Goal: Task Accomplishment & Management: Complete application form

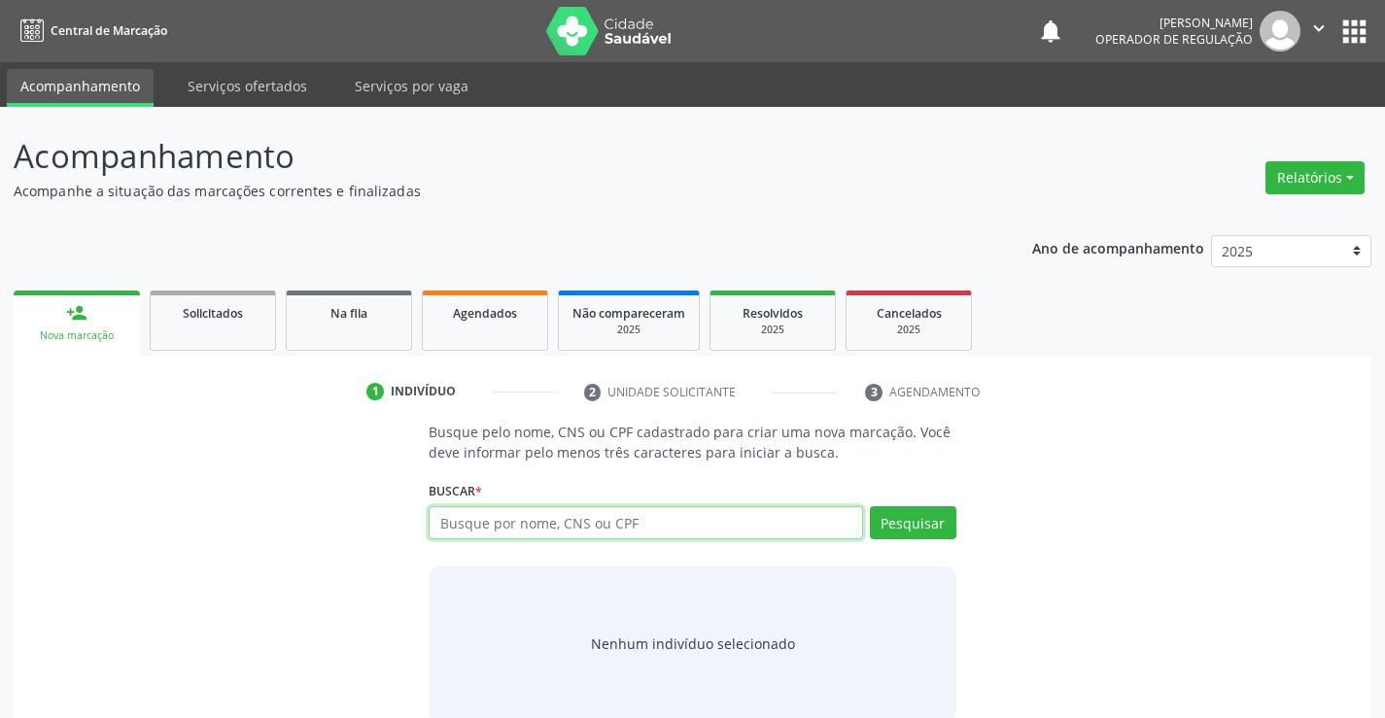
drag, startPoint x: 562, startPoint y: 534, endPoint x: 541, endPoint y: 511, distance: 30.3
click at [562, 534] on input "text" at bounding box center [645, 522] width 433 height 33
type input "700005299324205"
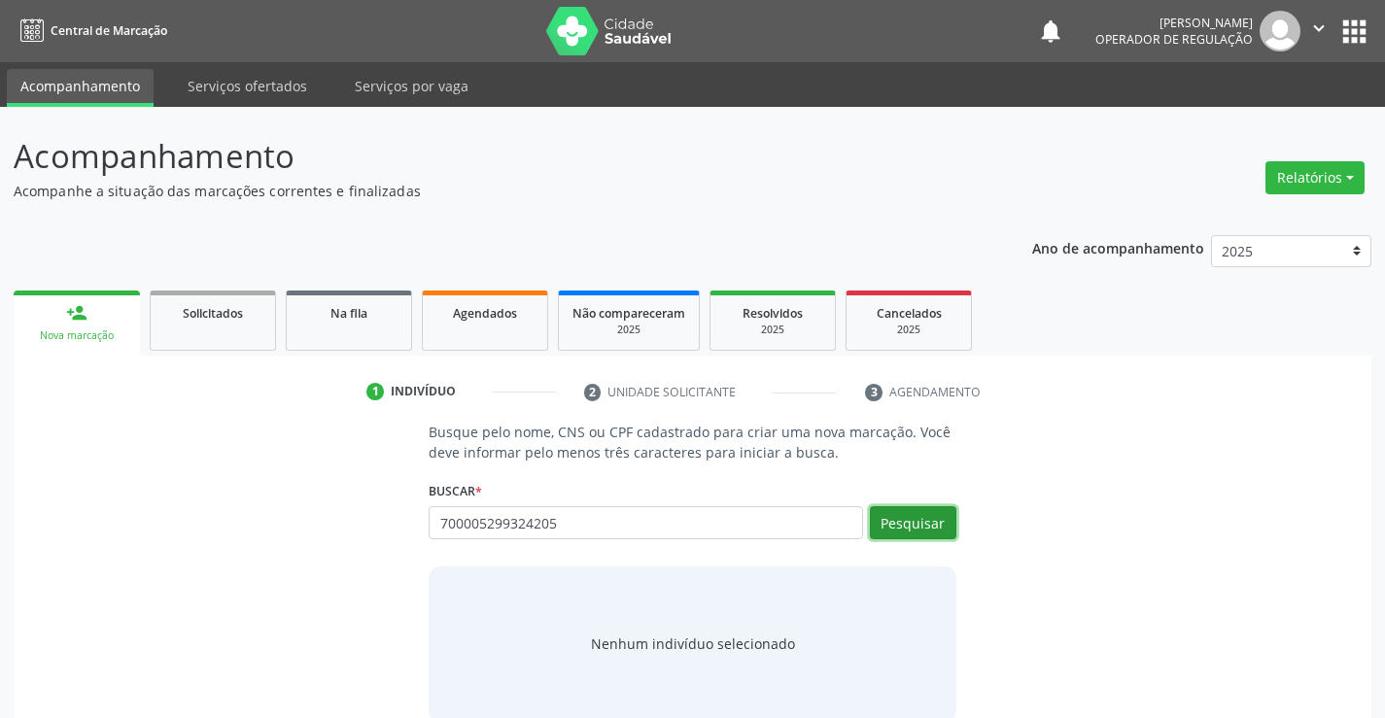
click at [883, 532] on button "Pesquisar" at bounding box center [913, 522] width 86 height 33
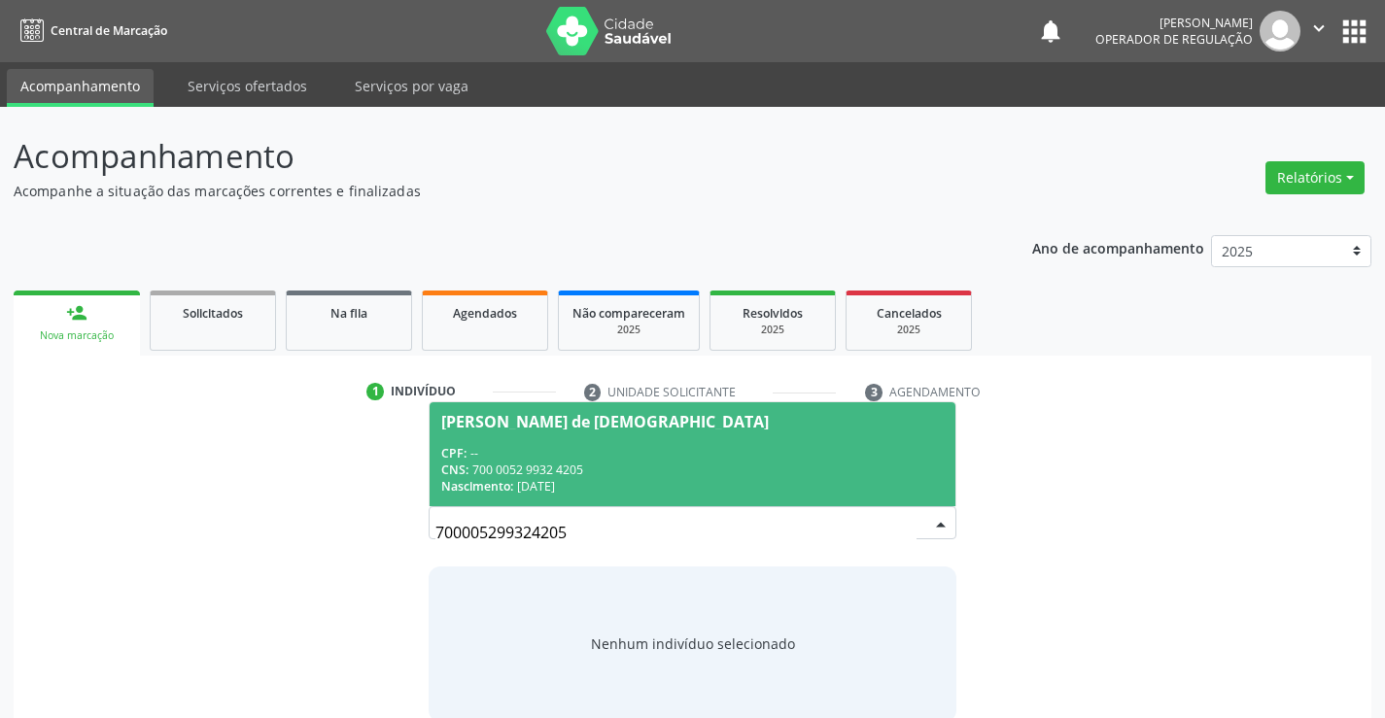
click at [552, 460] on div "CPF: --" at bounding box center [691, 453] width 501 height 17
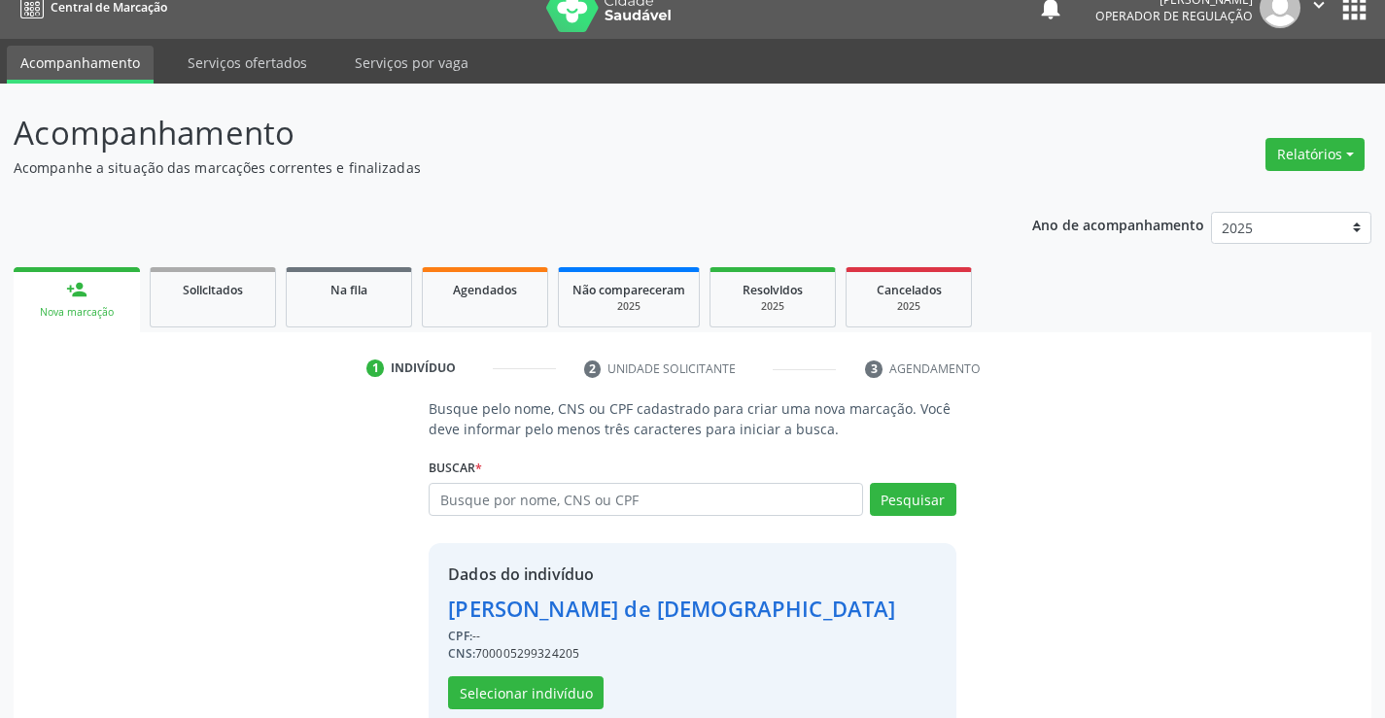
scroll to position [61, 0]
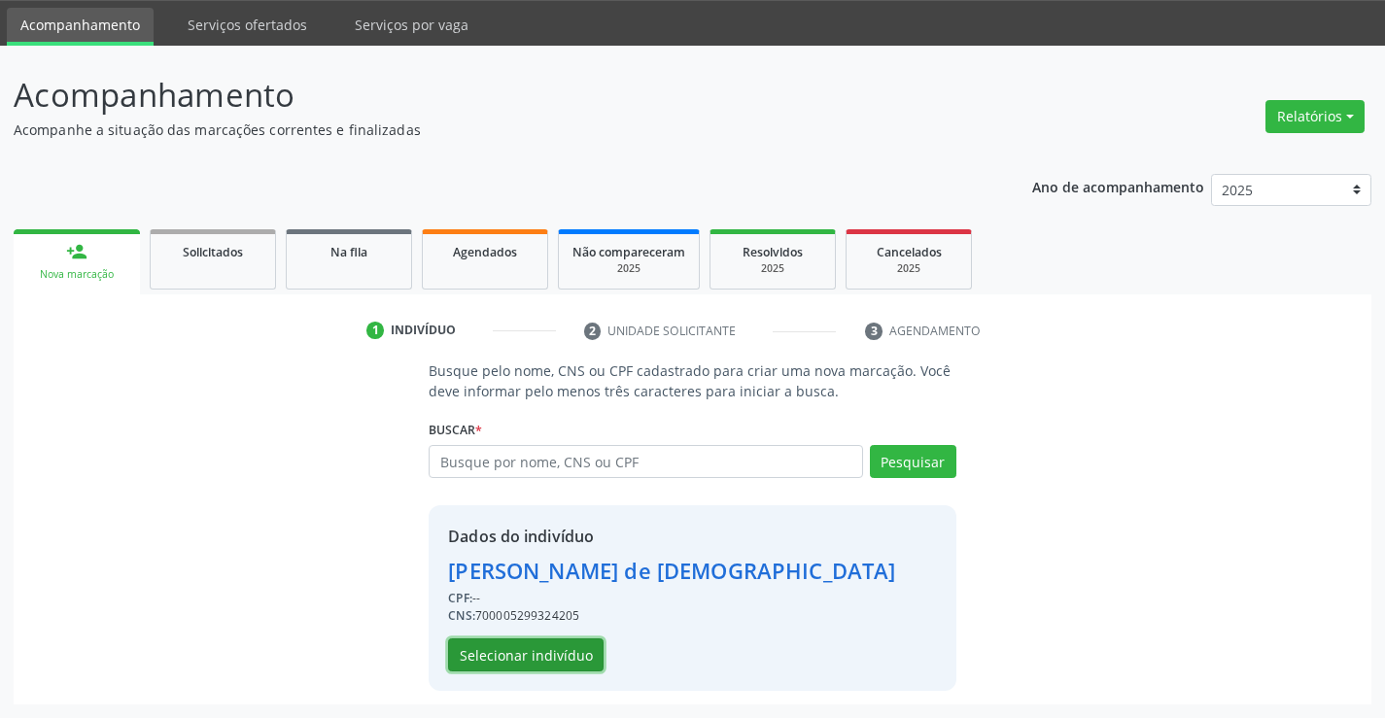
click at [567, 648] on button "Selecionar indivíduo" at bounding box center [525, 655] width 155 height 33
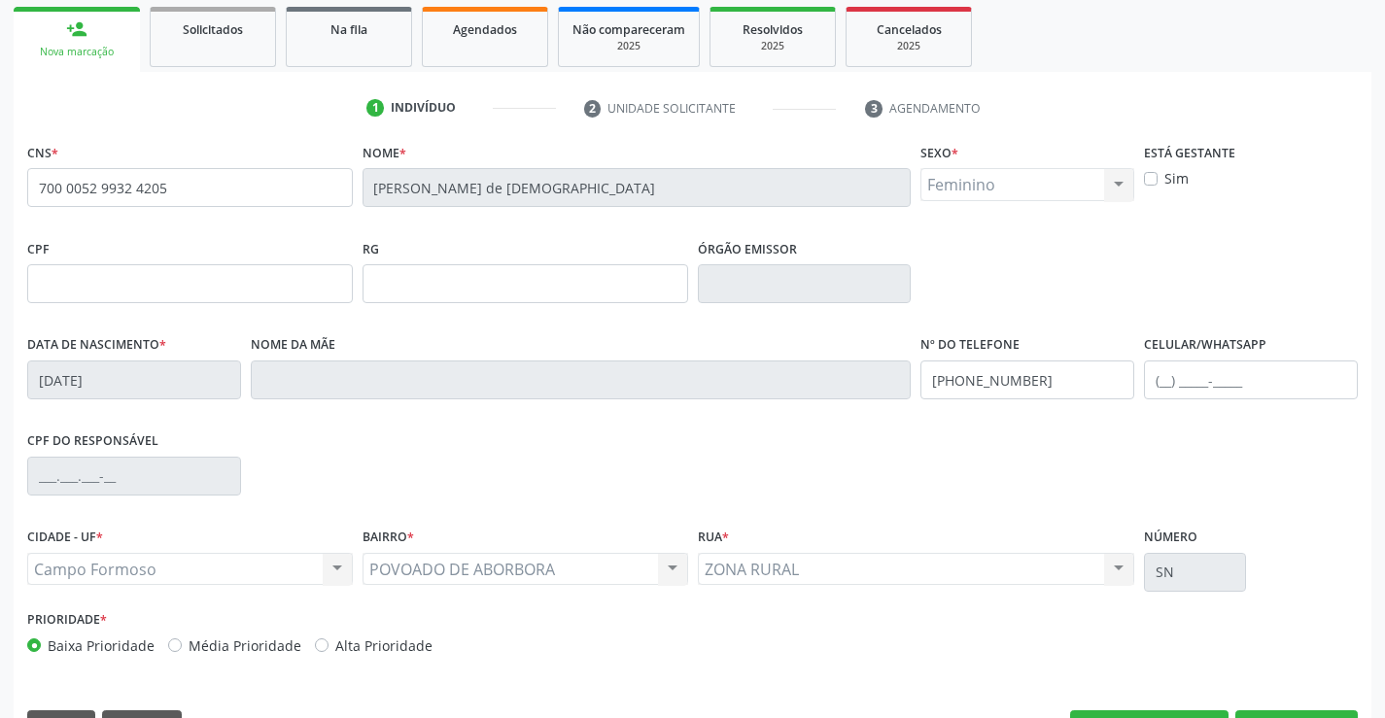
scroll to position [335, 0]
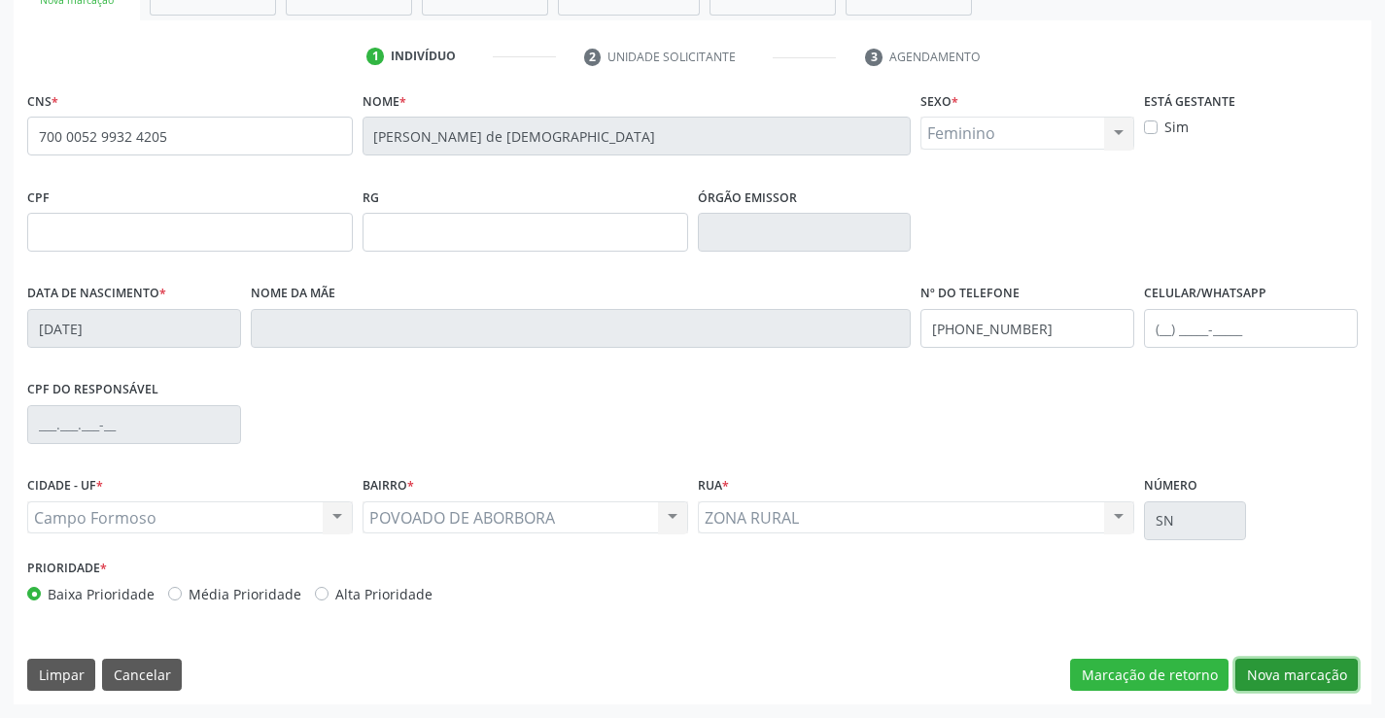
click at [1320, 664] on button "Nova marcação" at bounding box center [1296, 675] width 122 height 33
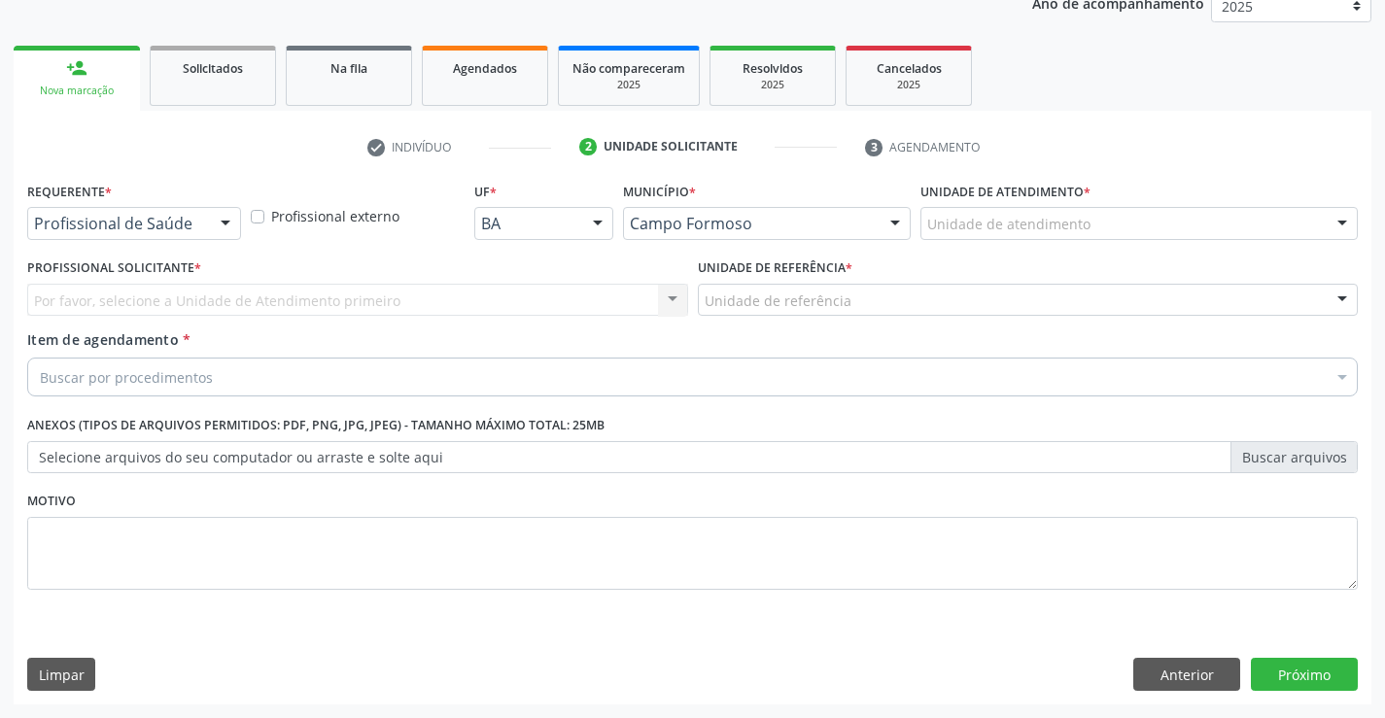
scroll to position [245, 0]
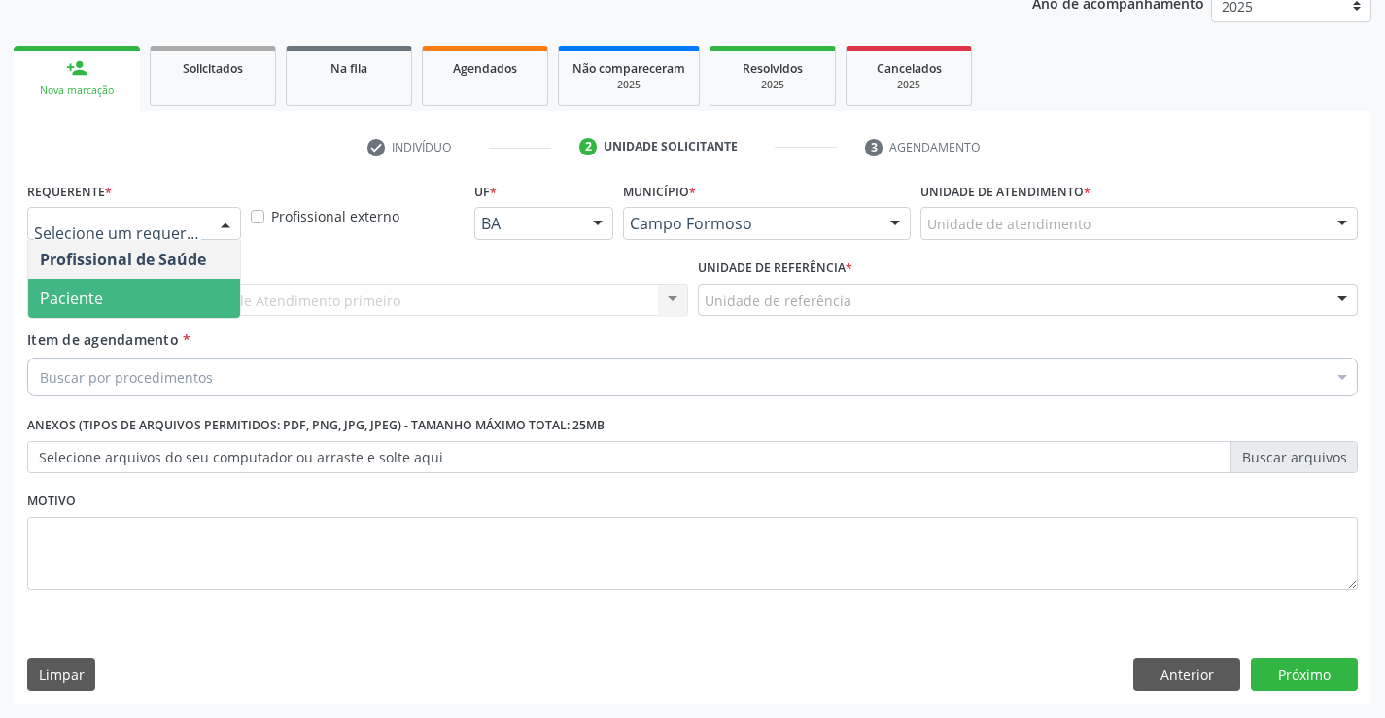
click at [62, 298] on span "Paciente" at bounding box center [71, 298] width 63 height 21
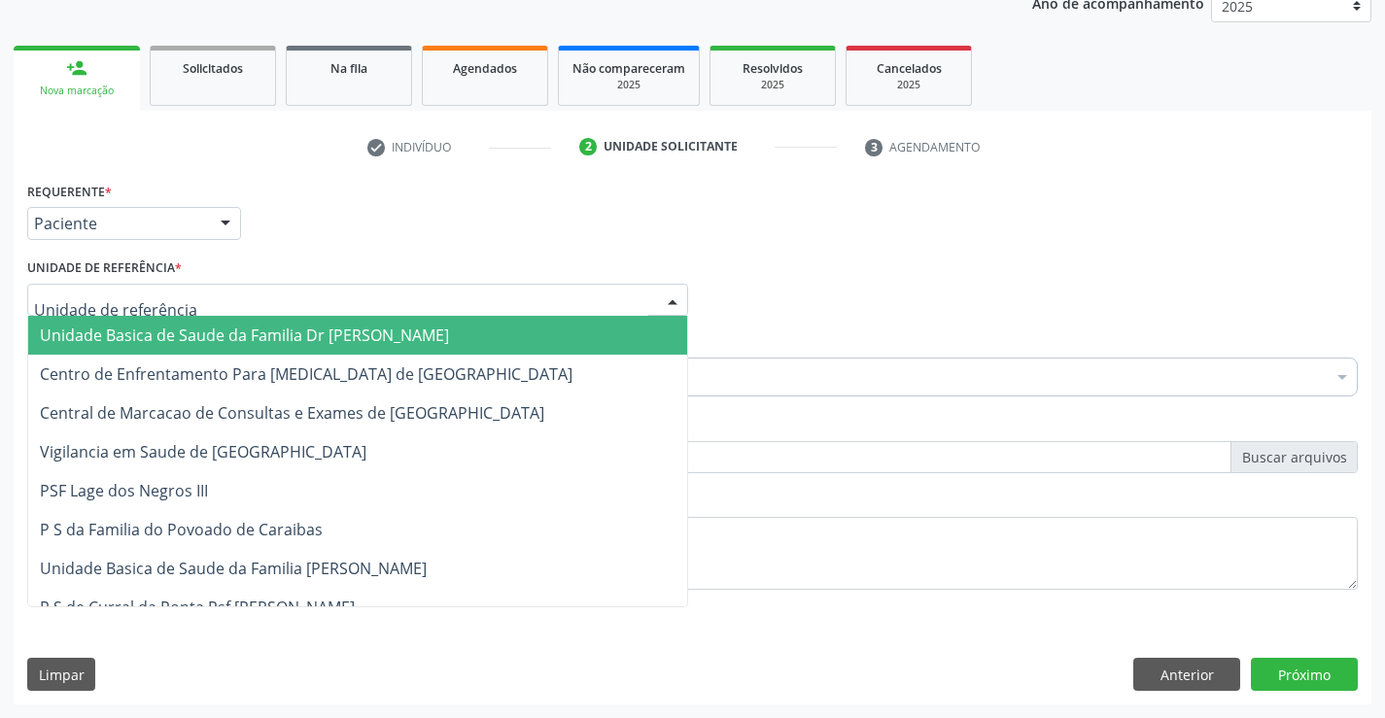
click at [181, 310] on div at bounding box center [357, 300] width 661 height 33
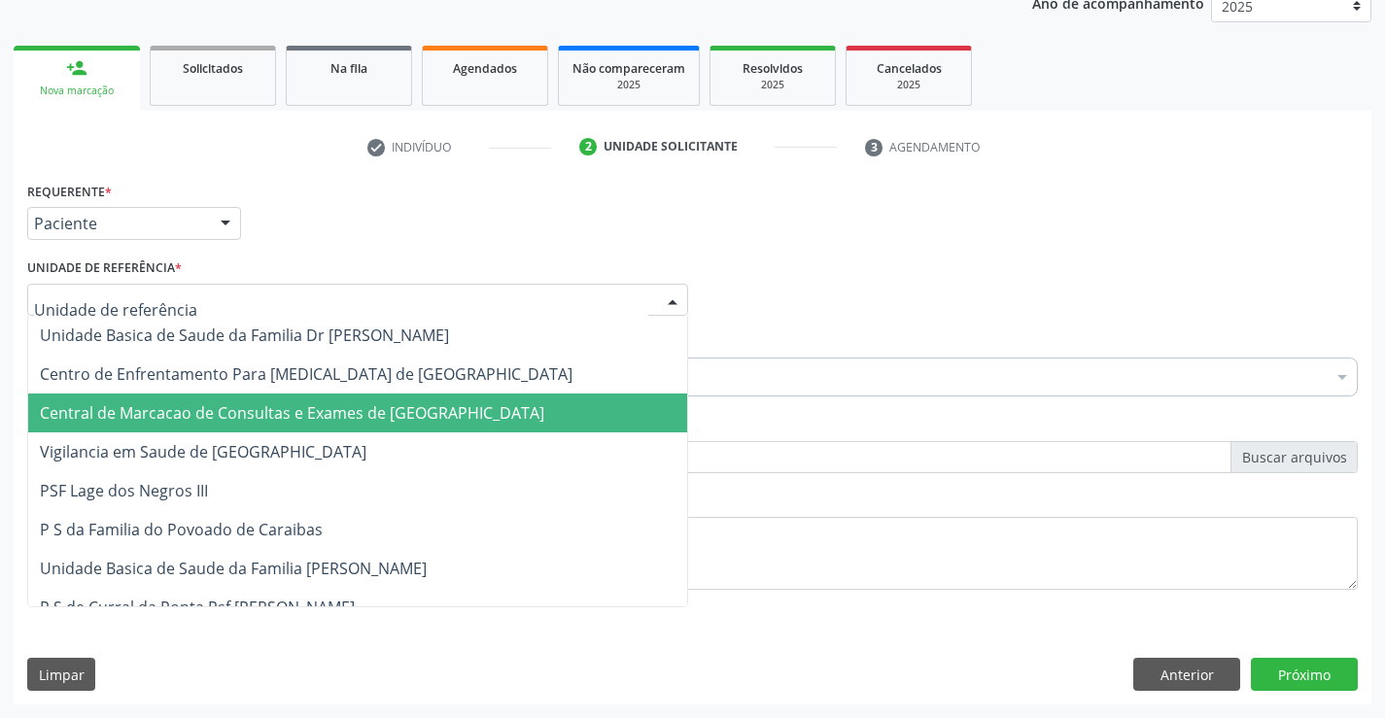
click at [137, 421] on span "Central de Marcacao de Consultas e Exames de [GEOGRAPHIC_DATA]" at bounding box center [292, 412] width 504 height 21
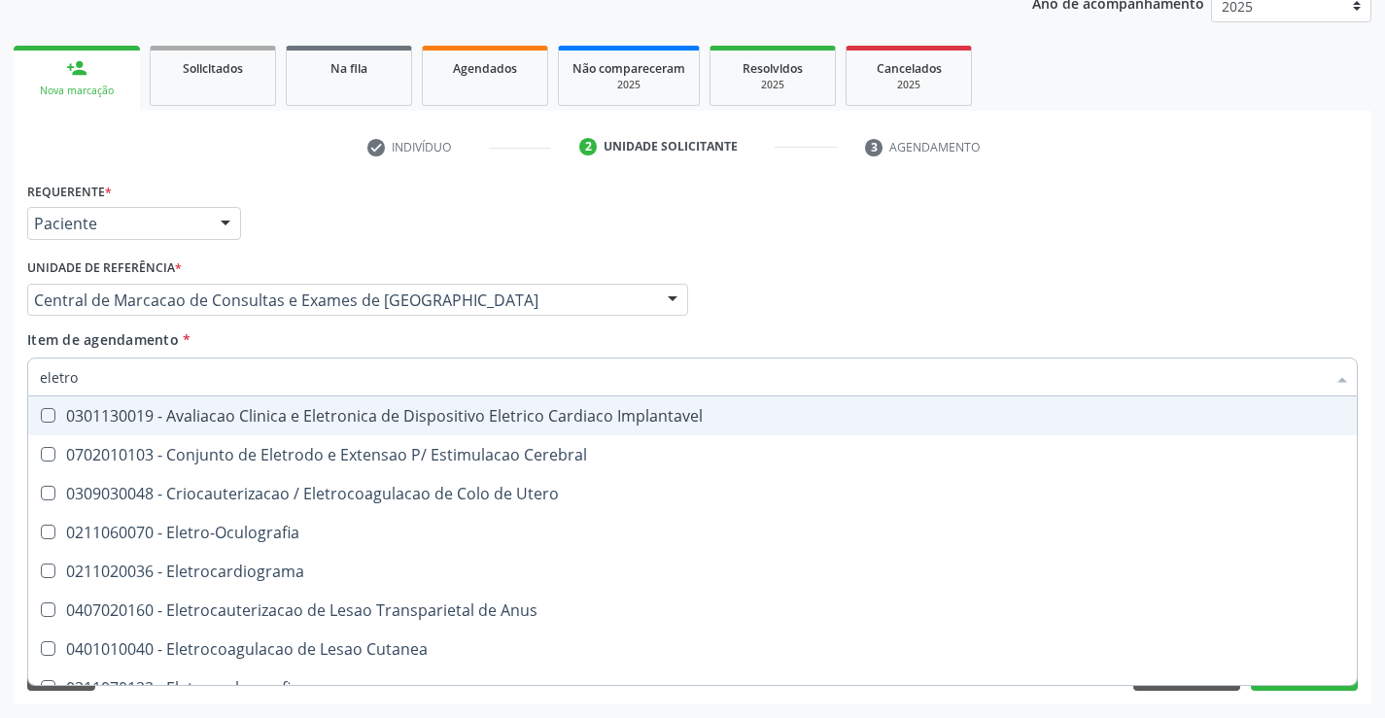
type input "eletroc"
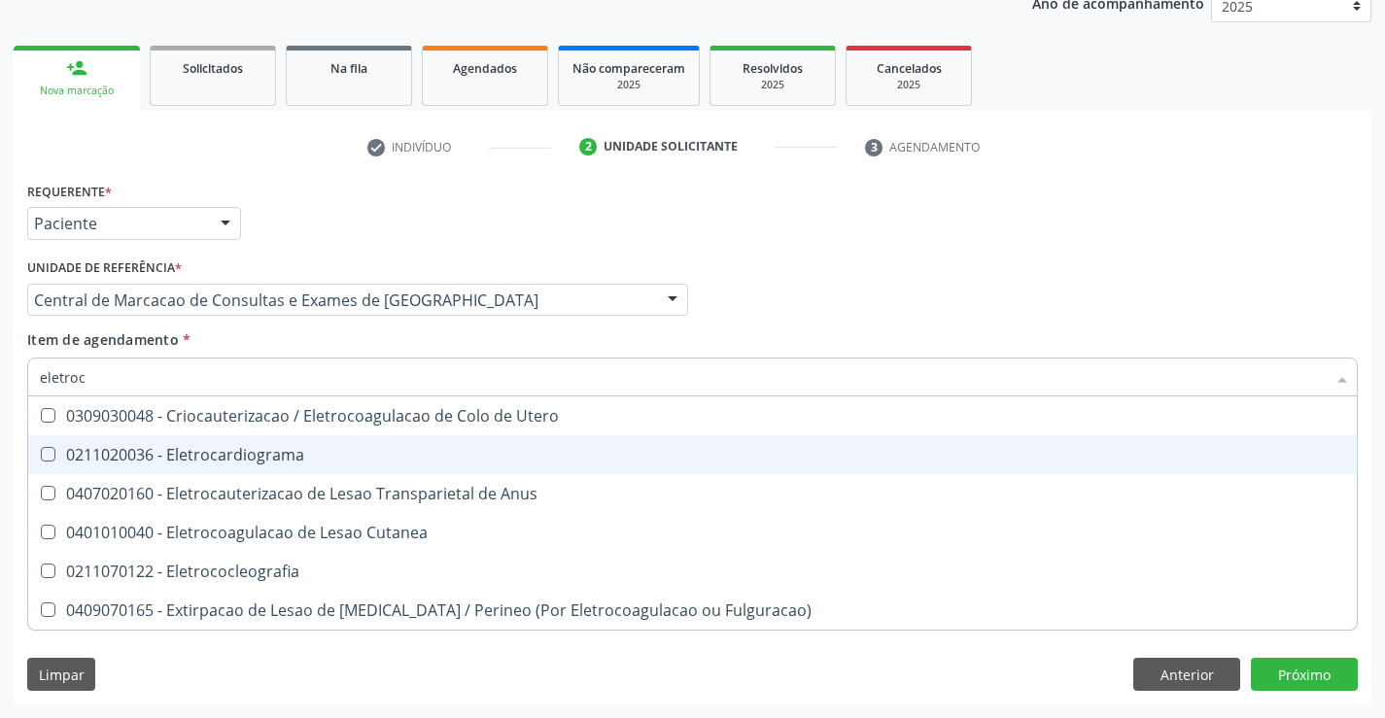
click at [297, 460] on div "0211020036 - Eletrocardiograma" at bounding box center [692, 455] width 1305 height 16
checkbox Eletrocardiograma "true"
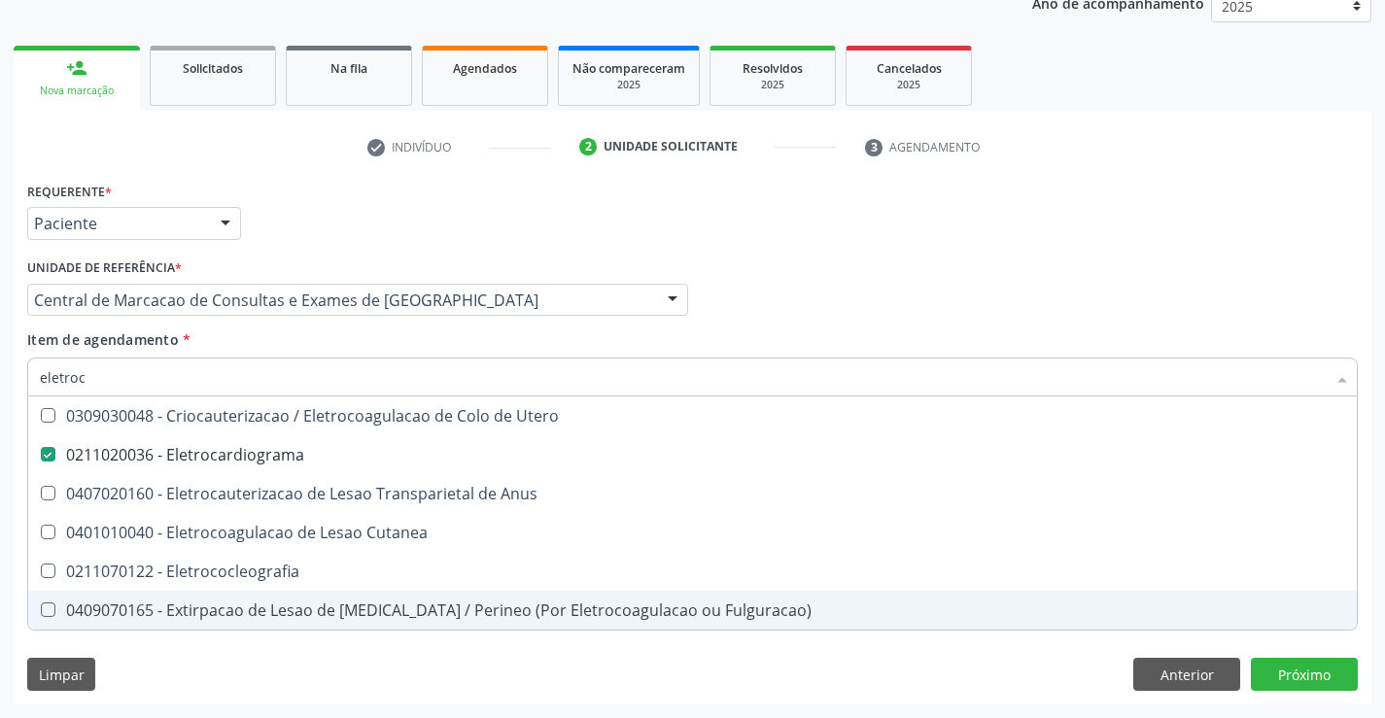
click at [169, 653] on div "Requerente * Paciente Profissional de Saúde Paciente Nenhum resultado encontrad…" at bounding box center [693, 441] width 1358 height 528
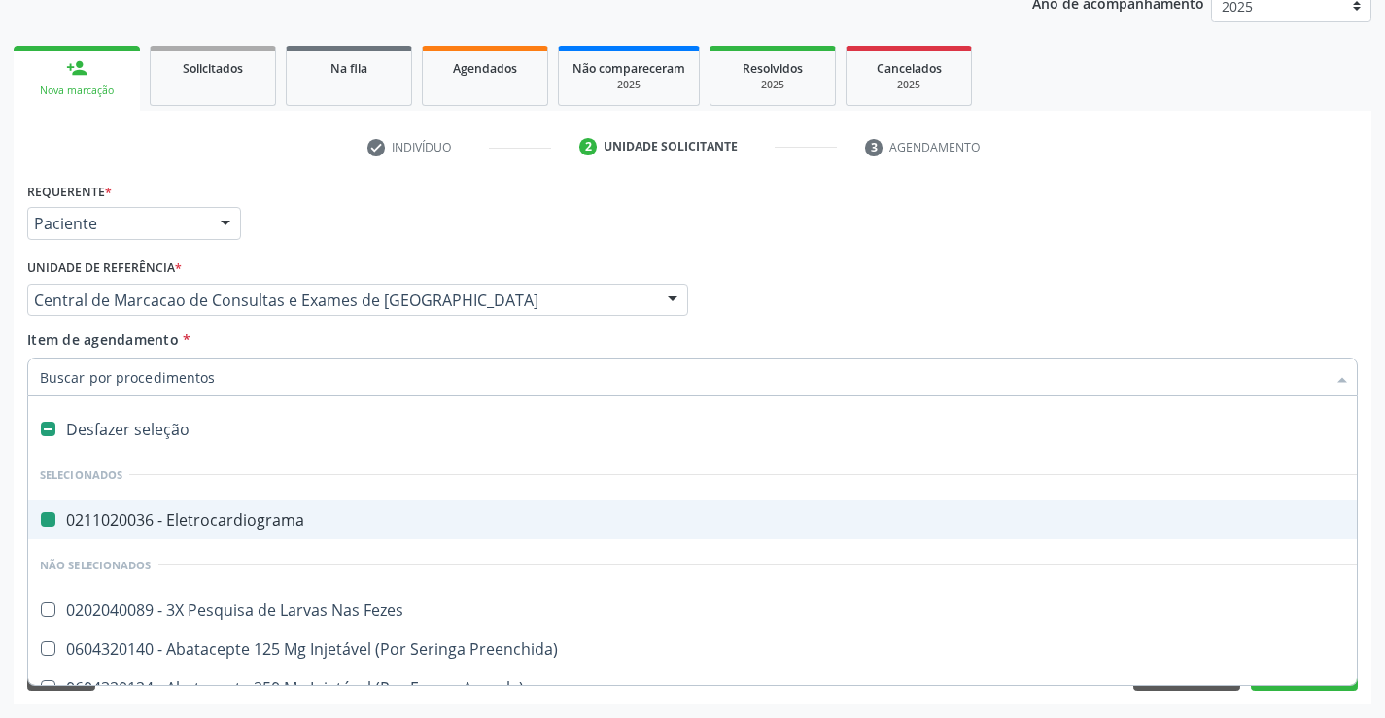
type input "u"
checkbox Eletrocardiograma "false"
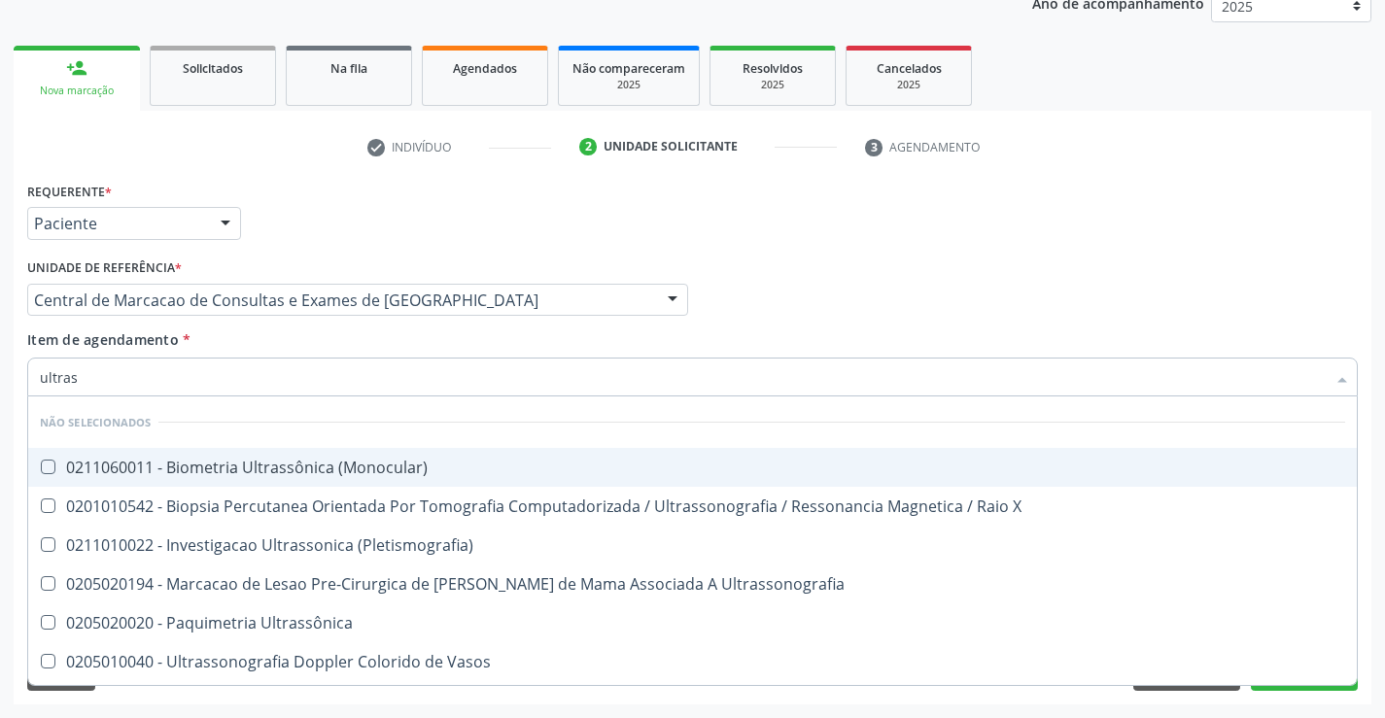
type input "ultrass"
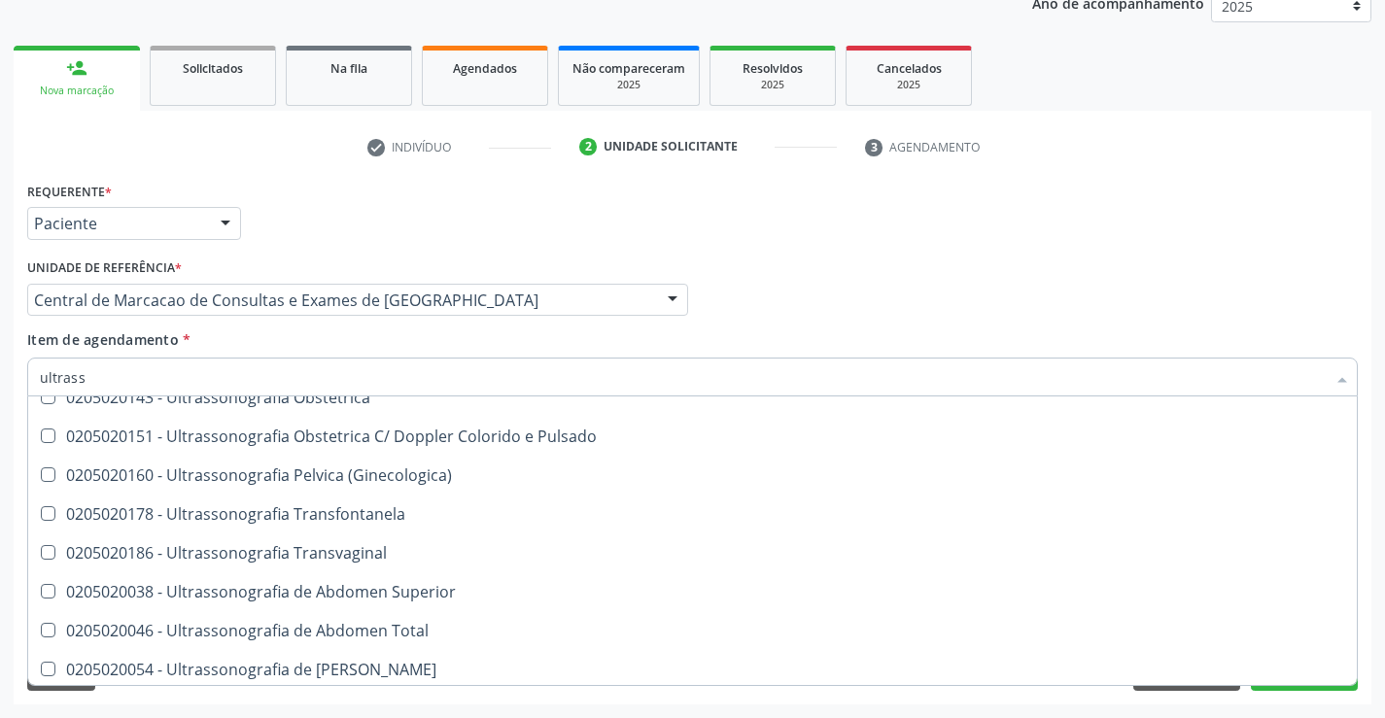
scroll to position [389, 0]
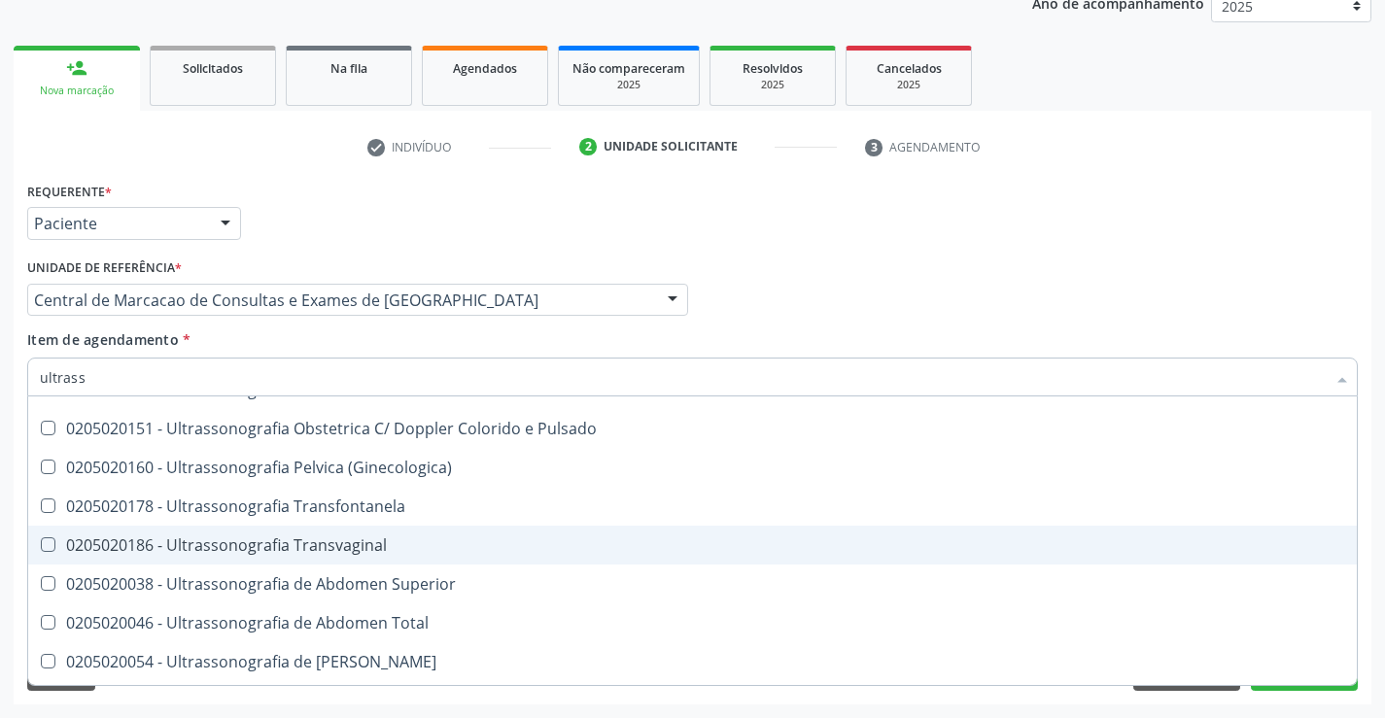
click at [477, 551] on div "0205020186 - Ultrassonografia Transvaginal" at bounding box center [692, 545] width 1305 height 16
checkbox Transvaginal "true"
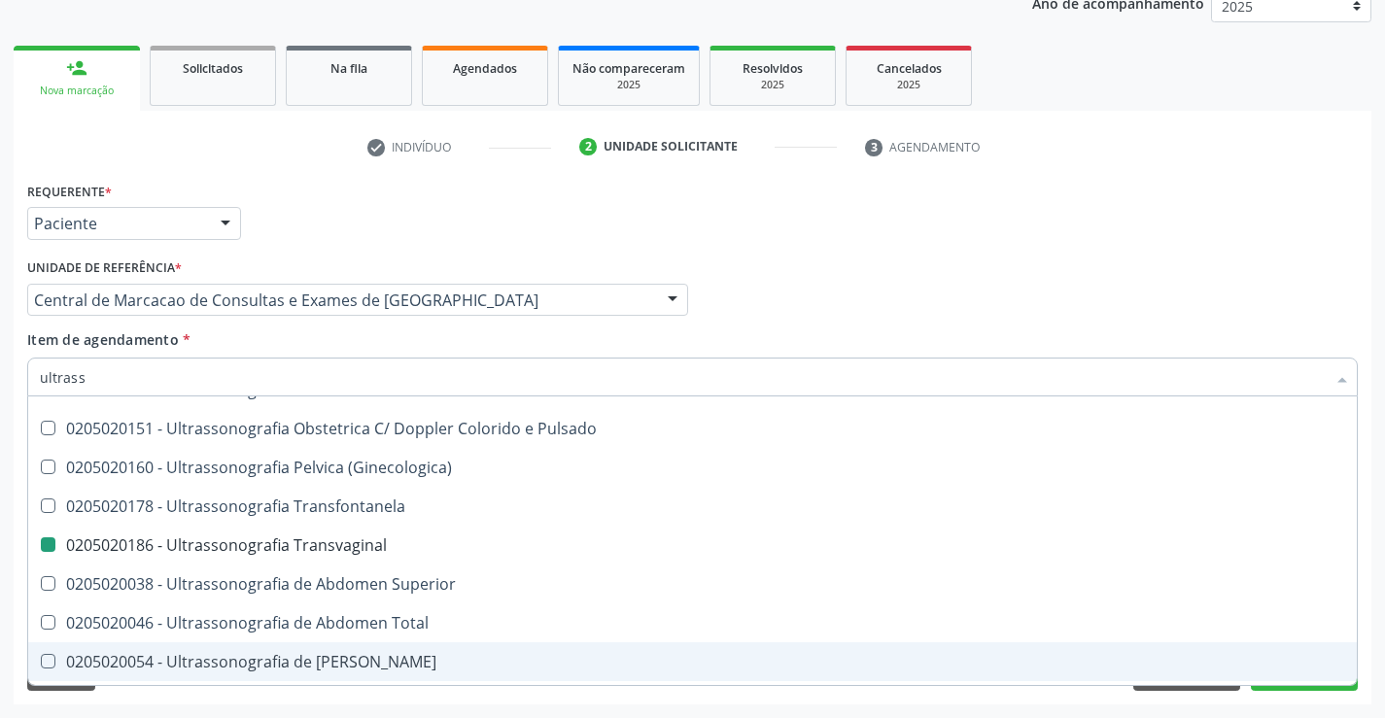
click at [1245, 700] on div "Requerente * Paciente Profissional de Saúde Paciente Nenhum resultado encontrad…" at bounding box center [693, 441] width 1358 height 528
checkbox \(Monocular\) "true"
checkbox Transvaginal "false"
checkbox X "true"
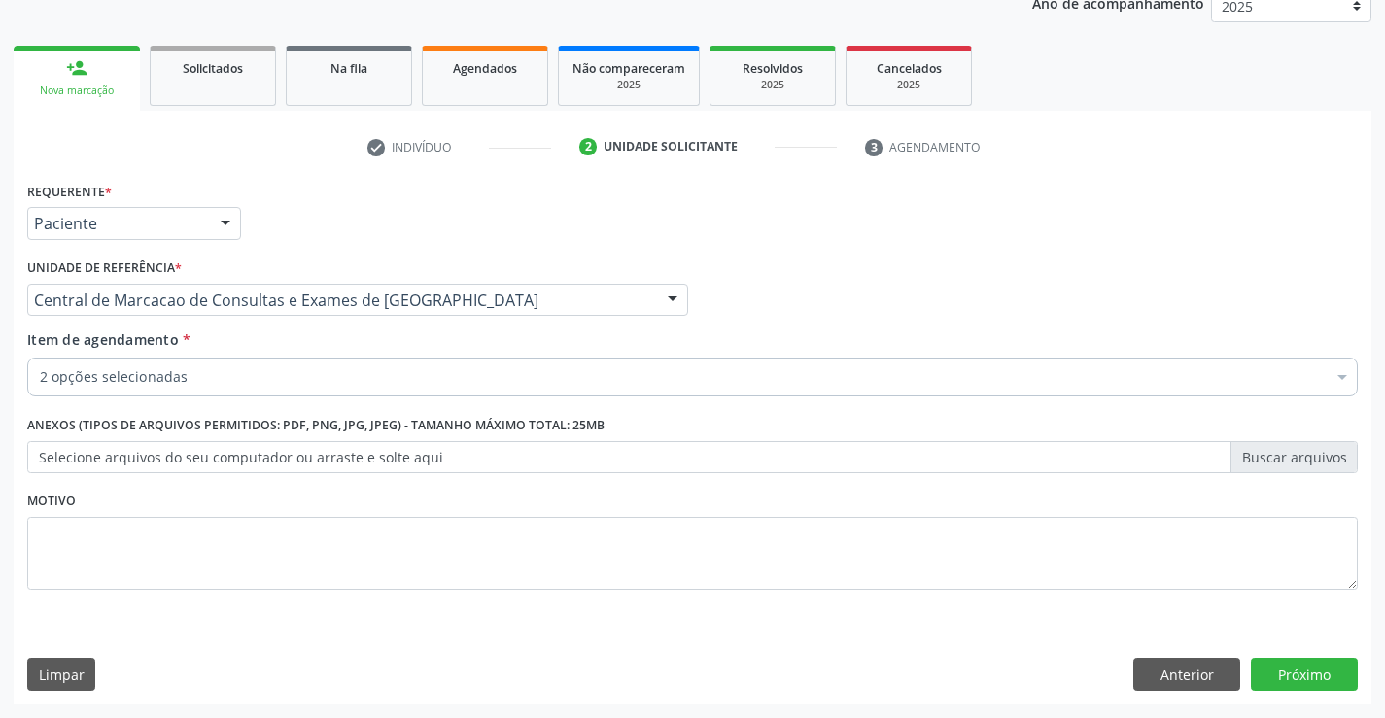
scroll to position [0, 0]
click at [1295, 678] on button "Próximo" at bounding box center [1304, 674] width 107 height 33
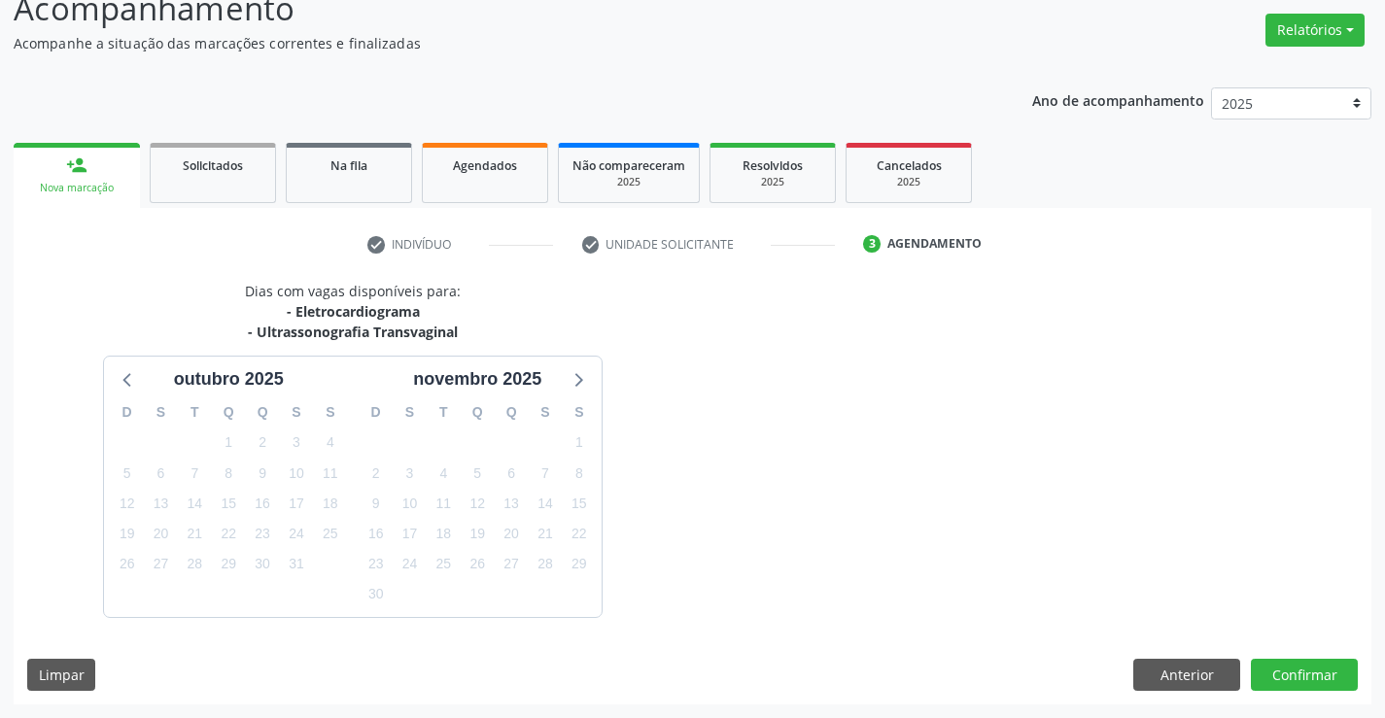
scroll to position [205, 0]
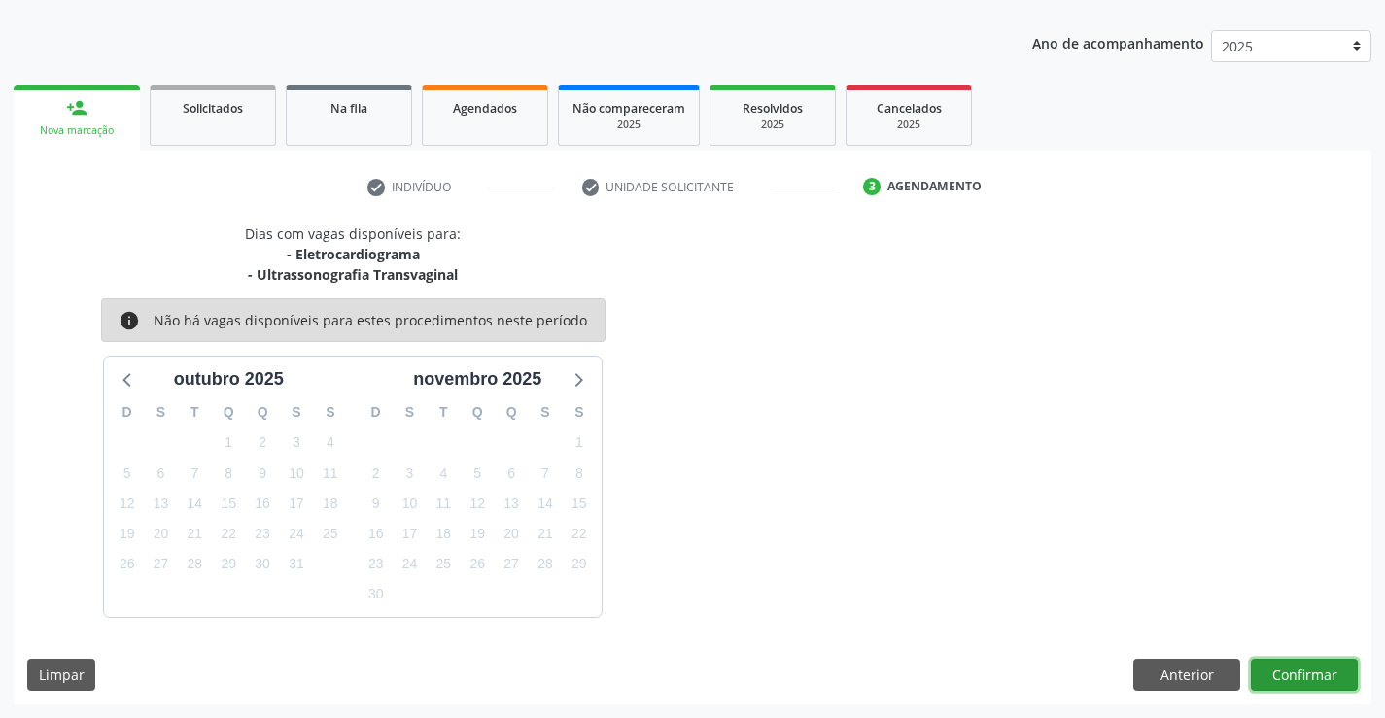
click at [1295, 668] on button "Confirmar" at bounding box center [1304, 675] width 107 height 33
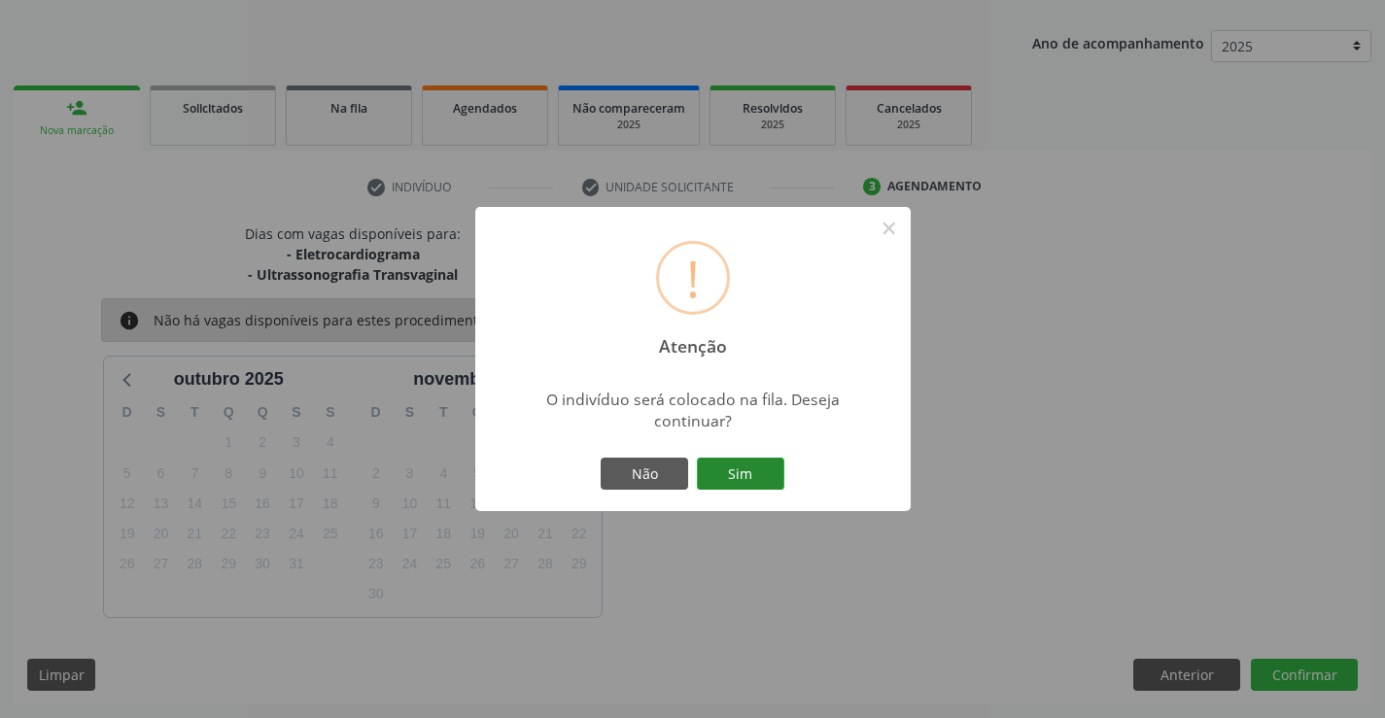
click at [762, 469] on button "Sim" at bounding box center [740, 474] width 87 height 33
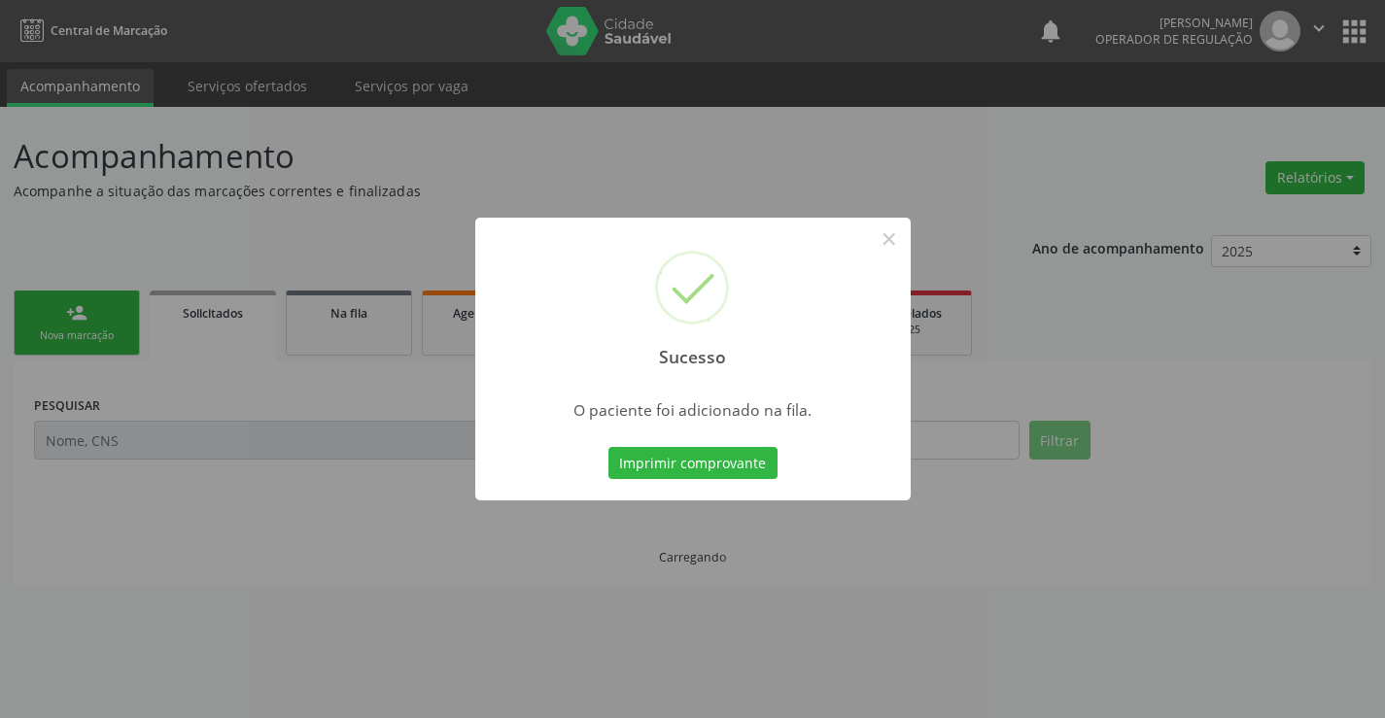
scroll to position [0, 0]
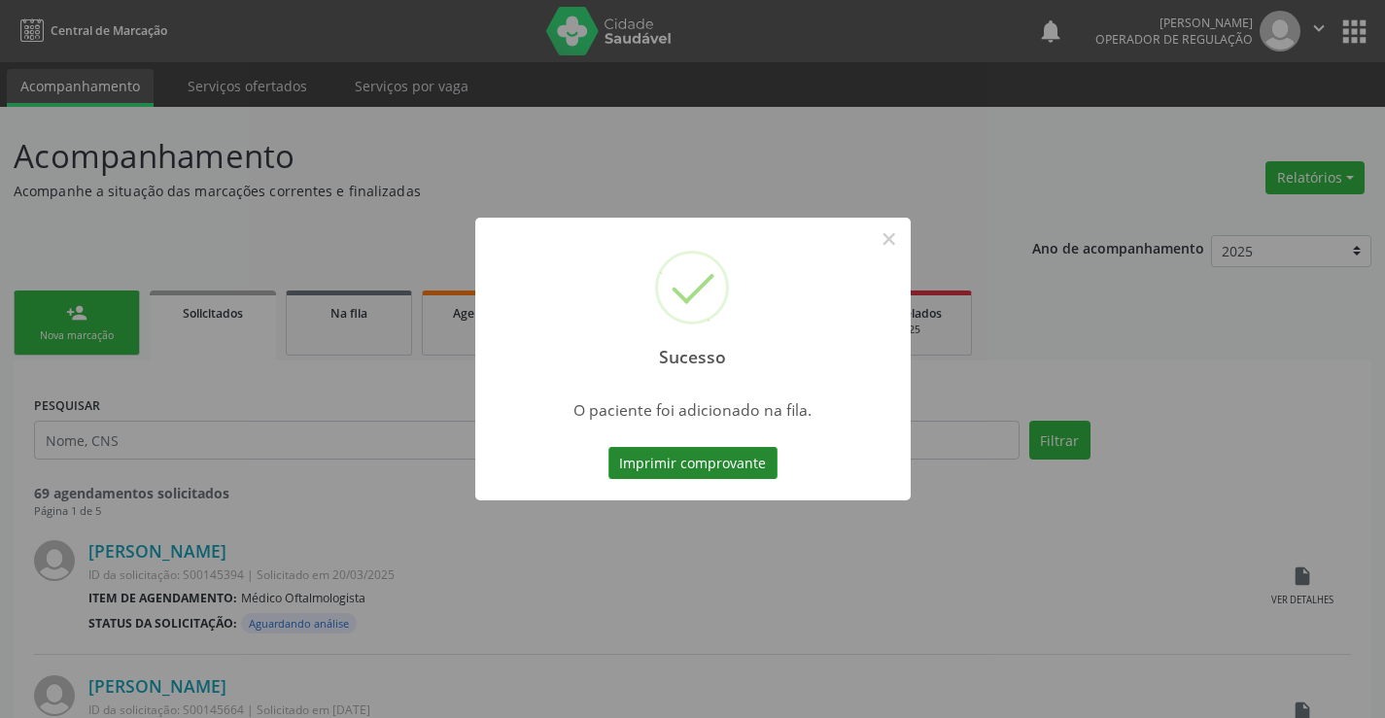
click at [764, 466] on button "Imprimir comprovante" at bounding box center [692, 463] width 169 height 33
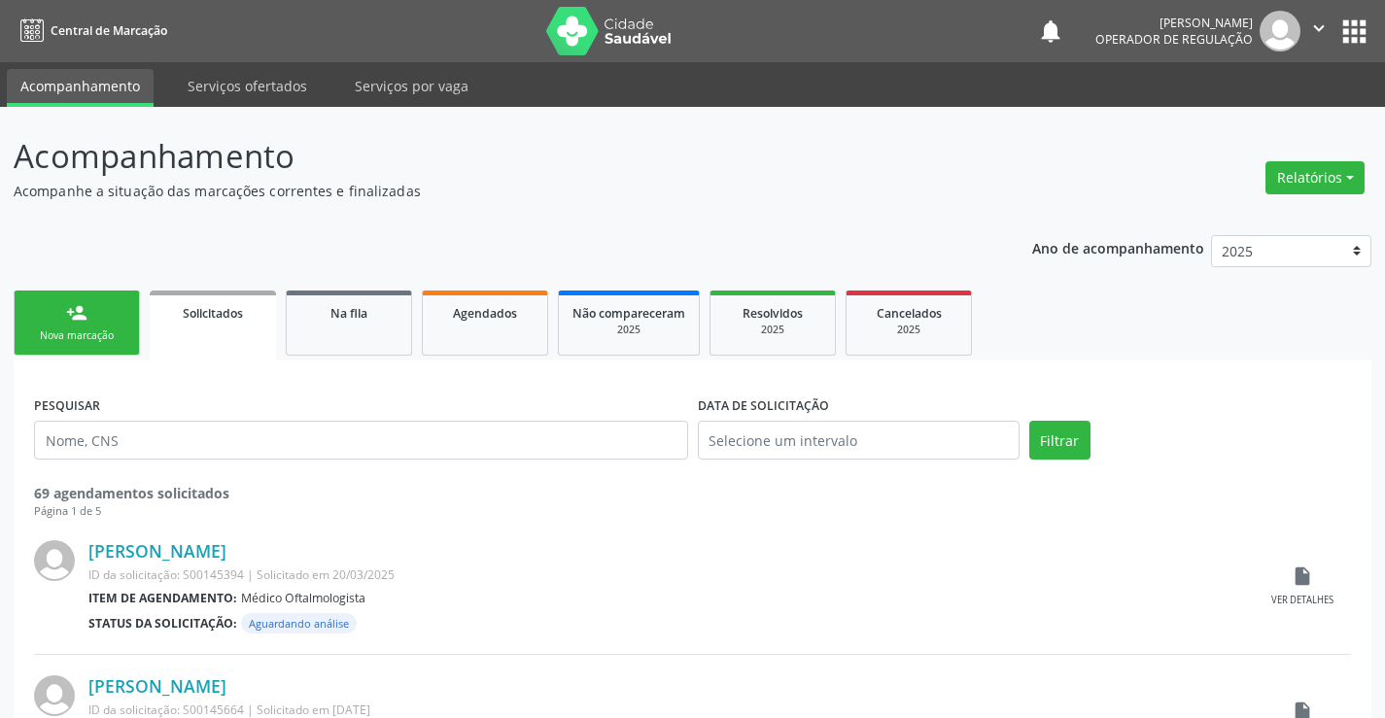
click at [112, 298] on link "person_add Nova marcação" at bounding box center [77, 323] width 126 height 65
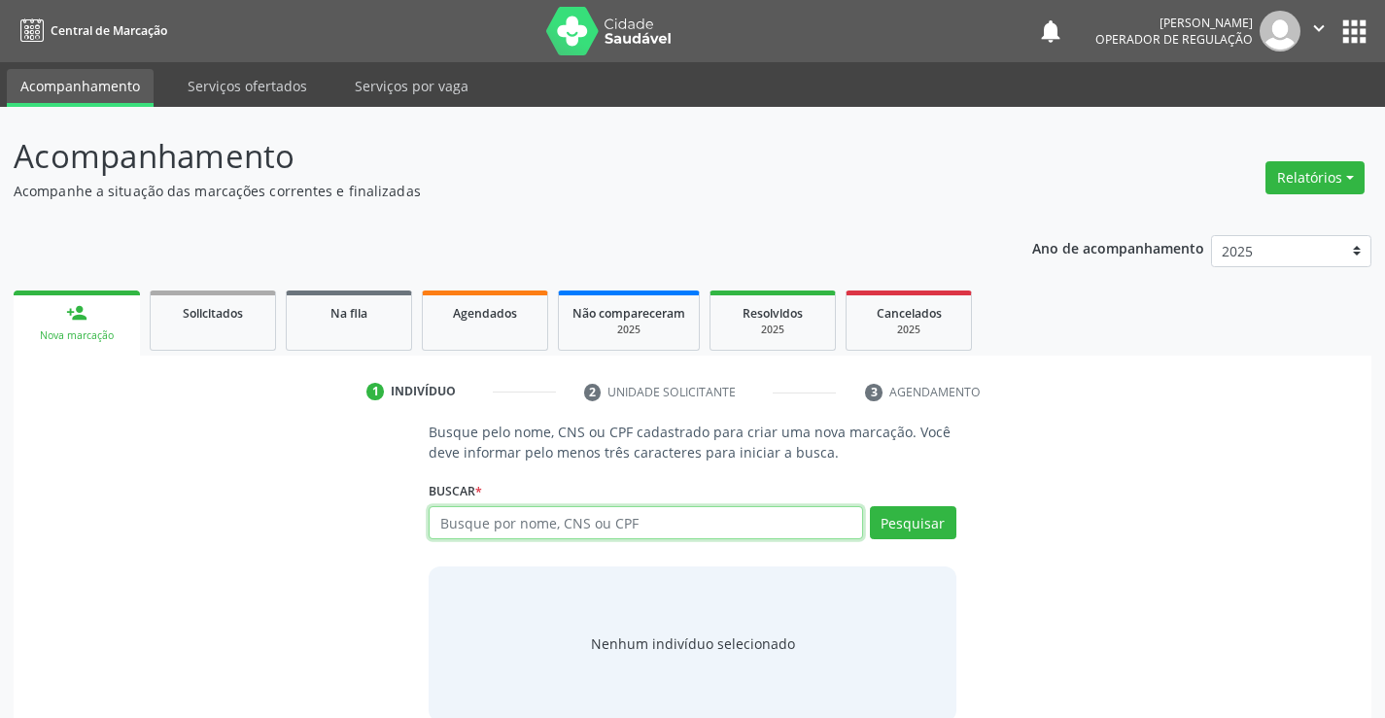
click at [624, 532] on input "text" at bounding box center [645, 522] width 433 height 33
click at [508, 528] on input "text" at bounding box center [645, 522] width 433 height 33
type input "708909796937311"
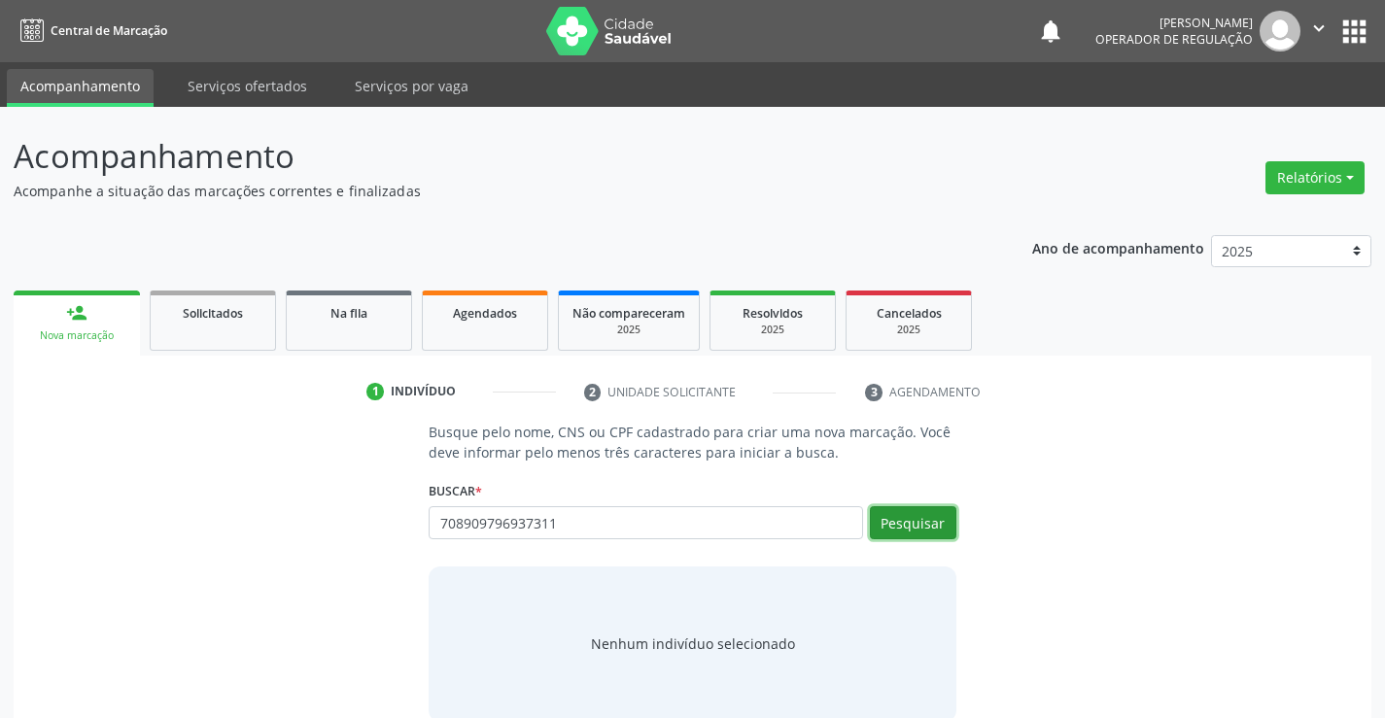
click at [915, 522] on button "Pesquisar" at bounding box center [913, 522] width 86 height 33
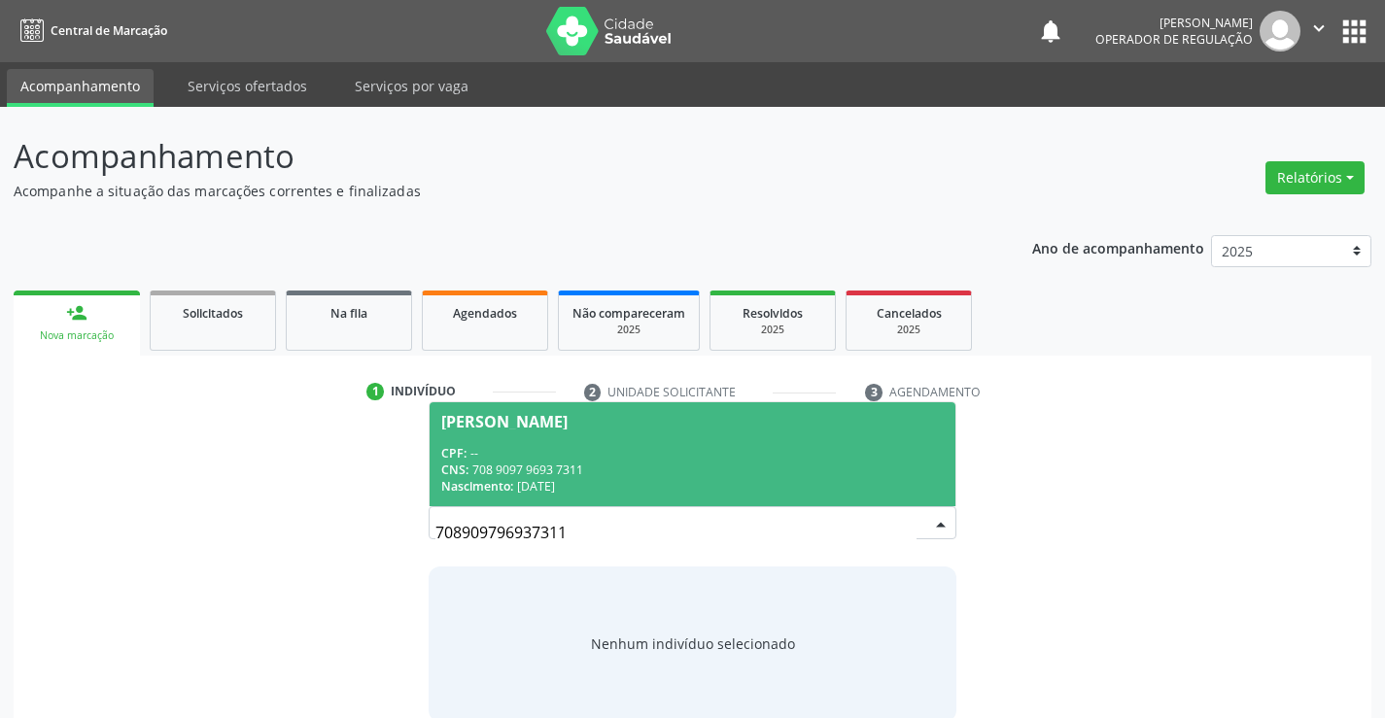
click at [602, 484] on div "Nascimento: [DATE]" at bounding box center [691, 486] width 501 height 17
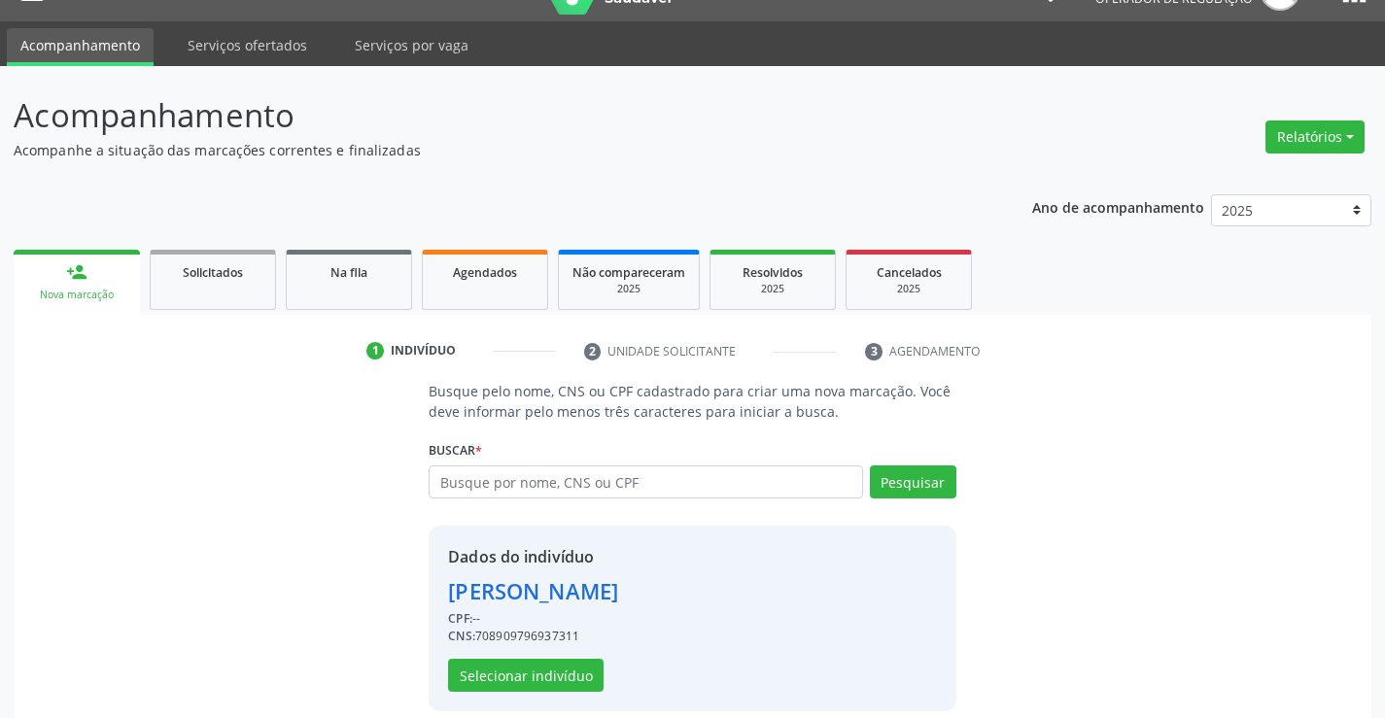
scroll to position [61, 0]
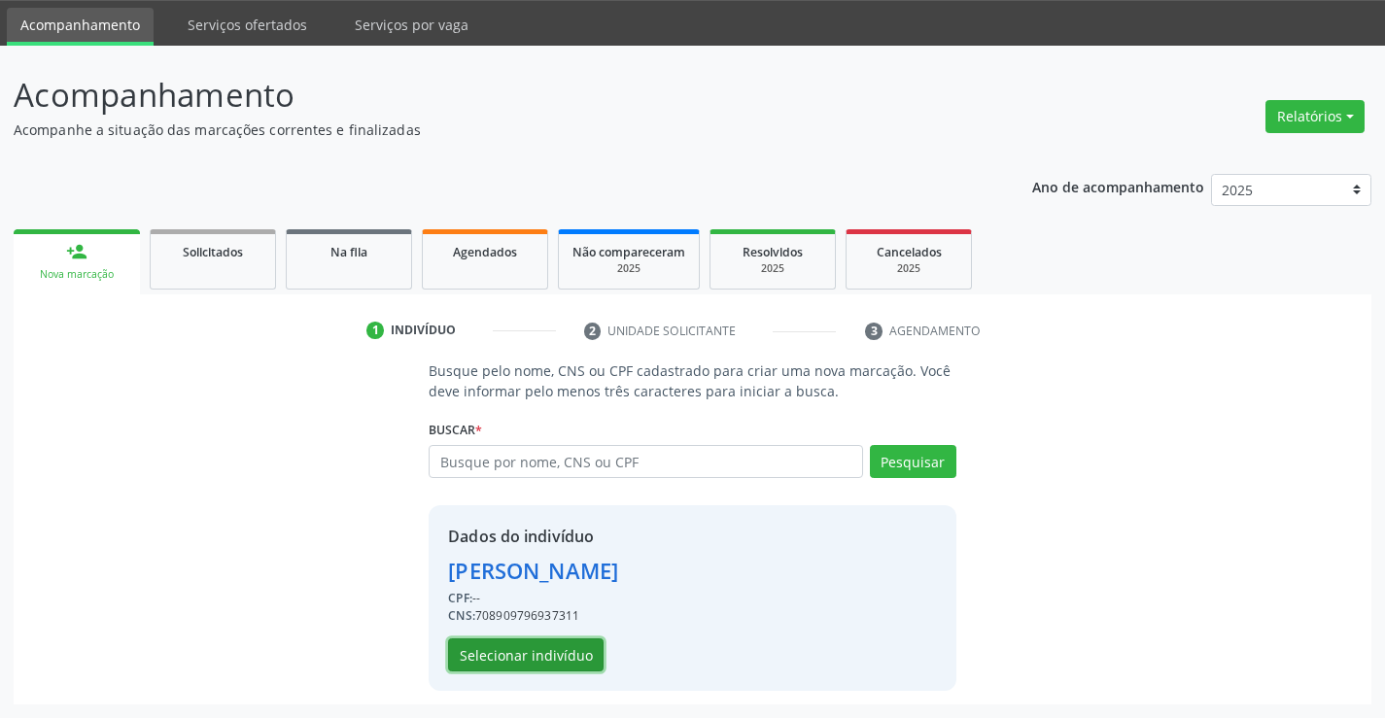
click at [559, 656] on button "Selecionar indivíduo" at bounding box center [525, 655] width 155 height 33
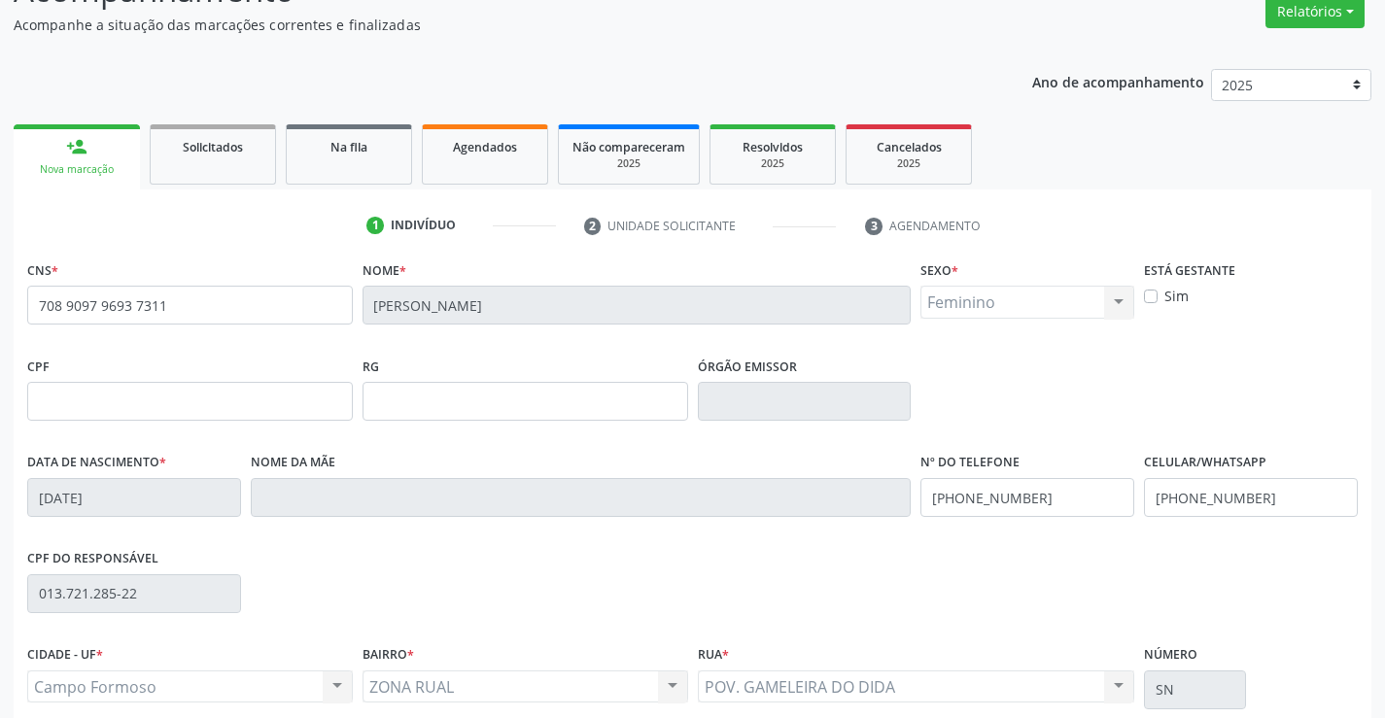
scroll to position [335, 0]
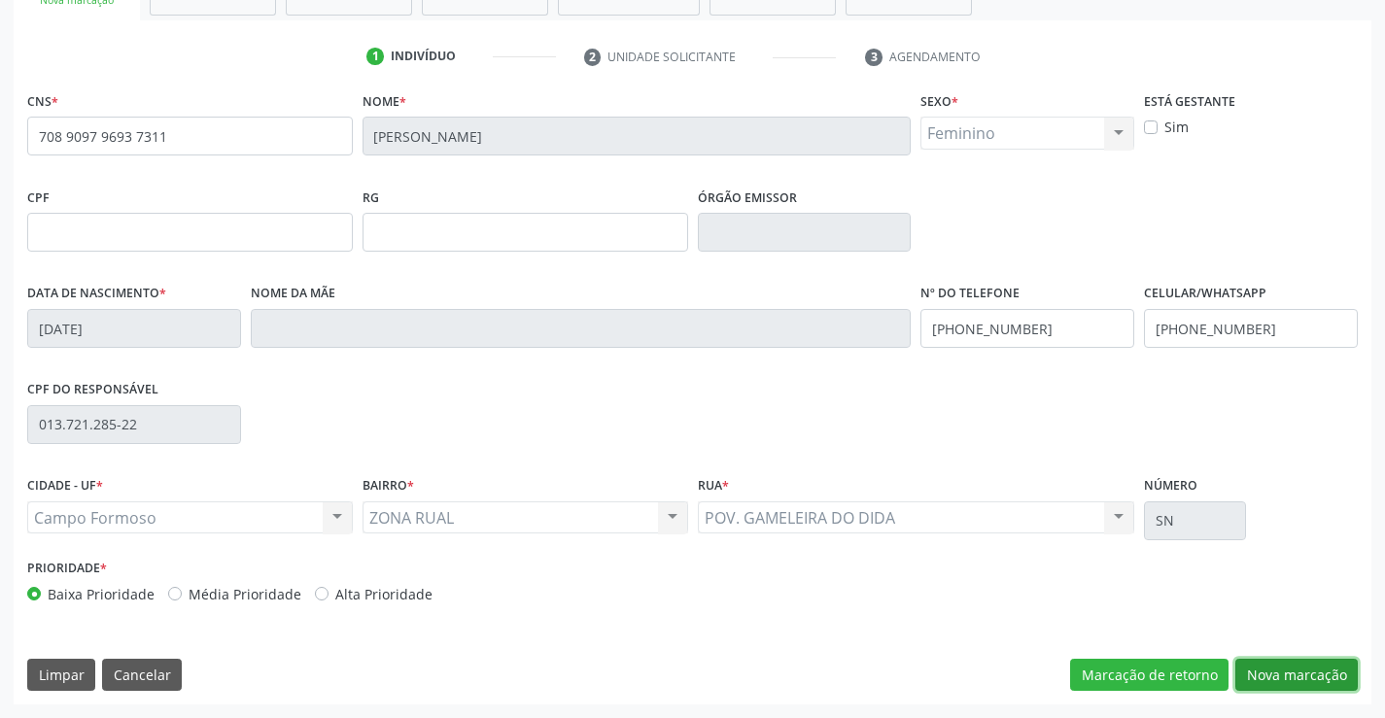
click at [1271, 673] on button "Nova marcação" at bounding box center [1296, 675] width 122 height 33
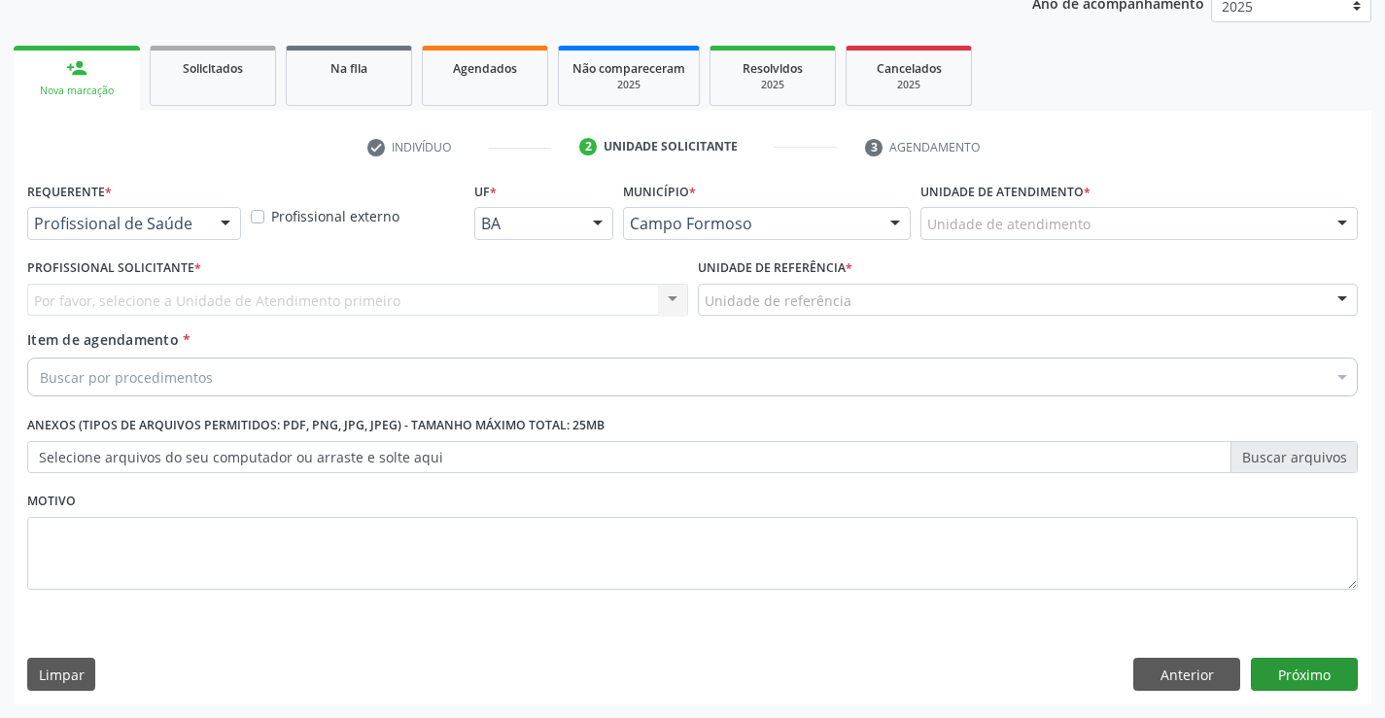
scroll to position [245, 0]
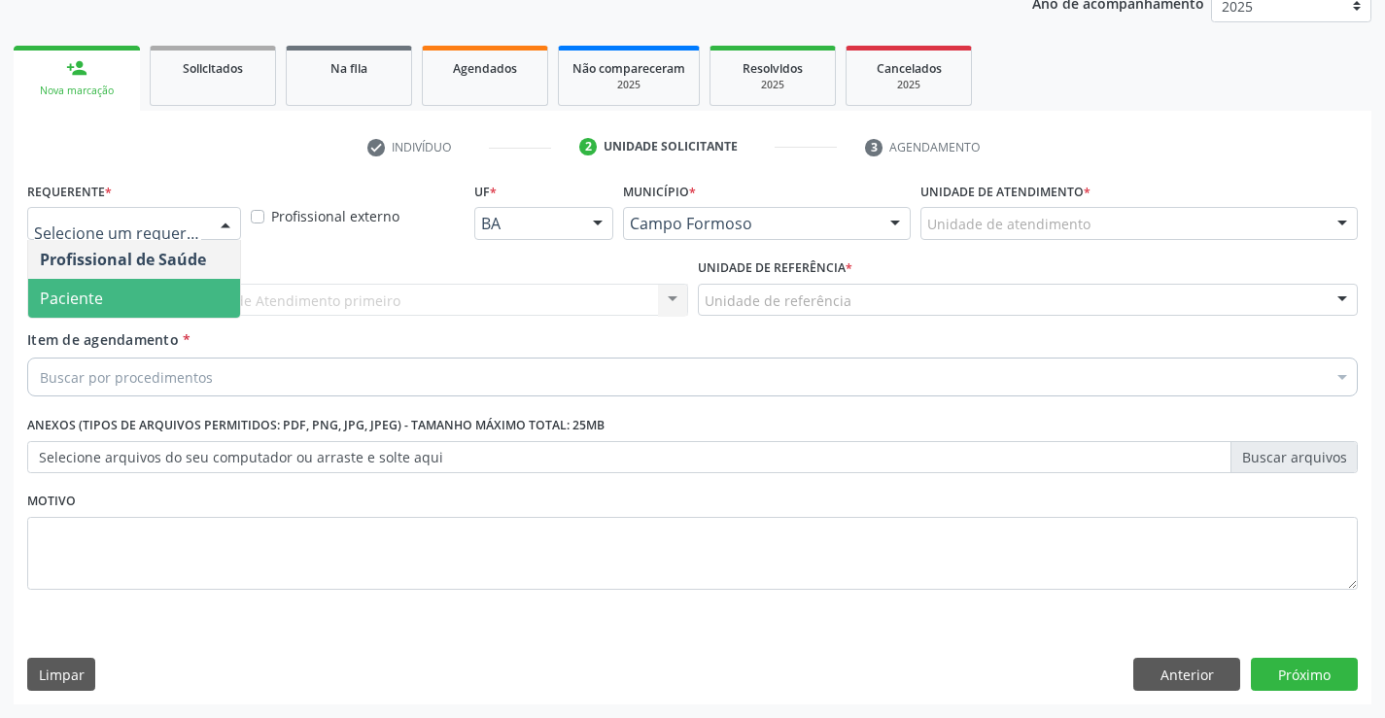
click at [70, 293] on span "Paciente" at bounding box center [71, 298] width 63 height 21
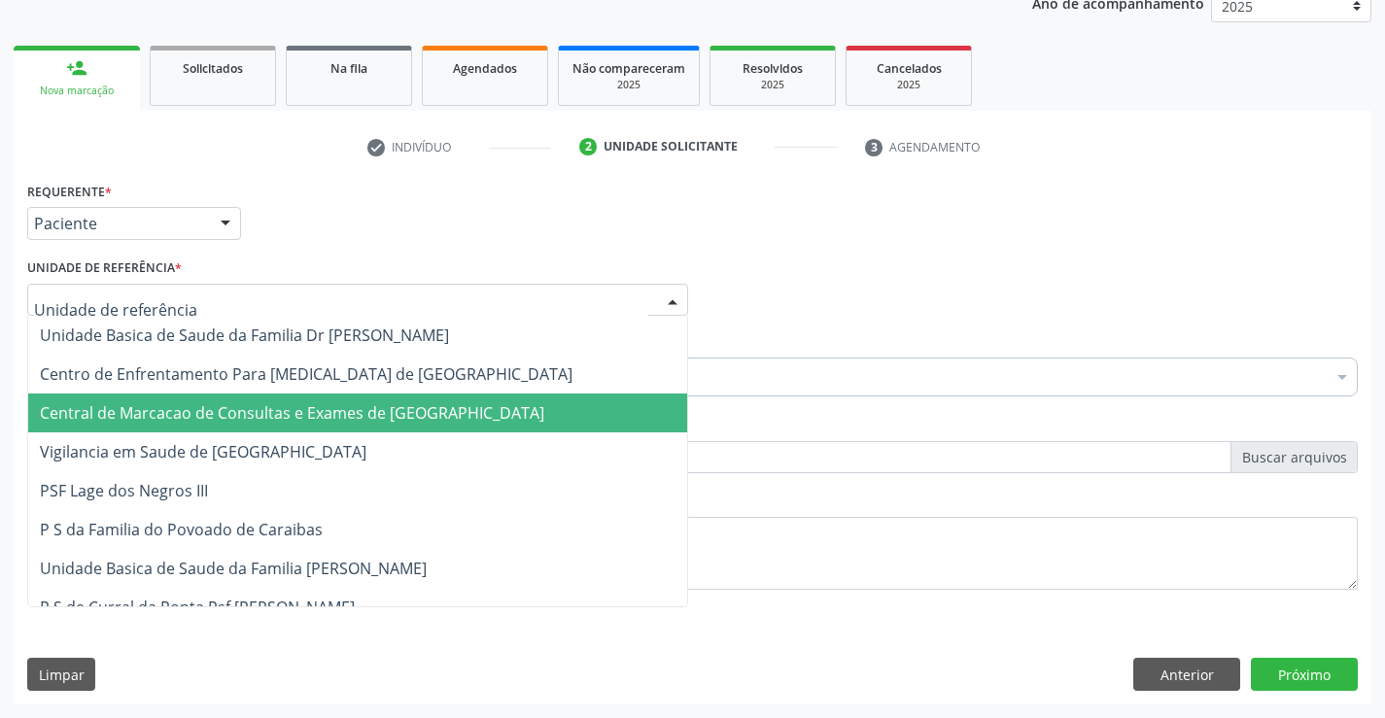
click at [106, 409] on span "Central de Marcacao de Consultas e Exames de [GEOGRAPHIC_DATA]" at bounding box center [292, 412] width 504 height 21
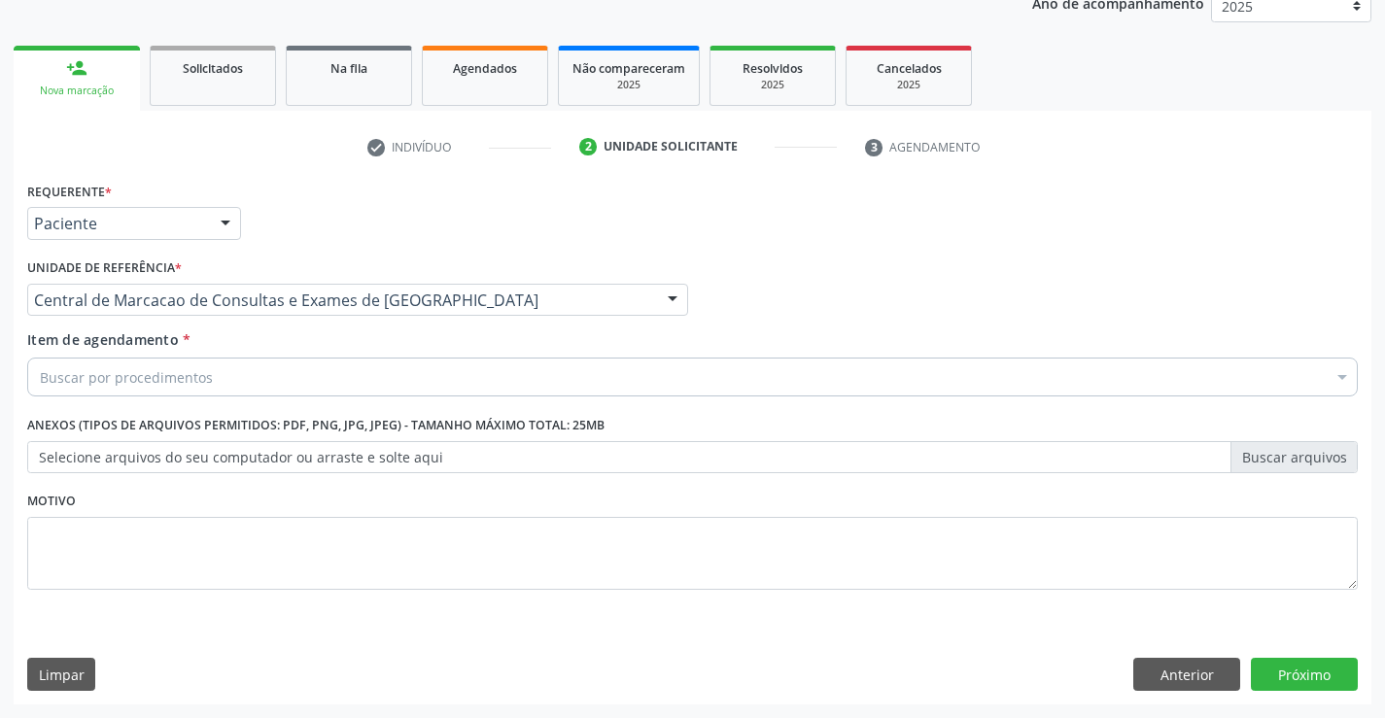
click at [140, 387] on div "Buscar por procedimentos" at bounding box center [692, 377] width 1330 height 39
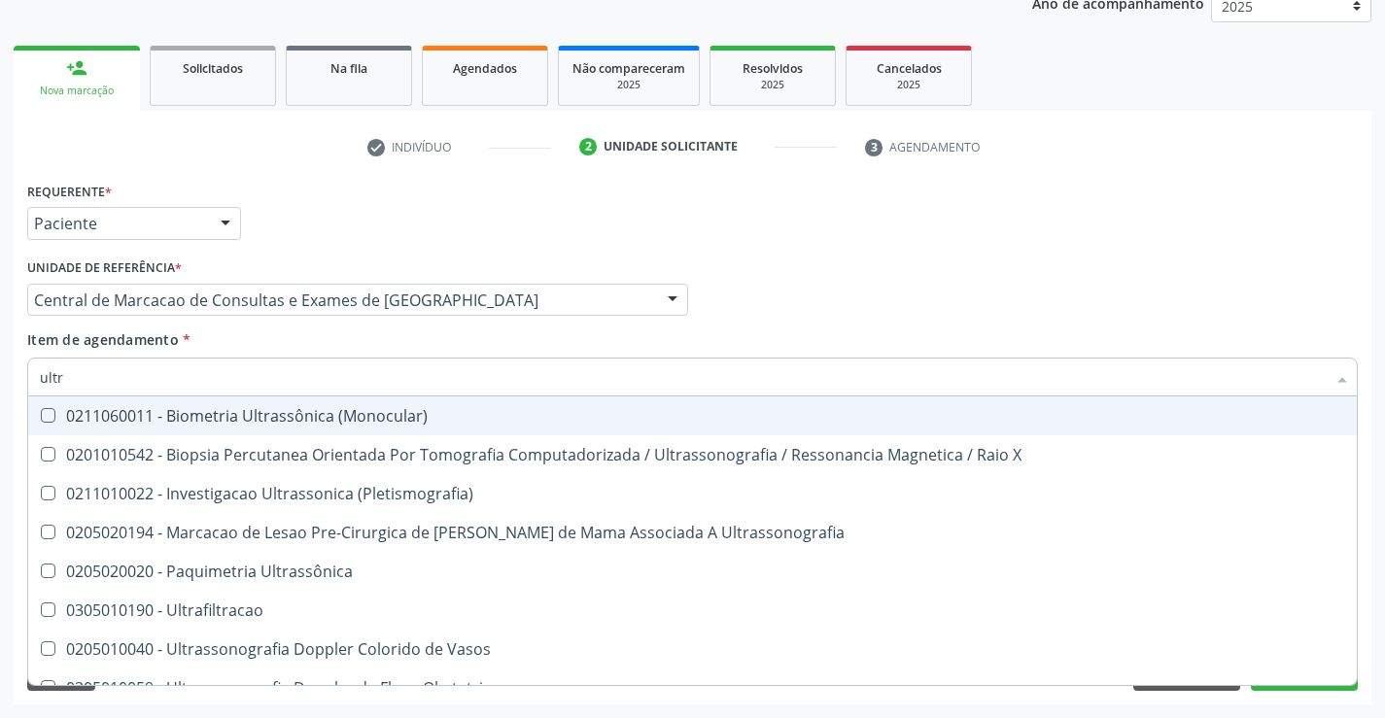
type input "ultra"
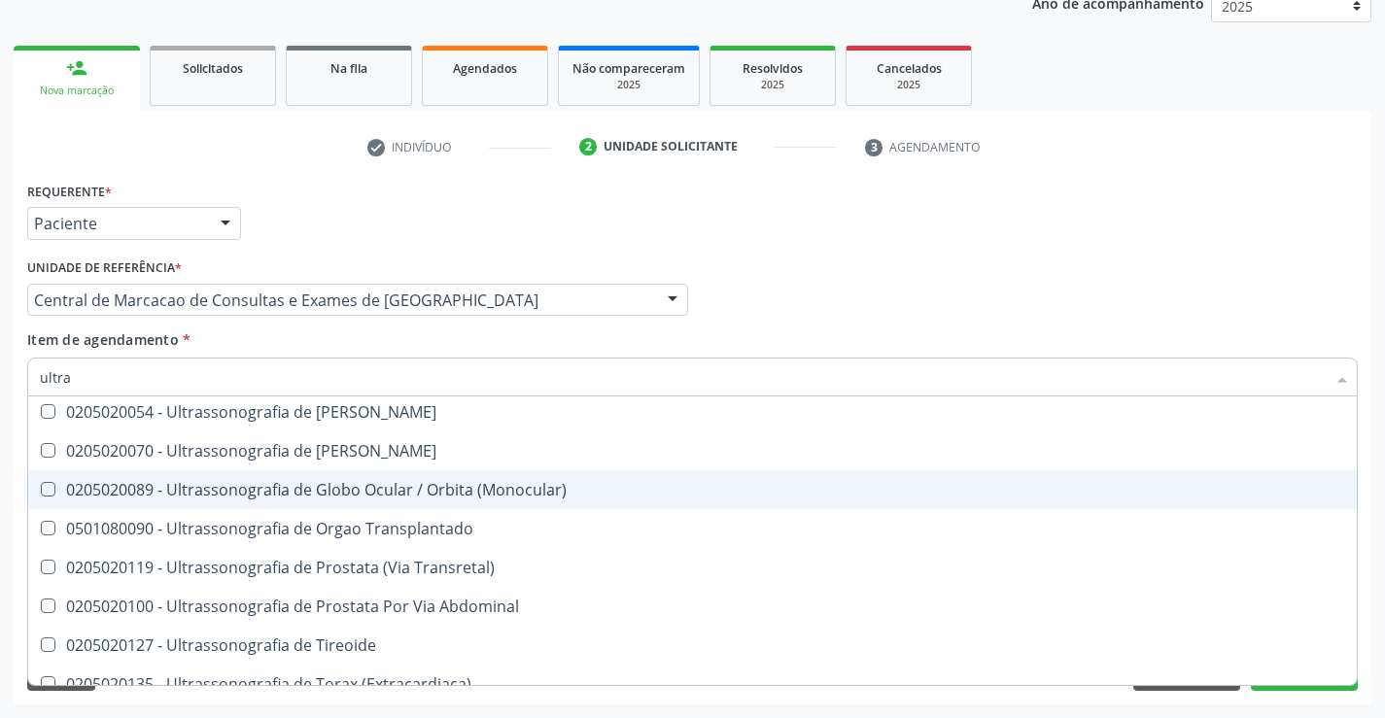
scroll to position [644, 0]
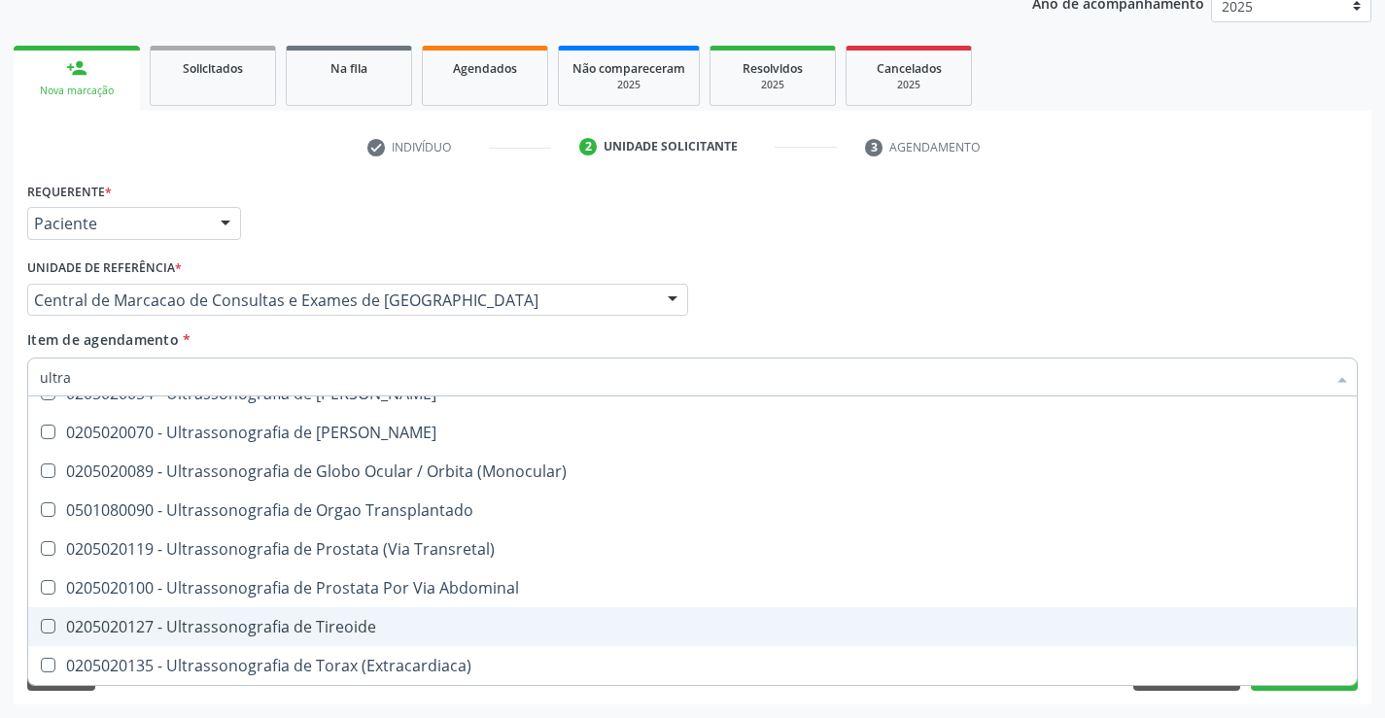
click at [296, 619] on div "0205020127 - Ultrassonografia de Tireoide" at bounding box center [692, 627] width 1305 height 16
checkbox Tireoide "true"
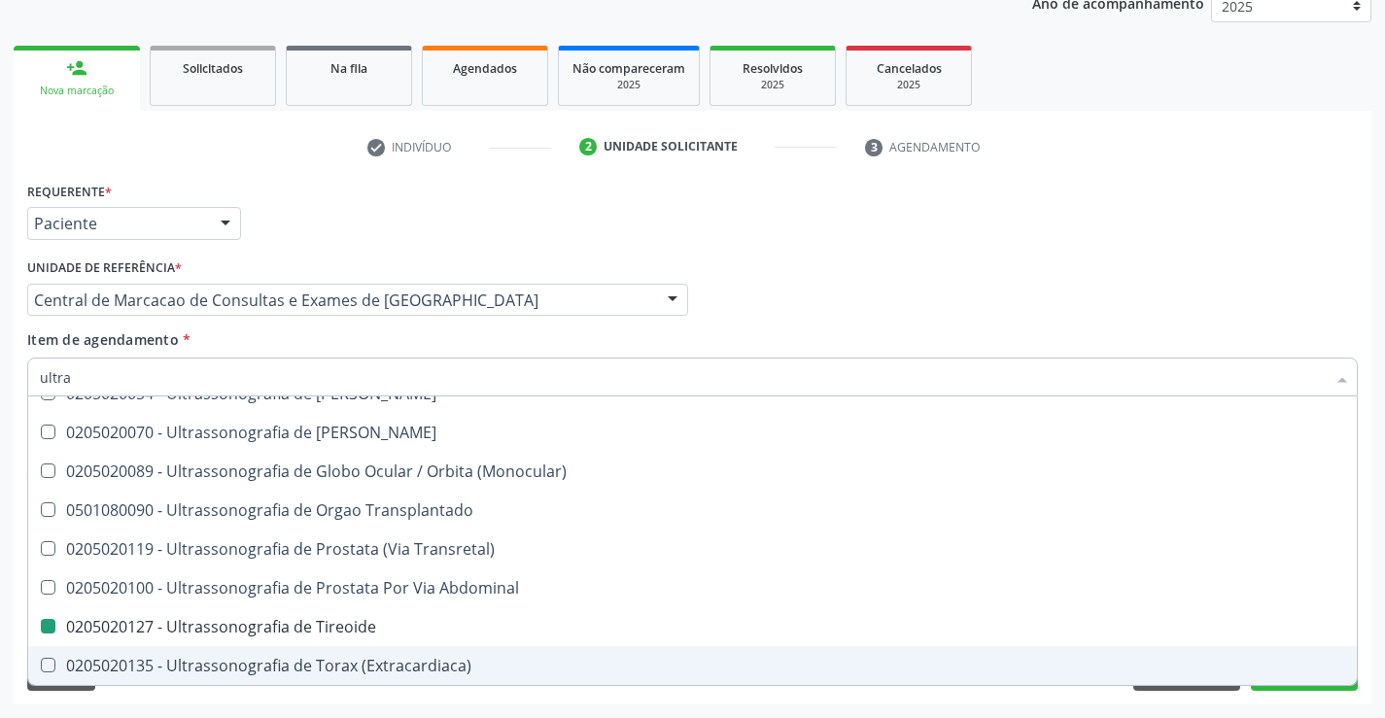
click at [1221, 698] on div "Requerente * Paciente Profissional de Saúde Paciente Nenhum resultado encontrad…" at bounding box center [693, 441] width 1358 height 528
checkbox X "true"
checkbox Tireoide "false"
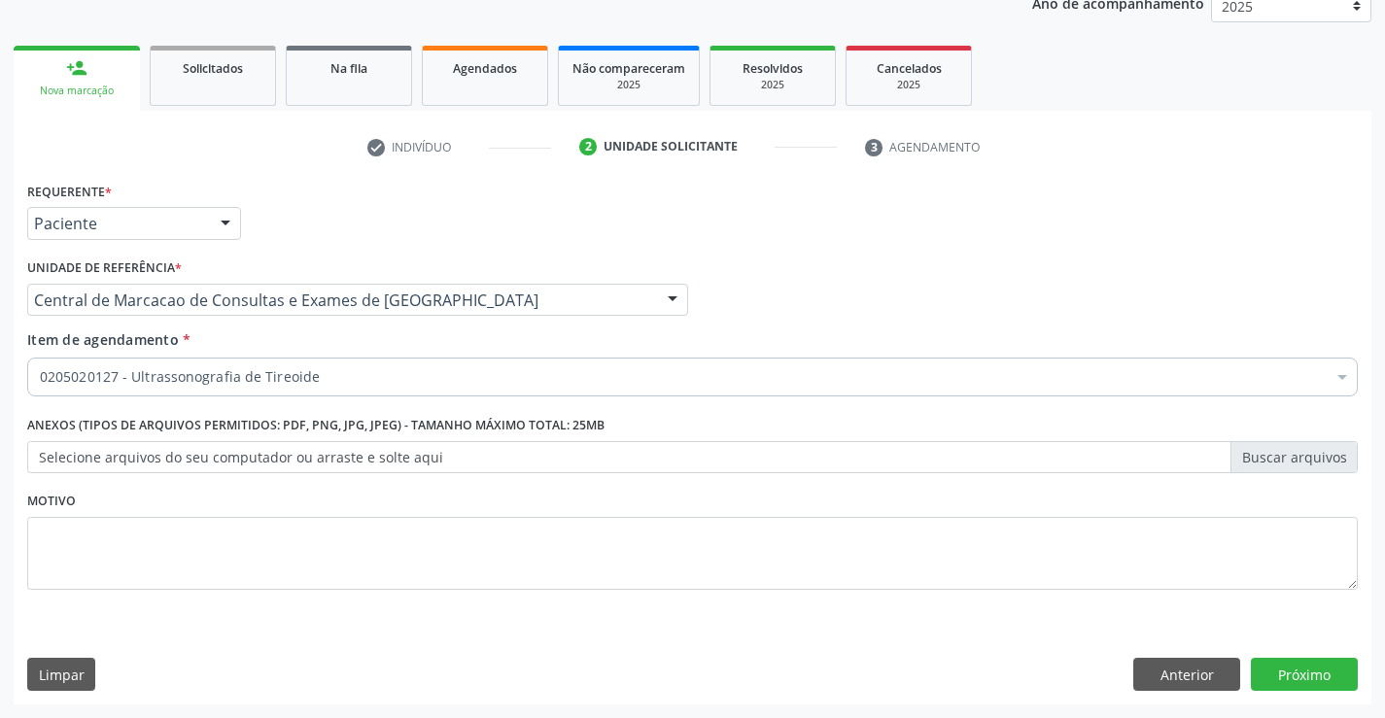
scroll to position [0, 0]
click at [1269, 678] on button "Próximo" at bounding box center [1304, 674] width 107 height 33
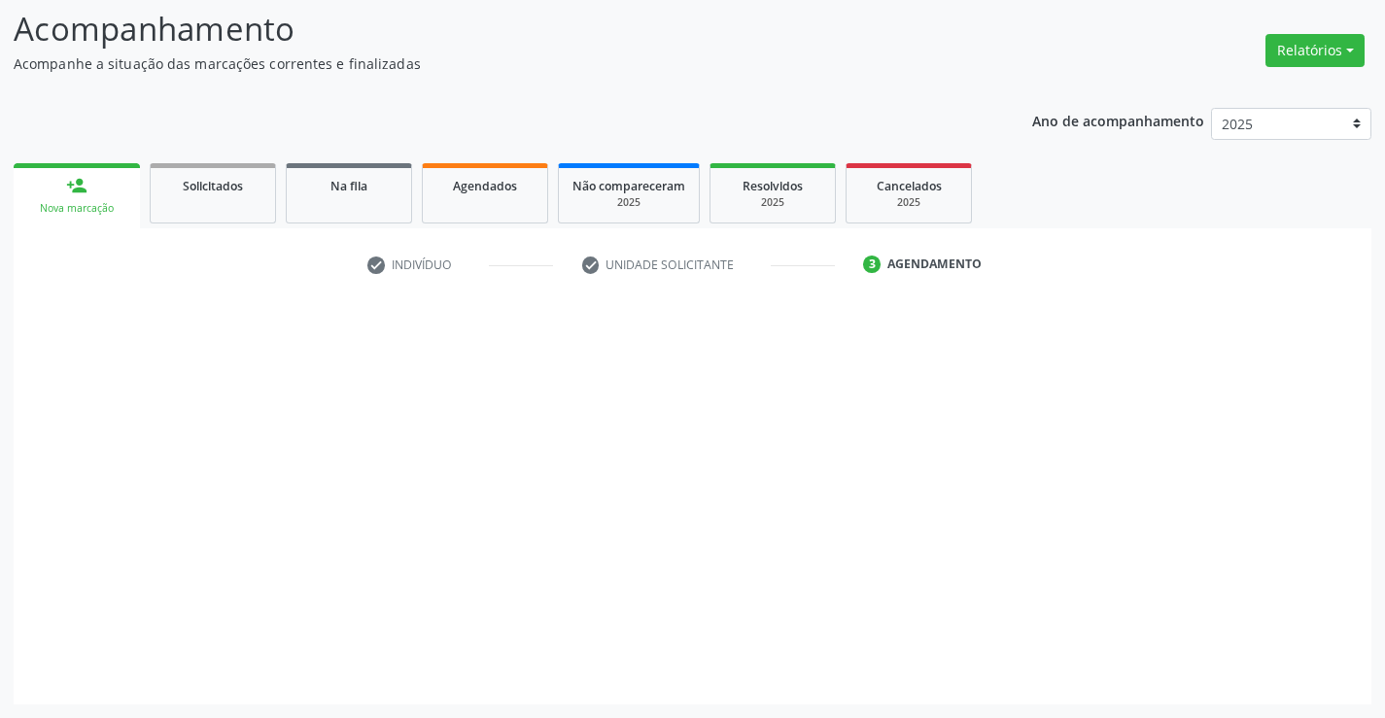
scroll to position [127, 0]
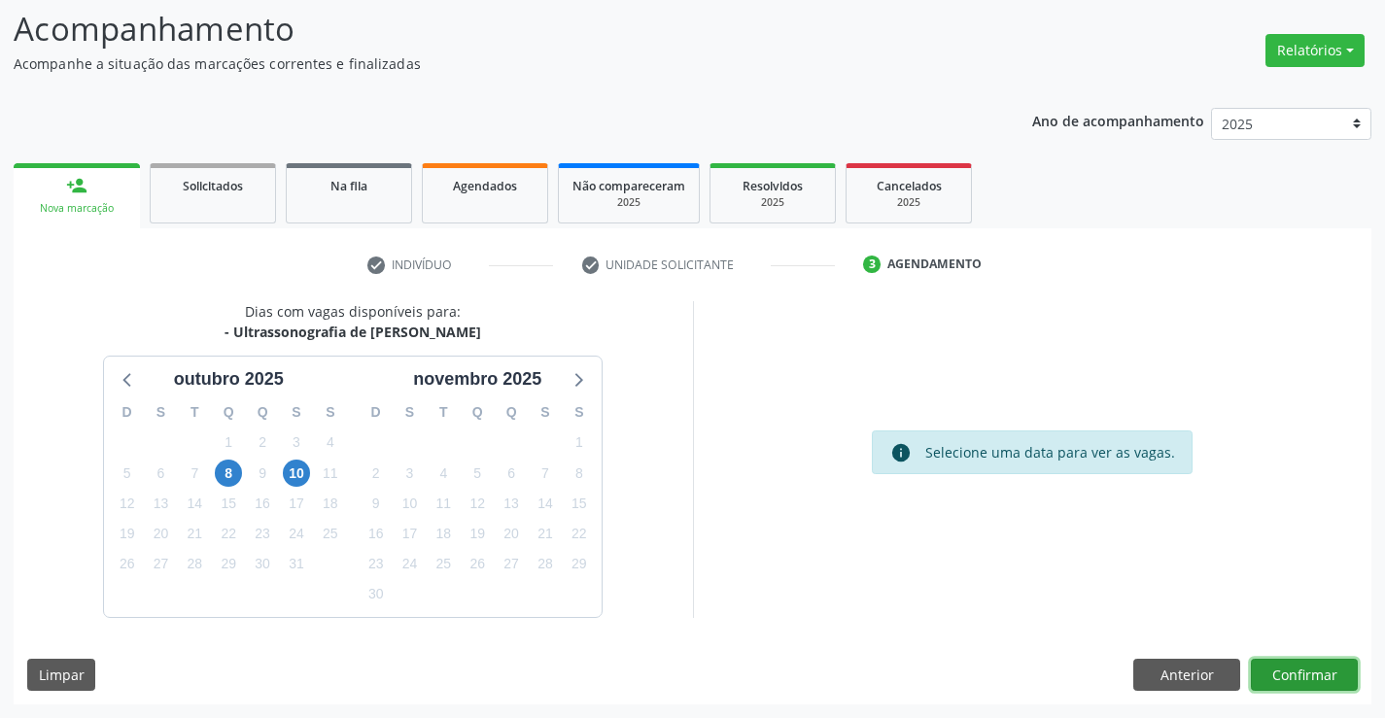
click at [1261, 673] on button "Confirmar" at bounding box center [1304, 675] width 107 height 33
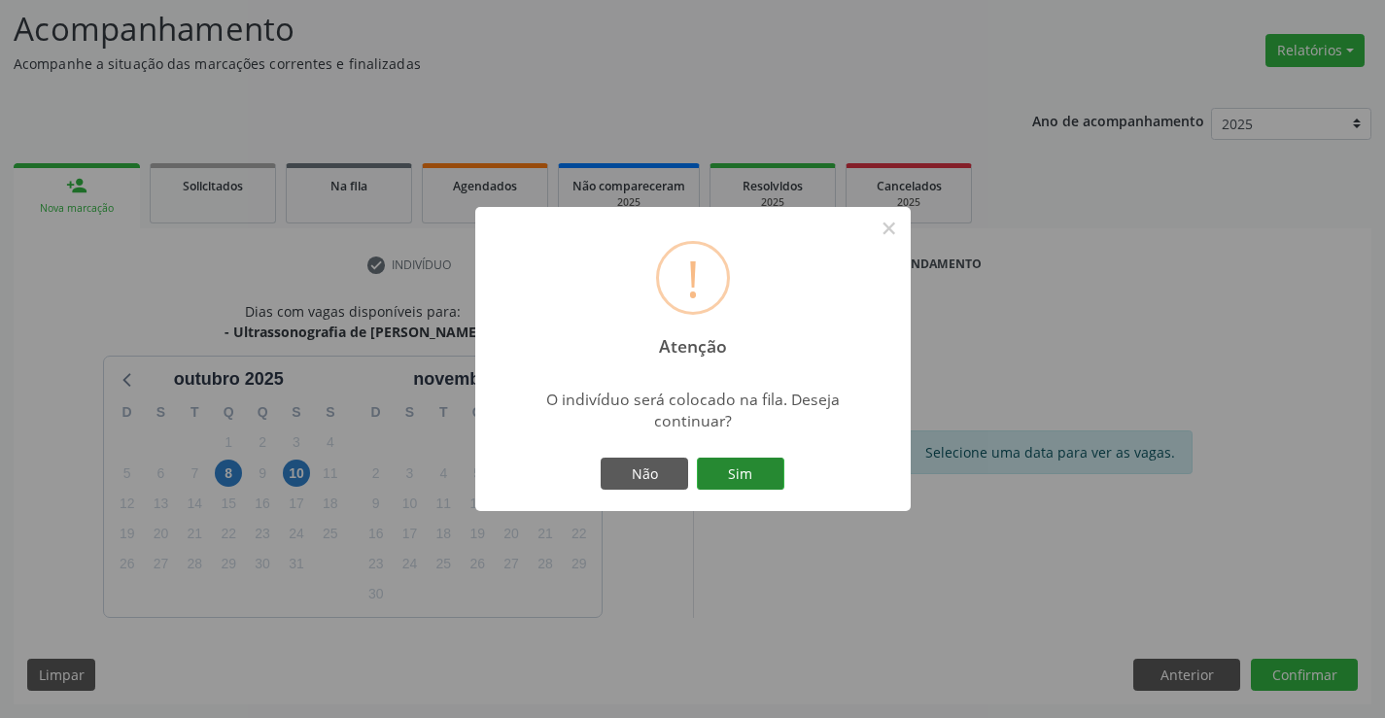
click at [745, 473] on button "Sim" at bounding box center [740, 474] width 87 height 33
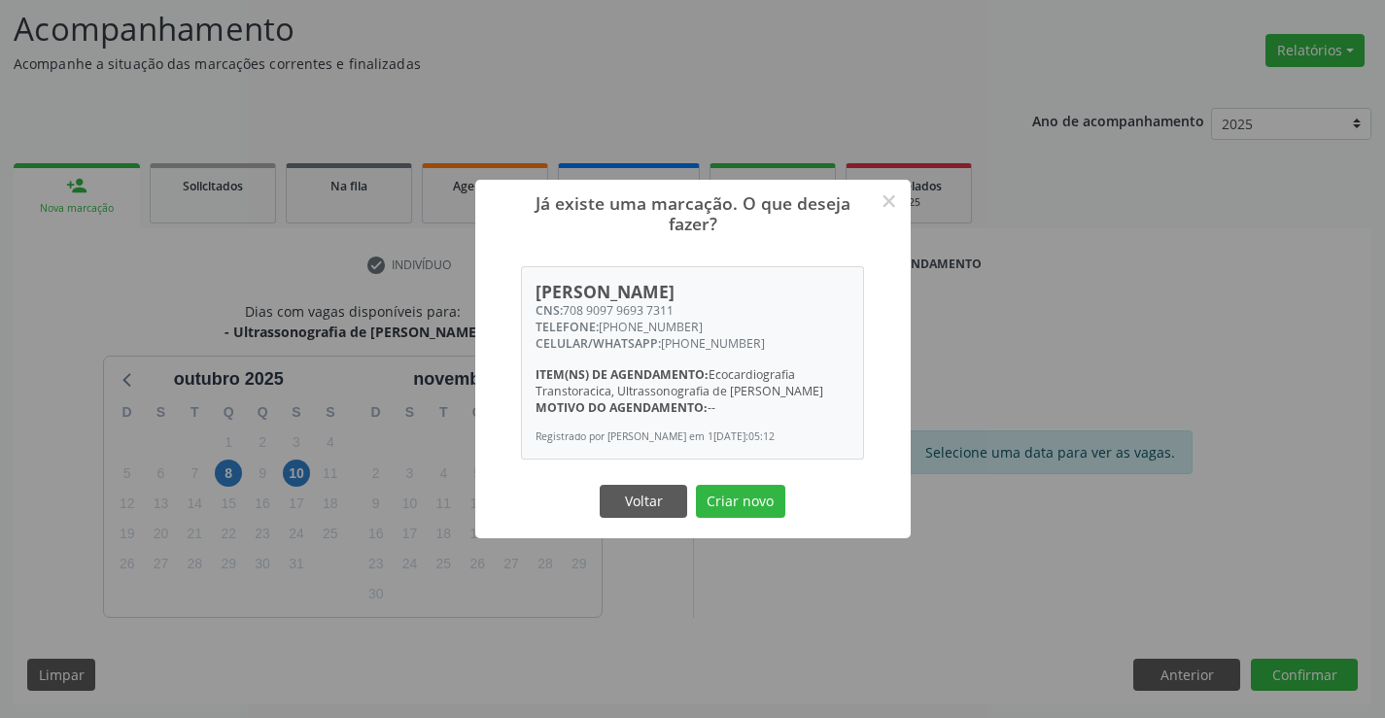
click at [747, 509] on button "Criar novo" at bounding box center [740, 501] width 89 height 33
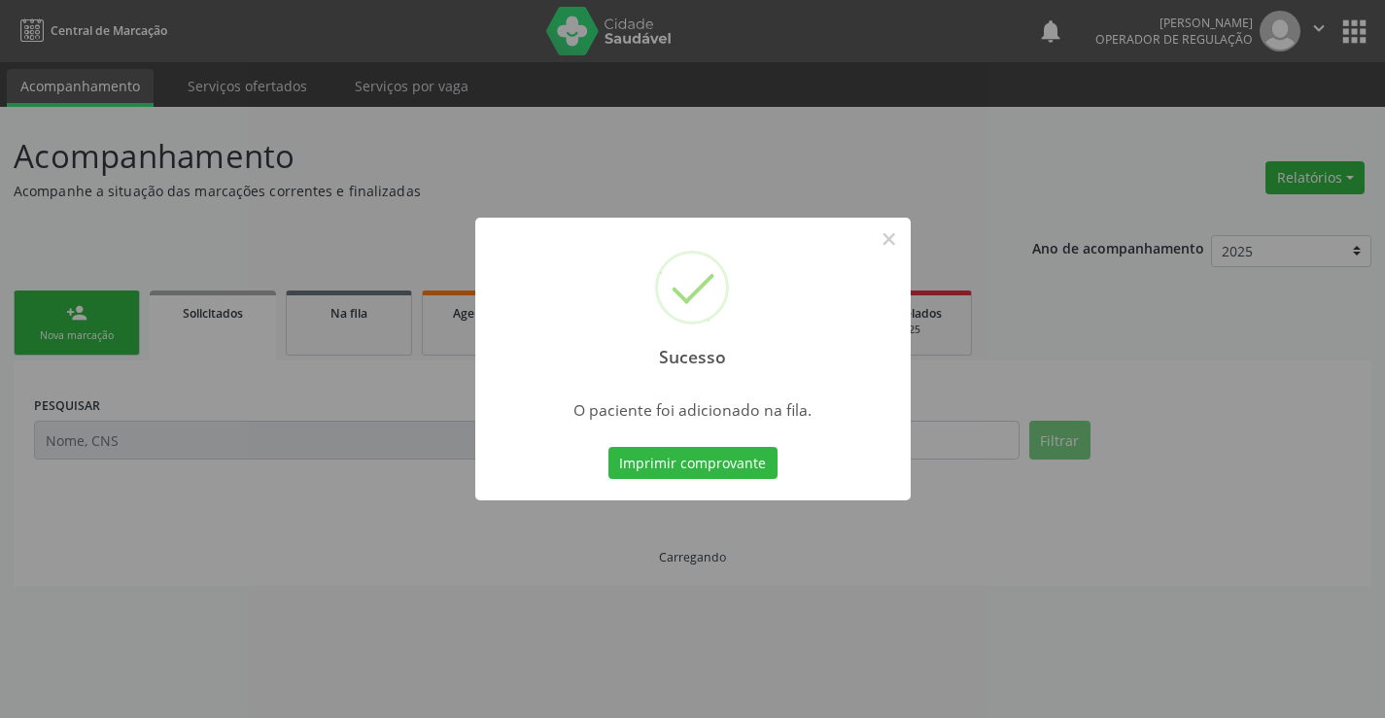
scroll to position [0, 0]
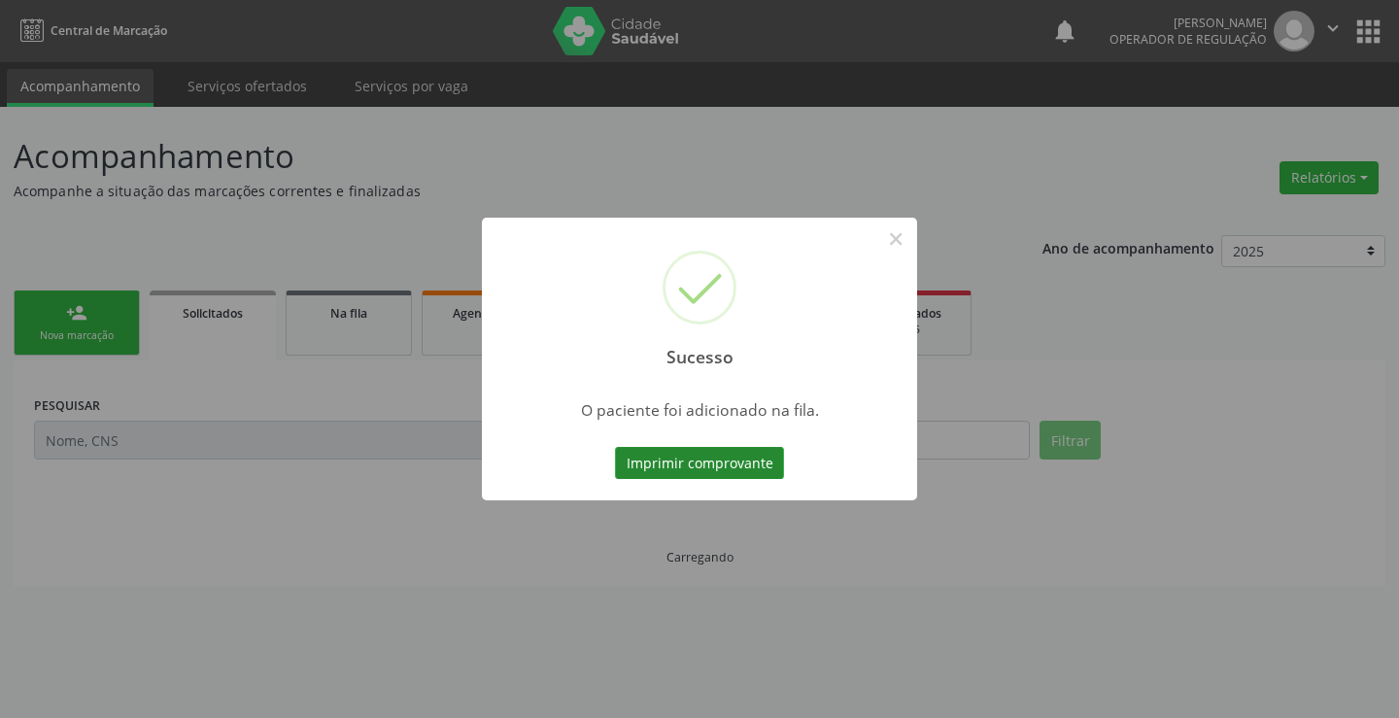
click at [771, 467] on button "Imprimir comprovante" at bounding box center [699, 463] width 169 height 33
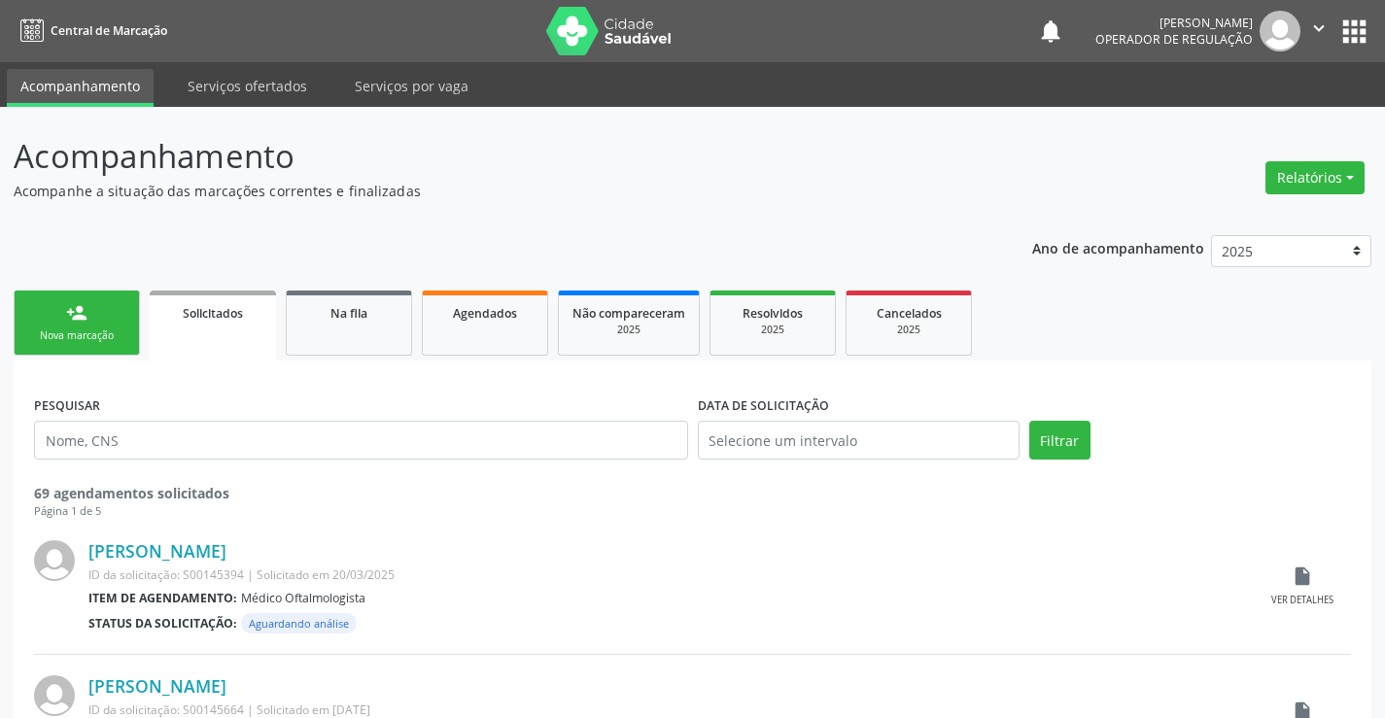
click at [87, 326] on link "person_add Nova marcação" at bounding box center [77, 323] width 126 height 65
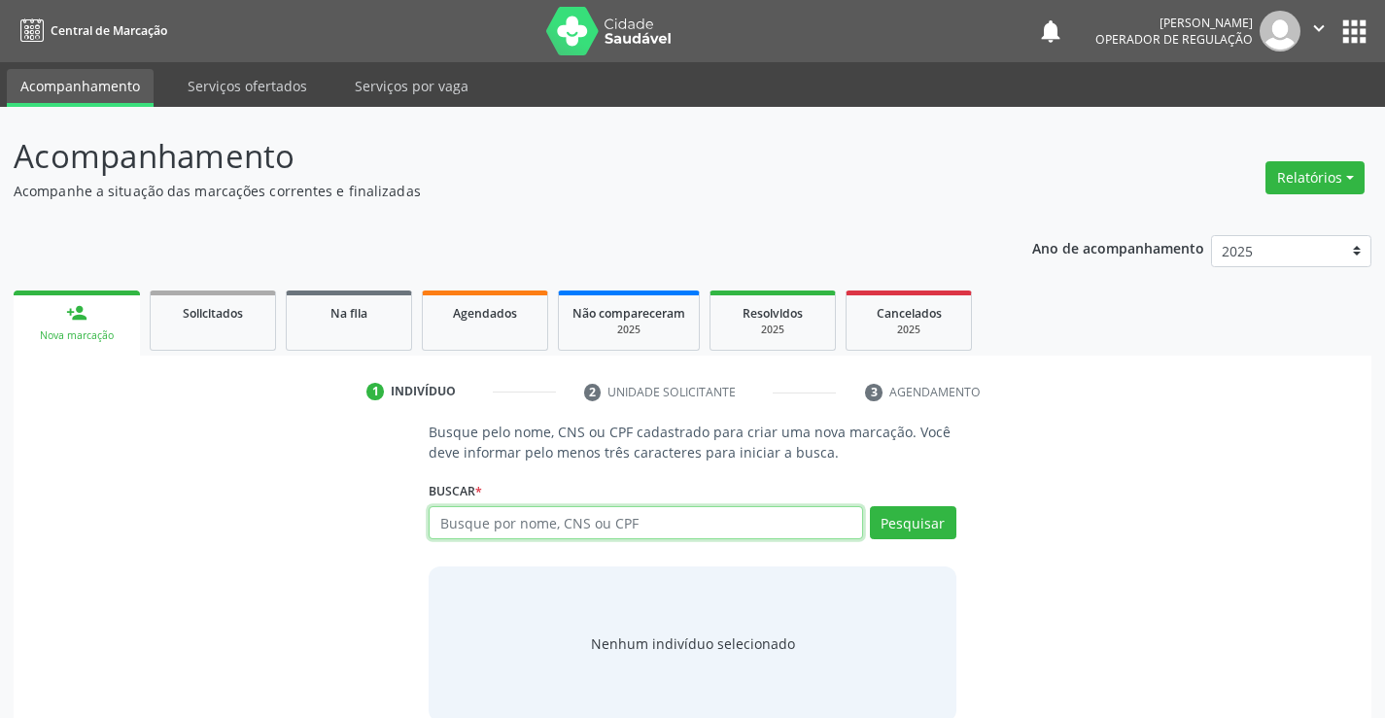
click at [475, 519] on input "text" at bounding box center [645, 522] width 433 height 33
type input "01646997590"
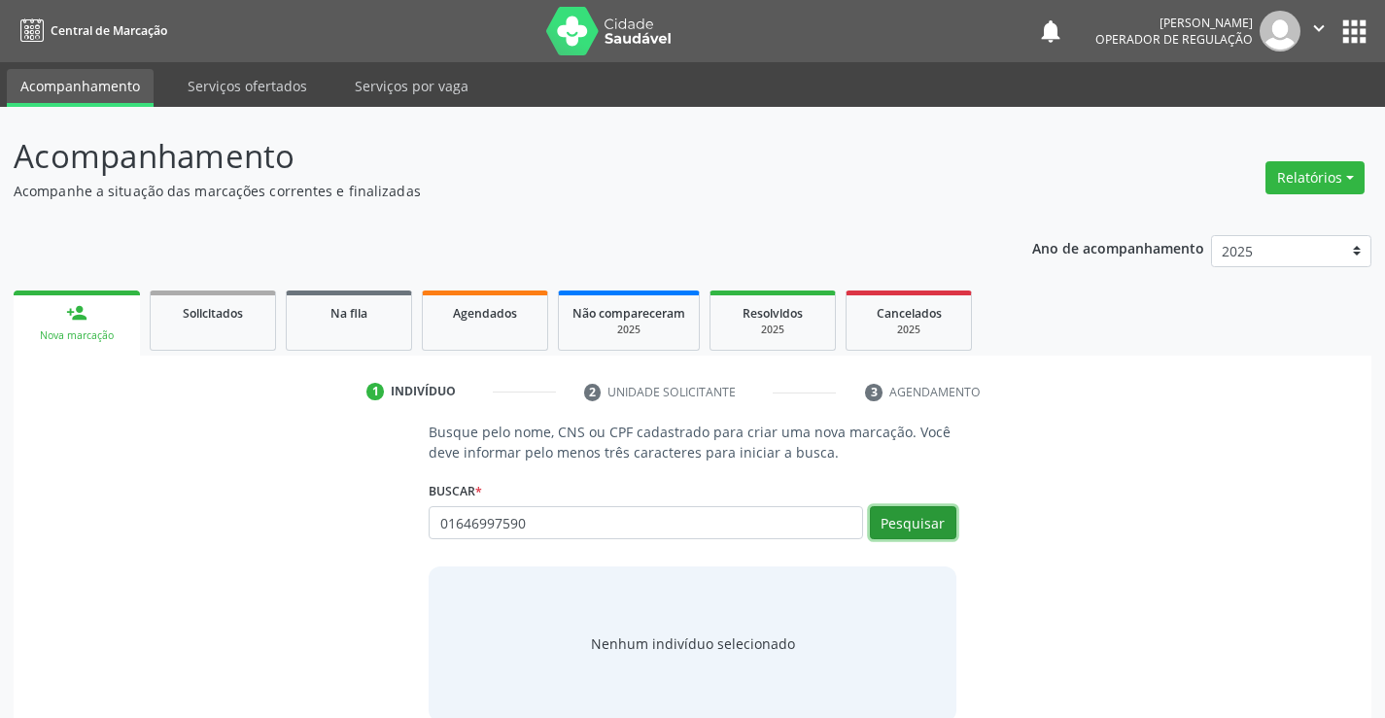
click at [906, 517] on button "Pesquisar" at bounding box center [913, 522] width 86 height 33
type input "01646997590"
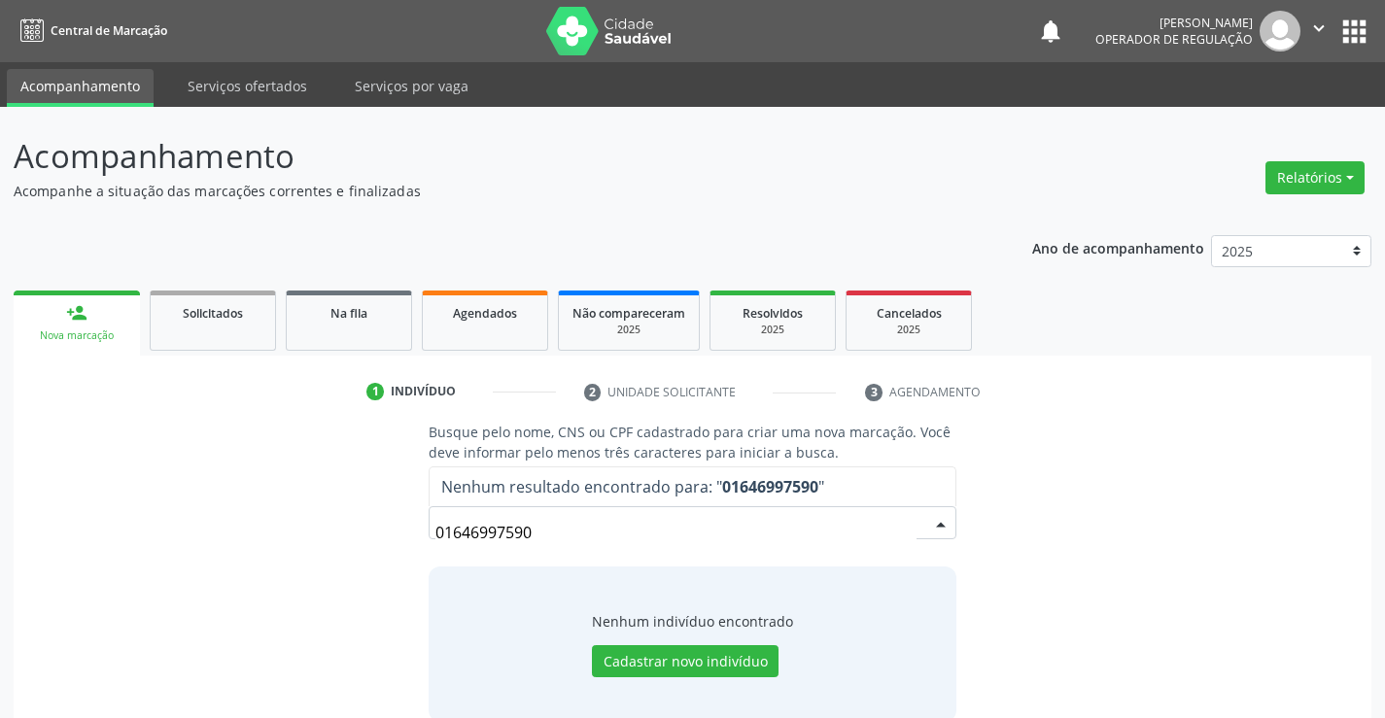
drag, startPoint x: 552, startPoint y: 530, endPoint x: 348, endPoint y: 530, distance: 204.1
click at [375, 532] on div "Busque pelo nome, CNS ou CPF cadastrado para criar uma nova marcação. Você deve…" at bounding box center [692, 571] width 1330 height 299
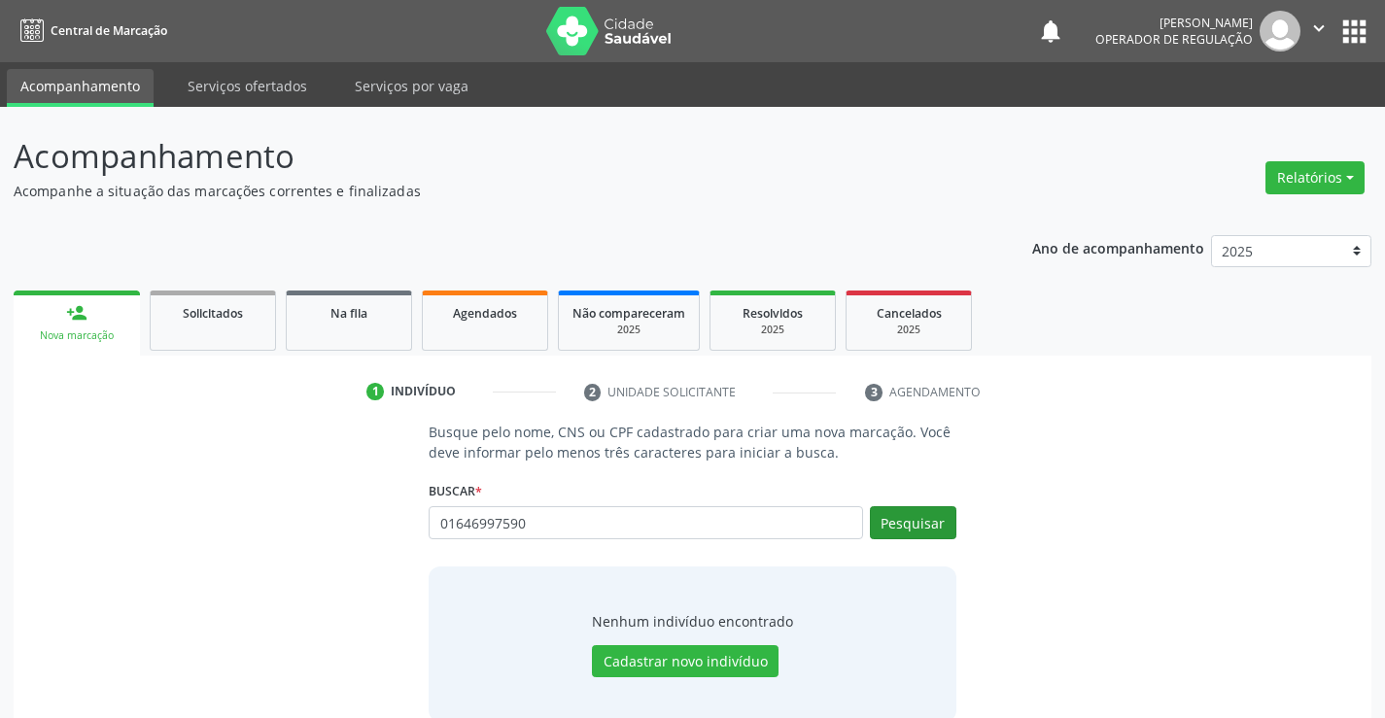
type input "01646997590"
click at [903, 519] on button "Pesquisar" at bounding box center [913, 522] width 86 height 33
type input "01646997590"
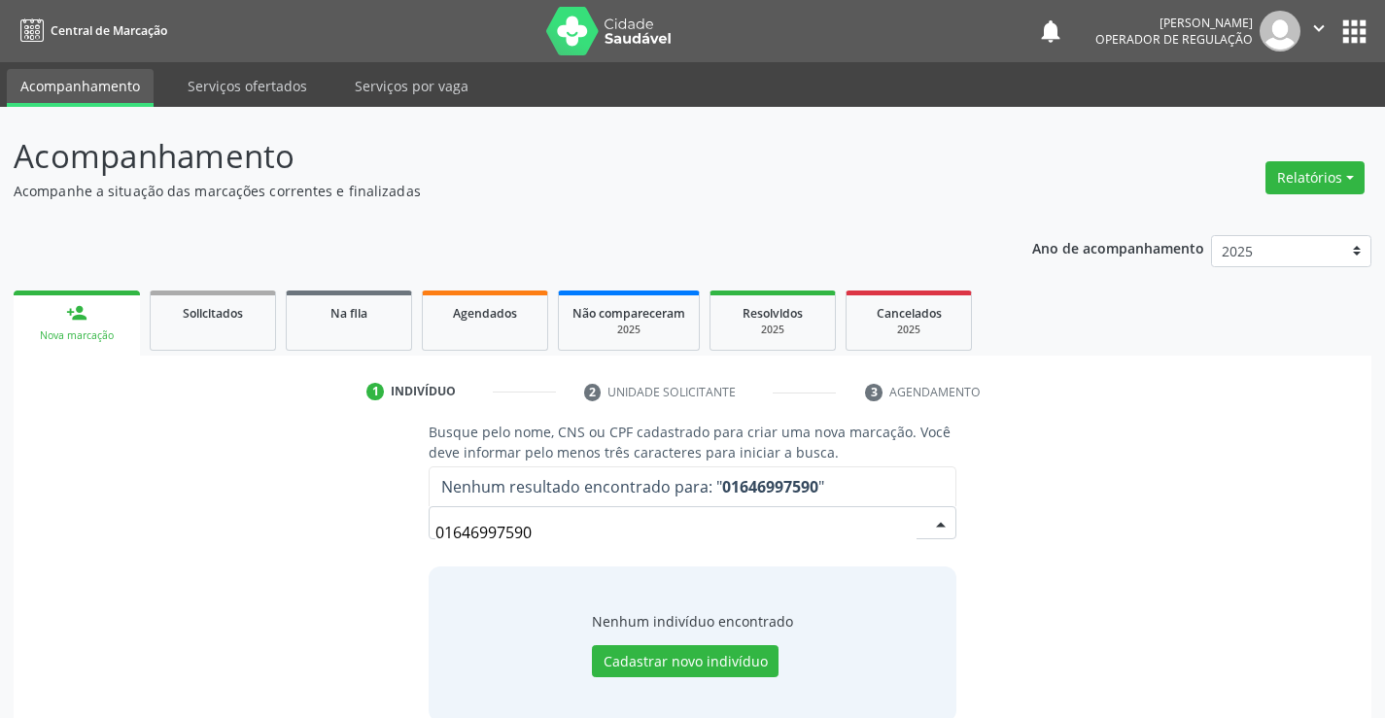
drag, startPoint x: 594, startPoint y: 530, endPoint x: 340, endPoint y: 540, distance: 253.9
click at [347, 543] on div "Busque pelo nome, CNS ou CPF cadastrado para criar uma nova marcação. Você deve…" at bounding box center [692, 571] width 1330 height 299
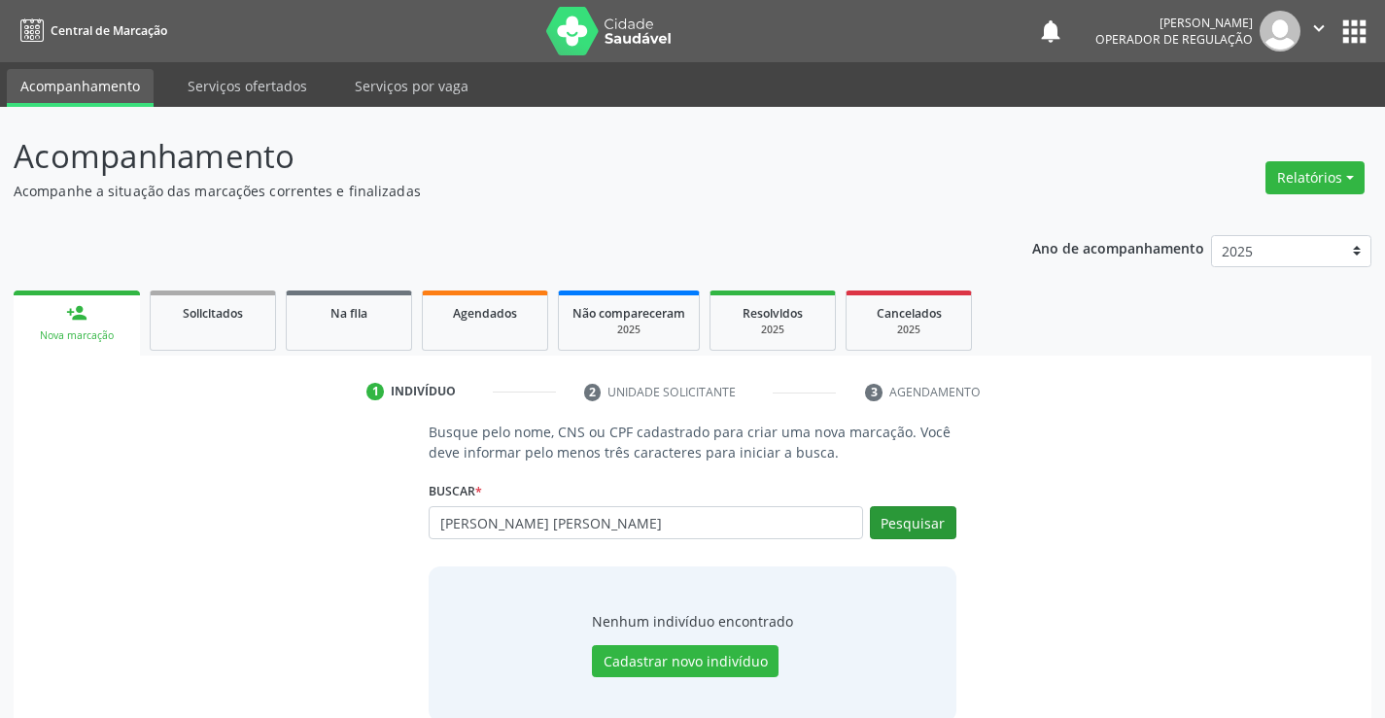
type input "[PERSON_NAME] [PERSON_NAME]"
click at [910, 527] on button "Pesquisar" at bounding box center [913, 522] width 86 height 33
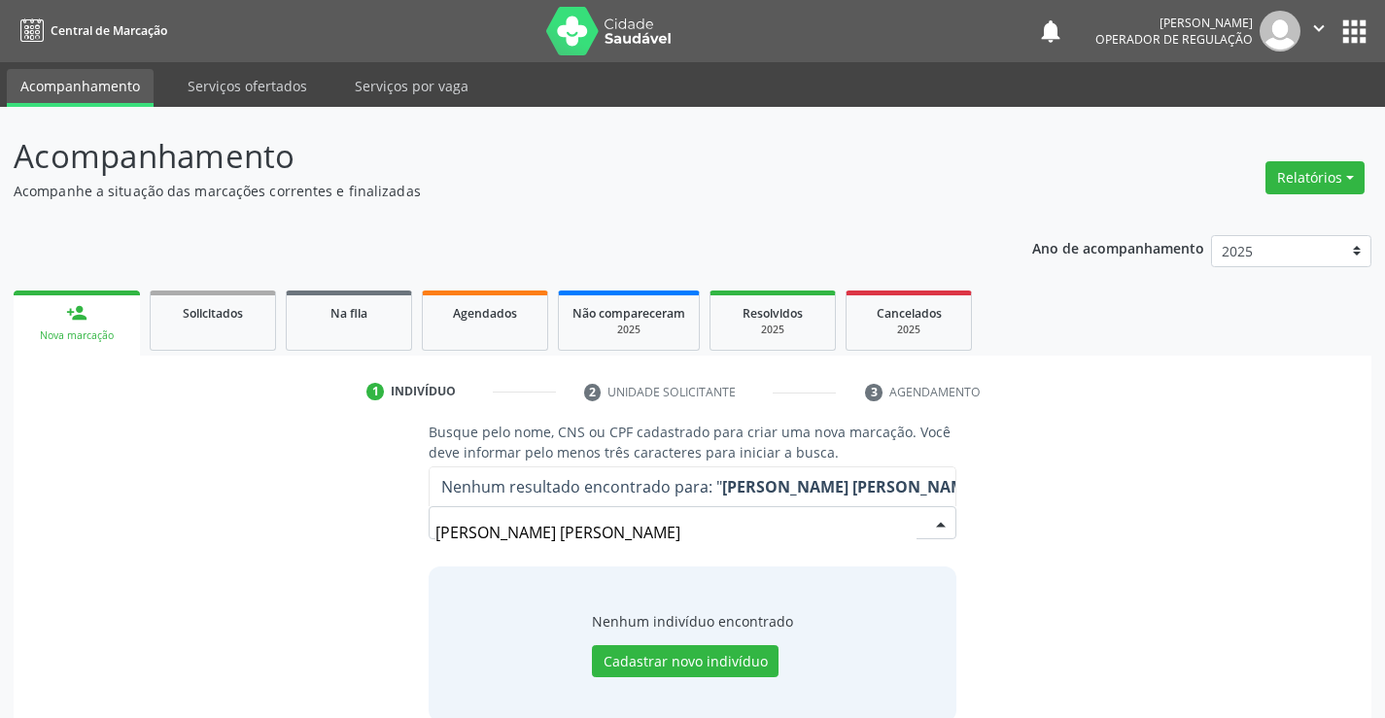
drag, startPoint x: 651, startPoint y: 540, endPoint x: 415, endPoint y: 563, distance: 237.2
click at [433, 548] on div "[PERSON_NAME] [PERSON_NAME] Nenhum resultado encontrado para: " [PERSON_NAME] […" at bounding box center [692, 529] width 527 height 47
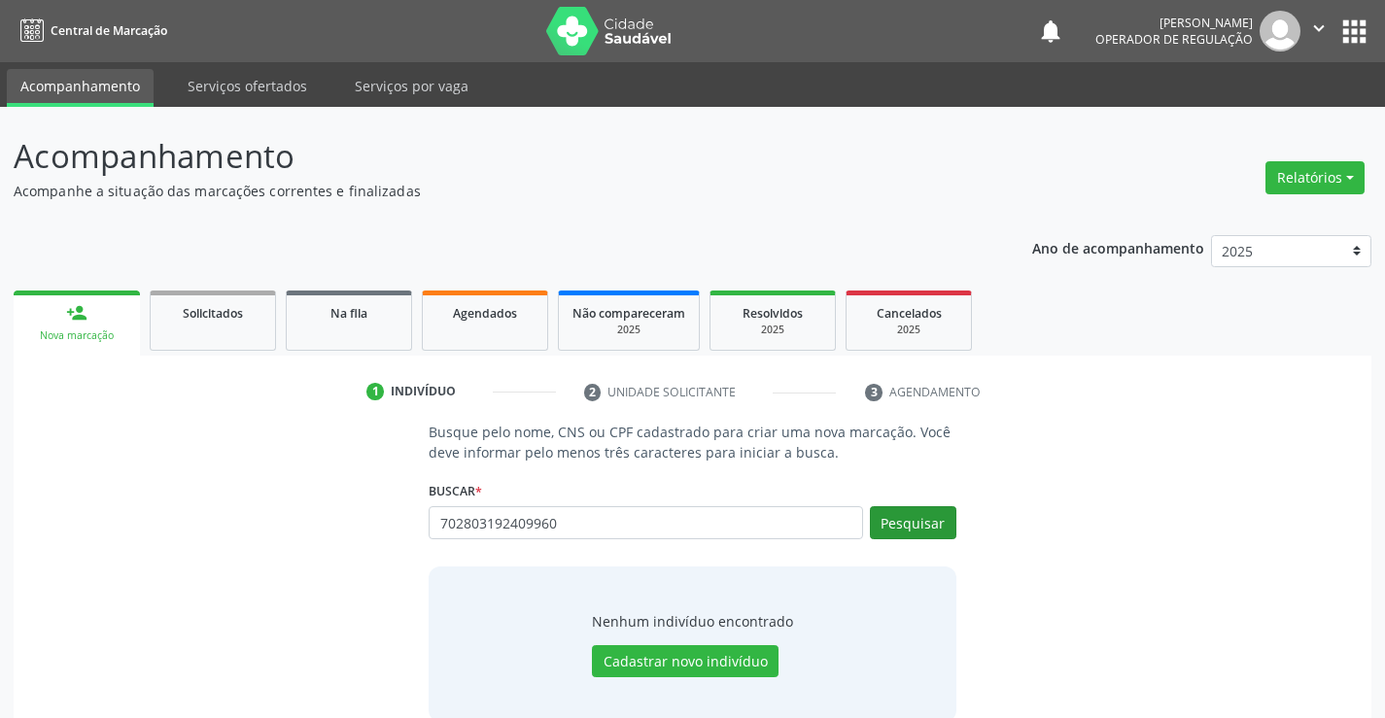
type input "702803192409960"
click at [904, 527] on button "Pesquisar" at bounding box center [913, 522] width 86 height 33
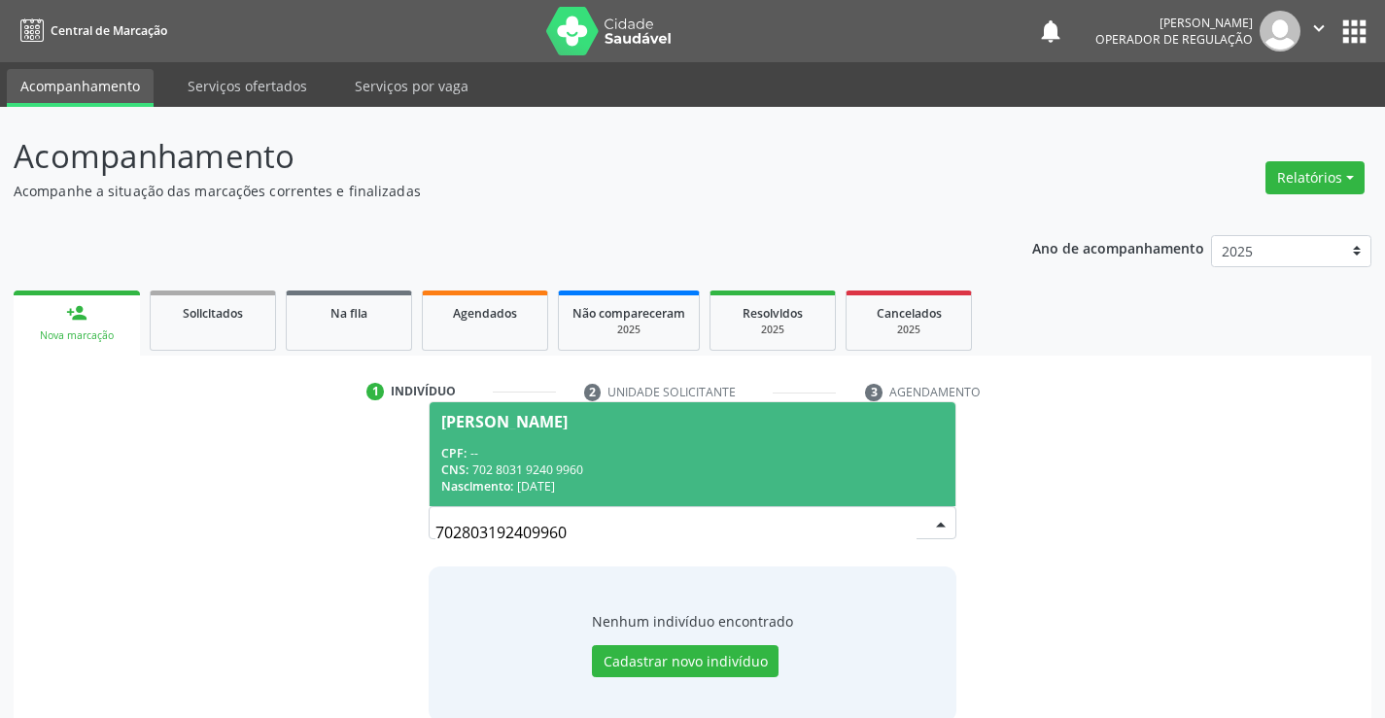
click at [713, 451] on div "CPF: --" at bounding box center [691, 453] width 501 height 17
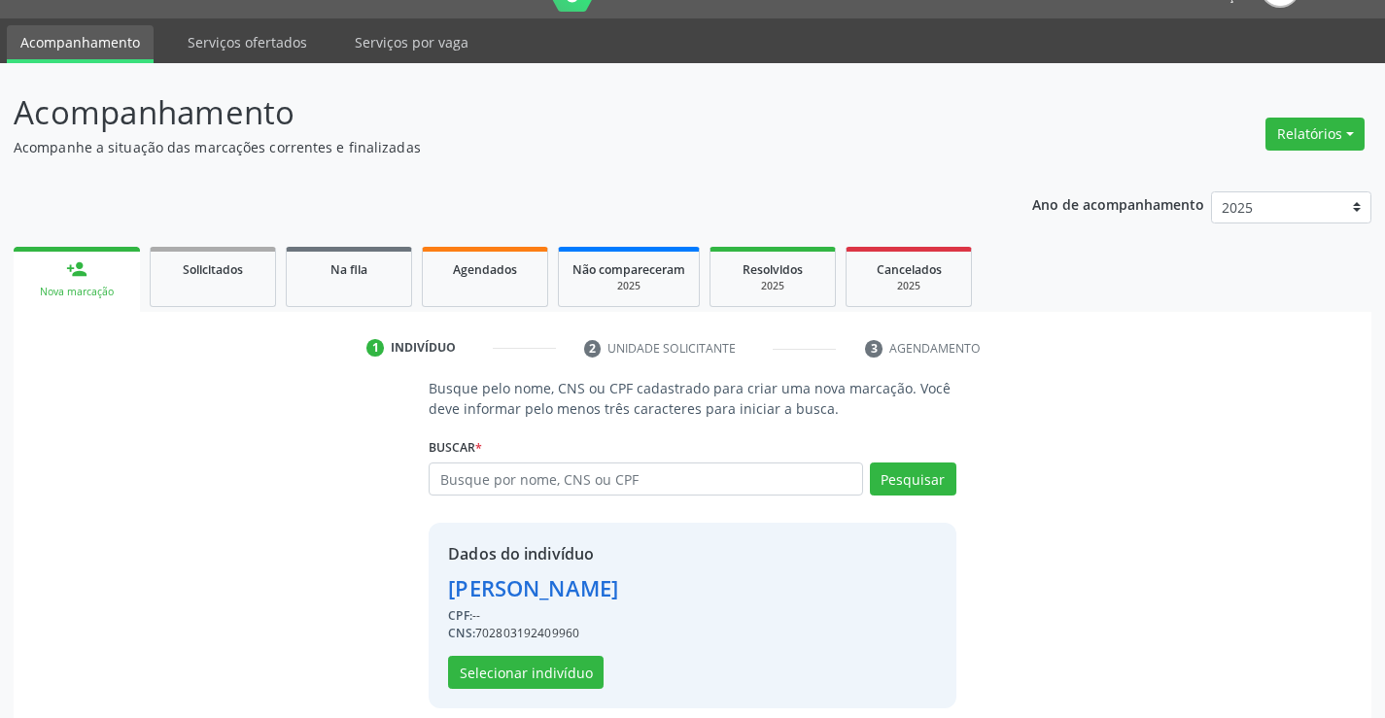
scroll to position [61, 0]
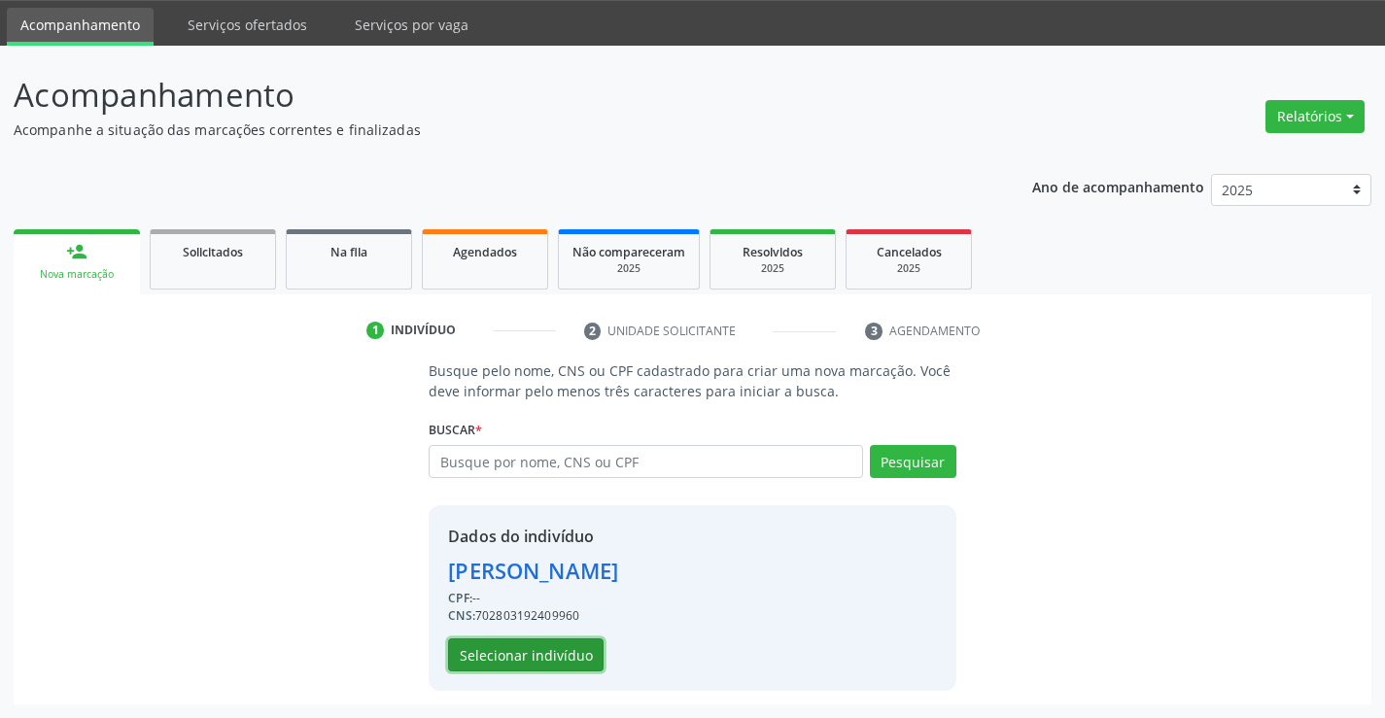
click at [550, 654] on button "Selecionar indivíduo" at bounding box center [525, 655] width 155 height 33
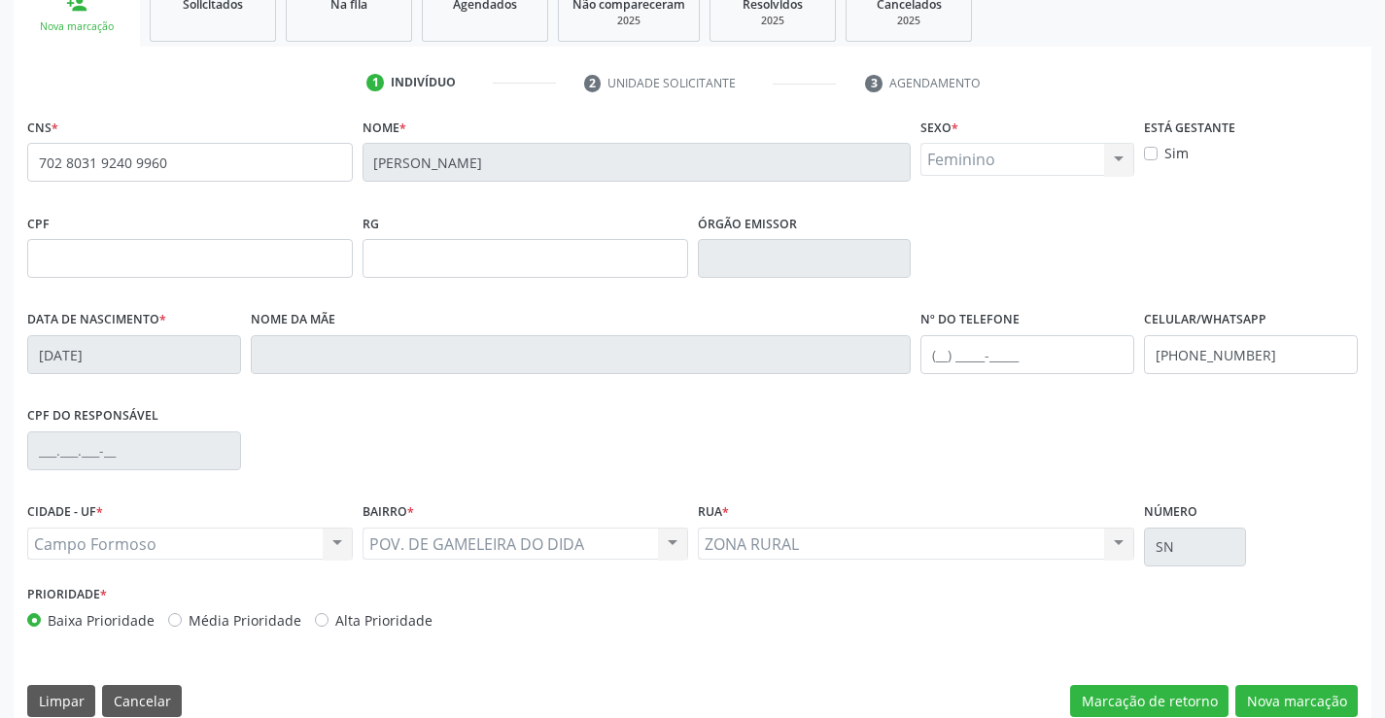
scroll to position [335, 0]
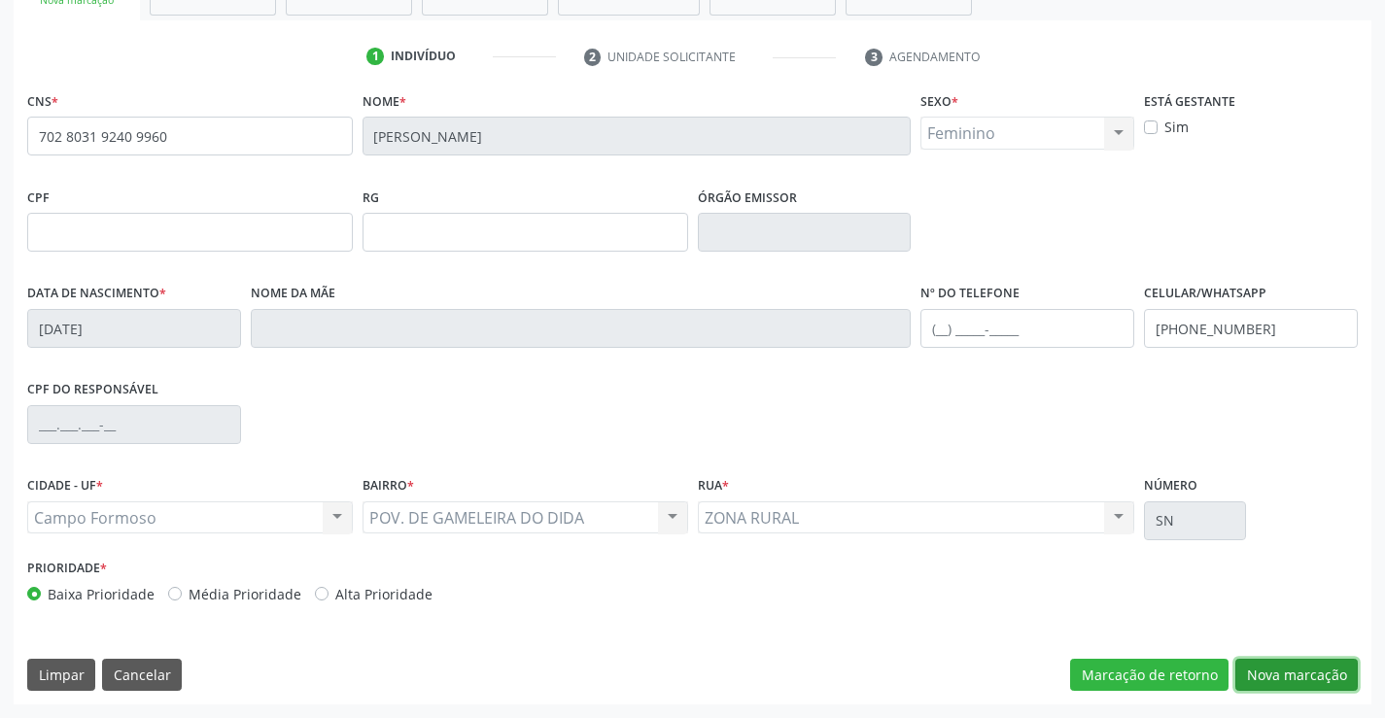
click at [1268, 662] on button "Nova marcação" at bounding box center [1296, 675] width 122 height 33
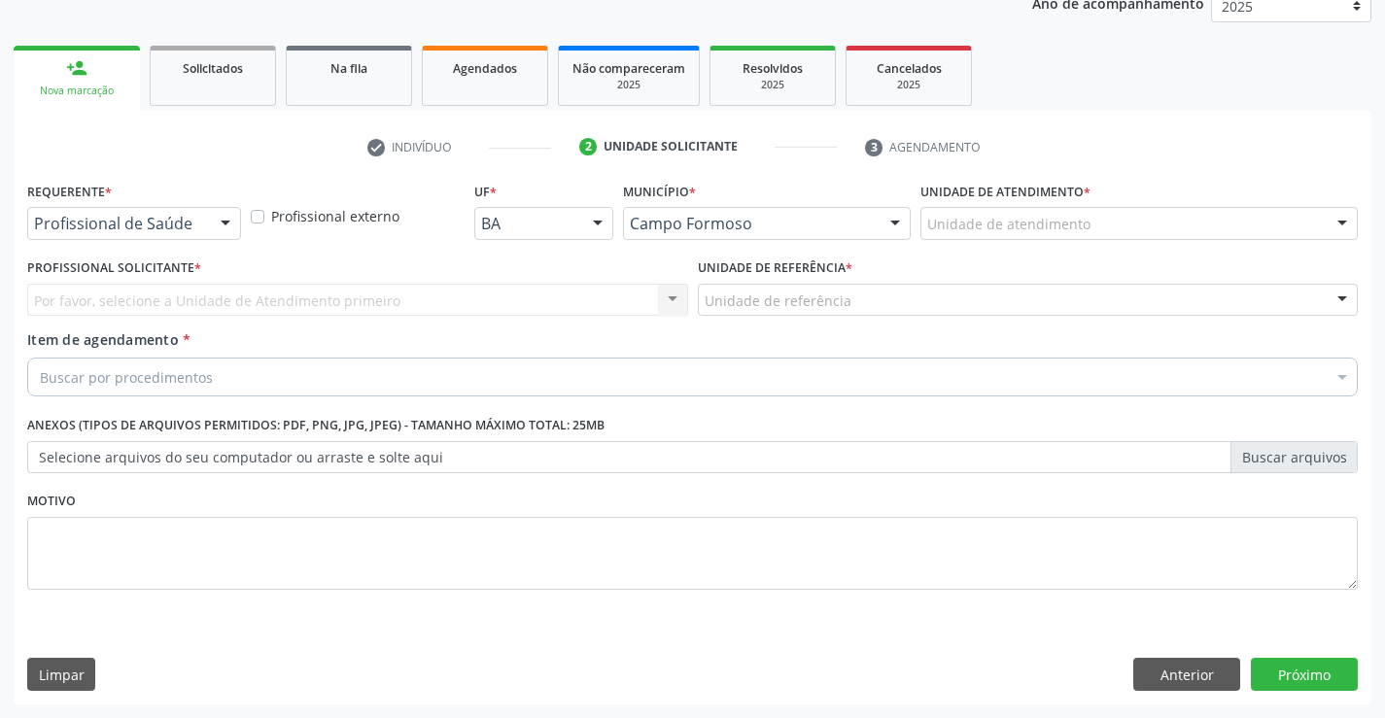
scroll to position [245, 0]
drag, startPoint x: 118, startPoint y: 222, endPoint x: 77, endPoint y: 288, distance: 77.7
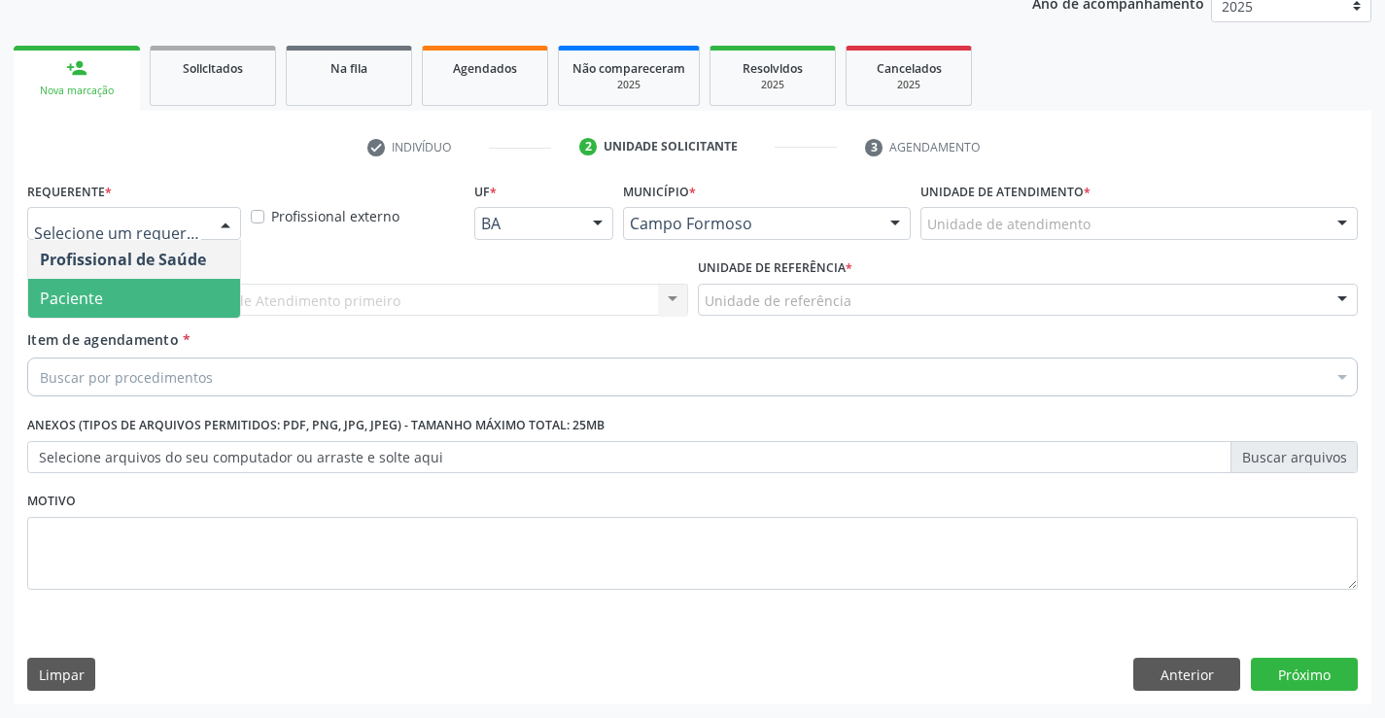
click at [79, 293] on span "Paciente" at bounding box center [71, 298] width 63 height 21
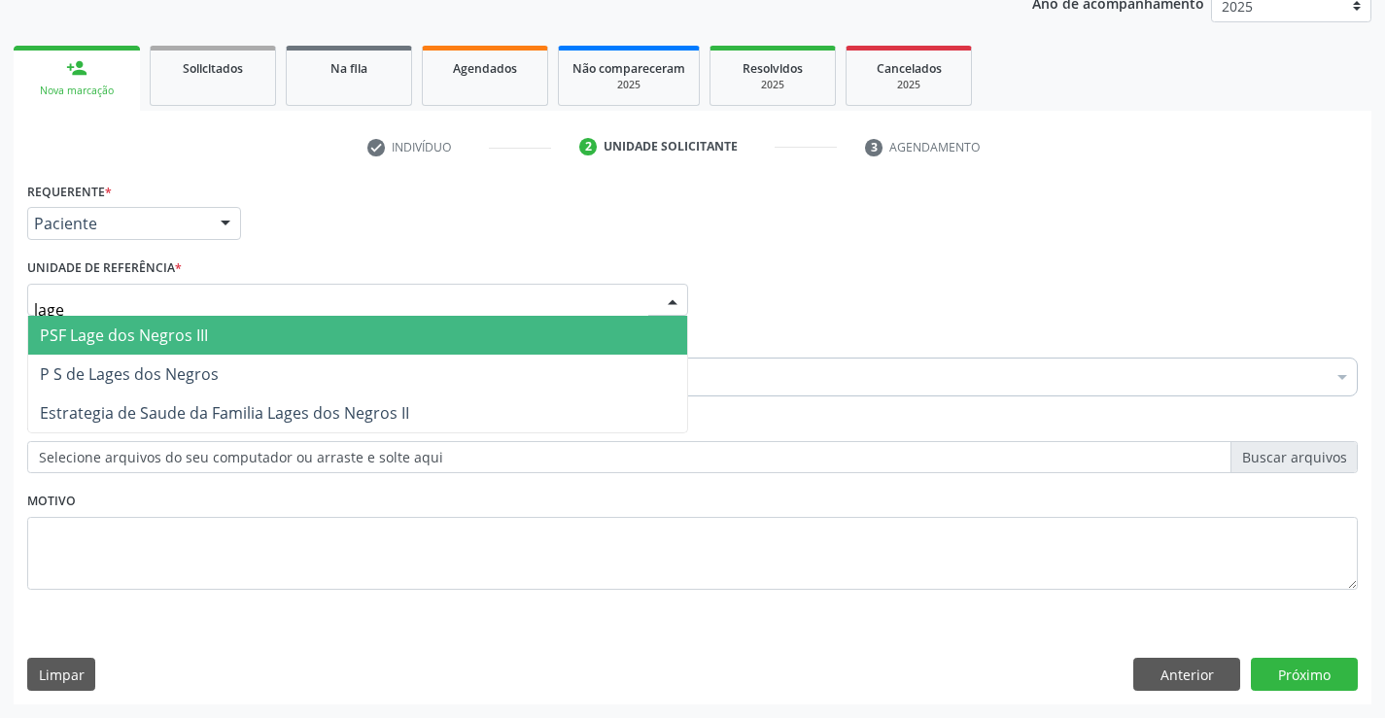
type input "lages"
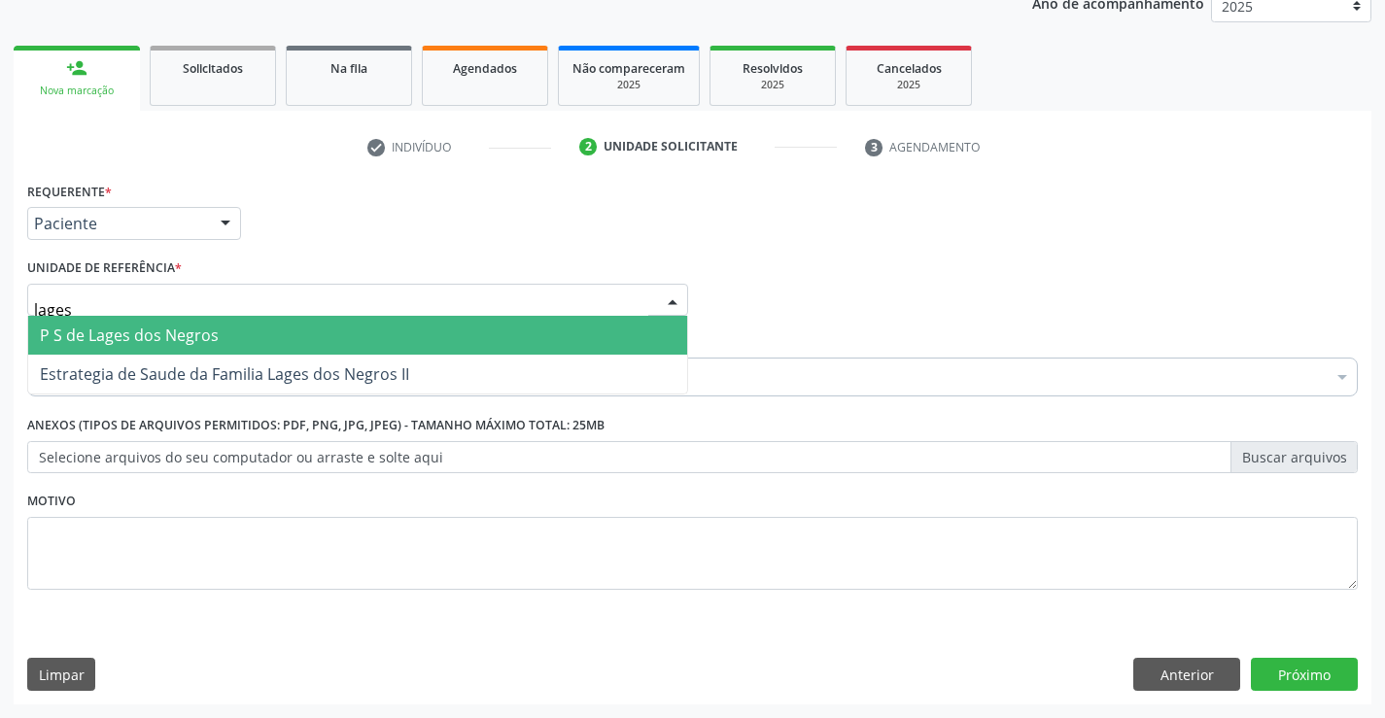
click at [145, 342] on span "P S de Lages dos Negros" at bounding box center [129, 335] width 179 height 21
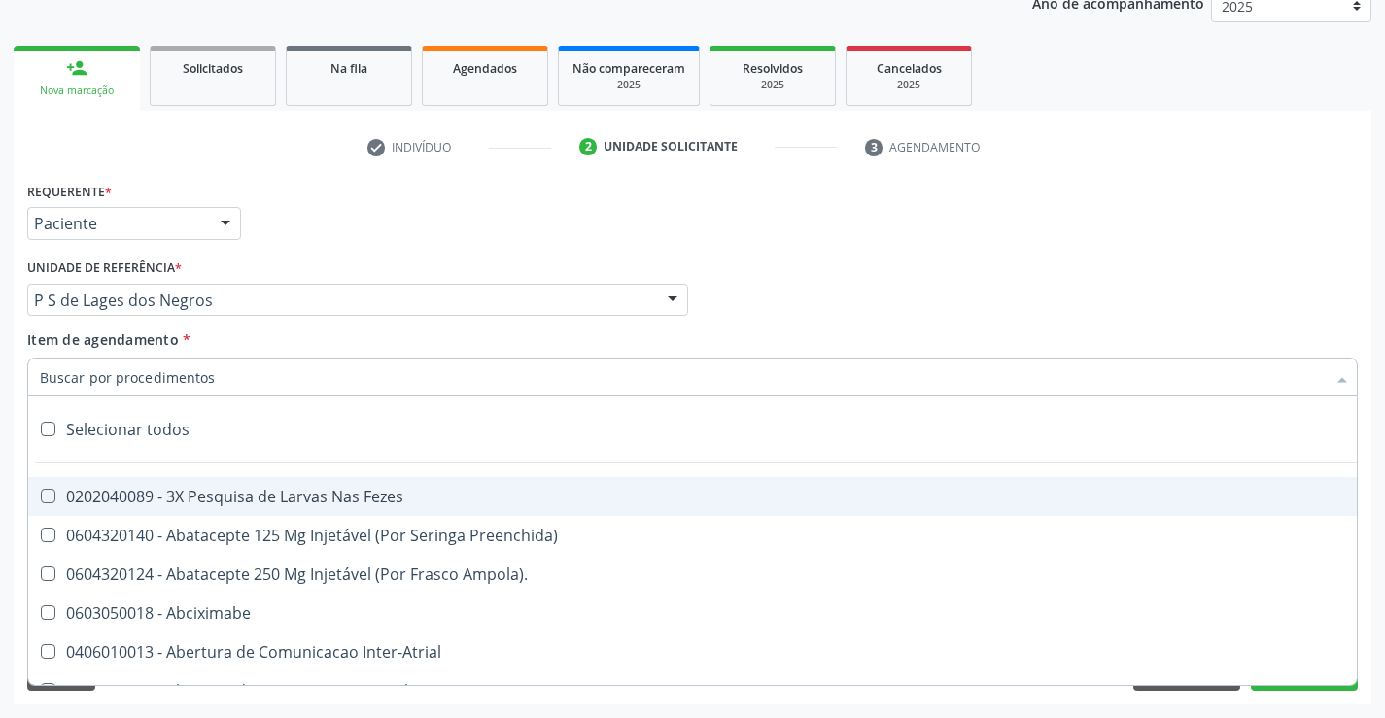
type input "u"
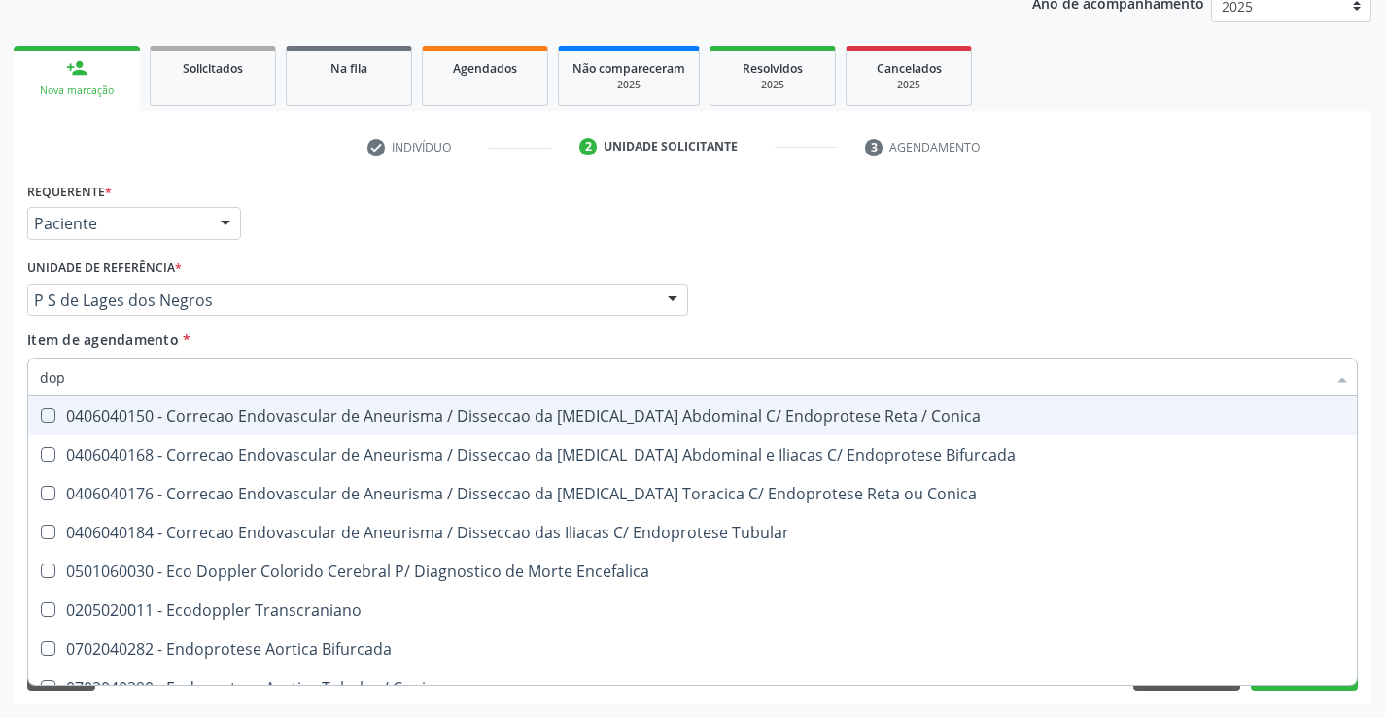
type input "dopp"
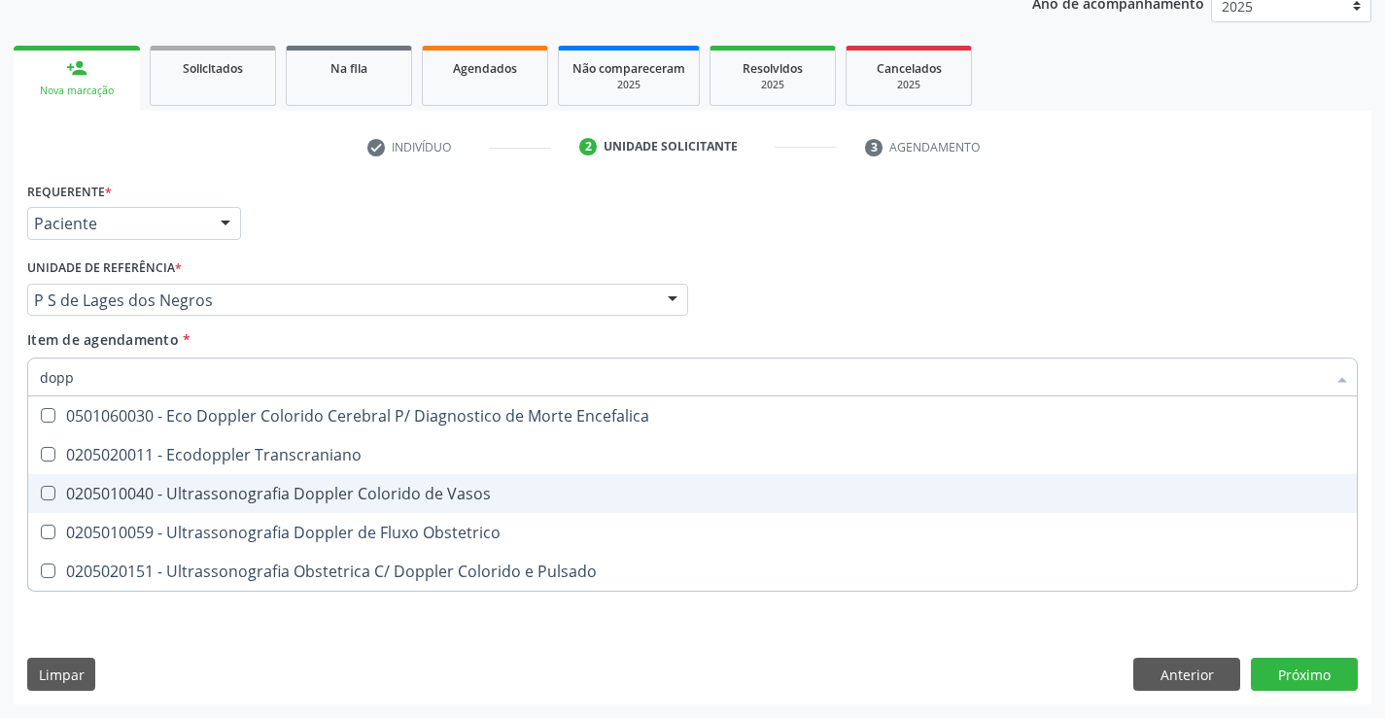
click at [207, 492] on div "0205010040 - Ultrassonografia Doppler Colorido de Vasos" at bounding box center [692, 494] width 1305 height 16
checkbox Vasos "true"
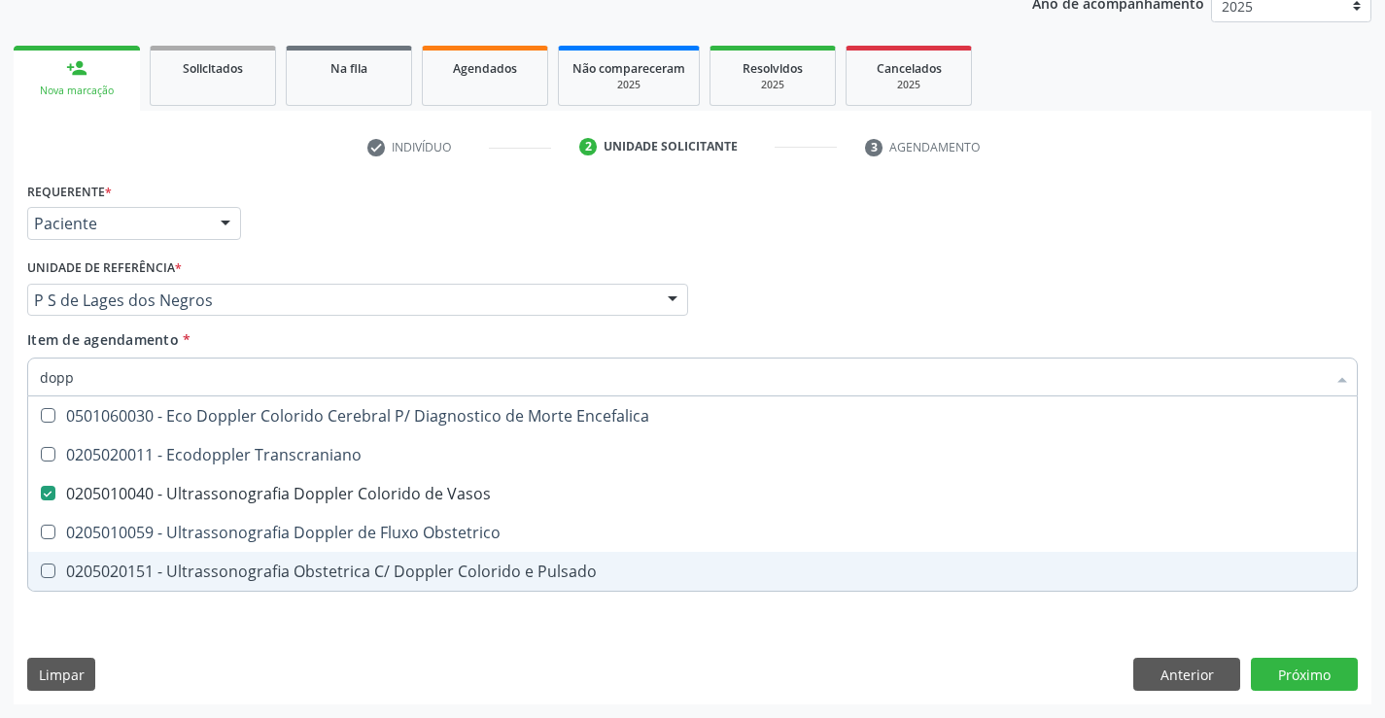
click at [172, 634] on div "Requerente * Paciente Profissional de Saúde Paciente Nenhum resultado encontrad…" at bounding box center [693, 441] width 1358 height 528
checkbox Transcraniano "true"
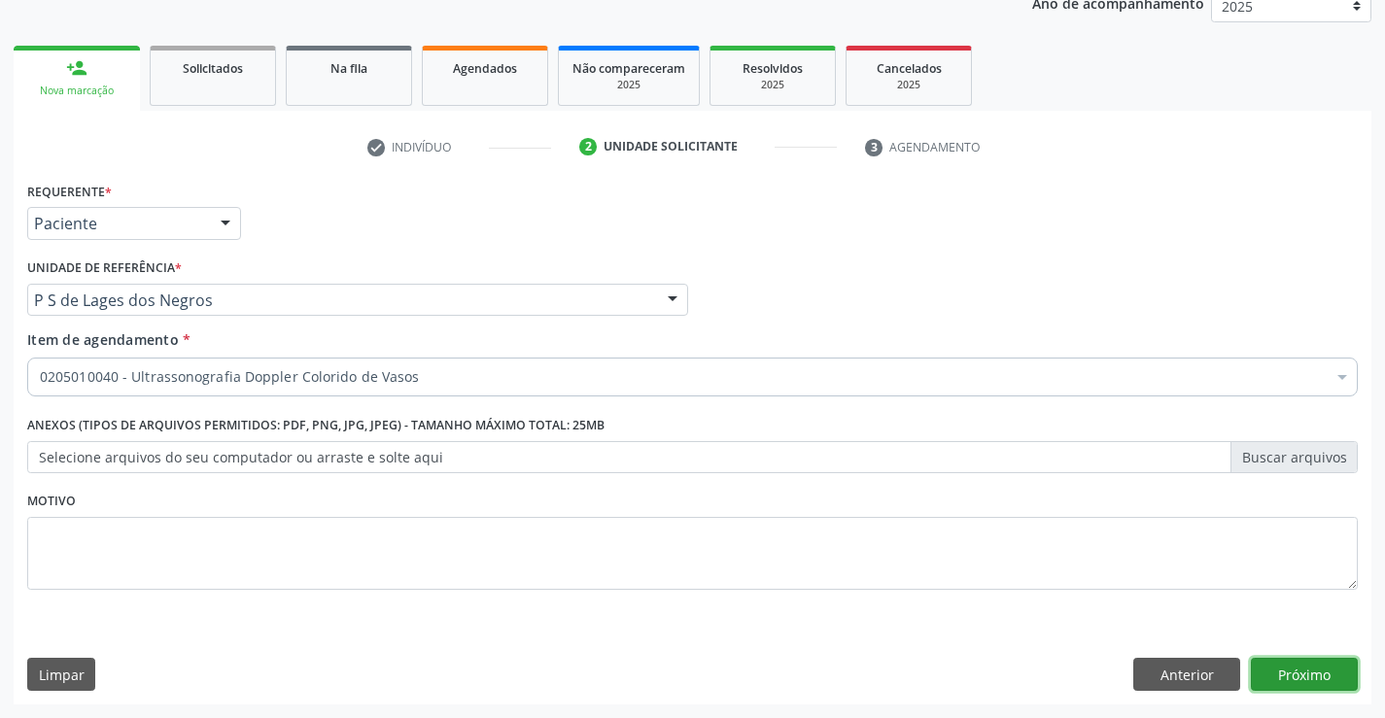
click at [1296, 665] on button "Próximo" at bounding box center [1304, 674] width 107 height 33
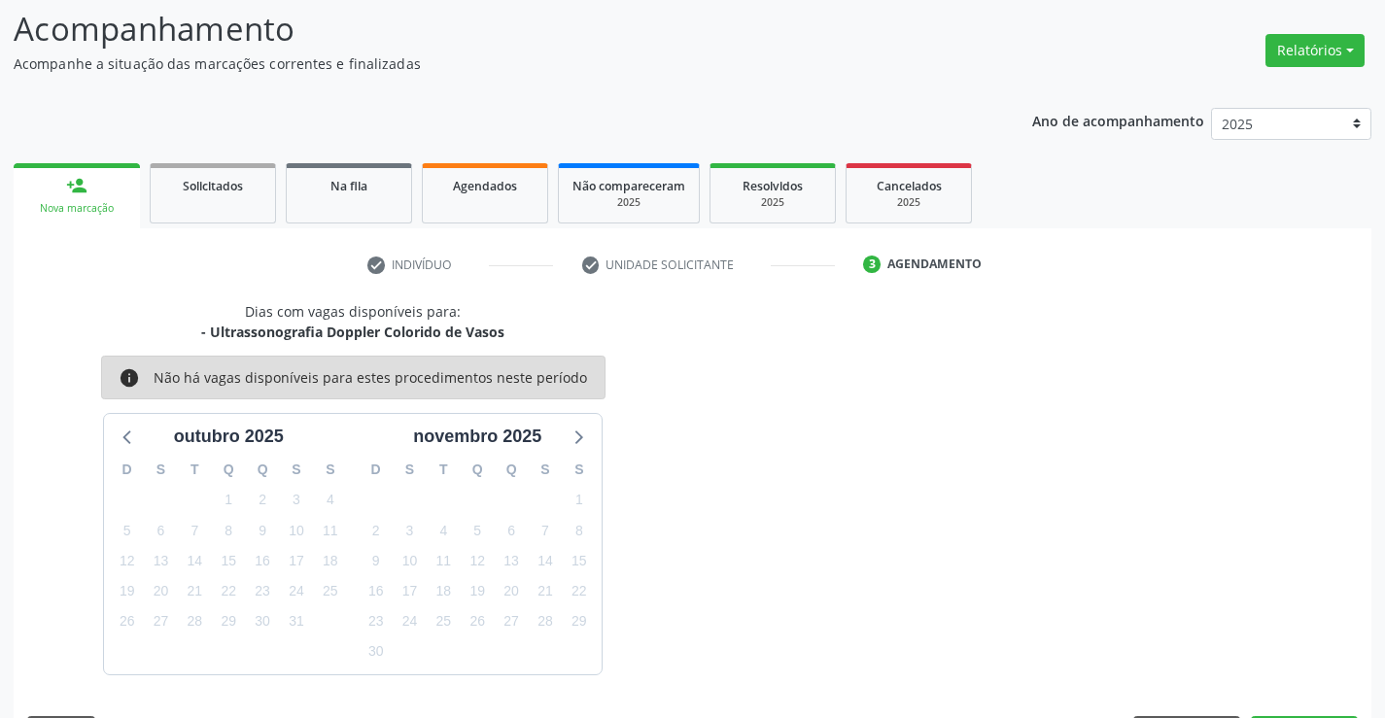
scroll to position [185, 0]
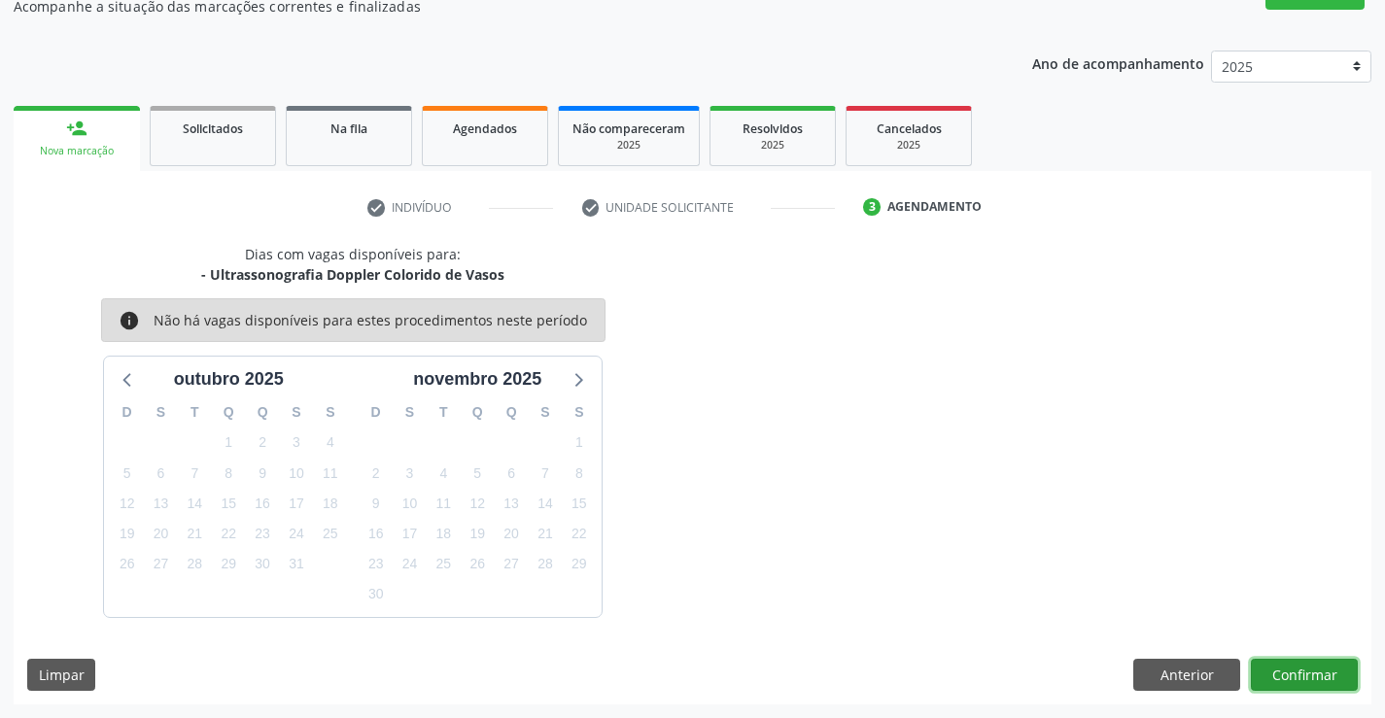
click at [1296, 678] on button "Confirmar" at bounding box center [1304, 675] width 107 height 33
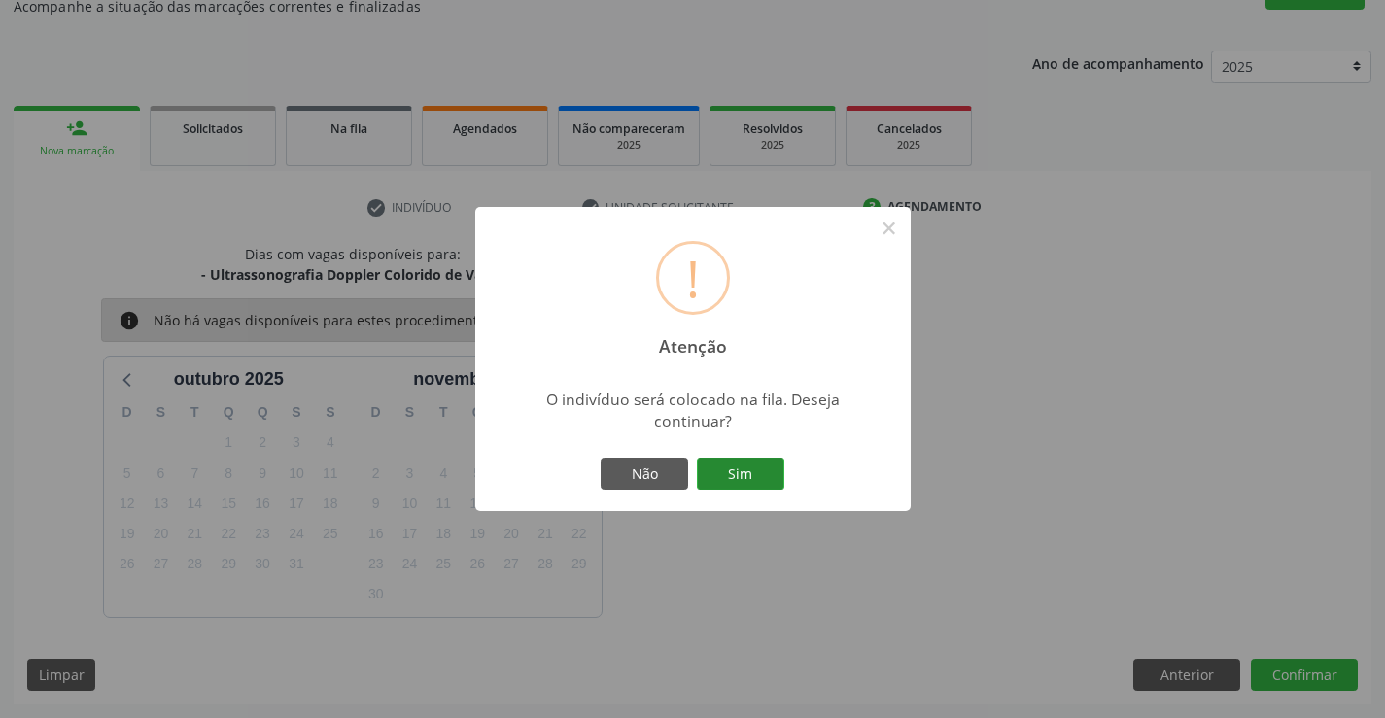
click at [744, 481] on button "Sim" at bounding box center [740, 474] width 87 height 33
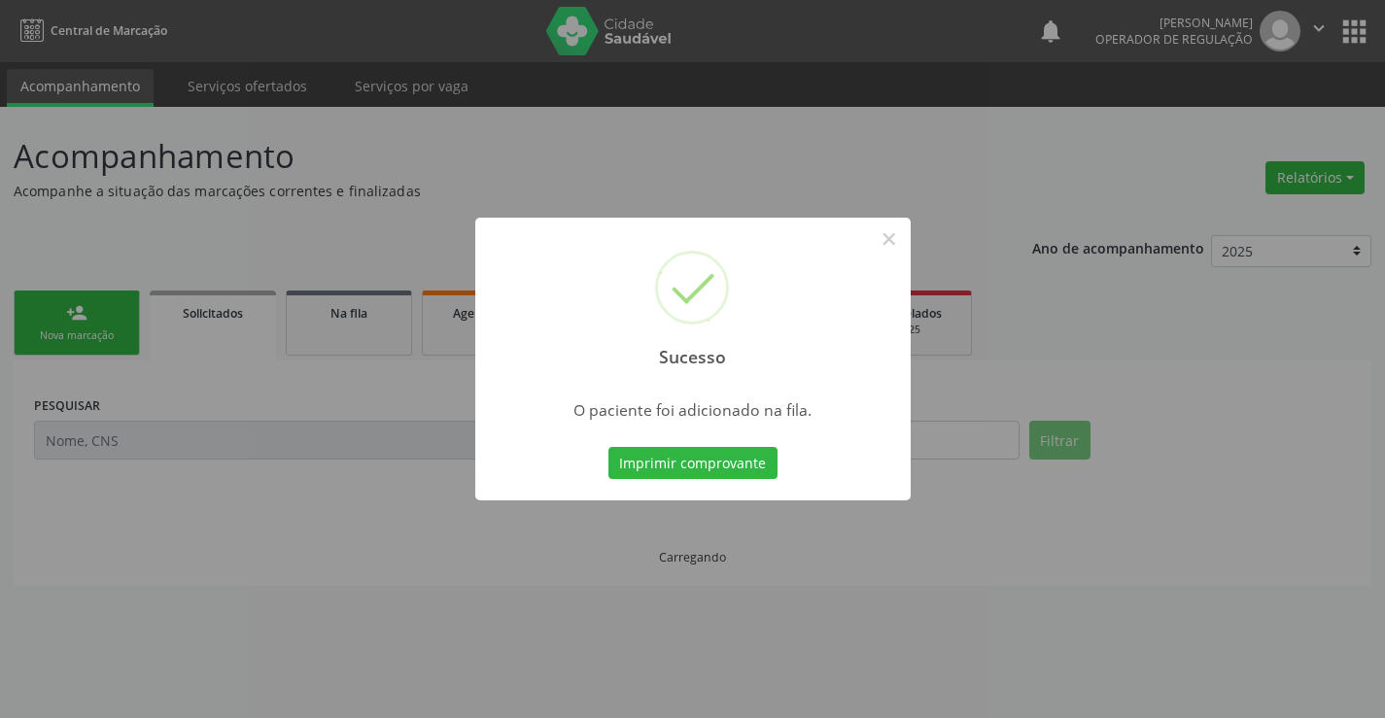
scroll to position [0, 0]
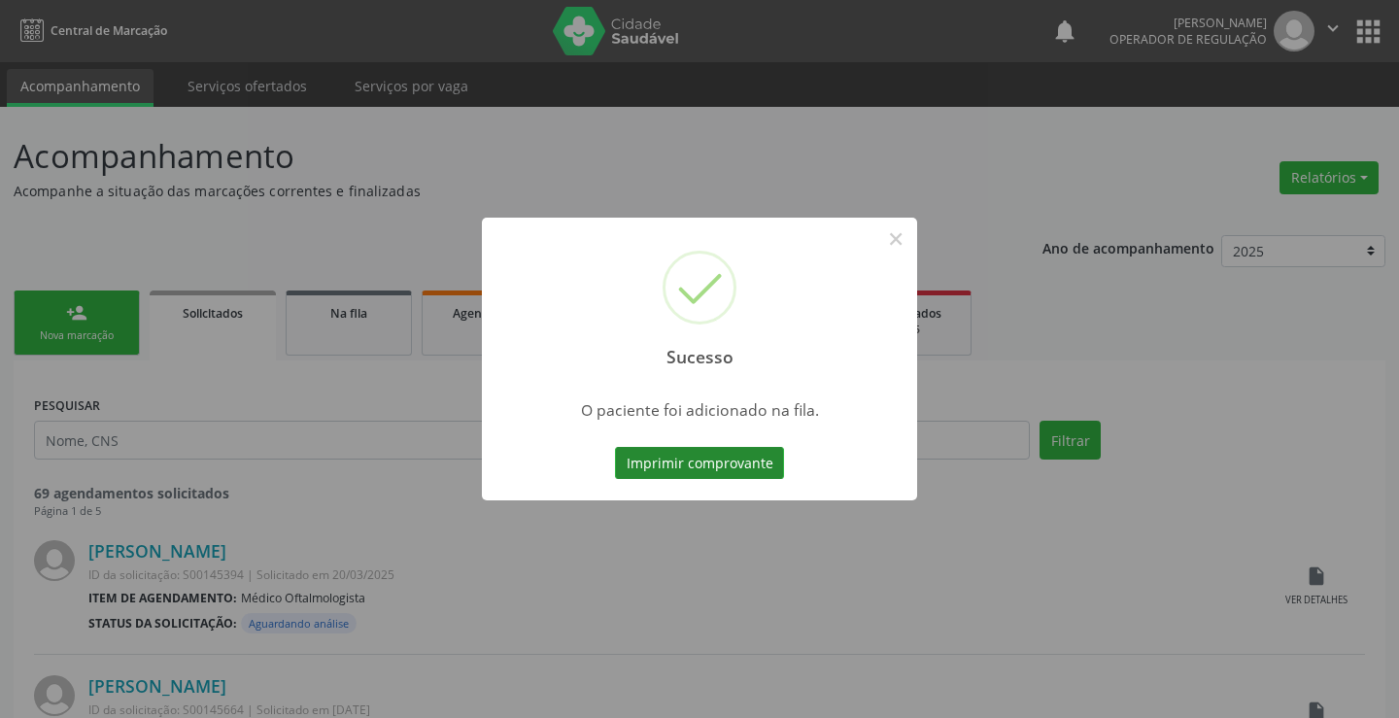
click at [729, 472] on button "Imprimir comprovante" at bounding box center [699, 463] width 169 height 33
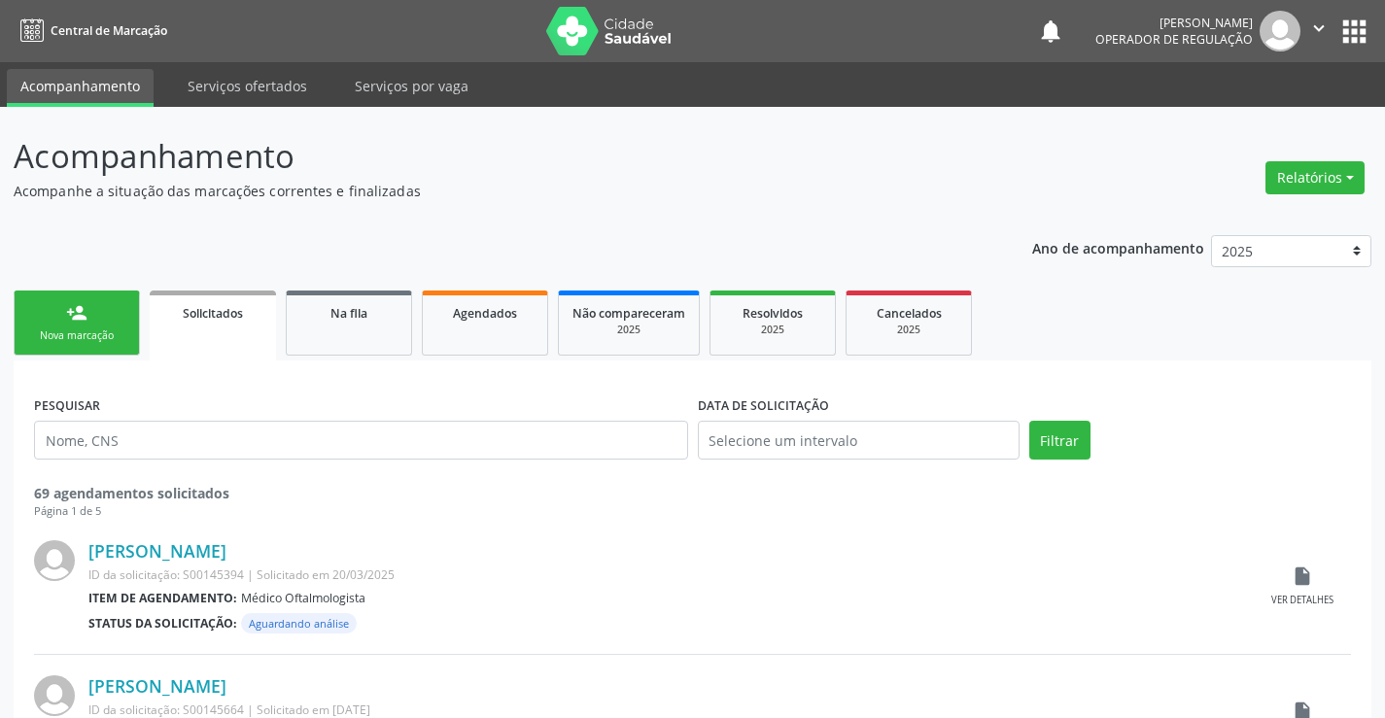
click at [110, 335] on div "Nova marcação" at bounding box center [76, 335] width 97 height 15
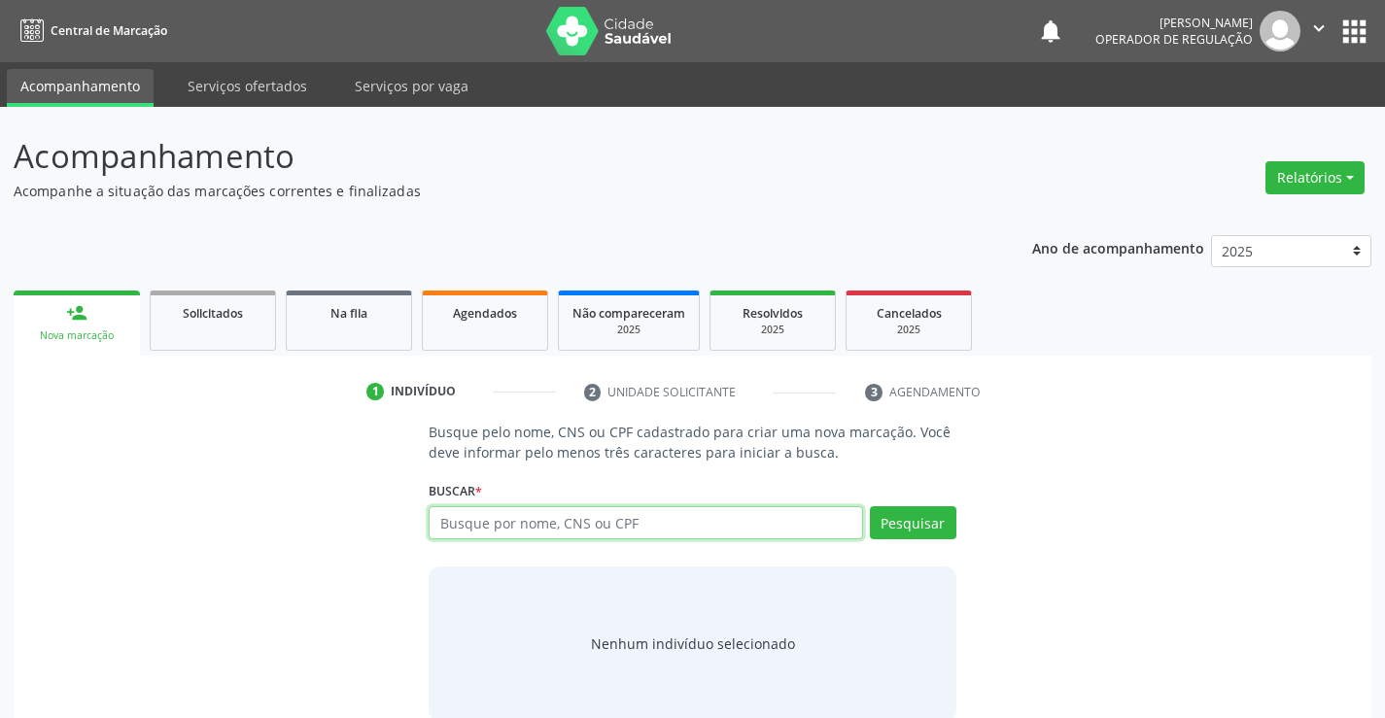
click at [586, 528] on input "text" at bounding box center [645, 522] width 433 height 33
type input "704208294228686"
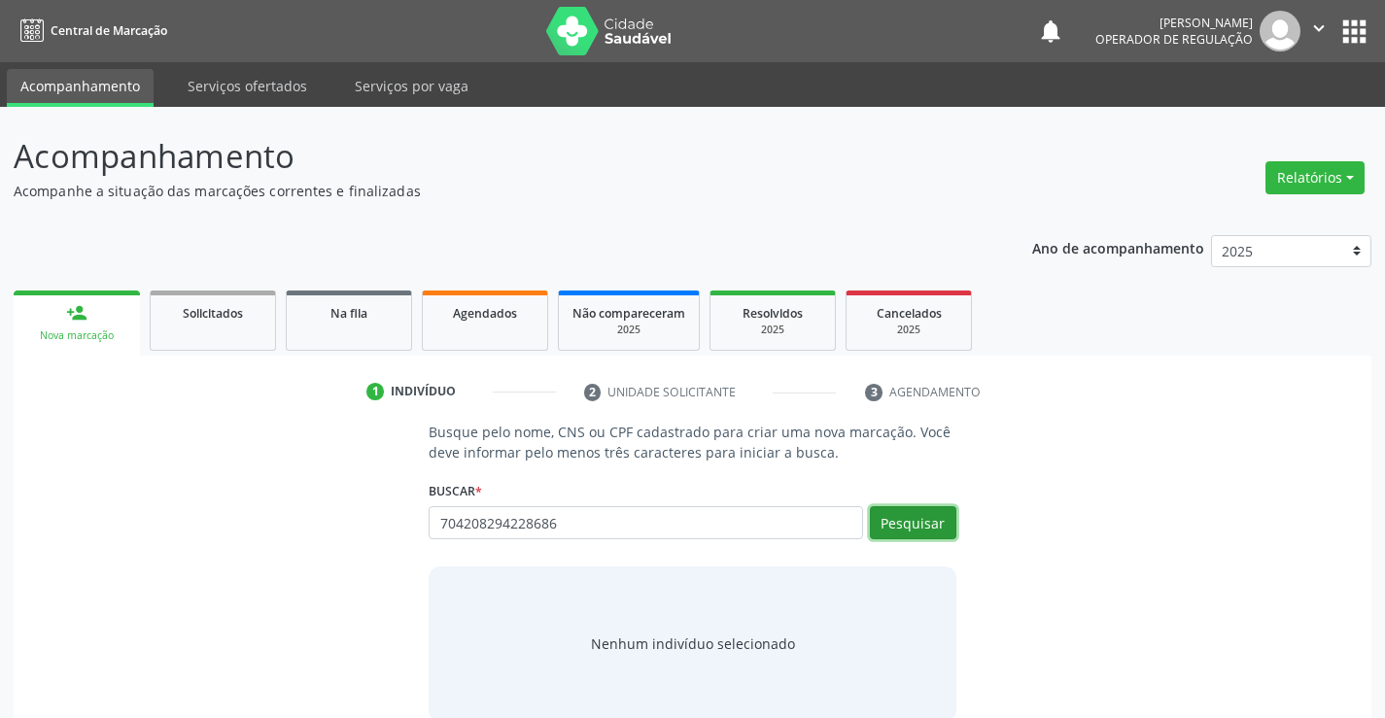
click at [930, 525] on button "Pesquisar" at bounding box center [913, 522] width 86 height 33
type input "704208294228686"
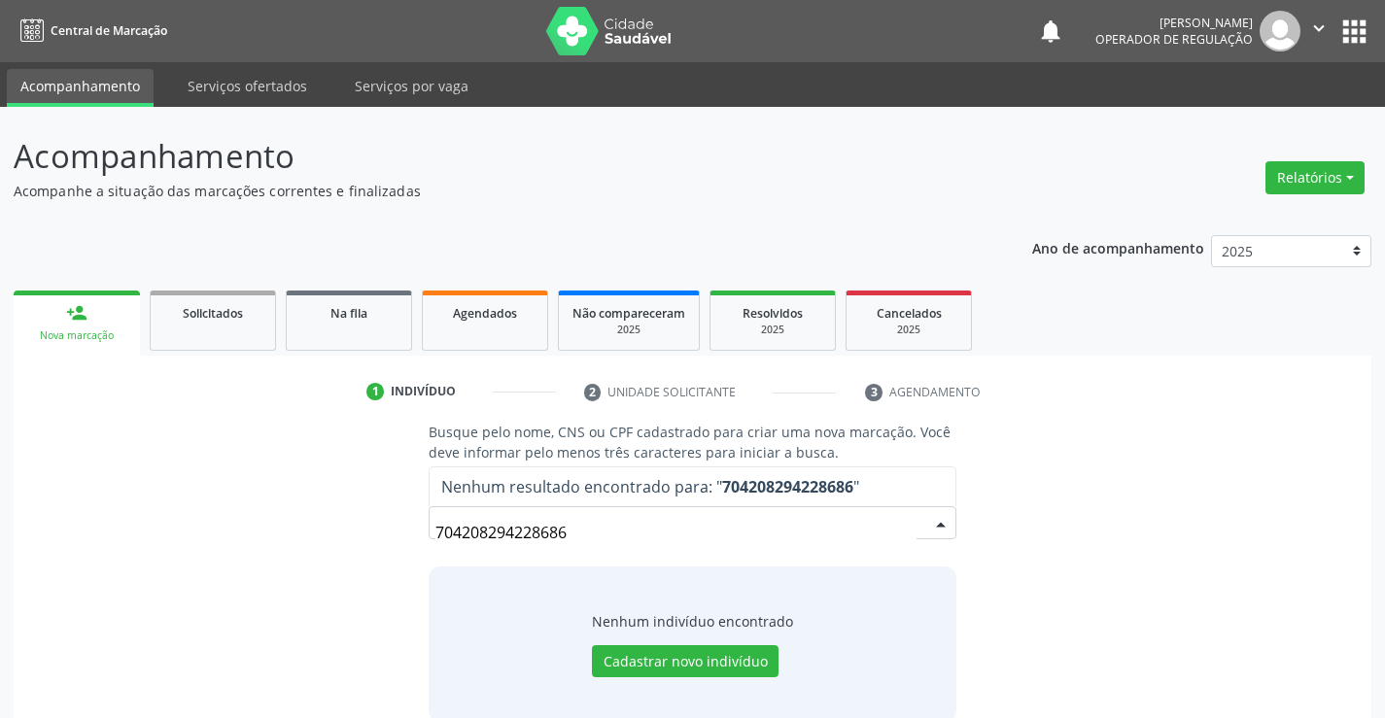
drag, startPoint x: 571, startPoint y: 538, endPoint x: 374, endPoint y: 541, distance: 197.3
click at [374, 541] on div "Busque pelo nome, CNS ou CPF cadastrado para criar uma nova marcação. Você deve…" at bounding box center [692, 571] width 1330 height 299
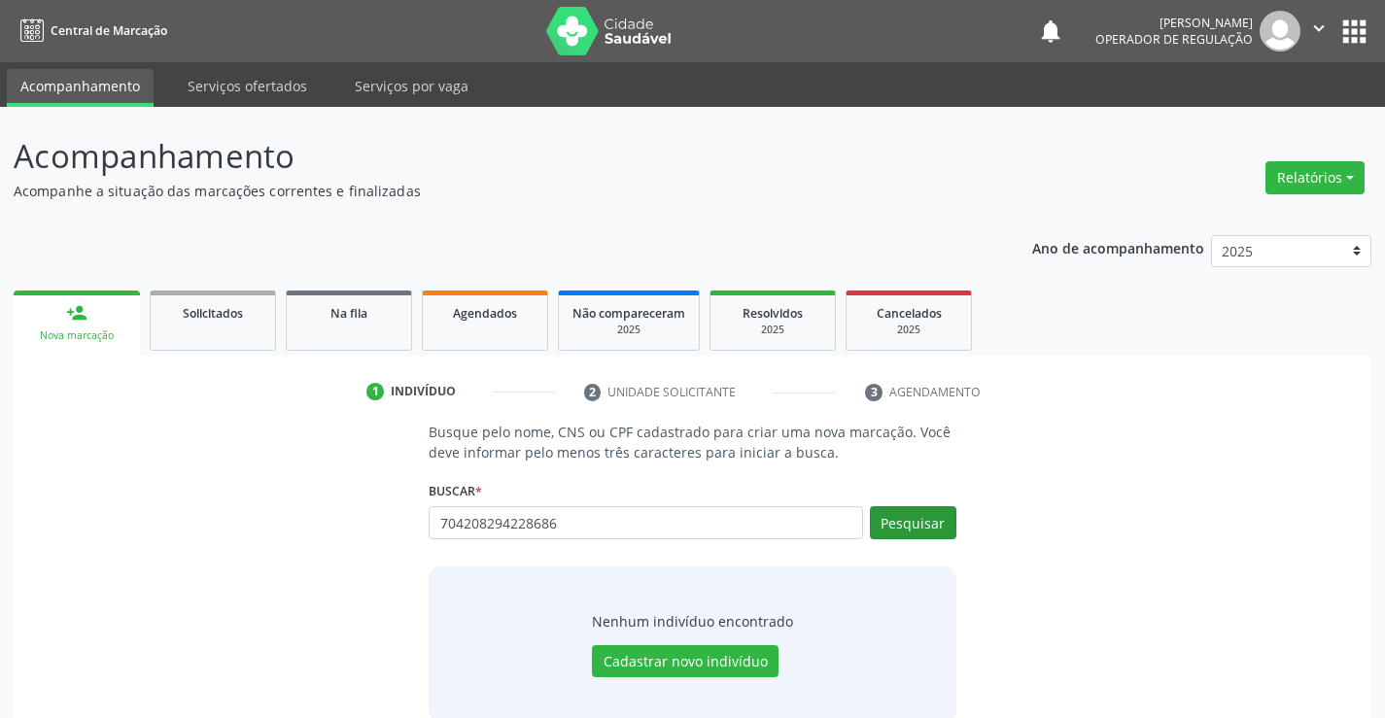
type input "704208294228686"
click at [905, 509] on button "Pesquisar" at bounding box center [913, 522] width 86 height 33
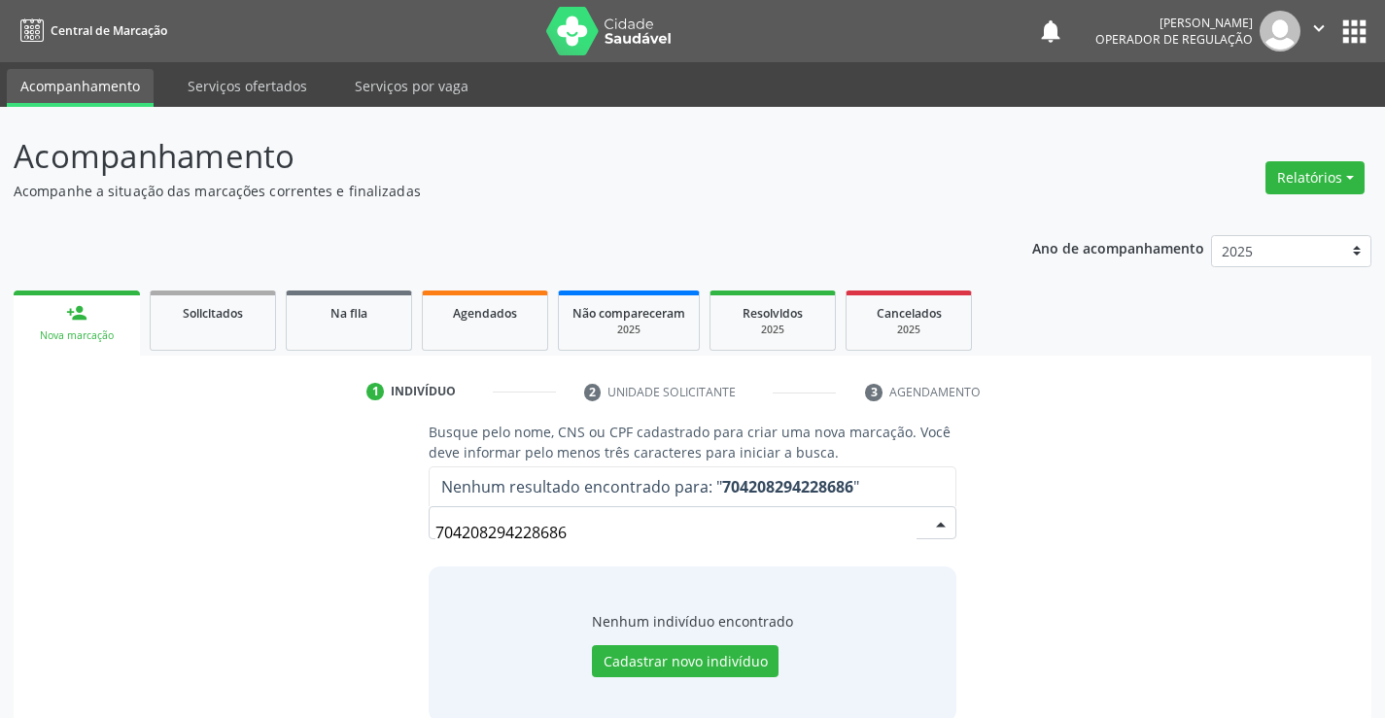
drag, startPoint x: 595, startPoint y: 534, endPoint x: 350, endPoint y: 535, distance: 244.9
click at [350, 535] on div "Busque pelo nome, CNS ou CPF cadastrado para criar uma nova marcação. Você deve…" at bounding box center [692, 571] width 1330 height 299
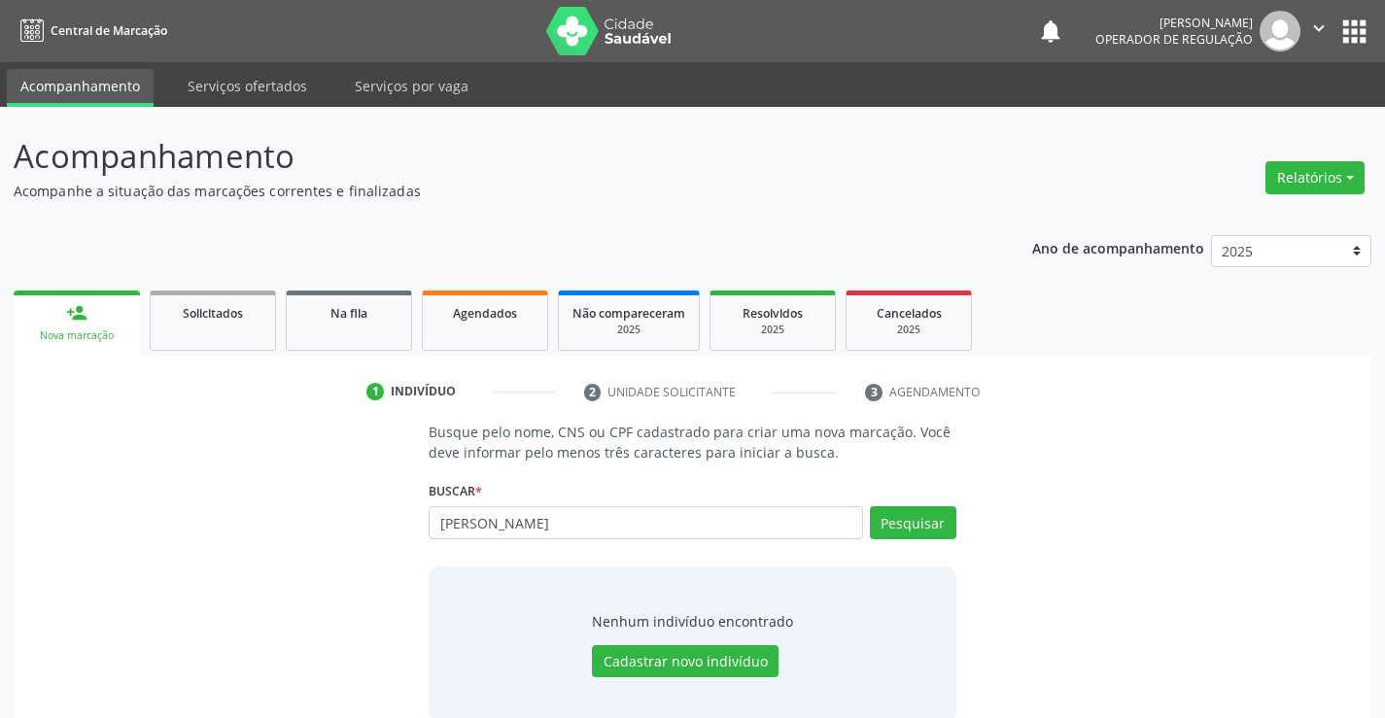
drag, startPoint x: 487, startPoint y: 525, endPoint x: 425, endPoint y: 528, distance: 62.3
click at [425, 528] on div "Busque pelo nome, CNS ou CPF cadastrado para criar uma nova marcação. Você deve…" at bounding box center [692, 571] width 554 height 299
type input "[PERSON_NAME]"
click at [920, 524] on button "Pesquisar" at bounding box center [913, 522] width 86 height 33
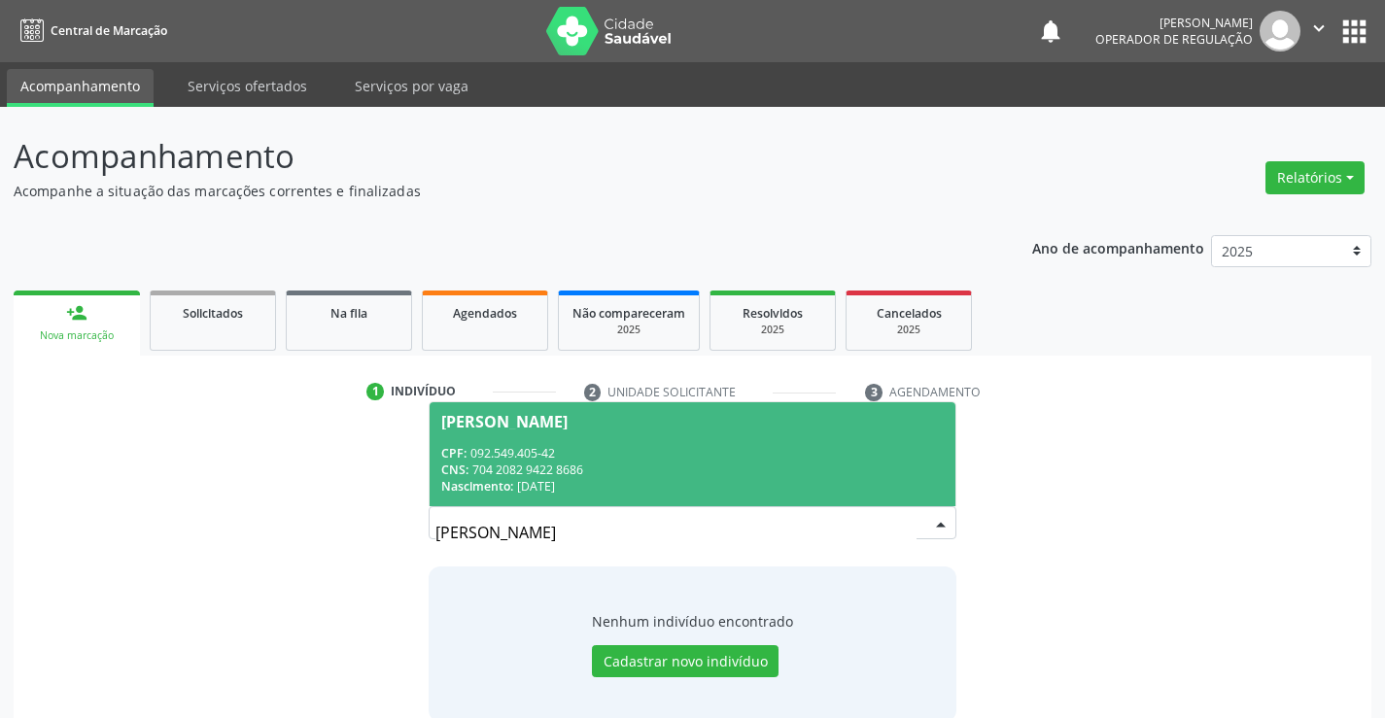
click at [821, 436] on span "[PERSON_NAME] CPF: 092.549.405-42 CNS: 704 2082 9422 8686 Nascimento: [DATE]" at bounding box center [692, 454] width 525 height 104
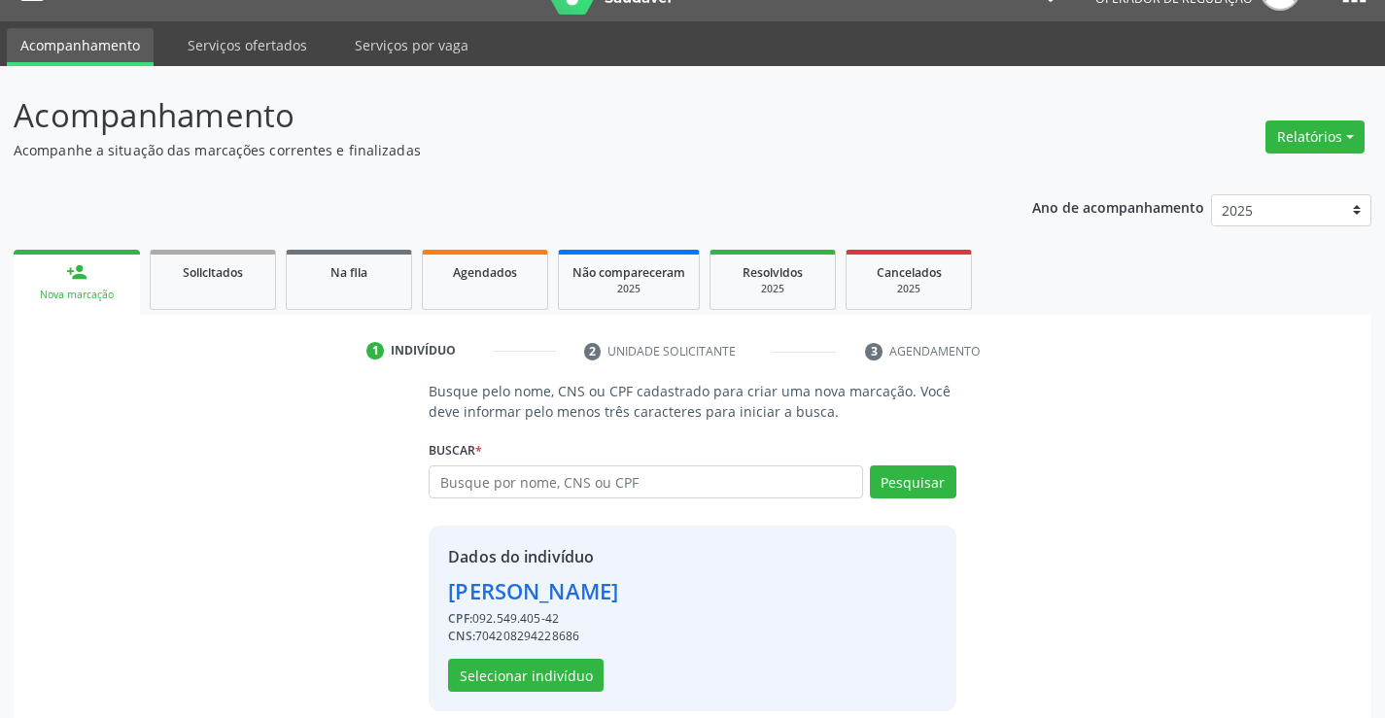
scroll to position [61, 0]
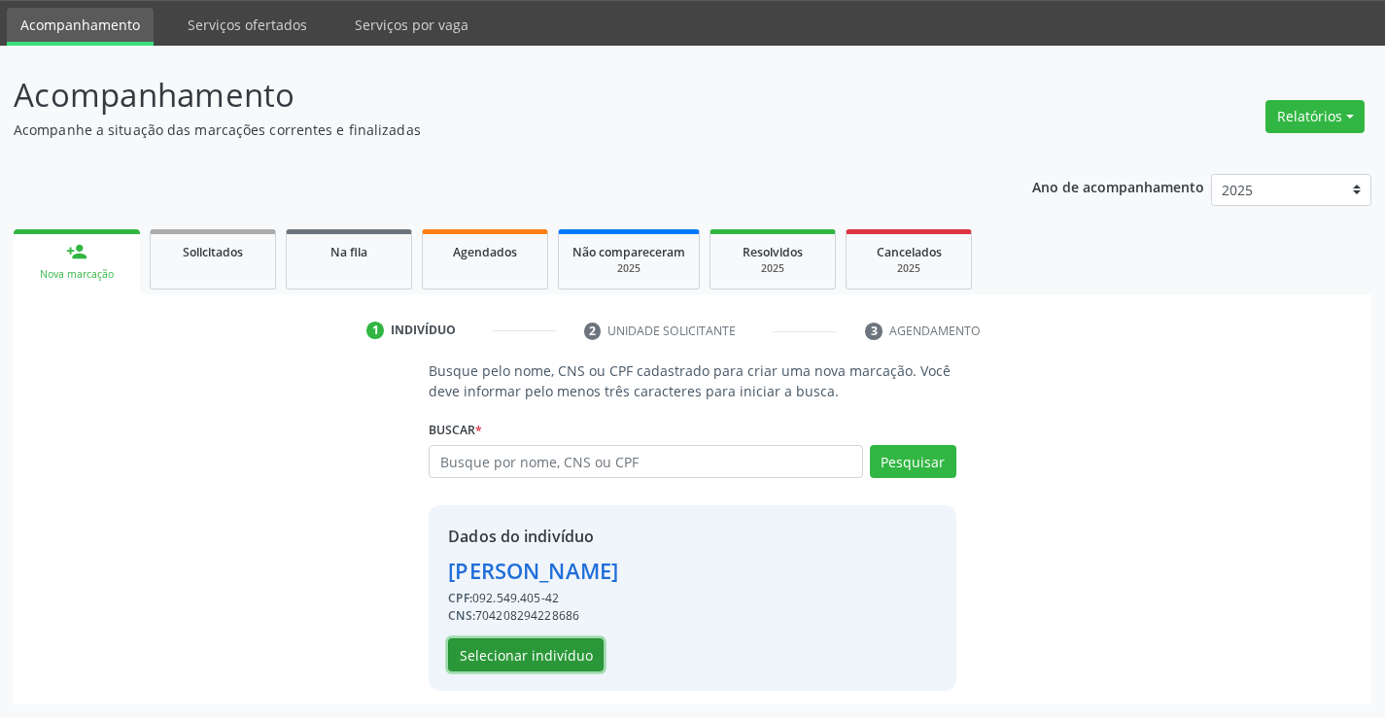
click at [553, 644] on button "Selecionar indivíduo" at bounding box center [525, 655] width 155 height 33
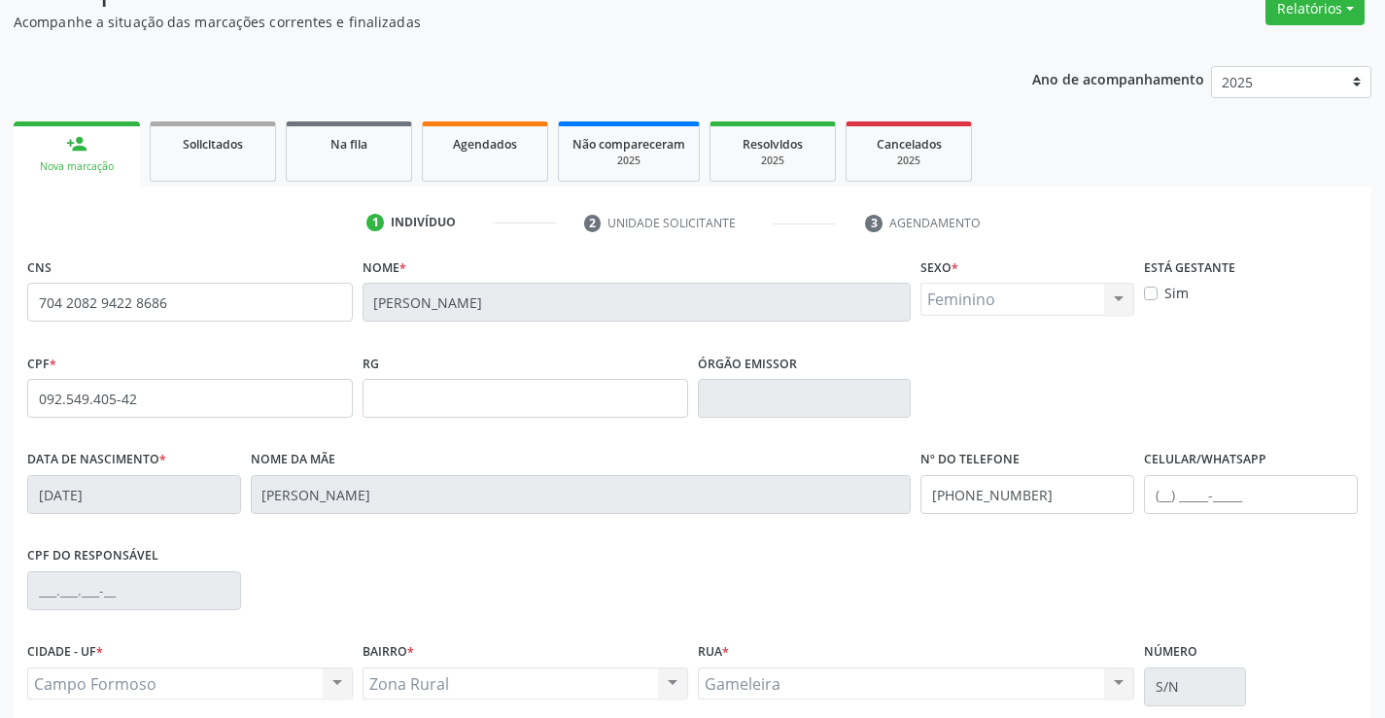
scroll to position [335, 0]
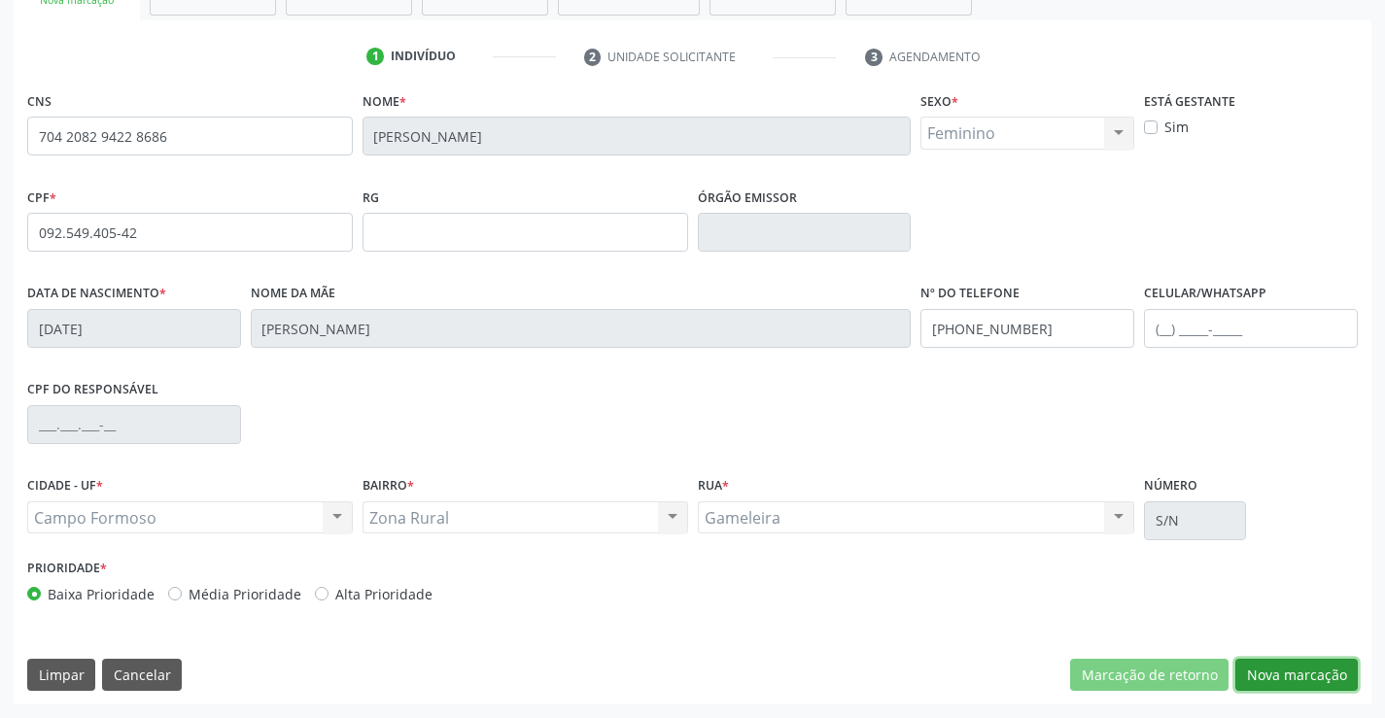
click at [1282, 669] on button "Nova marcação" at bounding box center [1296, 675] width 122 height 33
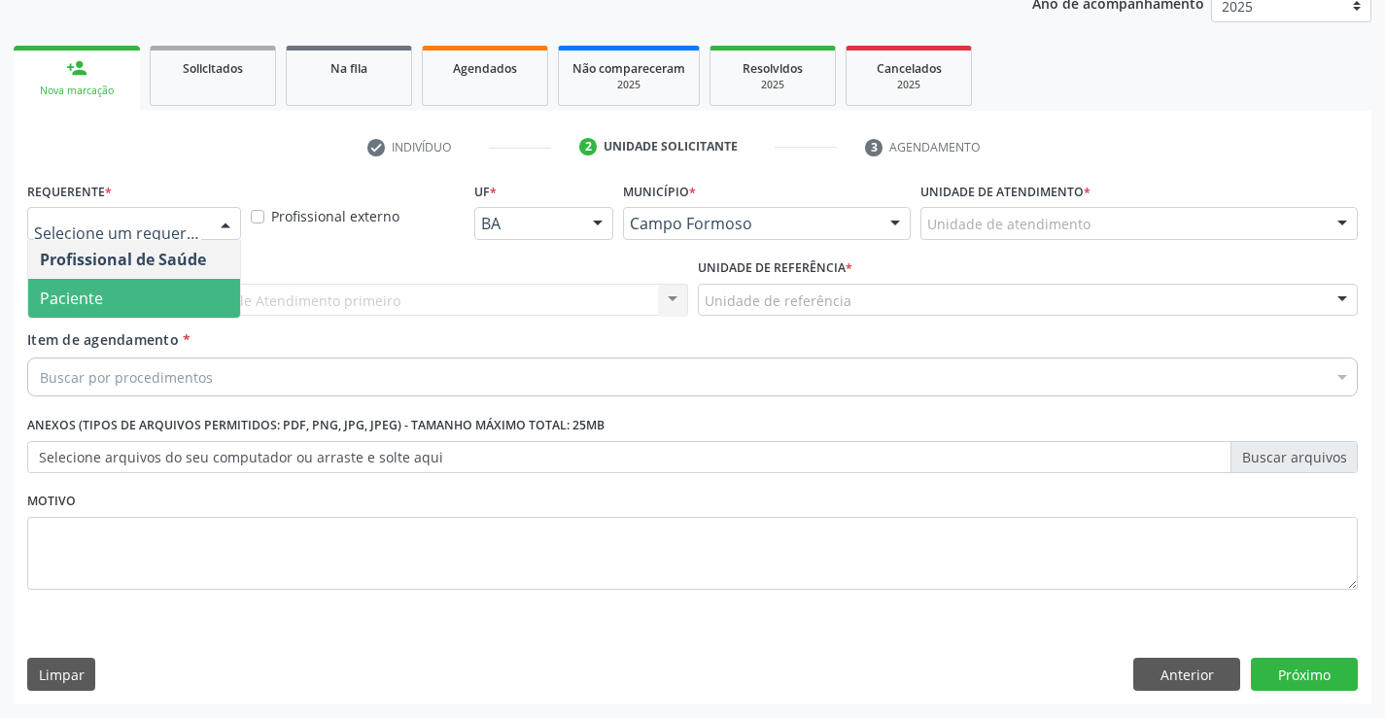
click at [81, 281] on span "Paciente" at bounding box center [134, 298] width 212 height 39
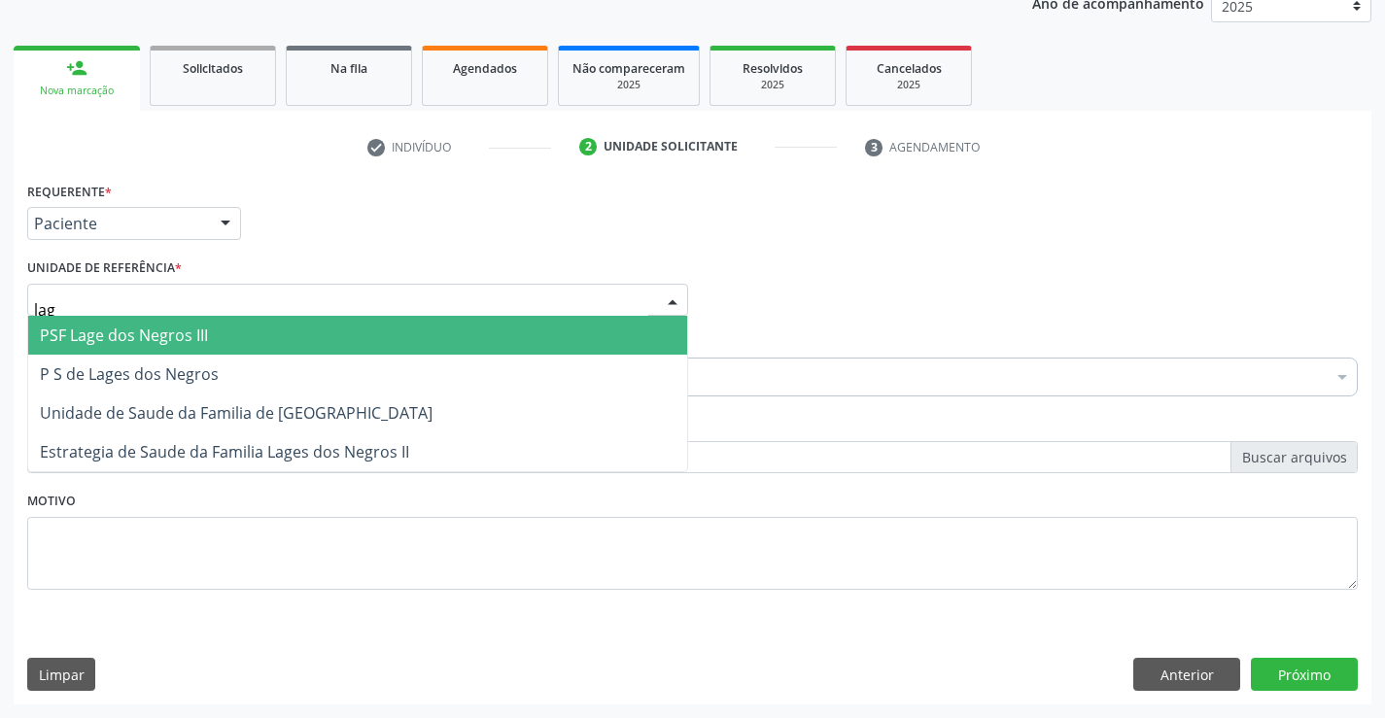
type input "lage"
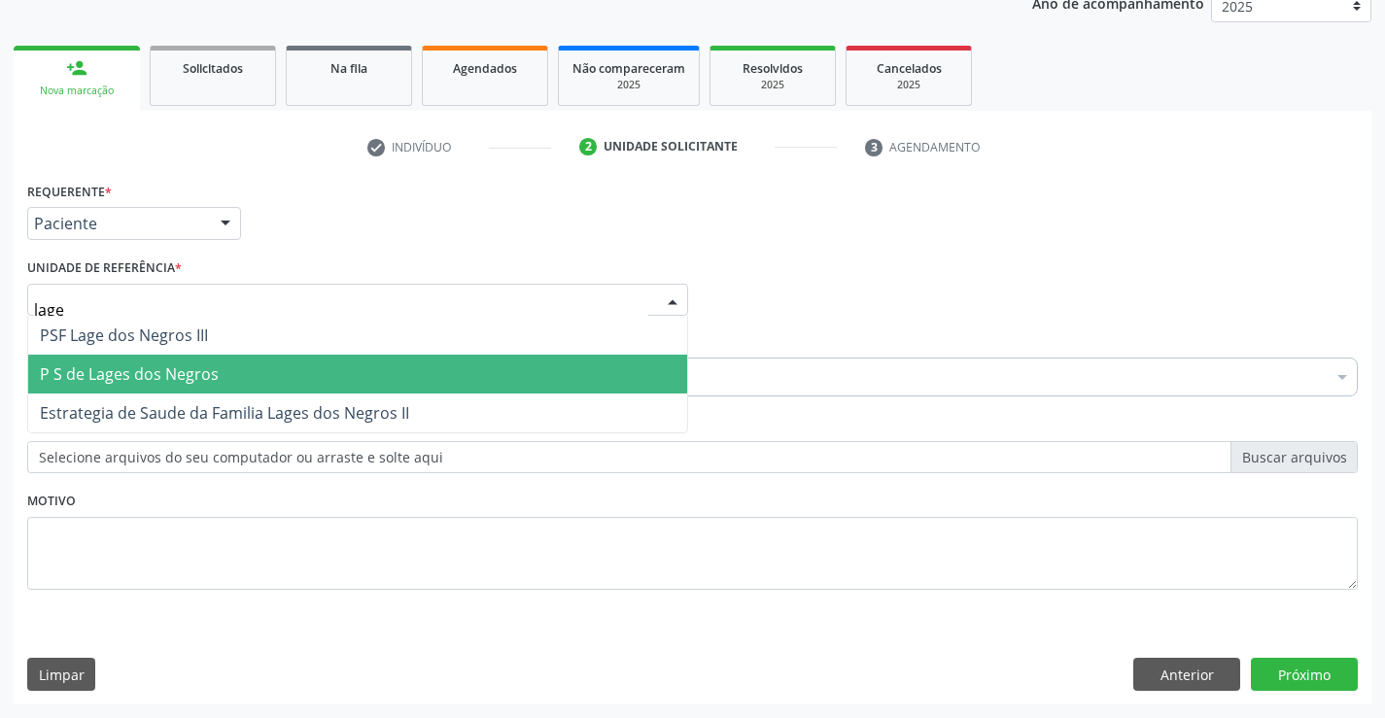
click at [126, 364] on span "P S de Lages dos Negros" at bounding box center [129, 373] width 179 height 21
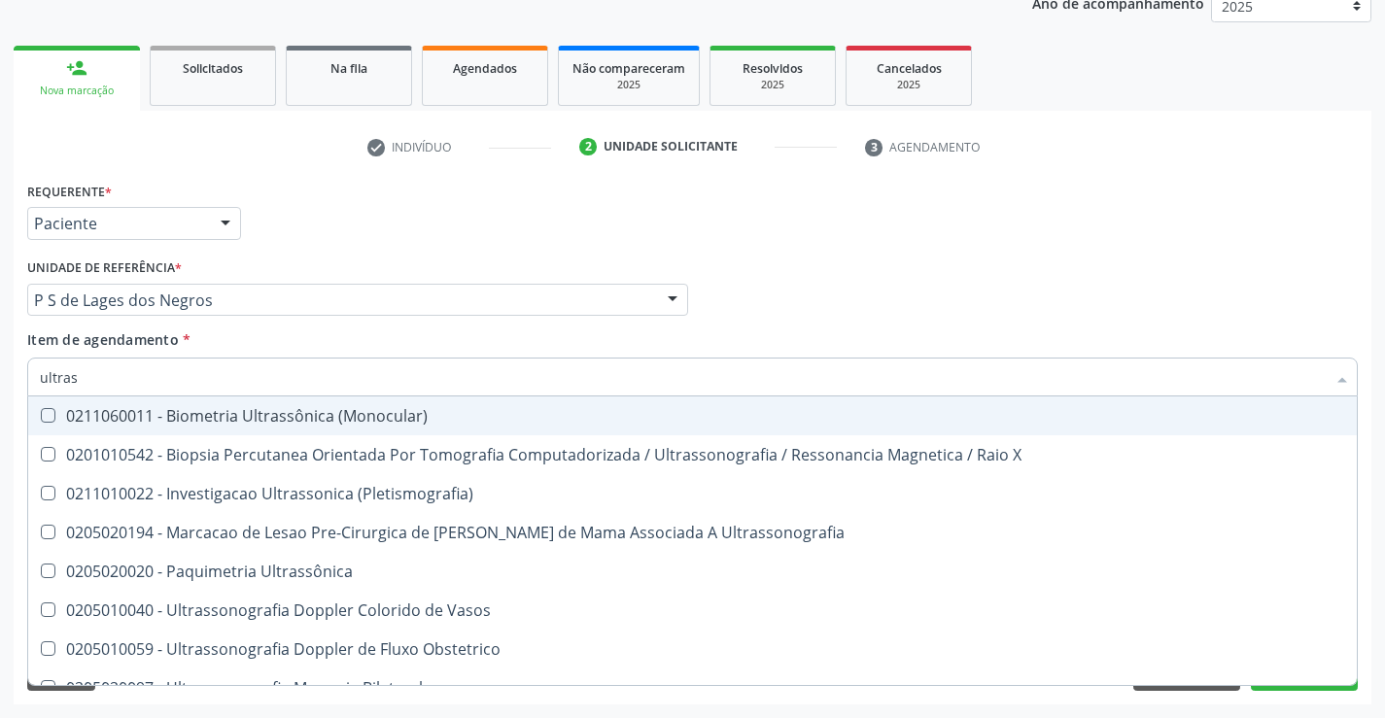
type input "ultrass"
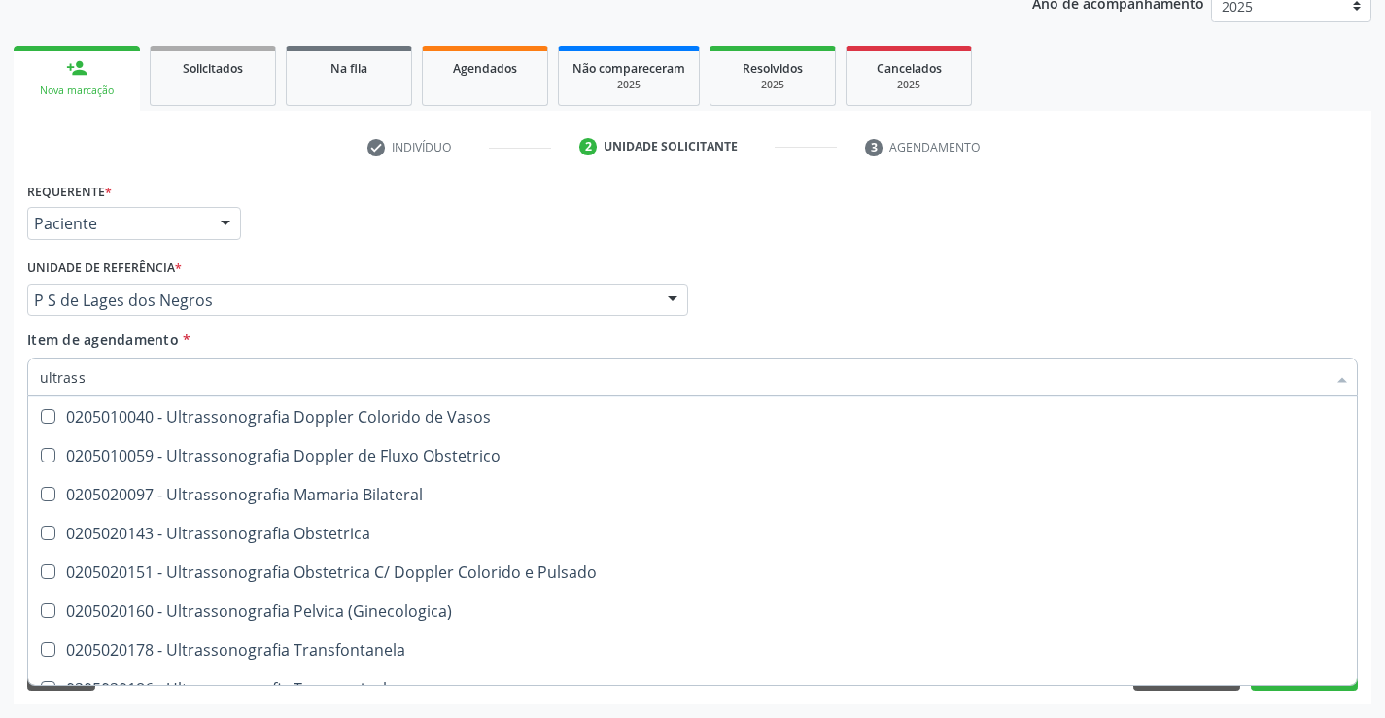
scroll to position [194, 0]
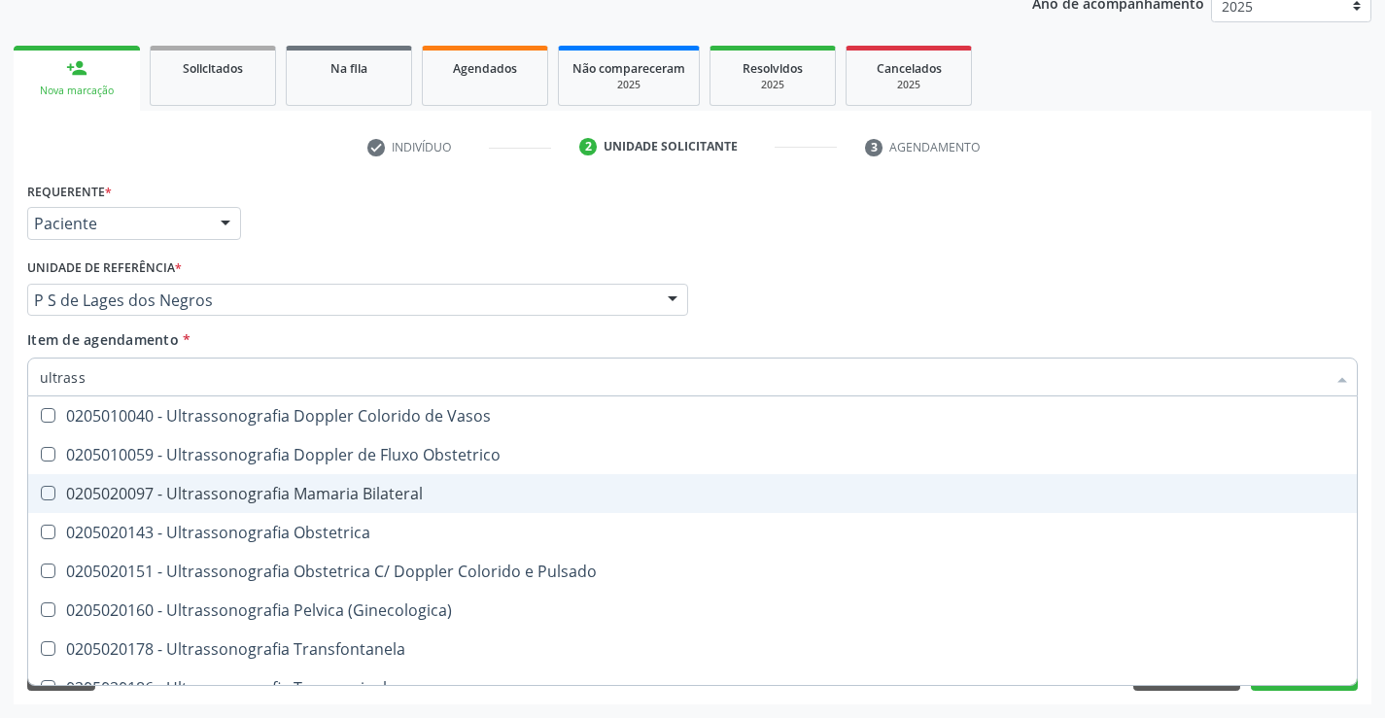
click at [362, 497] on div "0205020097 - Ultrassonografia Mamaria Bilateral" at bounding box center [692, 494] width 1305 height 16
checkbox Bilateral "true"
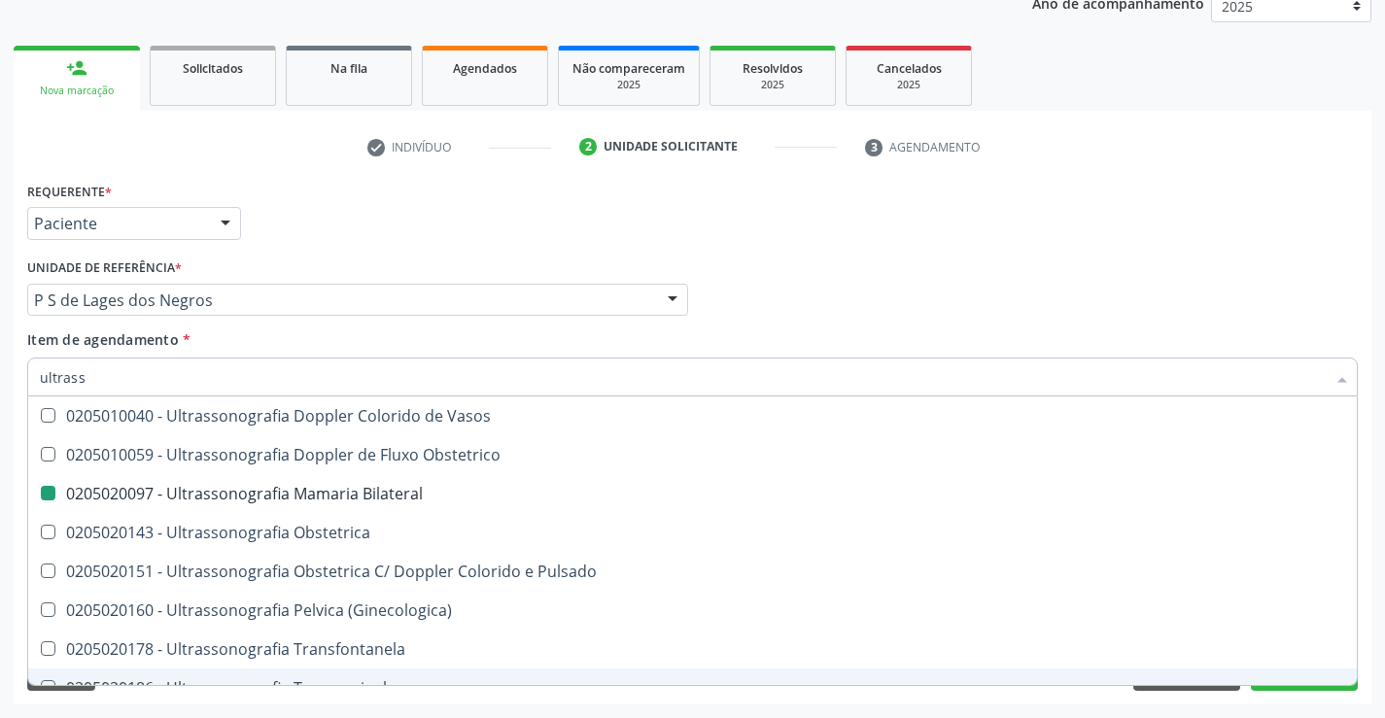
click at [1197, 699] on div "Requerente * Paciente Profissional de Saúde Paciente Nenhum resultado encontrad…" at bounding box center [693, 441] width 1358 height 528
checkbox X "true"
checkbox Bilateral "false"
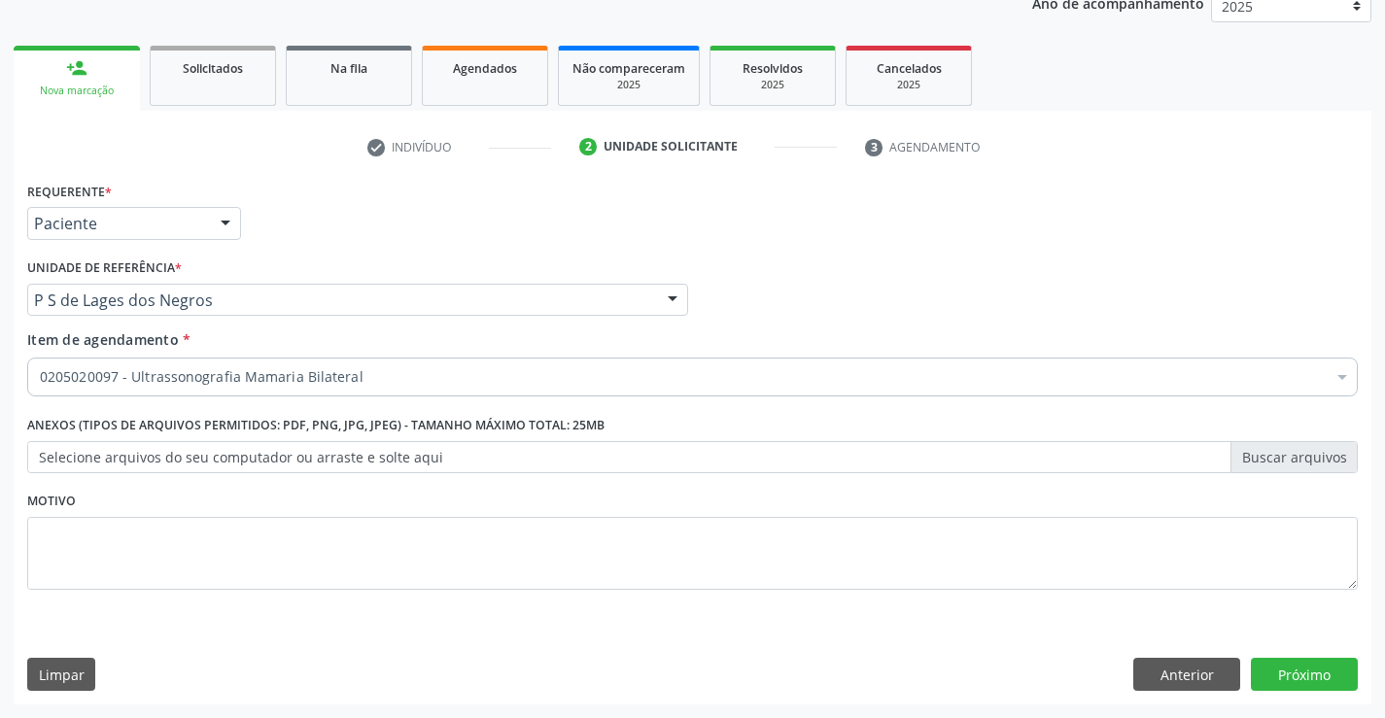
scroll to position [0, 0]
click at [1302, 671] on button "Próximo" at bounding box center [1304, 674] width 107 height 33
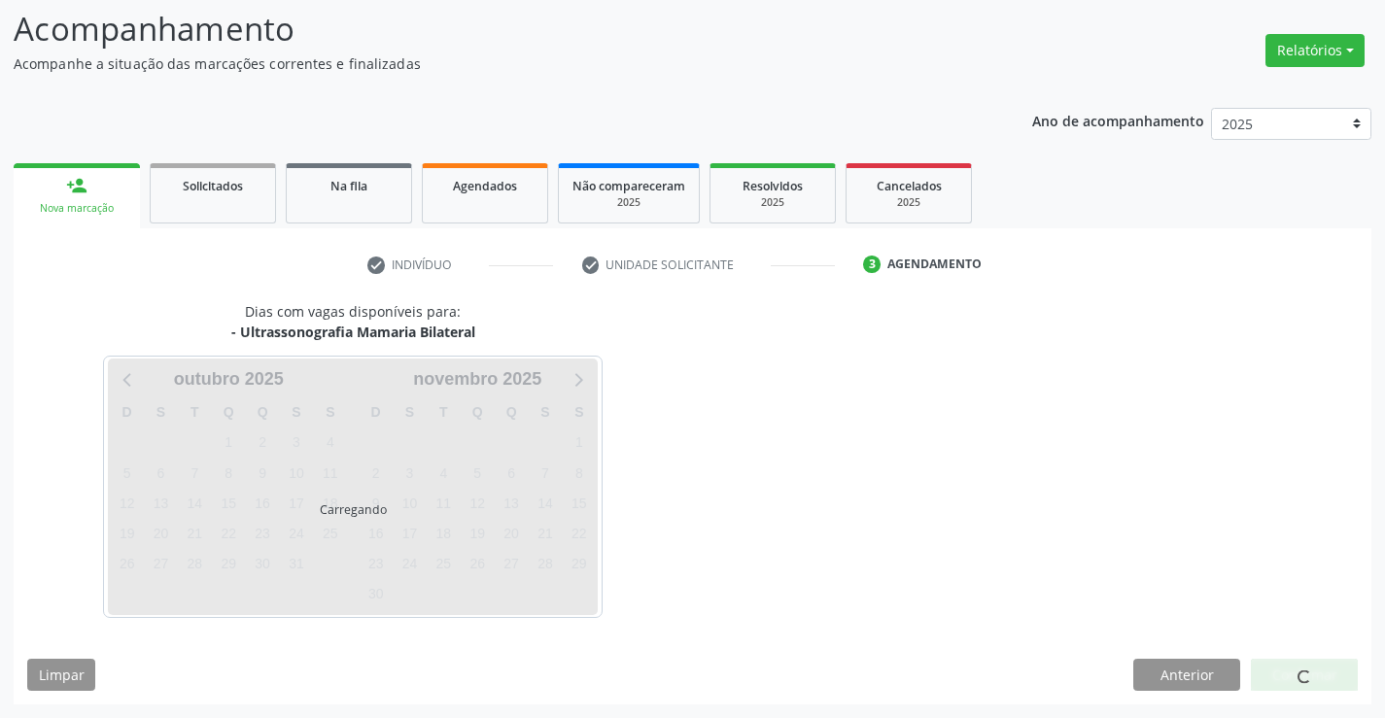
scroll to position [127, 0]
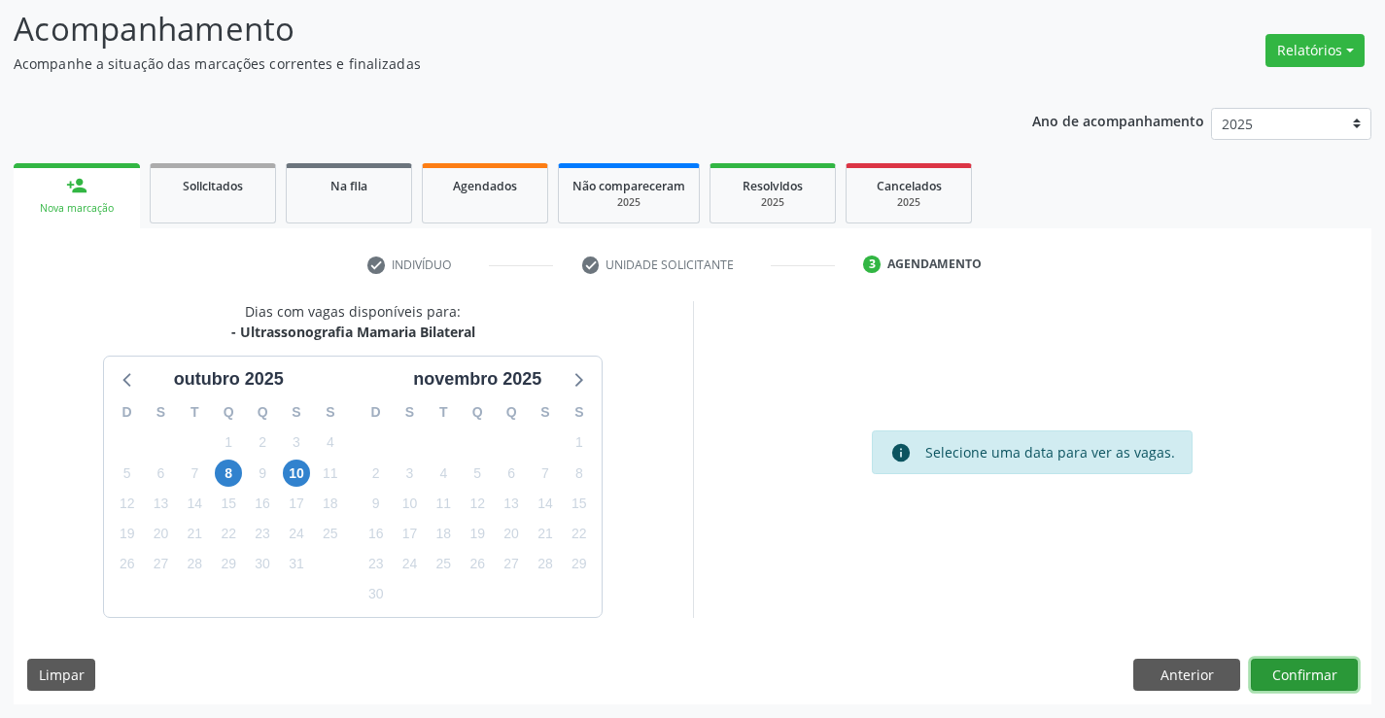
click at [1289, 673] on button "Confirmar" at bounding box center [1304, 675] width 107 height 33
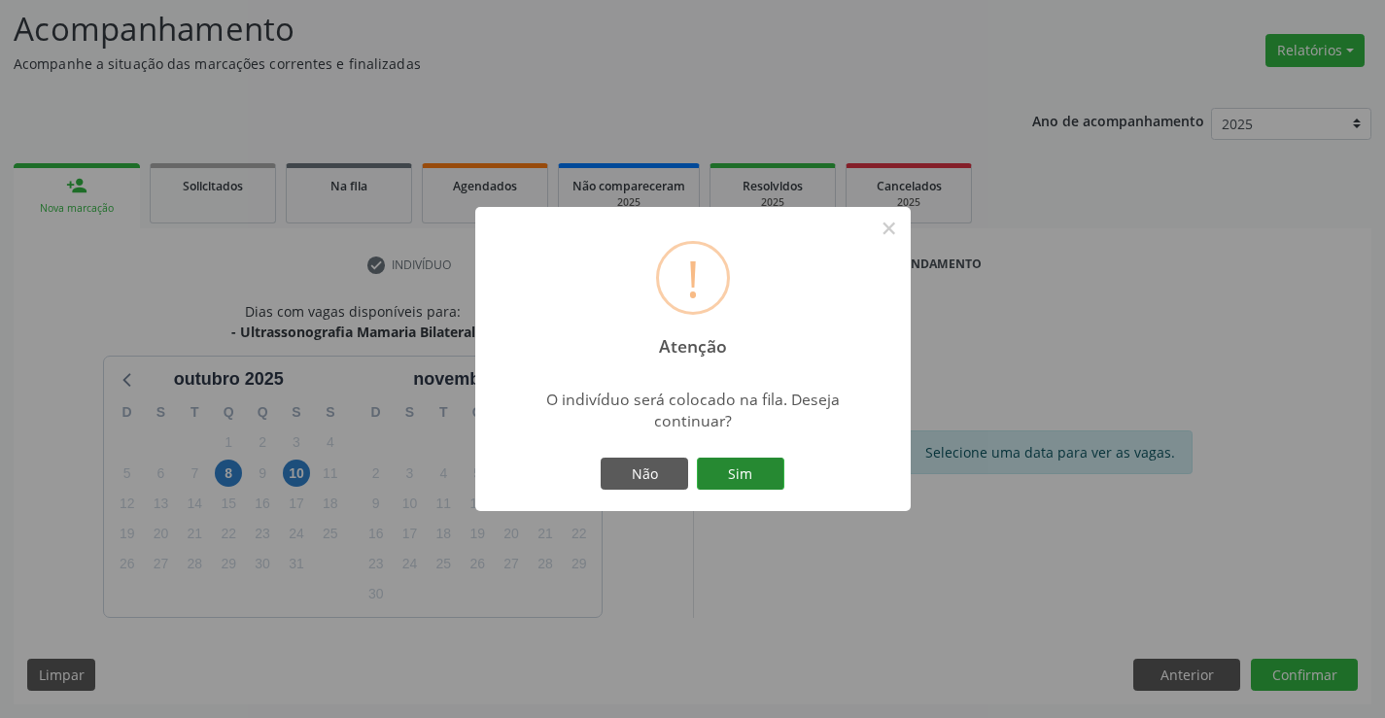
click at [764, 478] on button "Sim" at bounding box center [740, 474] width 87 height 33
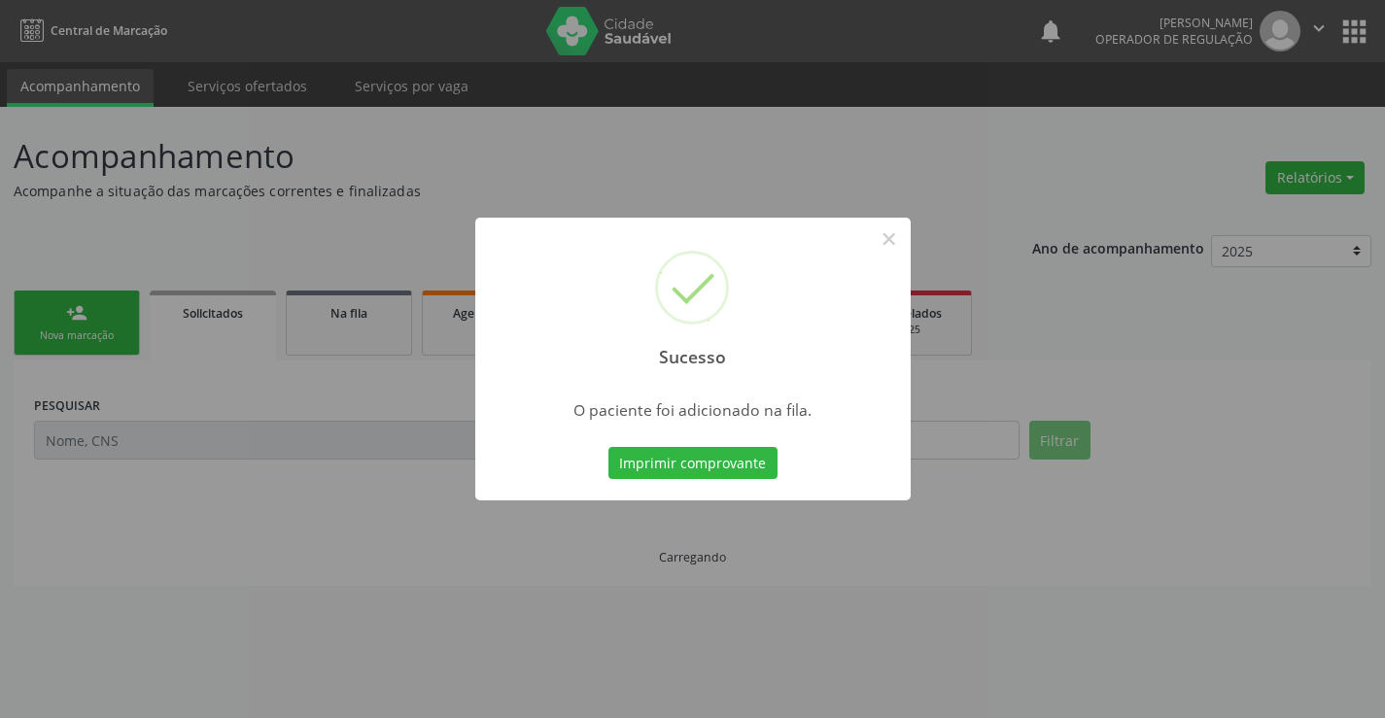
scroll to position [0, 0]
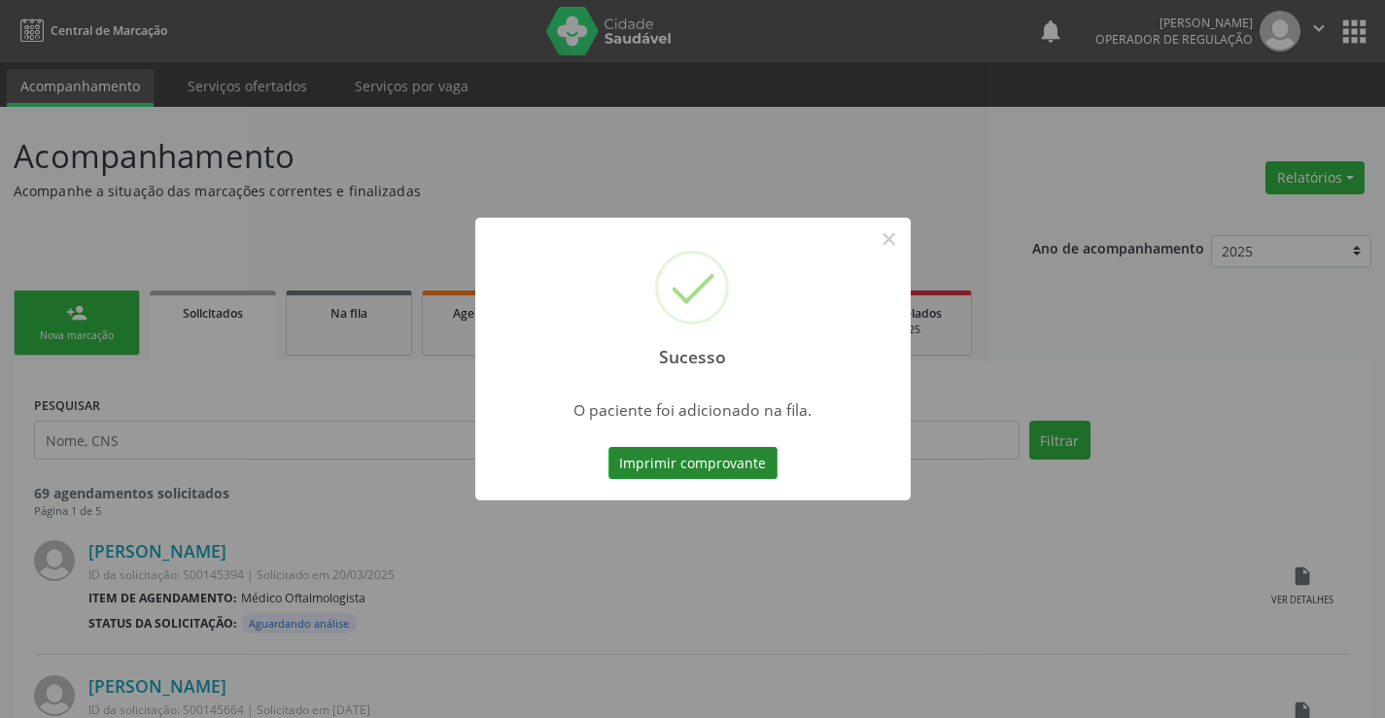
click at [749, 469] on button "Imprimir comprovante" at bounding box center [692, 463] width 169 height 33
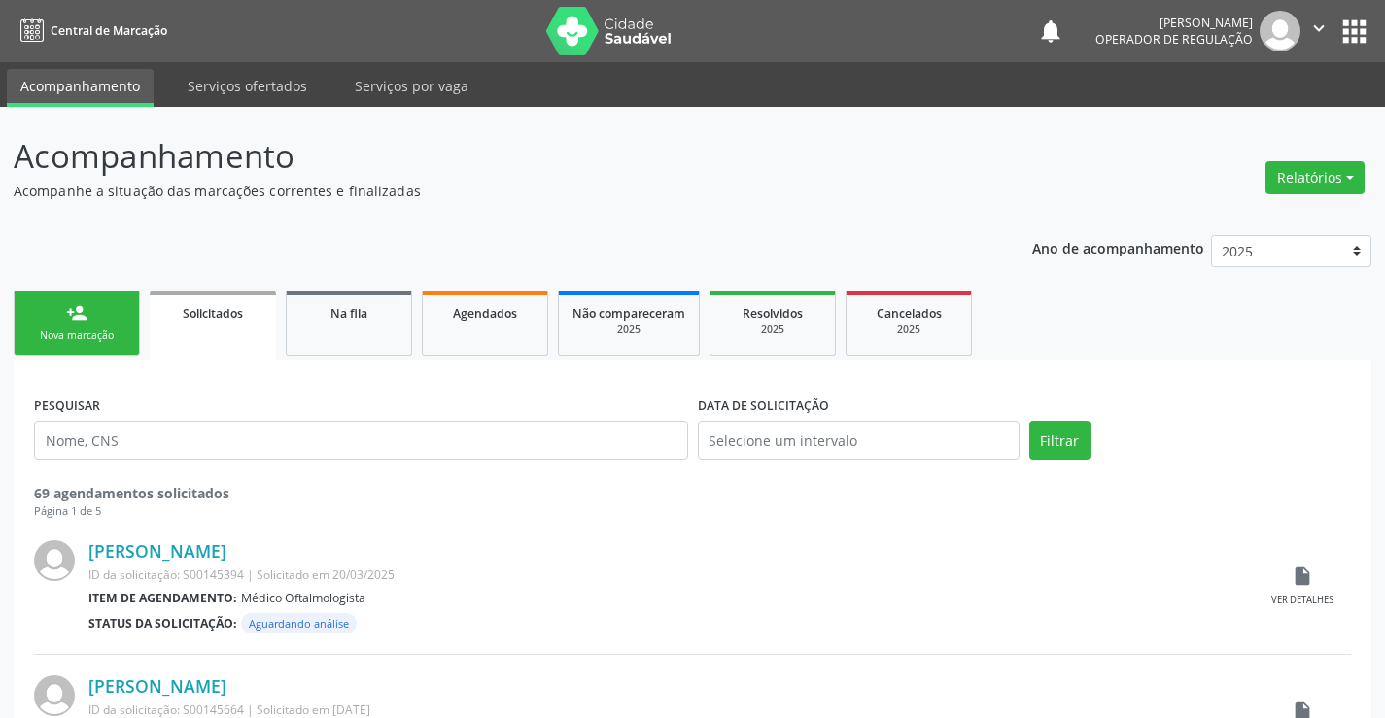
click at [50, 324] on link "person_add Nova marcação" at bounding box center [77, 323] width 126 height 65
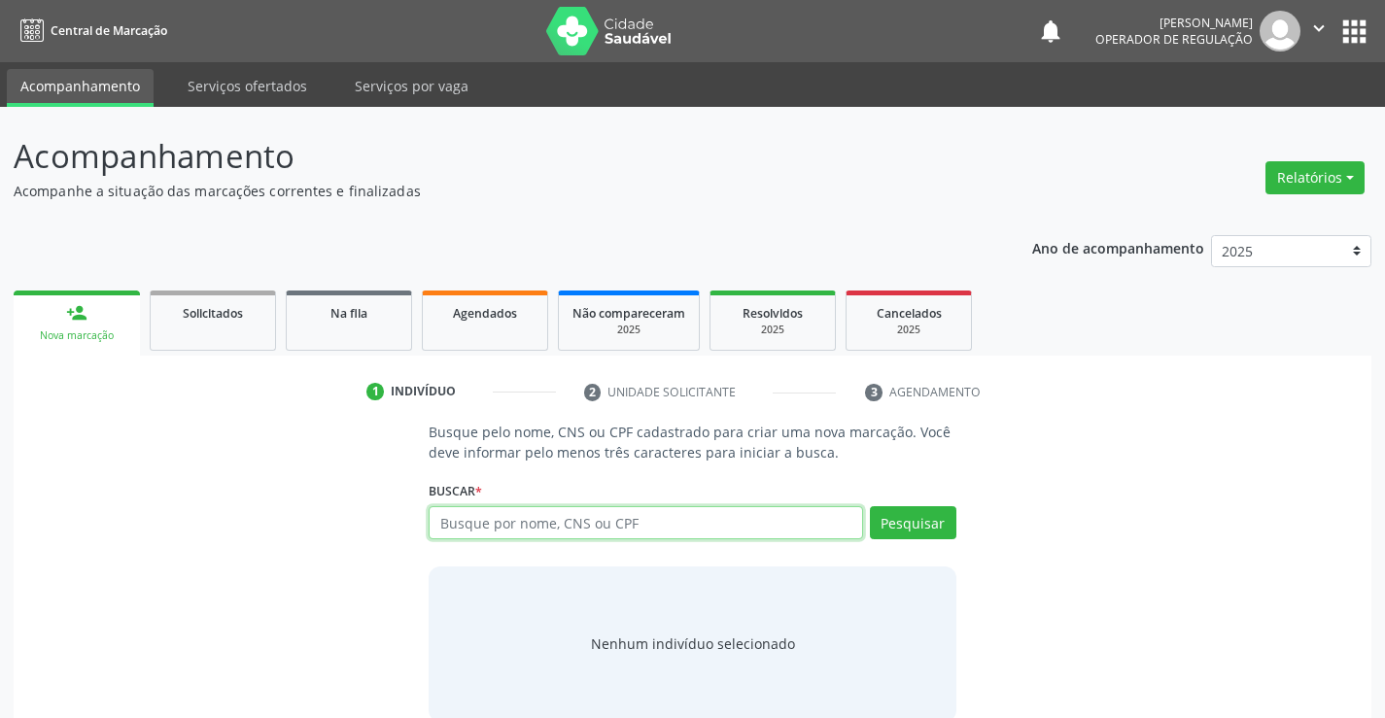
click at [494, 510] on input "text" at bounding box center [645, 522] width 433 height 33
type input "705009060731056"
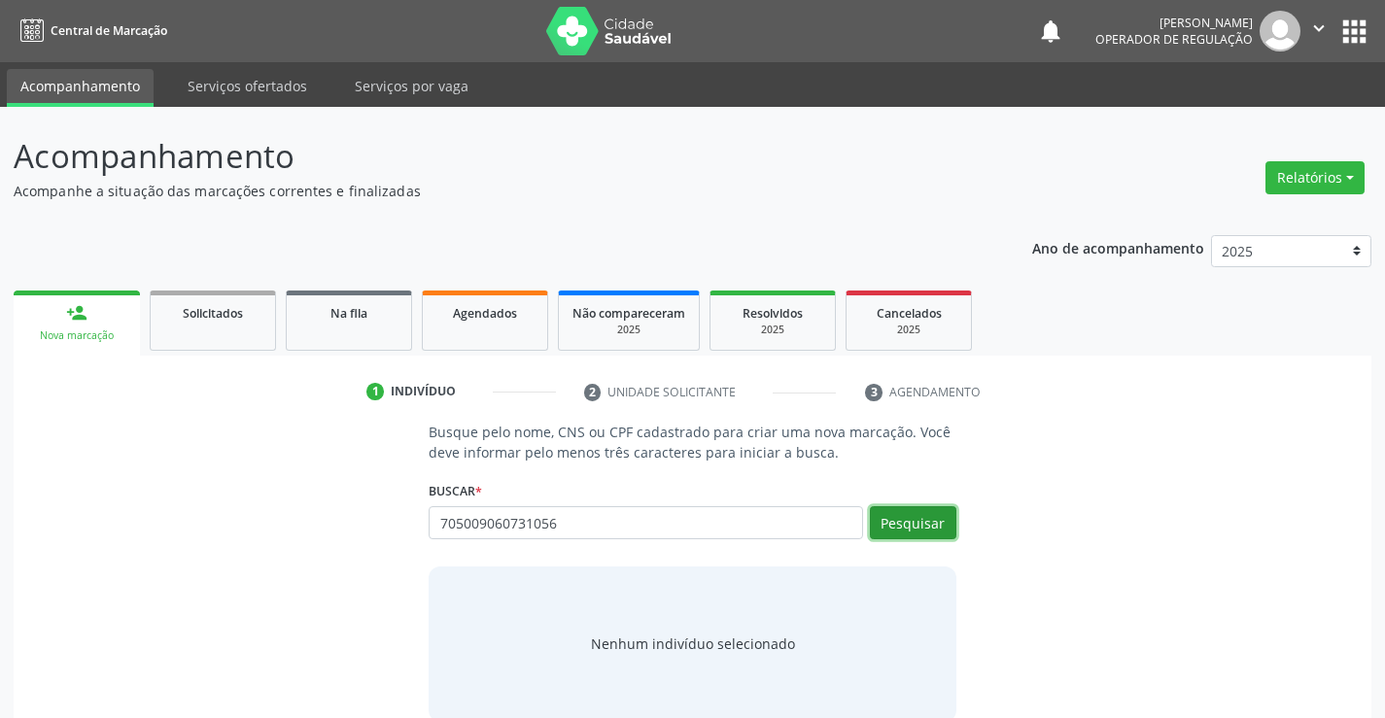
click at [902, 519] on button "Pesquisar" at bounding box center [913, 522] width 86 height 33
type input "705009060731056"
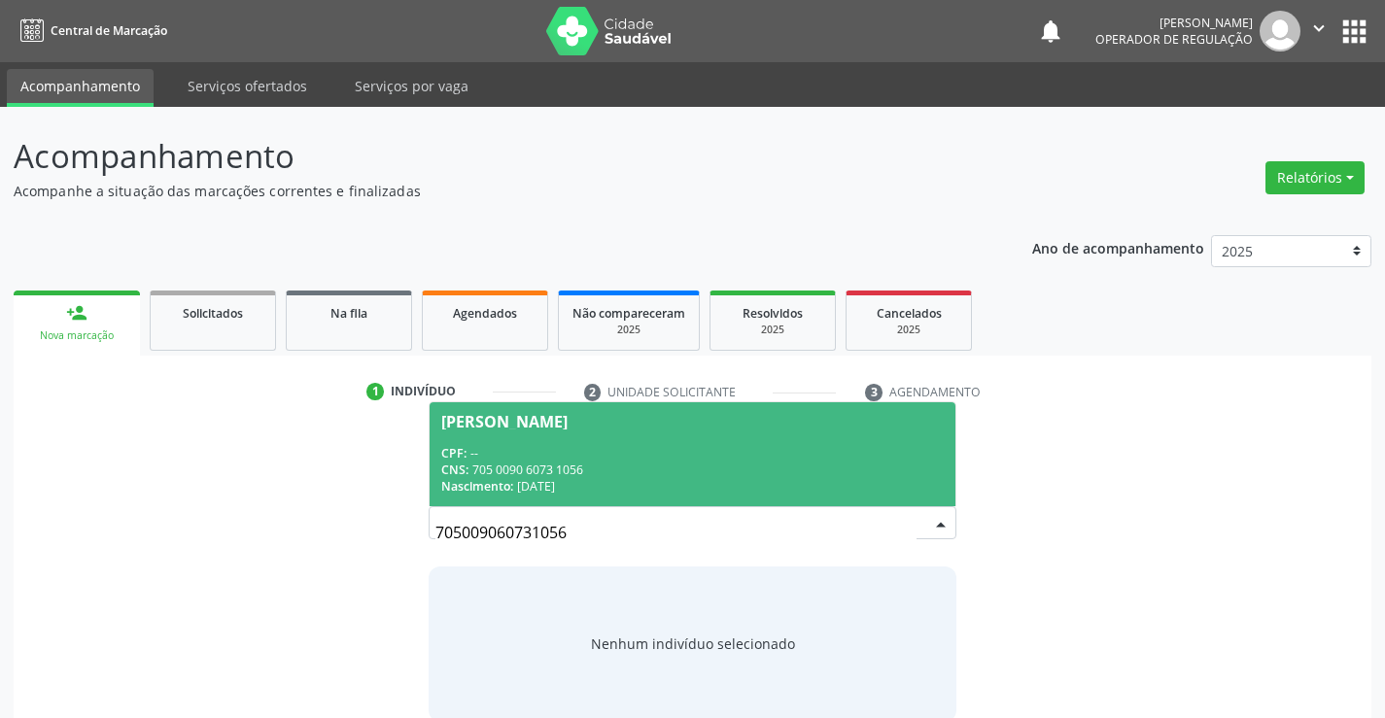
click at [751, 459] on div "CPF: --" at bounding box center [691, 453] width 501 height 17
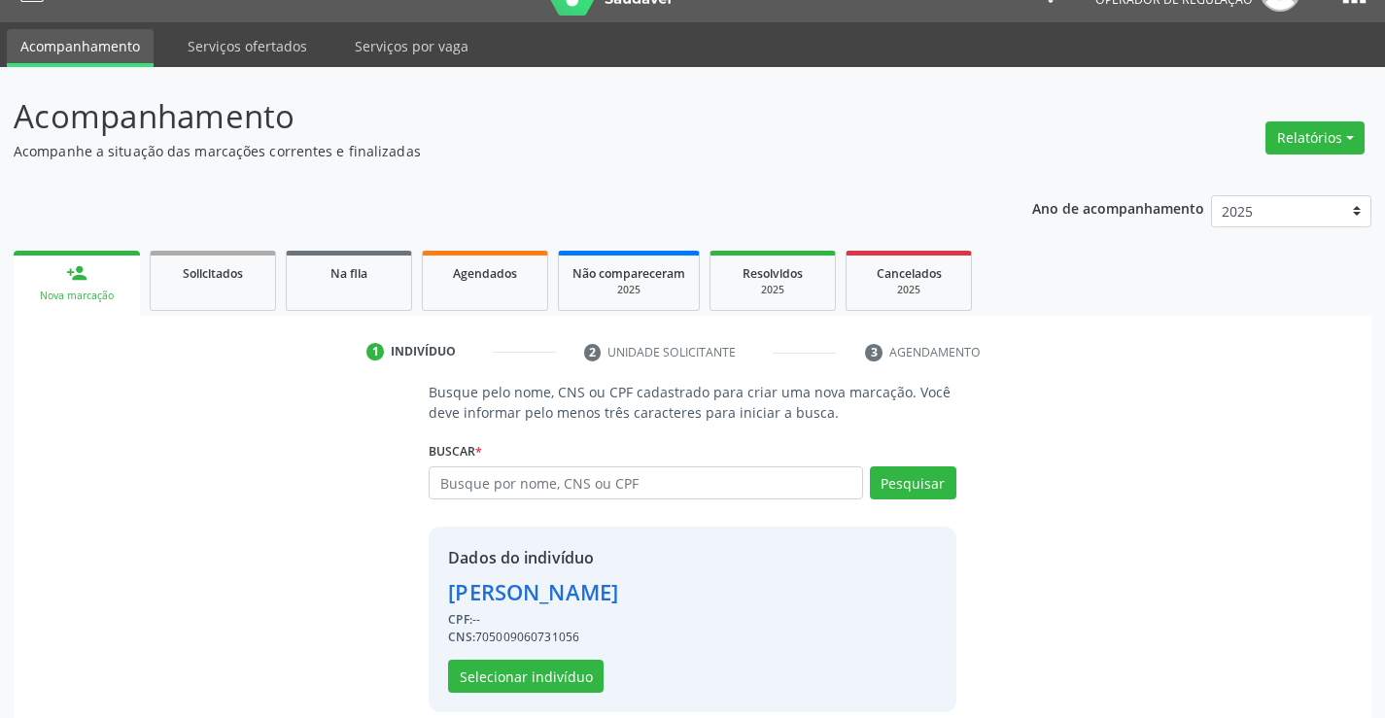
scroll to position [61, 0]
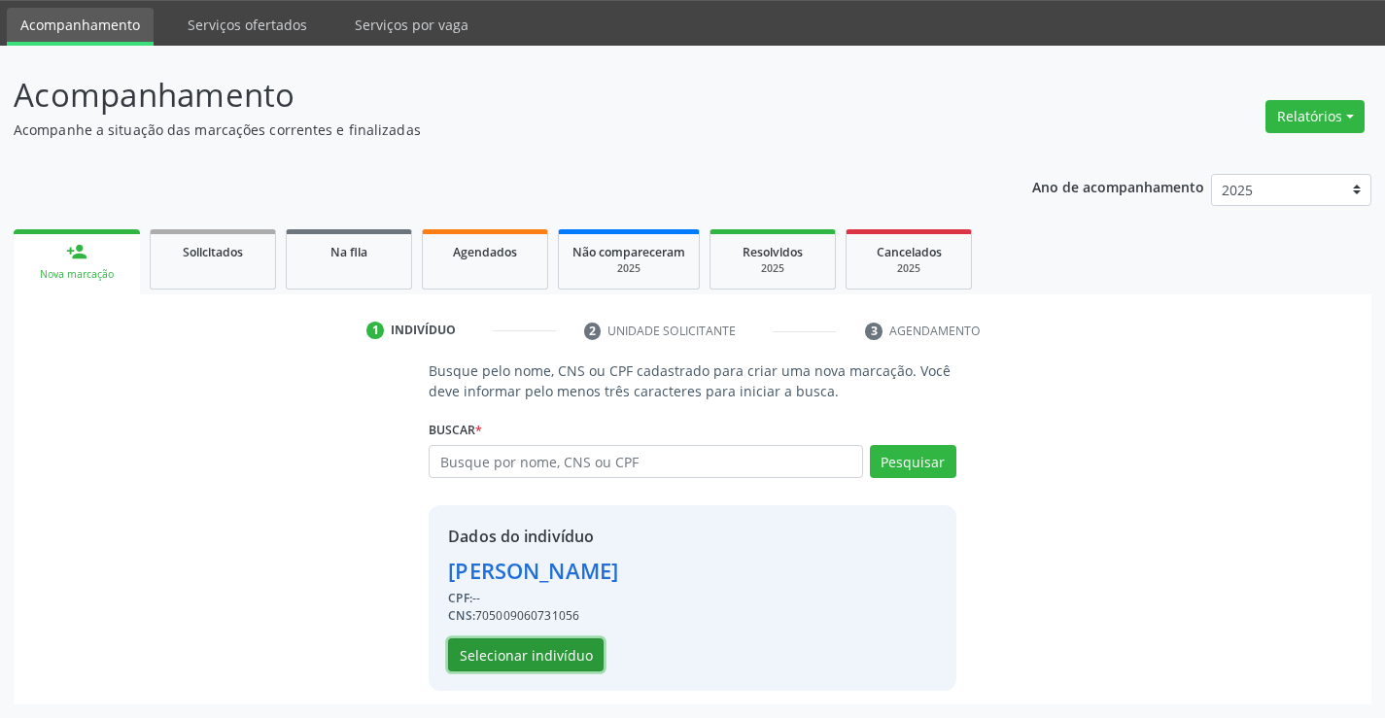
click at [576, 640] on button "Selecionar indivíduo" at bounding box center [525, 655] width 155 height 33
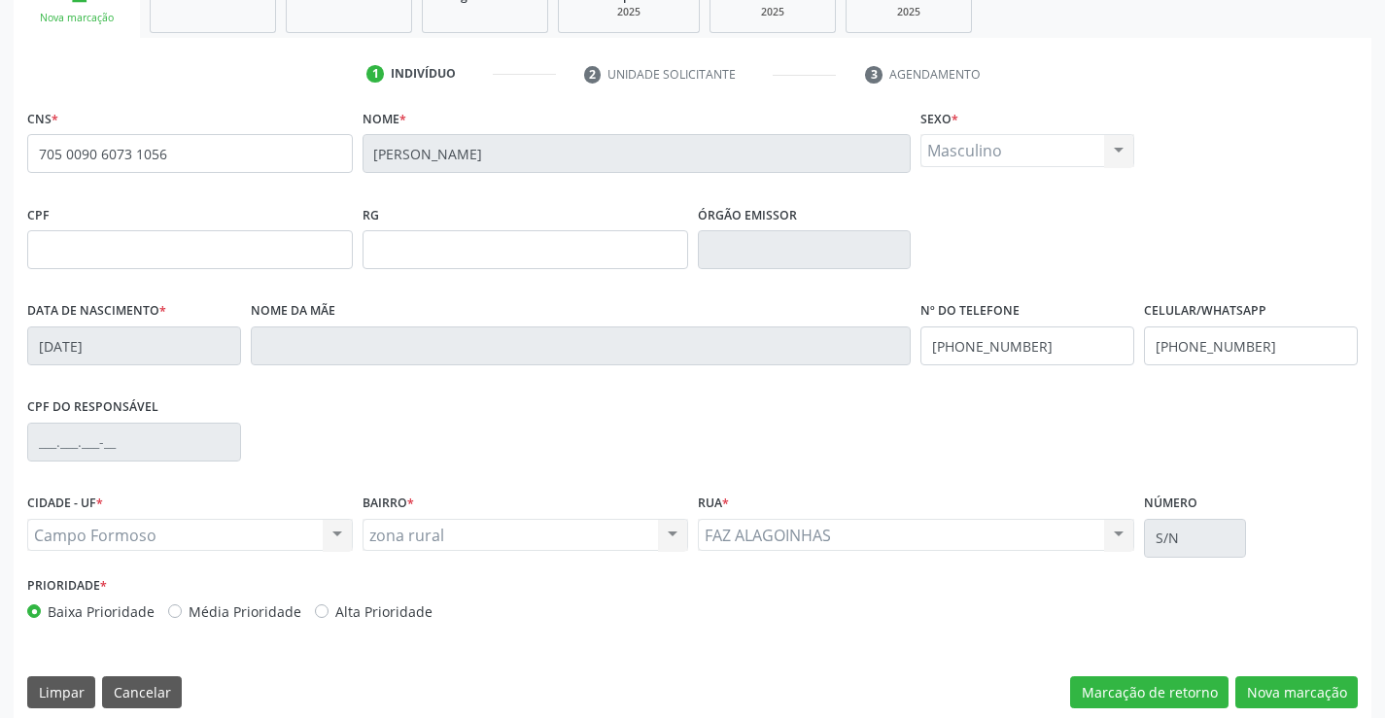
scroll to position [335, 0]
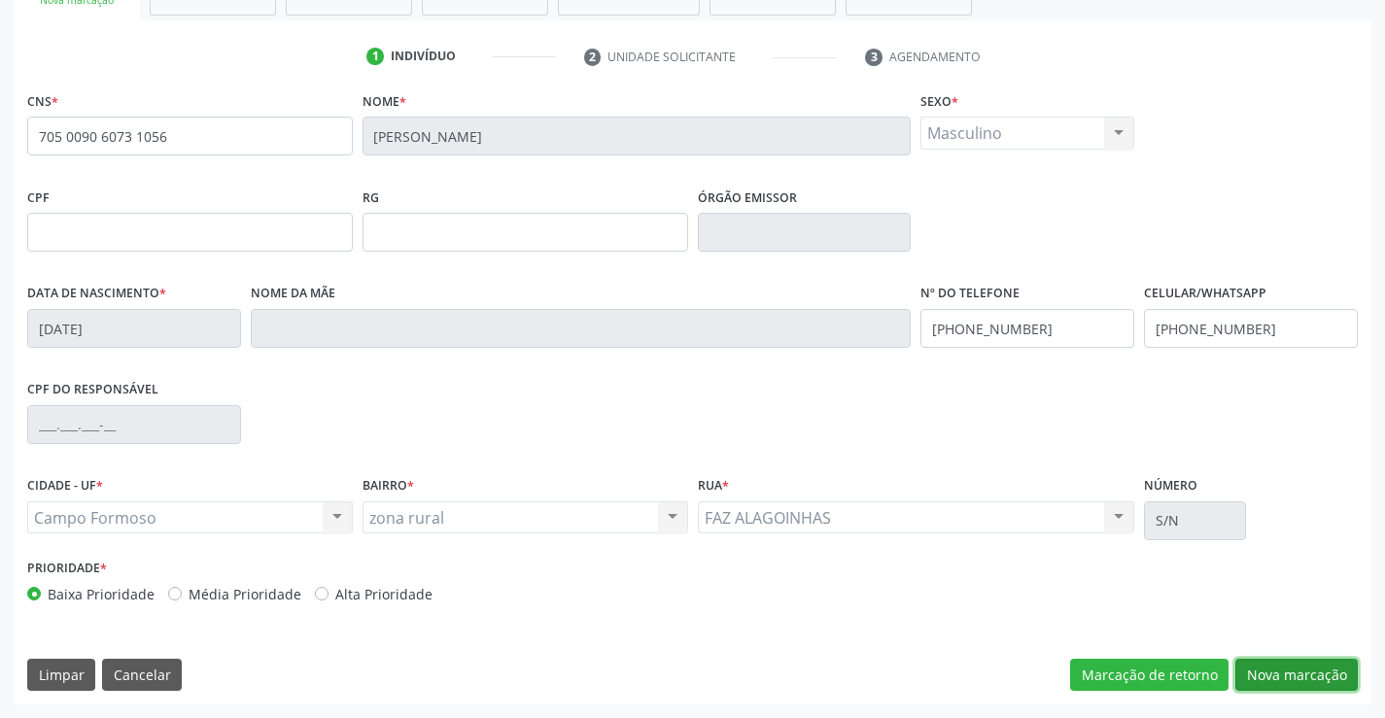
click at [1289, 674] on button "Nova marcação" at bounding box center [1296, 675] width 122 height 33
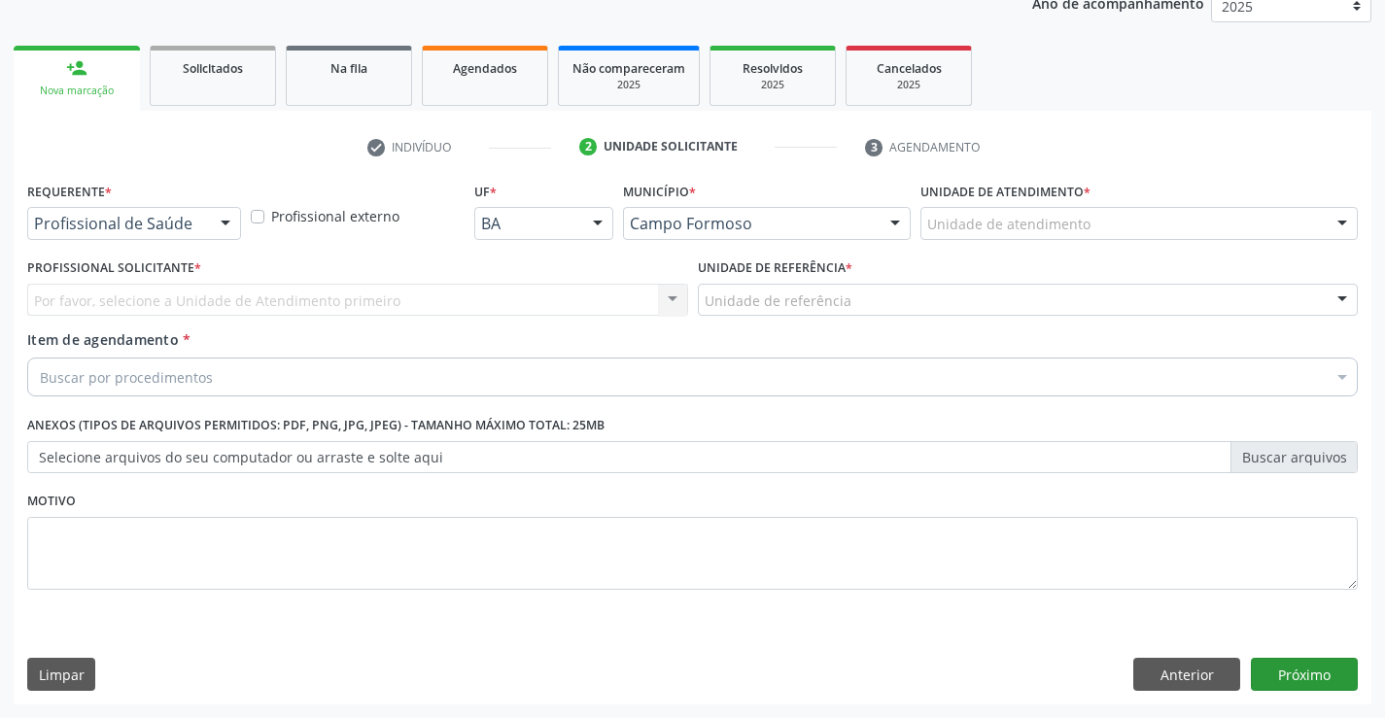
scroll to position [245, 0]
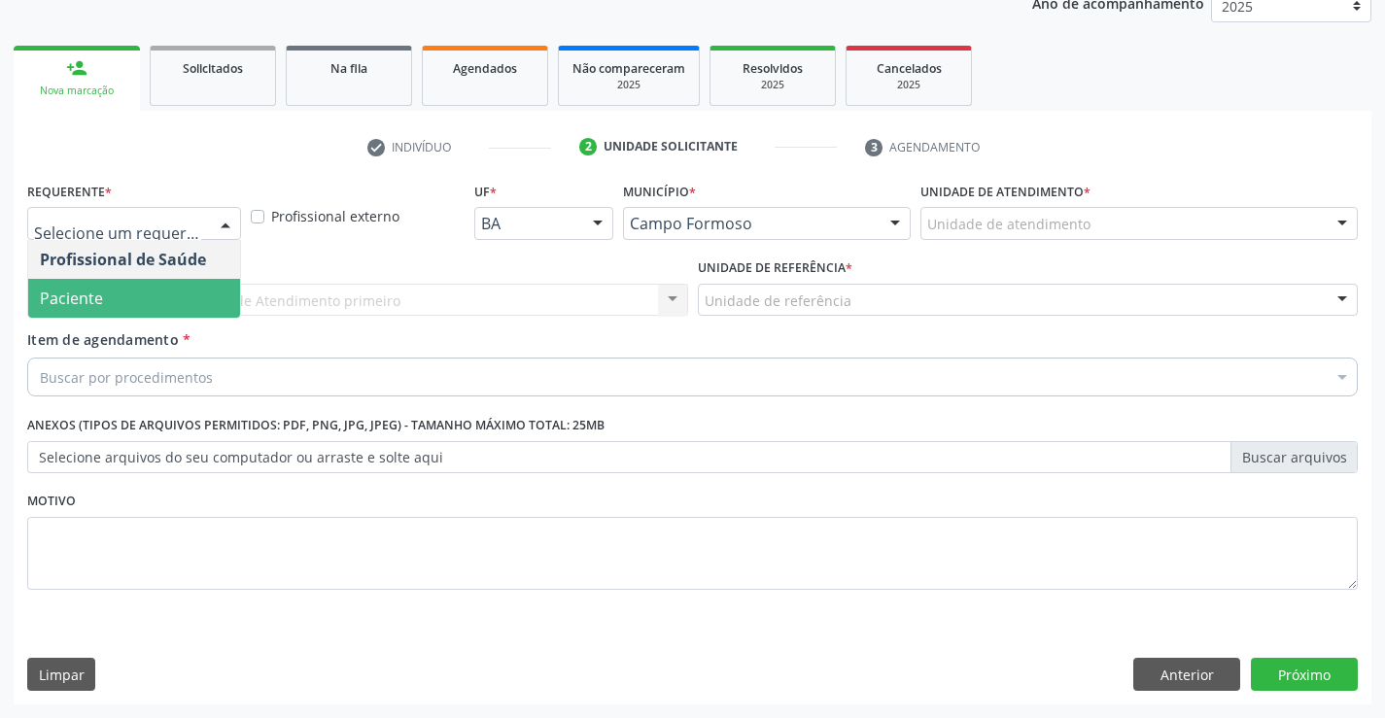
click at [111, 297] on span "Paciente" at bounding box center [134, 298] width 212 height 39
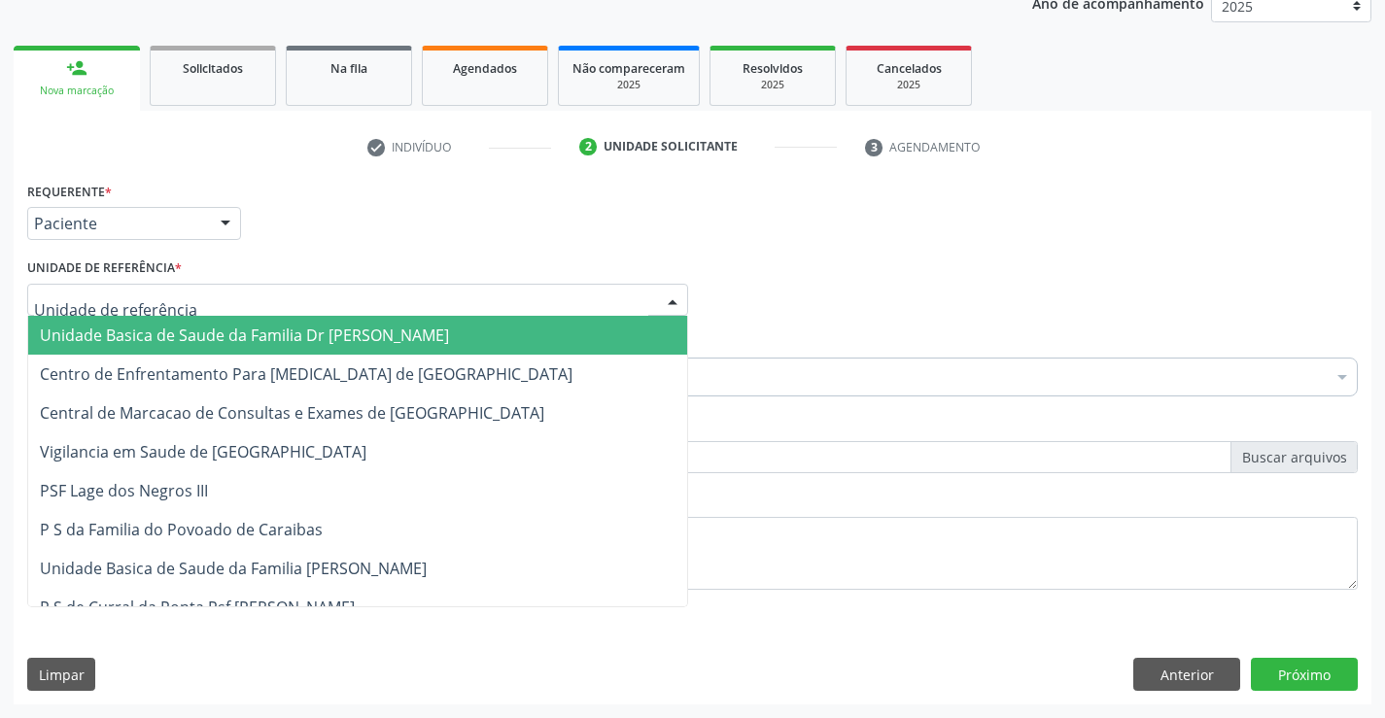
click at [119, 284] on div at bounding box center [357, 300] width 661 height 33
click at [197, 335] on span "Unidade Basica de Saude da Familia Dr [PERSON_NAME]" at bounding box center [244, 335] width 409 height 21
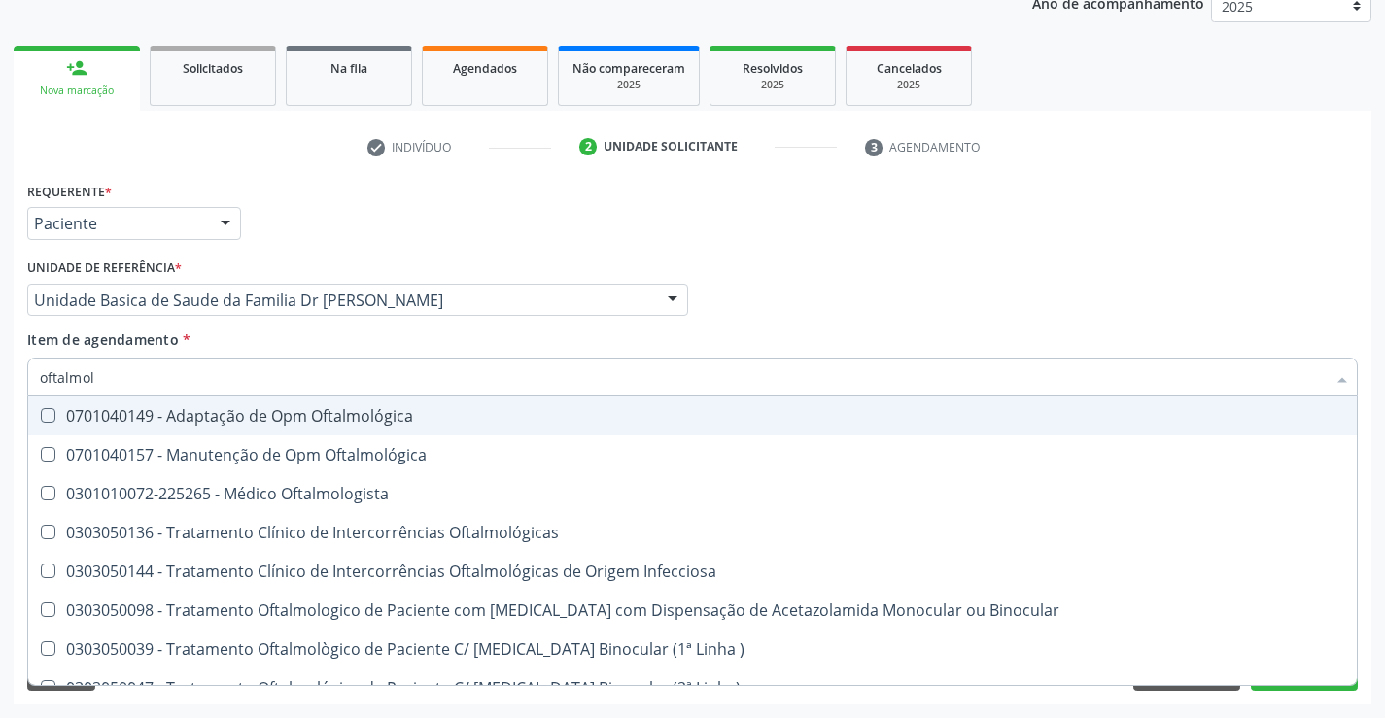
type input "oftalmolo"
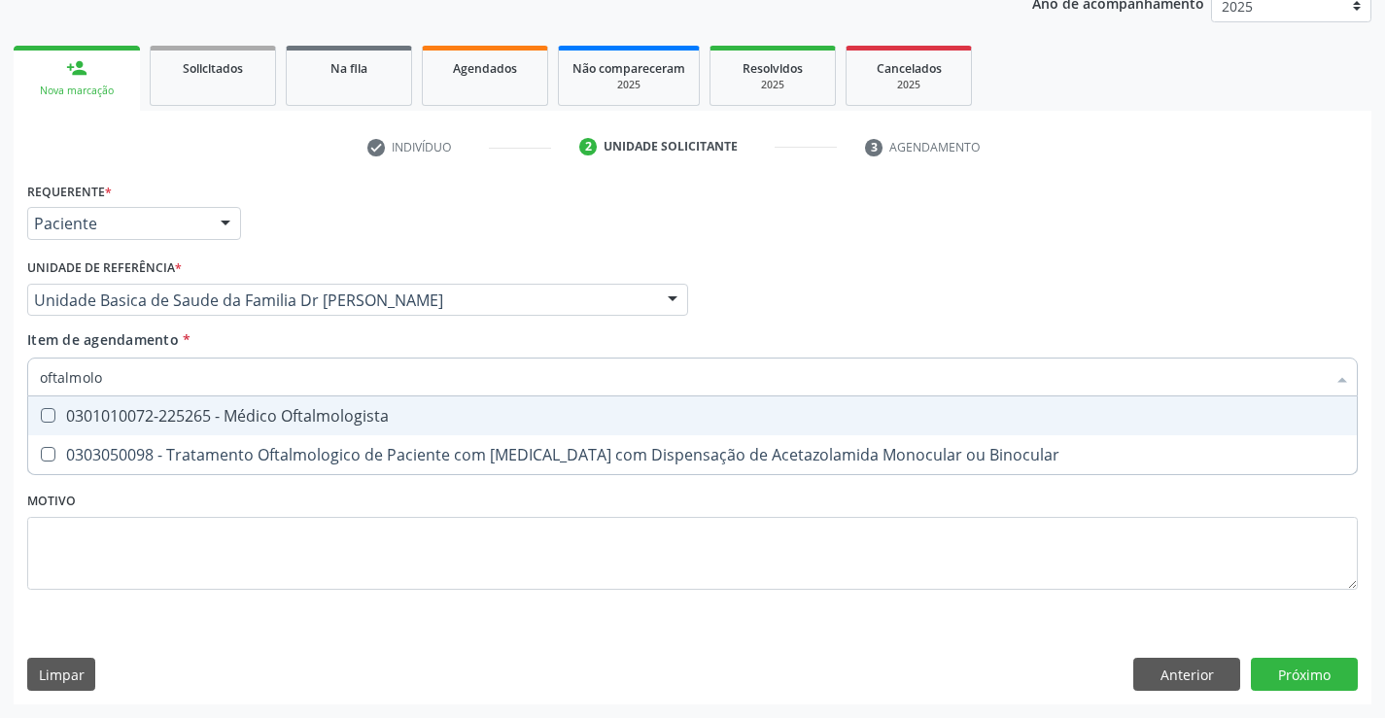
click at [190, 410] on div "0301010072-225265 - Médico Oftalmologista" at bounding box center [692, 416] width 1305 height 16
checkbox Oftalmologista "true"
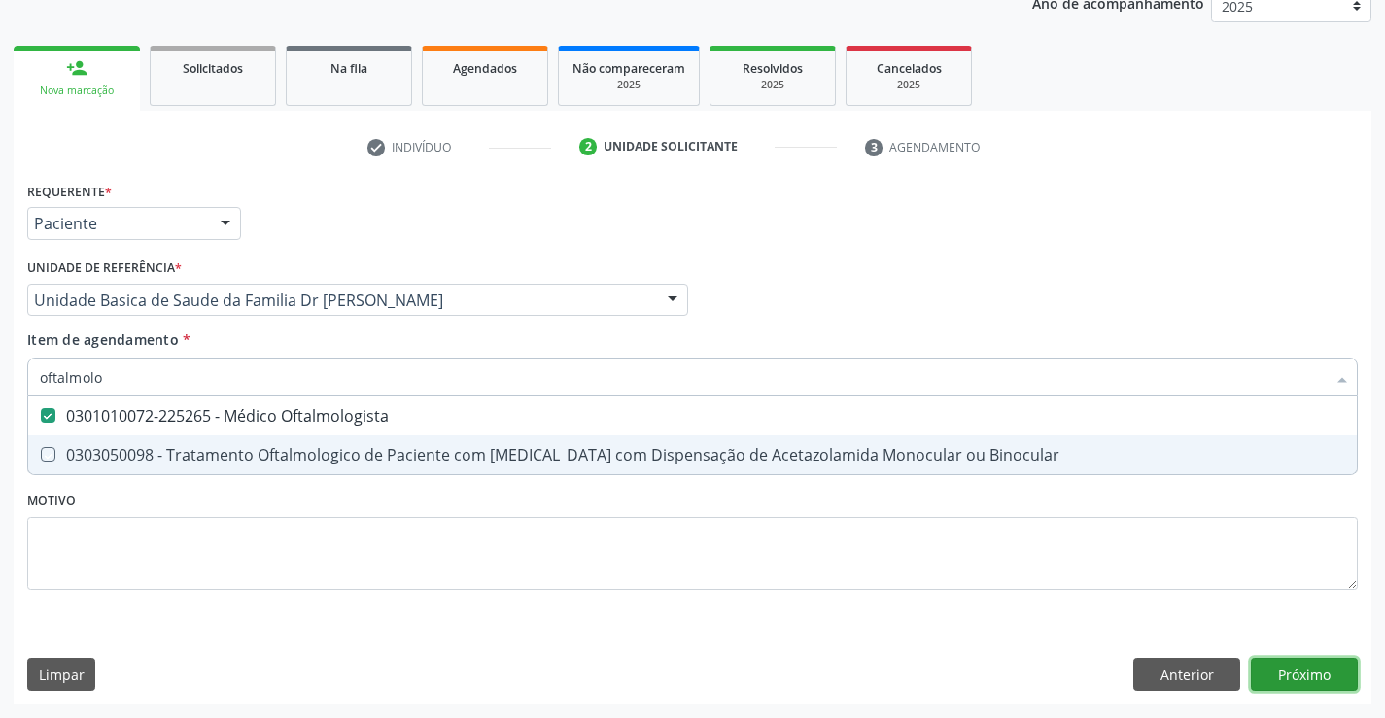
click at [1313, 670] on div "Requerente * Paciente Profissional de Saúde Paciente Nenhum resultado encontrad…" at bounding box center [693, 441] width 1358 height 528
checkbox Binocular "true"
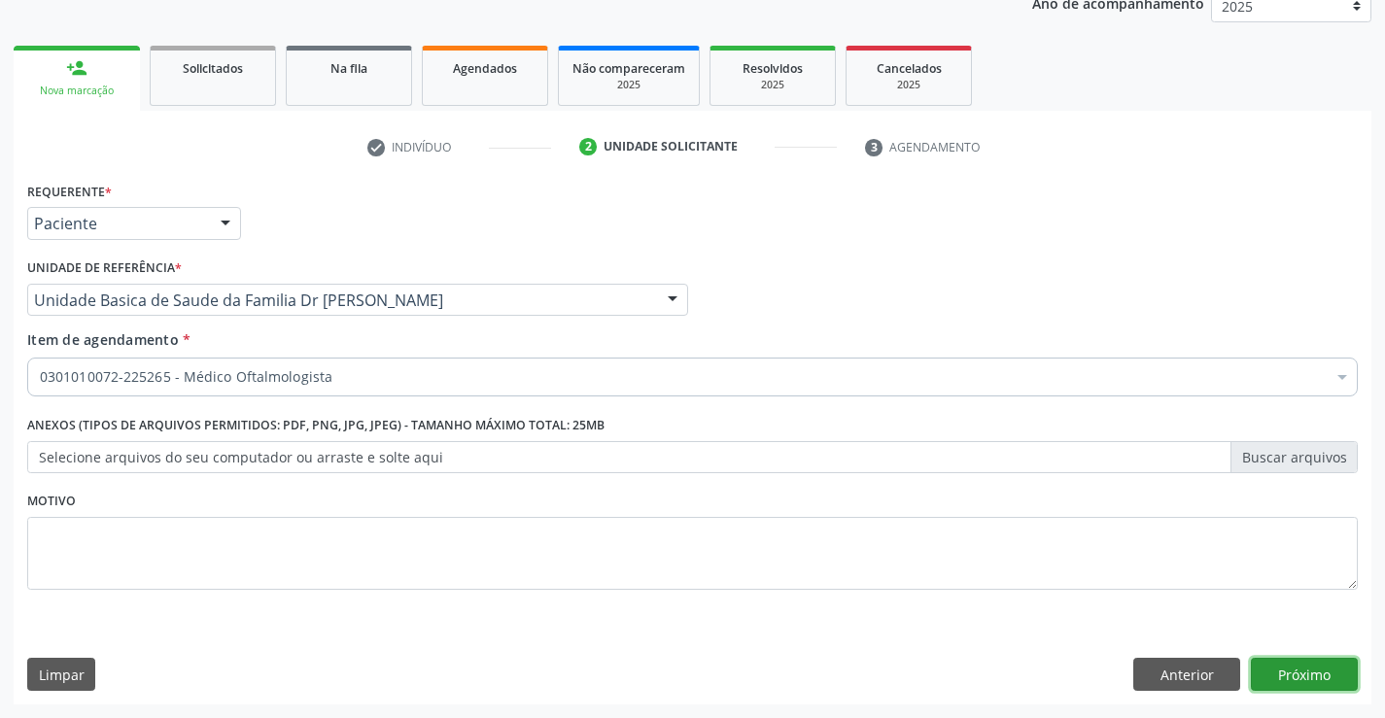
click at [1313, 670] on button "Próximo" at bounding box center [1304, 674] width 107 height 33
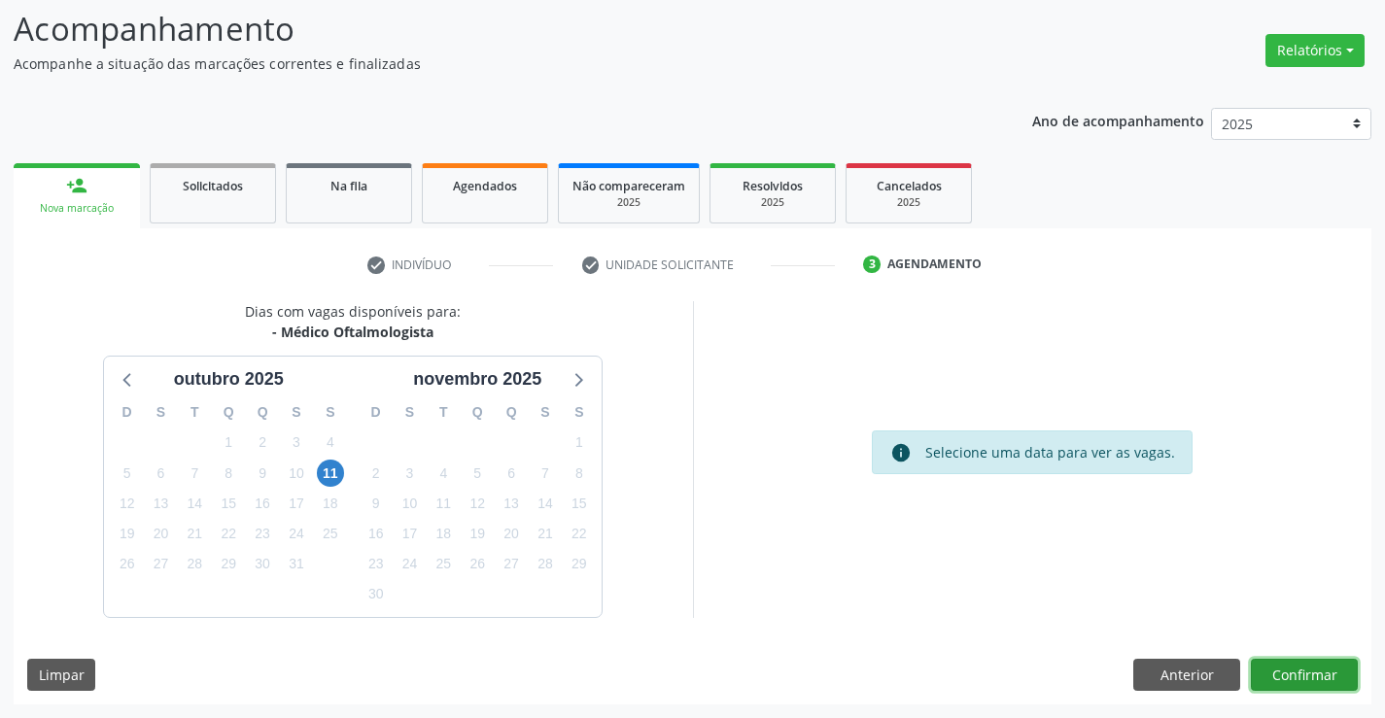
click at [1330, 676] on button "Confirmar" at bounding box center [1304, 675] width 107 height 33
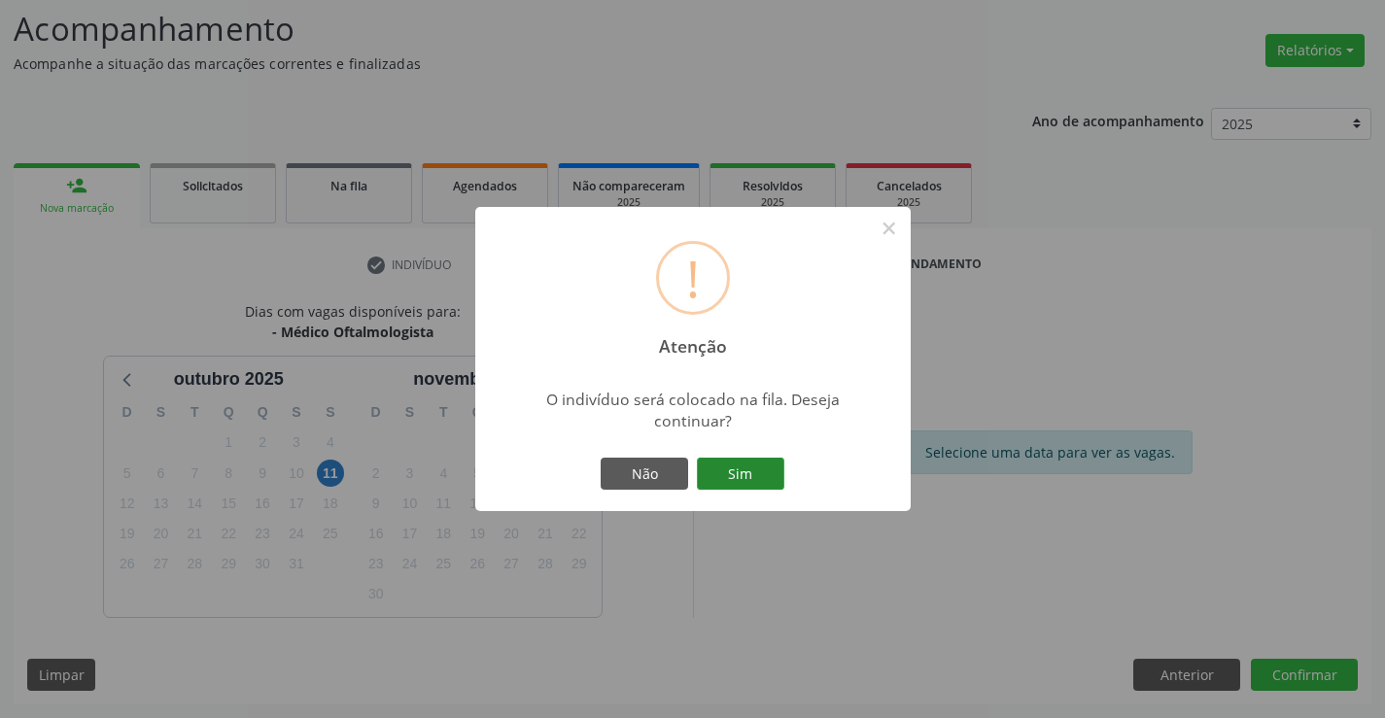
click at [736, 471] on button "Sim" at bounding box center [740, 474] width 87 height 33
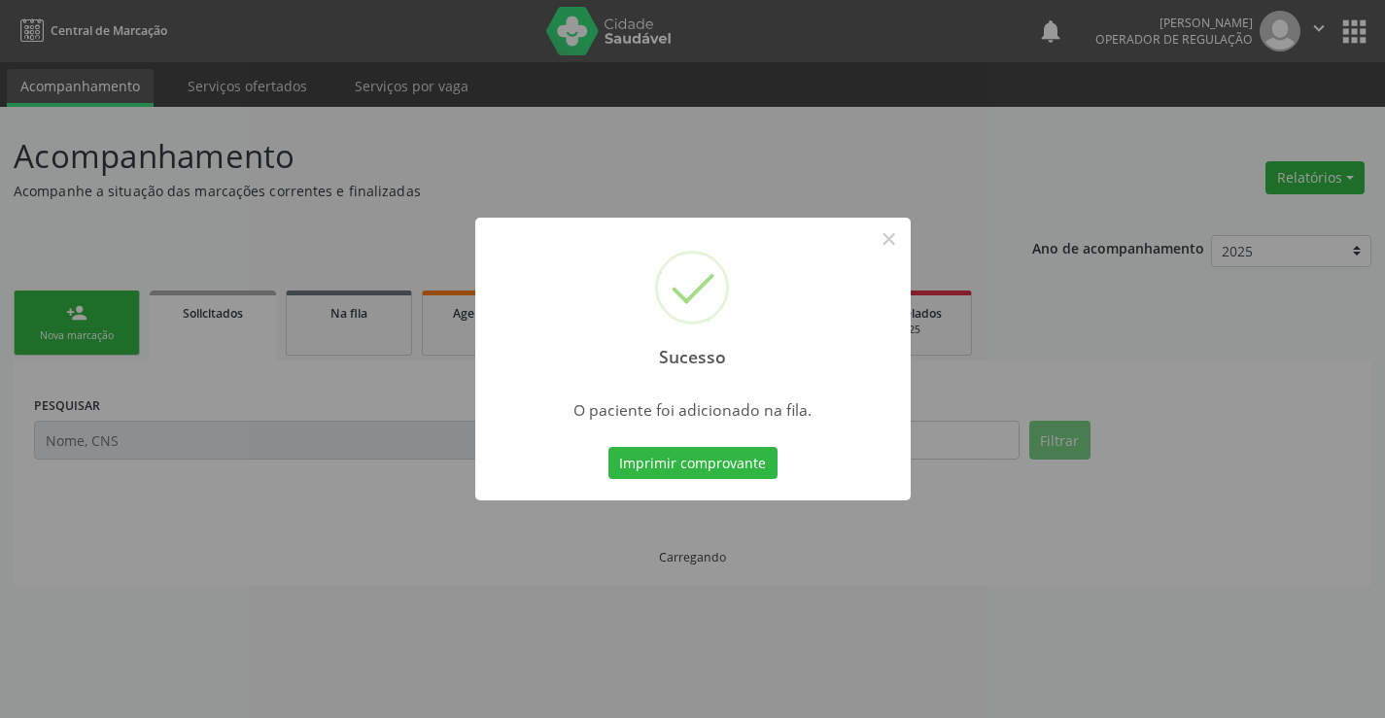
scroll to position [0, 0]
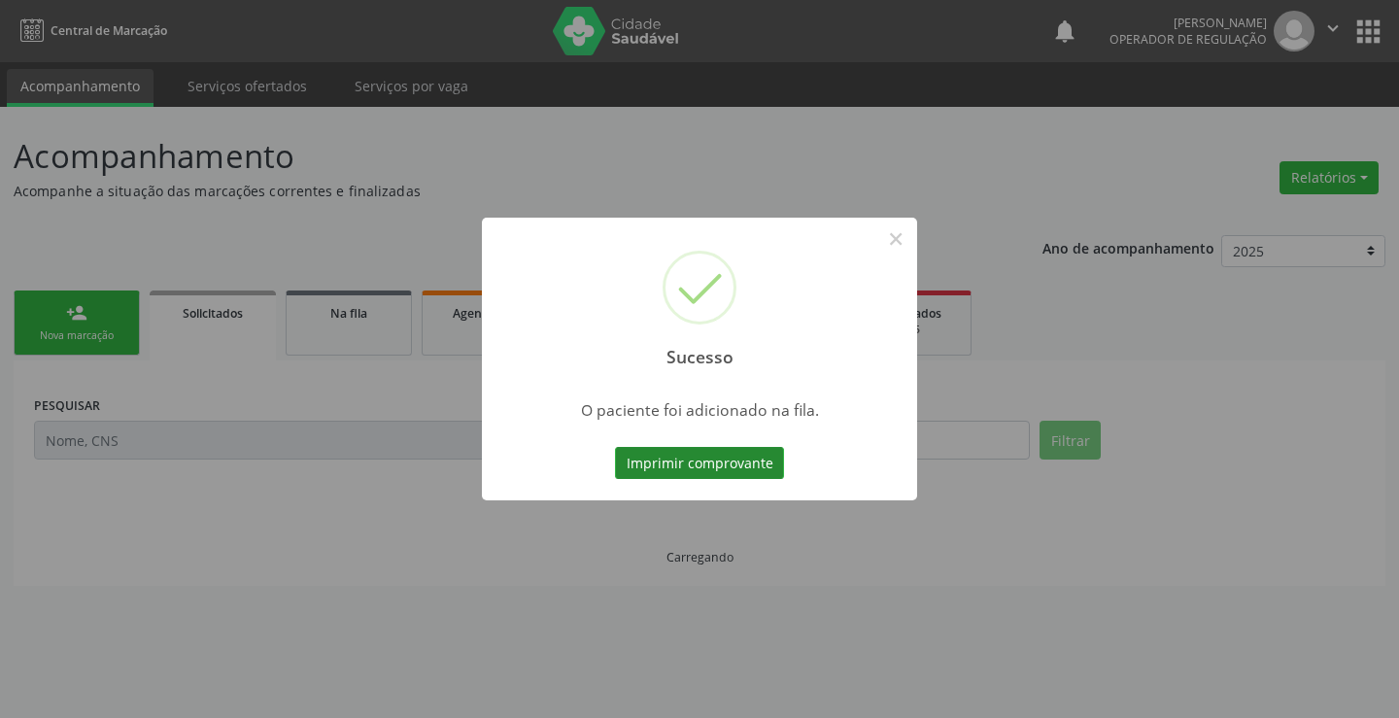
click at [760, 467] on button "Imprimir comprovante" at bounding box center [699, 463] width 169 height 33
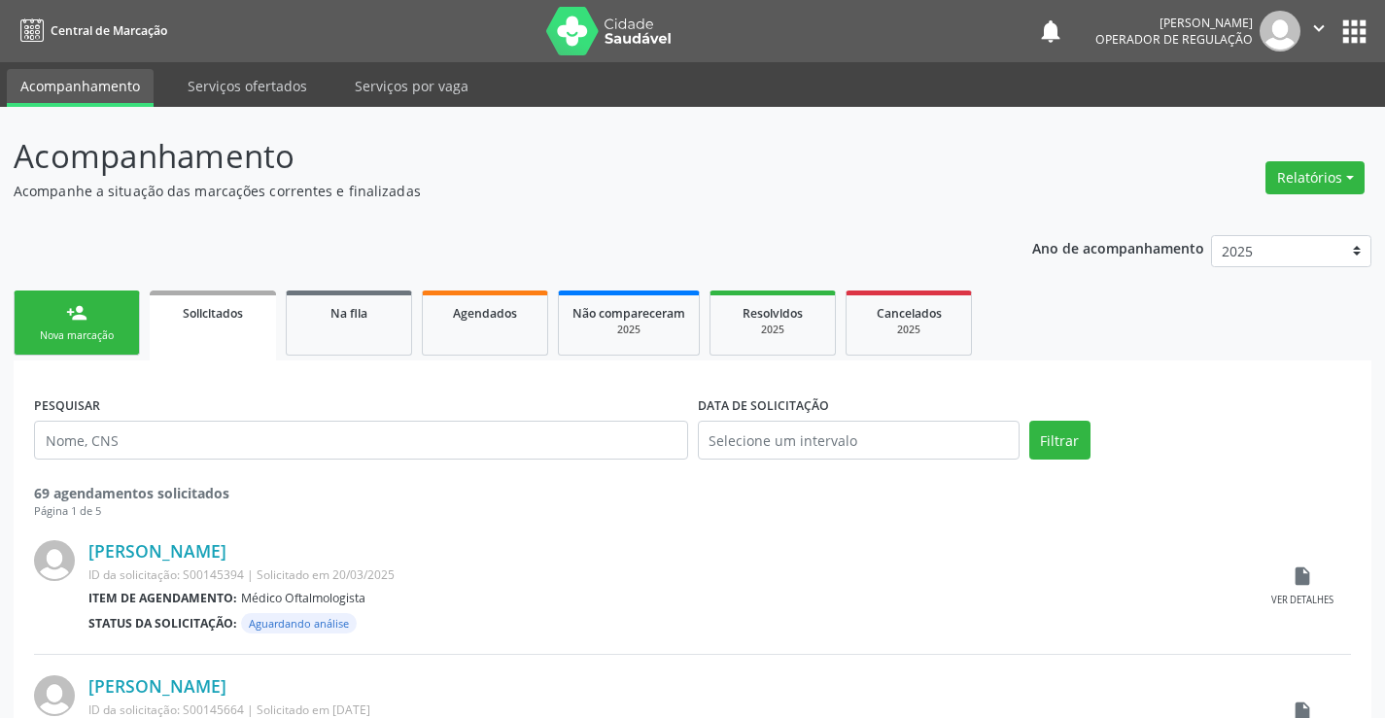
click at [85, 308] on div "person_add" at bounding box center [76, 312] width 21 height 21
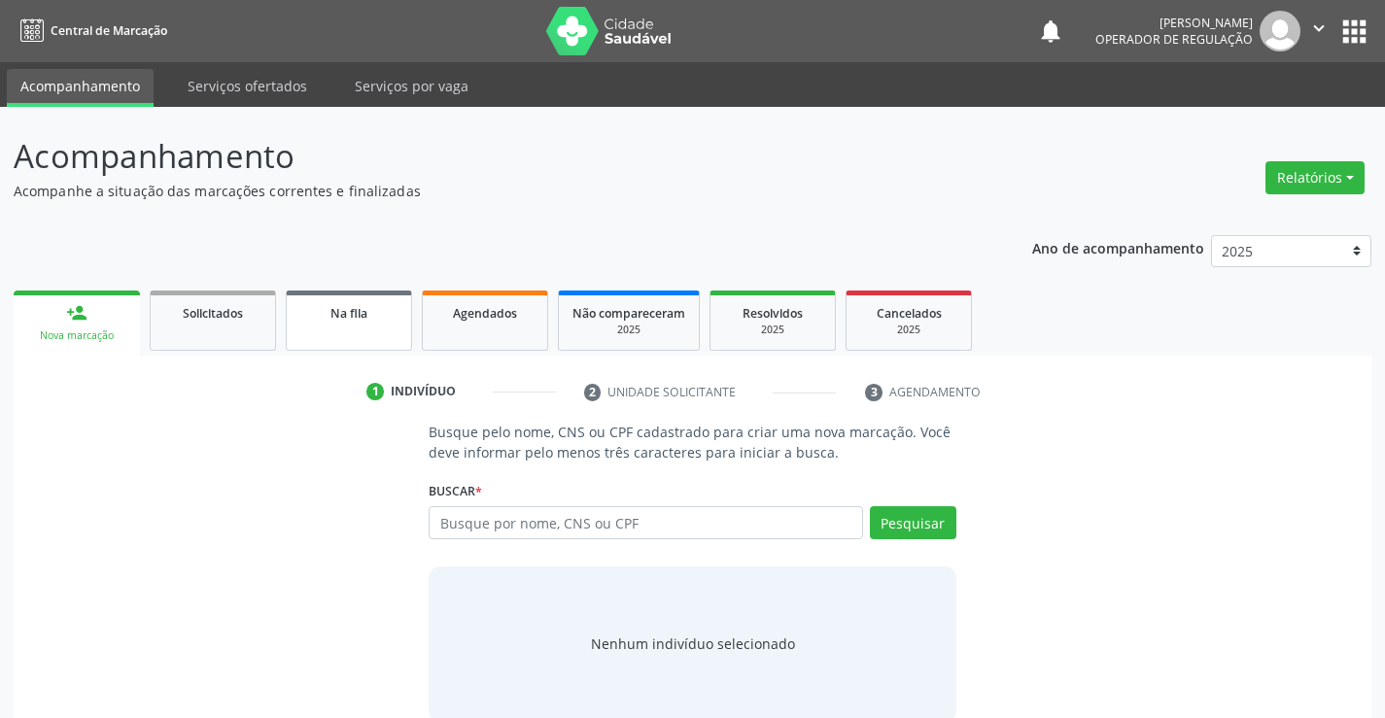
click at [369, 325] on link "Na fila" at bounding box center [349, 321] width 126 height 60
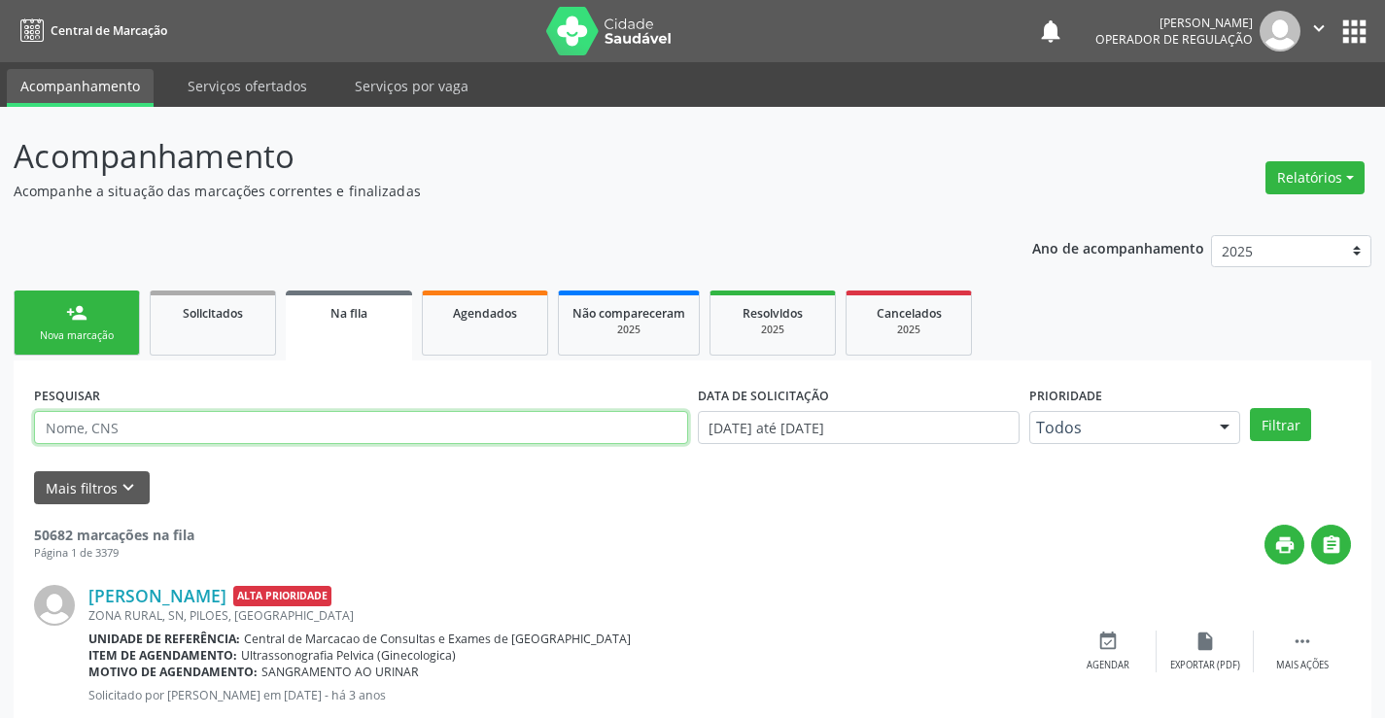
click at [181, 430] on input "text" at bounding box center [361, 427] width 654 height 33
type input "700409959766544"
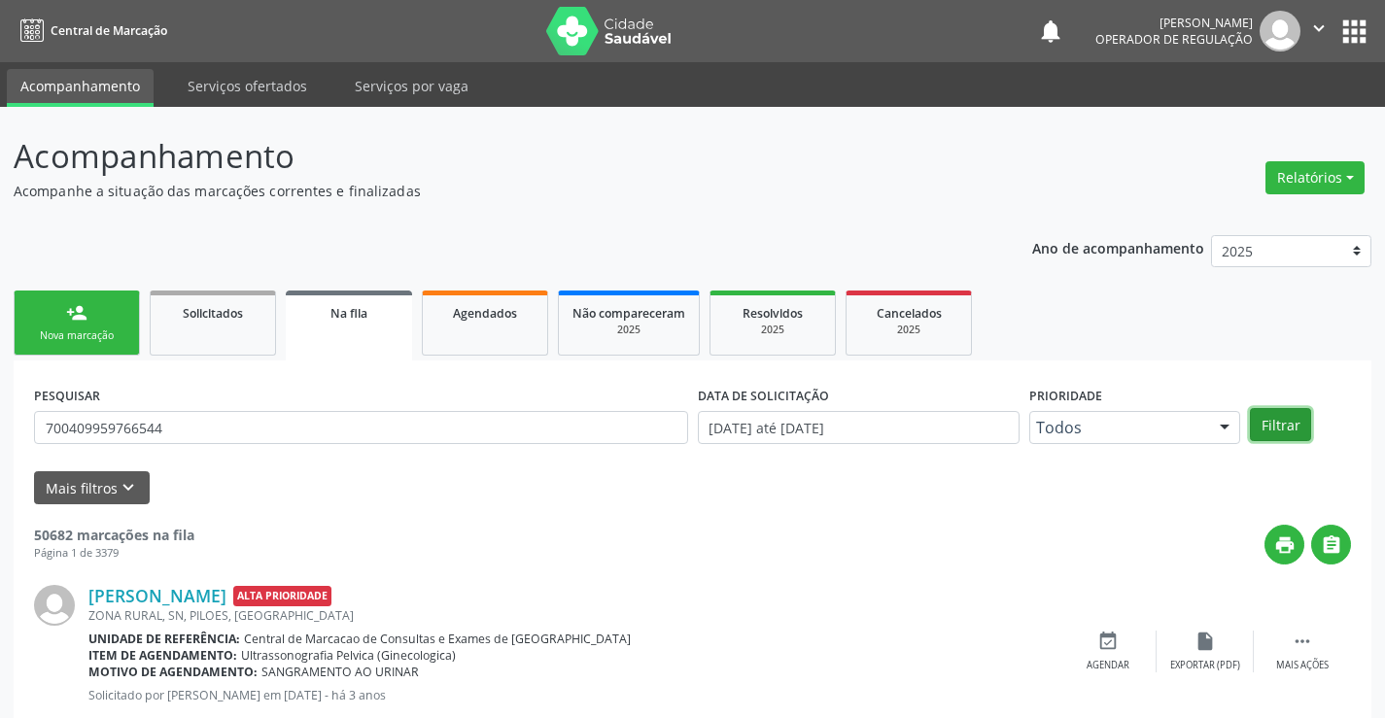
click at [1264, 432] on button "Filtrar" at bounding box center [1280, 424] width 61 height 33
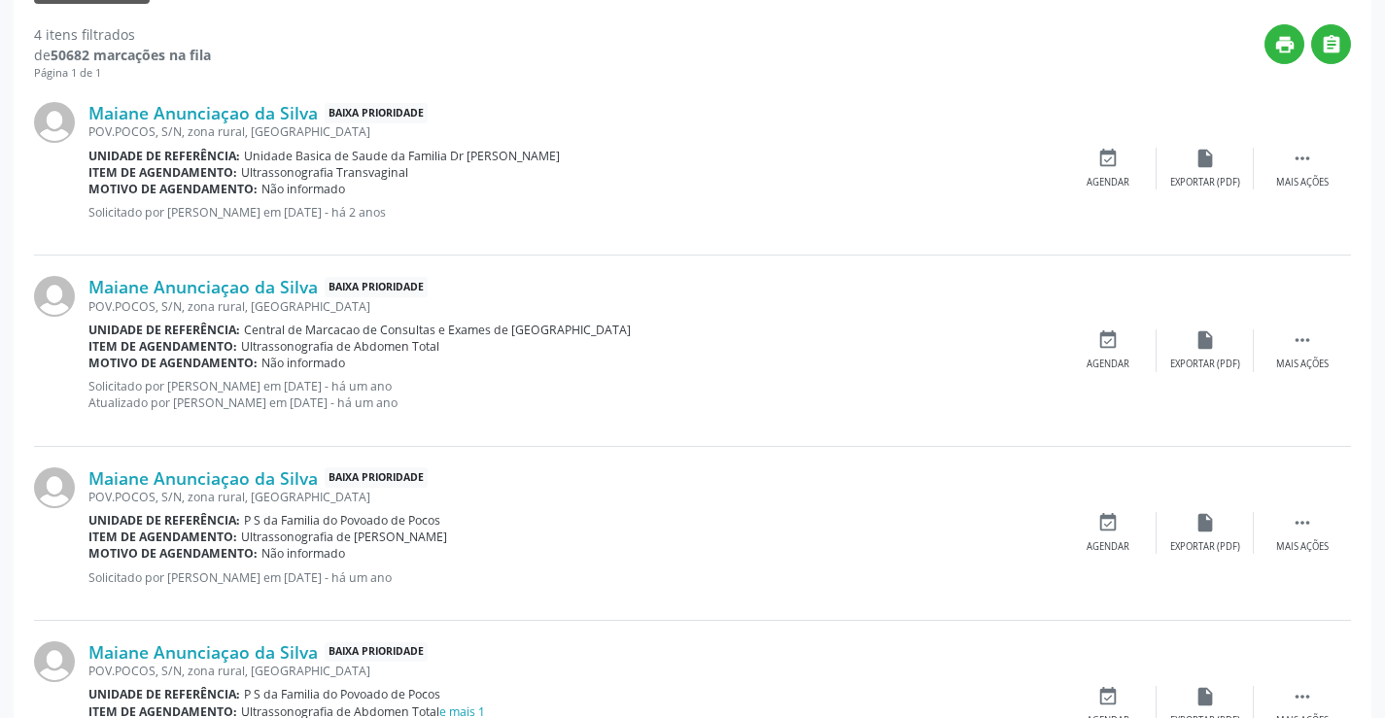
scroll to position [610, 0]
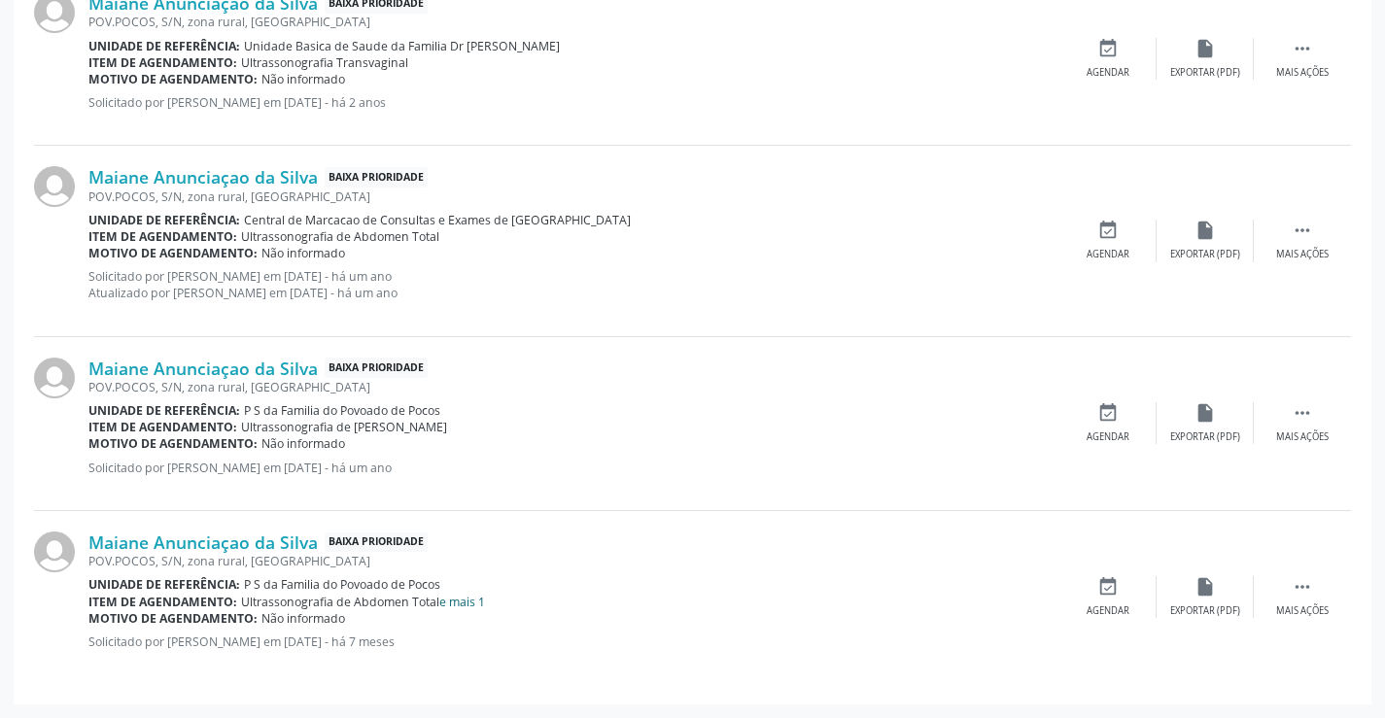
click at [475, 605] on link "e mais 1" at bounding box center [462, 602] width 46 height 17
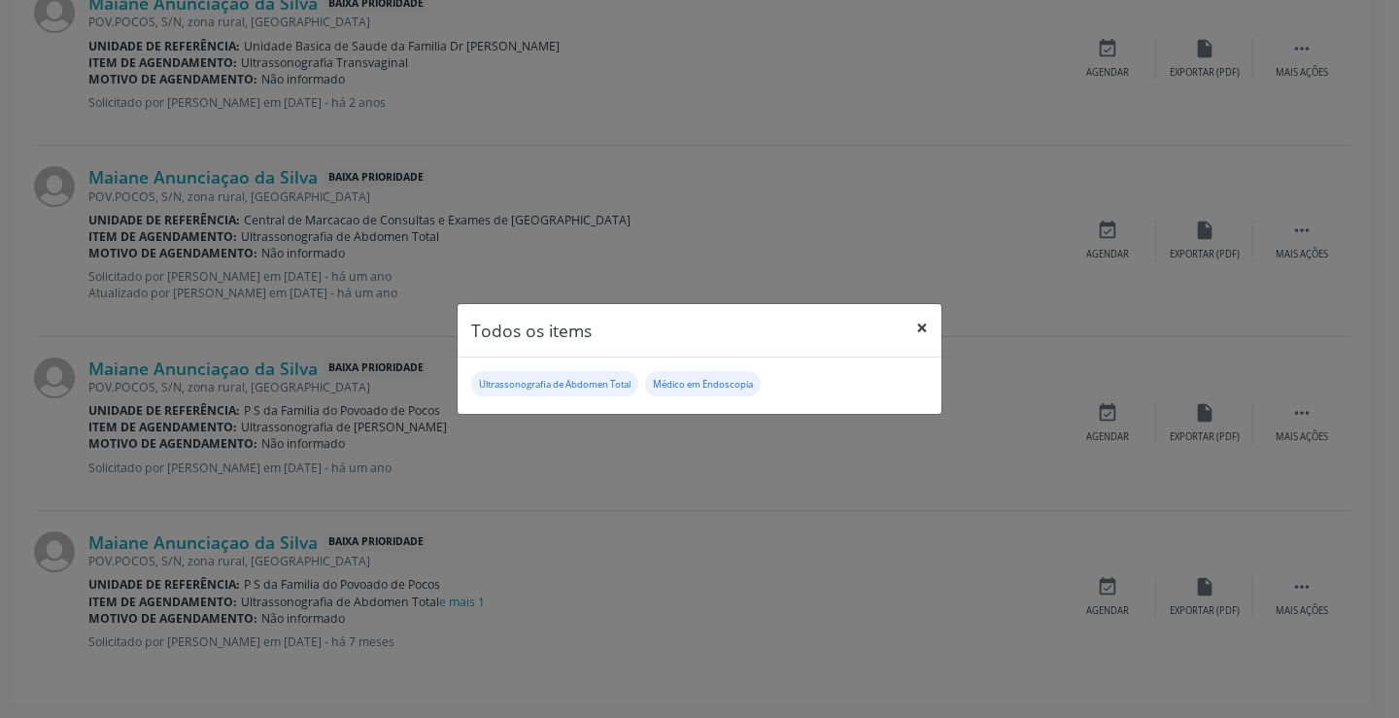
click at [921, 323] on button "×" at bounding box center [922, 328] width 39 height 48
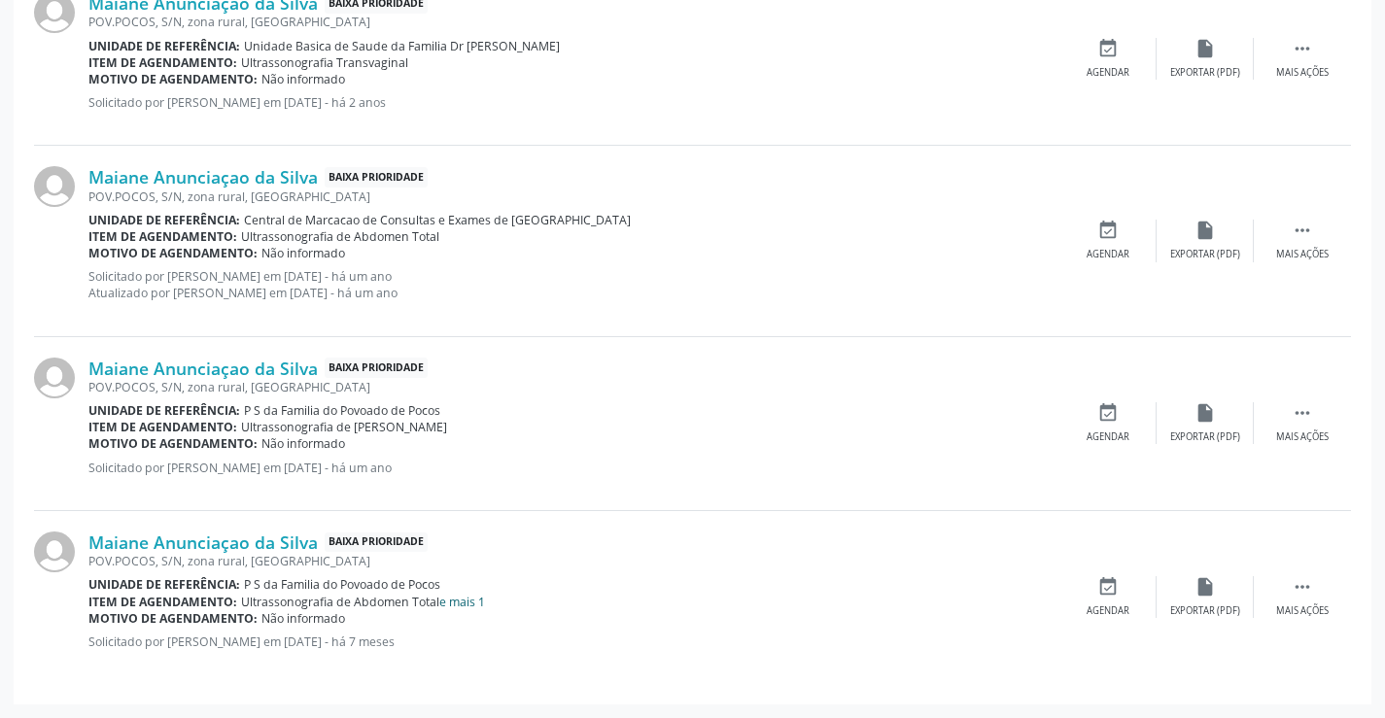
click at [462, 605] on link "e mais 1" at bounding box center [462, 602] width 46 height 17
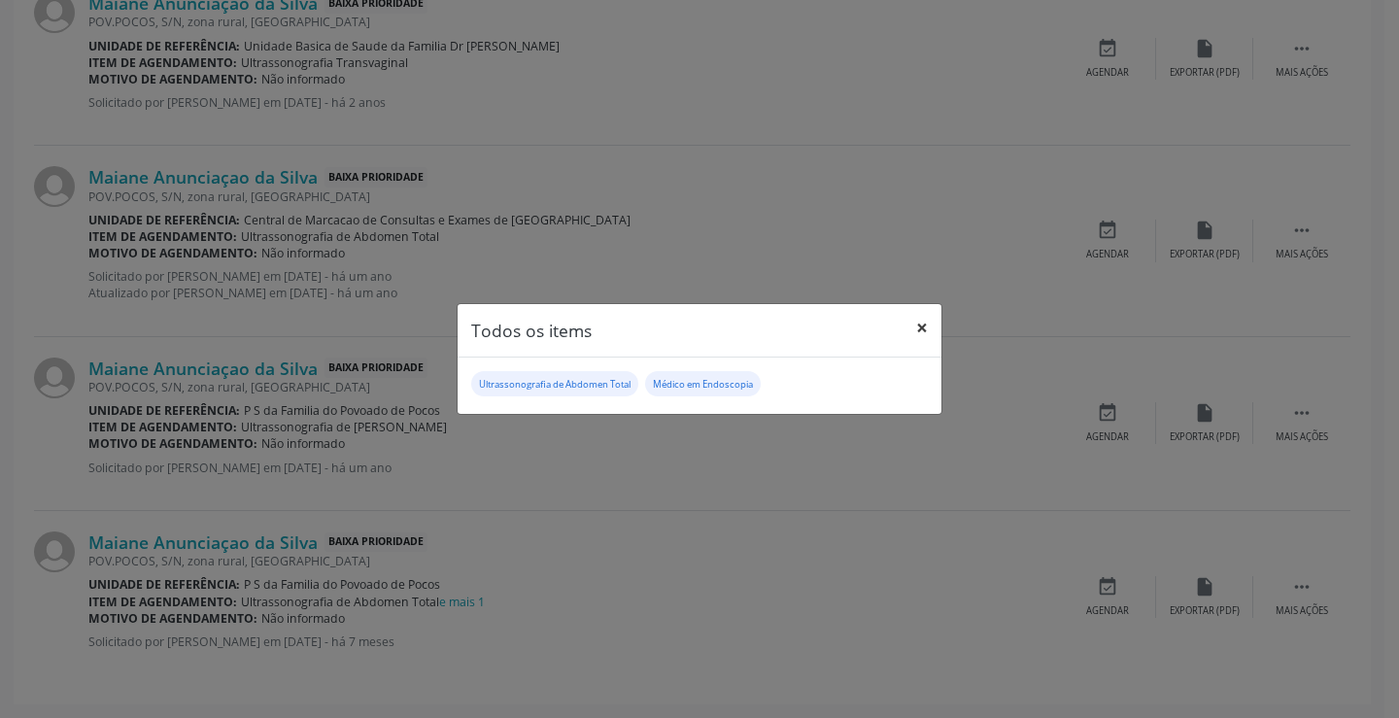
click at [919, 326] on button "×" at bounding box center [922, 328] width 39 height 48
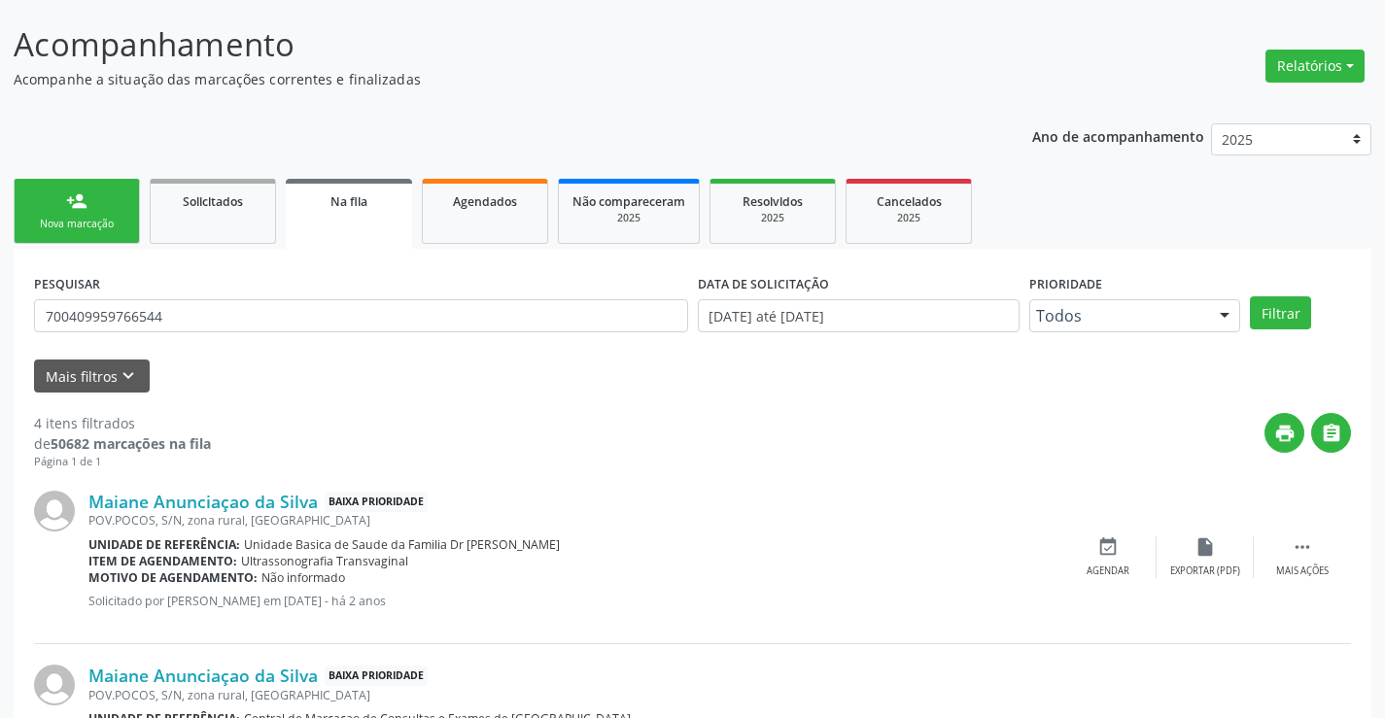
scroll to position [0, 0]
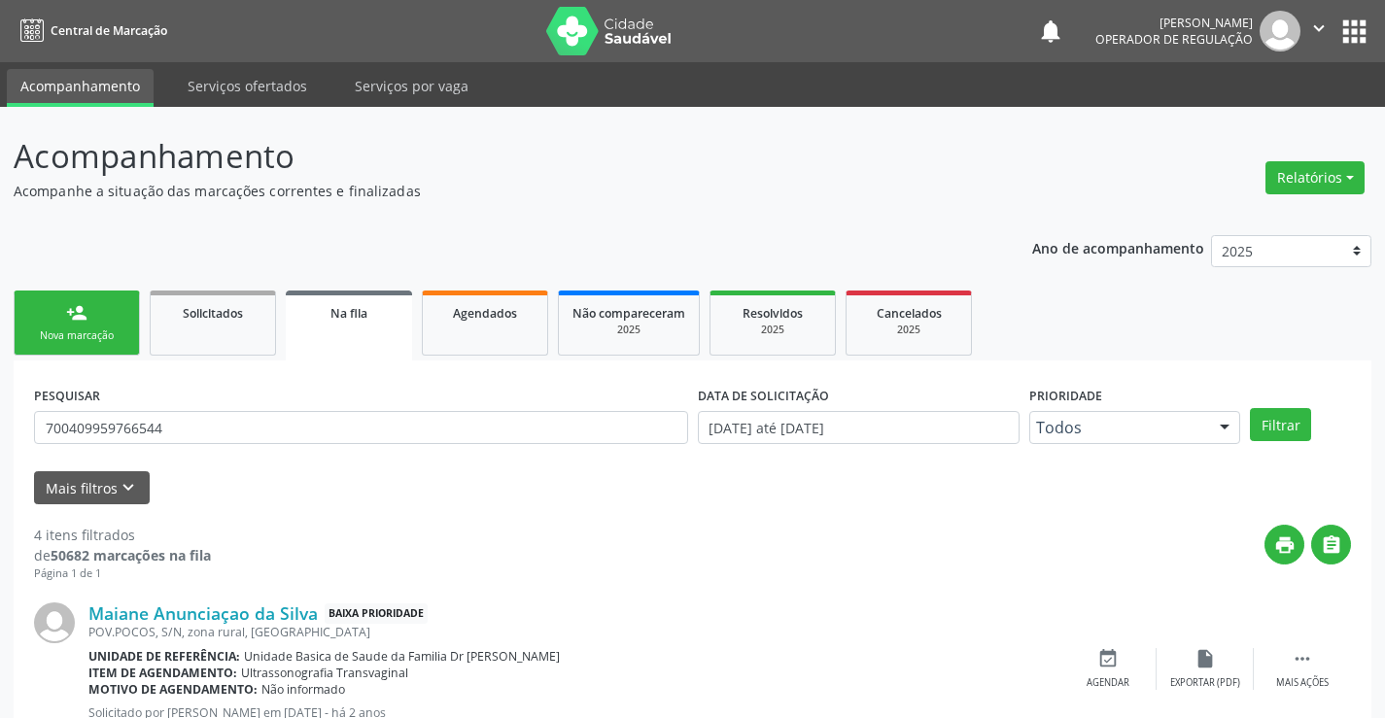
click at [110, 331] on div "Nova marcação" at bounding box center [76, 335] width 97 height 15
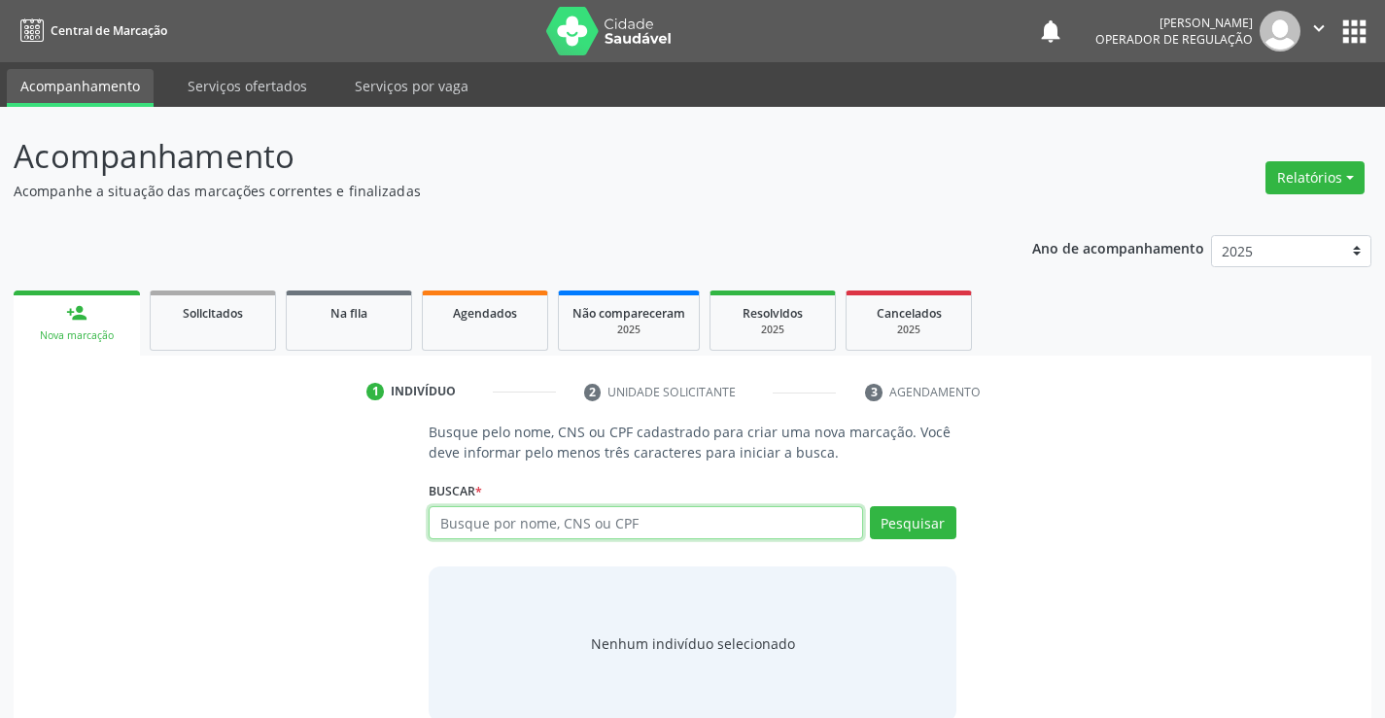
click at [468, 520] on input "text" at bounding box center [645, 522] width 433 height 33
type input "708407269926766"
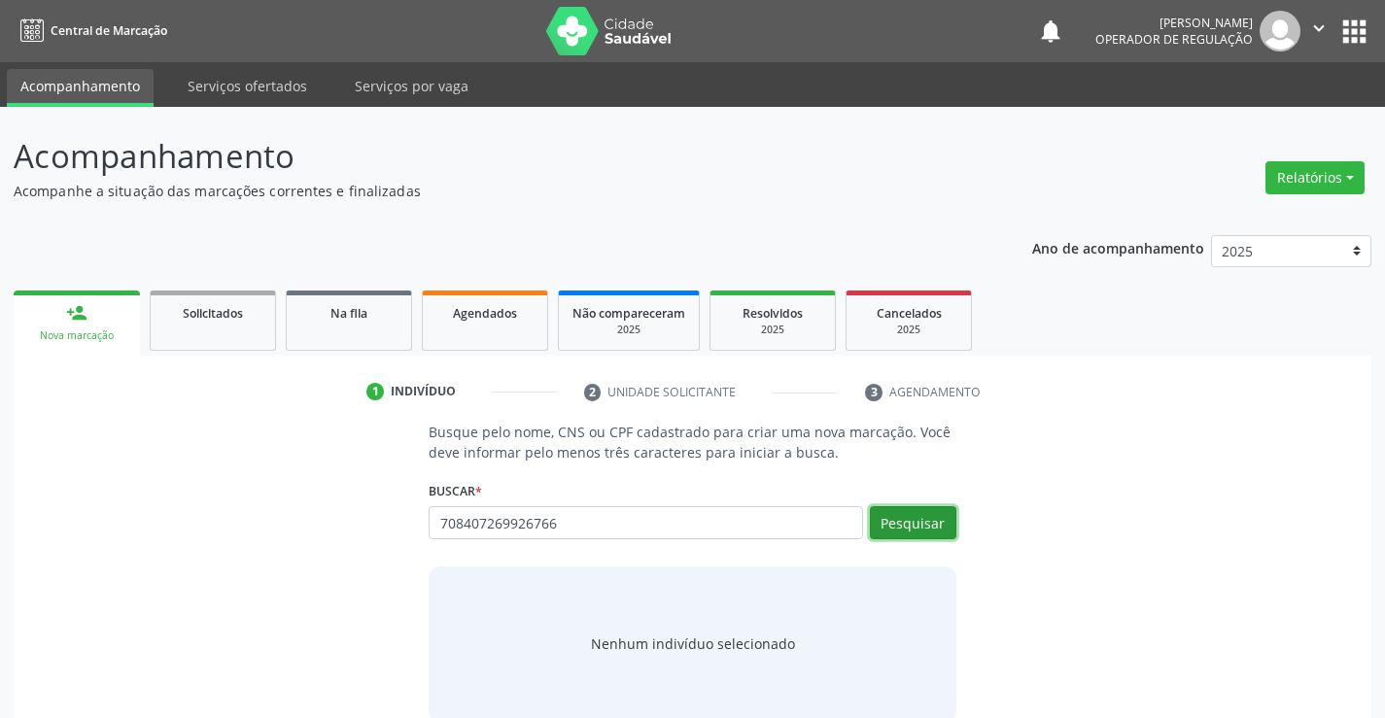
click at [902, 513] on button "Pesquisar" at bounding box center [913, 522] width 86 height 33
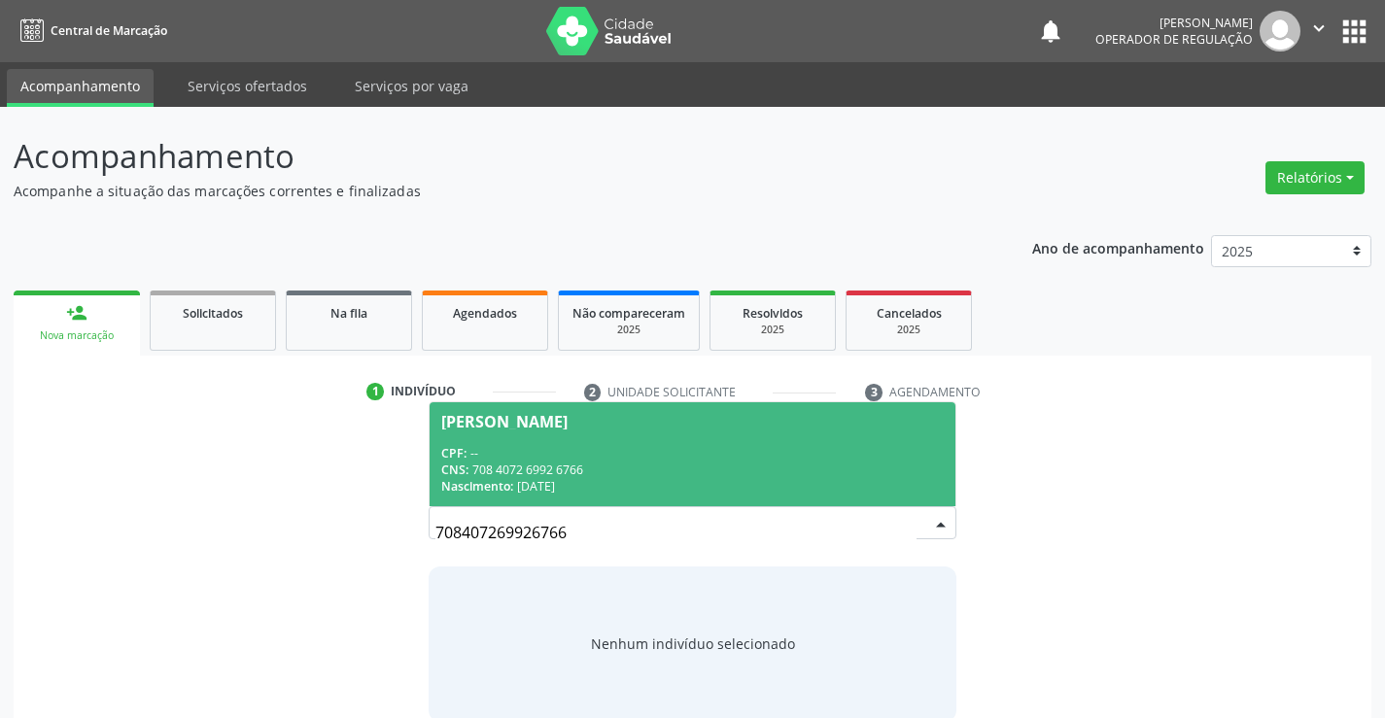
click at [622, 454] on div "CPF: --" at bounding box center [691, 453] width 501 height 17
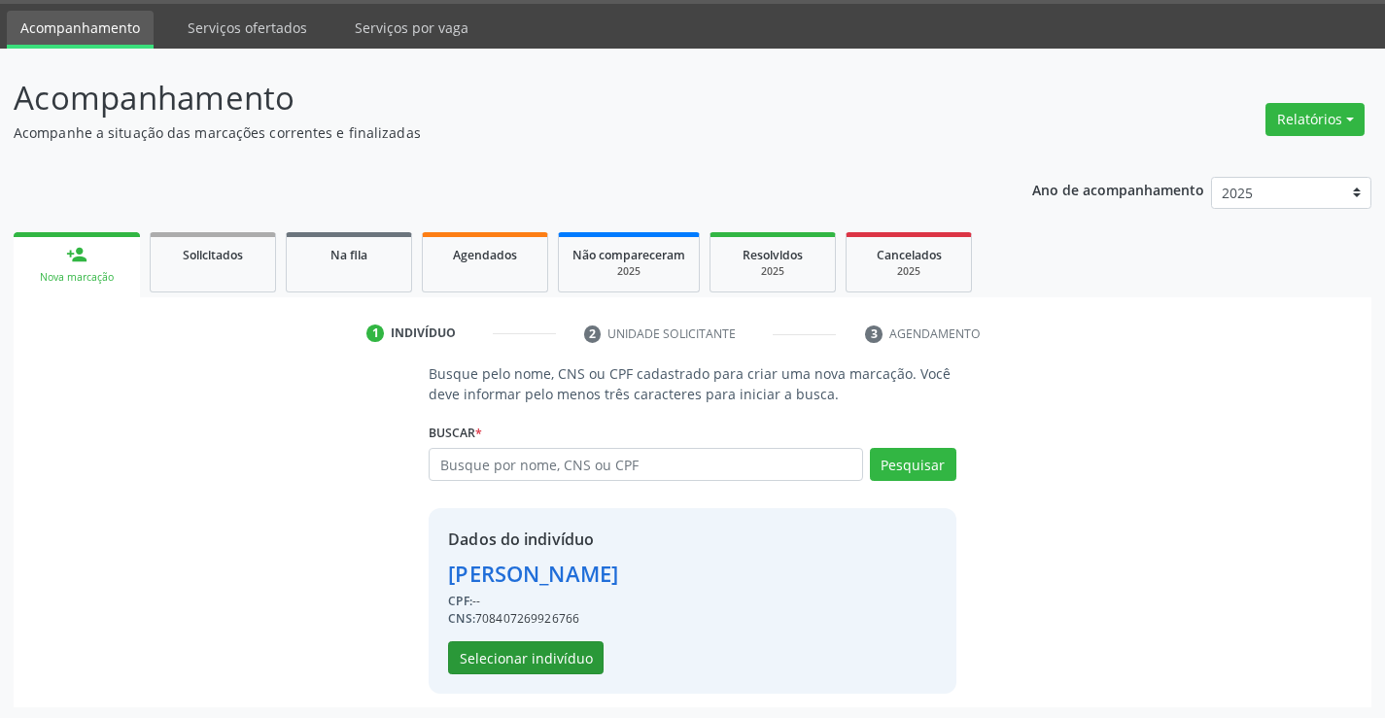
scroll to position [61, 0]
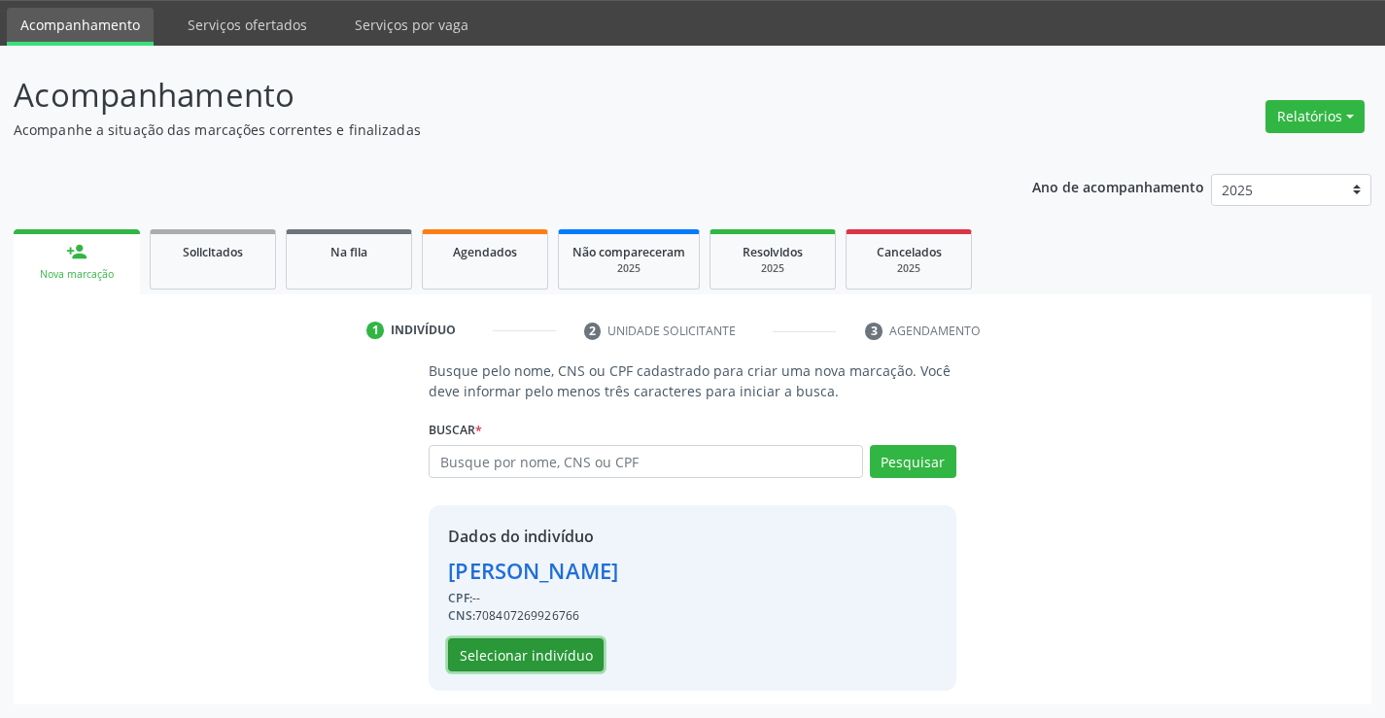
click at [499, 657] on button "Selecionar indivíduo" at bounding box center [525, 655] width 155 height 33
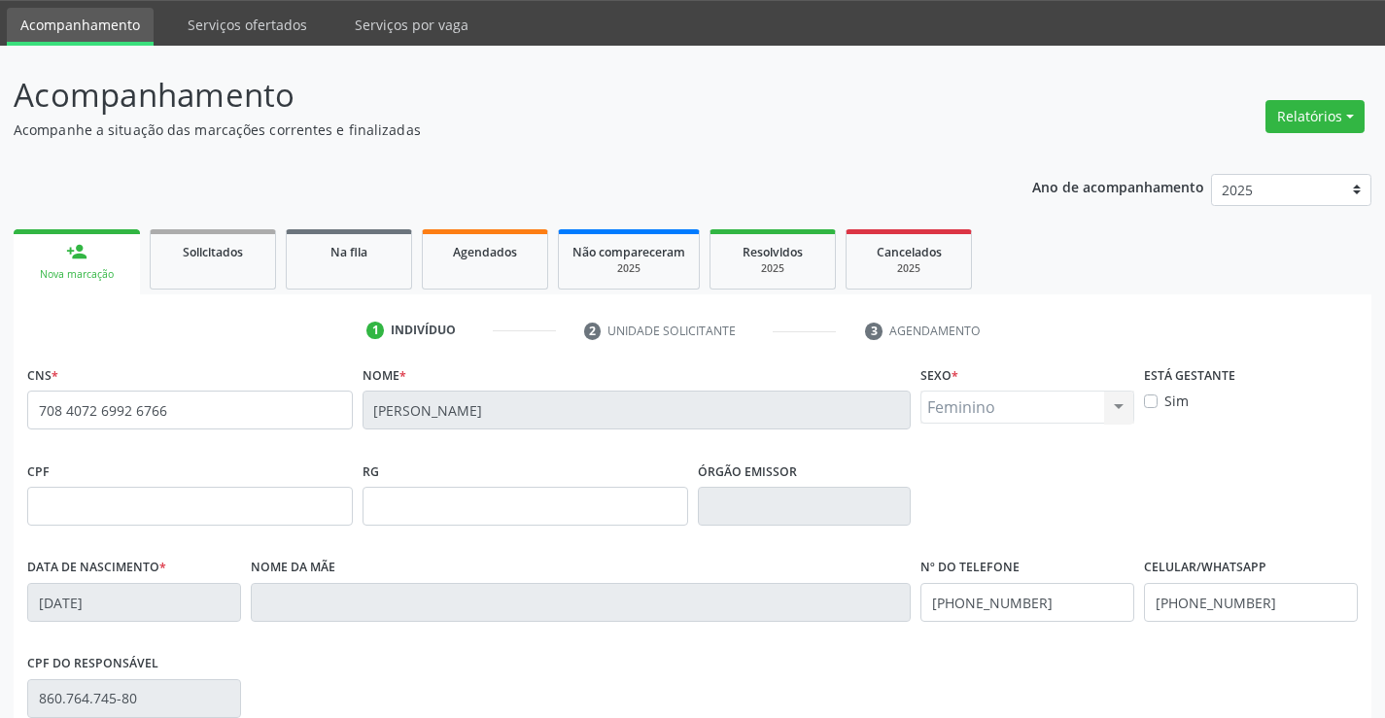
scroll to position [335, 0]
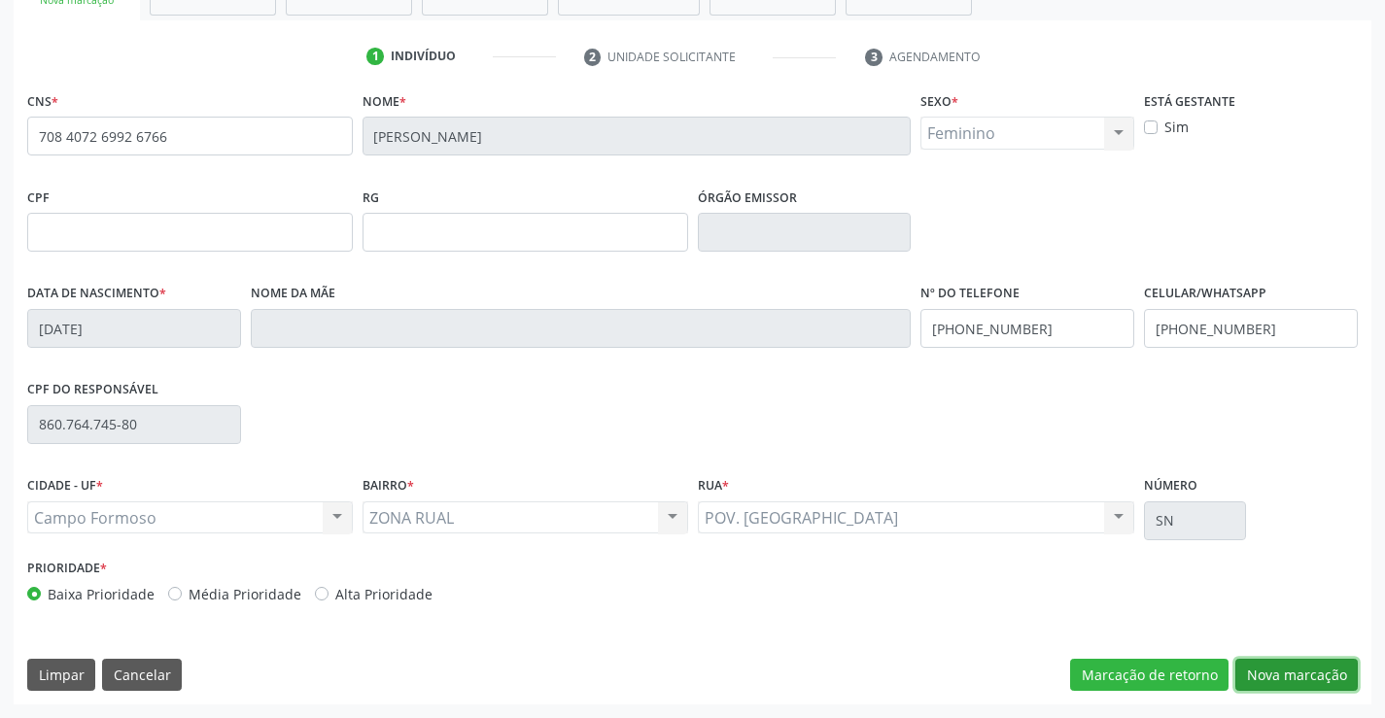
click at [1278, 685] on button "Nova marcação" at bounding box center [1296, 675] width 122 height 33
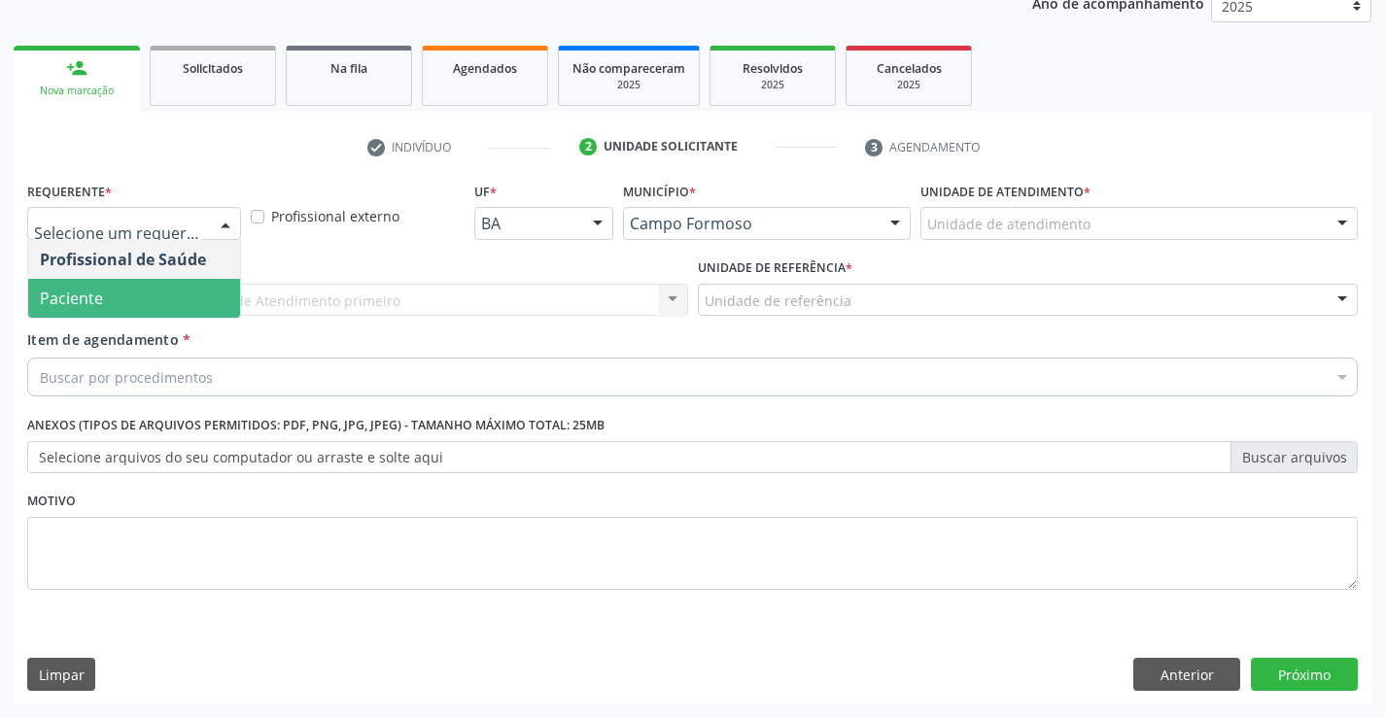
click at [86, 292] on span "Paciente" at bounding box center [71, 298] width 63 height 21
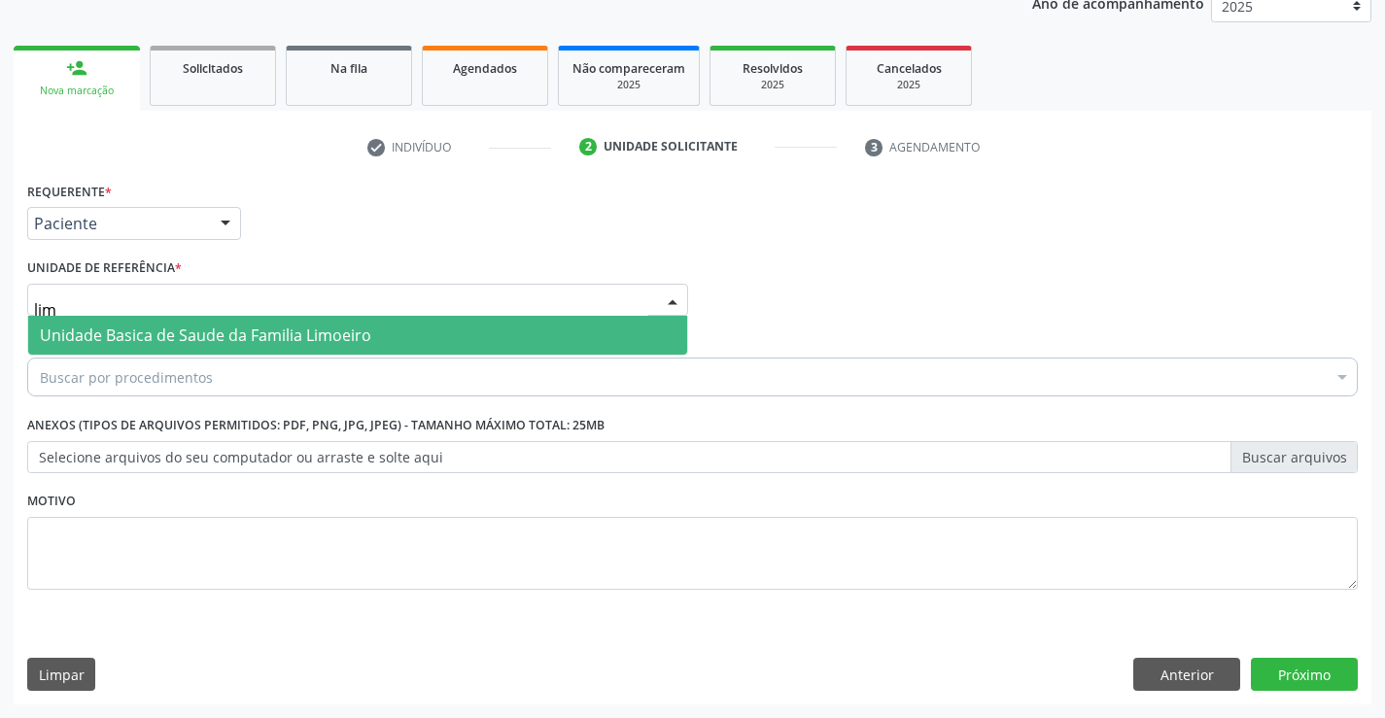
type input "limo"
click at [151, 339] on span "Unidade Basica de Saude da Familia Limoeiro" at bounding box center [205, 335] width 331 height 21
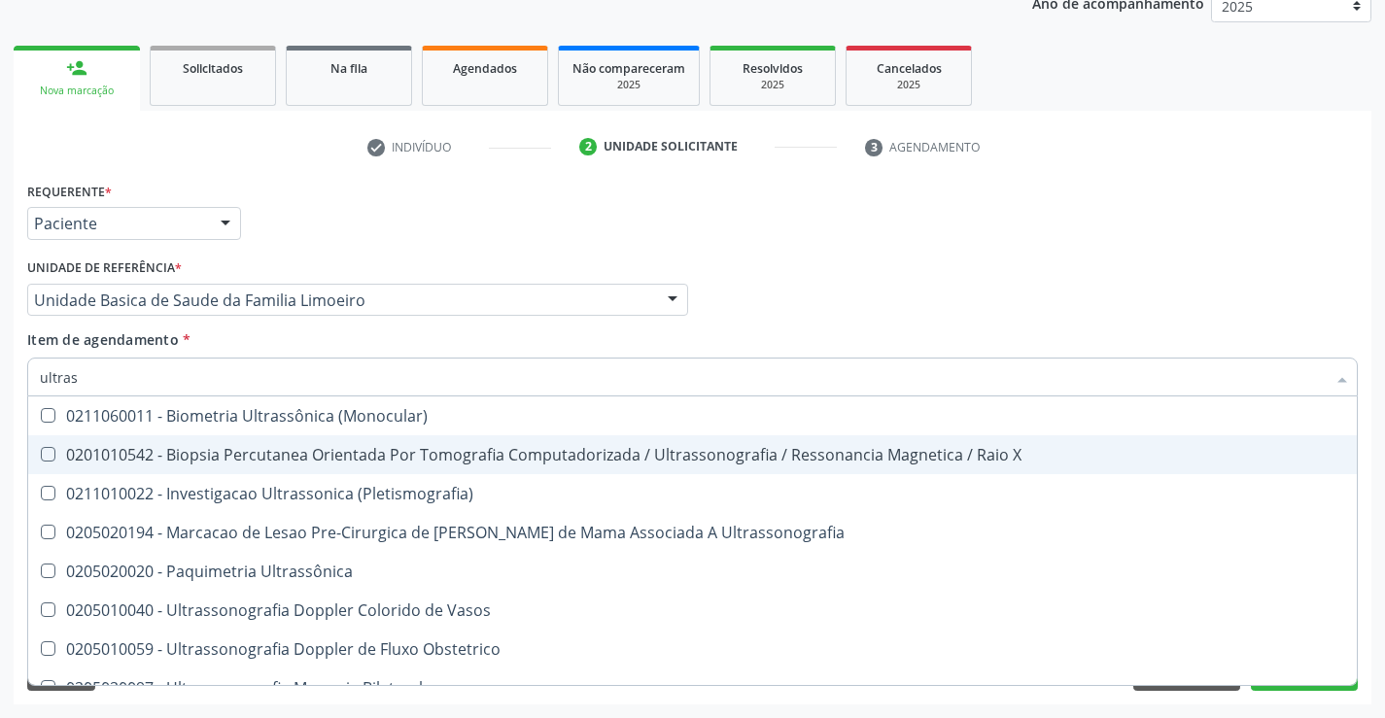
type input "ultrass"
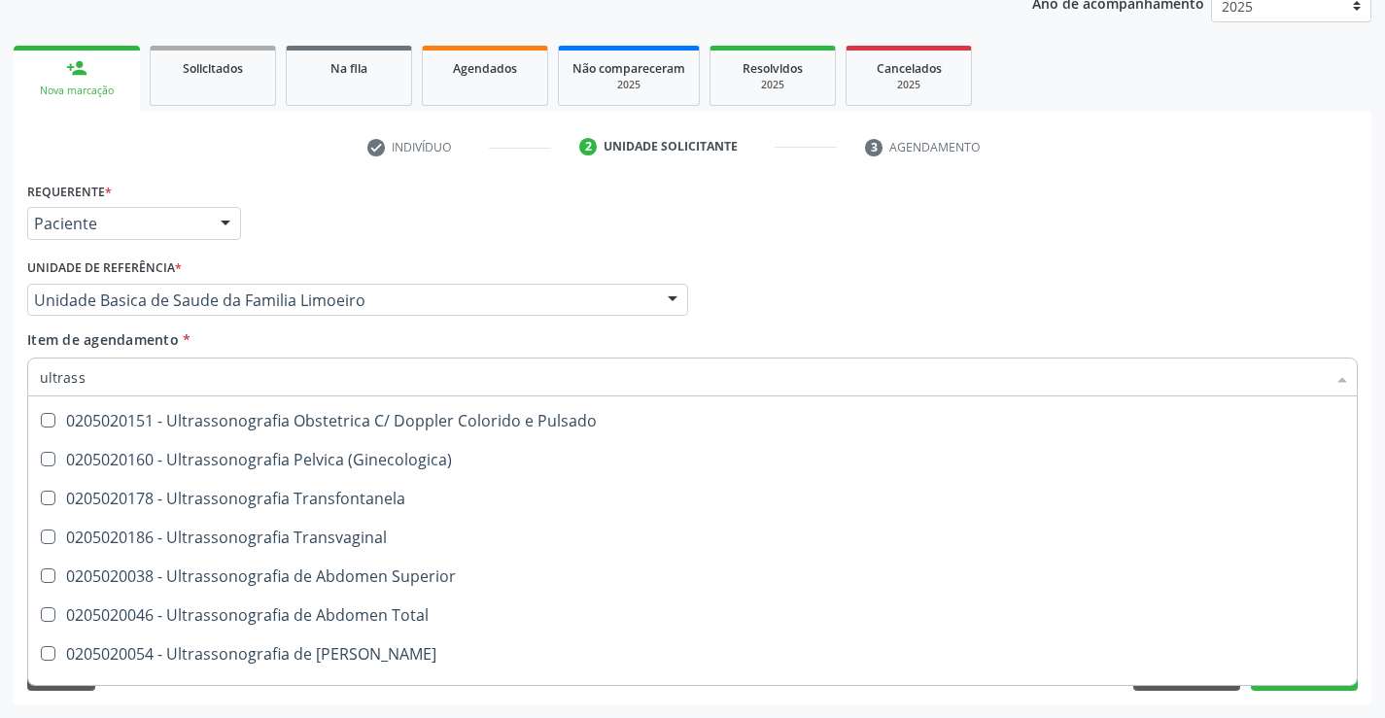
scroll to position [314, 0]
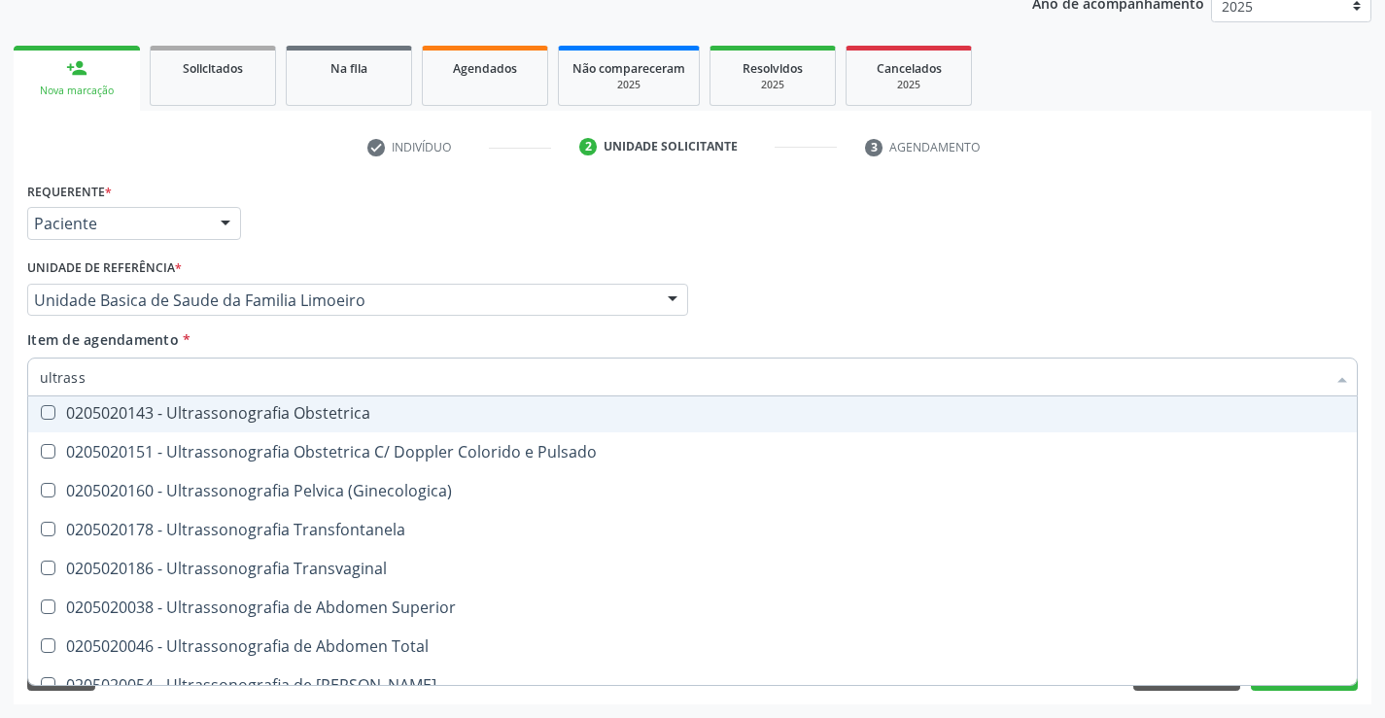
click at [393, 417] on div "0205020143 - Ultrassonografia Obstetrica" at bounding box center [692, 413] width 1305 height 16
checkbox Obstetrica "true"
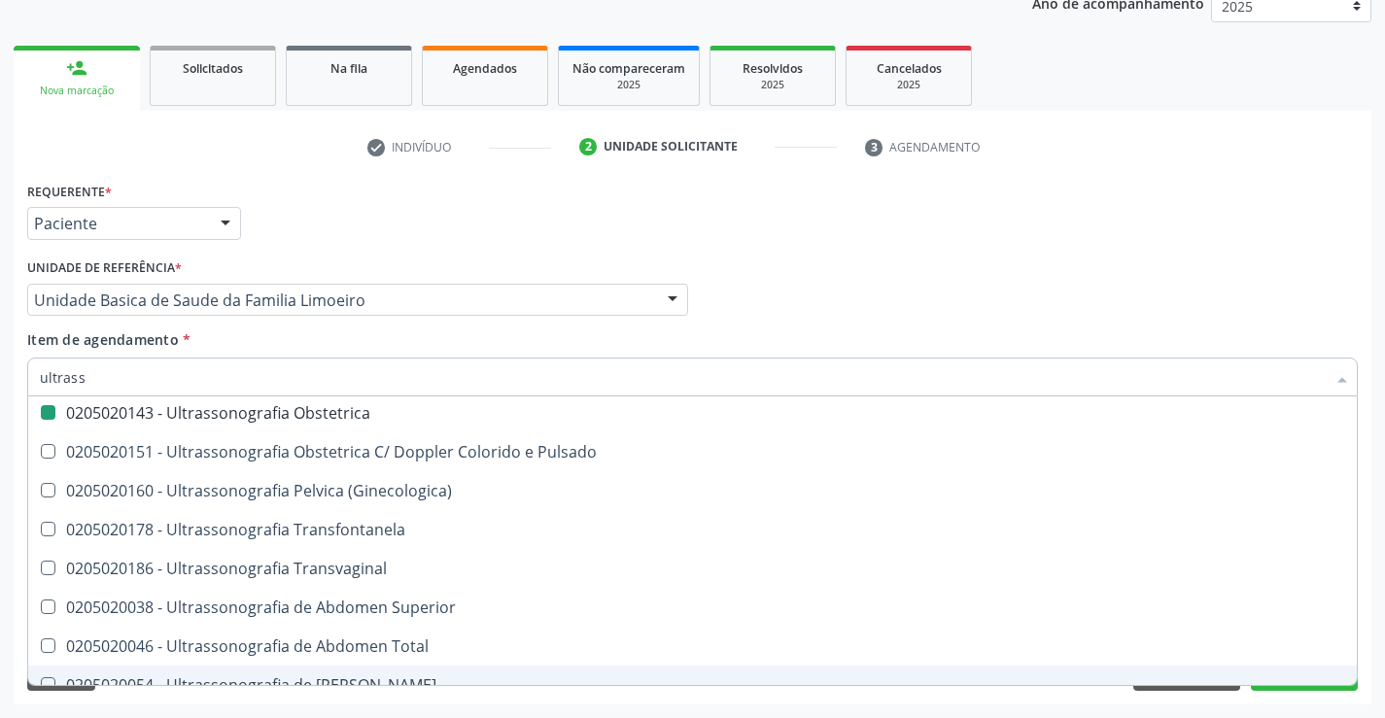
click at [1273, 706] on div "Acompanhamento Acompanhe a situação das marcações correntes e finalizadas Relat…" at bounding box center [692, 290] width 1385 height 856
checkbox X "true"
checkbox Obstetrica "false"
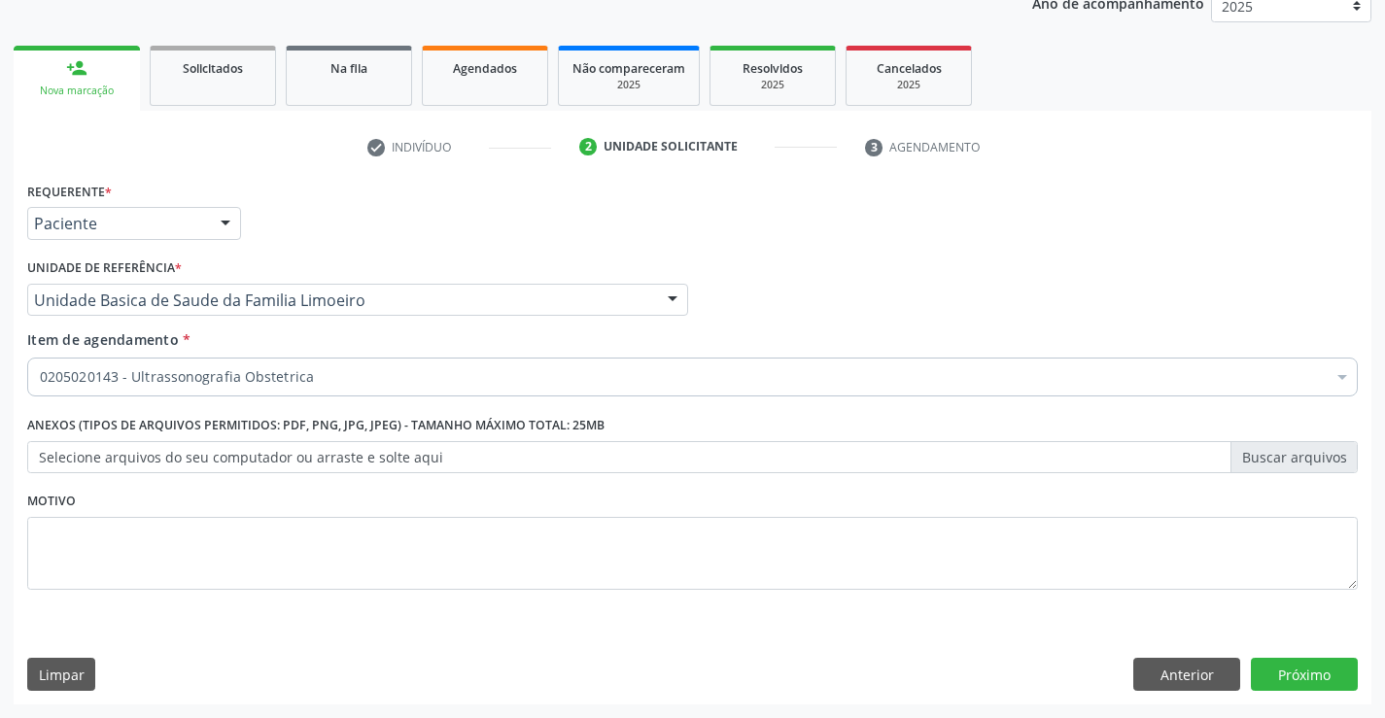
scroll to position [0, 0]
click at [1284, 685] on button "Próximo" at bounding box center [1304, 674] width 107 height 33
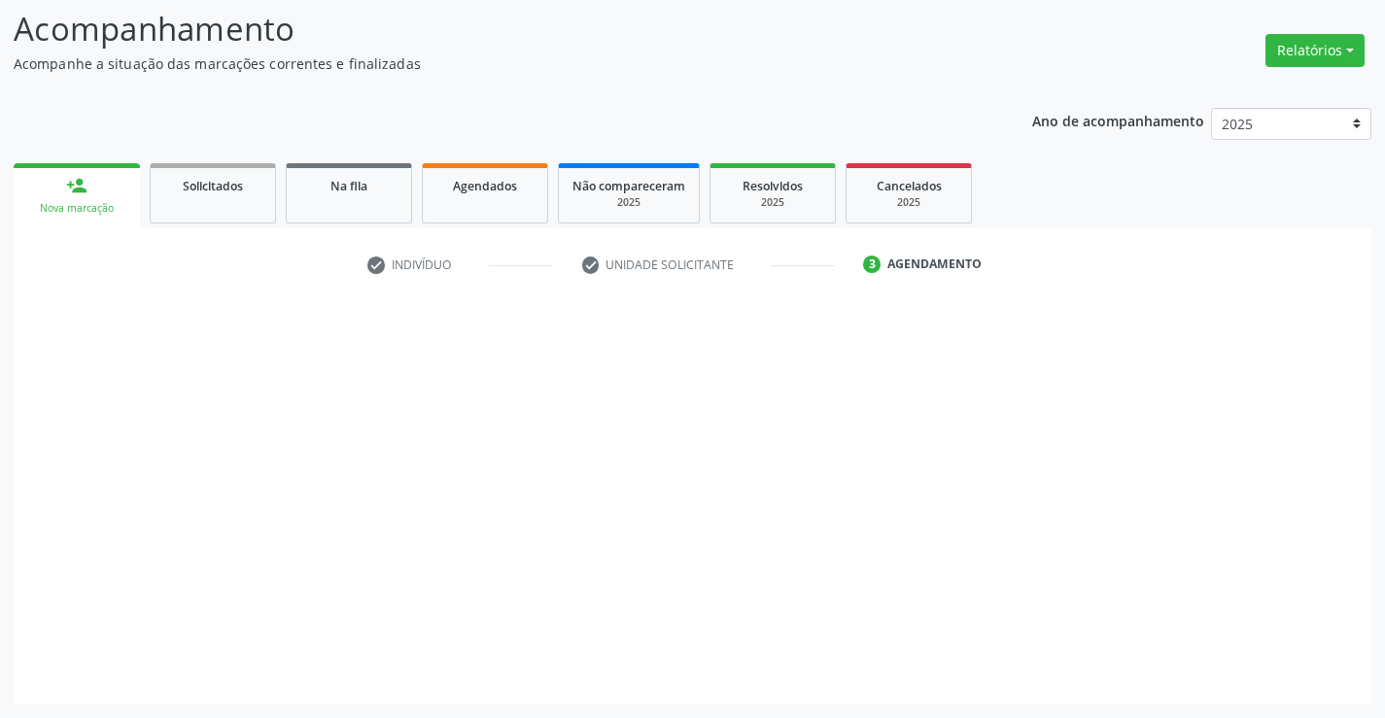
scroll to position [127, 0]
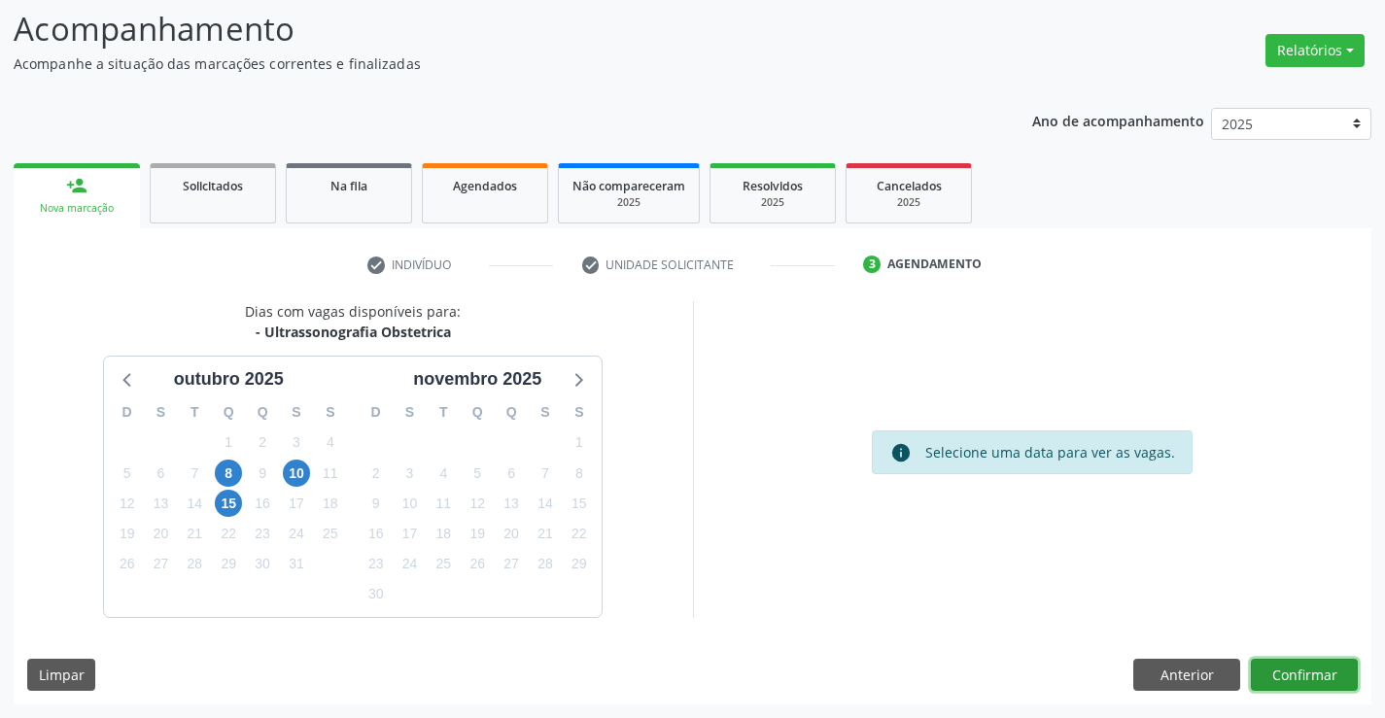
click at [1305, 671] on button "Confirmar" at bounding box center [1304, 675] width 107 height 33
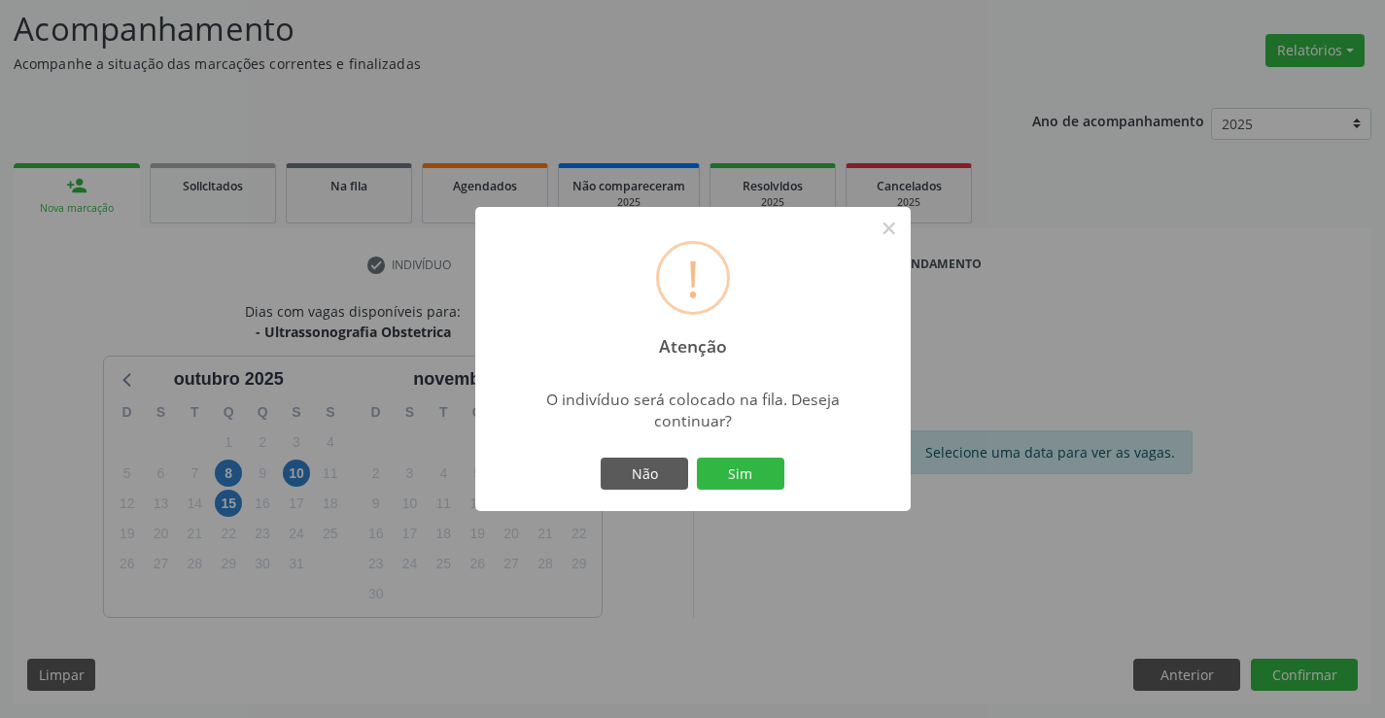
click at [733, 466] on button "Sim" at bounding box center [740, 474] width 87 height 33
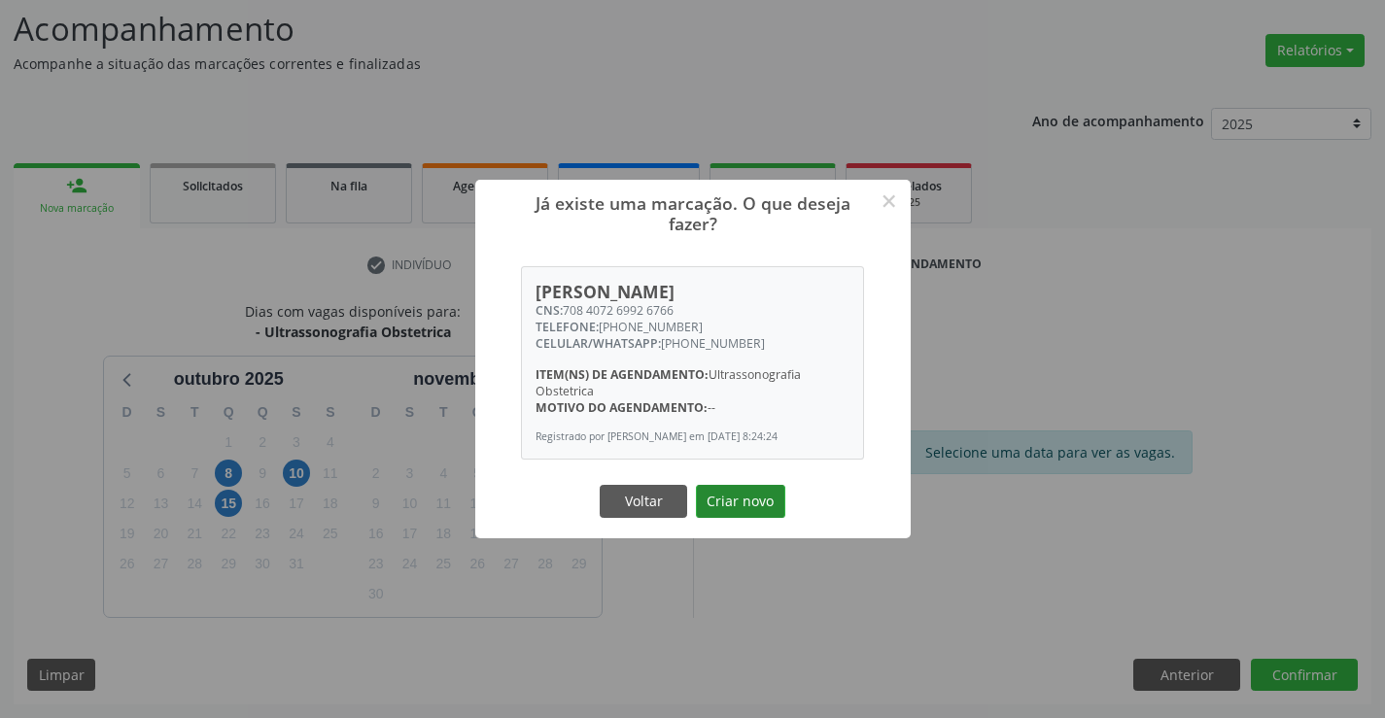
click at [768, 516] on button "Criar novo" at bounding box center [740, 501] width 89 height 33
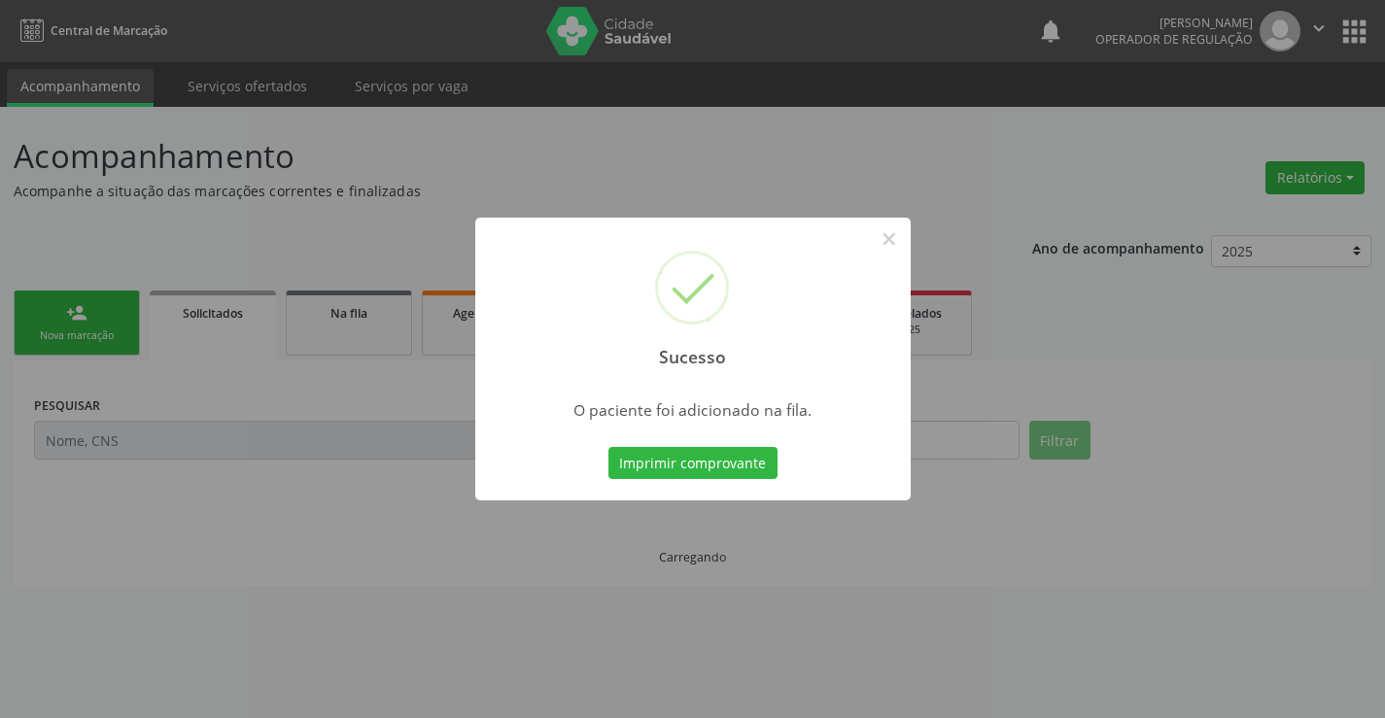
scroll to position [0, 0]
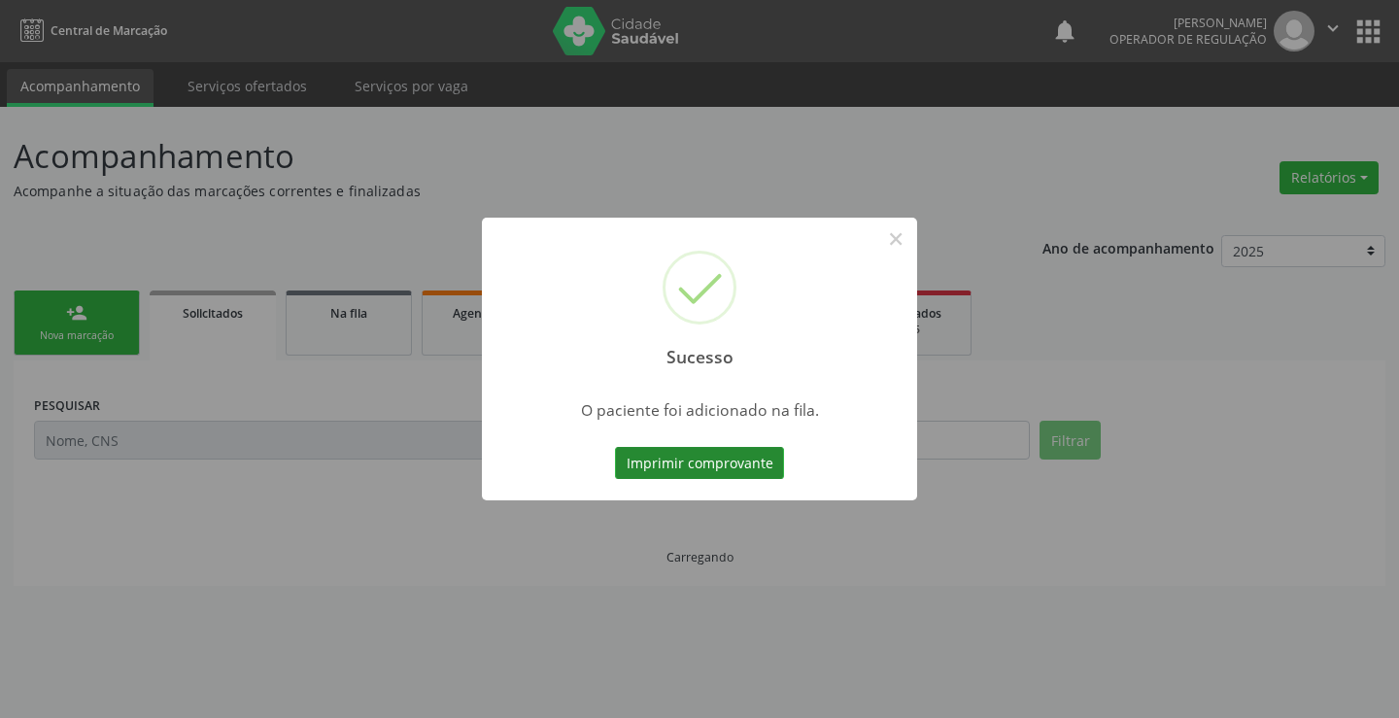
drag, startPoint x: 708, startPoint y: 465, endPoint x: 716, endPoint y: 485, distance: 21.8
click at [709, 465] on button "Imprimir comprovante" at bounding box center [699, 463] width 169 height 33
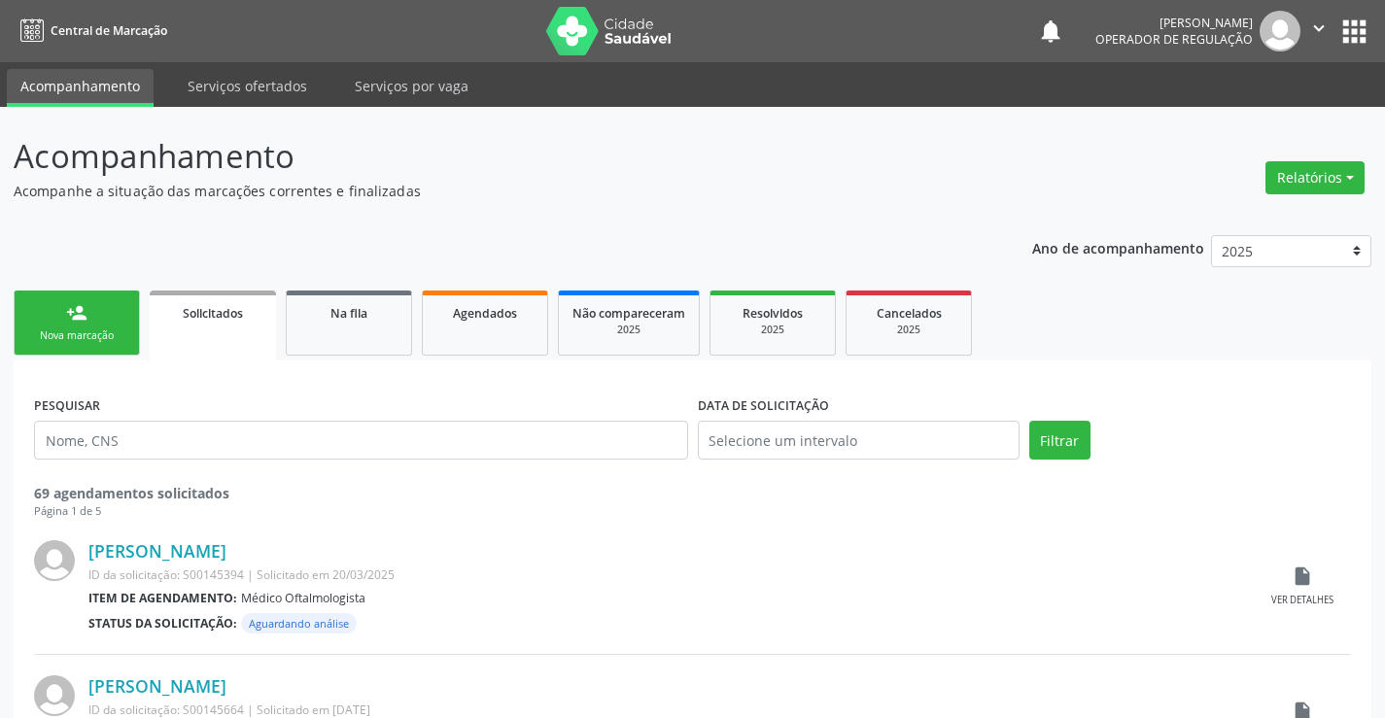
click at [65, 305] on link "person_add Nova marcação" at bounding box center [77, 323] width 126 height 65
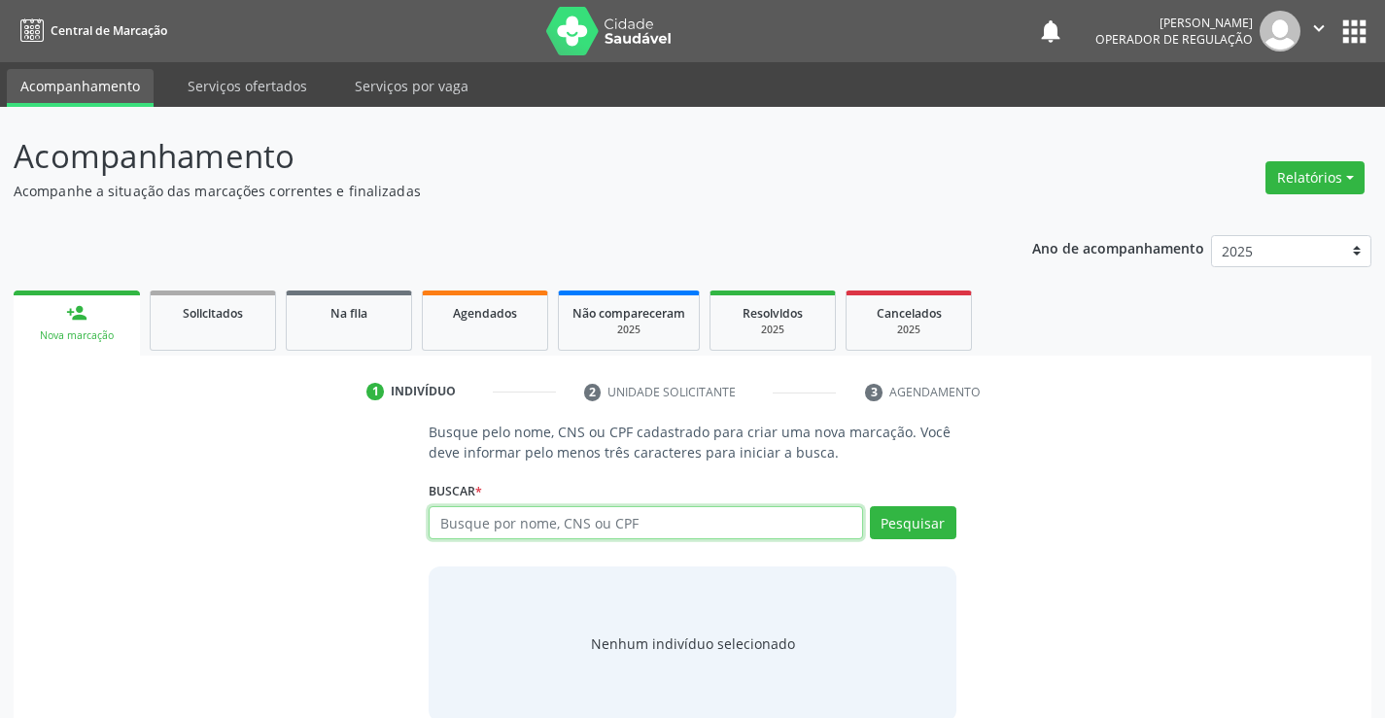
click at [496, 514] on input "text" at bounding box center [645, 522] width 433 height 33
type input "700509189008855"
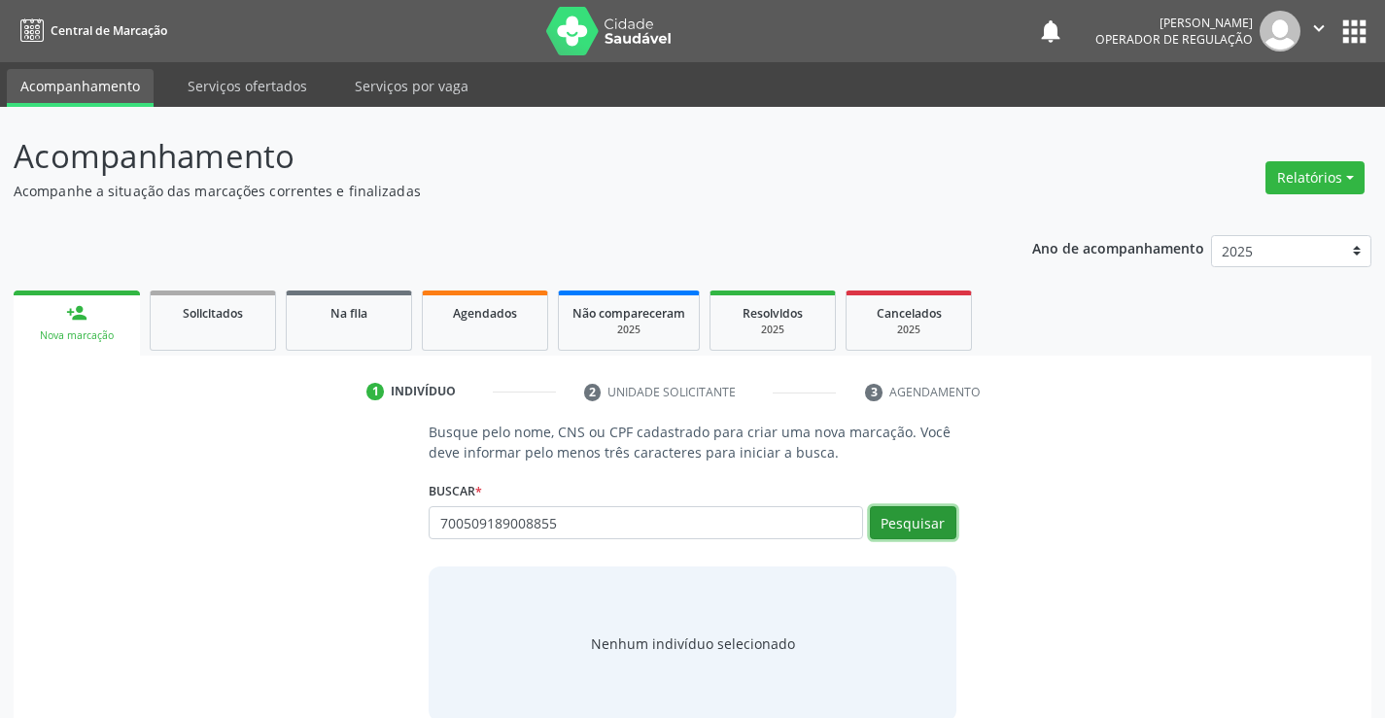
click at [909, 536] on button "Pesquisar" at bounding box center [913, 522] width 86 height 33
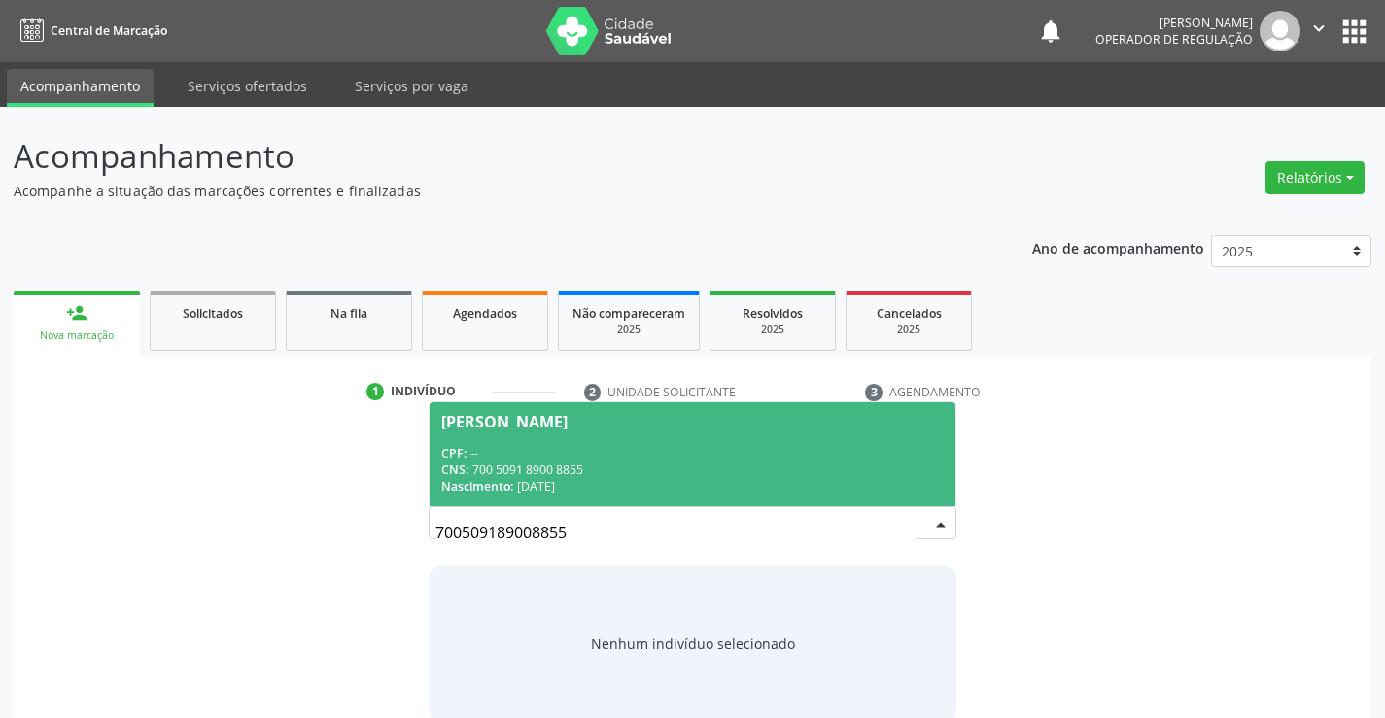
click at [574, 484] on div "Nascimento: 04/03/1984" at bounding box center [691, 486] width 501 height 17
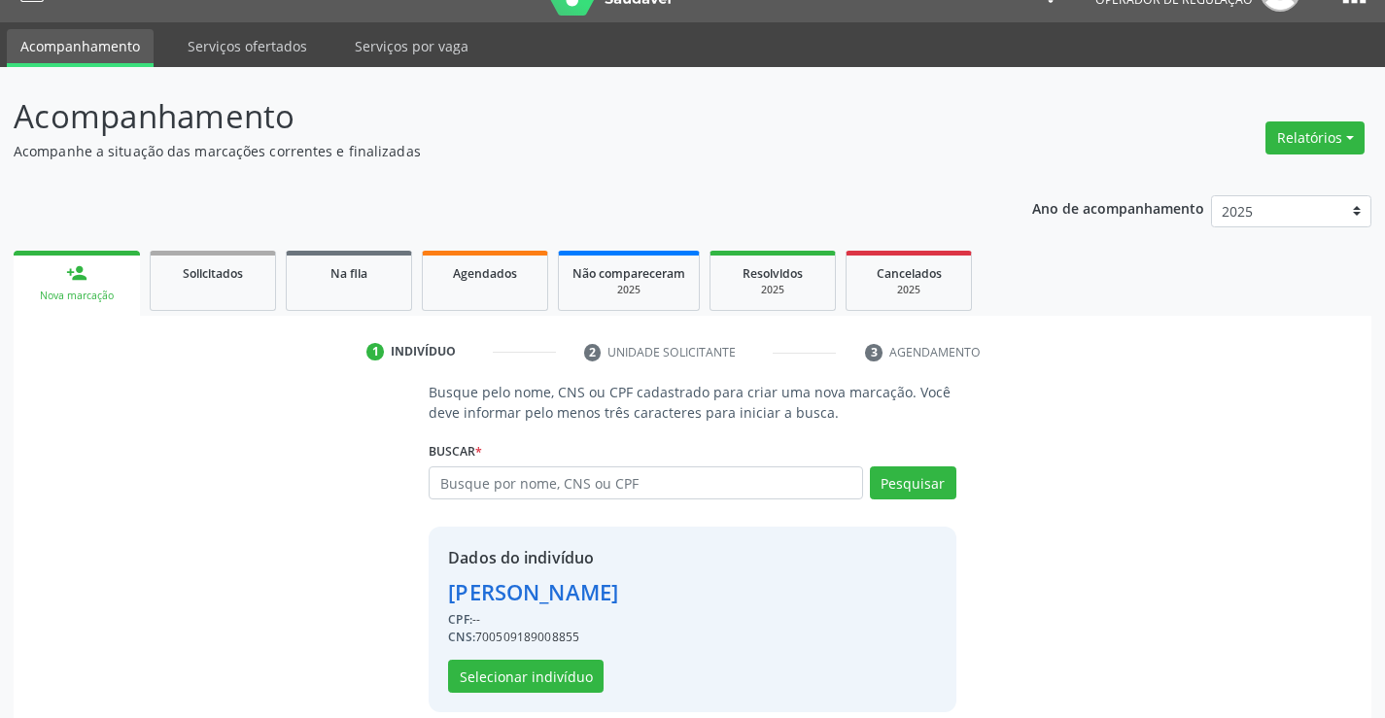
scroll to position [61, 0]
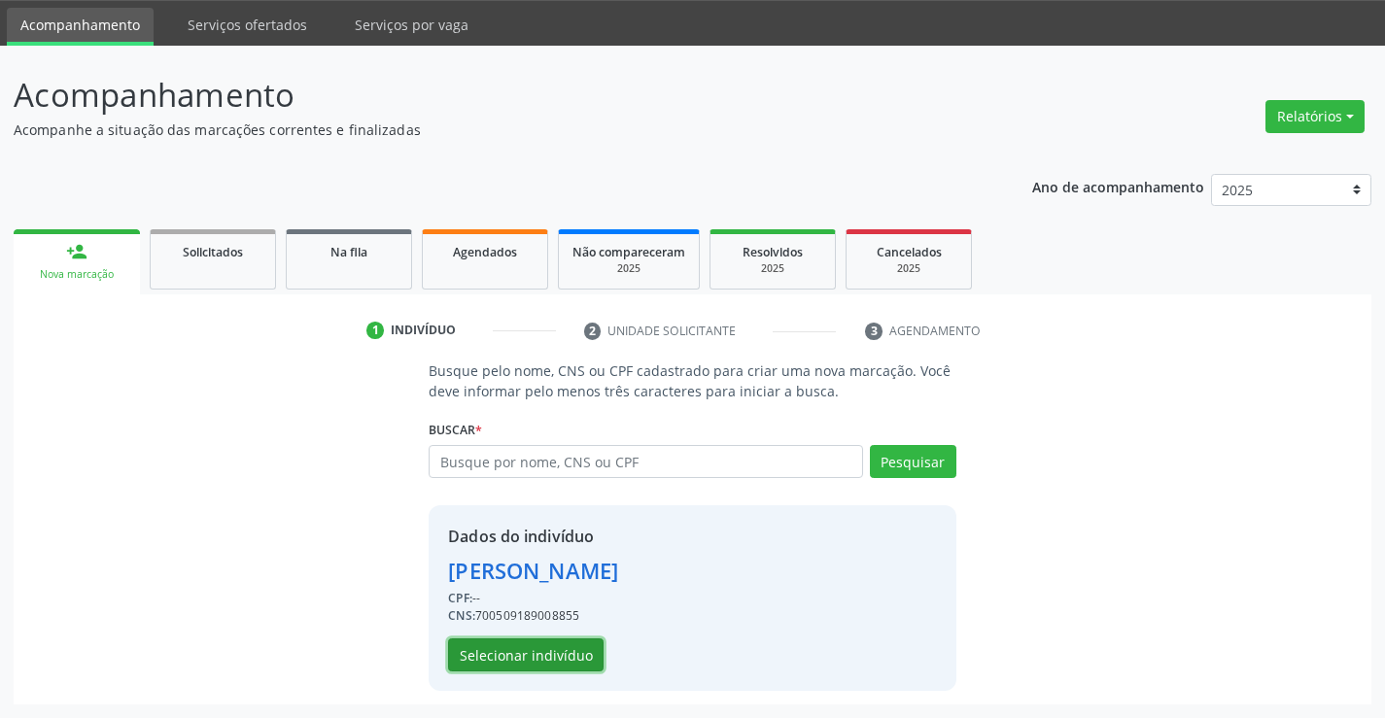
click at [502, 658] on button "Selecionar indivíduo" at bounding box center [525, 655] width 155 height 33
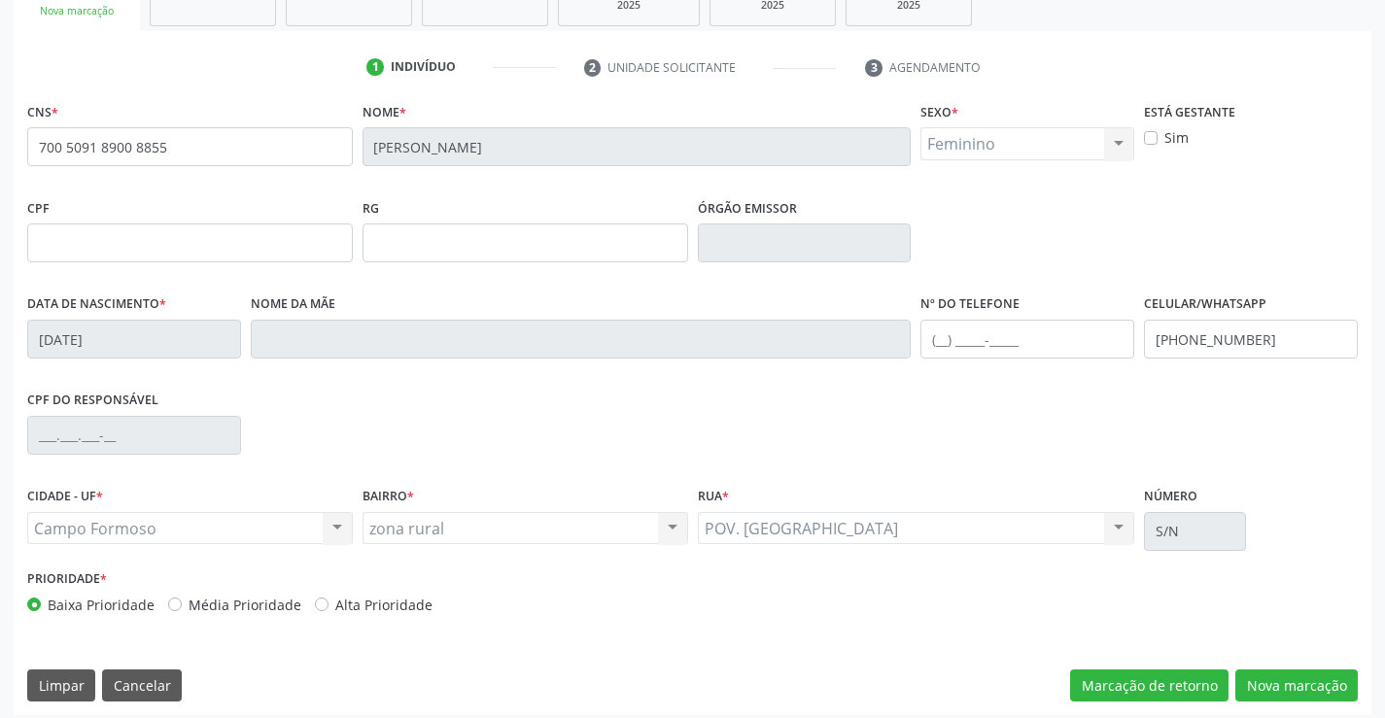
scroll to position [335, 0]
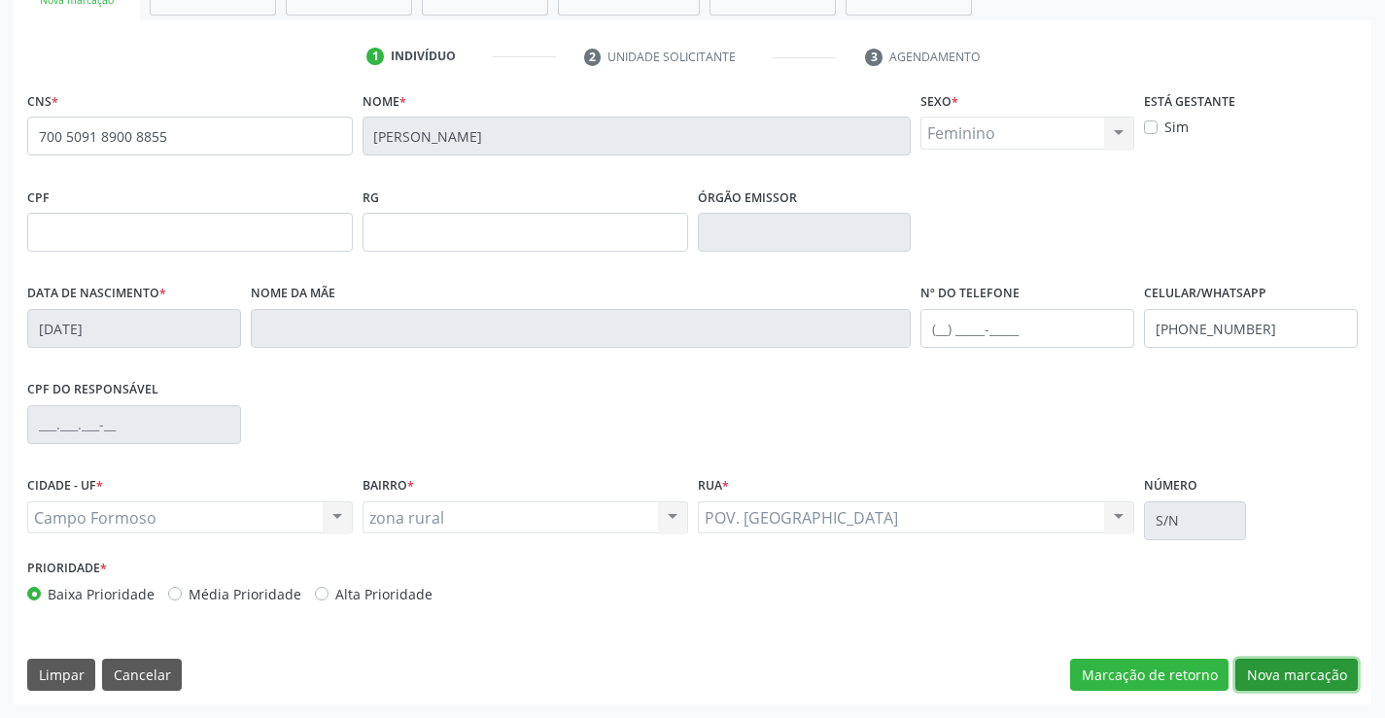
click at [1279, 666] on button "Nova marcação" at bounding box center [1296, 675] width 122 height 33
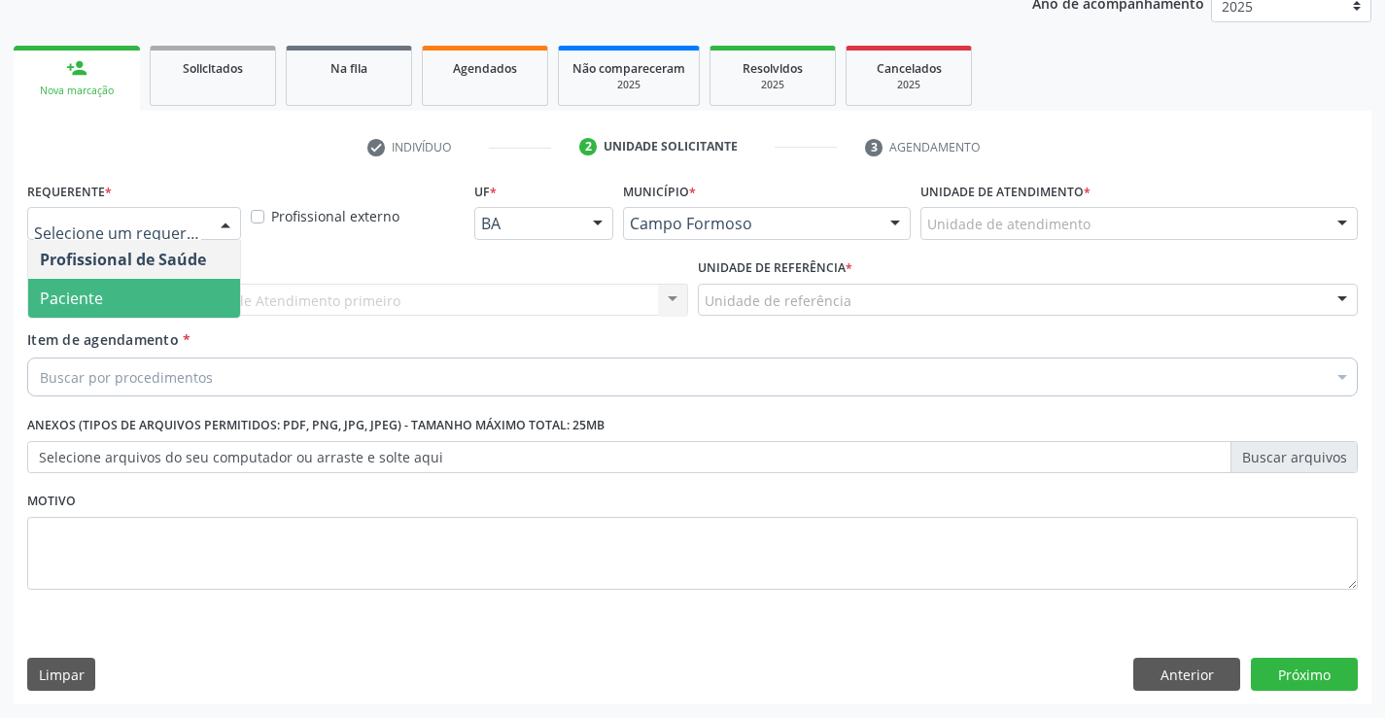
click at [86, 296] on span "Paciente" at bounding box center [71, 298] width 63 height 21
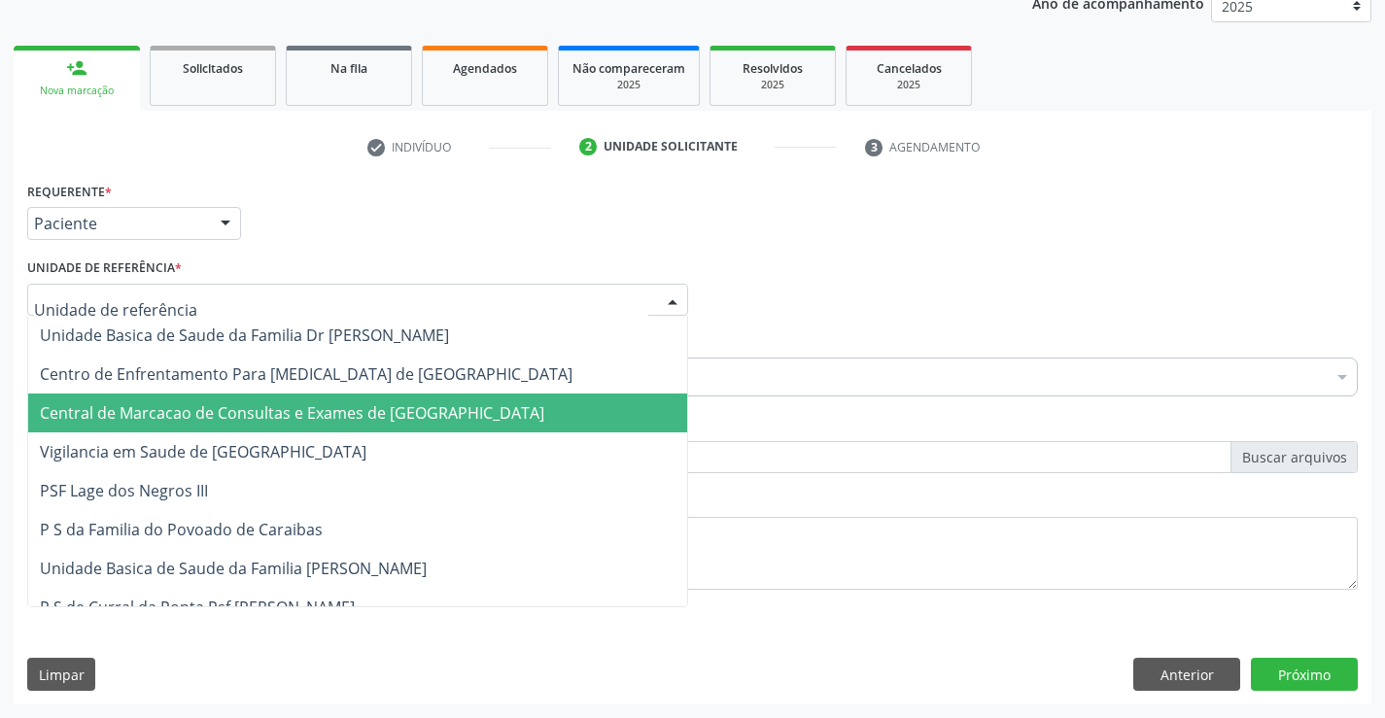
click at [121, 416] on span "Central de Marcacao de Consultas e Exames de [GEOGRAPHIC_DATA]" at bounding box center [292, 412] width 504 height 21
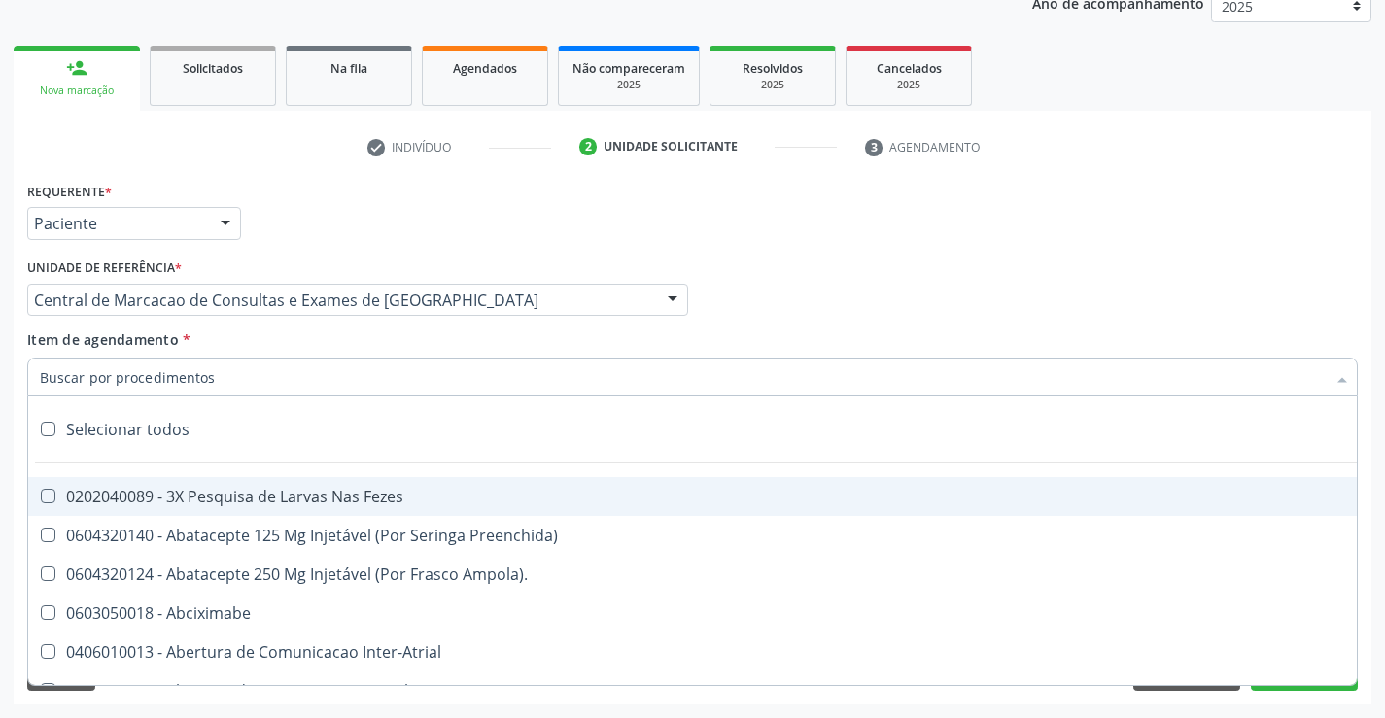
type input "r"
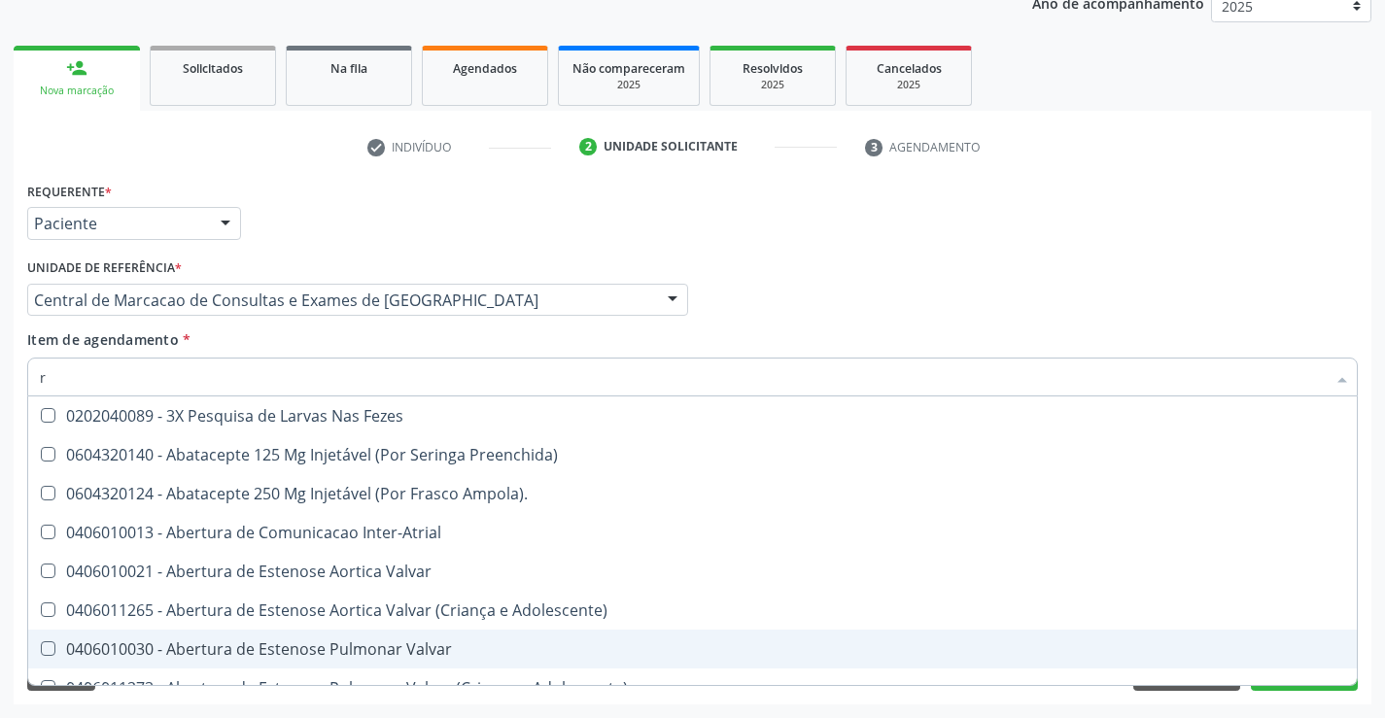
click at [1202, 711] on div "Acompanhamento Acompanhe a situação das marcações correntes e finalizadas Relat…" at bounding box center [692, 290] width 1385 height 856
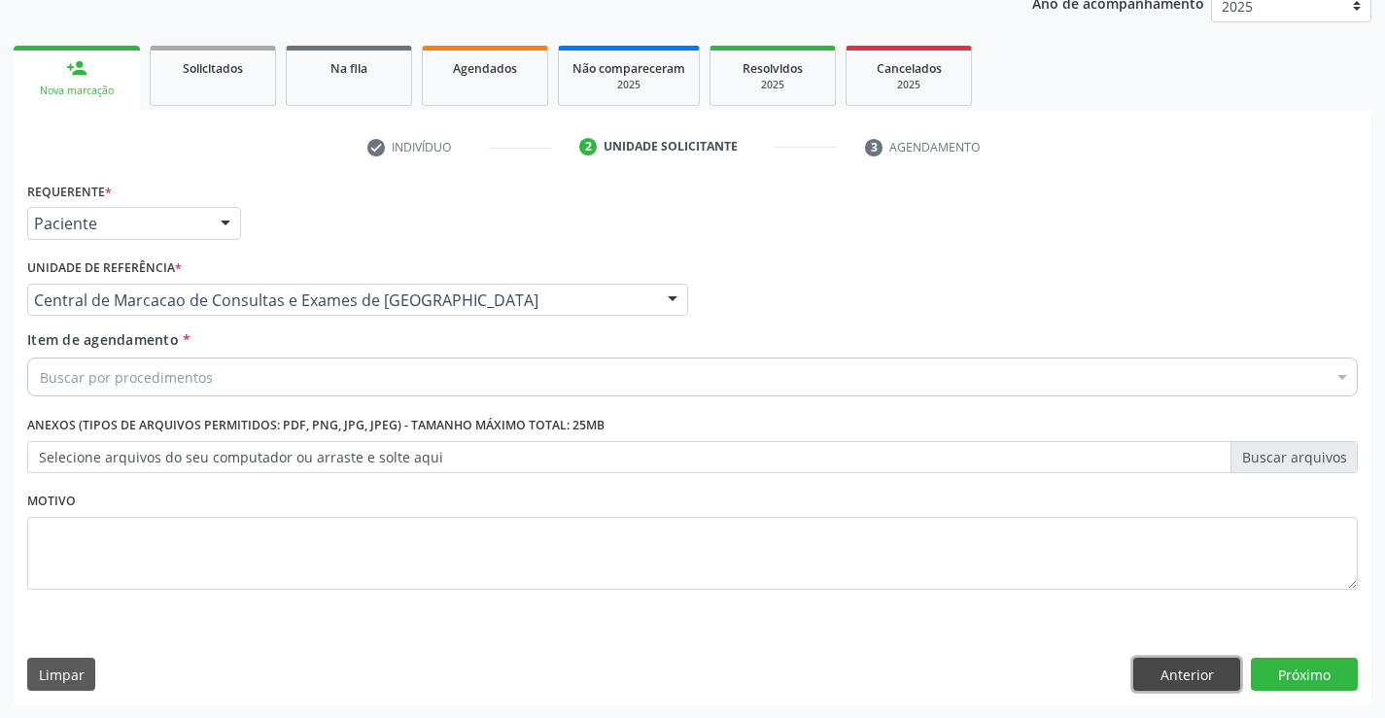
click at [1199, 683] on button "Anterior" at bounding box center [1186, 674] width 107 height 33
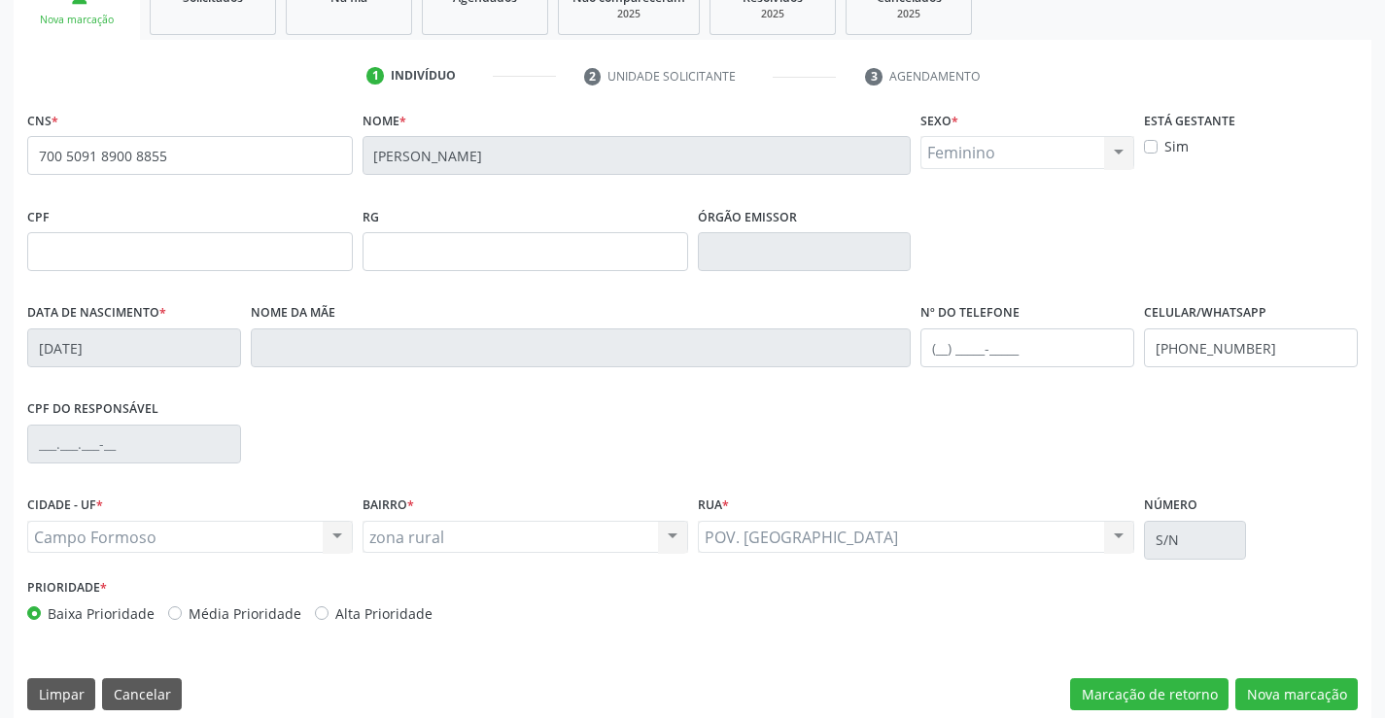
scroll to position [335, 0]
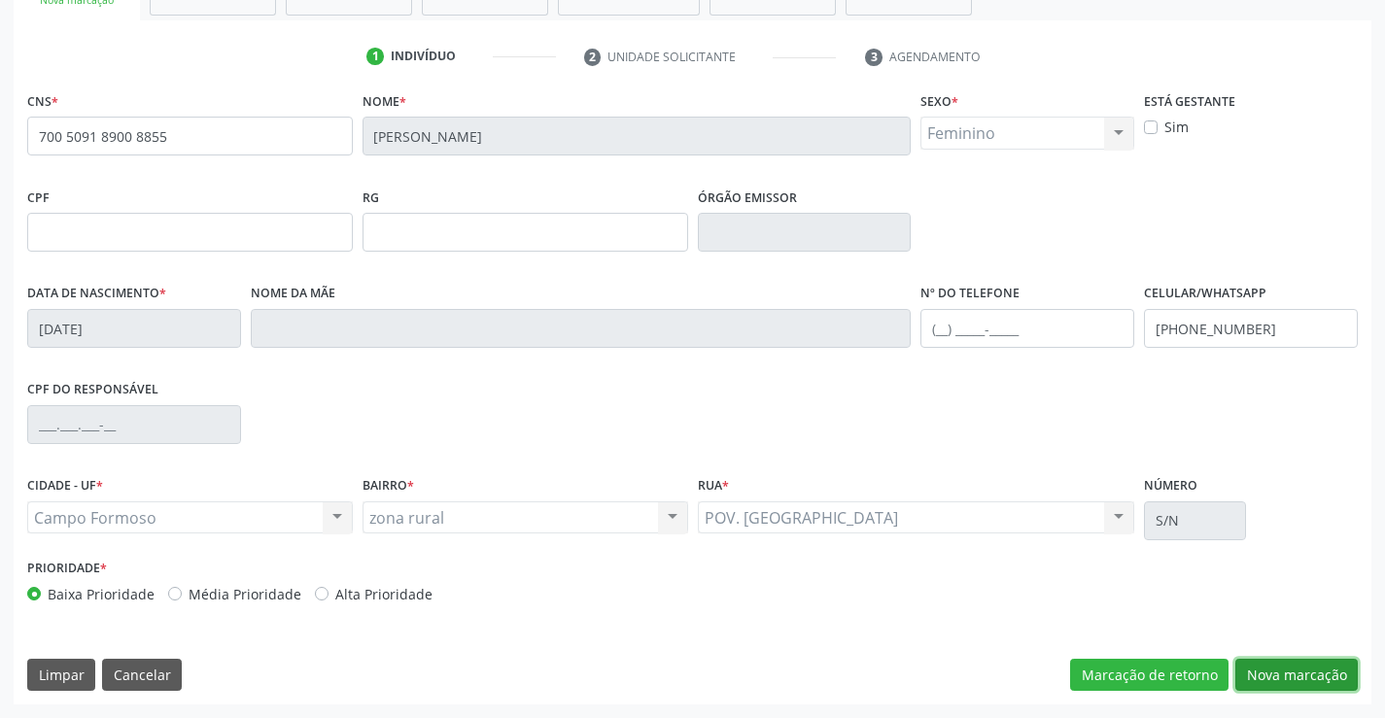
click at [1311, 674] on button "Nova marcação" at bounding box center [1296, 675] width 122 height 33
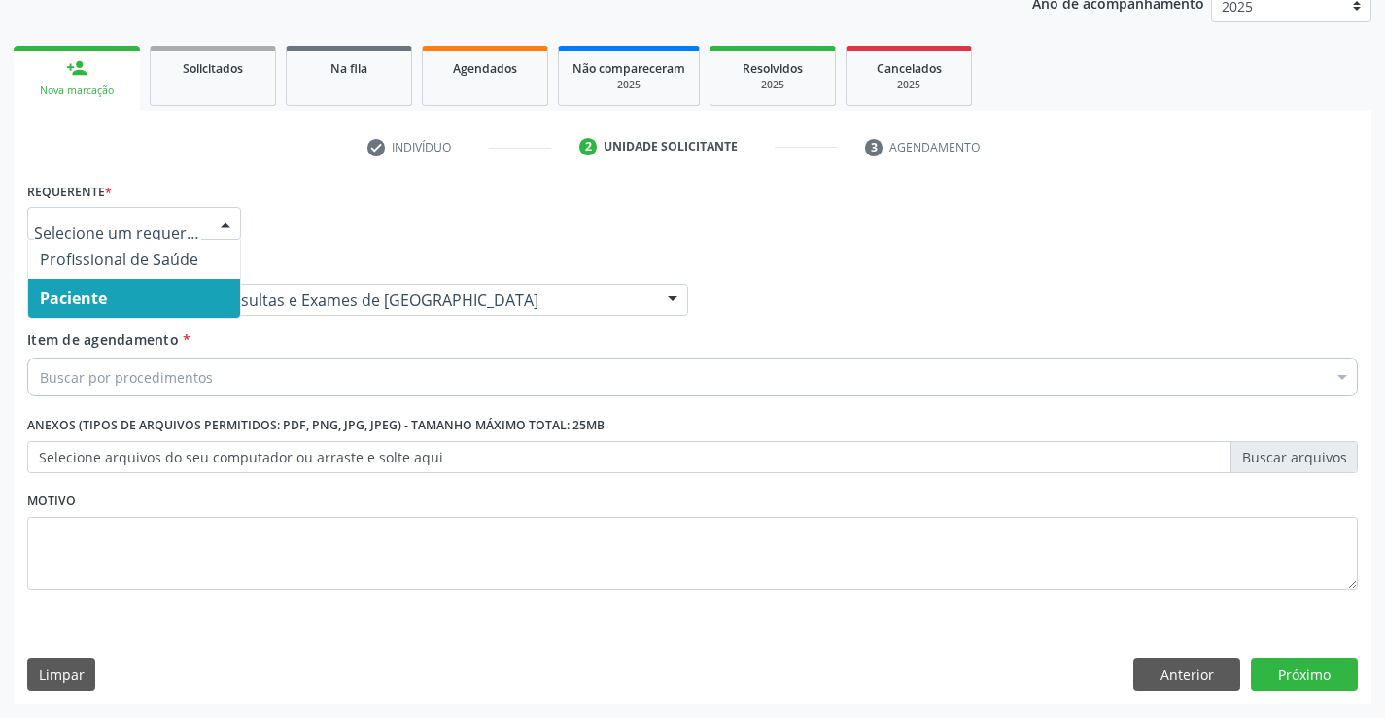
click at [82, 293] on span "Paciente" at bounding box center [73, 298] width 67 height 21
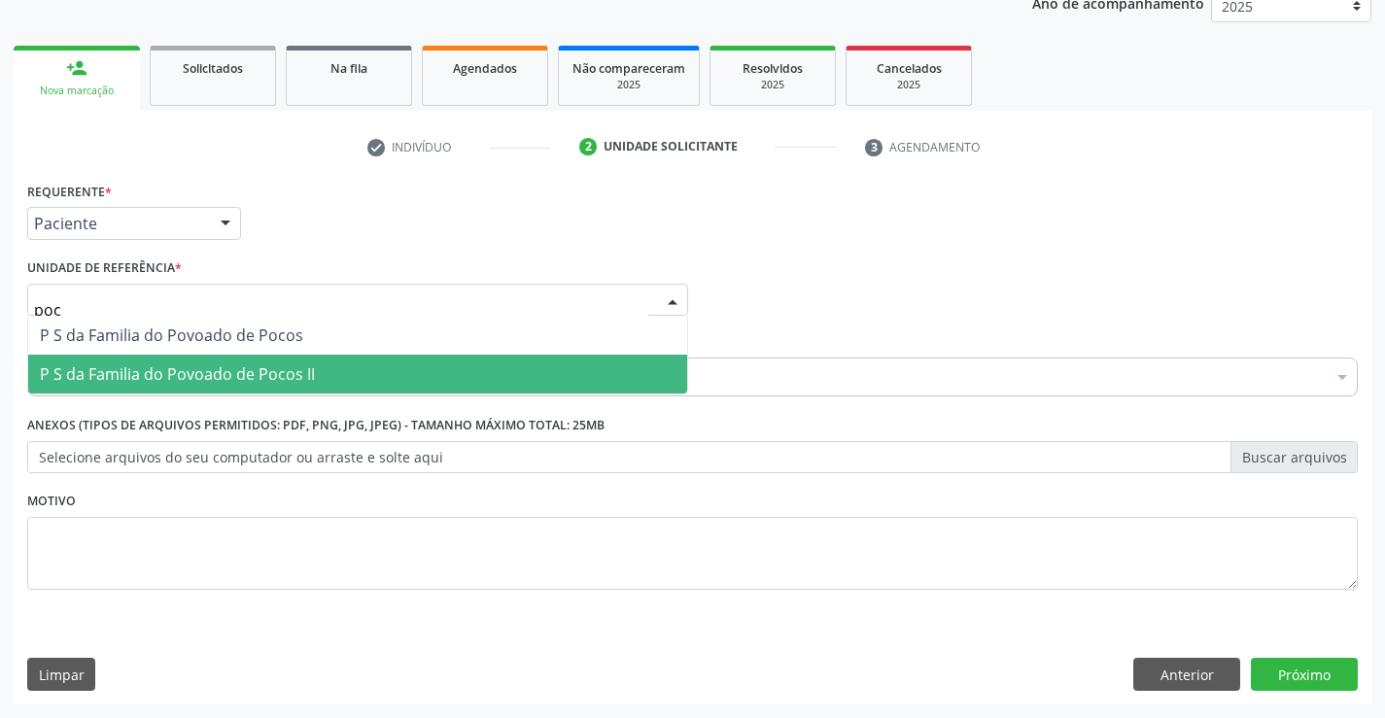
type input "poco"
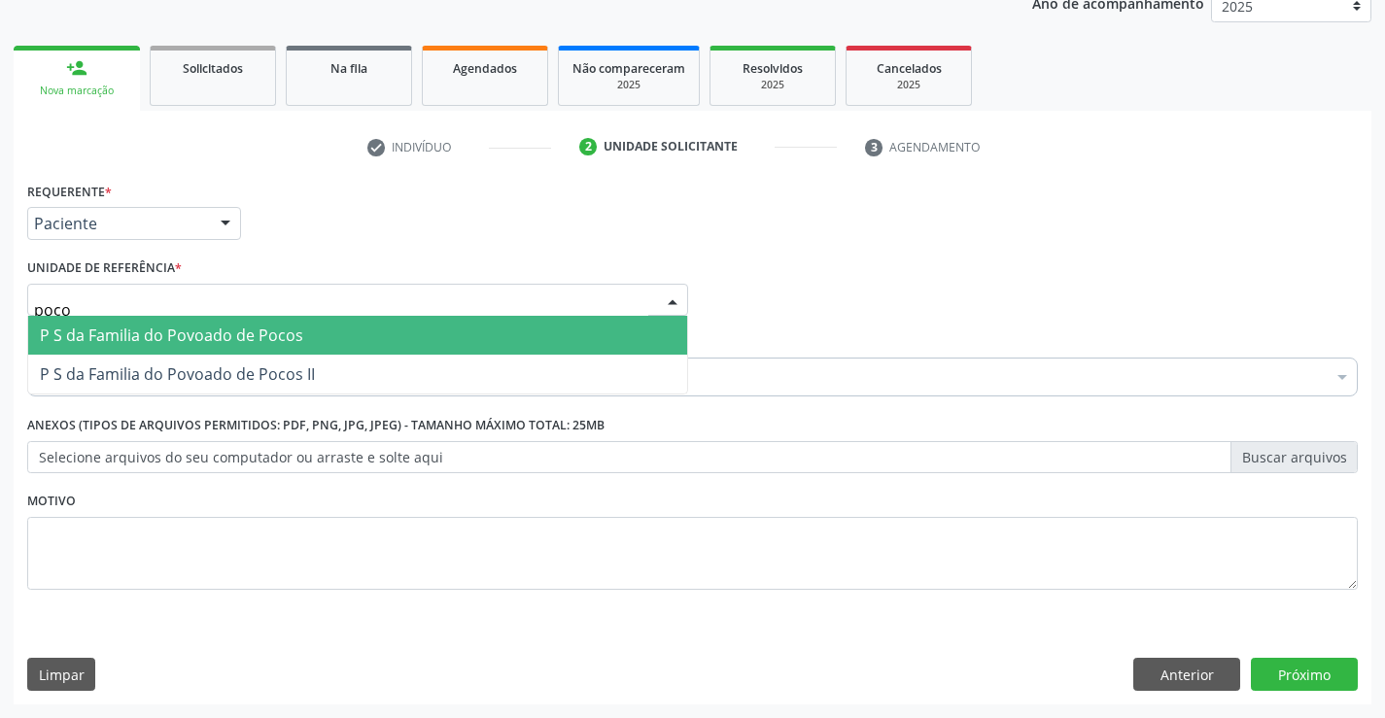
click at [132, 335] on span "P S da Familia do Povoado de Pocos" at bounding box center [171, 335] width 263 height 21
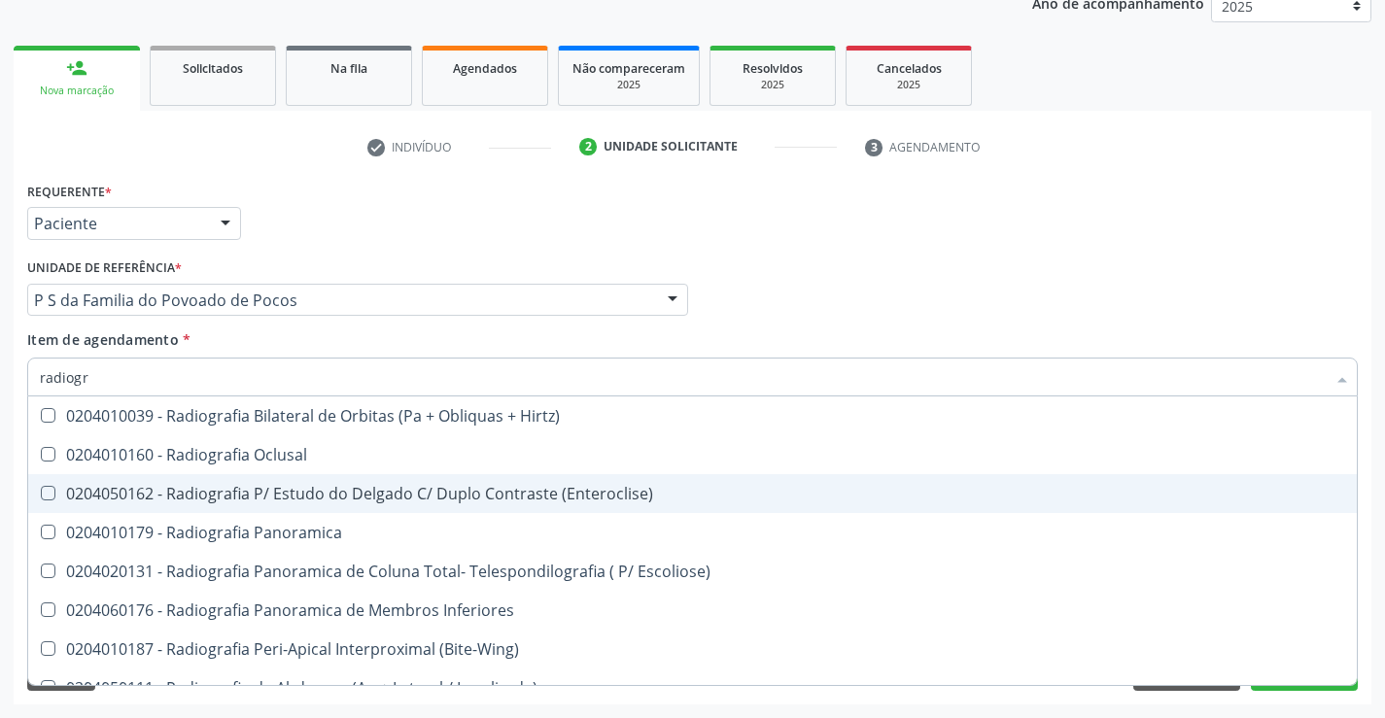
type input "radiogra"
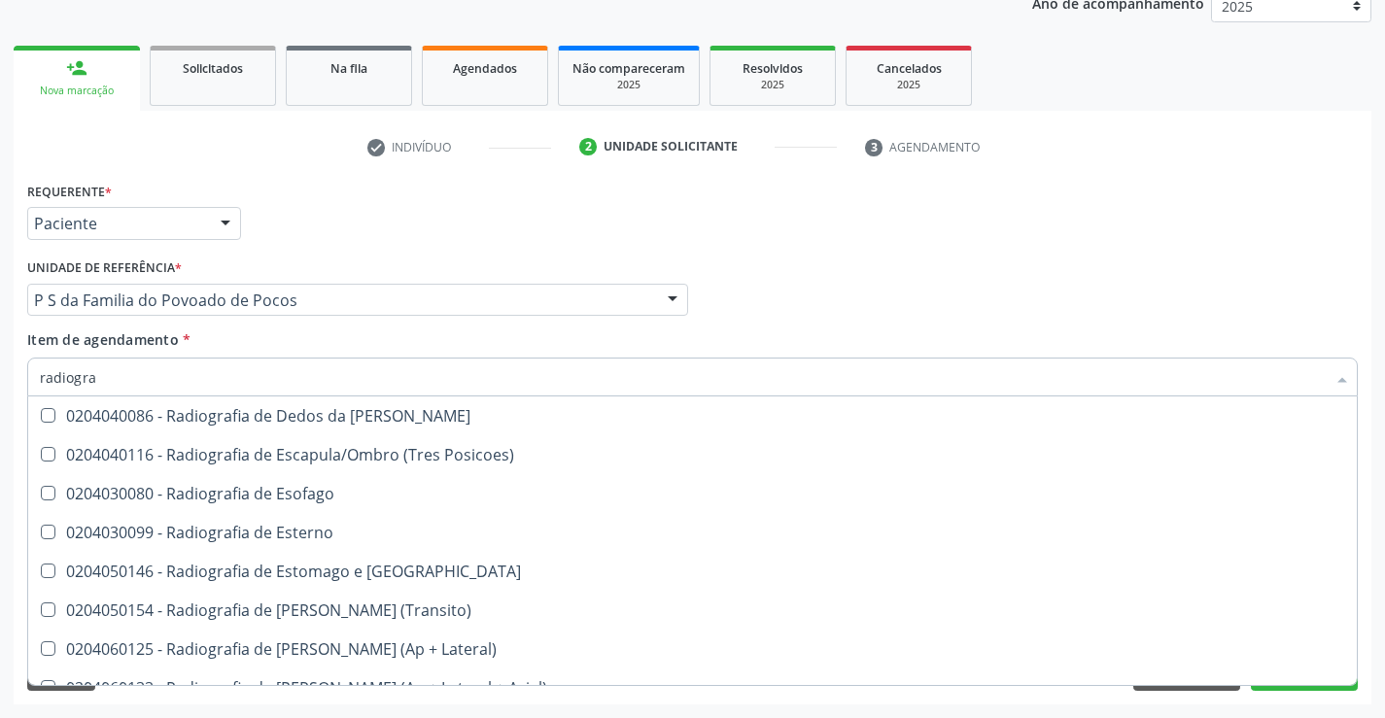
scroll to position [1652, 0]
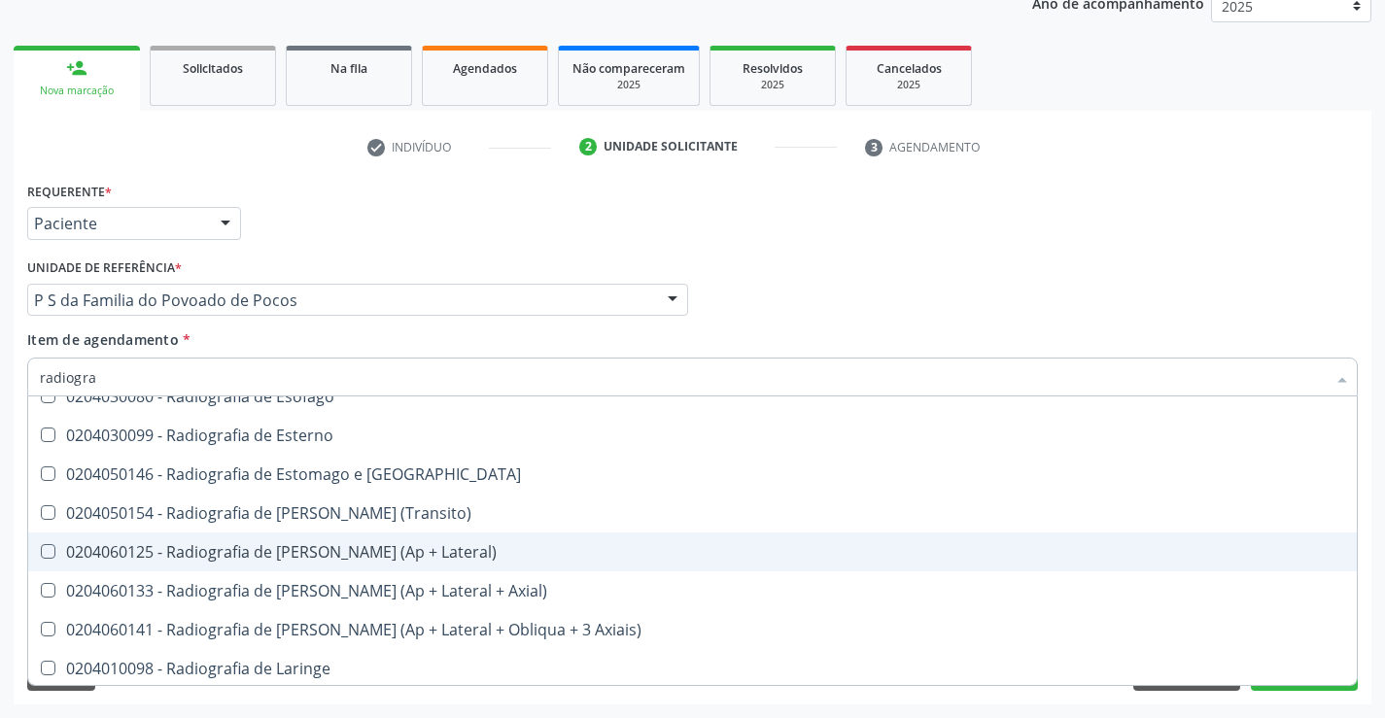
click at [314, 552] on div "0204060125 - Radiografia de [PERSON_NAME] (Ap + Lateral)" at bounding box center [692, 552] width 1305 height 16
checkbox Lateral\) "true"
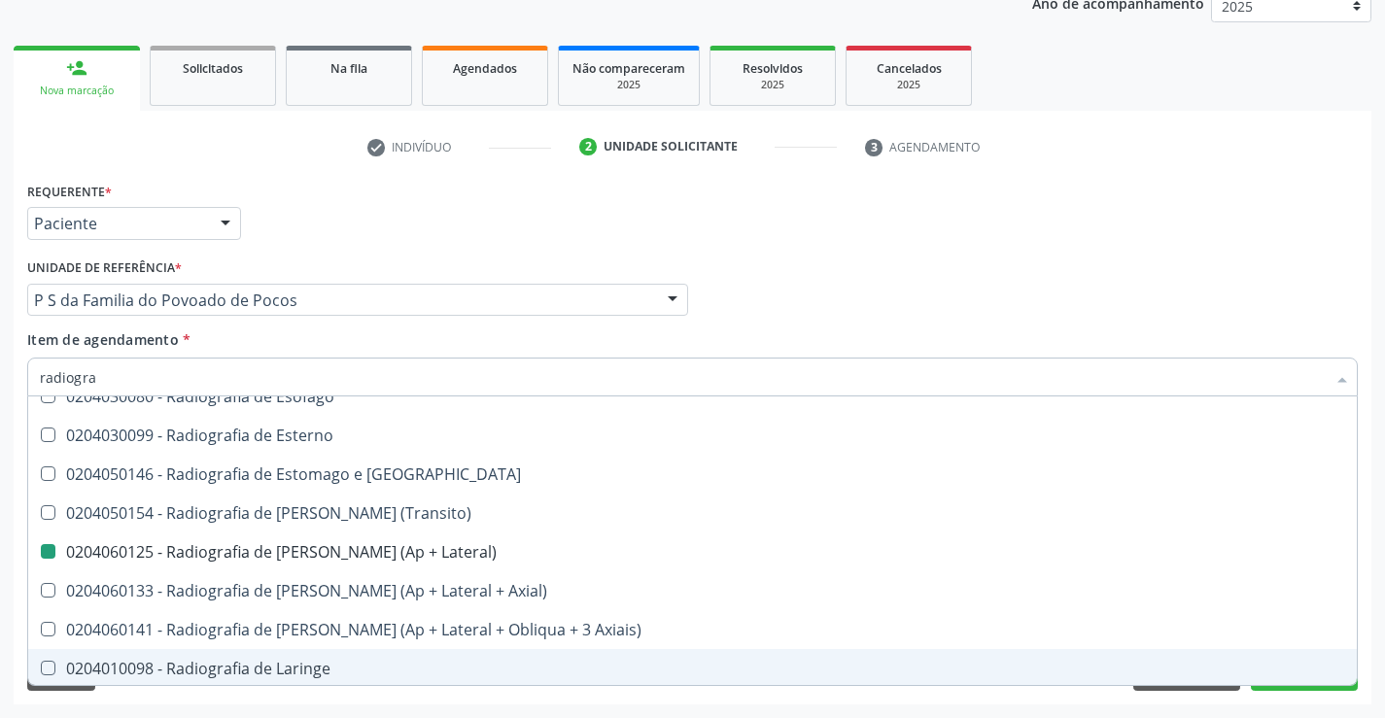
click at [1351, 702] on div "Requerente * Paciente Profissional de Saúde Paciente Nenhum resultado encontrad…" at bounding box center [693, 441] width 1358 height 528
checkbox Oclusal "true"
checkbox Lateral\) "false"
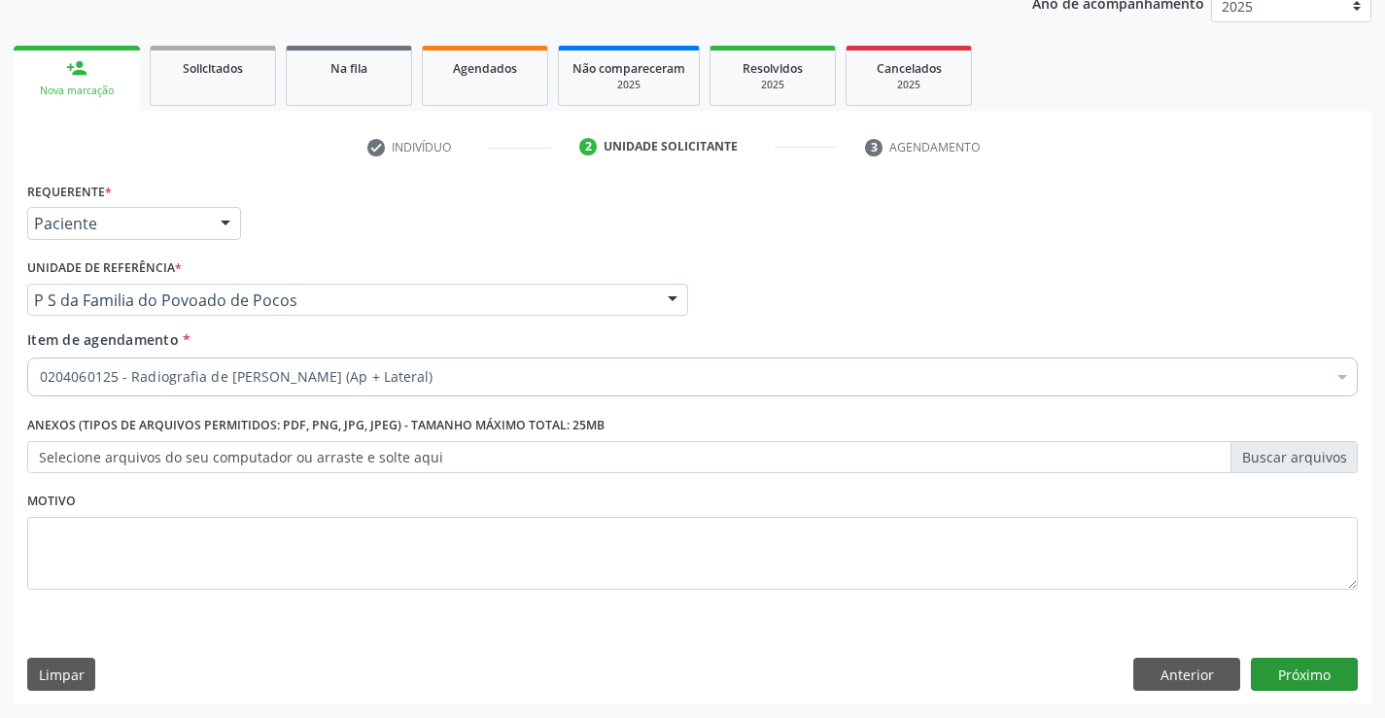
scroll to position [0, 0]
click at [1325, 679] on button "Próximo" at bounding box center [1304, 674] width 107 height 33
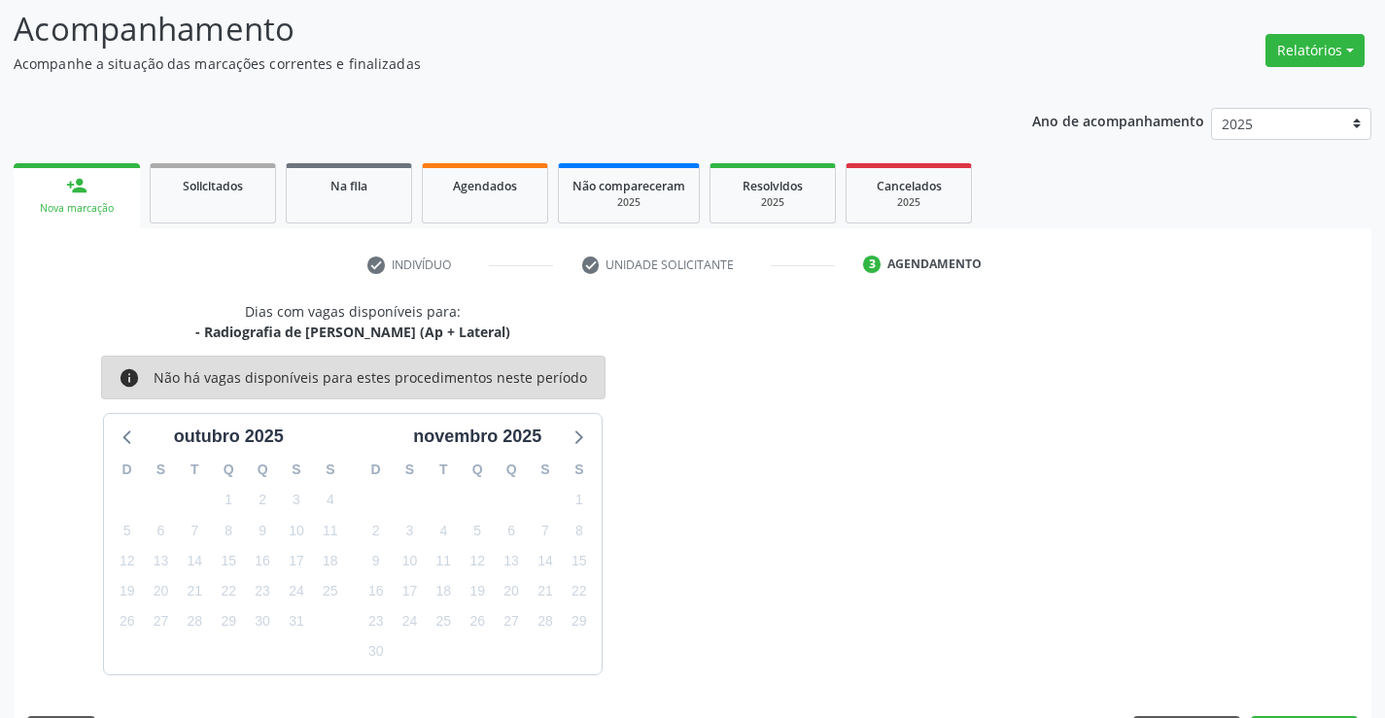
scroll to position [185, 0]
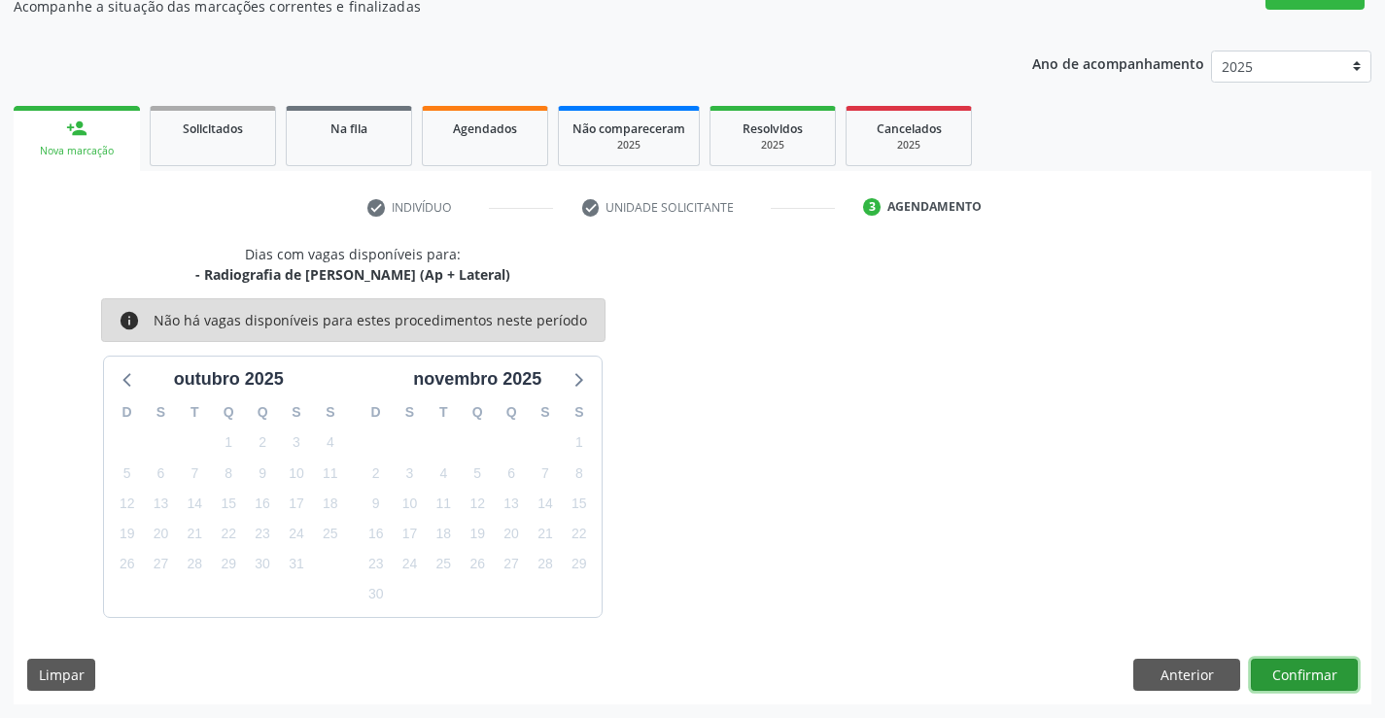
click at [1277, 670] on button "Confirmar" at bounding box center [1304, 675] width 107 height 33
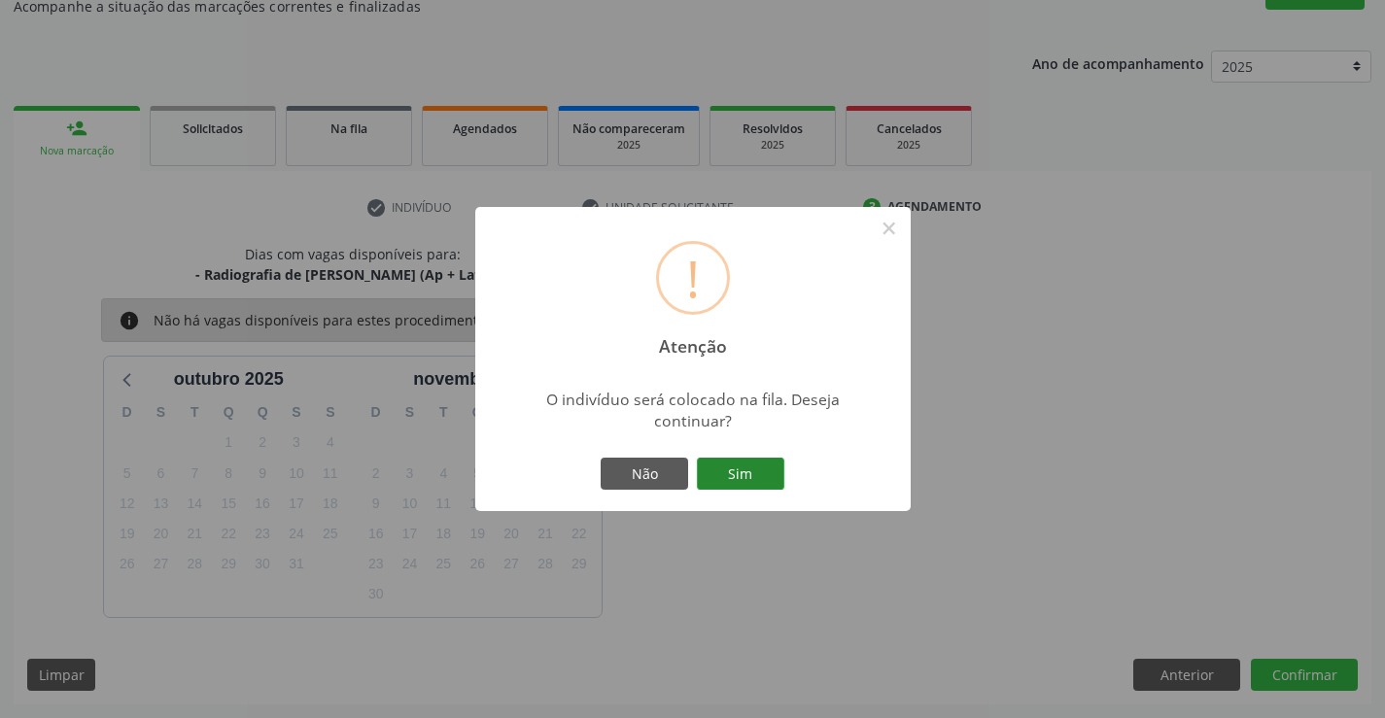
click at [751, 475] on button "Sim" at bounding box center [740, 474] width 87 height 33
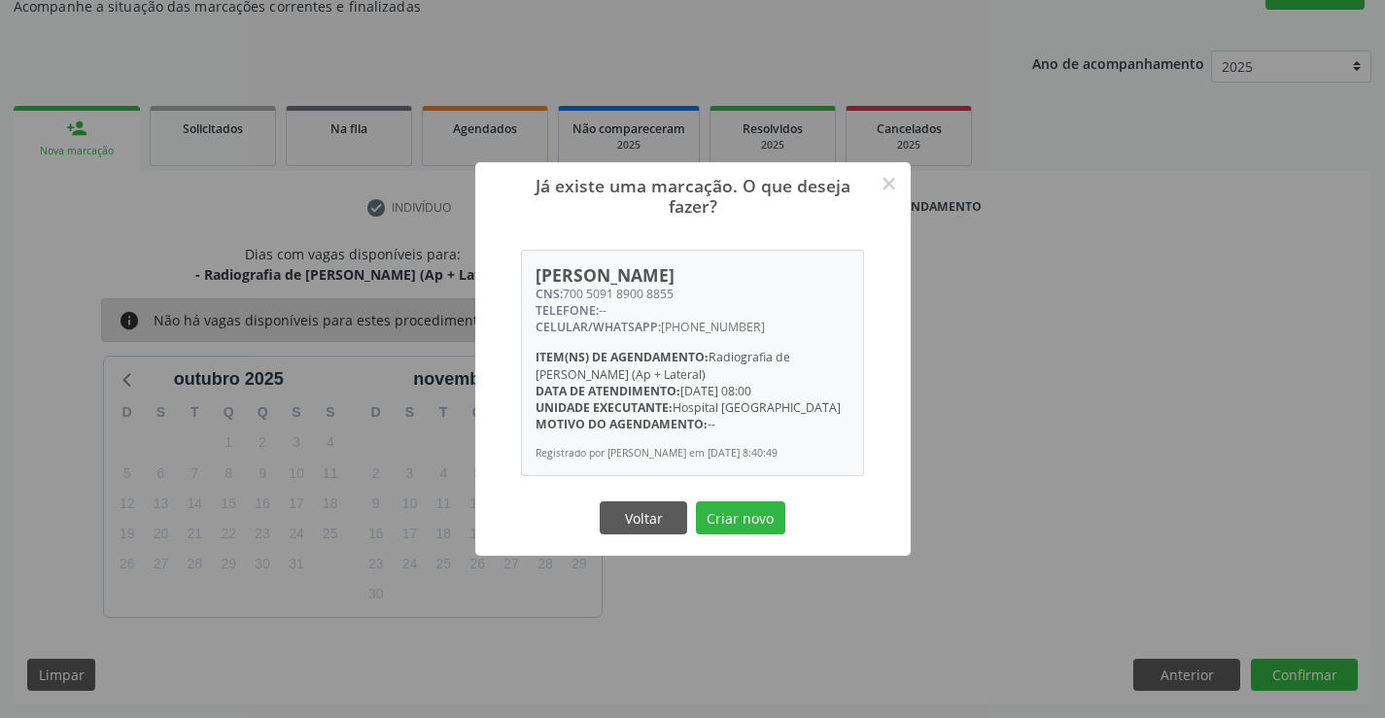
click at [725, 501] on div "Voltar Criar novo" at bounding box center [693, 518] width 194 height 41
click at [768, 520] on button "Criar novo" at bounding box center [740, 517] width 89 height 33
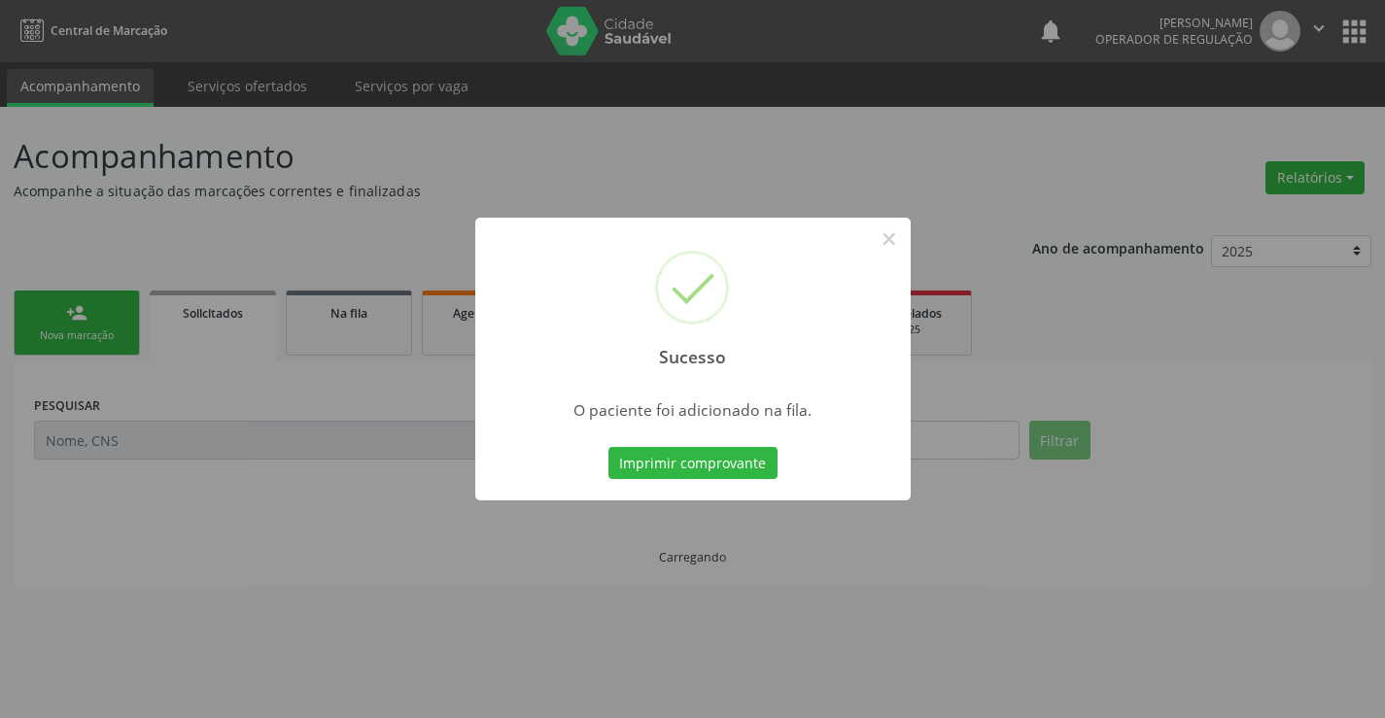
scroll to position [0, 0]
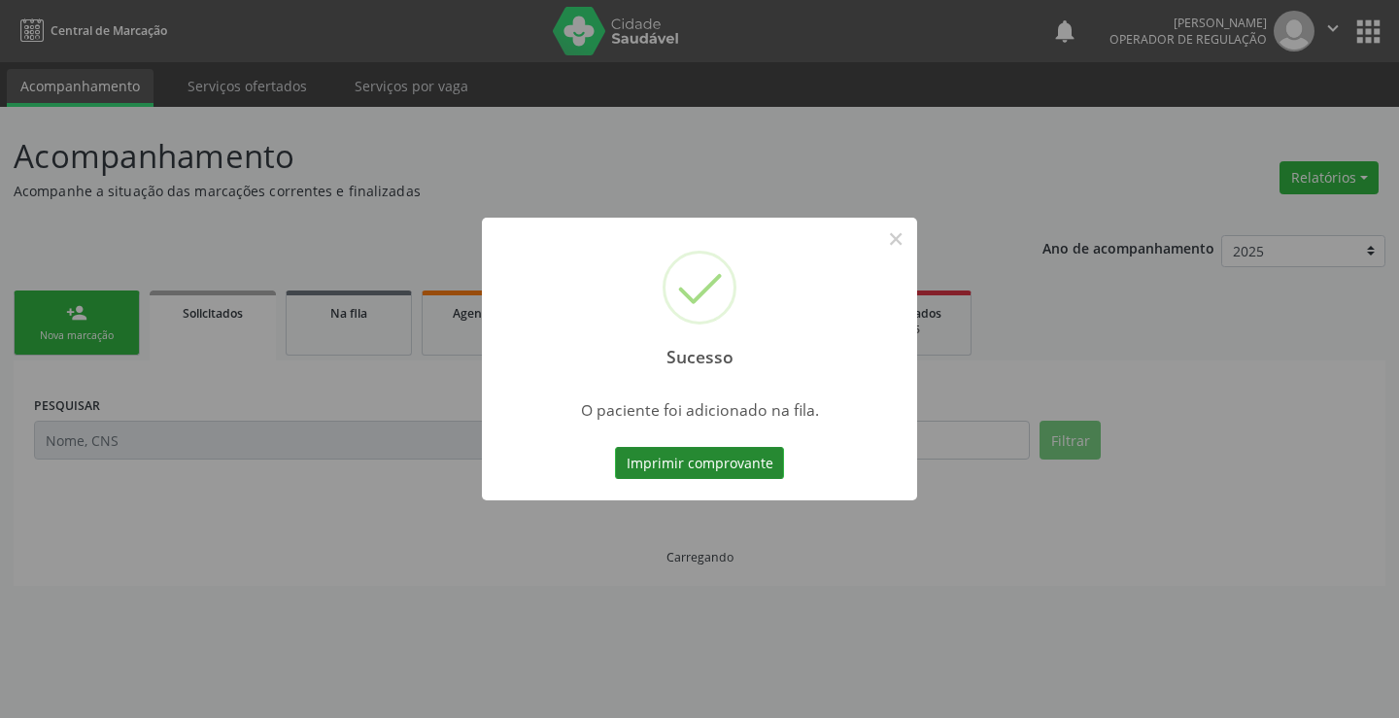
click at [758, 470] on button "Imprimir comprovante" at bounding box center [699, 463] width 169 height 33
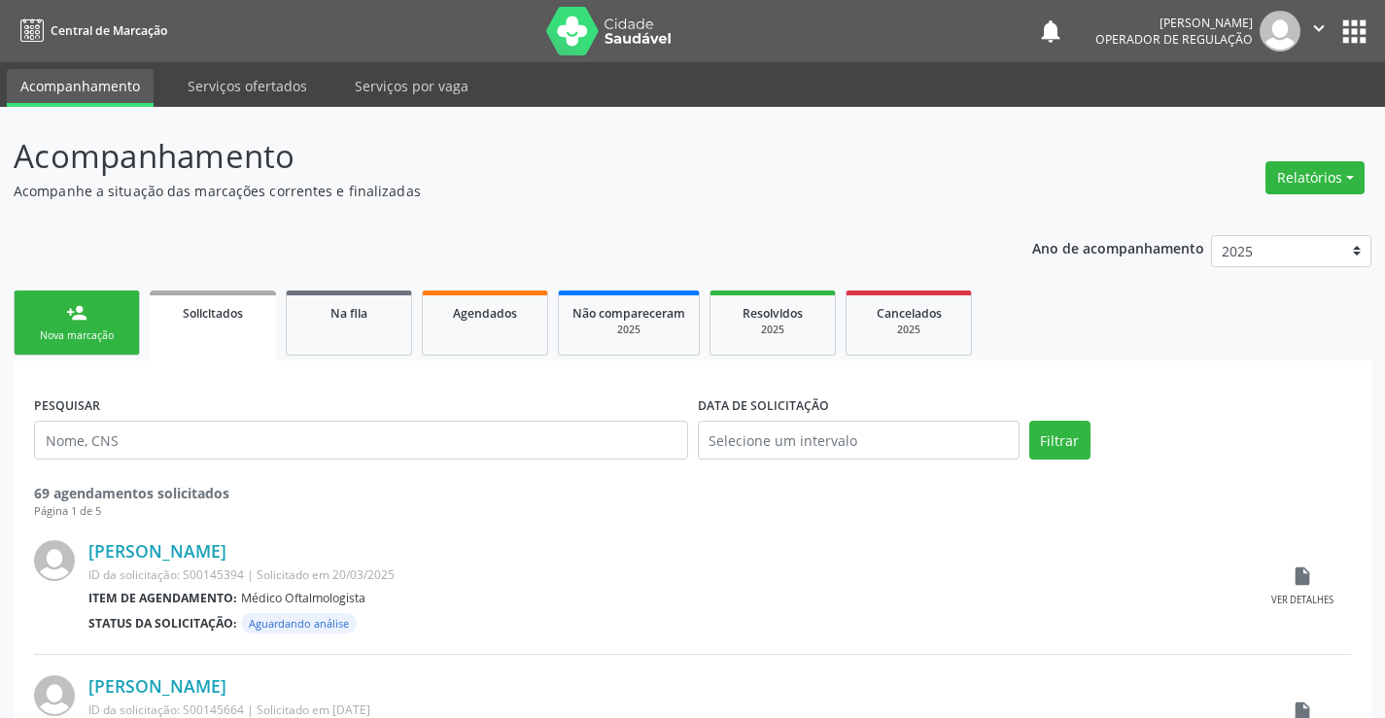
click at [102, 324] on link "person_add Nova marcação" at bounding box center [77, 323] width 126 height 65
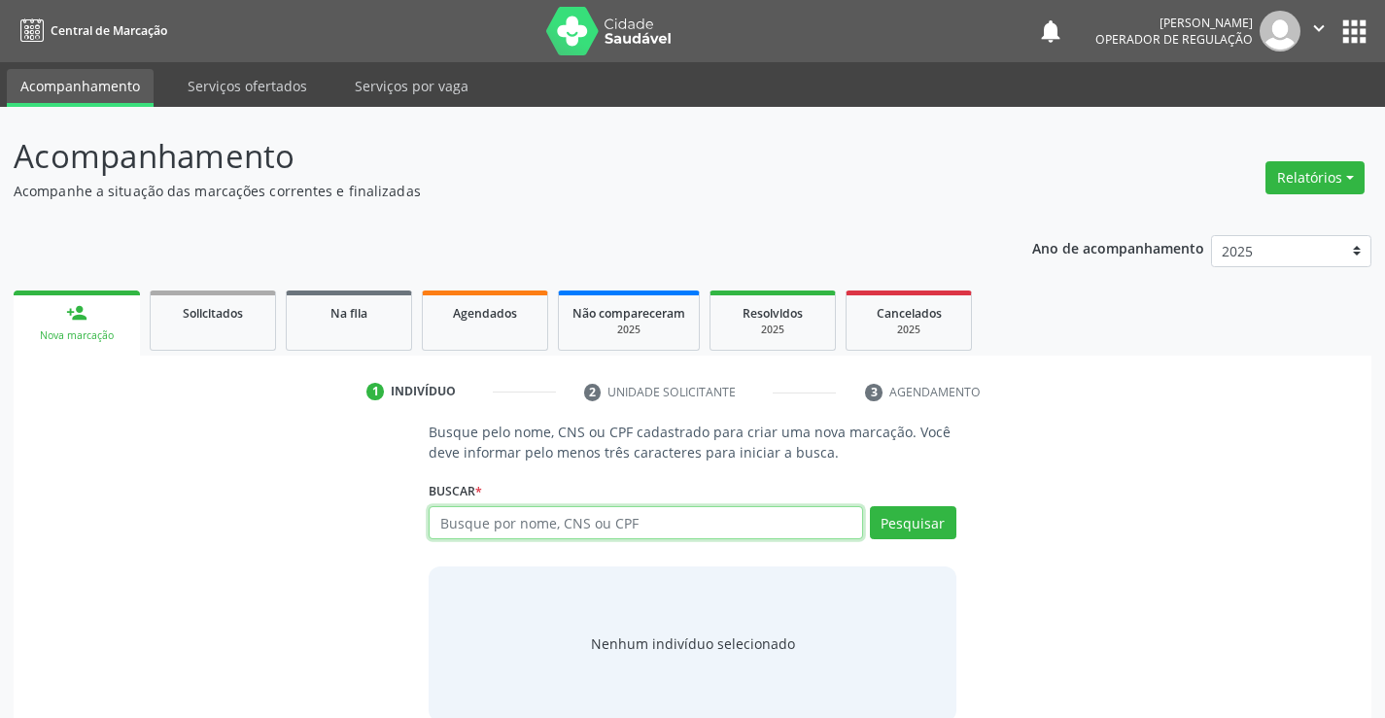
click at [494, 523] on input "text" at bounding box center [645, 522] width 433 height 33
type input "708602072832688"
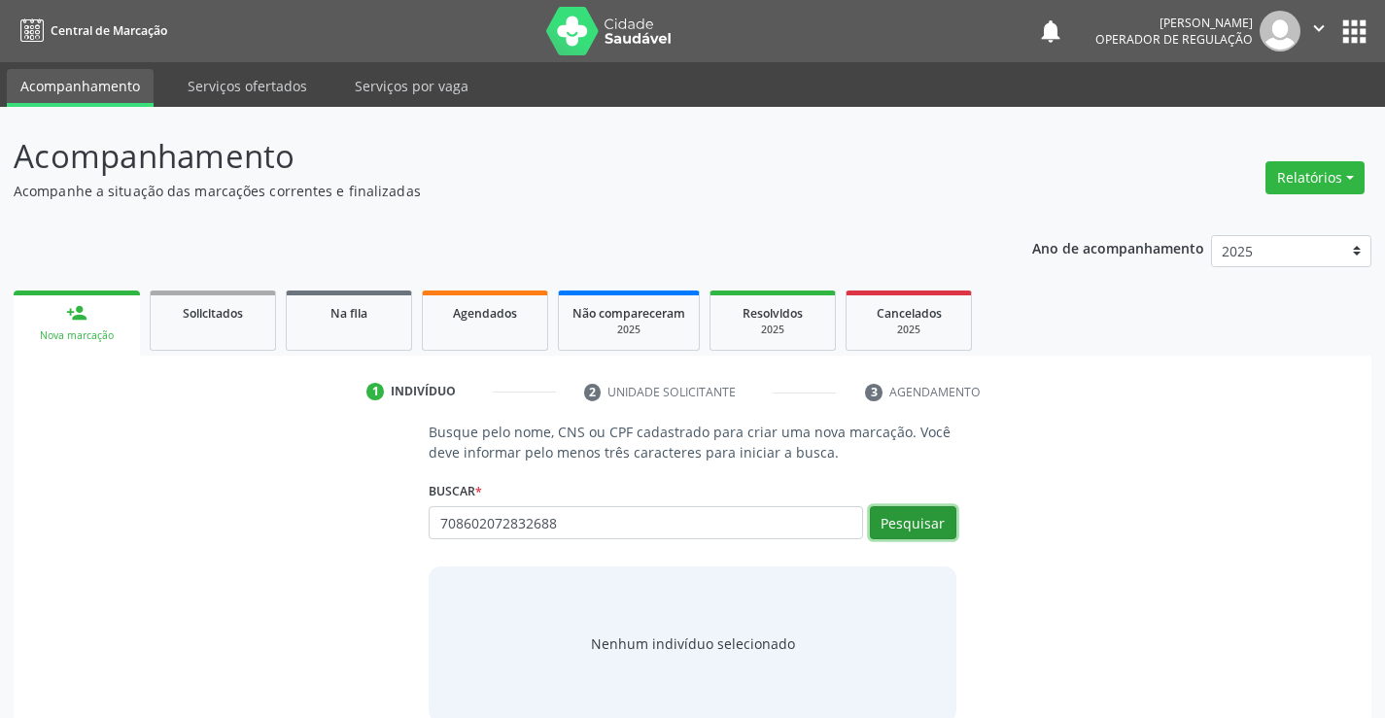
click at [916, 529] on button "Pesquisar" at bounding box center [913, 522] width 86 height 33
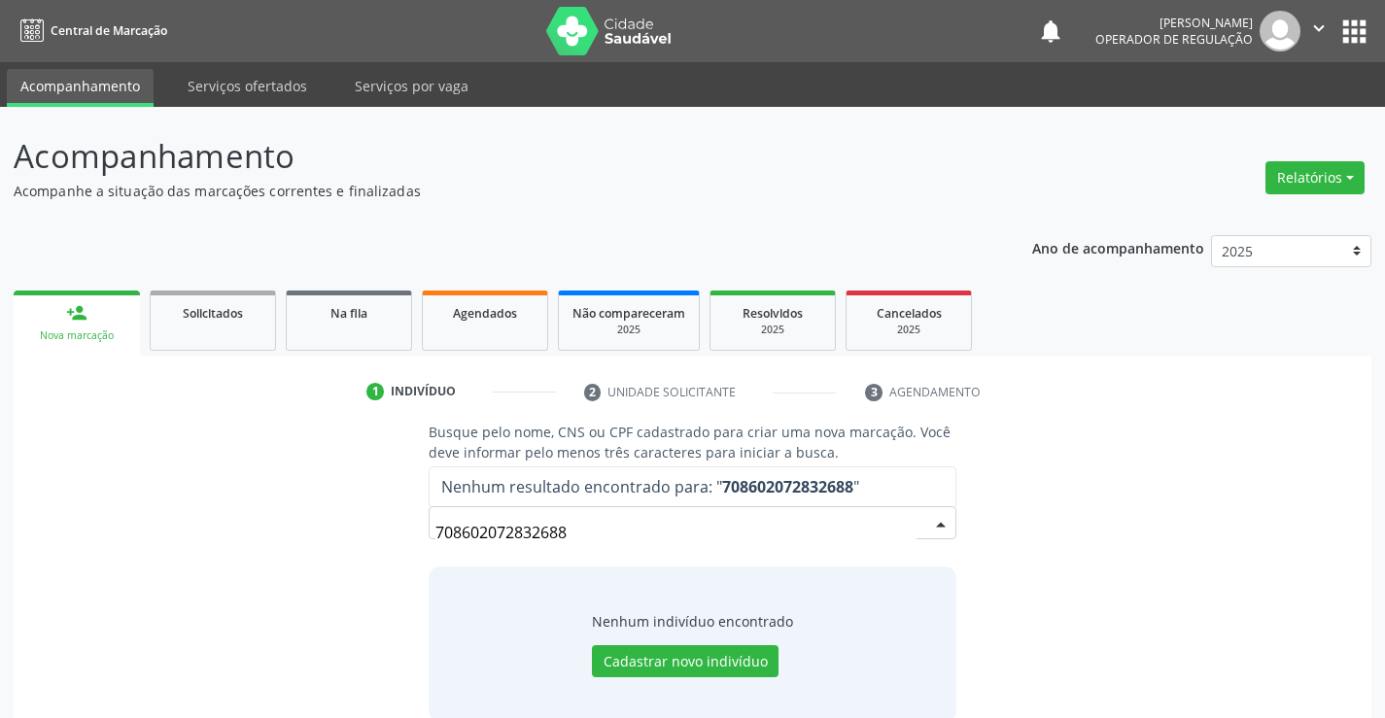
drag, startPoint x: 586, startPoint y: 545, endPoint x: 405, endPoint y: 543, distance: 180.8
click at [342, 529] on div "Busque pelo nome, CNS ou CPF cadastrado para criar uma nova marcação. Você deve…" at bounding box center [692, 571] width 1330 height 299
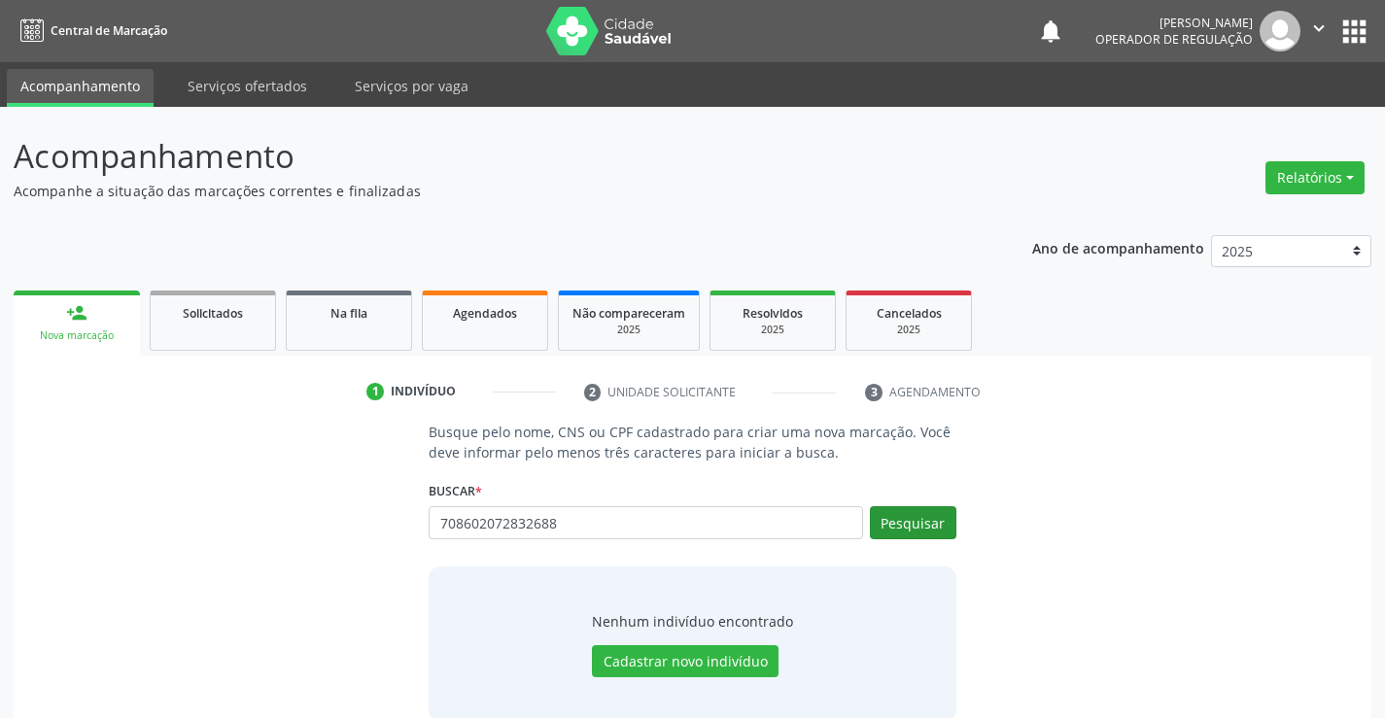
type input "708602072832688"
click at [900, 529] on button "Pesquisar" at bounding box center [913, 522] width 86 height 33
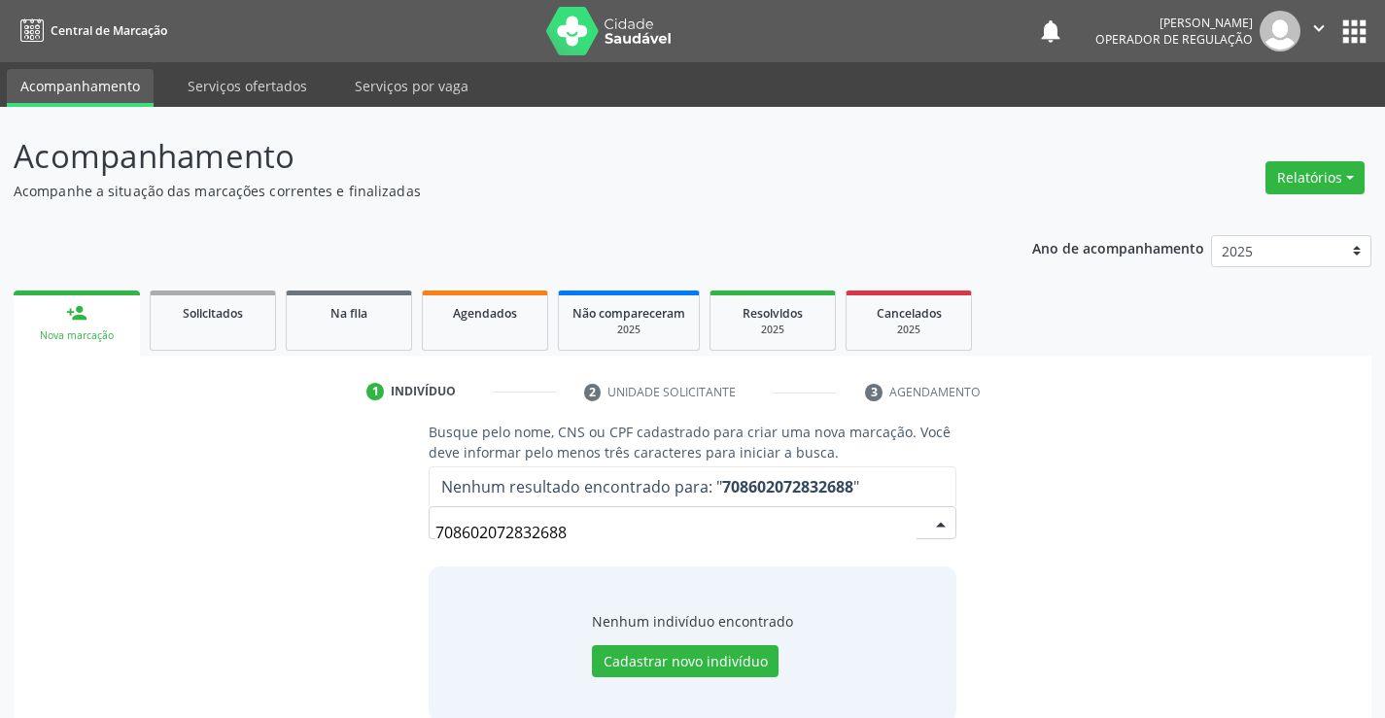
drag, startPoint x: 549, startPoint y: 528, endPoint x: 398, endPoint y: 521, distance: 150.8
click at [418, 525] on div "Busque pelo nome, CNS ou CPF cadastrado para criar uma nova marcação. Você deve…" at bounding box center [692, 571] width 554 height 299
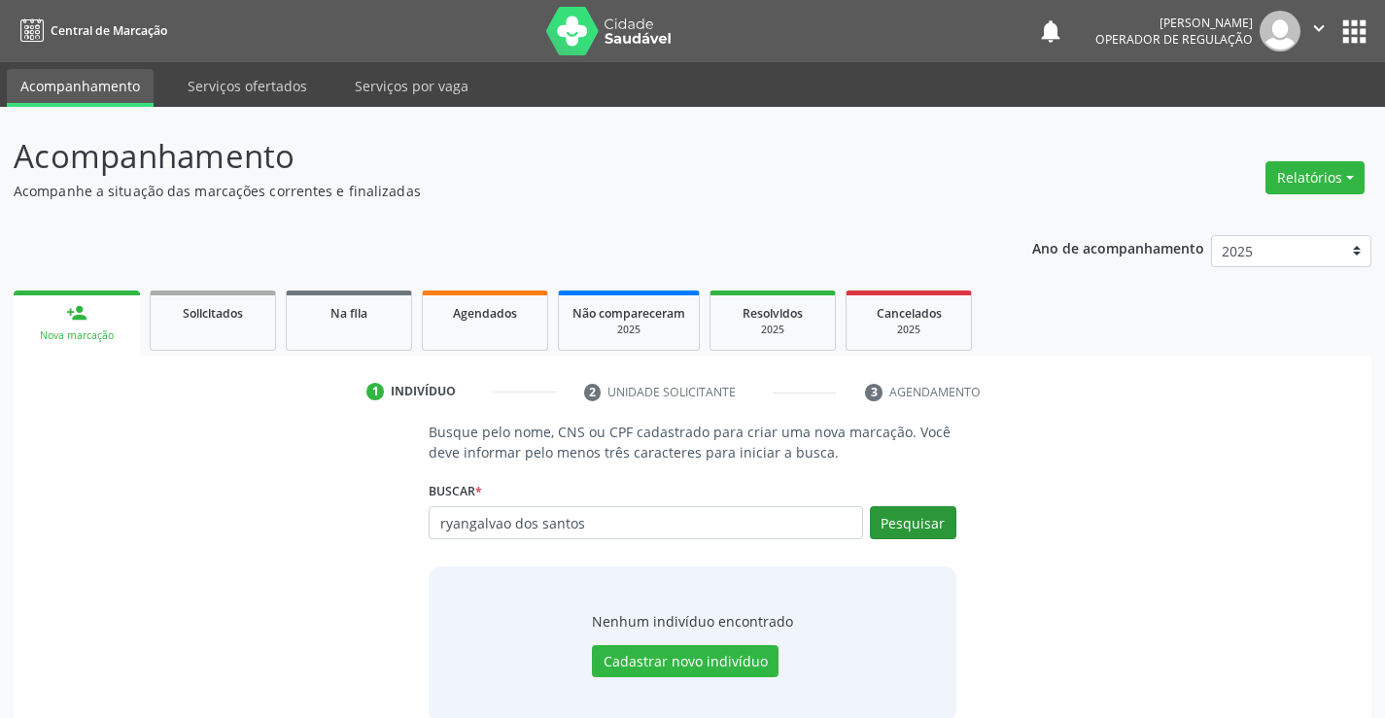
type input "ryangalvao dos santos"
click at [926, 515] on button "Pesquisar" at bounding box center [913, 522] width 86 height 33
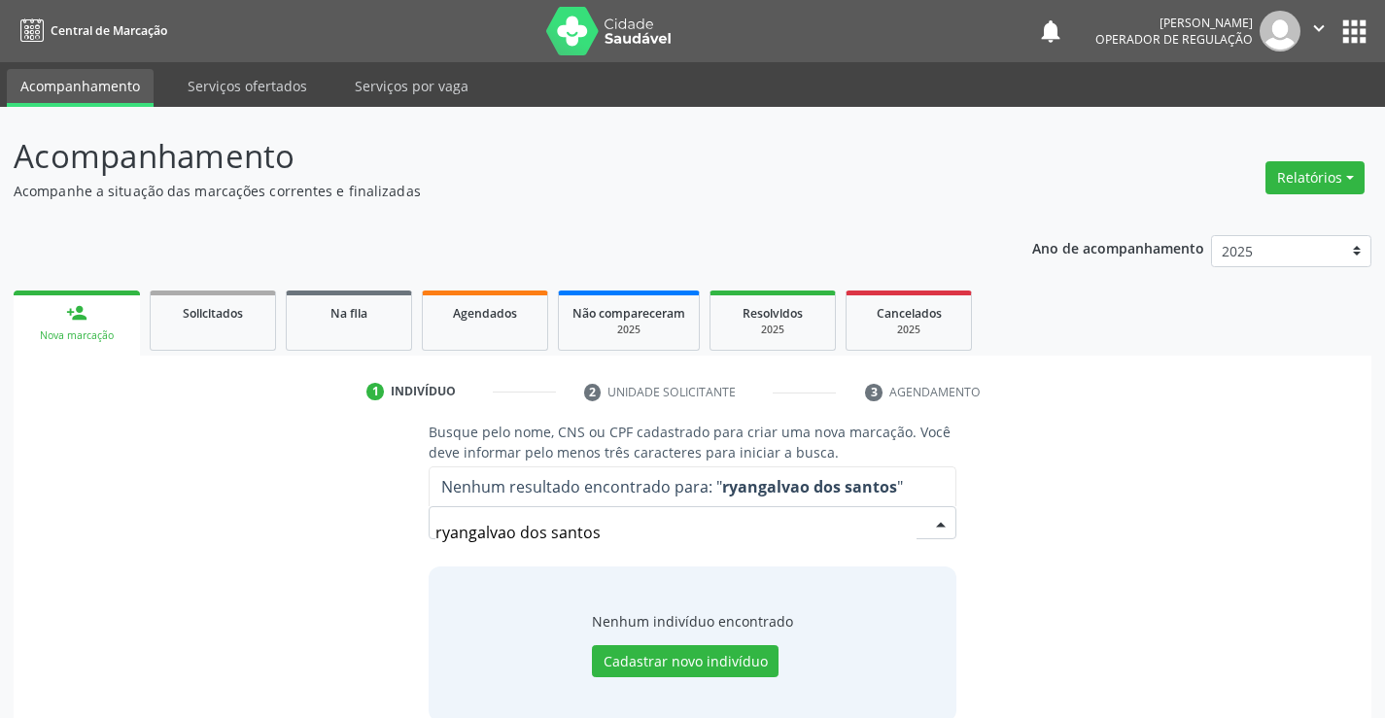
drag, startPoint x: 617, startPoint y: 526, endPoint x: 350, endPoint y: 525, distance: 267.3
click at [355, 529] on div "Busque pelo nome, CNS ou CPF cadastrado para criar uma nova marcação. Você deve…" at bounding box center [692, 571] width 1330 height 299
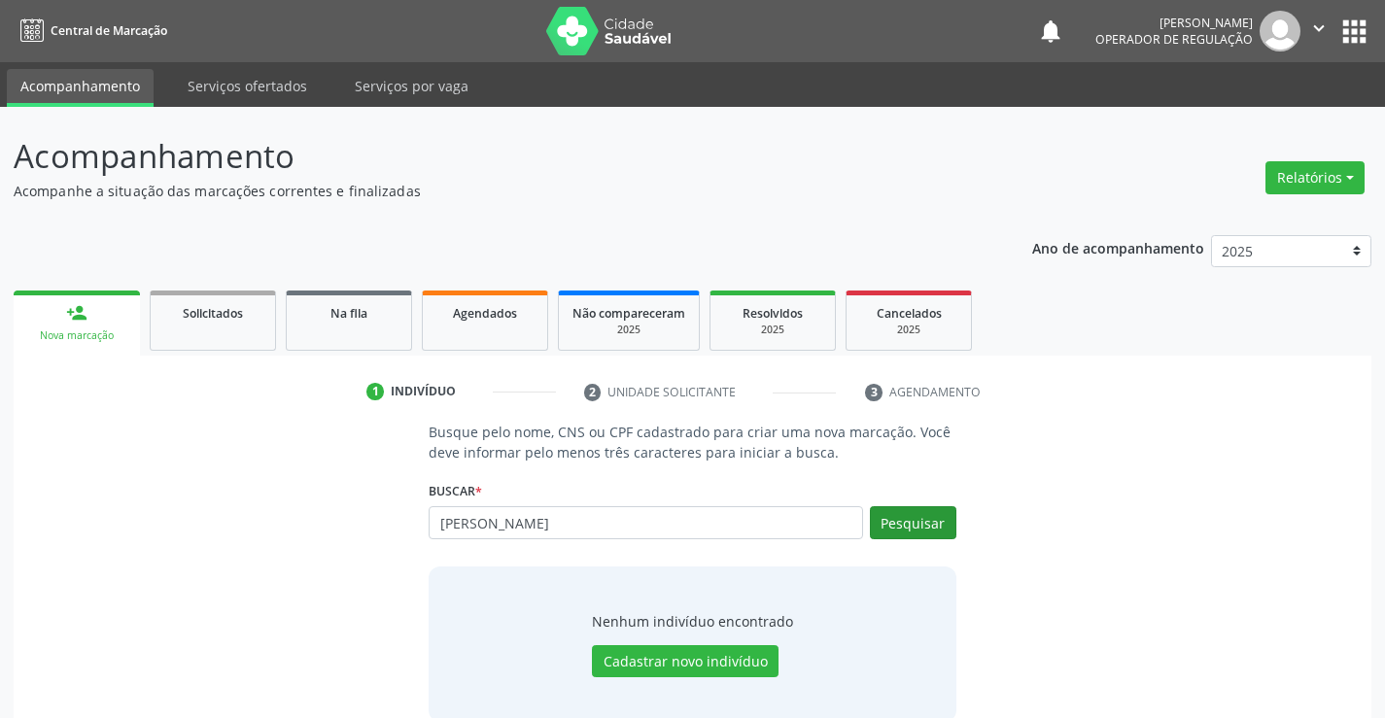
type input "ryan galvao dos santos"
click at [915, 526] on button "Pesquisar" at bounding box center [913, 522] width 86 height 33
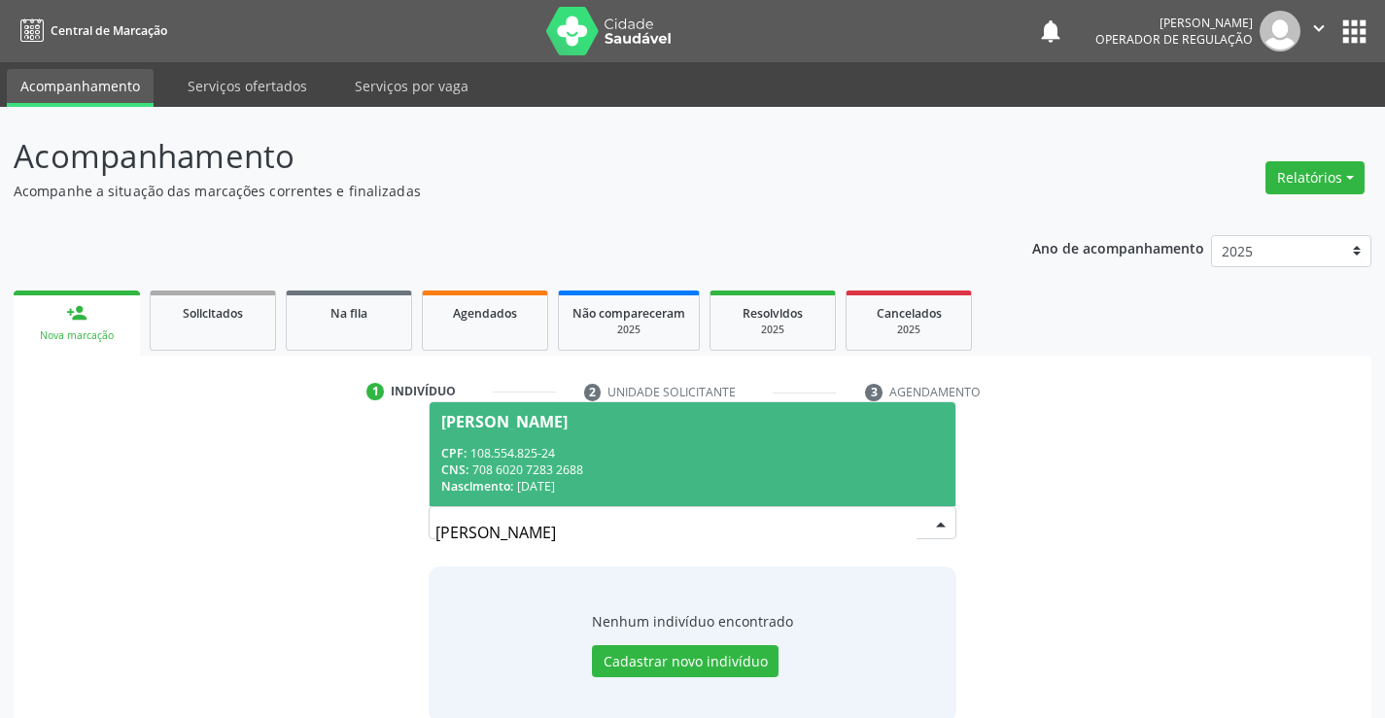
click at [720, 455] on div "CPF: 108.554.825-24" at bounding box center [691, 453] width 501 height 17
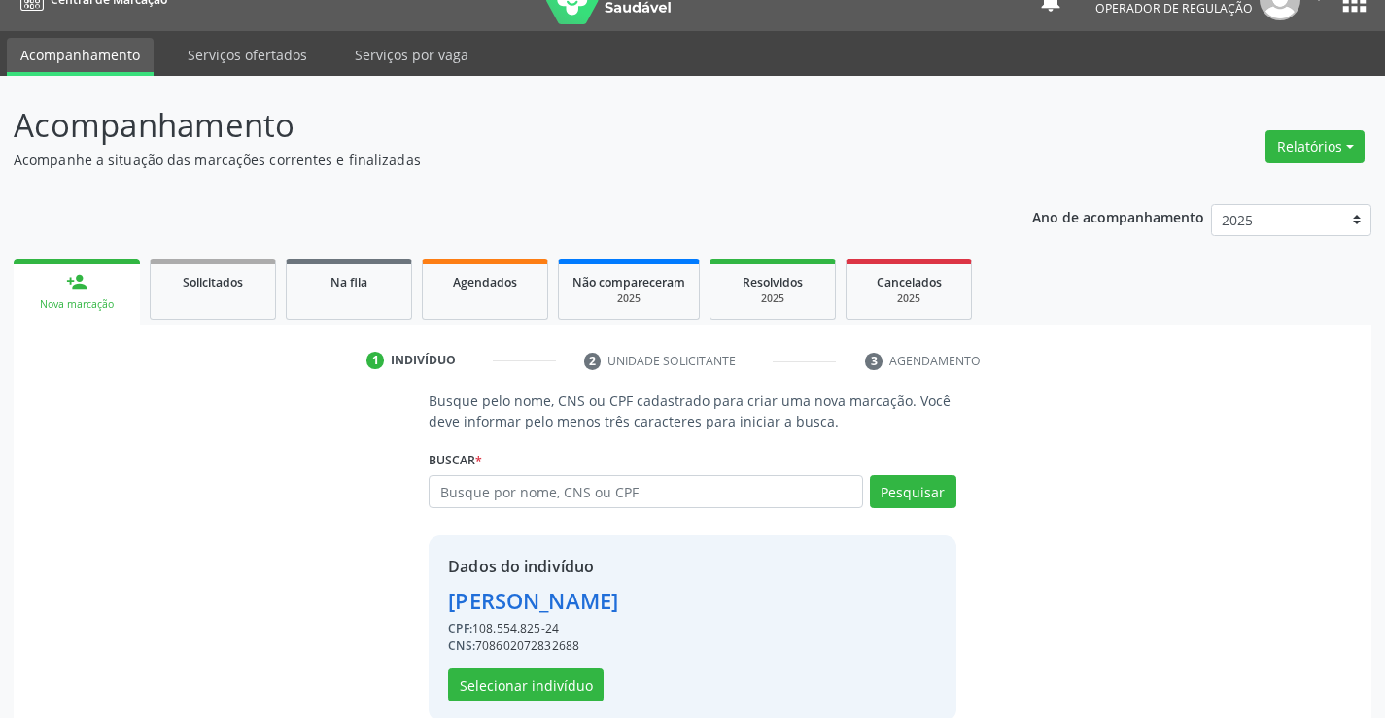
scroll to position [61, 0]
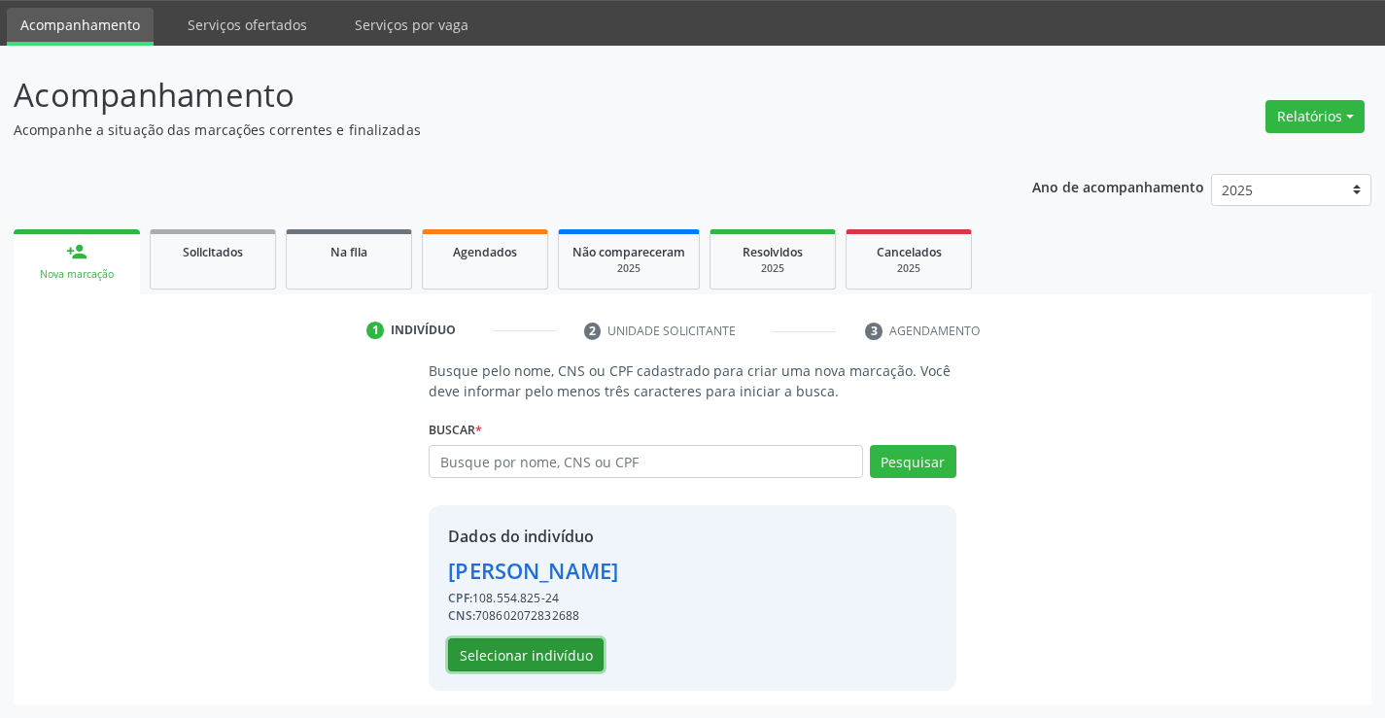
click at [479, 649] on button "Selecionar indivíduo" at bounding box center [525, 655] width 155 height 33
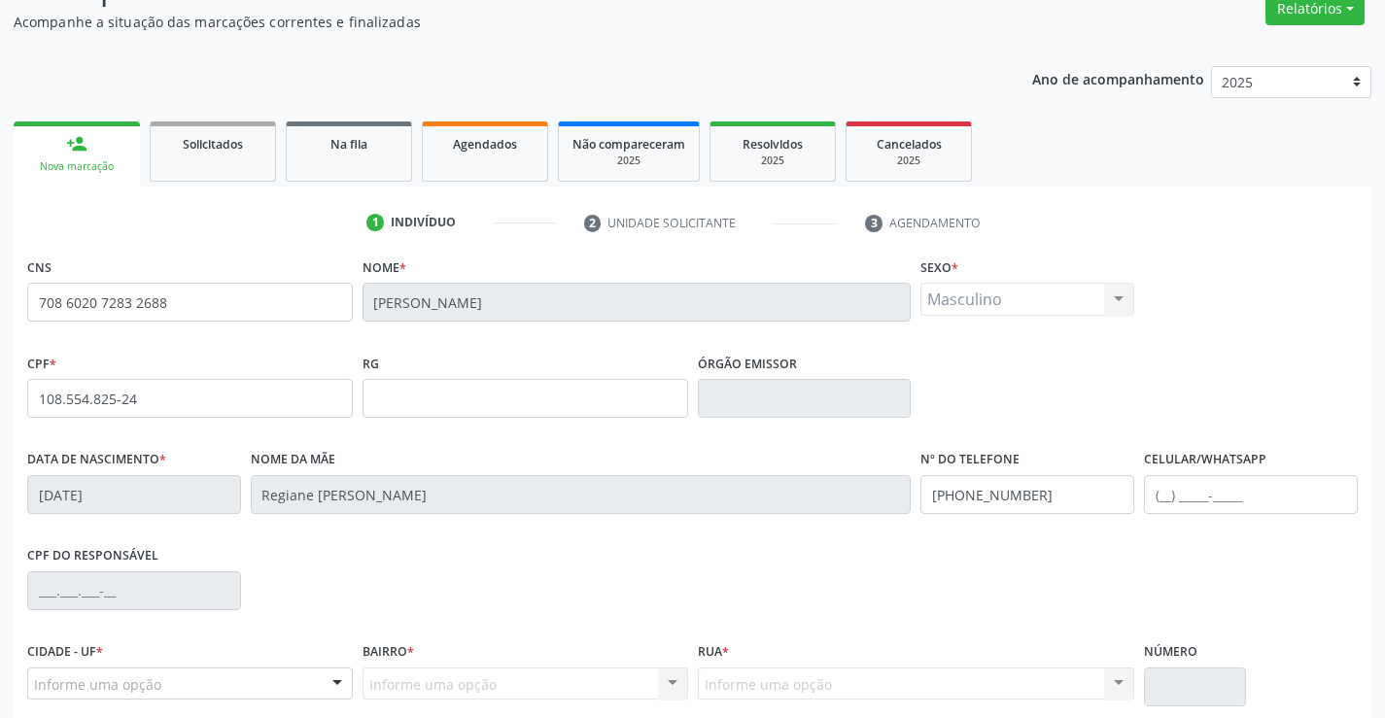
scroll to position [335, 0]
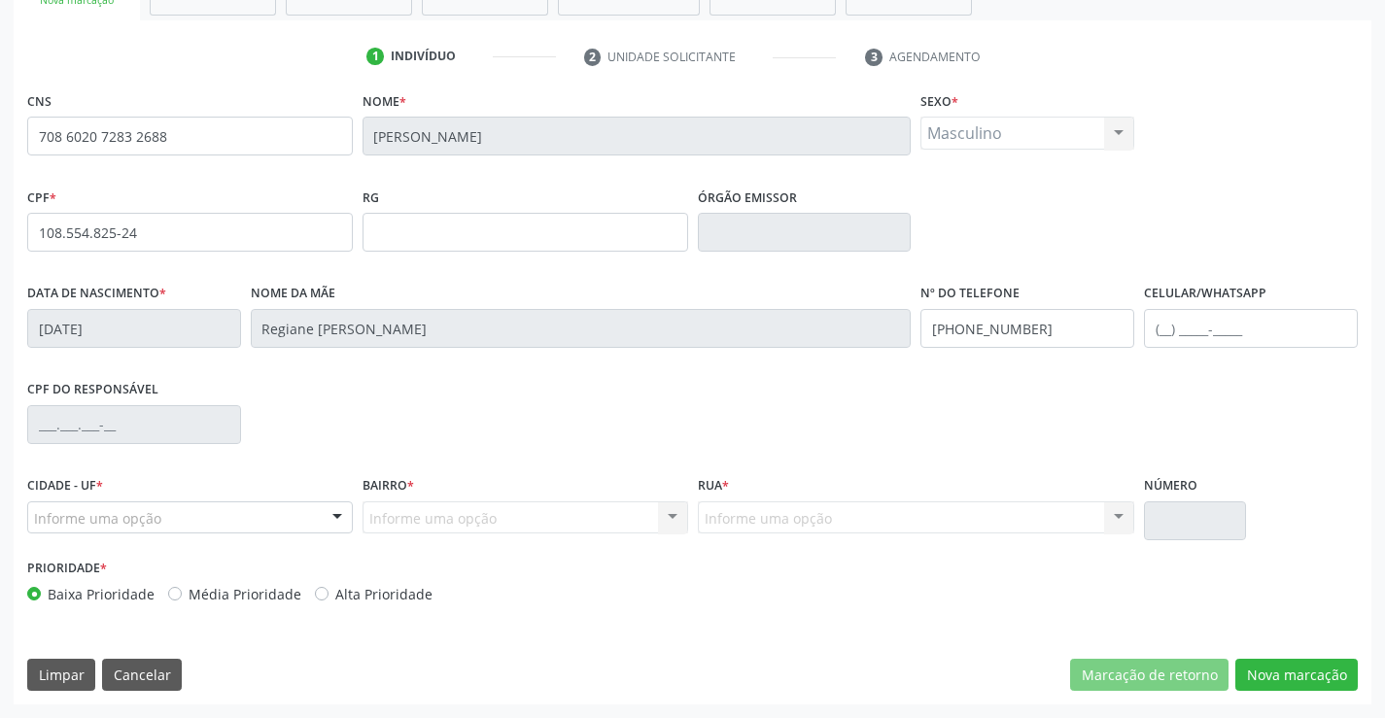
click at [264, 524] on div "Informe uma opção" at bounding box center [190, 517] width 326 height 33
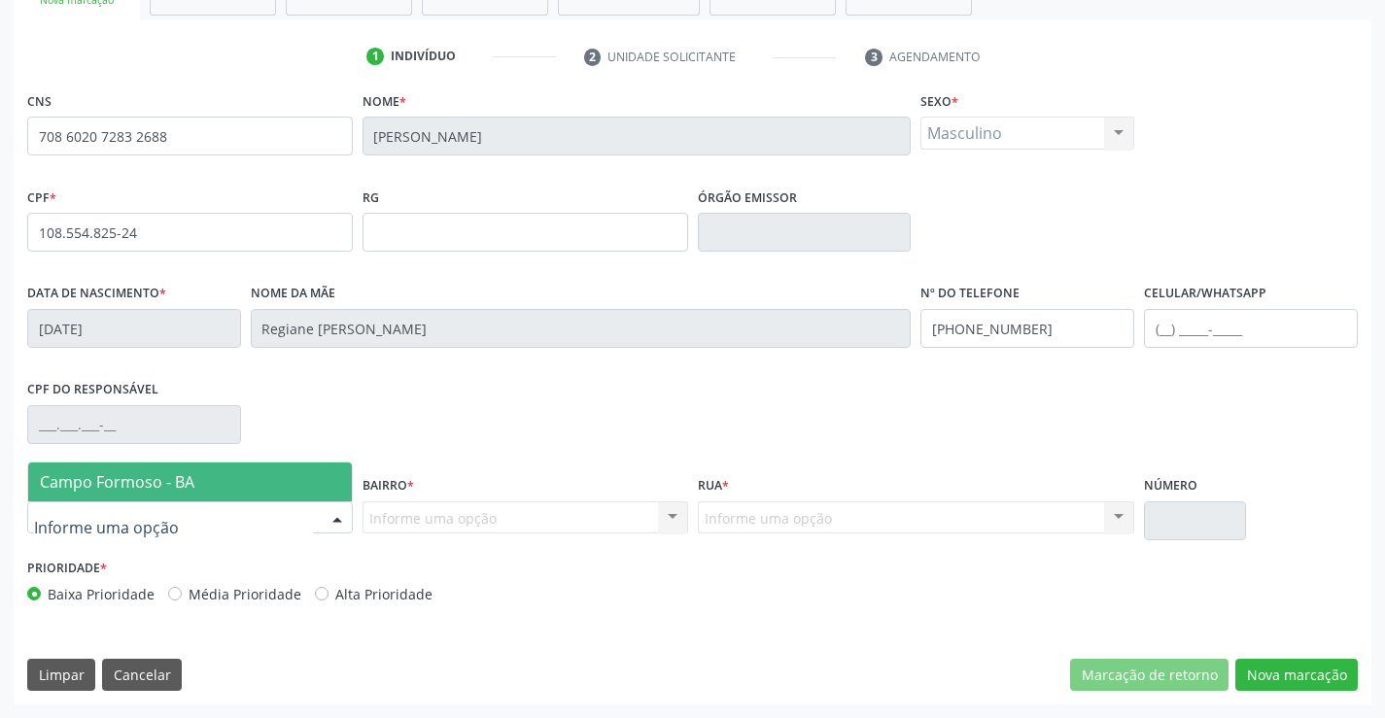
click at [297, 483] on span "Campo Formoso - BA" at bounding box center [190, 482] width 324 height 39
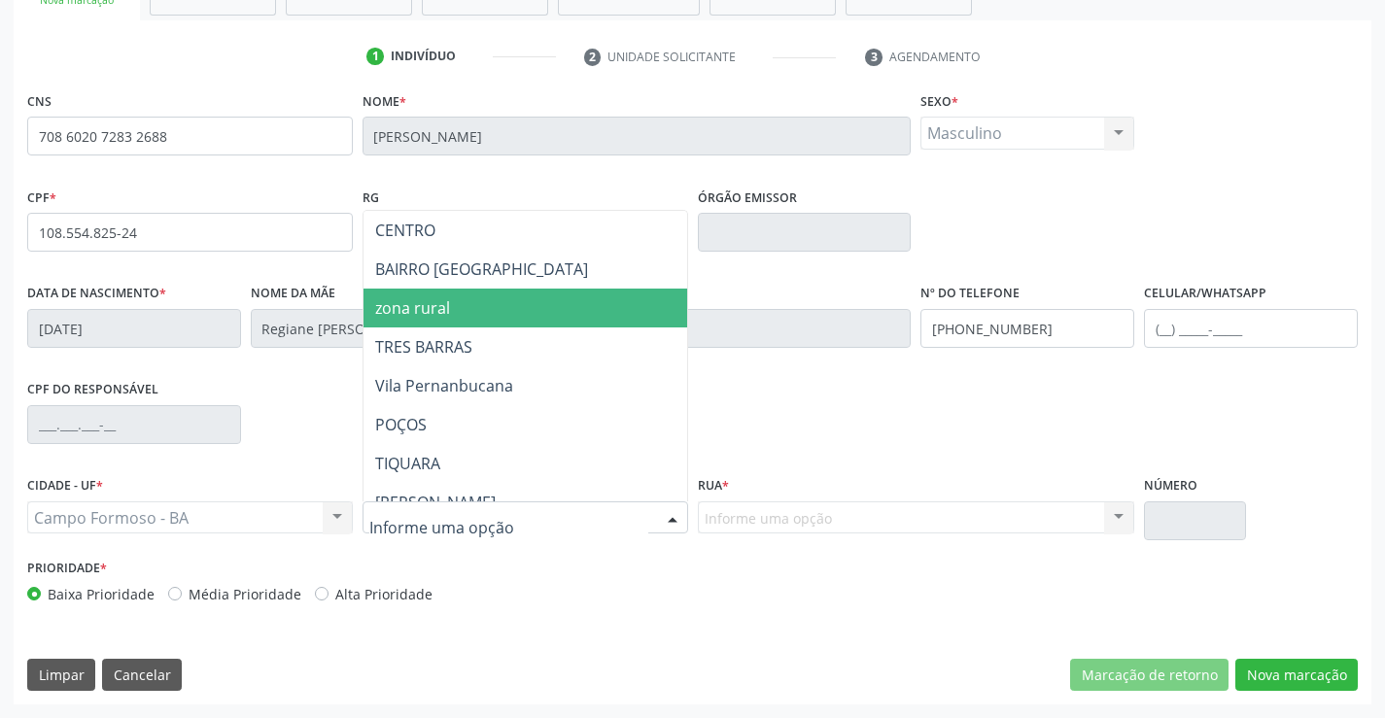
click at [469, 314] on span "zona rural" at bounding box center [573, 308] width 420 height 39
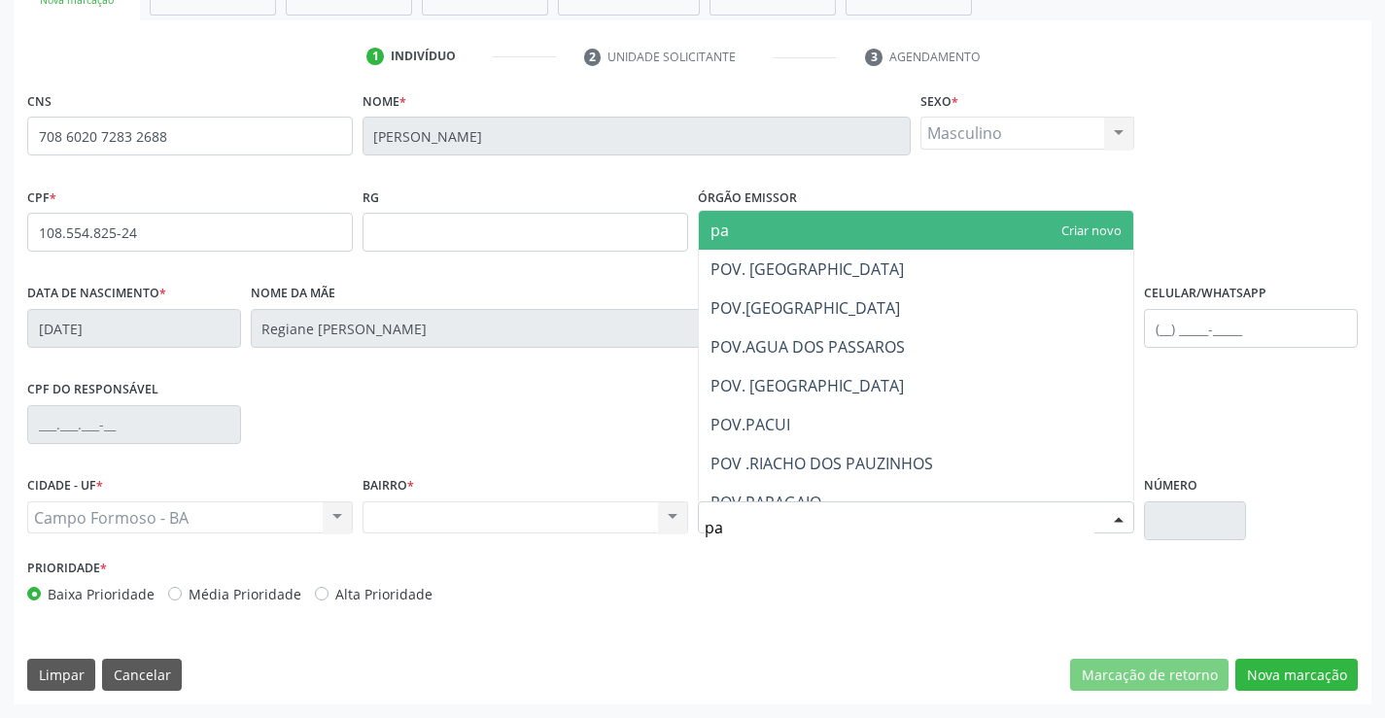
type input "pap"
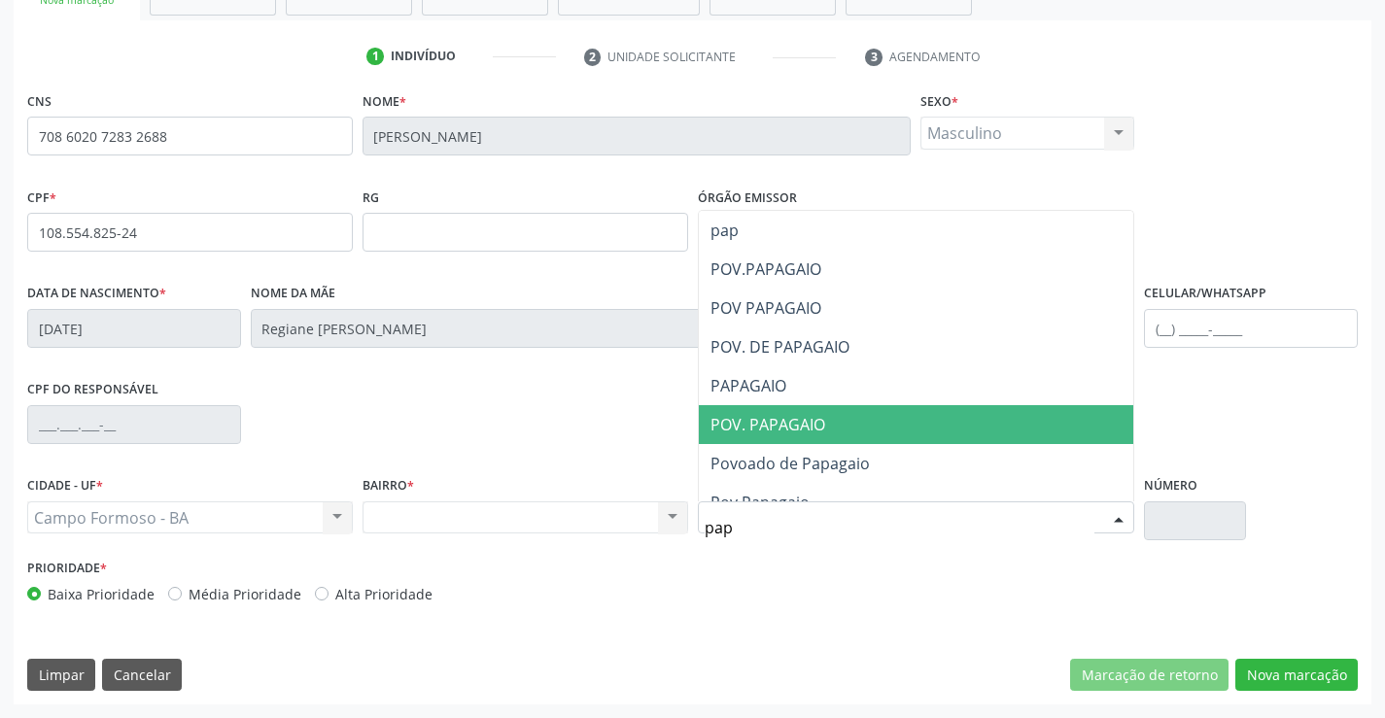
click at [791, 432] on span "POV. PAPAGAIO" at bounding box center [767, 424] width 115 height 21
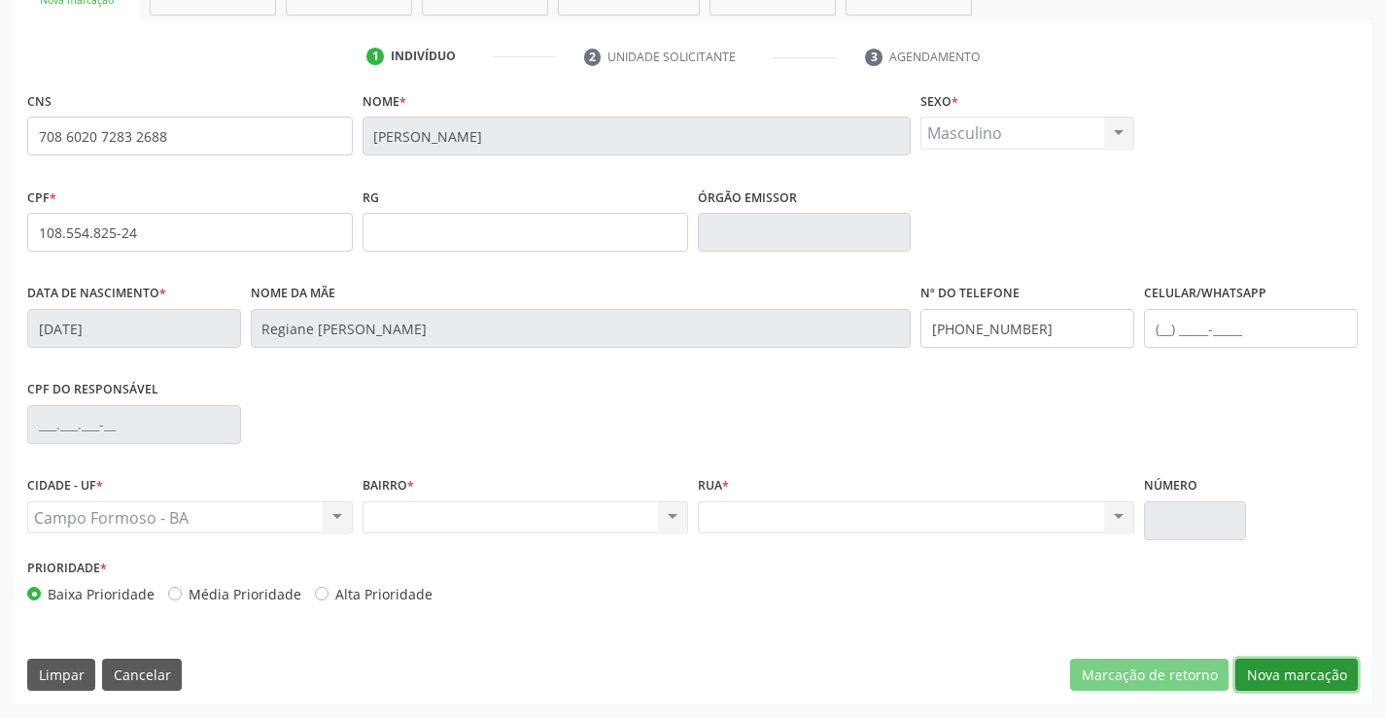
click at [1316, 680] on button "Nova marcação" at bounding box center [1296, 675] width 122 height 33
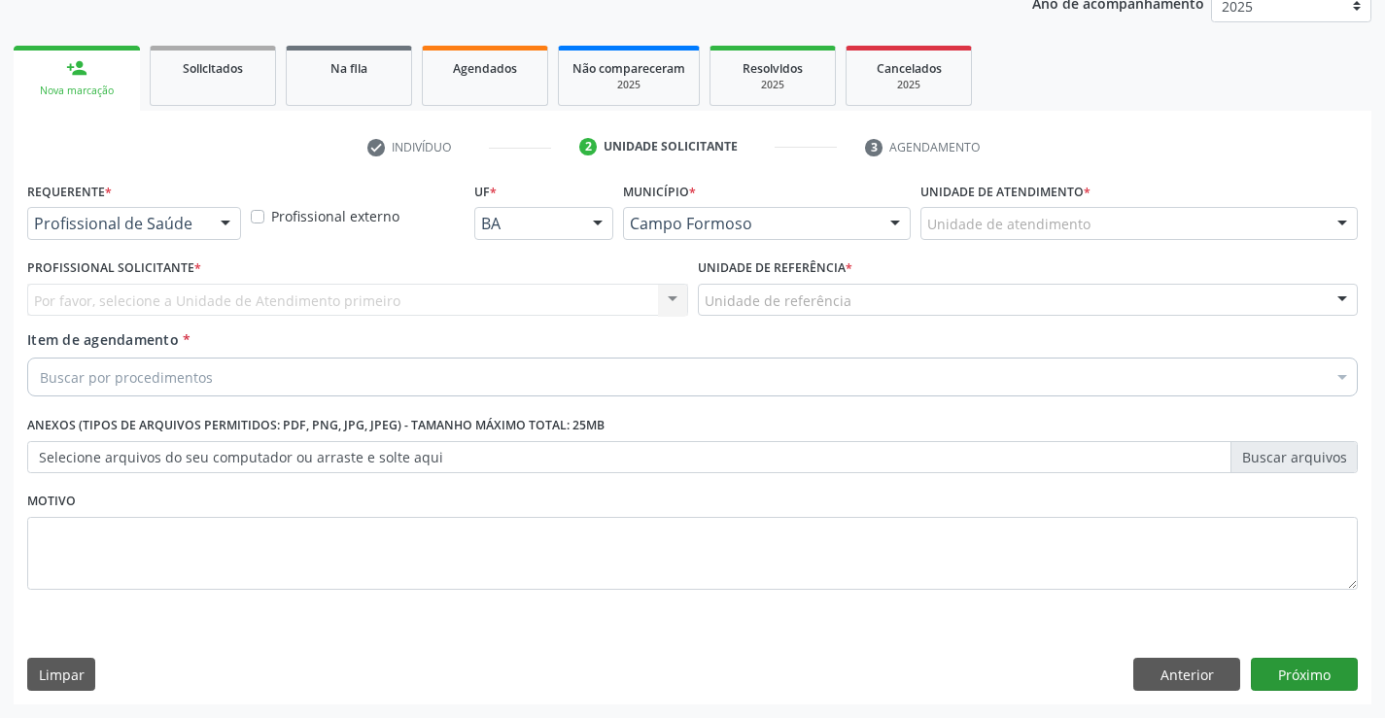
scroll to position [245, 0]
drag, startPoint x: 103, startPoint y: 227, endPoint x: 106, endPoint y: 256, distance: 28.3
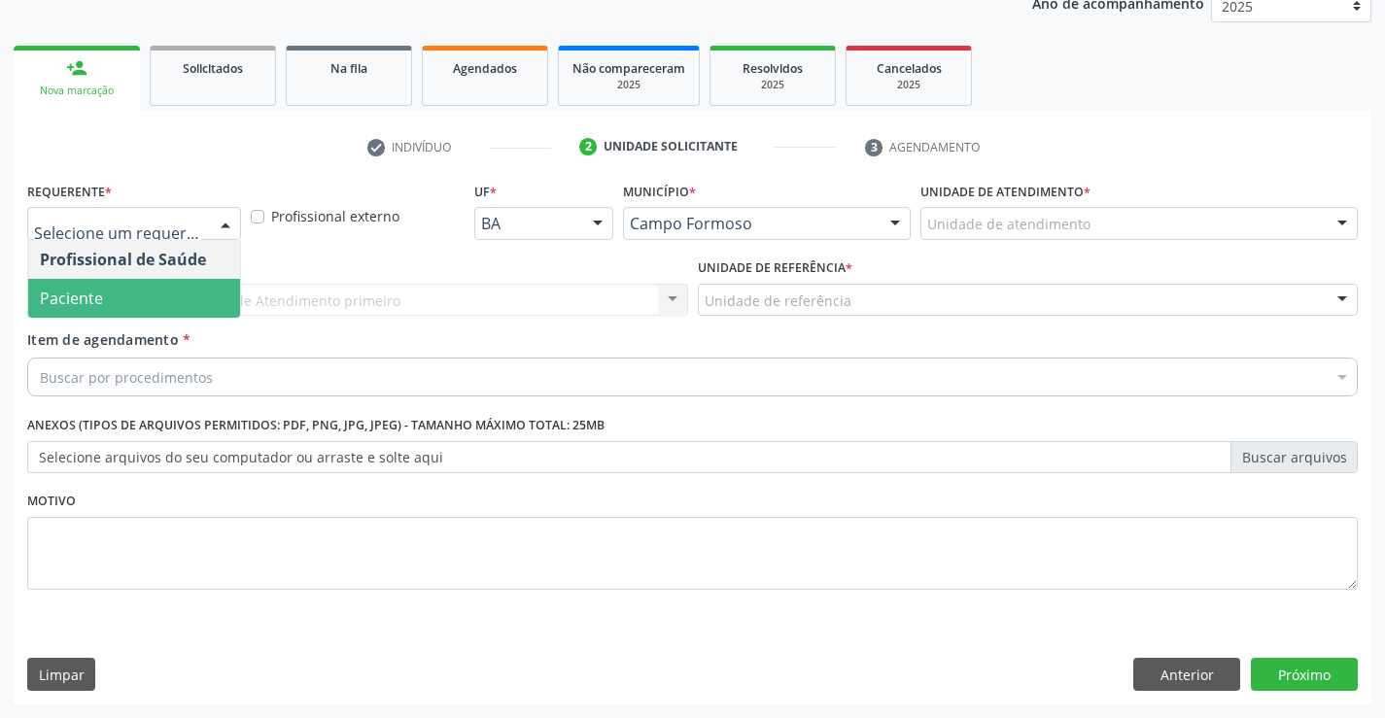
click at [100, 296] on span "Paciente" at bounding box center [71, 298] width 63 height 21
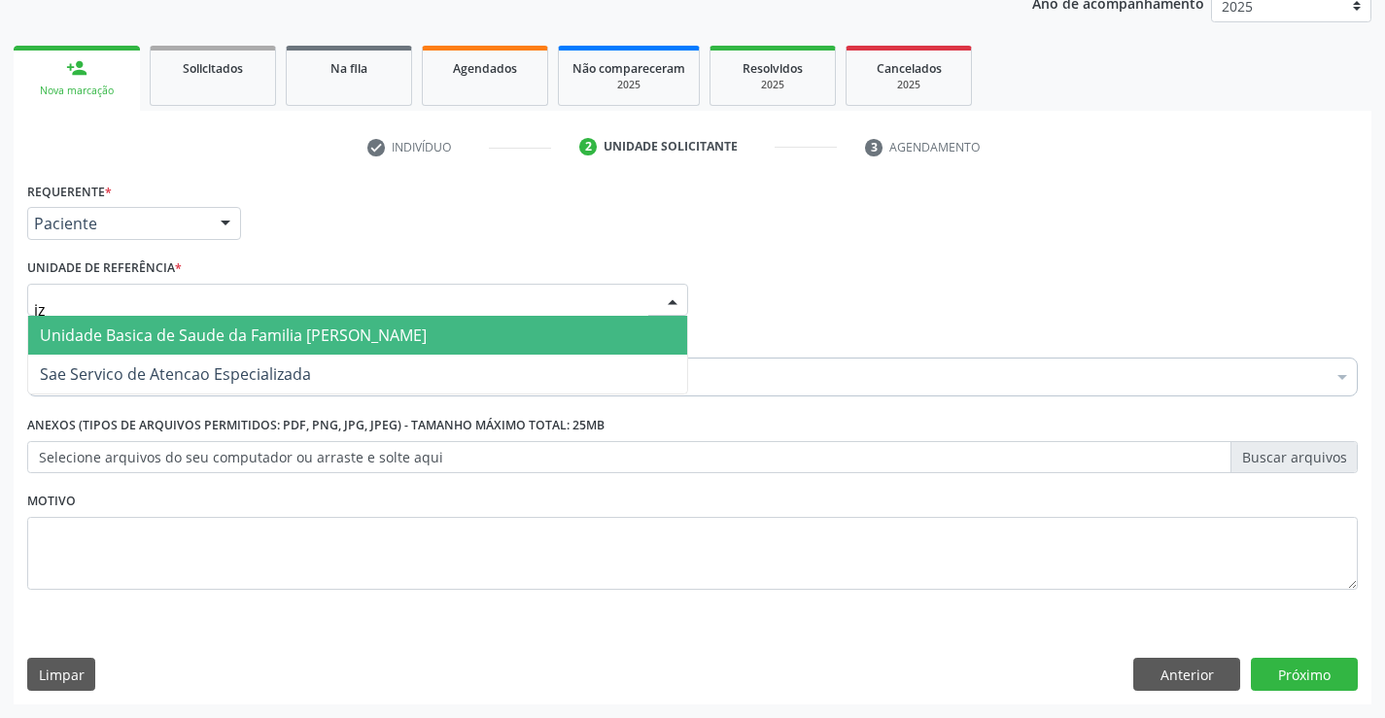
type input "iza"
click at [243, 341] on span "Unidade Basica de Saude da Familia [PERSON_NAME]" at bounding box center [233, 335] width 387 height 21
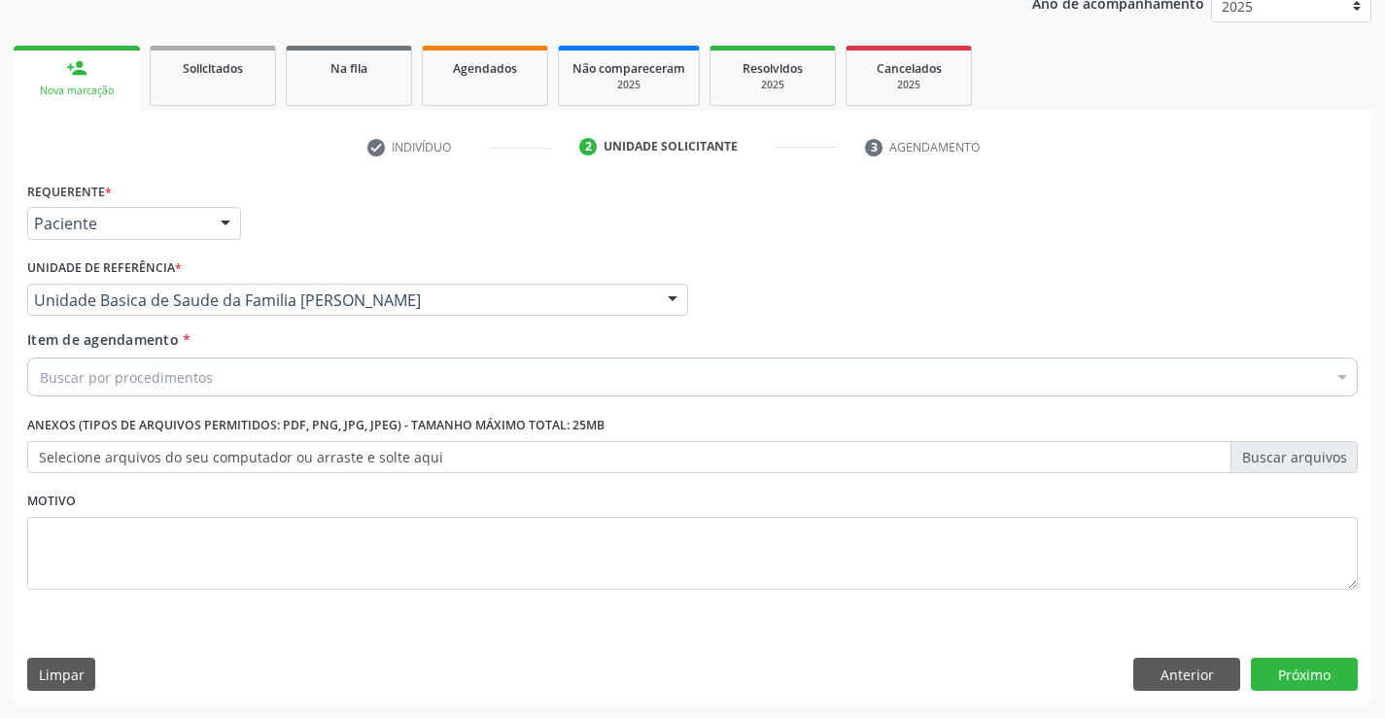
click at [215, 369] on div "Buscar por procedimentos" at bounding box center [692, 377] width 1330 height 39
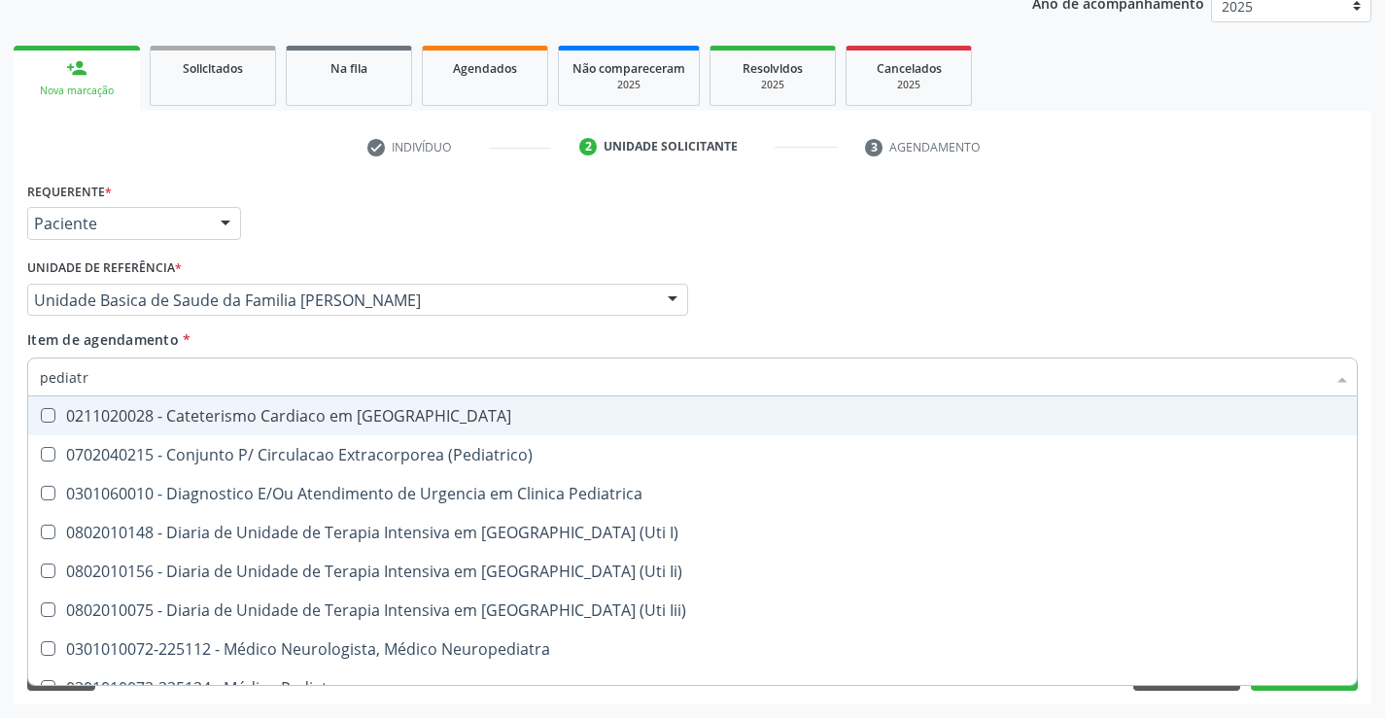
type input "pediatra"
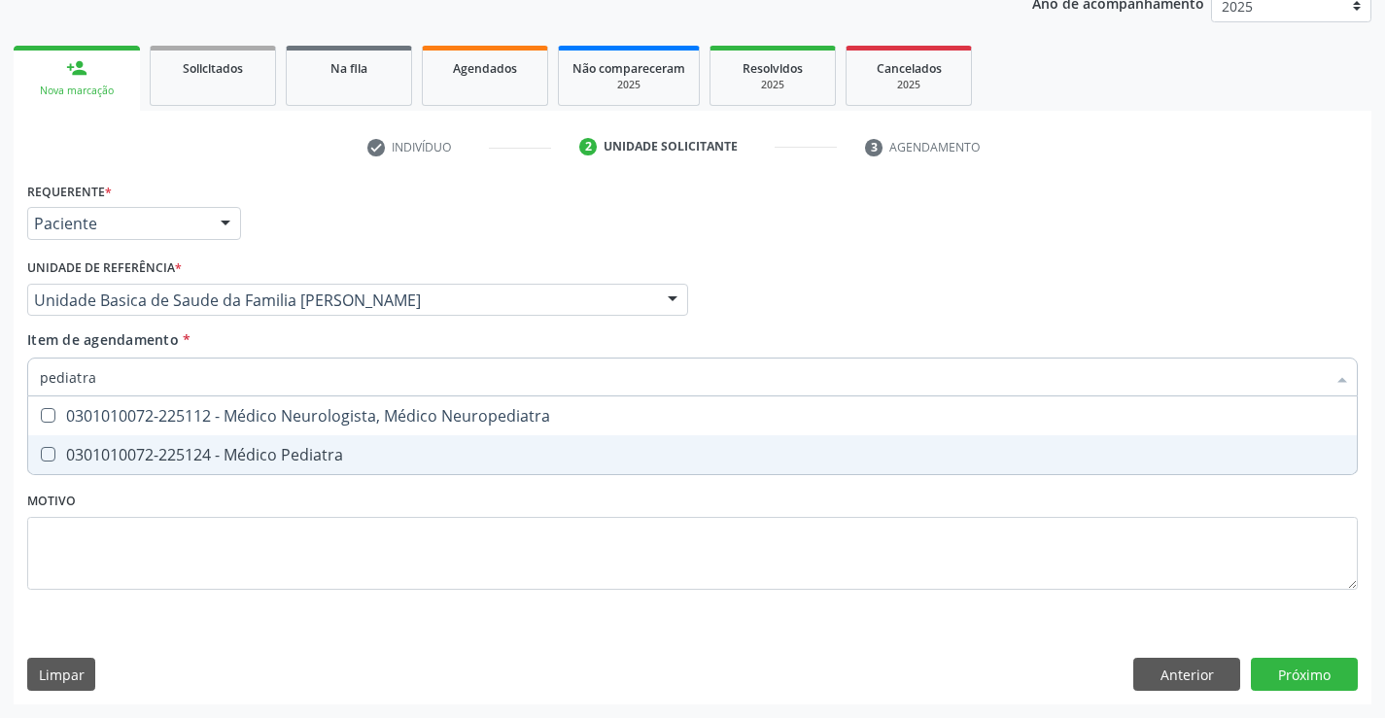
click at [320, 459] on div "0301010072-225124 - Médico Pediatra" at bounding box center [692, 455] width 1305 height 16
checkbox Pediatra "true"
click at [1319, 671] on div "Requerente * Paciente Profissional de Saúde Paciente Nenhum resultado encontrad…" at bounding box center [693, 441] width 1358 height 528
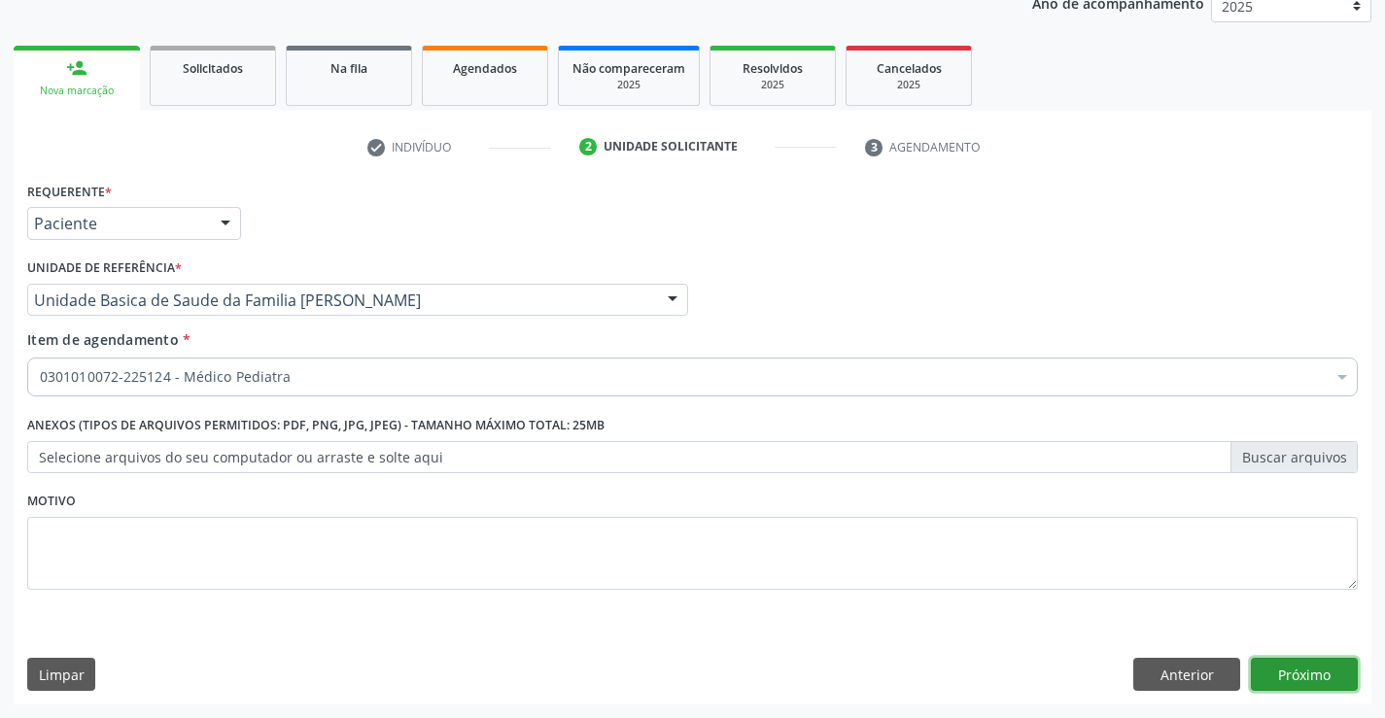
click at [1302, 667] on button "Próximo" at bounding box center [1304, 674] width 107 height 33
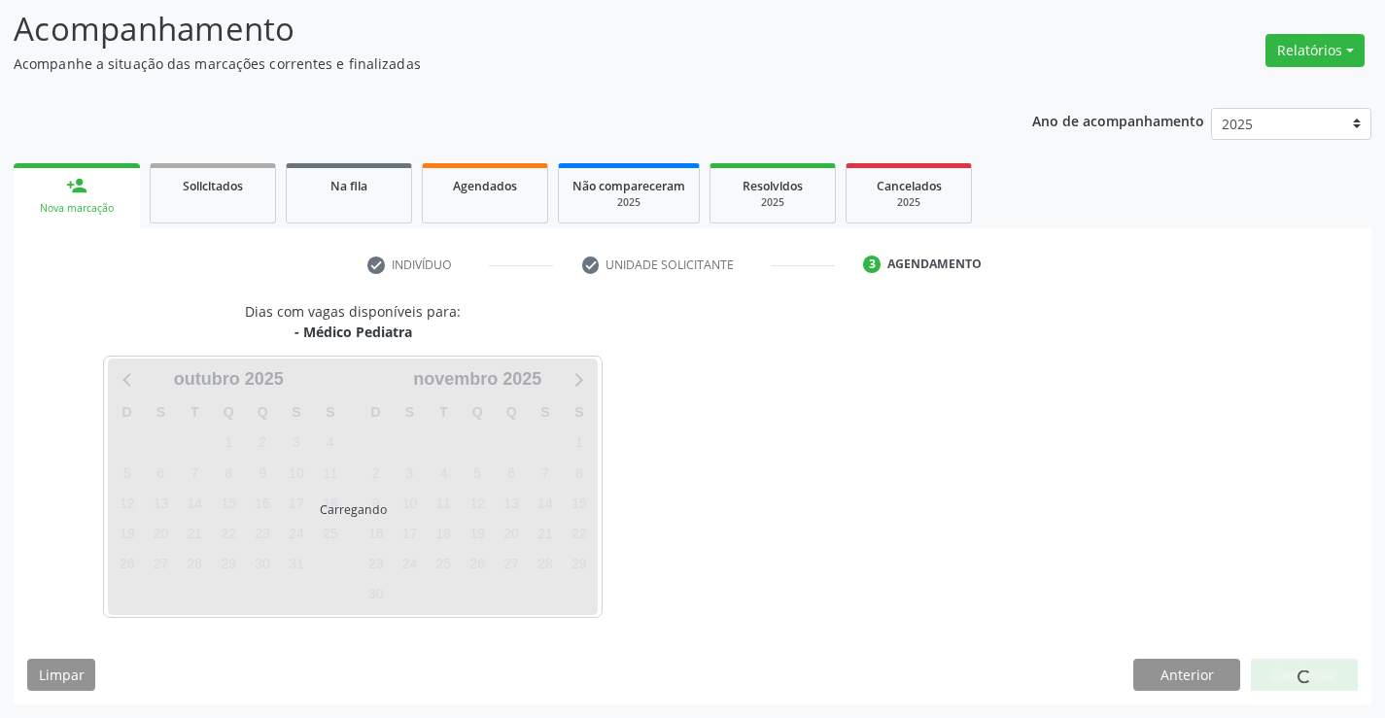
scroll to position [127, 0]
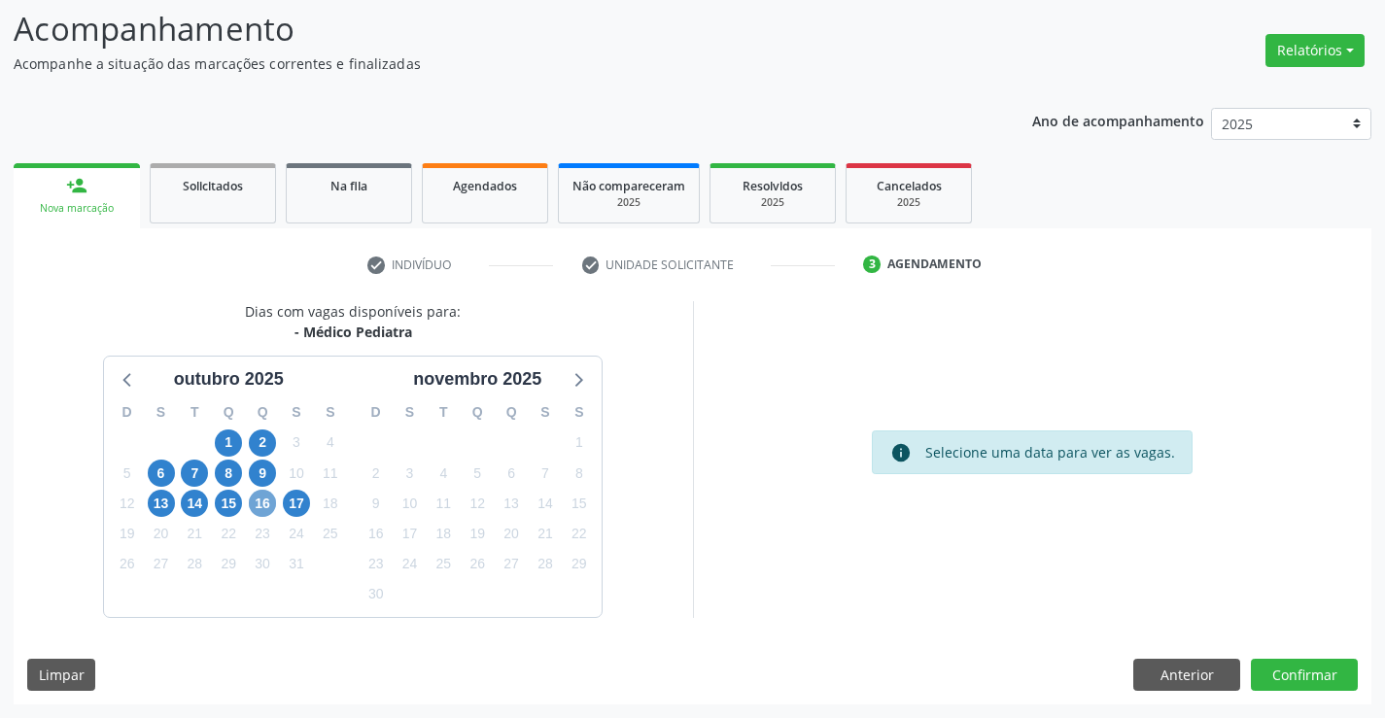
click at [258, 502] on span "16" at bounding box center [262, 503] width 27 height 27
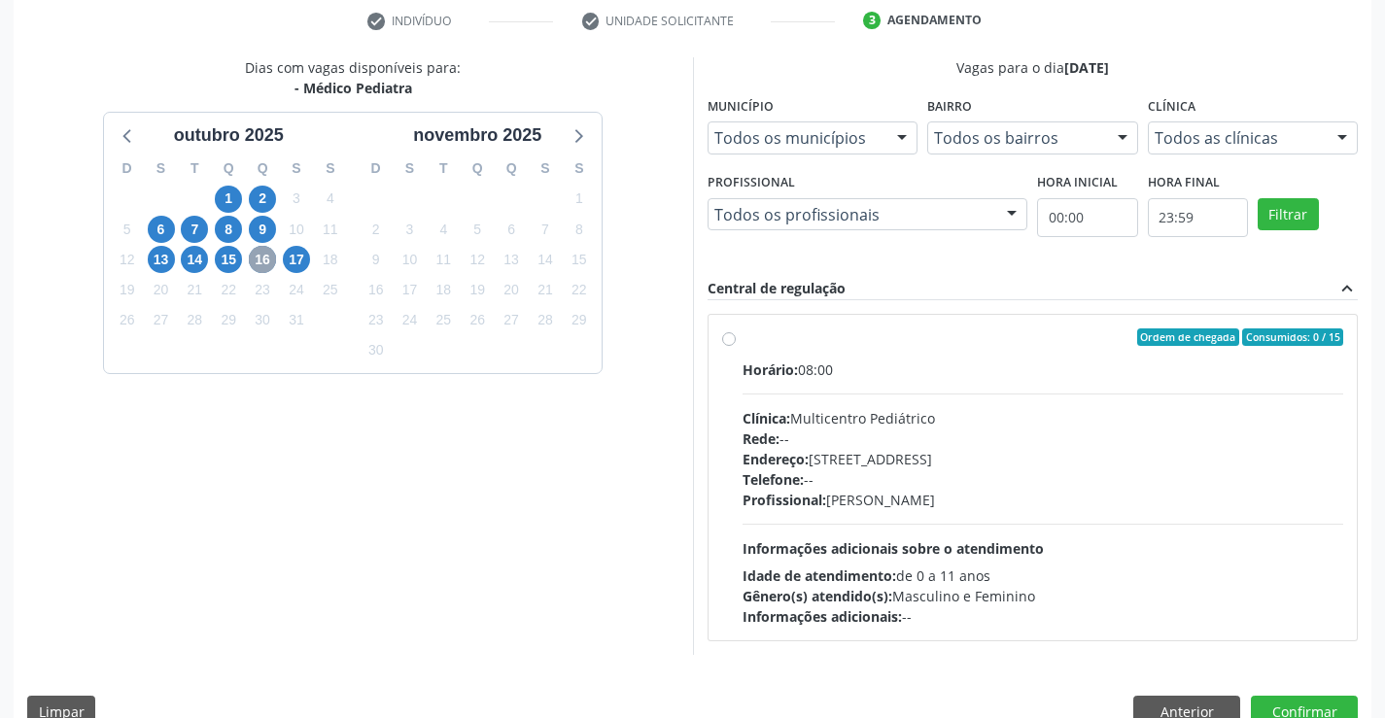
scroll to position [408, 0]
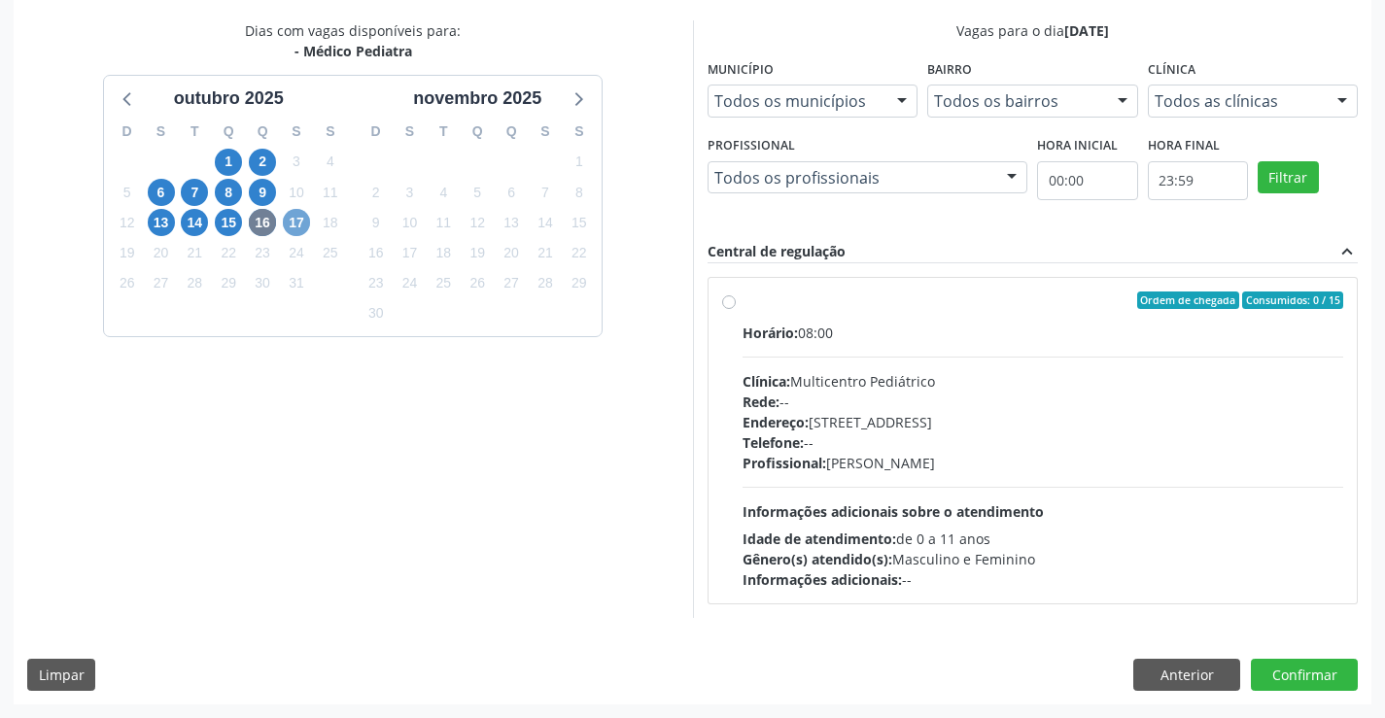
click at [297, 225] on span "17" at bounding box center [296, 222] width 27 height 27
click at [743, 304] on label "Ordem de chegada Consumidos: 9 / 15 Horário: 07:00 Clínica: Multicentro Pediátr…" at bounding box center [1044, 441] width 602 height 298
click at [725, 304] on input "Ordem de chegada Consumidos: 9 / 15 Horário: 07:00 Clínica: Multicentro Pediátr…" at bounding box center [729, 300] width 14 height 17
radio input "true"
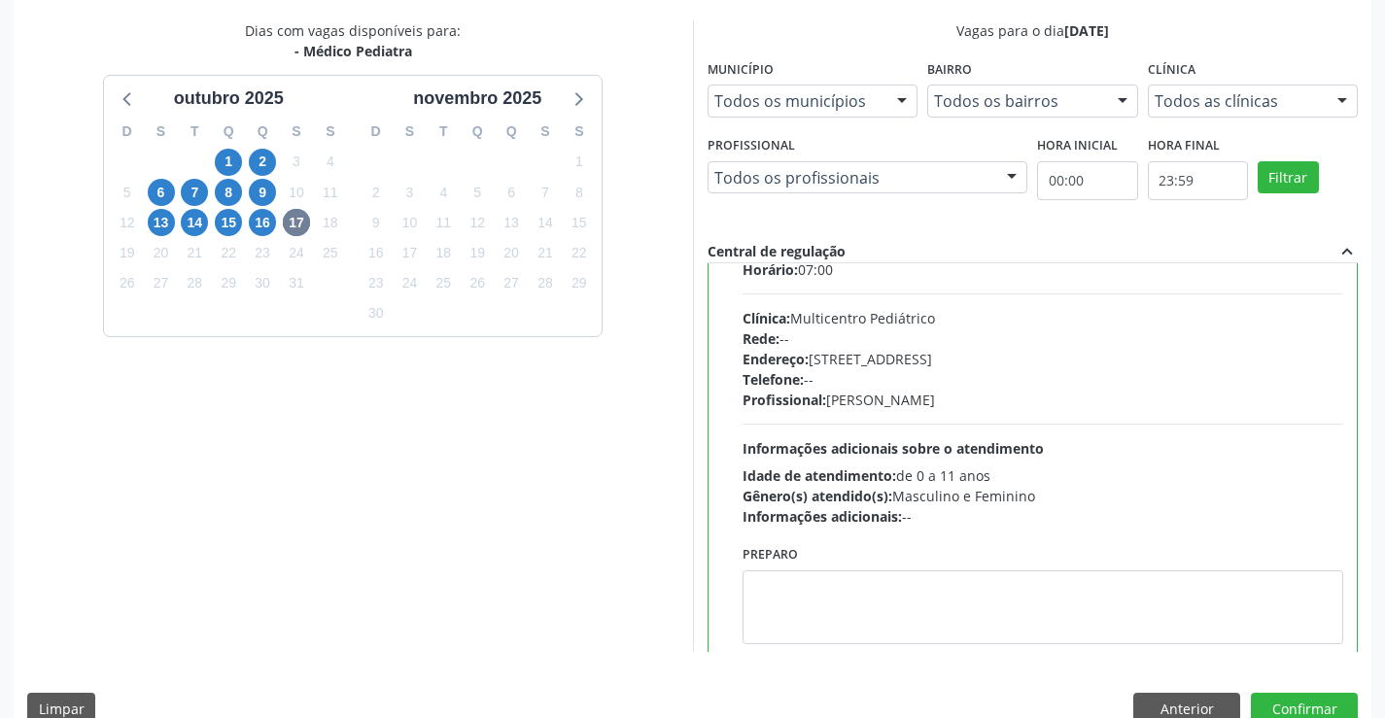
scroll to position [96, 0]
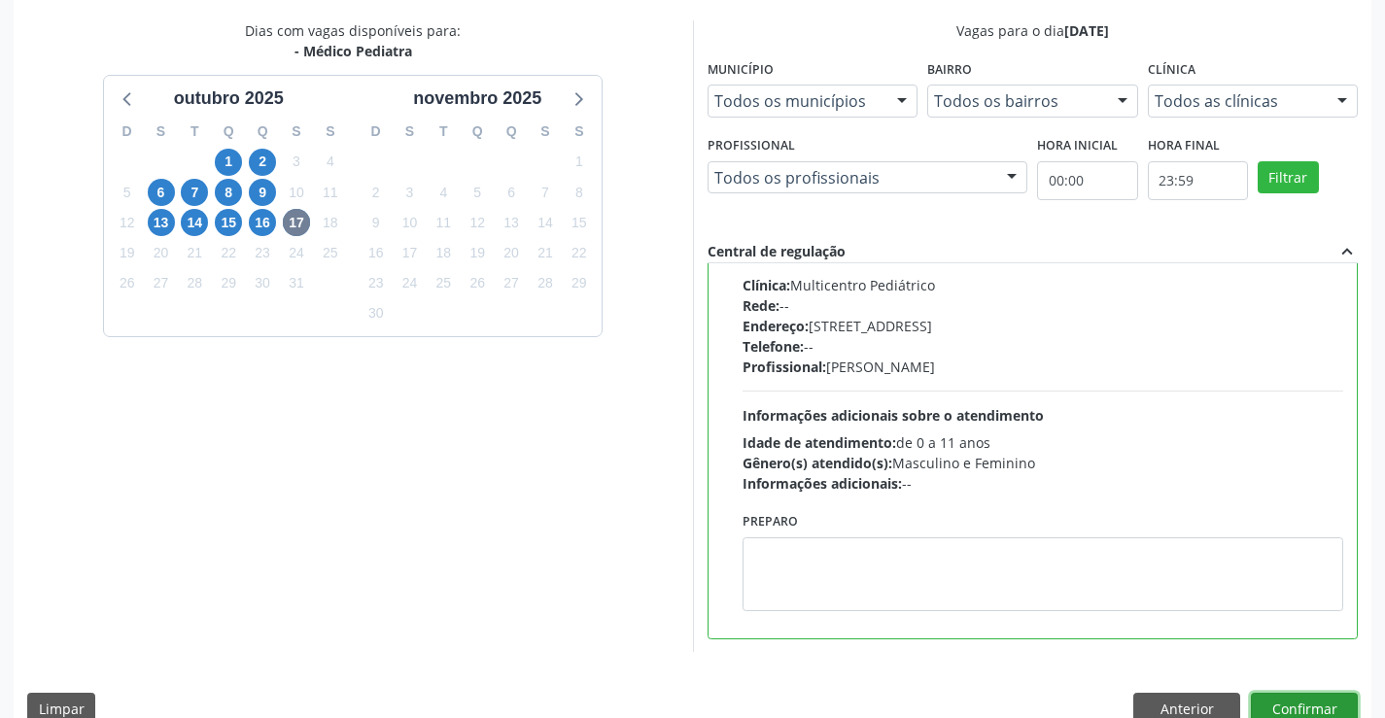
click at [1294, 708] on button "Confirmar" at bounding box center [1304, 709] width 107 height 33
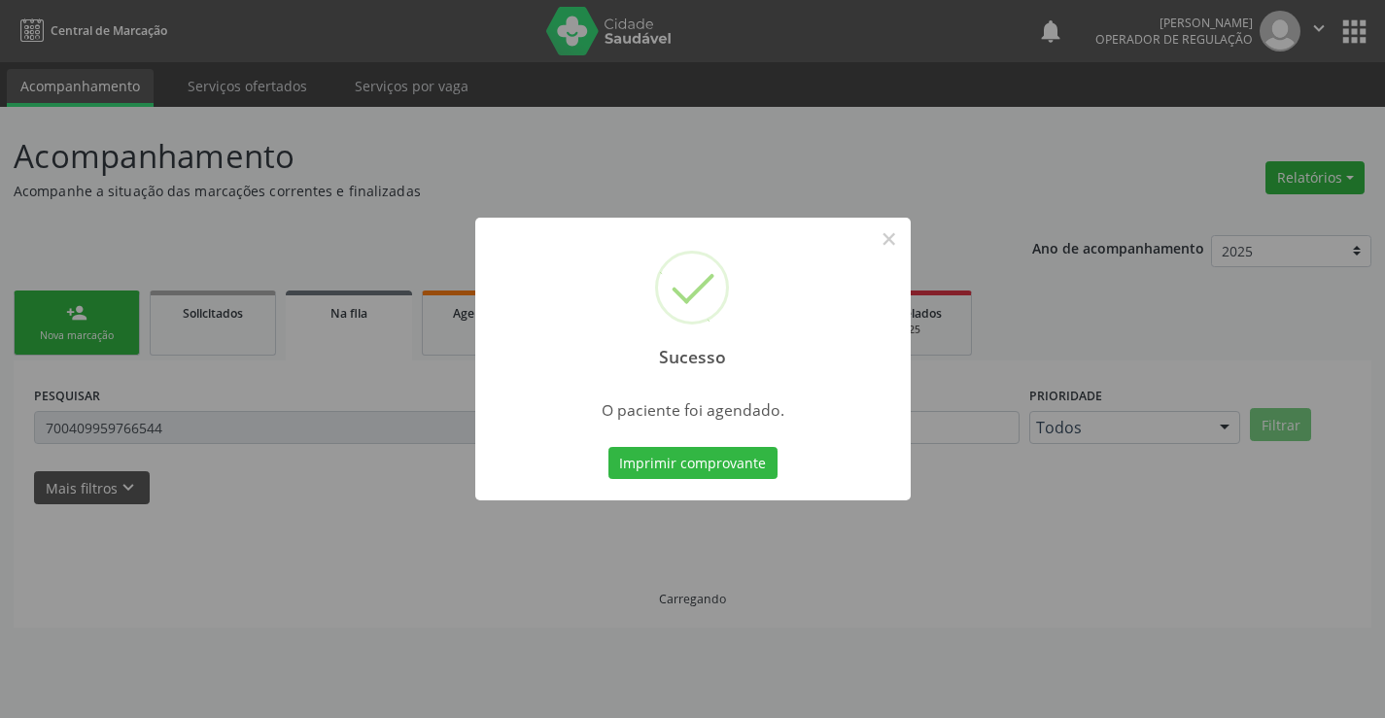
scroll to position [0, 0]
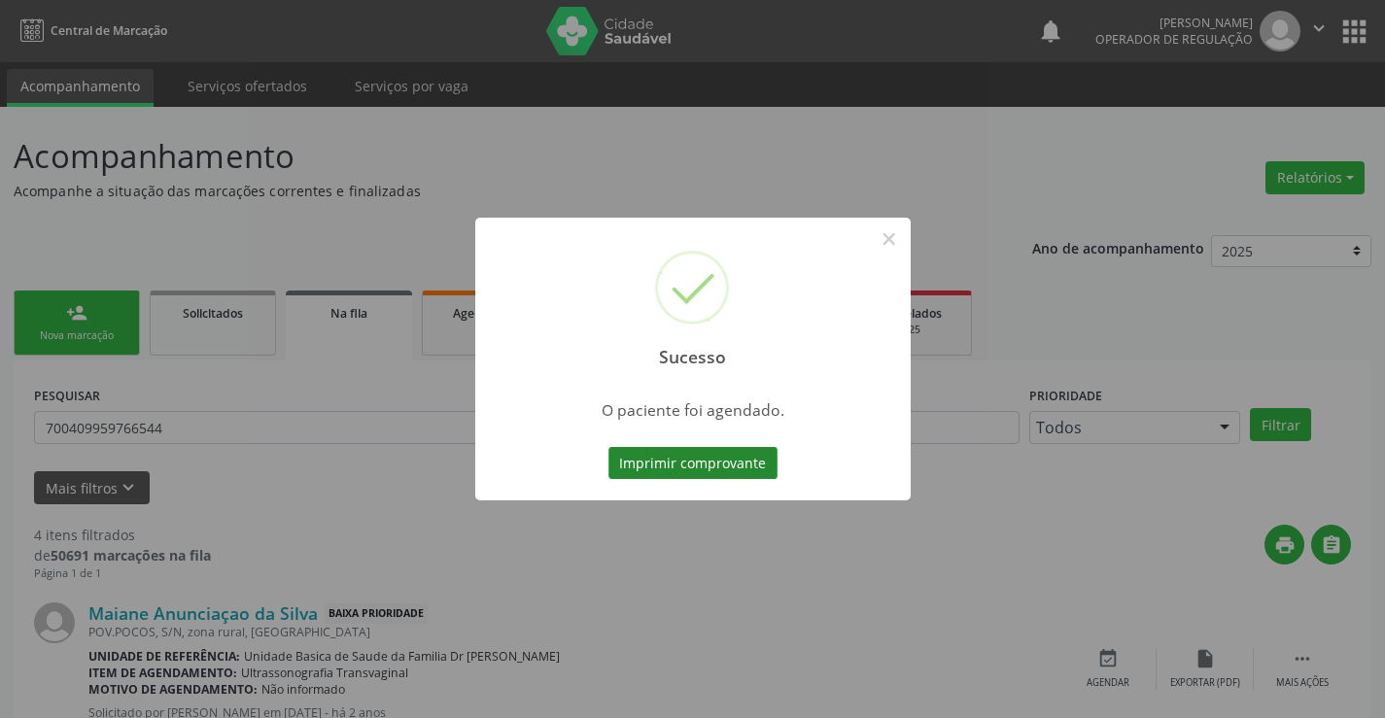
click at [681, 466] on button "Imprimir comprovante" at bounding box center [692, 463] width 169 height 33
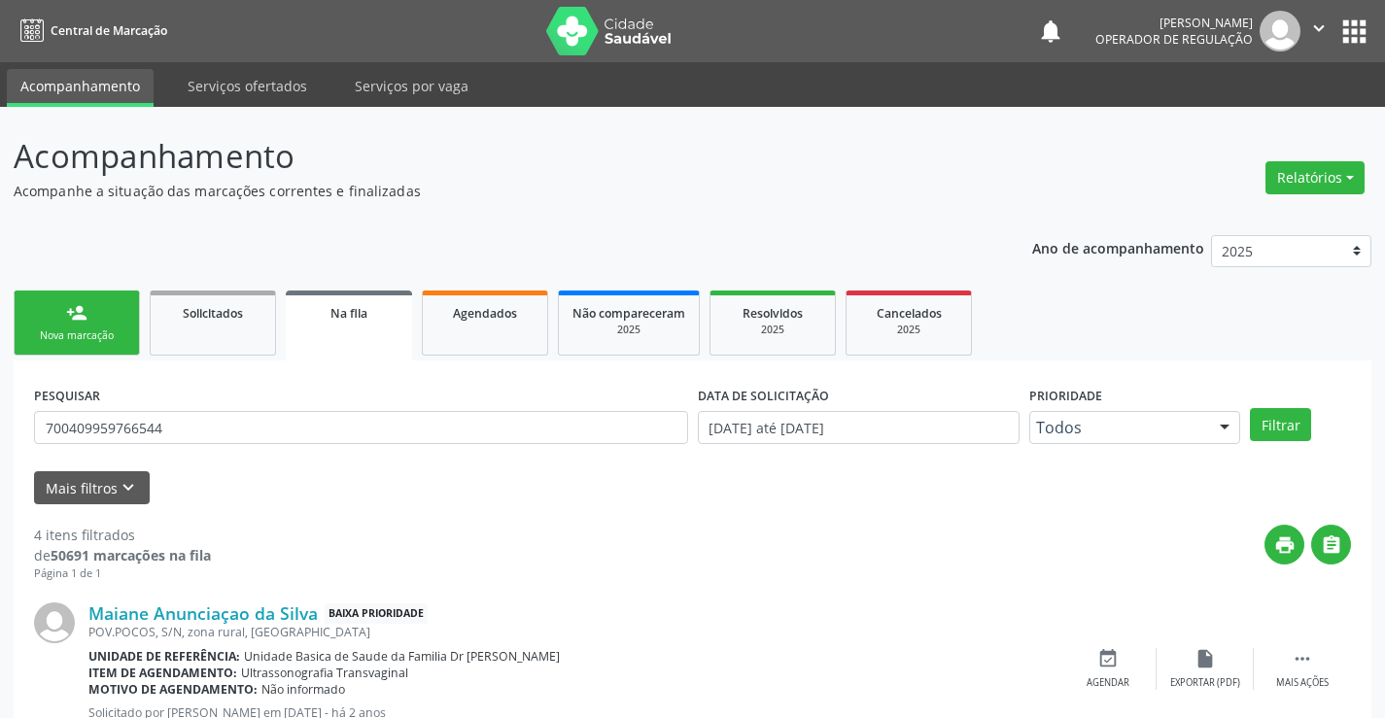
drag, startPoint x: 90, startPoint y: 329, endPoint x: 110, endPoint y: 340, distance: 22.2
click at [92, 329] on div "Nova marcação" at bounding box center [76, 335] width 97 height 15
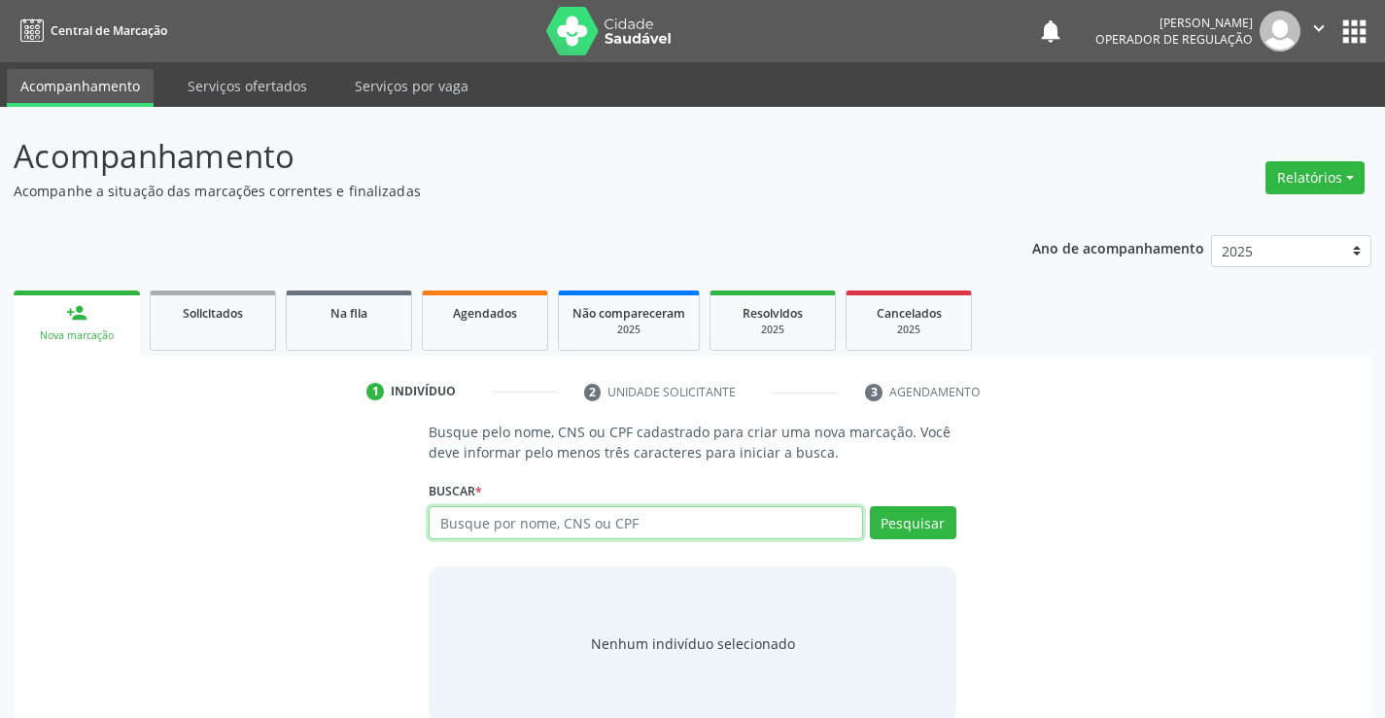
click at [690, 529] on input "text" at bounding box center [645, 522] width 433 height 33
type input "702508707937640"
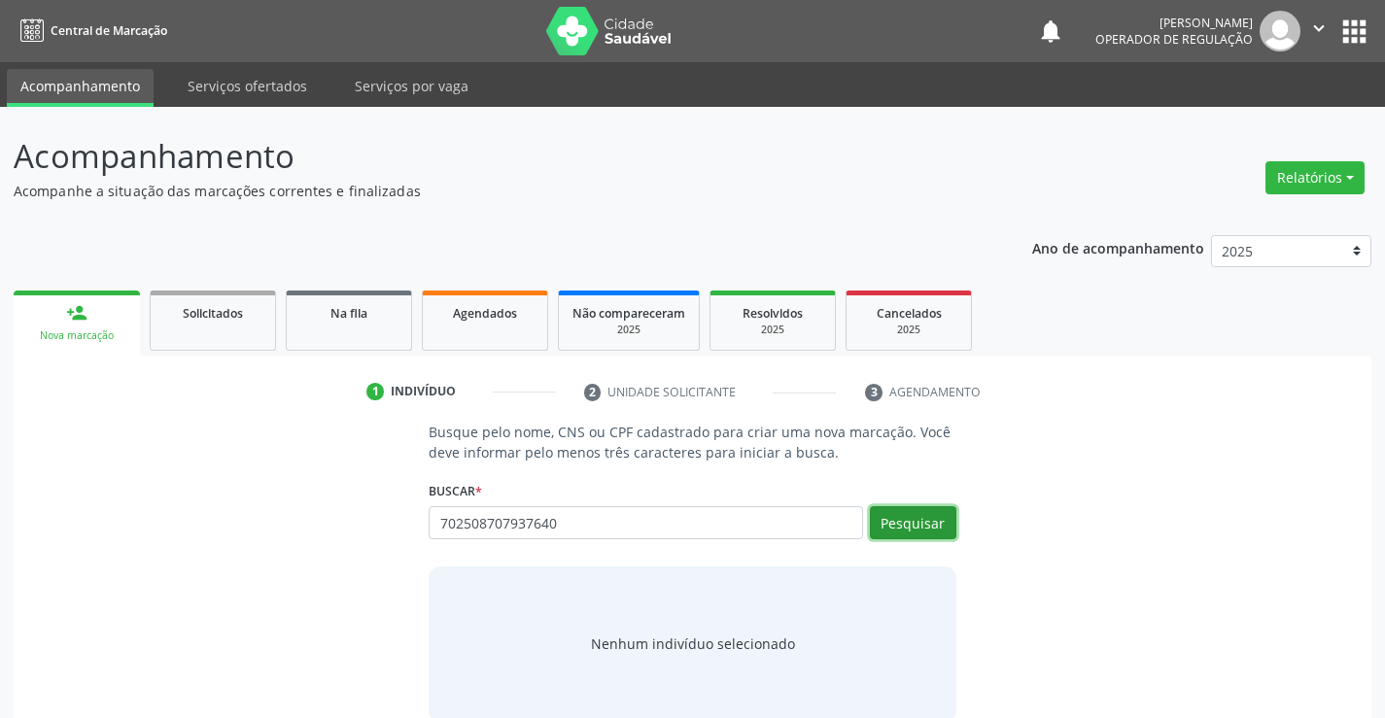
click at [900, 525] on button "Pesquisar" at bounding box center [913, 522] width 86 height 33
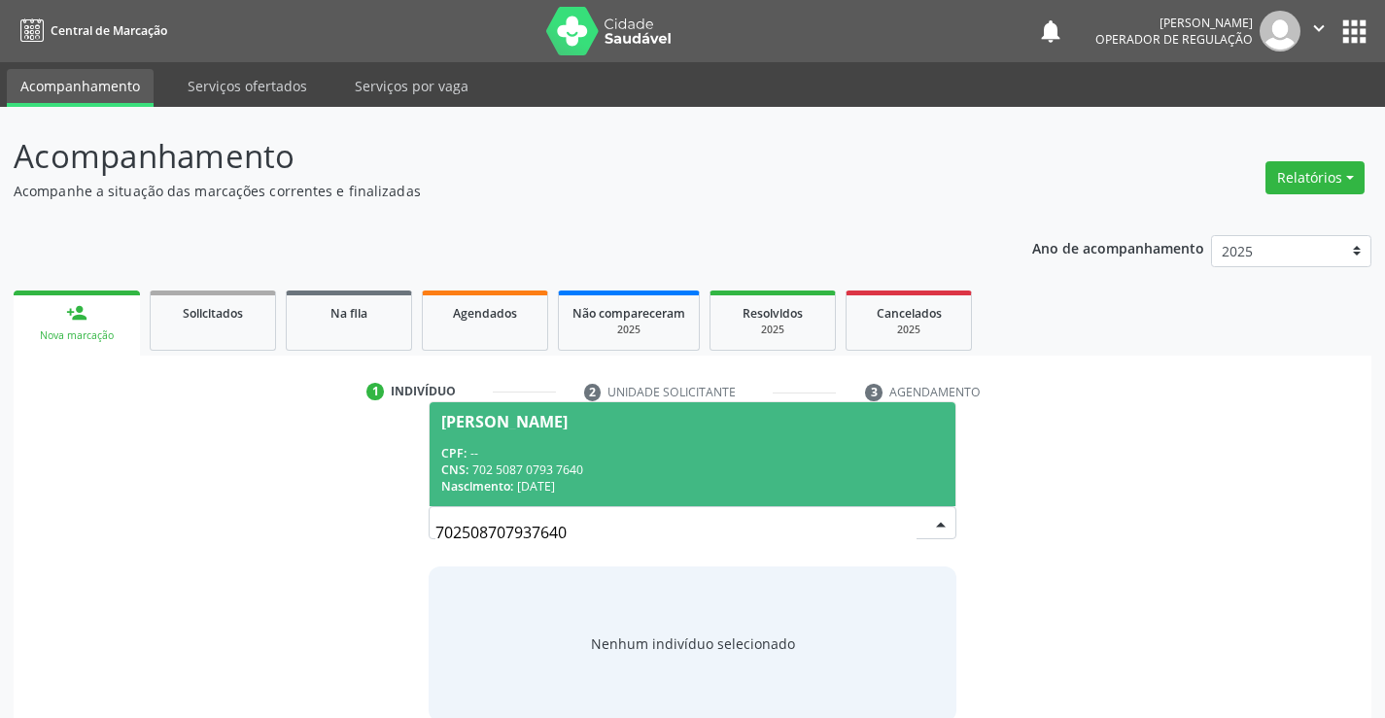
click at [678, 469] on div "CNS: 702 5087 0793 7640" at bounding box center [691, 470] width 501 height 17
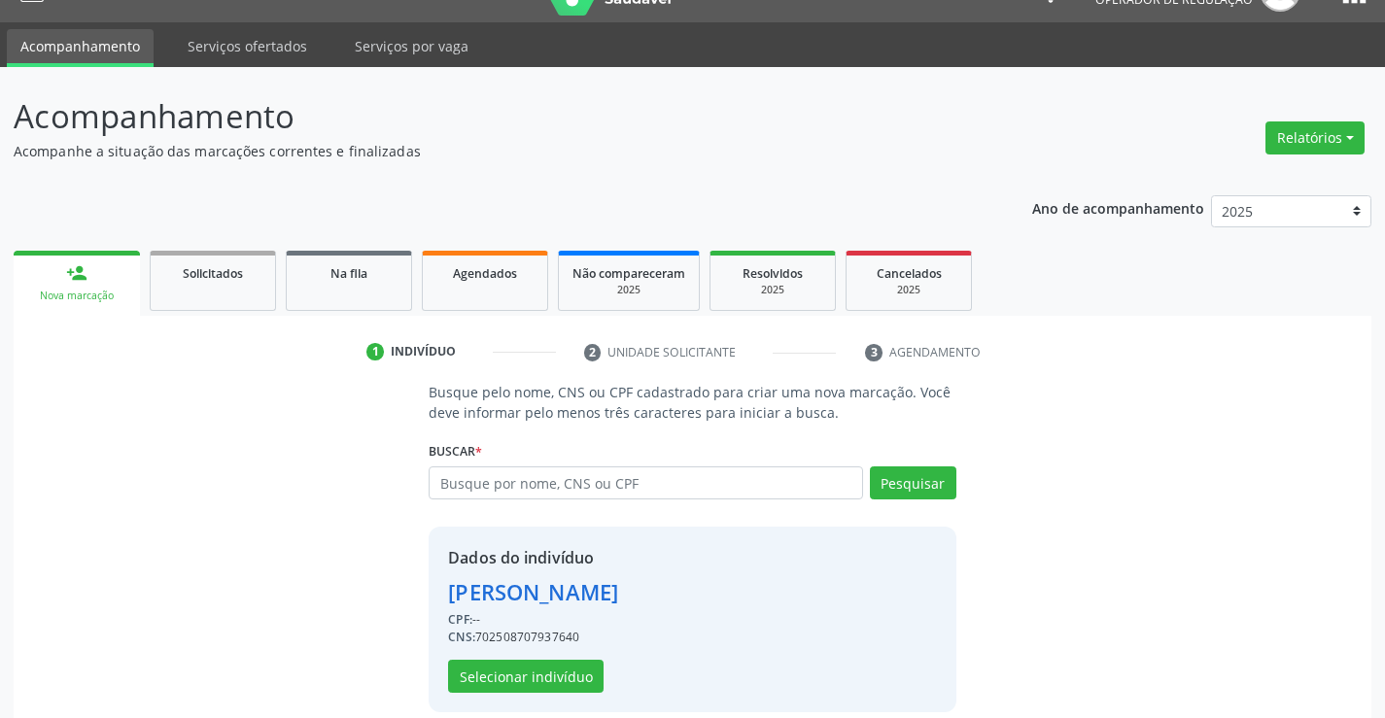
scroll to position [61, 0]
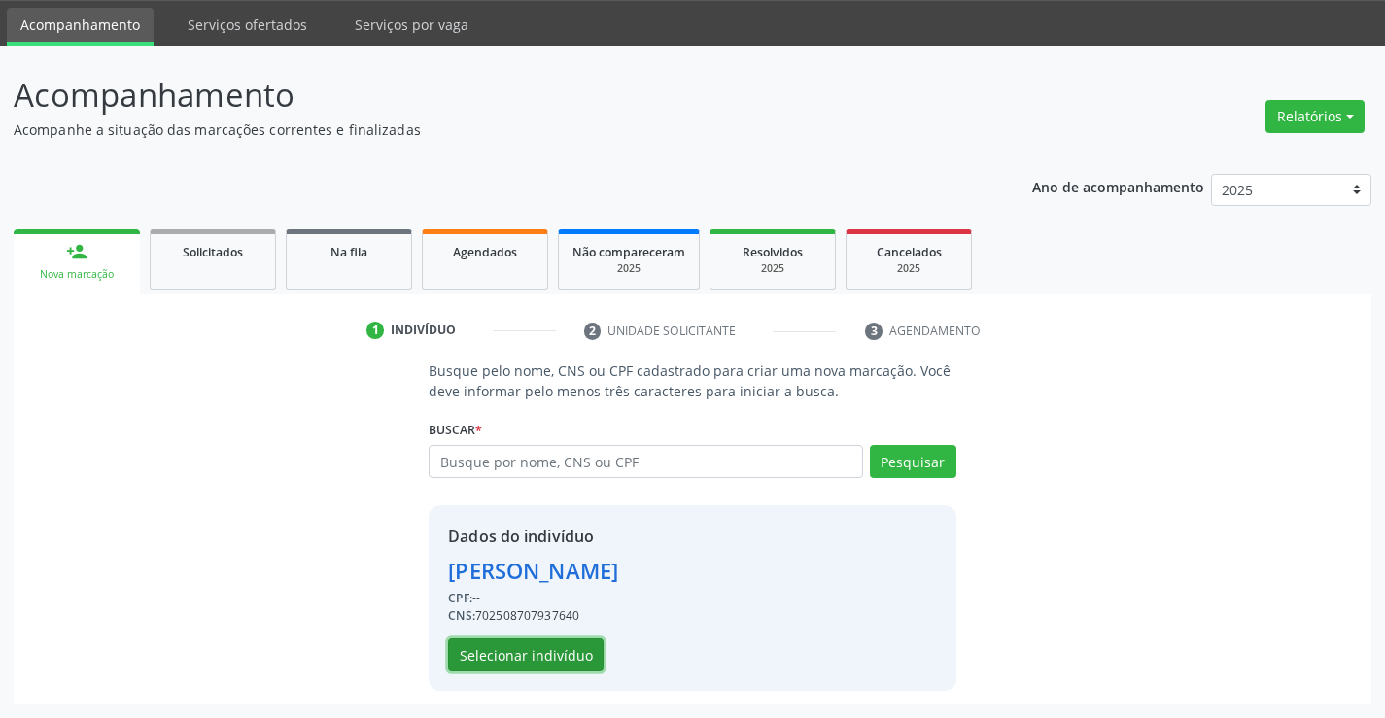
click at [502, 656] on button "Selecionar indivíduo" at bounding box center [525, 655] width 155 height 33
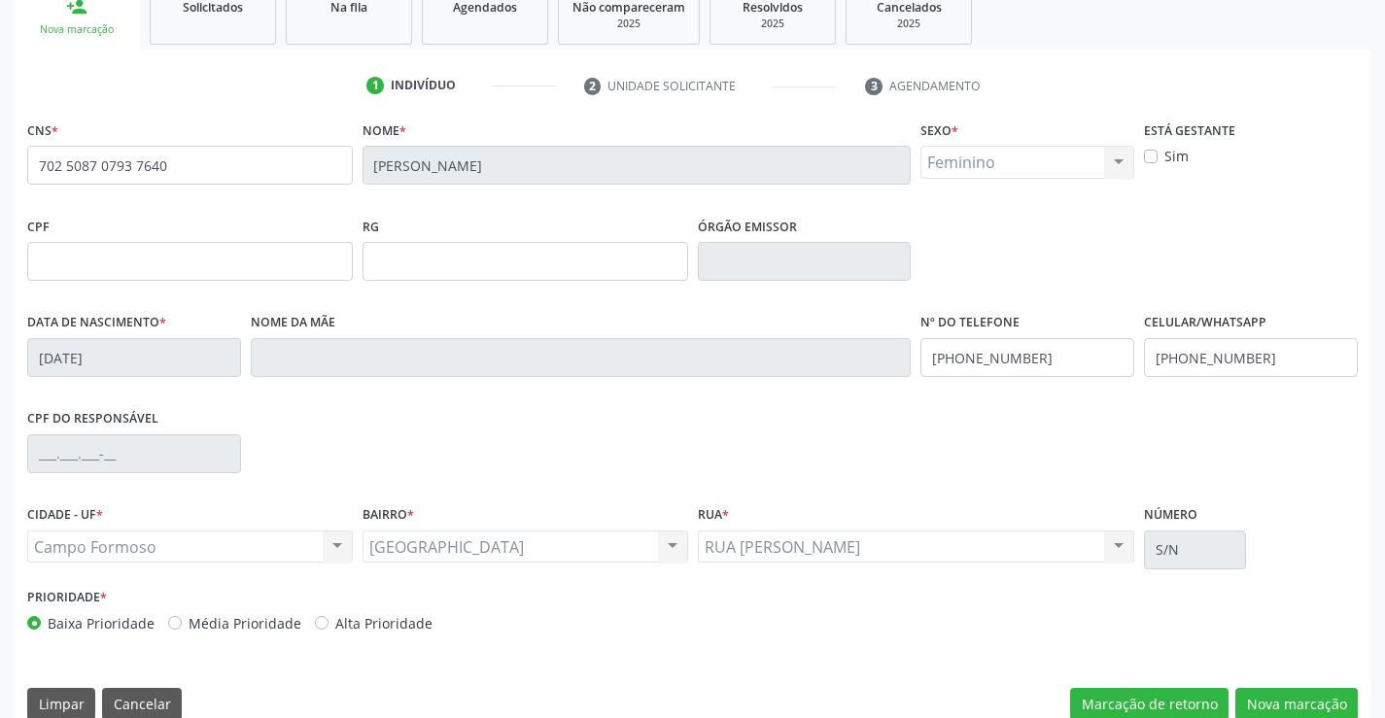
scroll to position [335, 0]
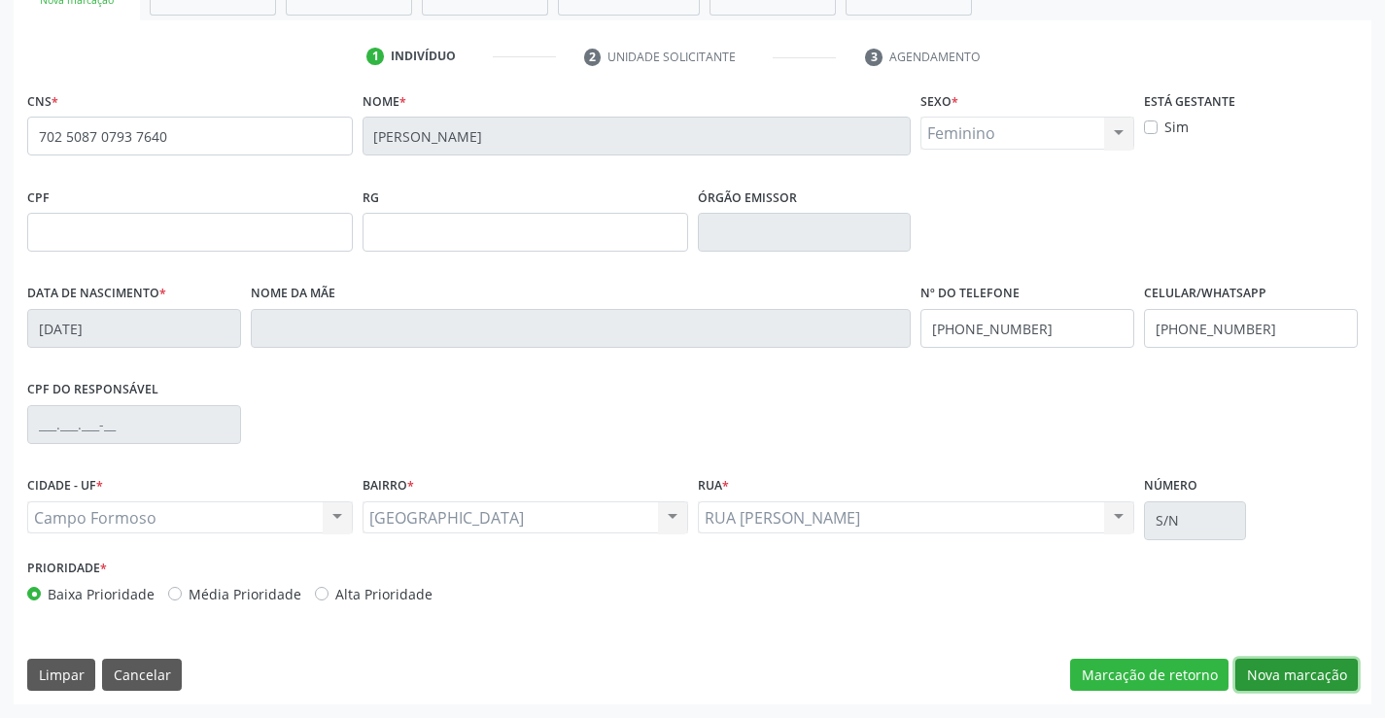
click at [1301, 665] on button "Nova marcação" at bounding box center [1296, 675] width 122 height 33
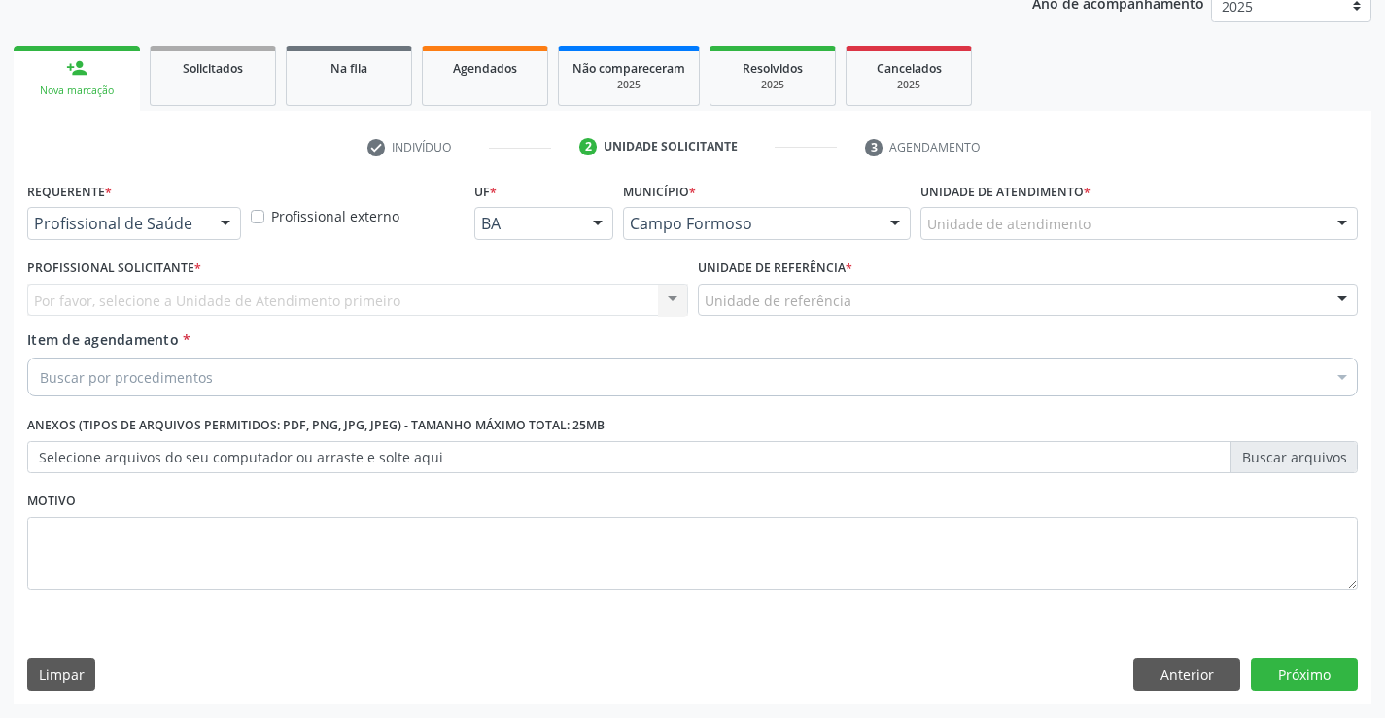
scroll to position [245, 0]
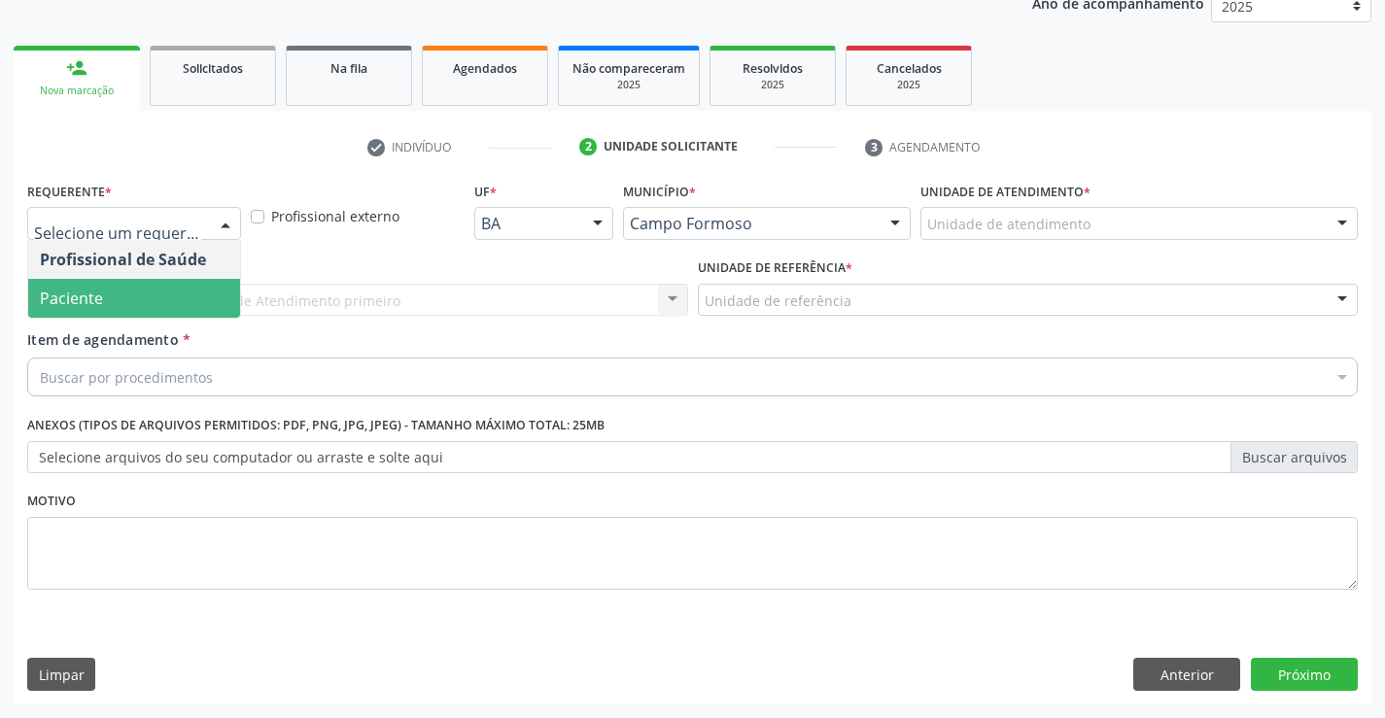
click at [81, 291] on span "Paciente" at bounding box center [71, 298] width 63 height 21
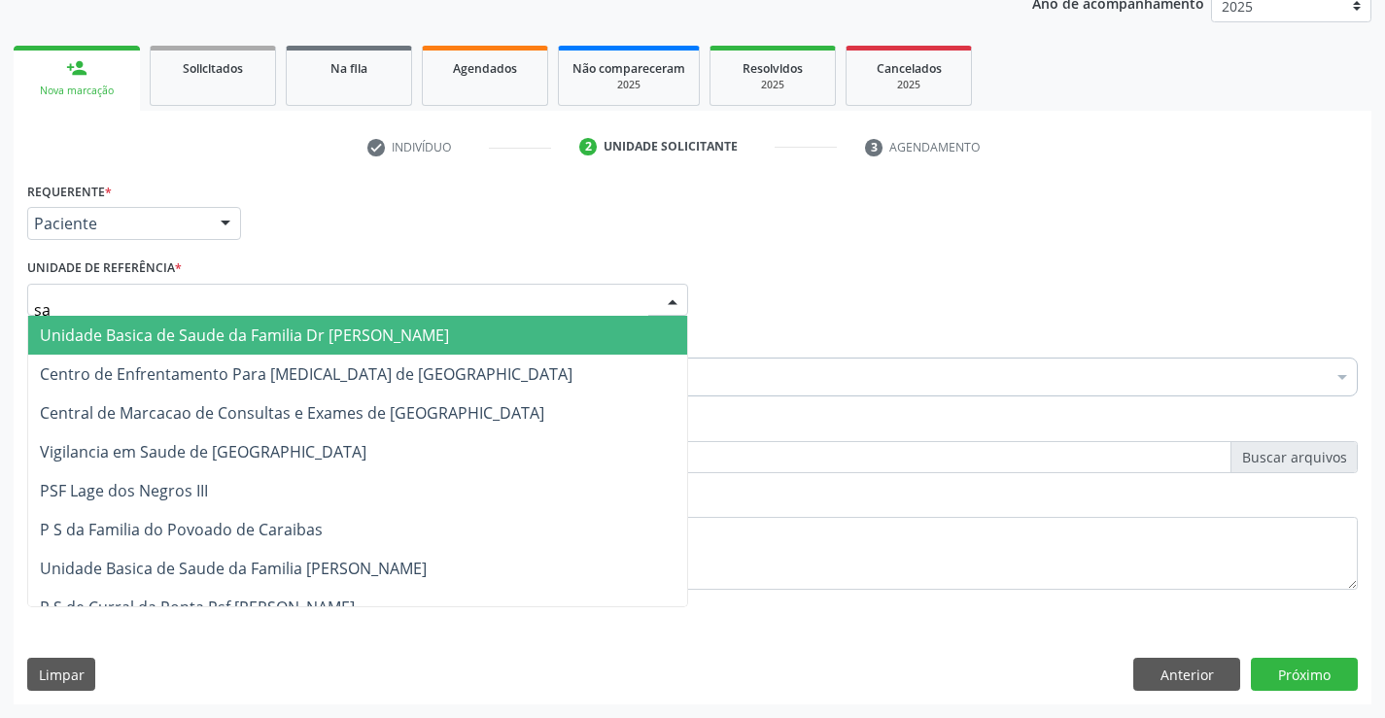
type input "sao"
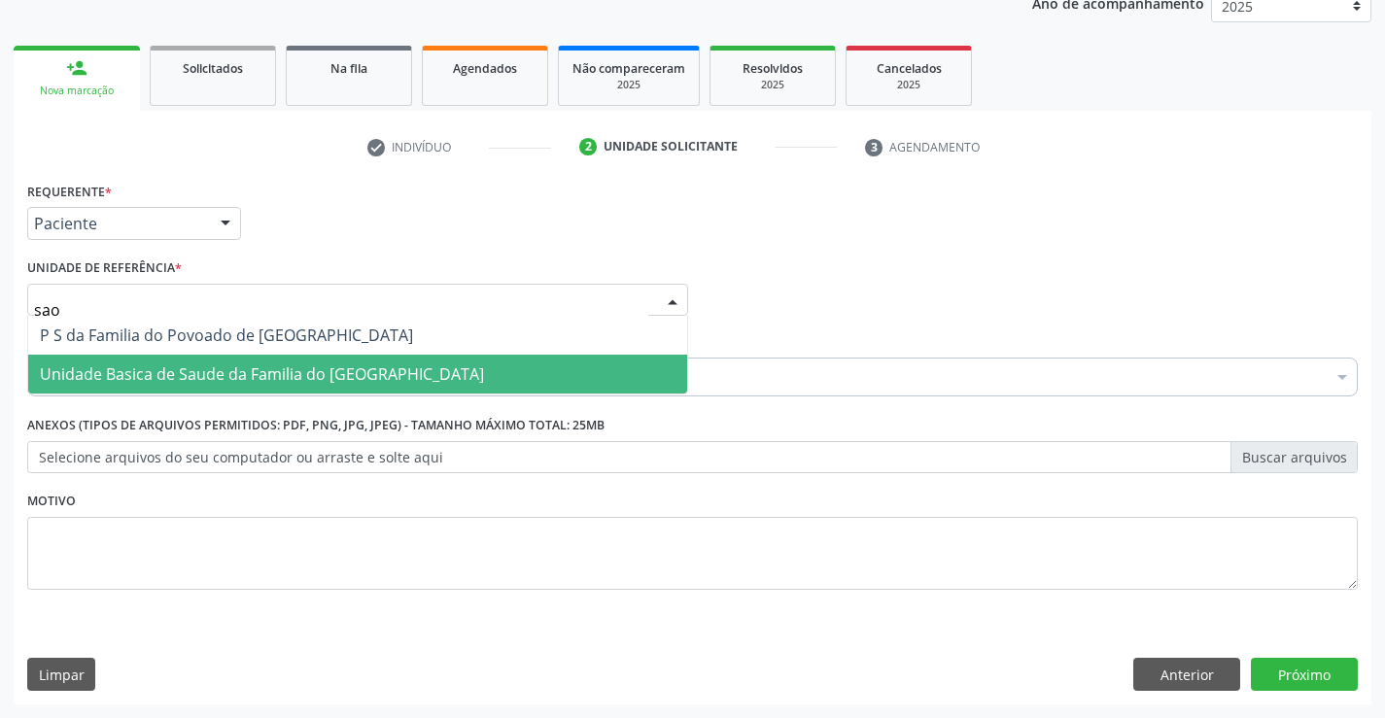
click at [238, 365] on span "Unidade Basica de Saude da Familia do [GEOGRAPHIC_DATA]" at bounding box center [262, 373] width 444 height 21
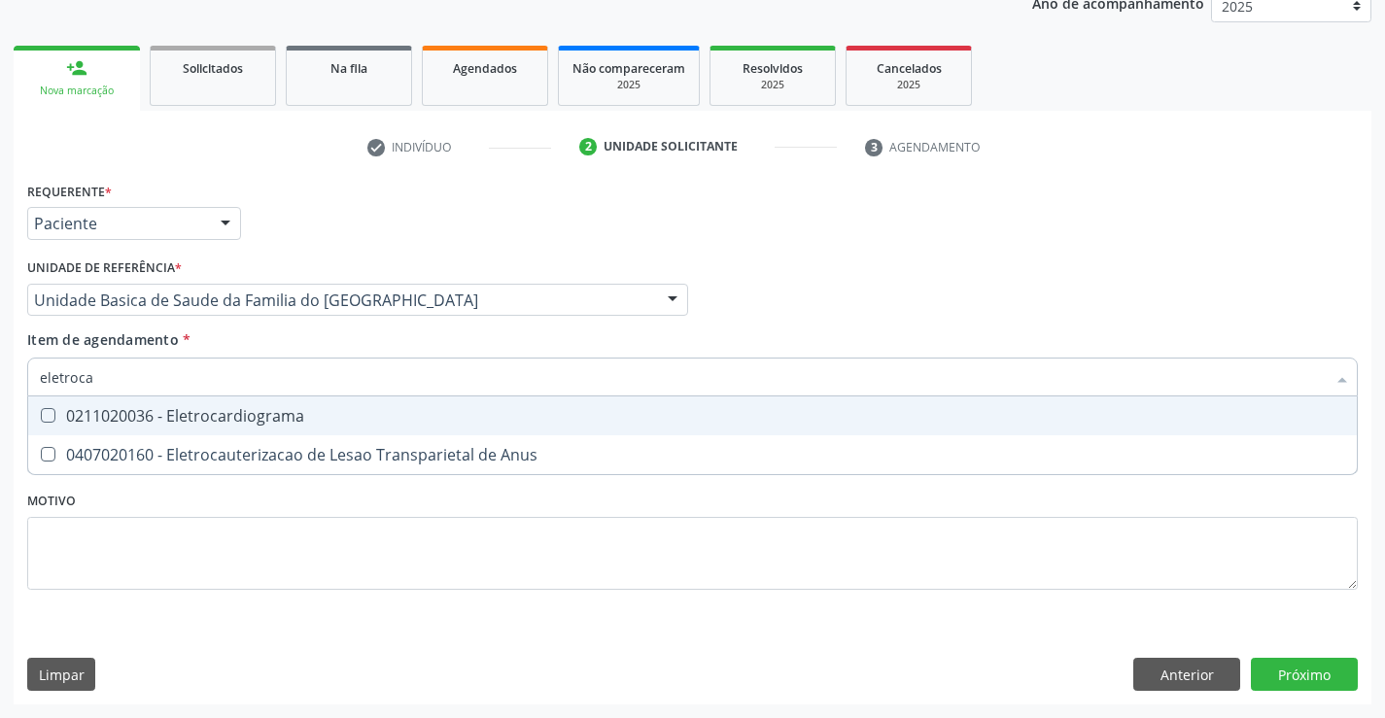
type input "eletrocar"
click at [230, 424] on div "0211020036 - Eletrocardiograma" at bounding box center [692, 416] width 1305 height 16
checkbox Eletrocardiograma "true"
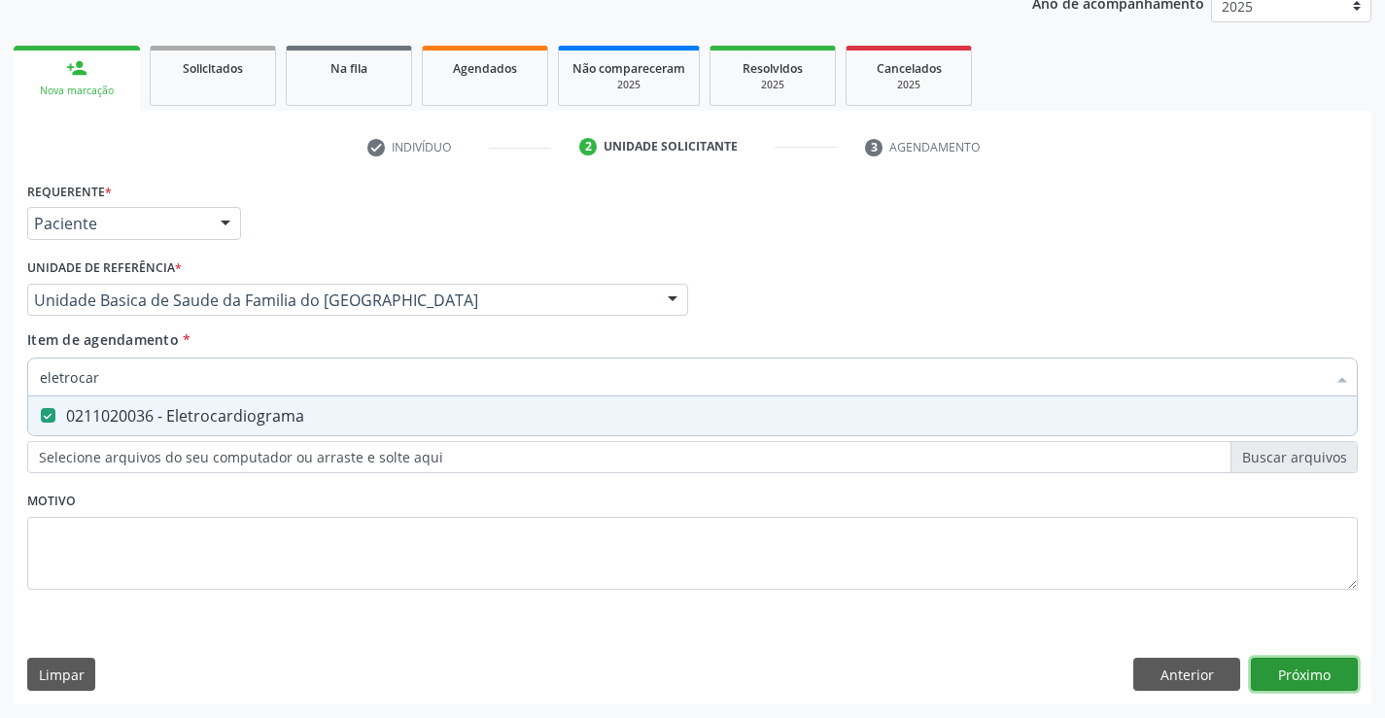
click at [1296, 663] on div "Requerente * Paciente Profissional de Saúde Paciente Nenhum resultado encontrad…" at bounding box center [693, 441] width 1358 height 528
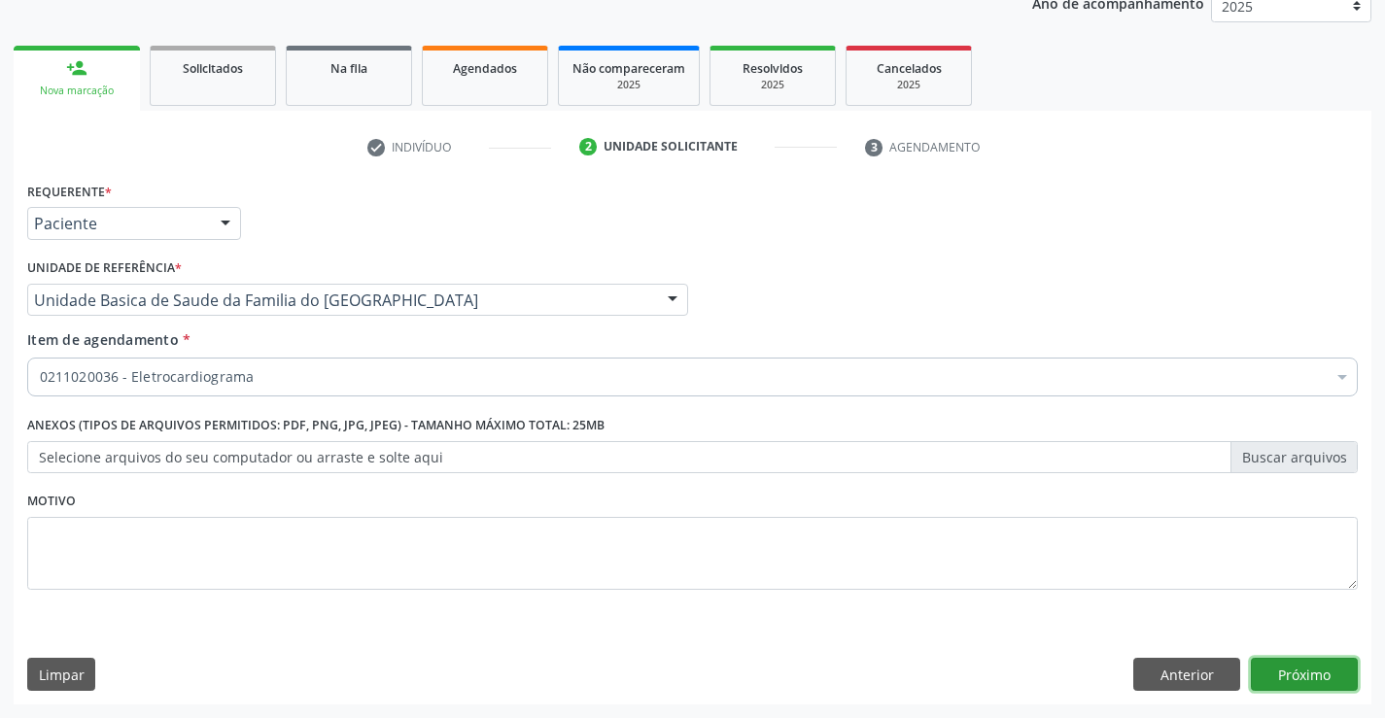
click at [1284, 665] on button "Próximo" at bounding box center [1304, 674] width 107 height 33
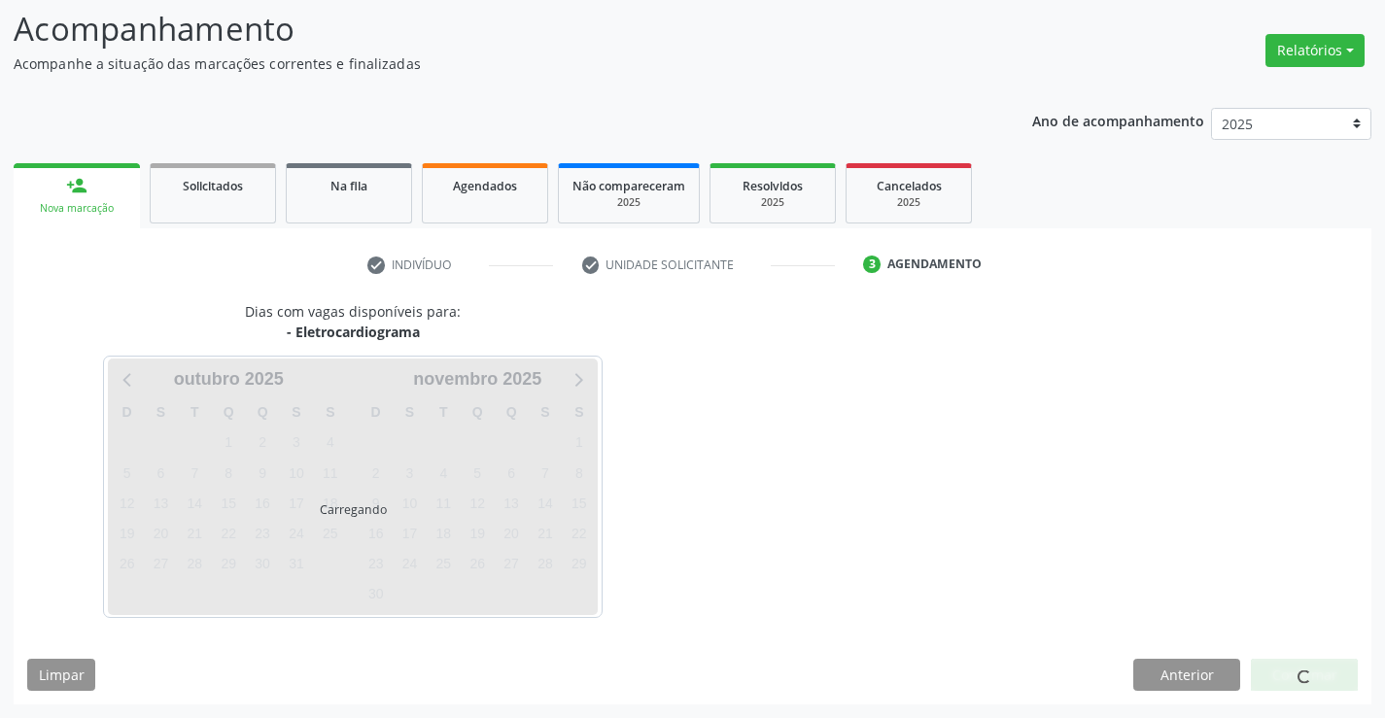
scroll to position [185, 0]
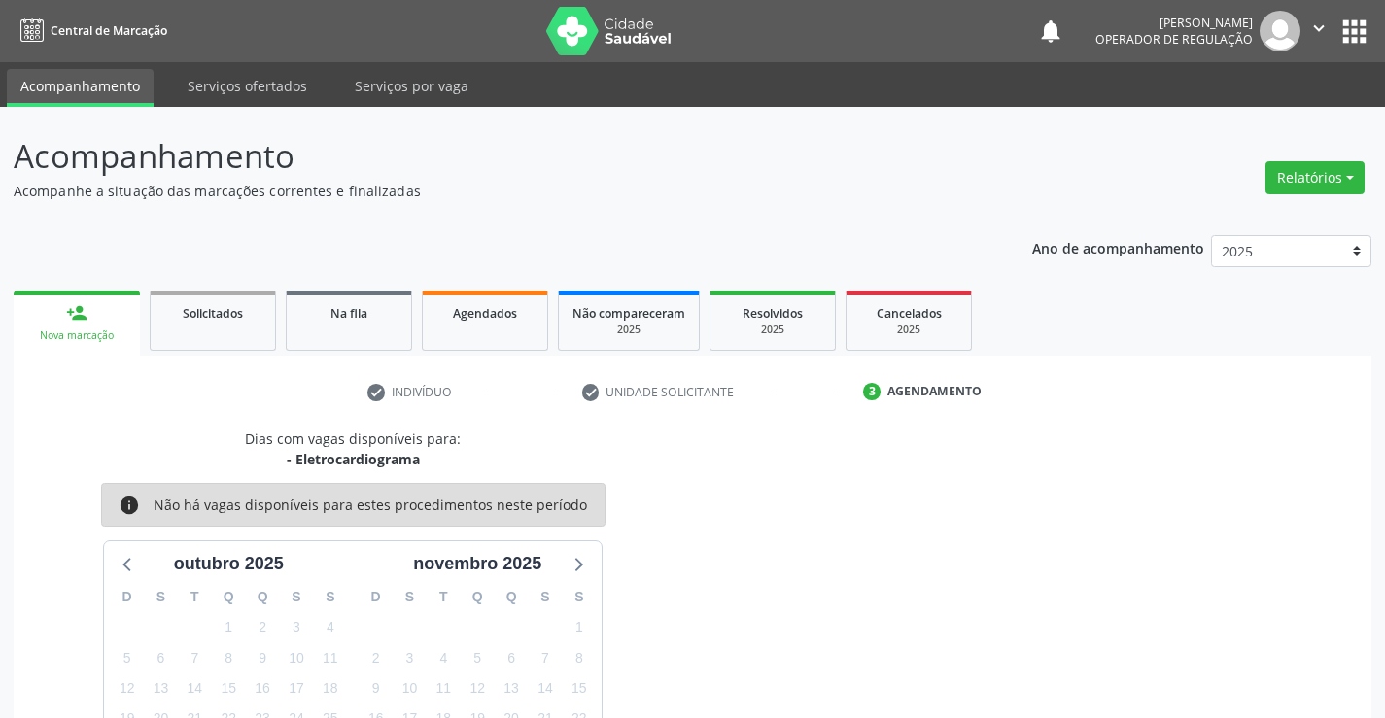
scroll to position [185, 0]
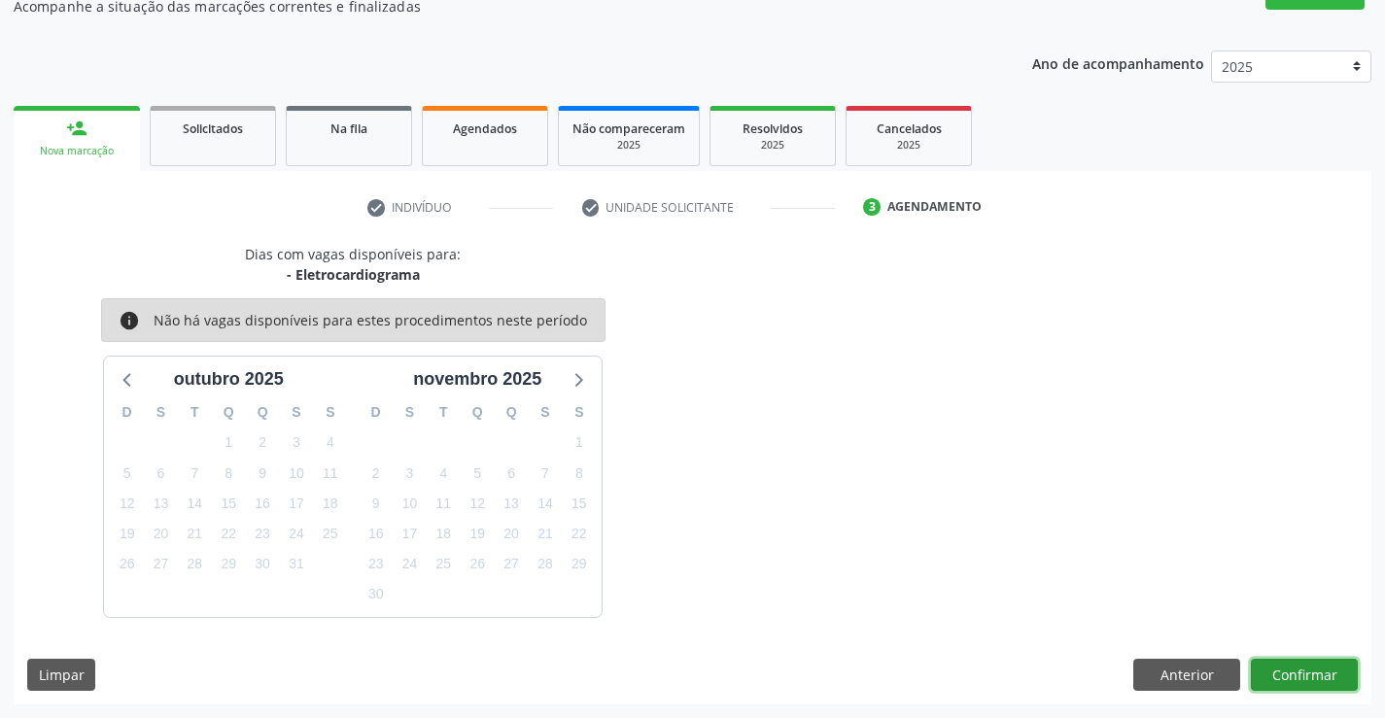
click at [1315, 665] on button "Confirmar" at bounding box center [1304, 675] width 107 height 33
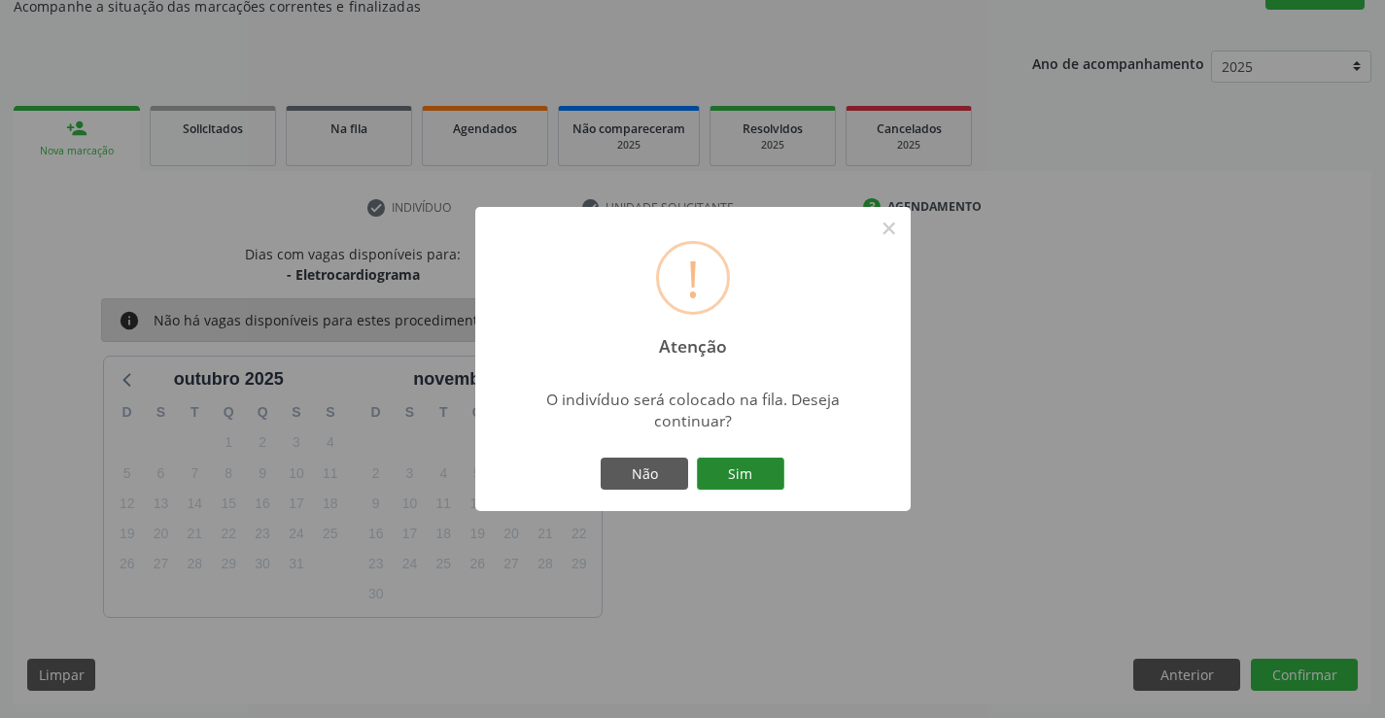
click at [773, 467] on button "Sim" at bounding box center [740, 474] width 87 height 33
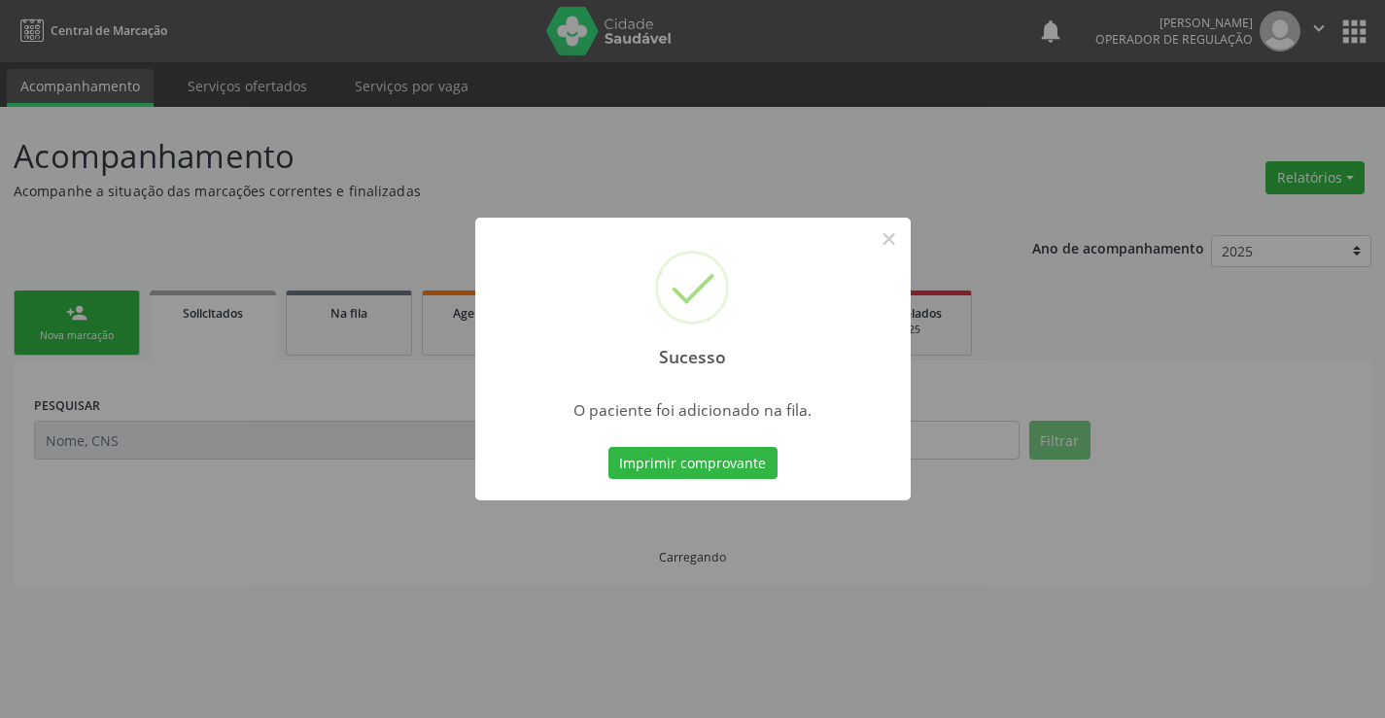
scroll to position [0, 0]
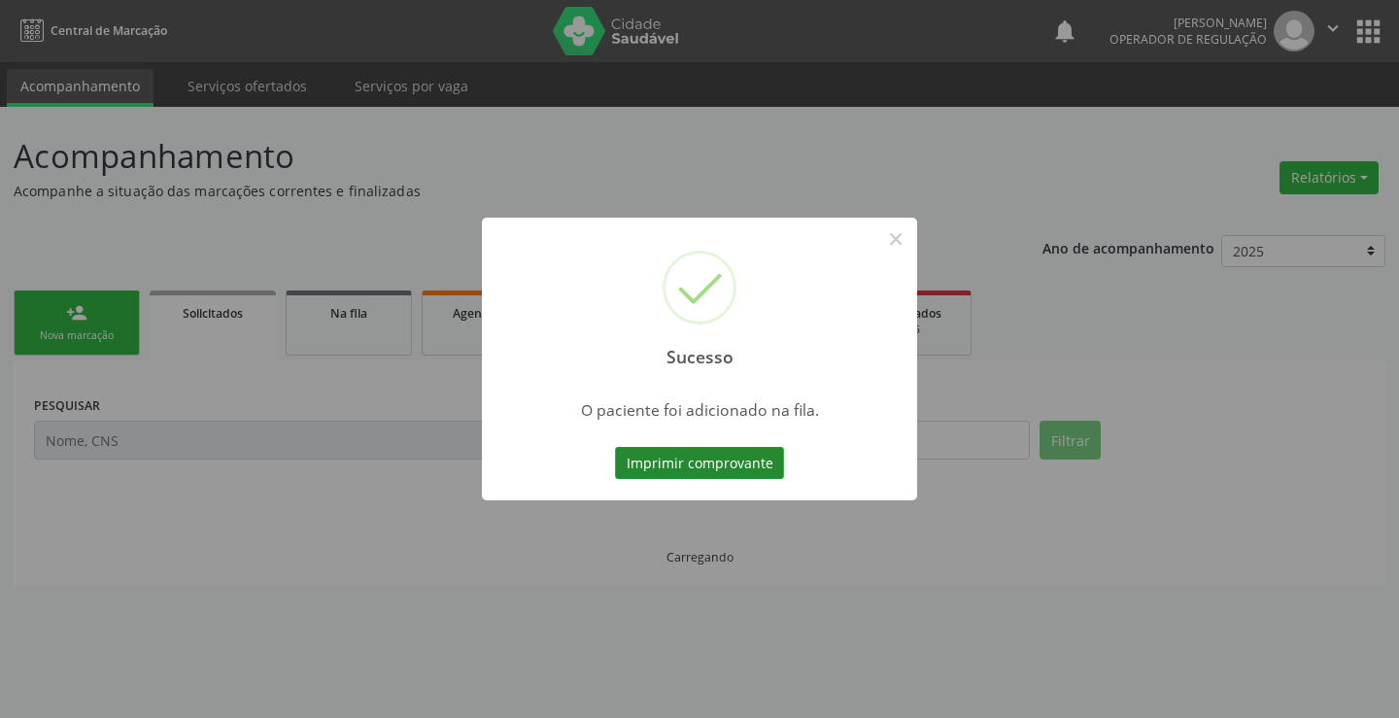
click at [723, 475] on button "Imprimir comprovante" at bounding box center [699, 463] width 169 height 33
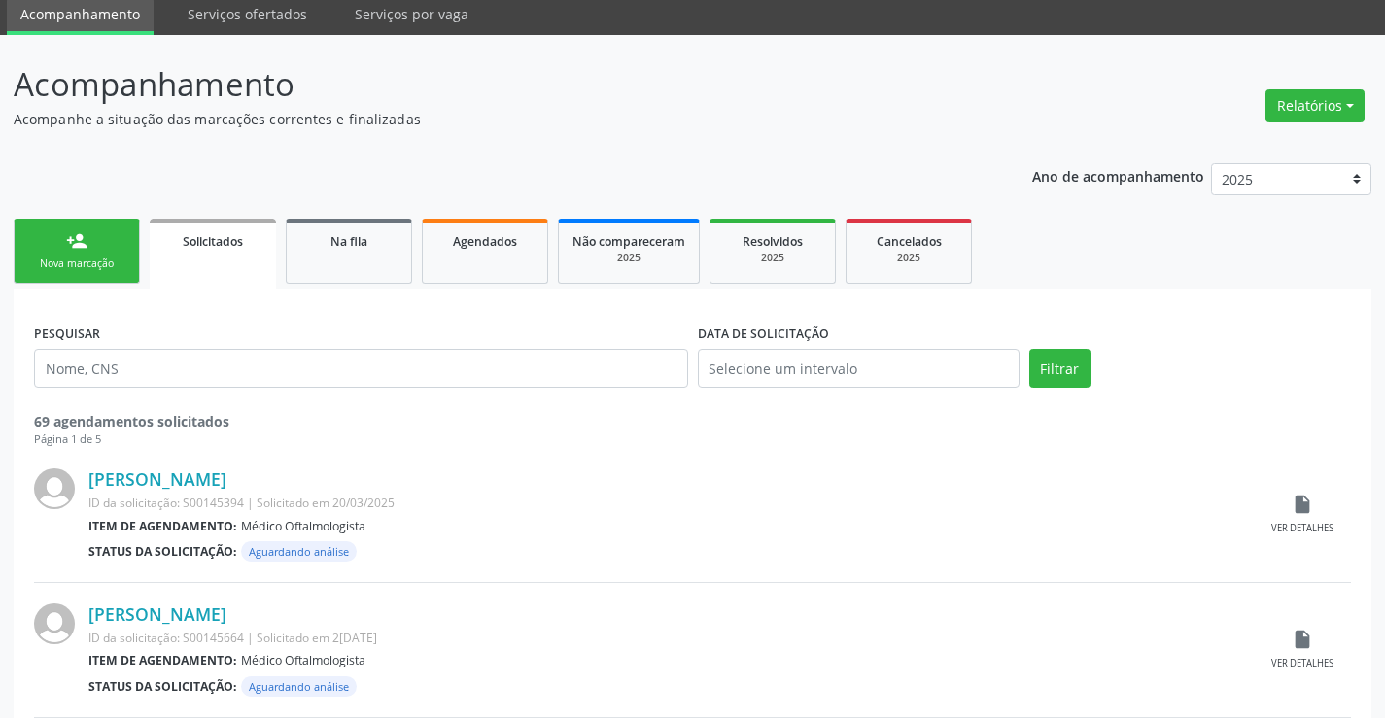
scroll to position [194, 0]
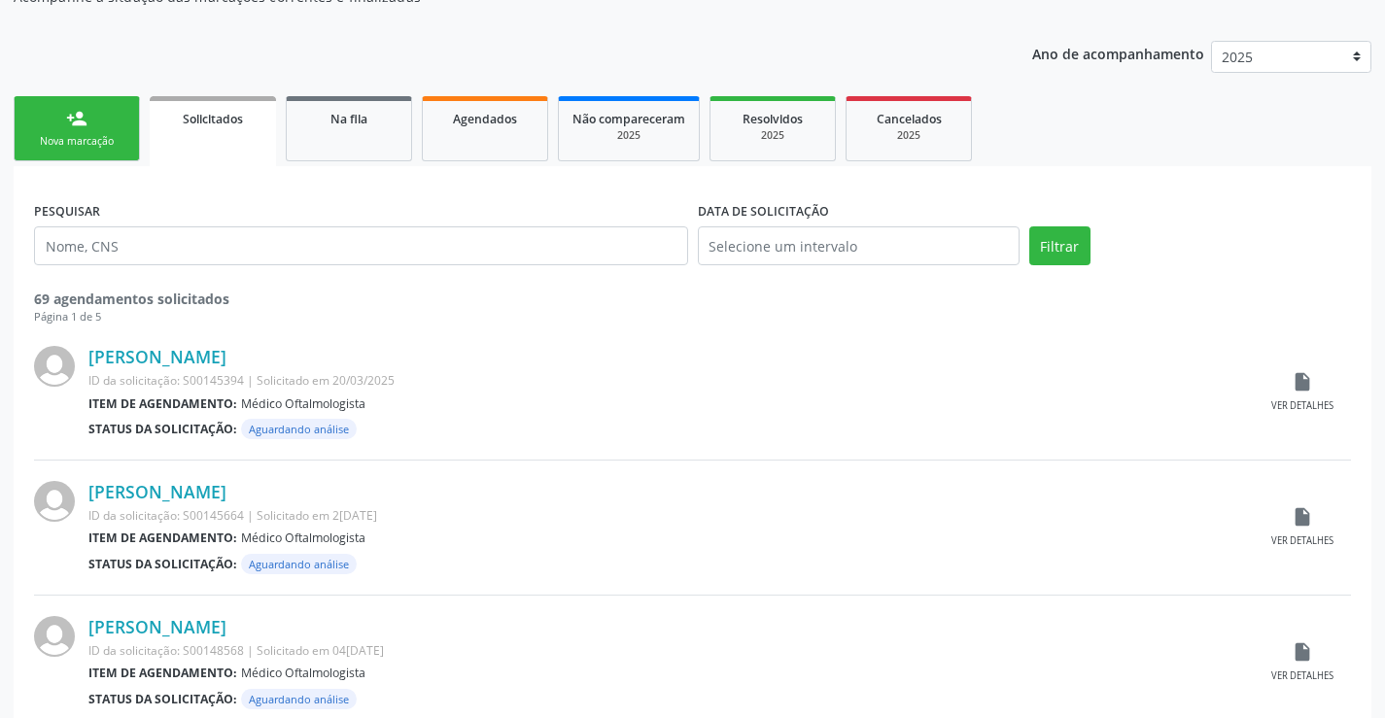
click at [105, 128] on link "person_add Nova marcação" at bounding box center [77, 128] width 126 height 65
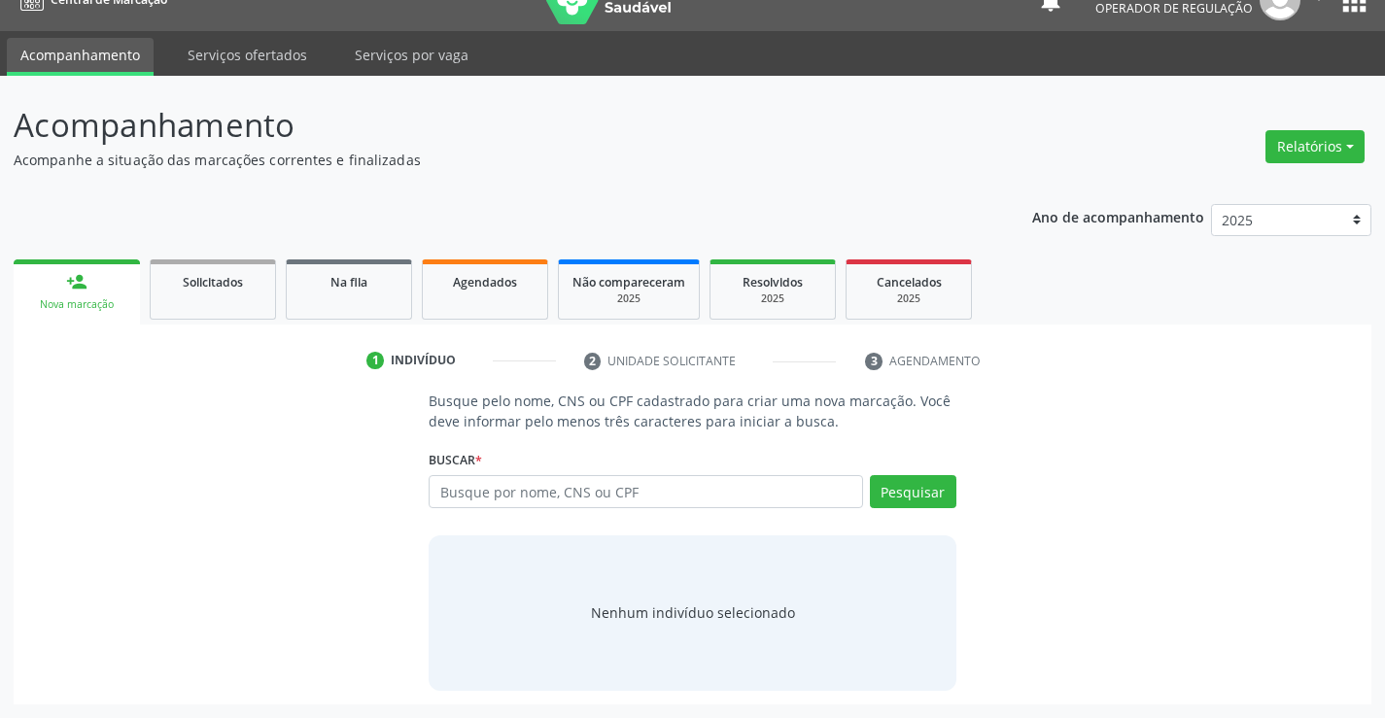
scroll to position [31, 0]
click at [620, 495] on input "text" at bounding box center [645, 491] width 433 height 33
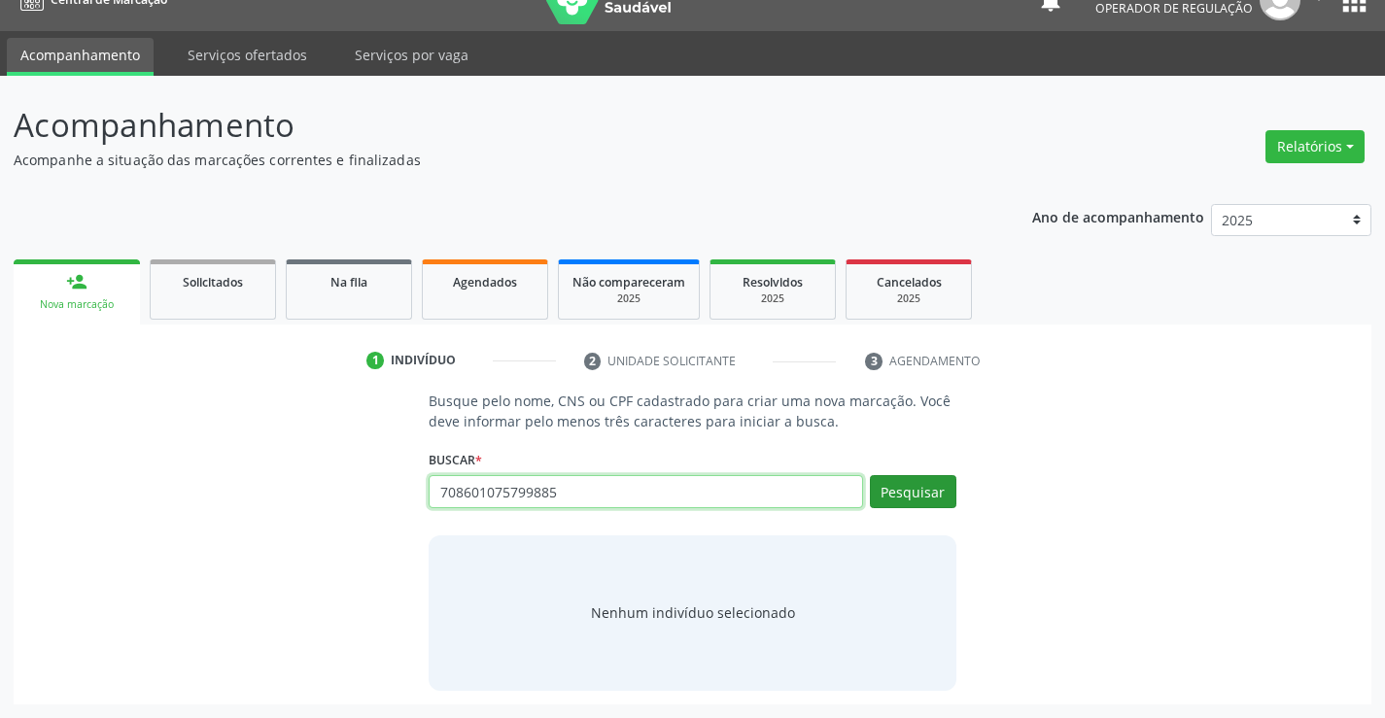
type input "708601075799885"
click at [894, 492] on button "Pesquisar" at bounding box center [913, 491] width 86 height 33
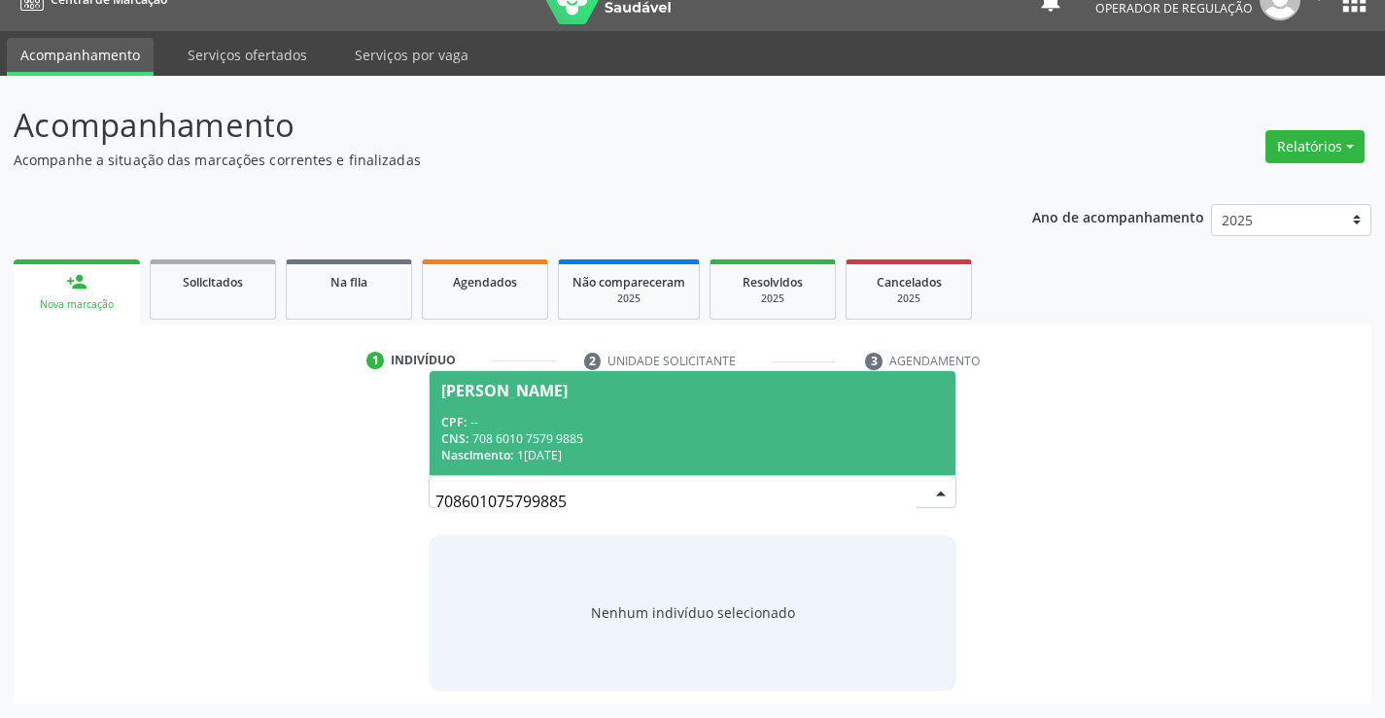
click at [620, 431] on div "CNS: 708 6010 7579 9885" at bounding box center [691, 439] width 501 height 17
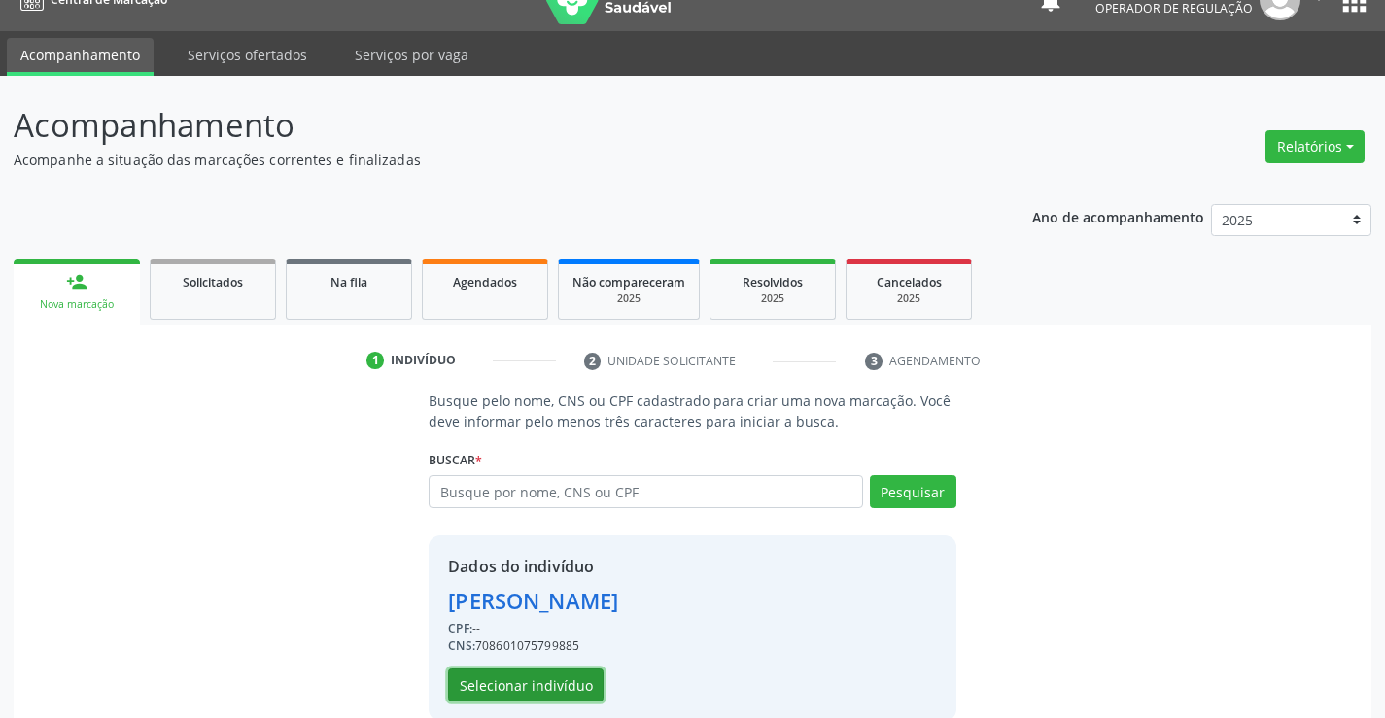
click at [558, 691] on button "Selecionar indivíduo" at bounding box center [525, 685] width 155 height 33
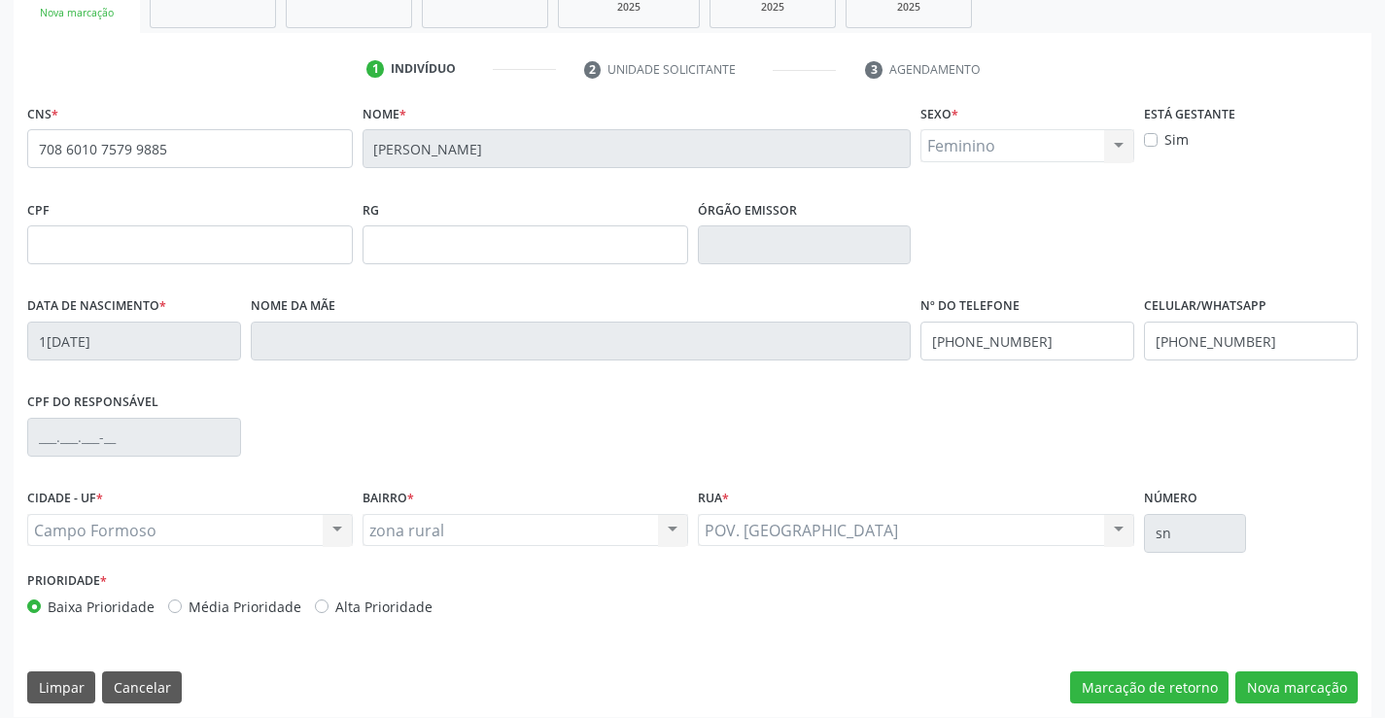
scroll to position [335, 0]
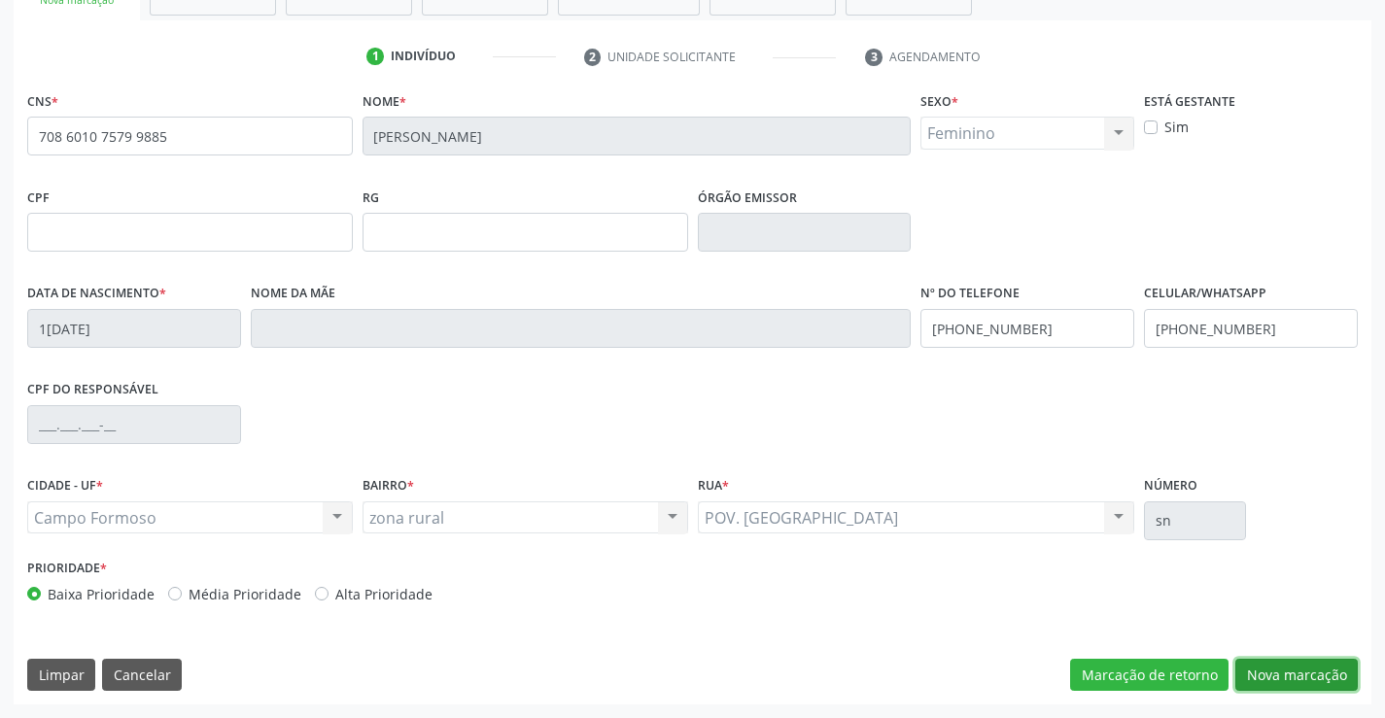
click at [1308, 660] on button "Nova marcação" at bounding box center [1296, 675] width 122 height 33
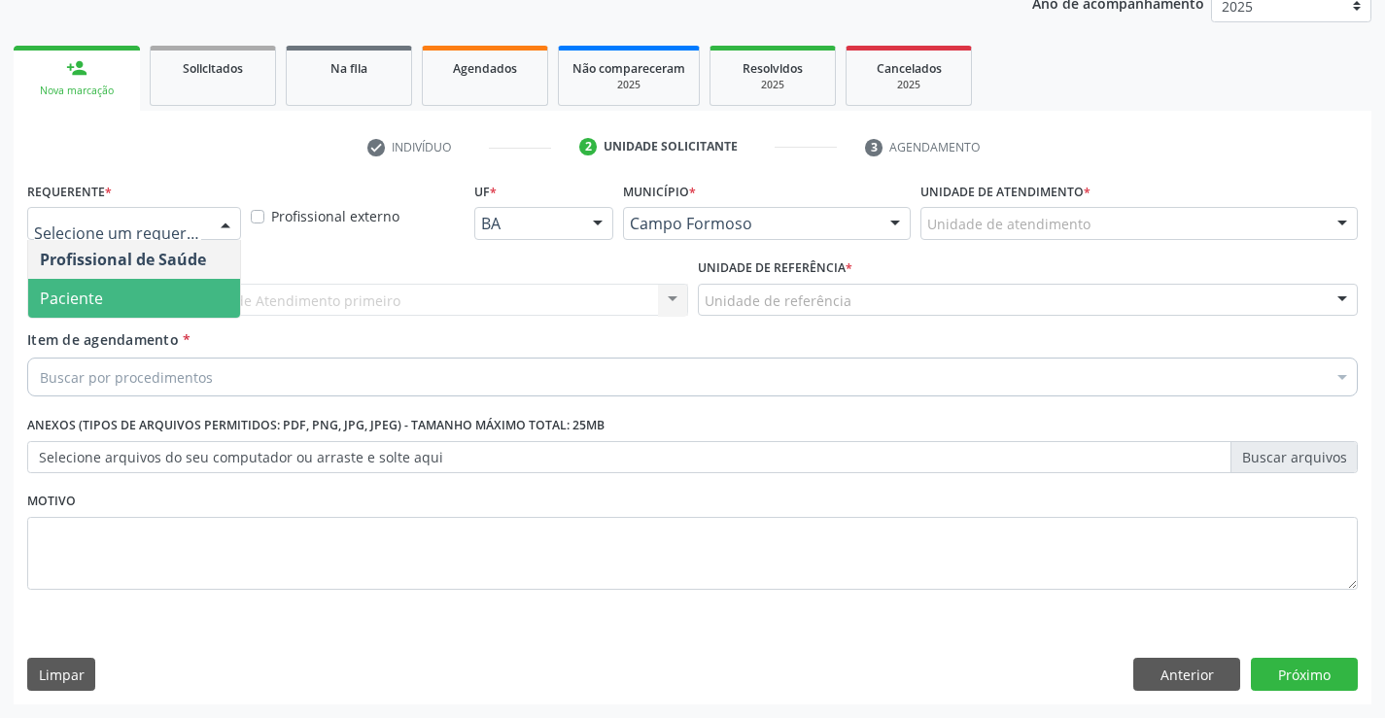
click at [156, 295] on span "Paciente" at bounding box center [134, 298] width 212 height 39
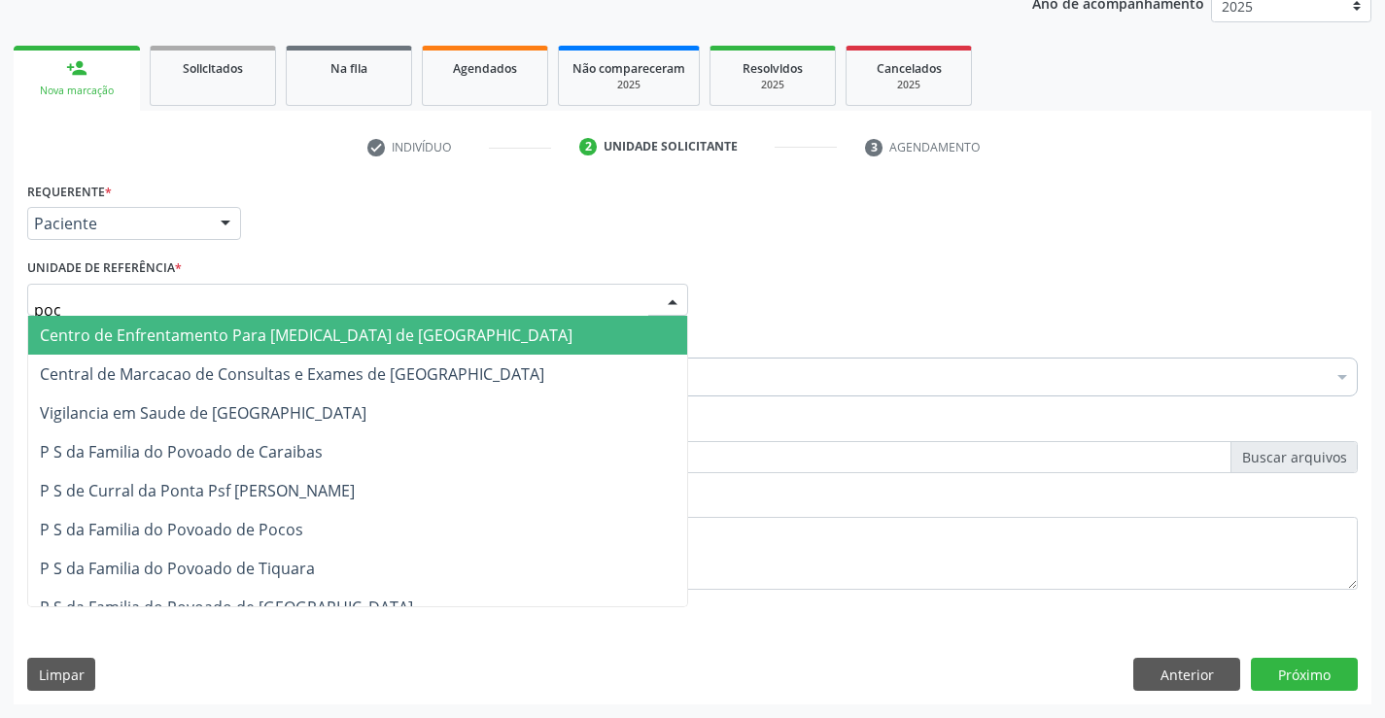
type input "poco"
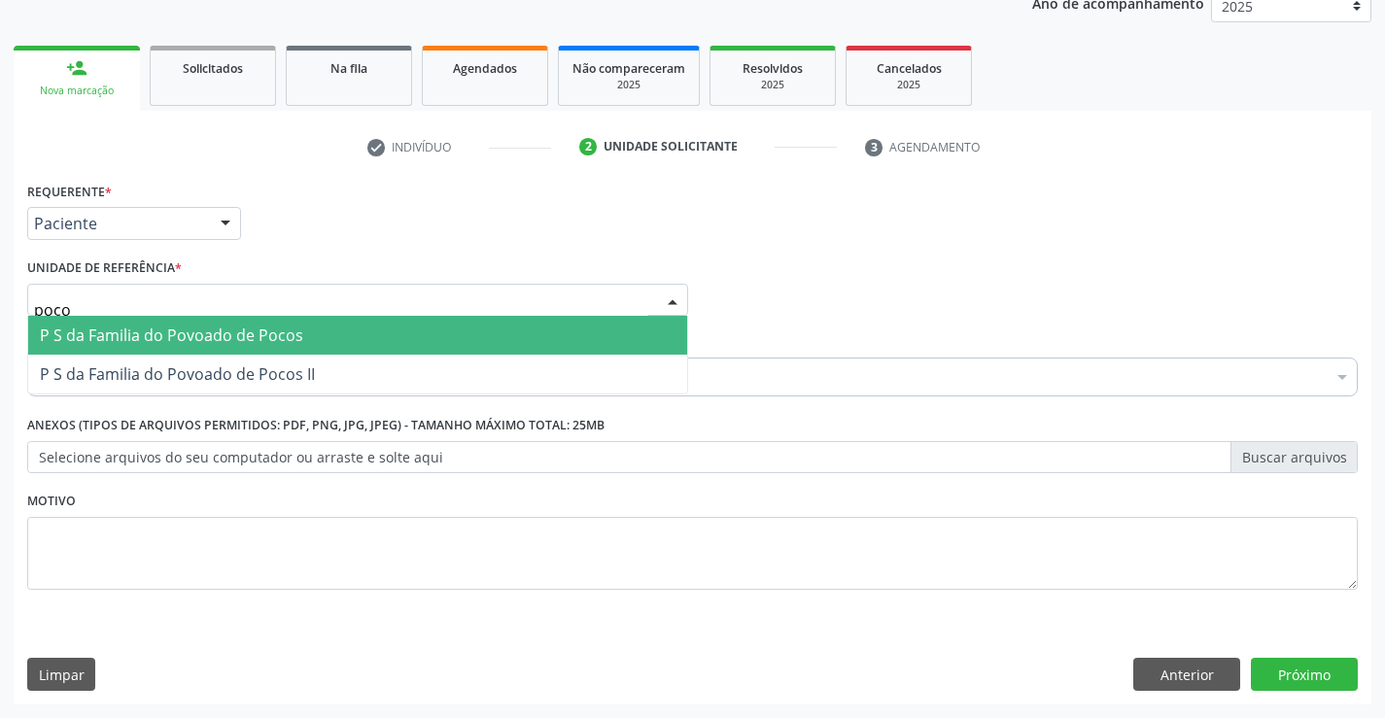
click at [165, 341] on span "P S da Familia do Povoado de Pocos" at bounding box center [171, 335] width 263 height 21
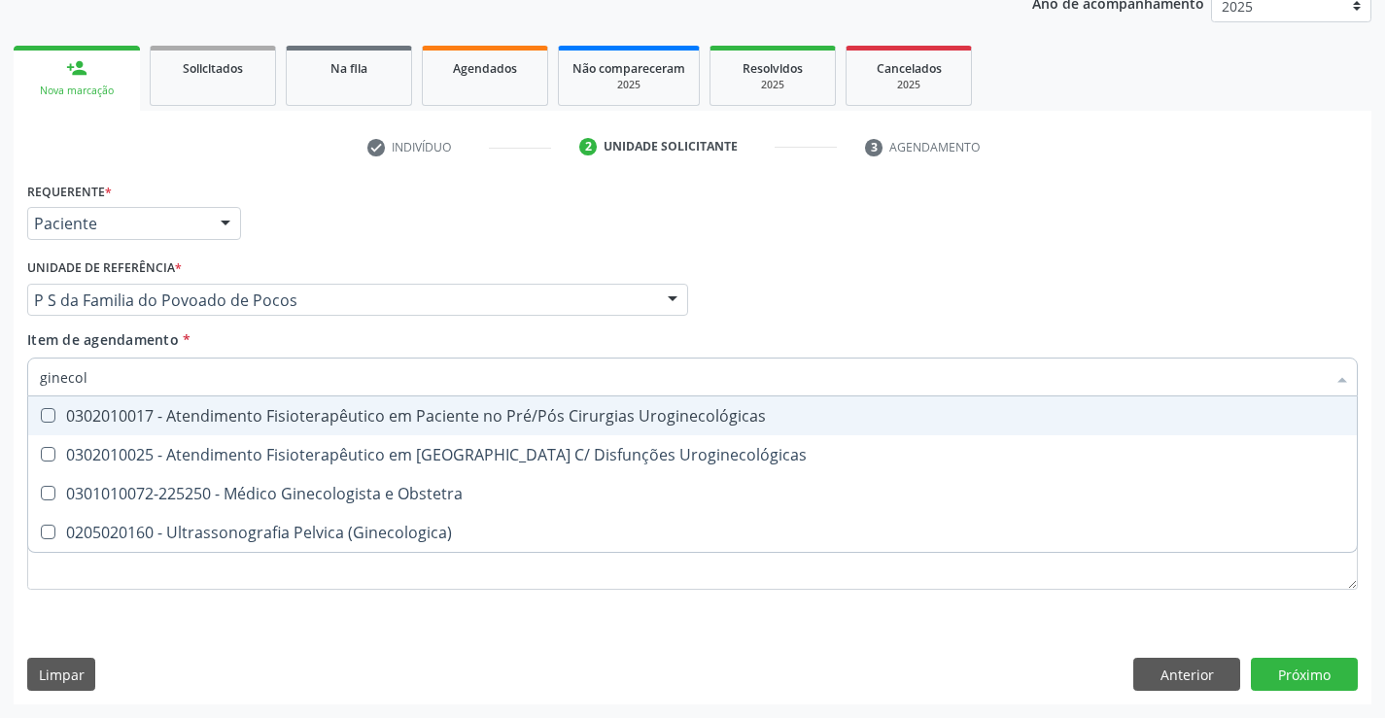
type input "ginecolo"
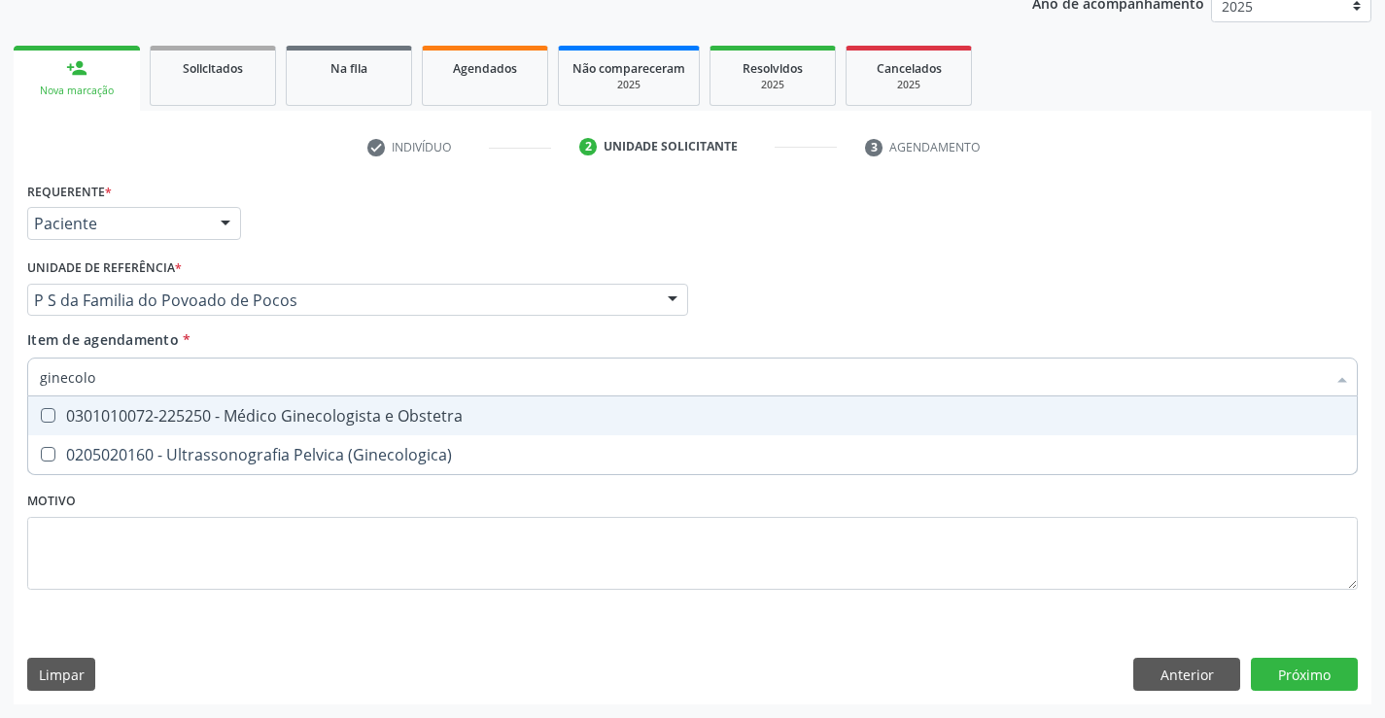
click at [193, 417] on div "0301010072-225250 - Médico Ginecologista e Obstetra" at bounding box center [692, 416] width 1305 height 16
checkbox Obstetra "true"
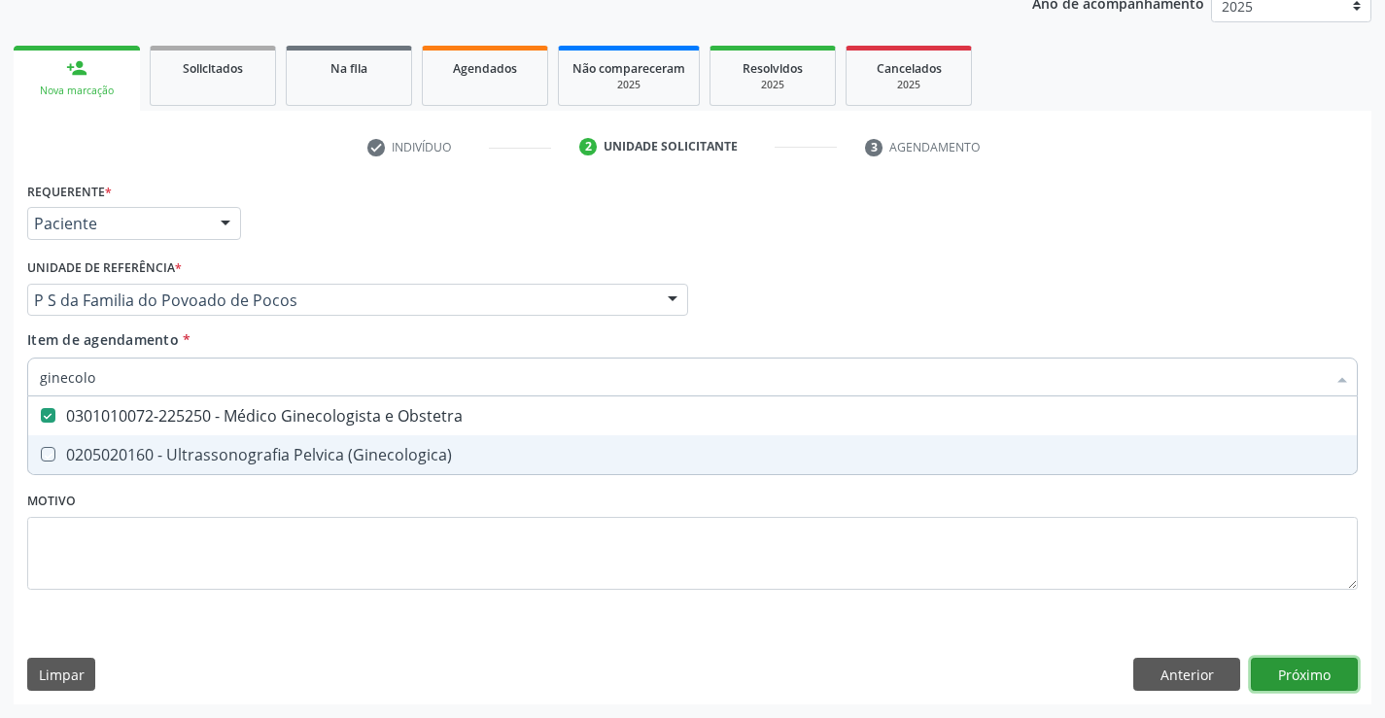
click at [1308, 670] on div "Requerente * Paciente Profissional de Saúde Paciente Nenhum resultado encontrad…" at bounding box center [693, 441] width 1358 height 528
checkbox \(Ginecologica\) "true"
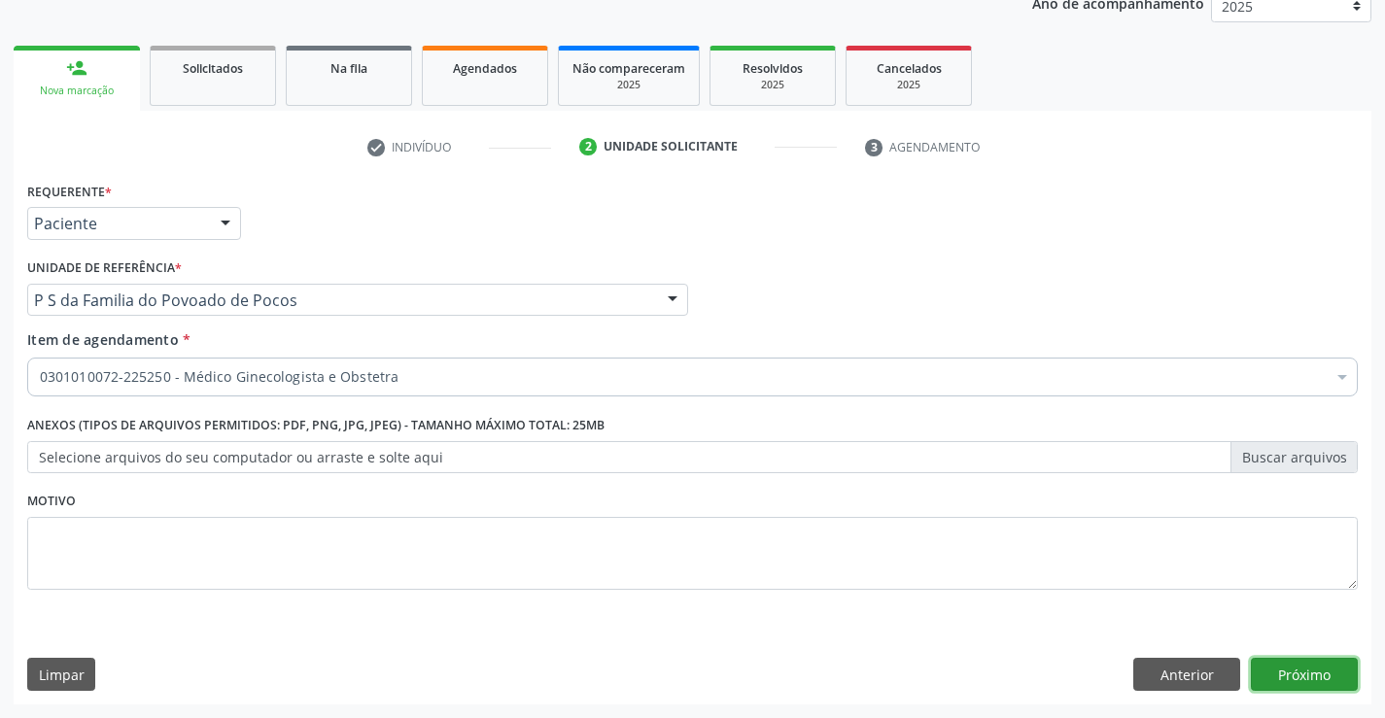
click at [1309, 676] on button "Próximo" at bounding box center [1304, 674] width 107 height 33
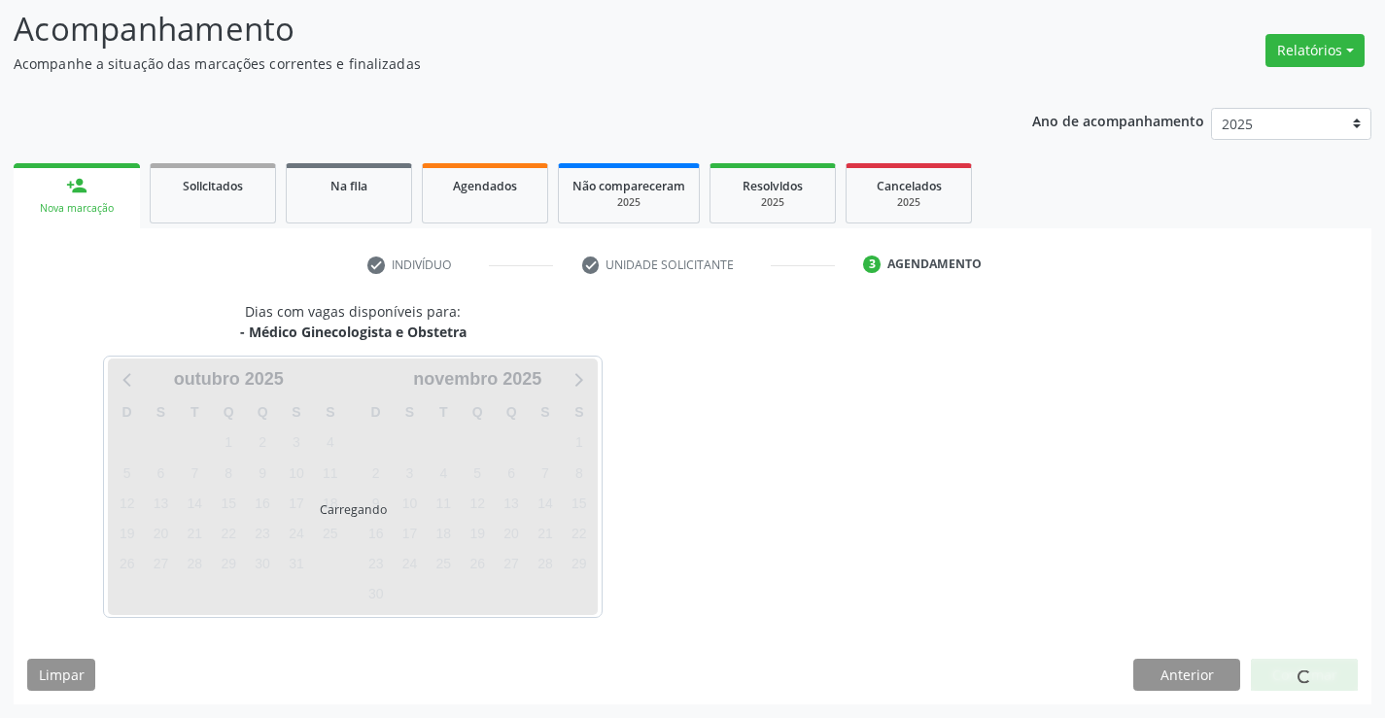
scroll to position [127, 0]
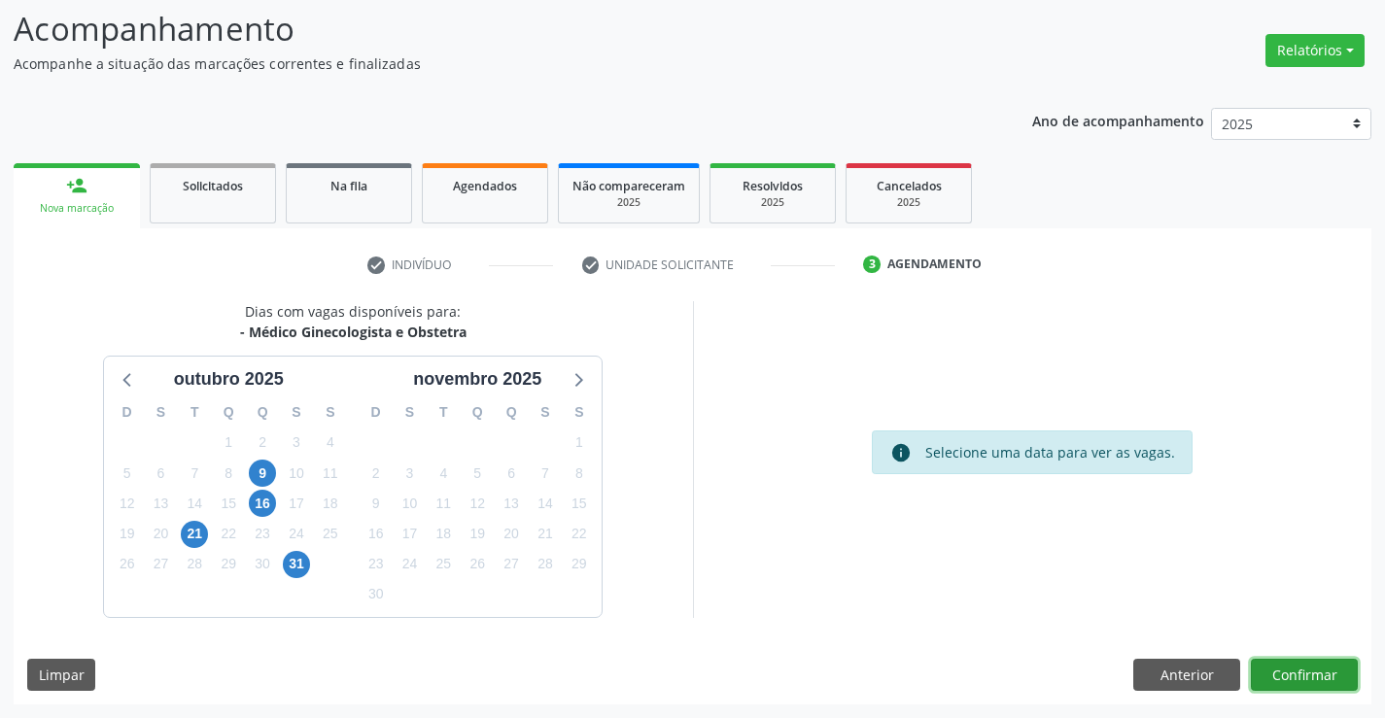
click at [1307, 677] on button "Confirmar" at bounding box center [1304, 675] width 107 height 33
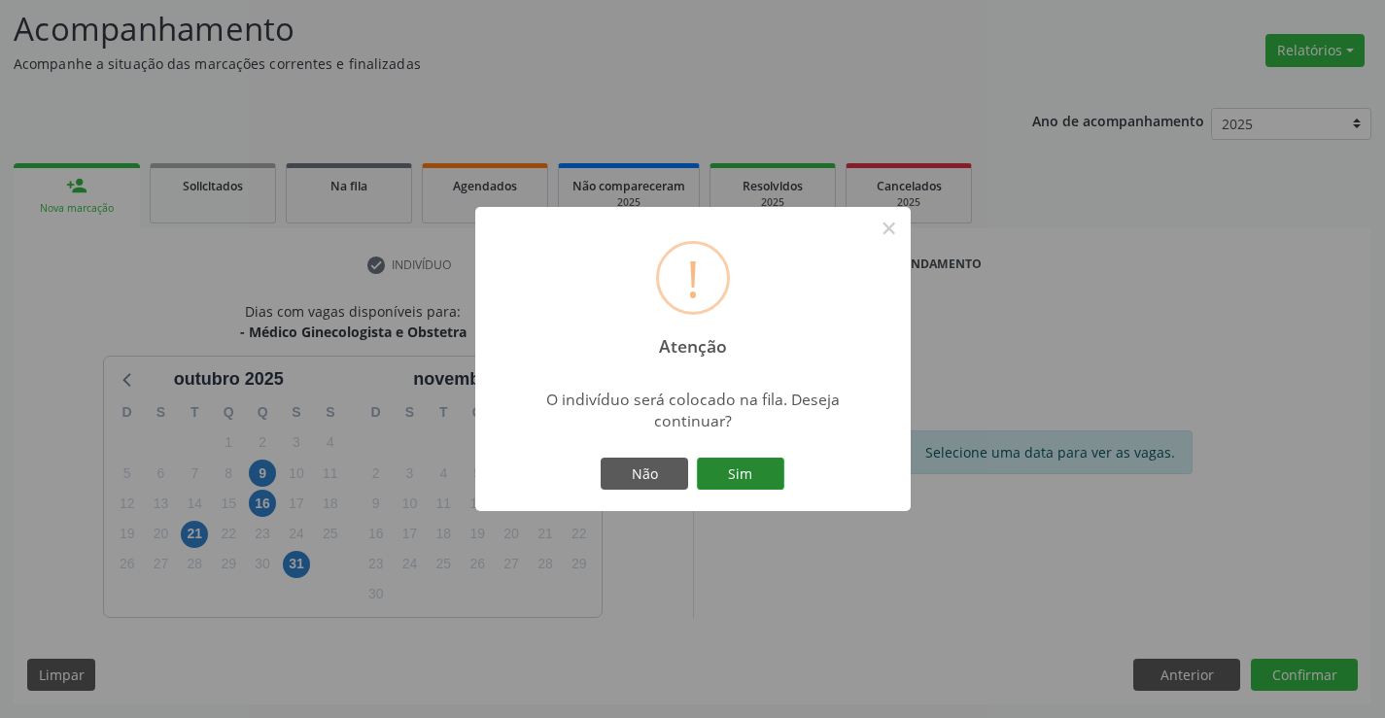
click at [752, 463] on button "Sim" at bounding box center [740, 474] width 87 height 33
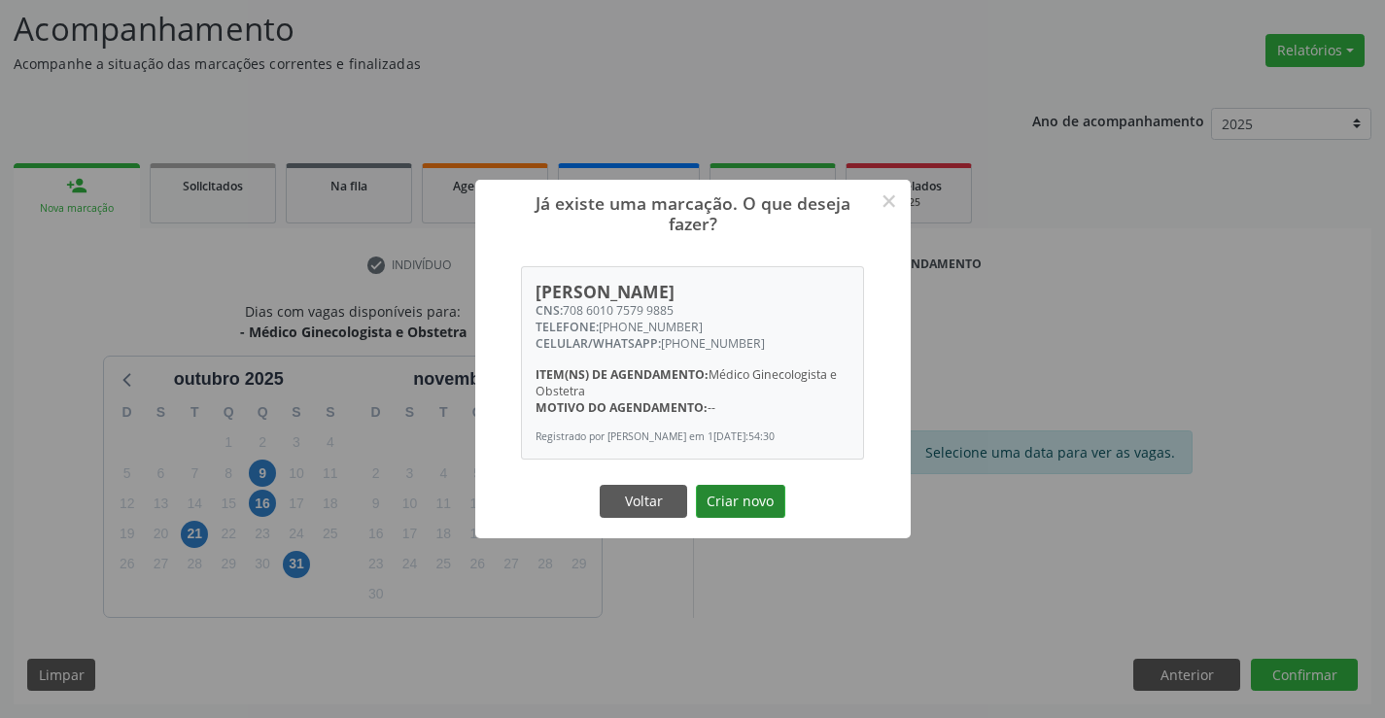
click at [766, 499] on button "Criar novo" at bounding box center [740, 501] width 89 height 33
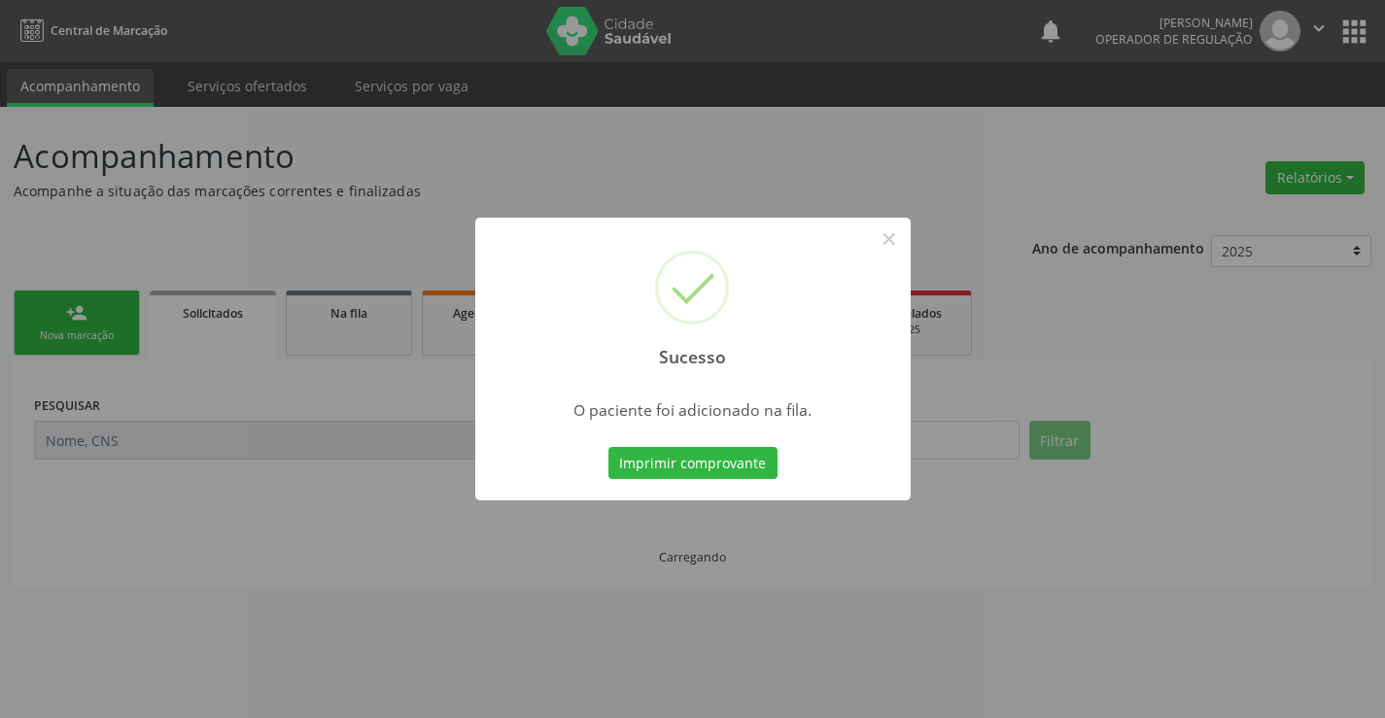
scroll to position [0, 0]
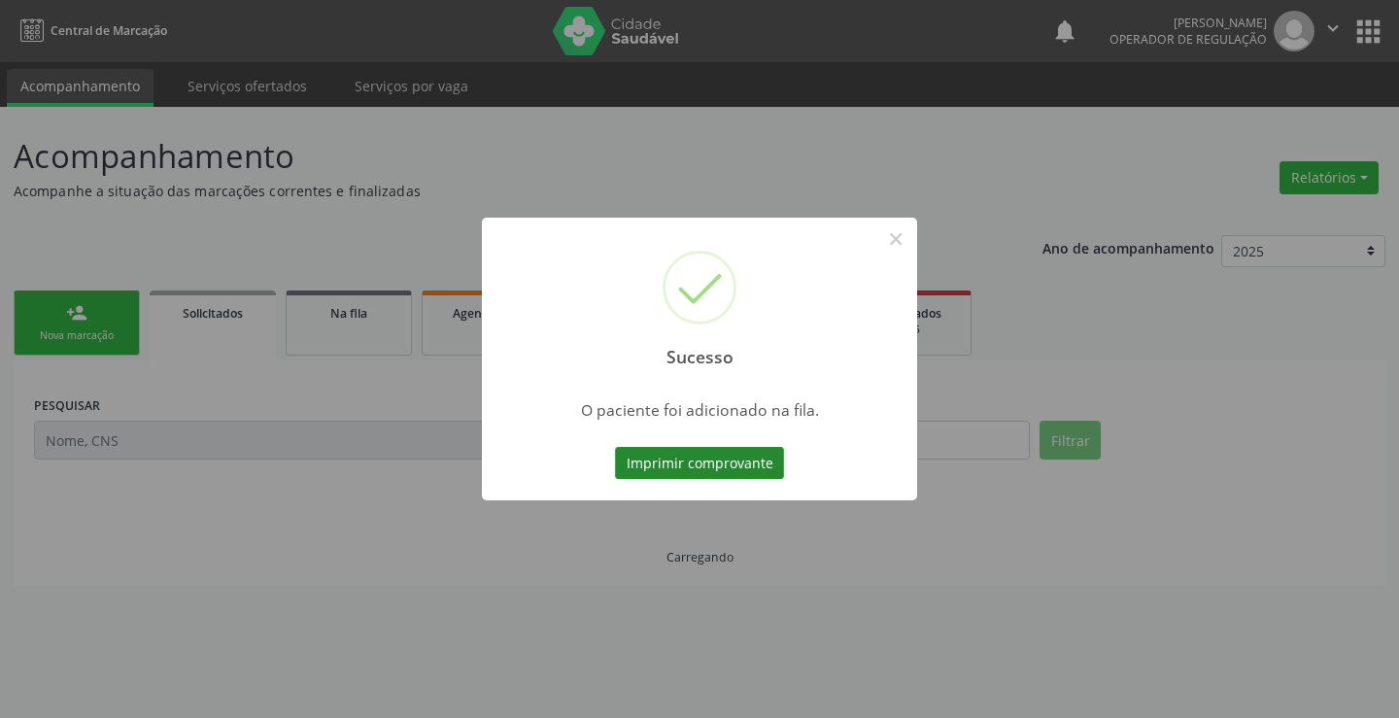
click at [709, 462] on button "Imprimir comprovante" at bounding box center [699, 463] width 169 height 33
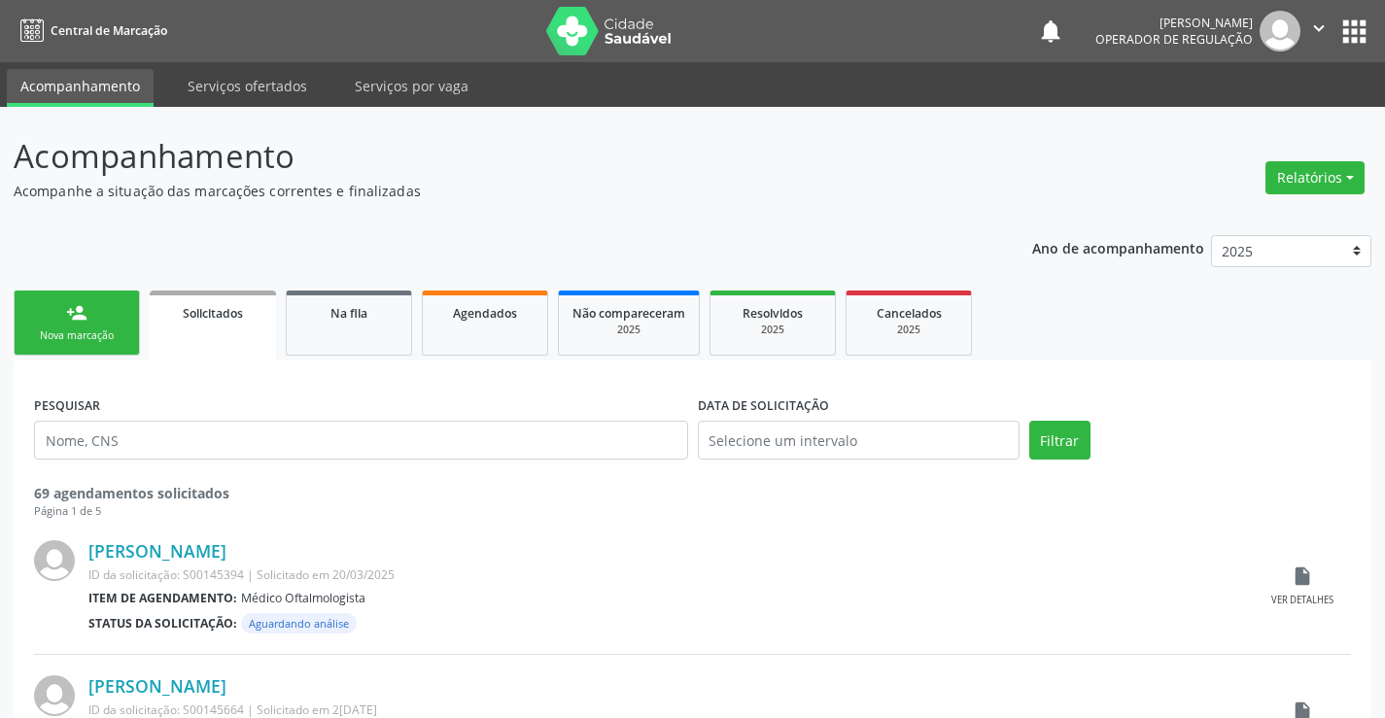
click at [76, 332] on div "Nova marcação" at bounding box center [76, 335] width 97 height 15
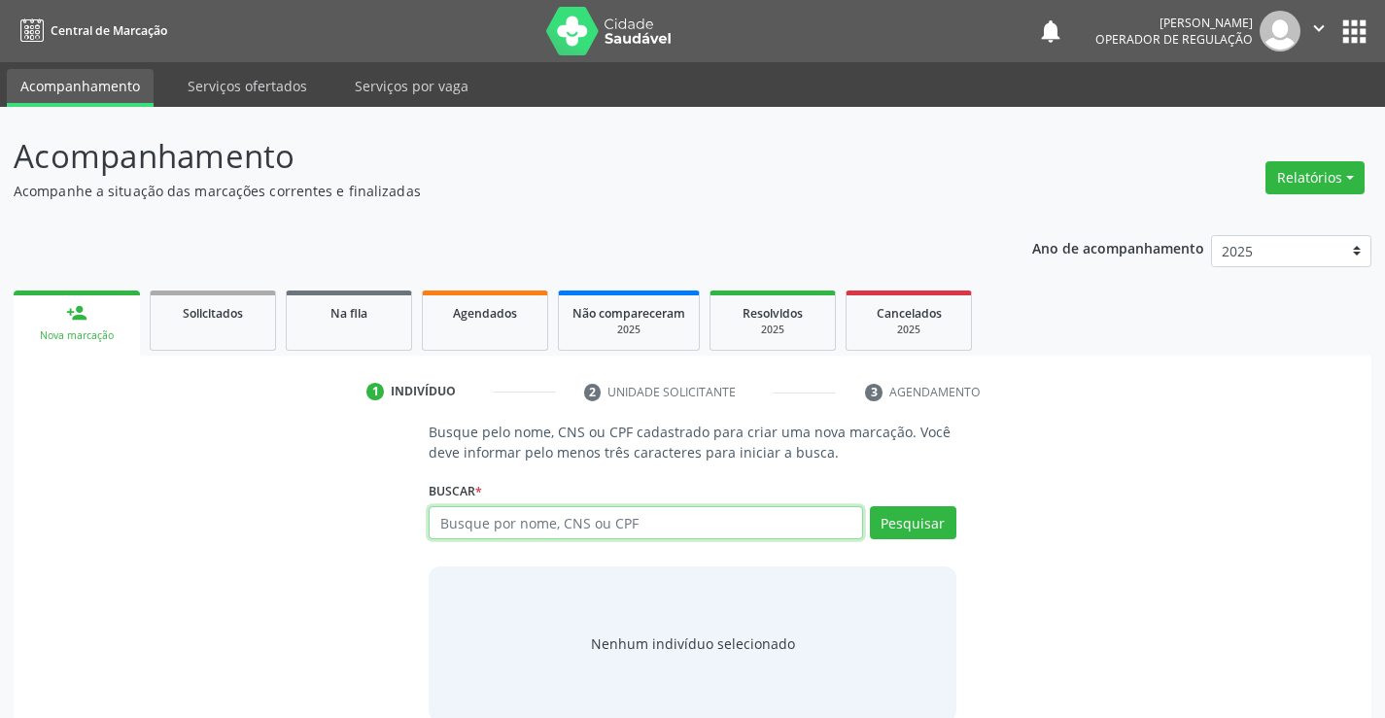
click at [453, 520] on input "text" at bounding box center [645, 522] width 433 height 33
type input "701402600507832"
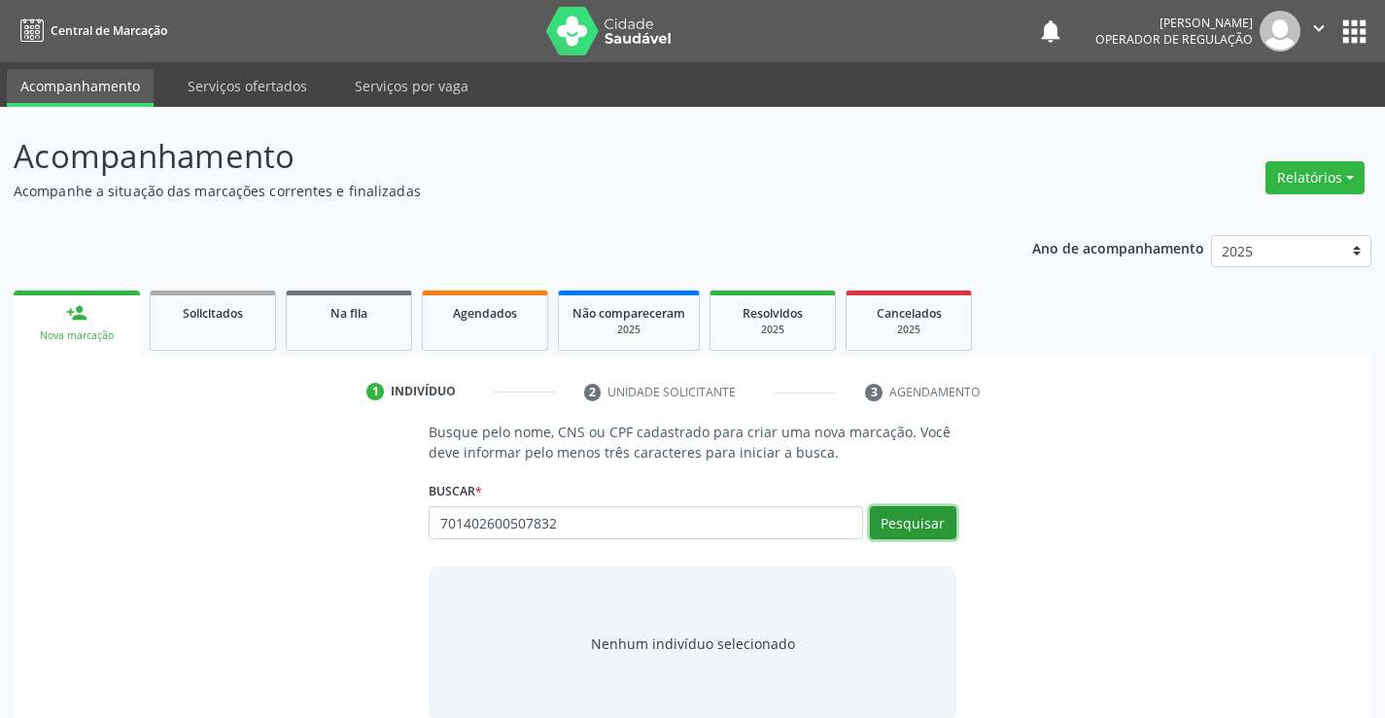
click at [893, 511] on button "Pesquisar" at bounding box center [913, 522] width 86 height 33
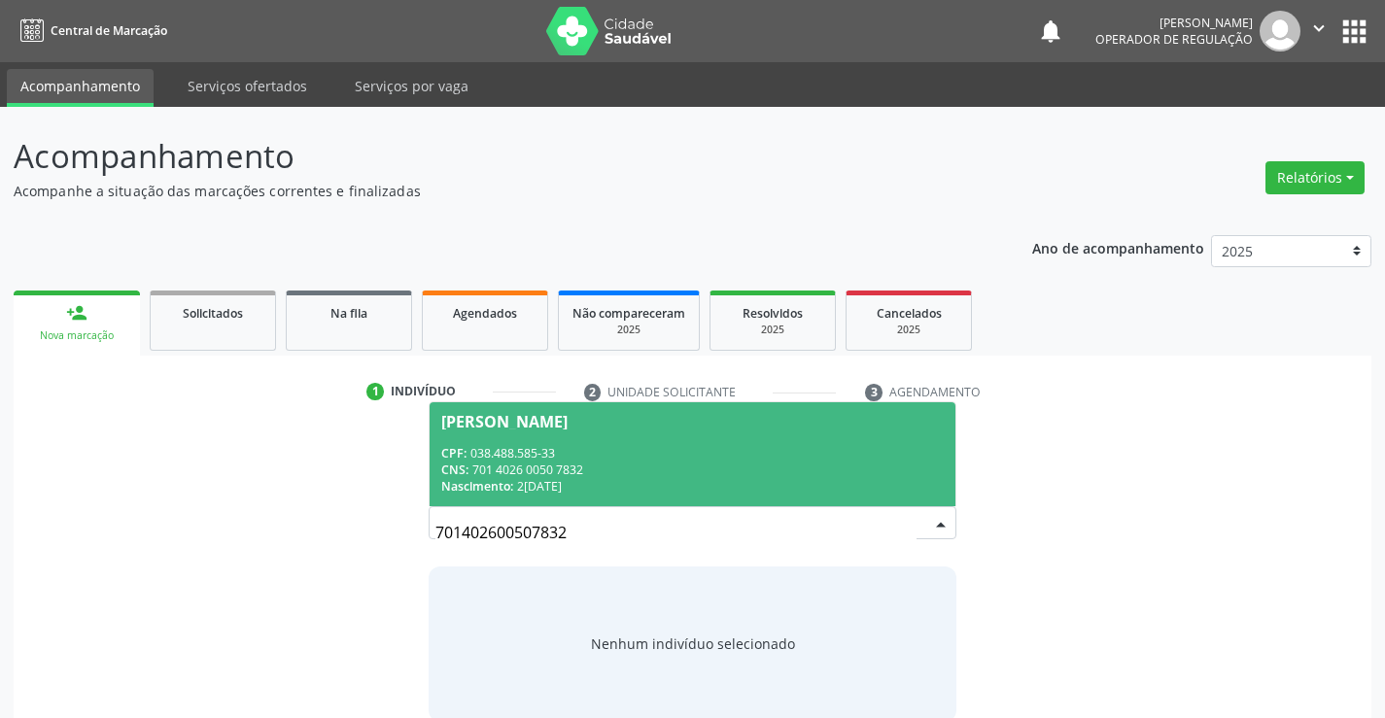
click at [613, 458] on div "CPF: 038.488.585-33" at bounding box center [691, 453] width 501 height 17
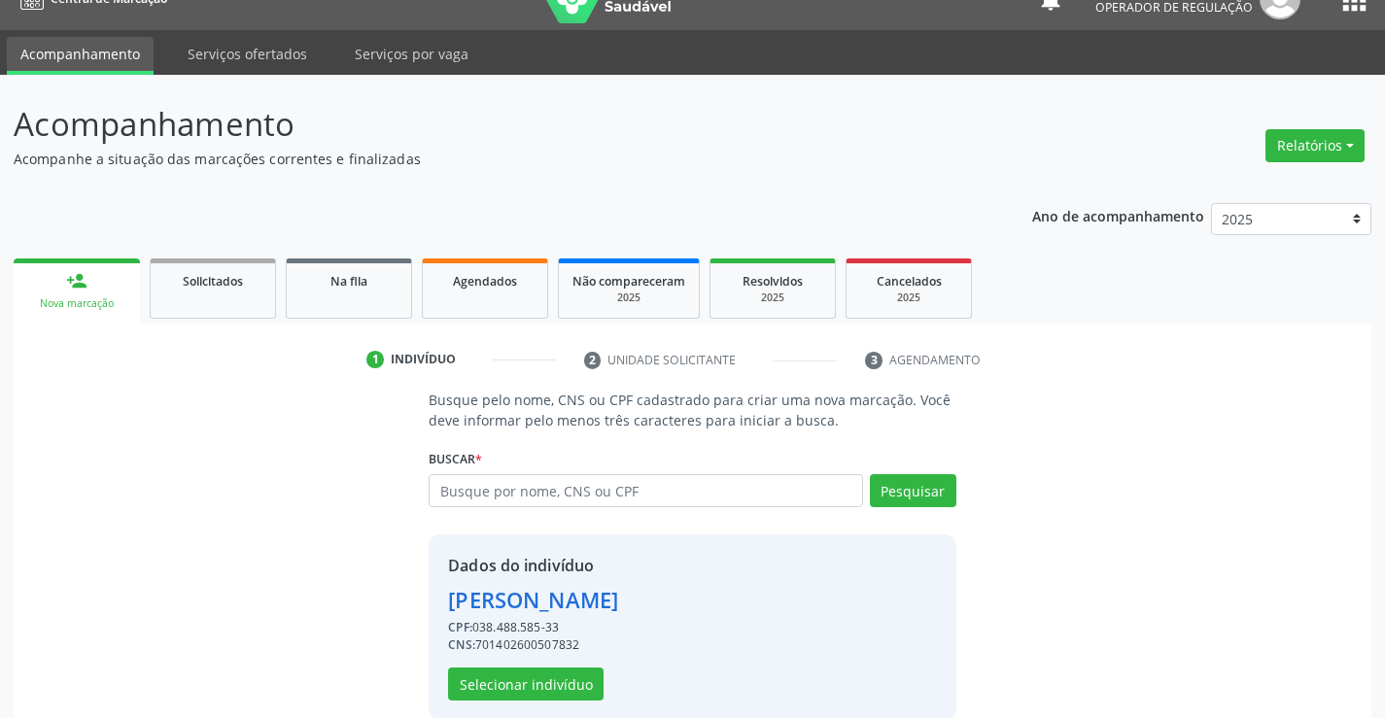
scroll to position [61, 0]
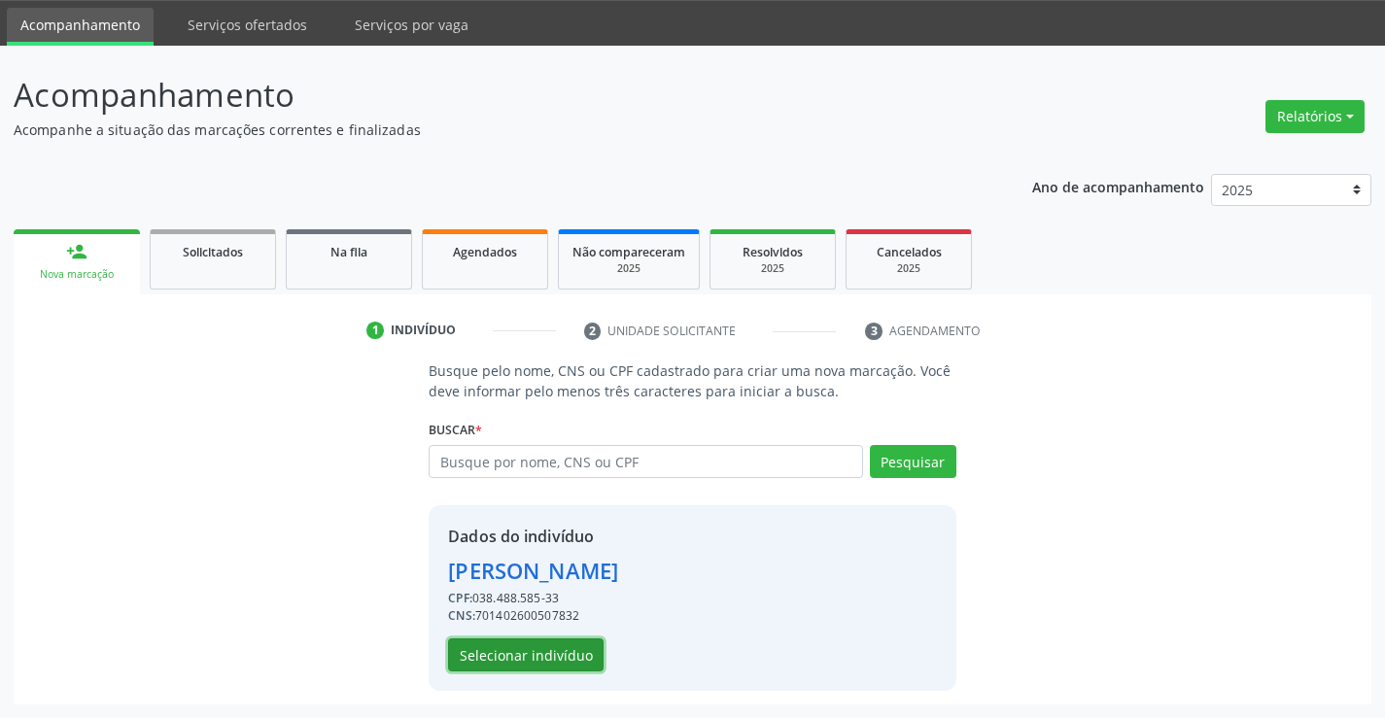
click at [545, 652] on button "Selecionar indivíduo" at bounding box center [525, 655] width 155 height 33
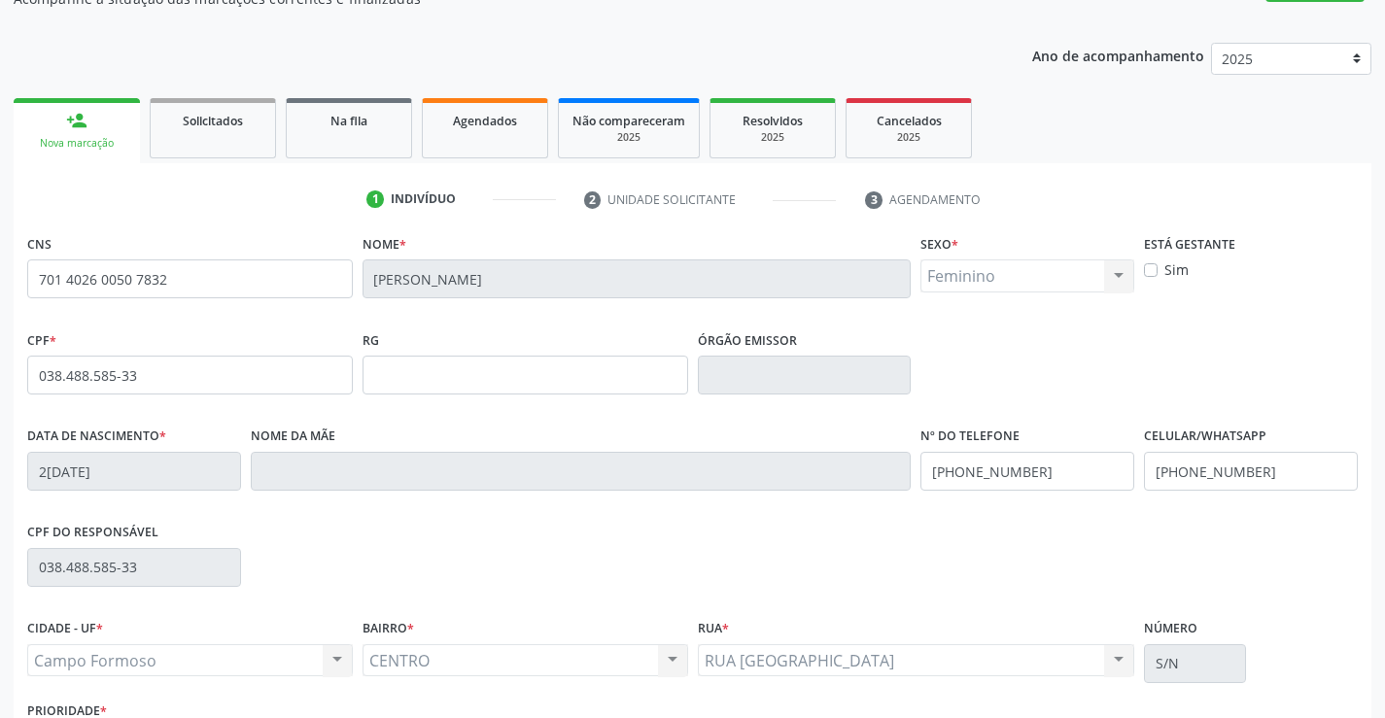
scroll to position [335, 0]
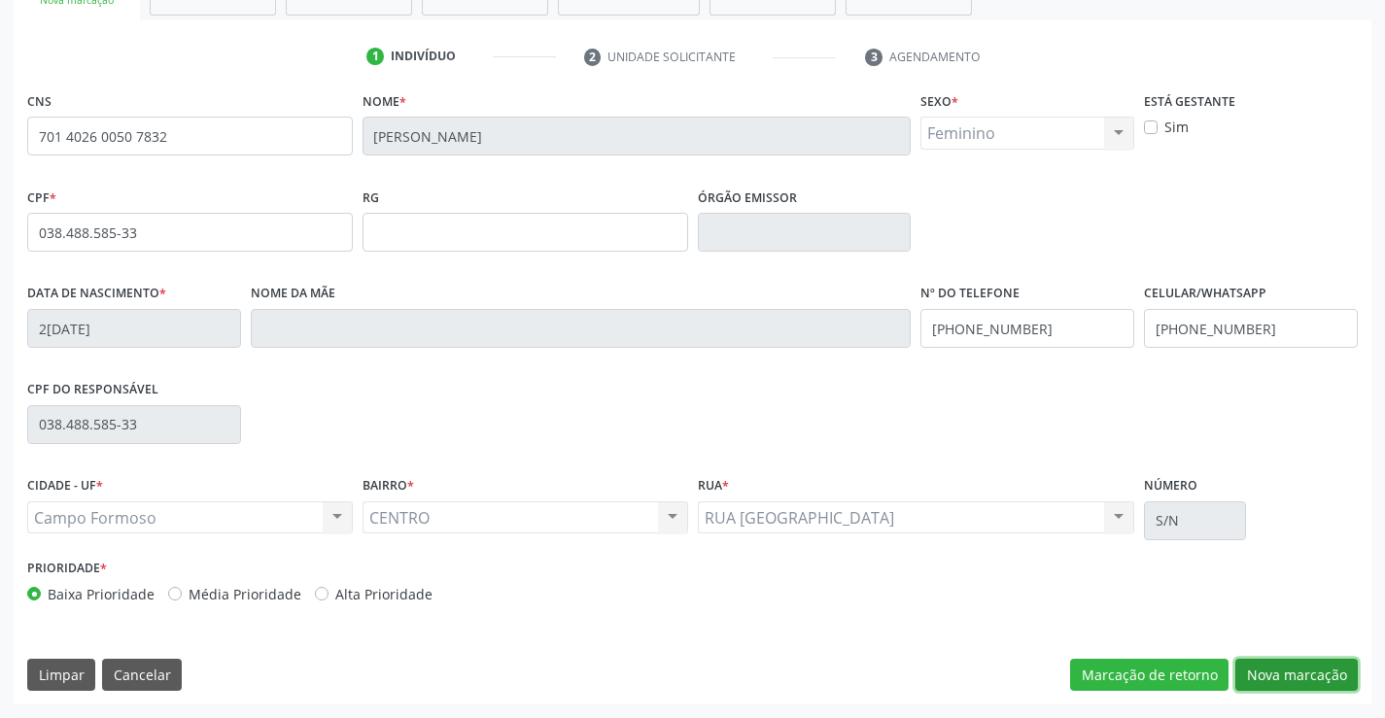
click at [1302, 683] on button "Nova marcação" at bounding box center [1296, 675] width 122 height 33
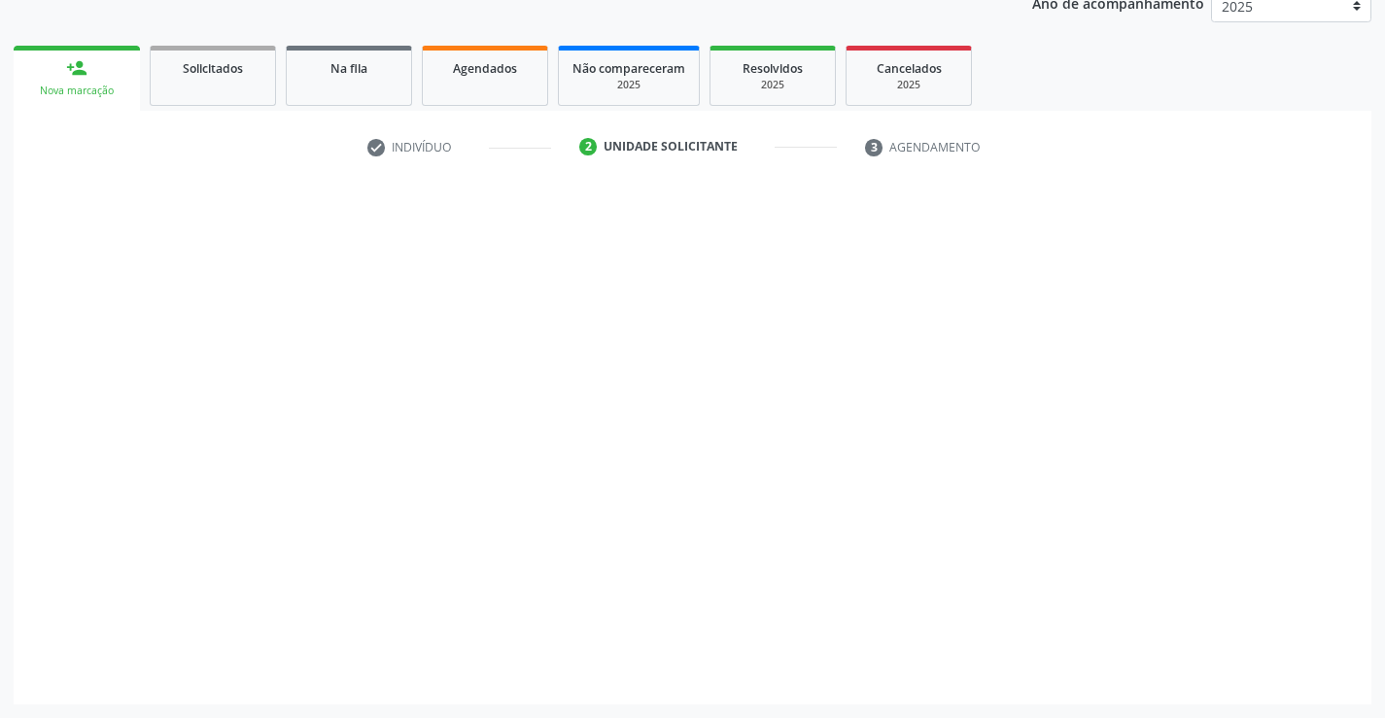
scroll to position [245, 0]
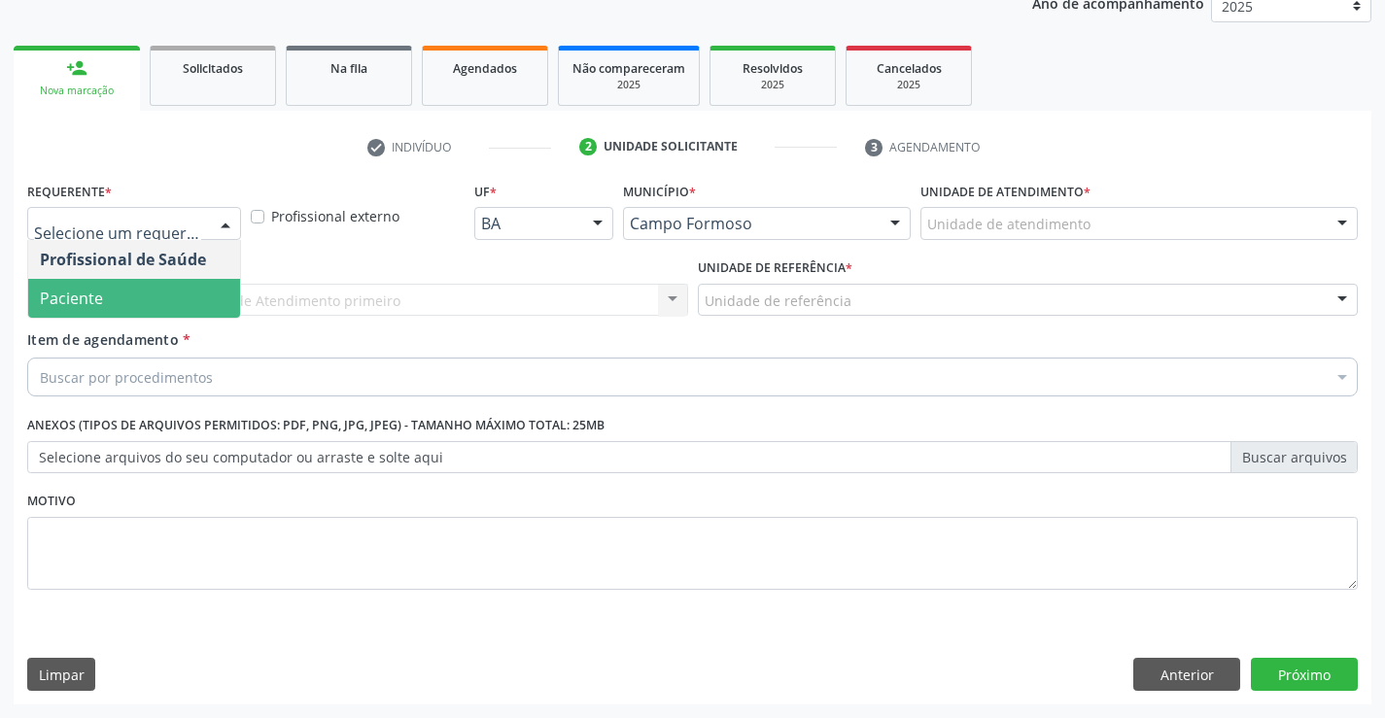
click at [136, 292] on span "Paciente" at bounding box center [134, 298] width 212 height 39
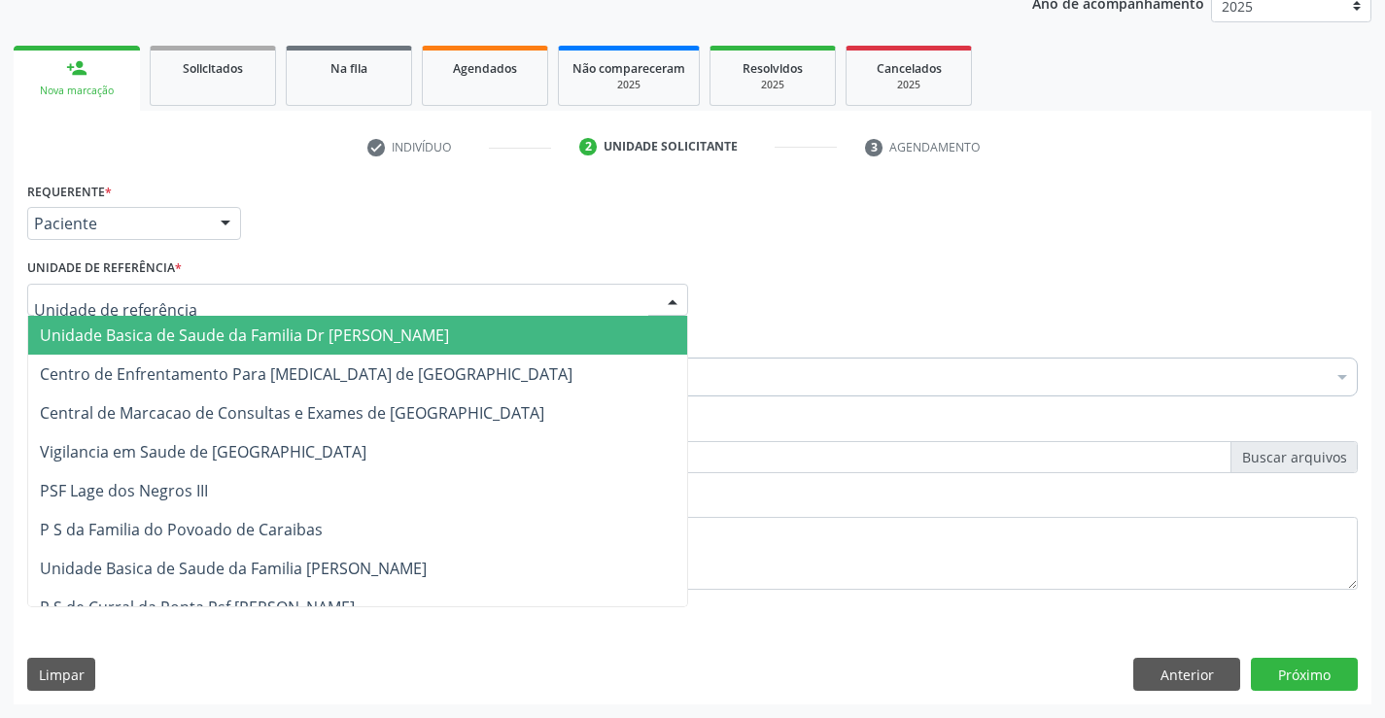
click at [186, 300] on div at bounding box center [357, 300] width 661 height 33
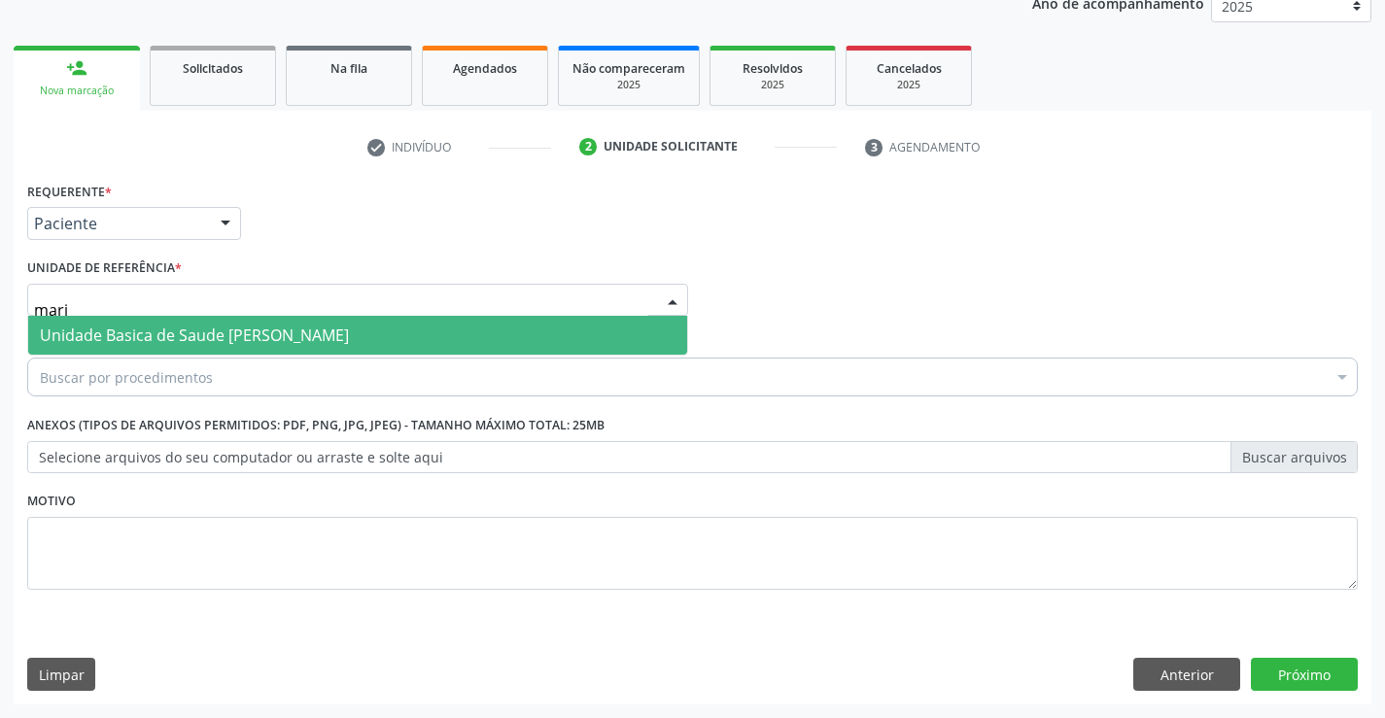
type input "maria"
click at [196, 330] on span "Unidade Basica de Saude [PERSON_NAME]" at bounding box center [194, 335] width 309 height 21
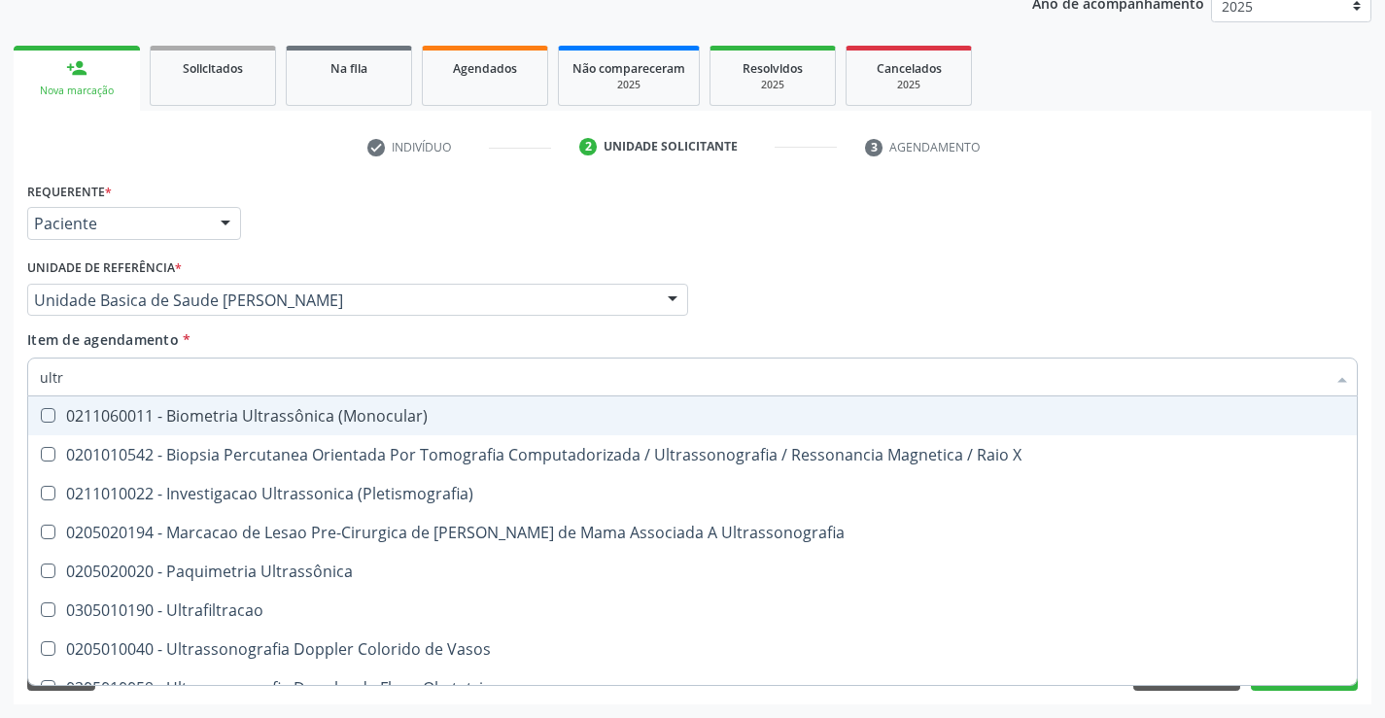
type input "ultra"
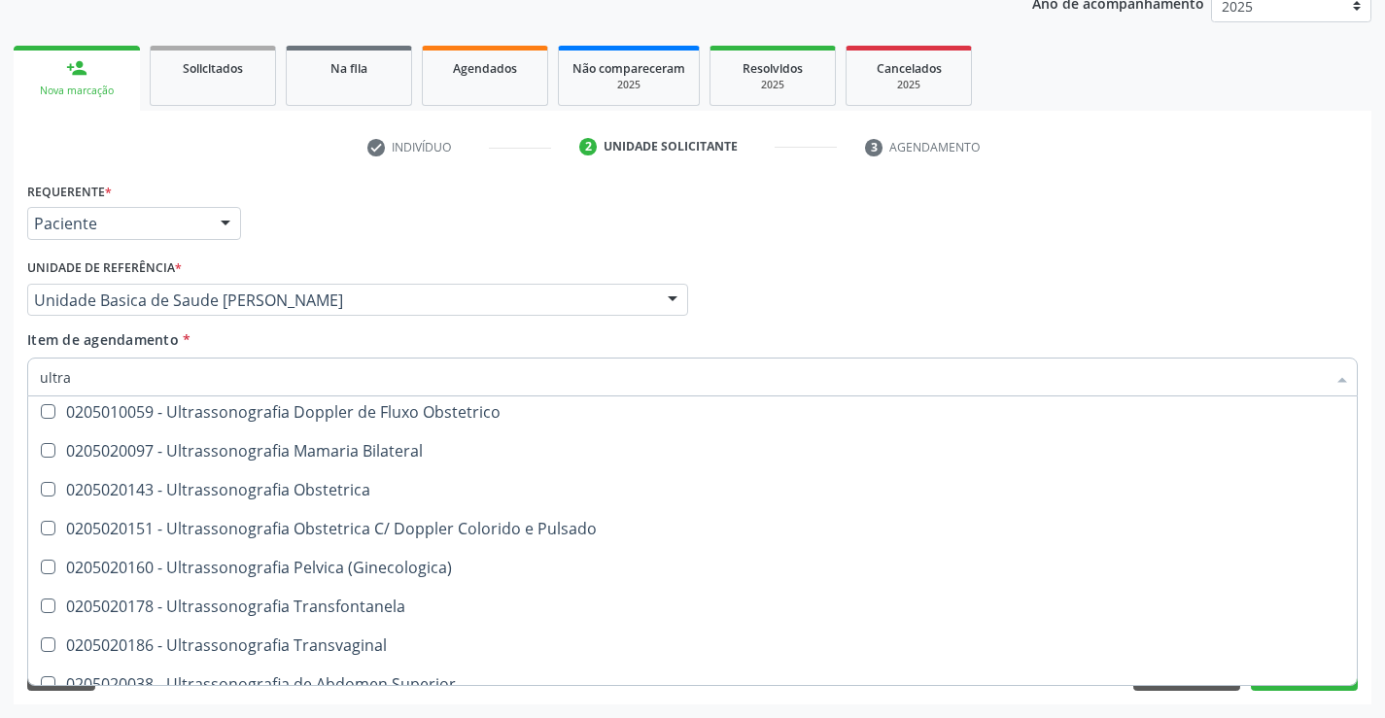
scroll to position [292, 0]
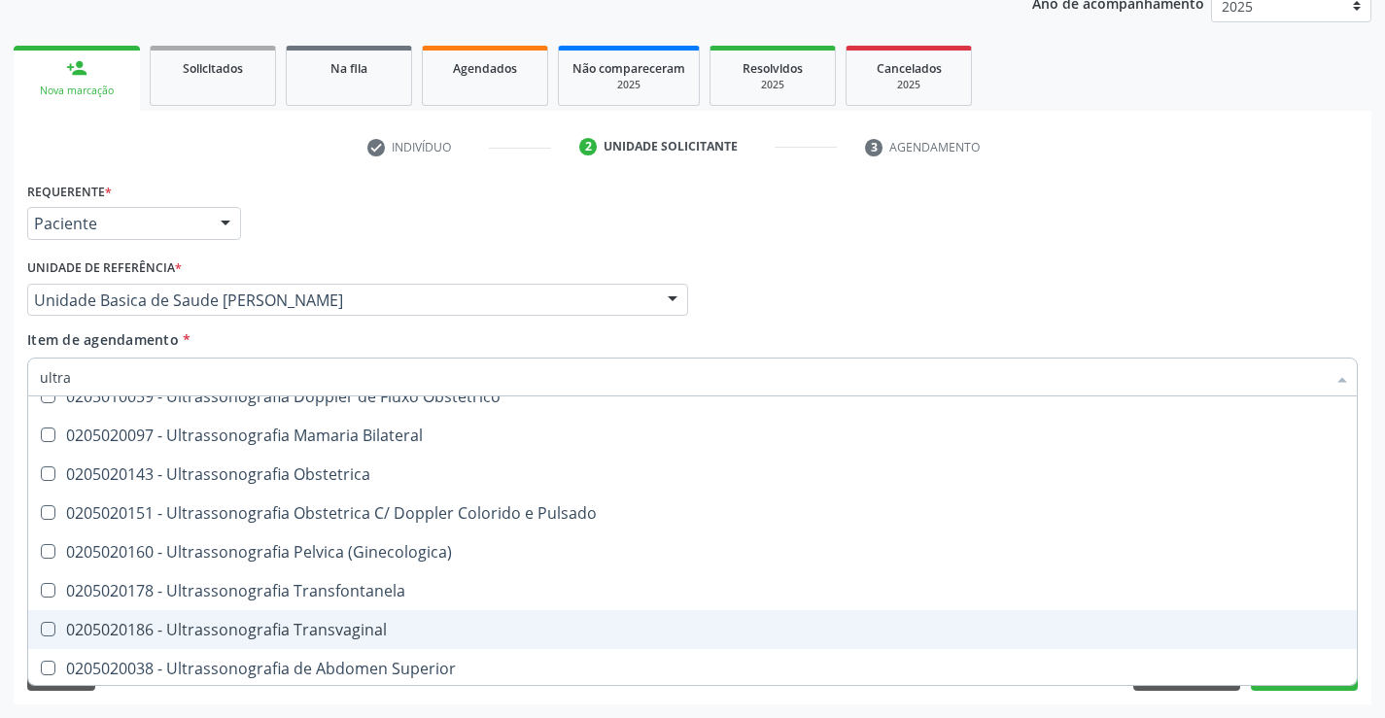
click at [373, 630] on div "0205020186 - Ultrassonografia Transvaginal" at bounding box center [692, 630] width 1305 height 16
checkbox Transvaginal "true"
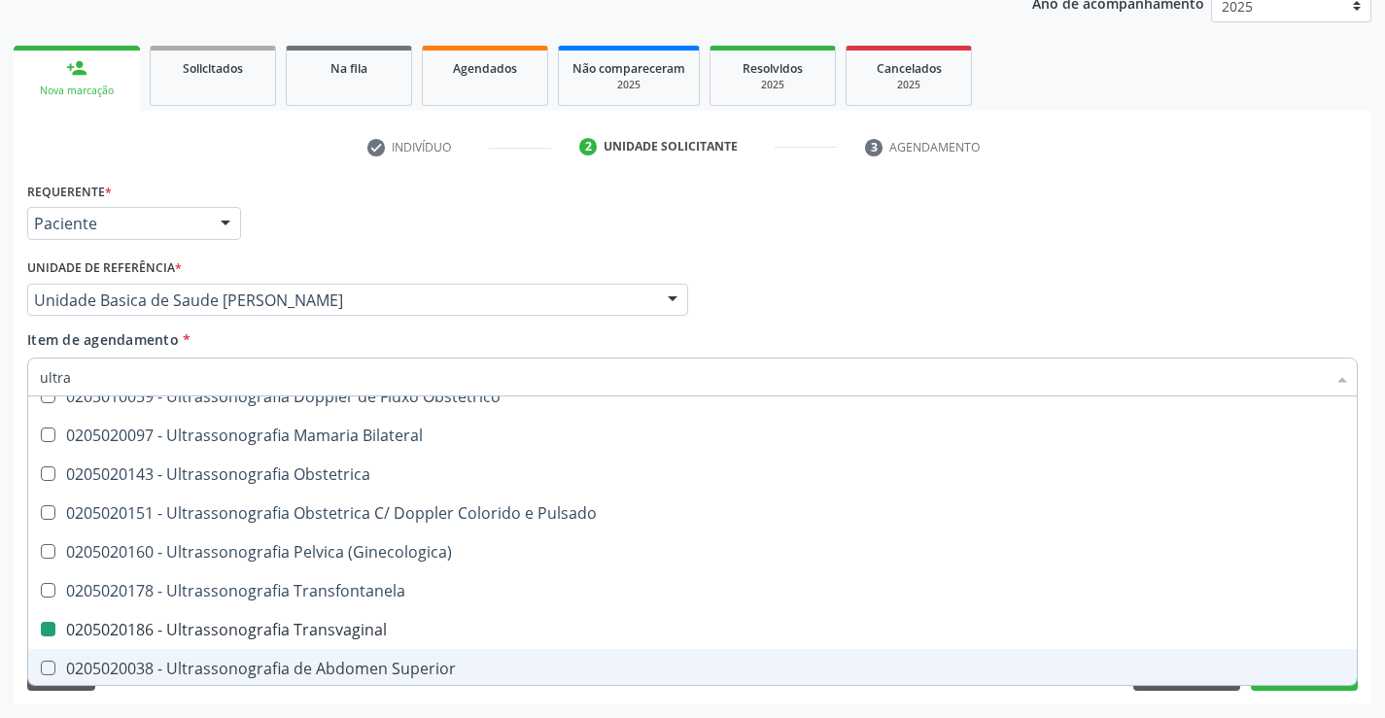
click at [1283, 698] on div "Requerente * Paciente Profissional de Saúde Paciente Nenhum resultado encontrad…" at bounding box center [693, 441] width 1358 height 528
checkbox X "true"
checkbox Transvaginal "false"
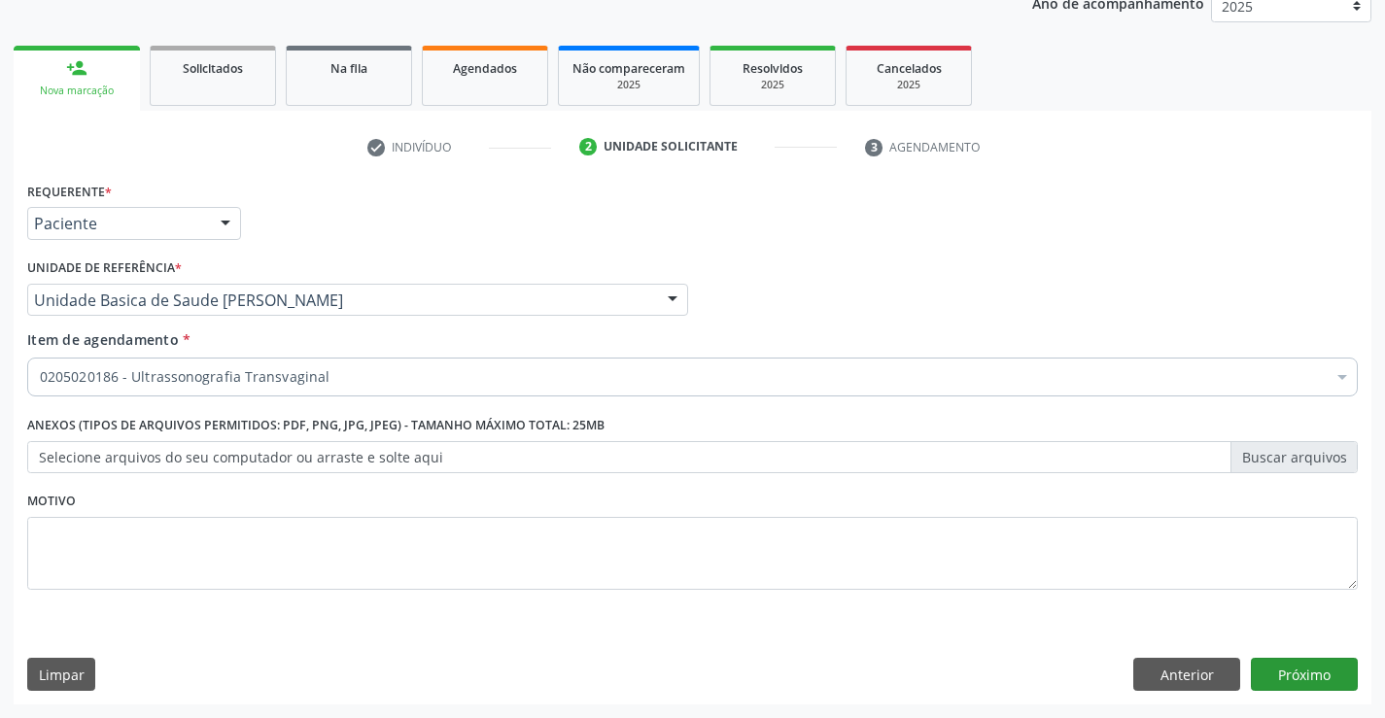
scroll to position [0, 0]
click at [1289, 683] on button "Próximo" at bounding box center [1304, 674] width 107 height 33
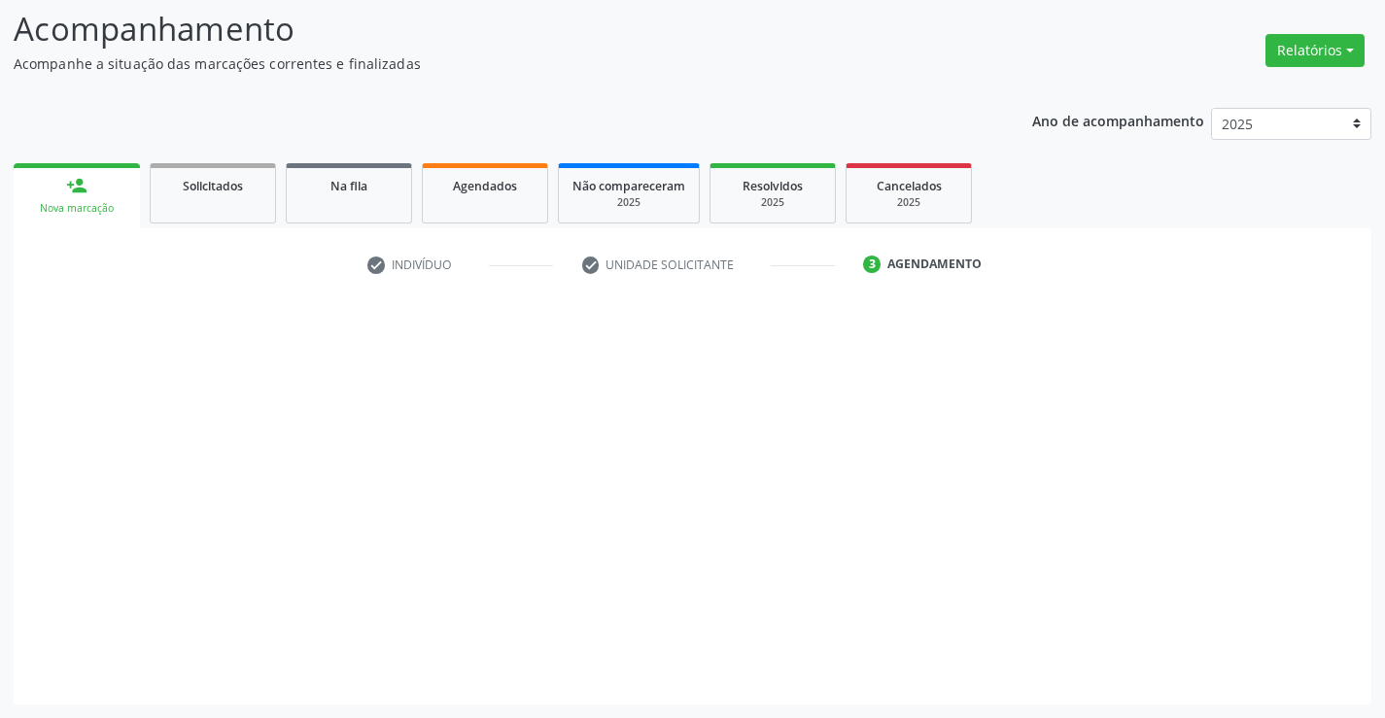
scroll to position [127, 0]
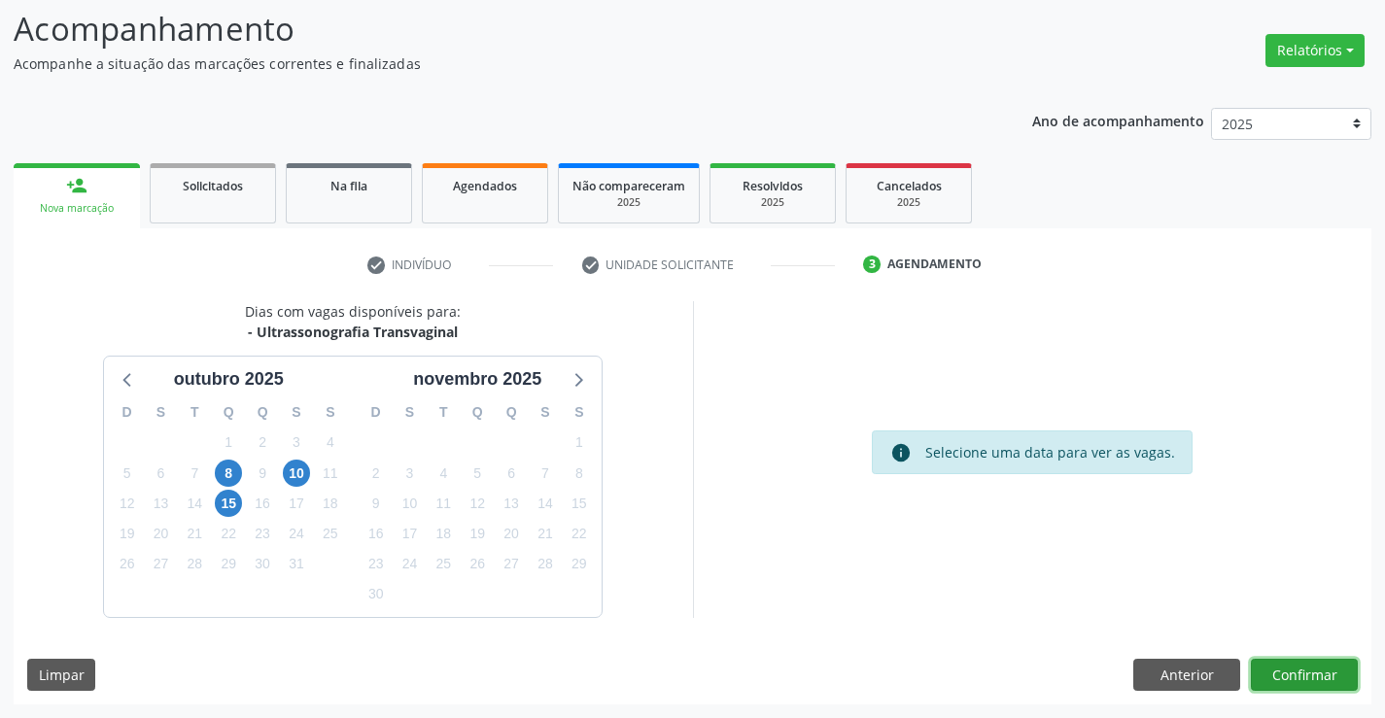
click at [1289, 682] on button "Confirmar" at bounding box center [1304, 675] width 107 height 33
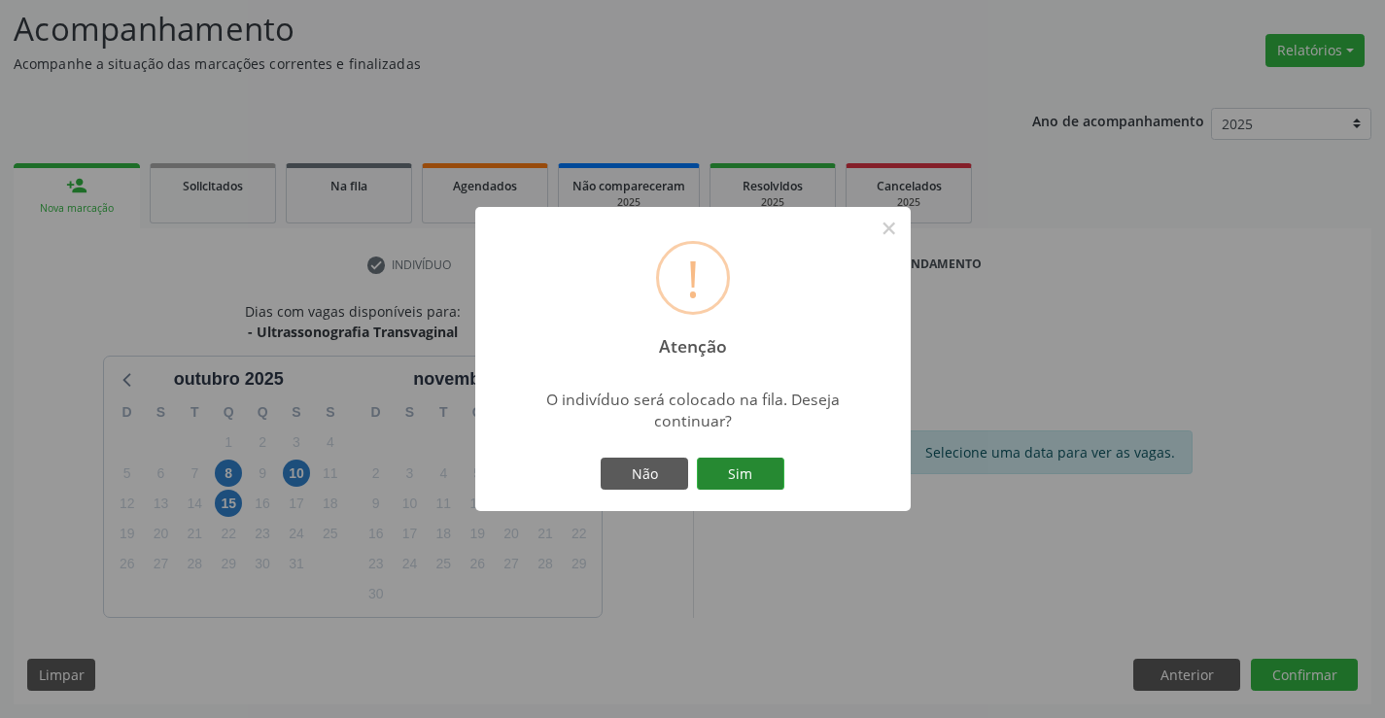
click at [749, 465] on button "Sim" at bounding box center [740, 474] width 87 height 33
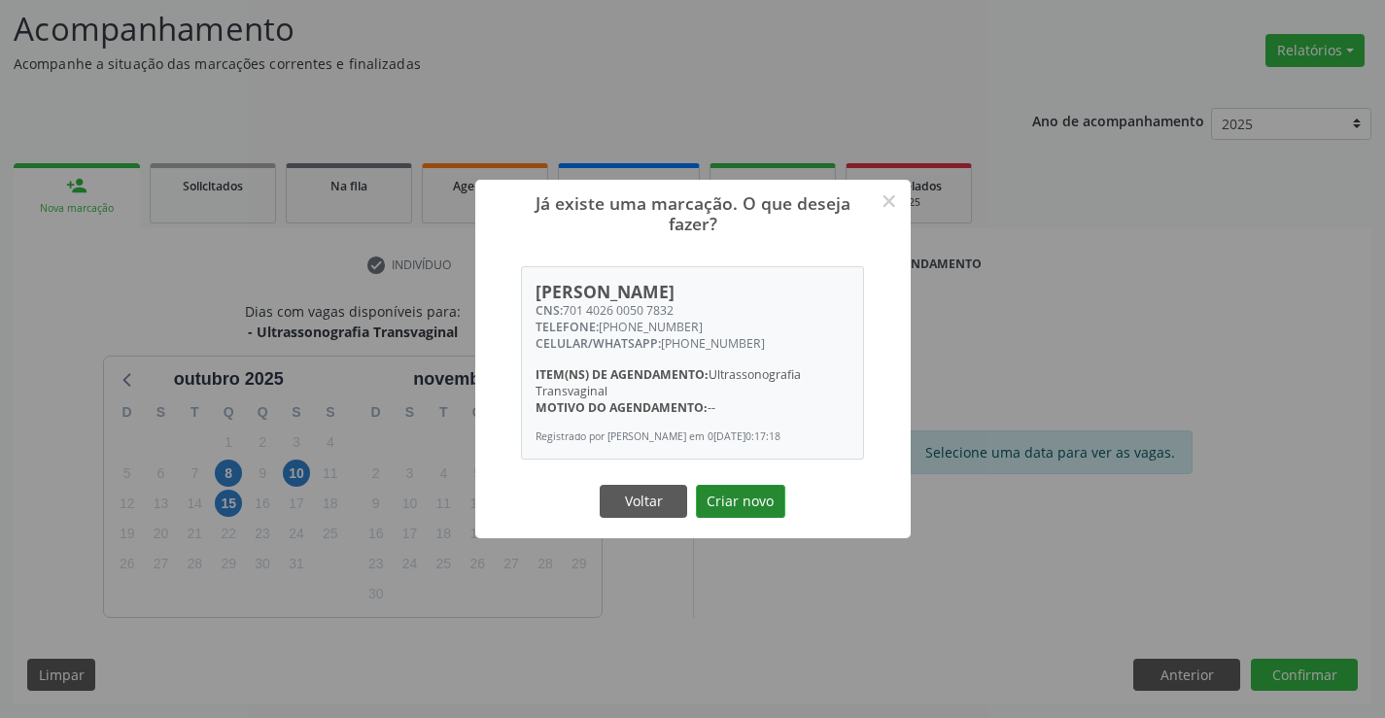
click at [744, 498] on button "Criar novo" at bounding box center [740, 501] width 89 height 33
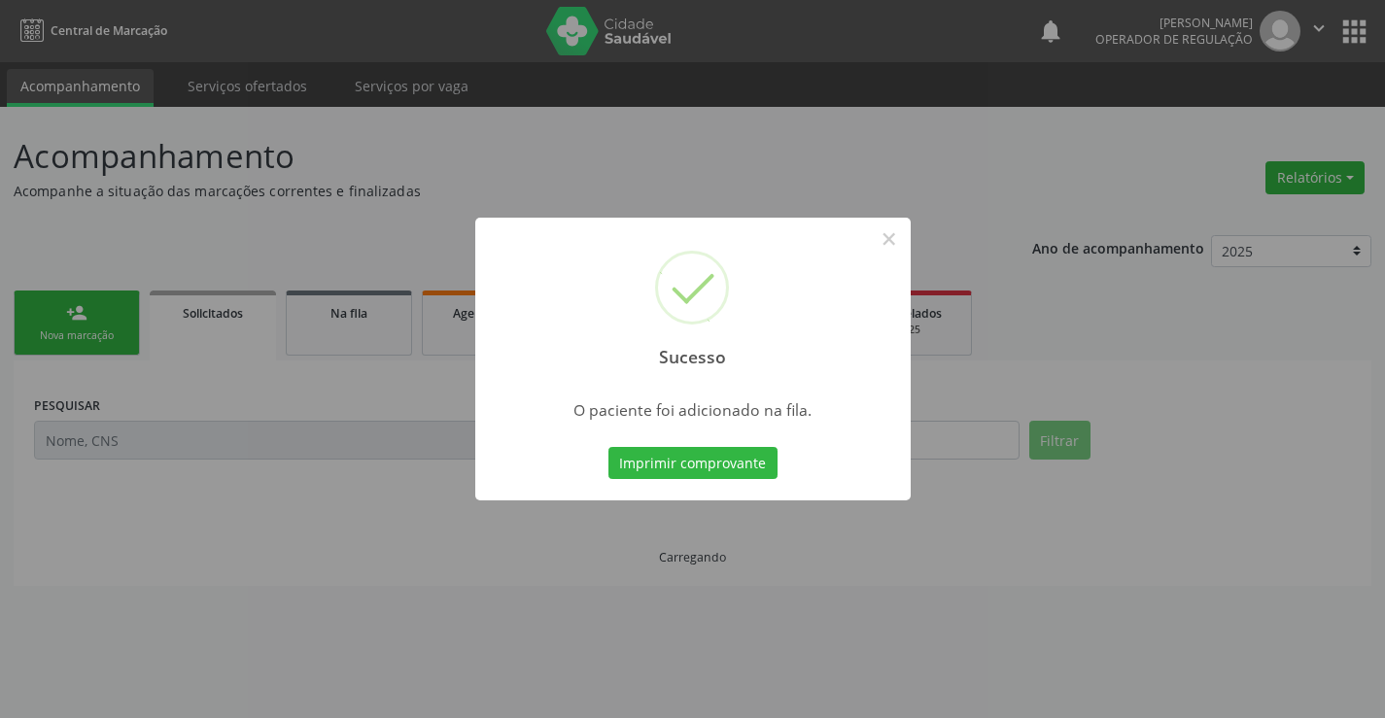
scroll to position [0, 0]
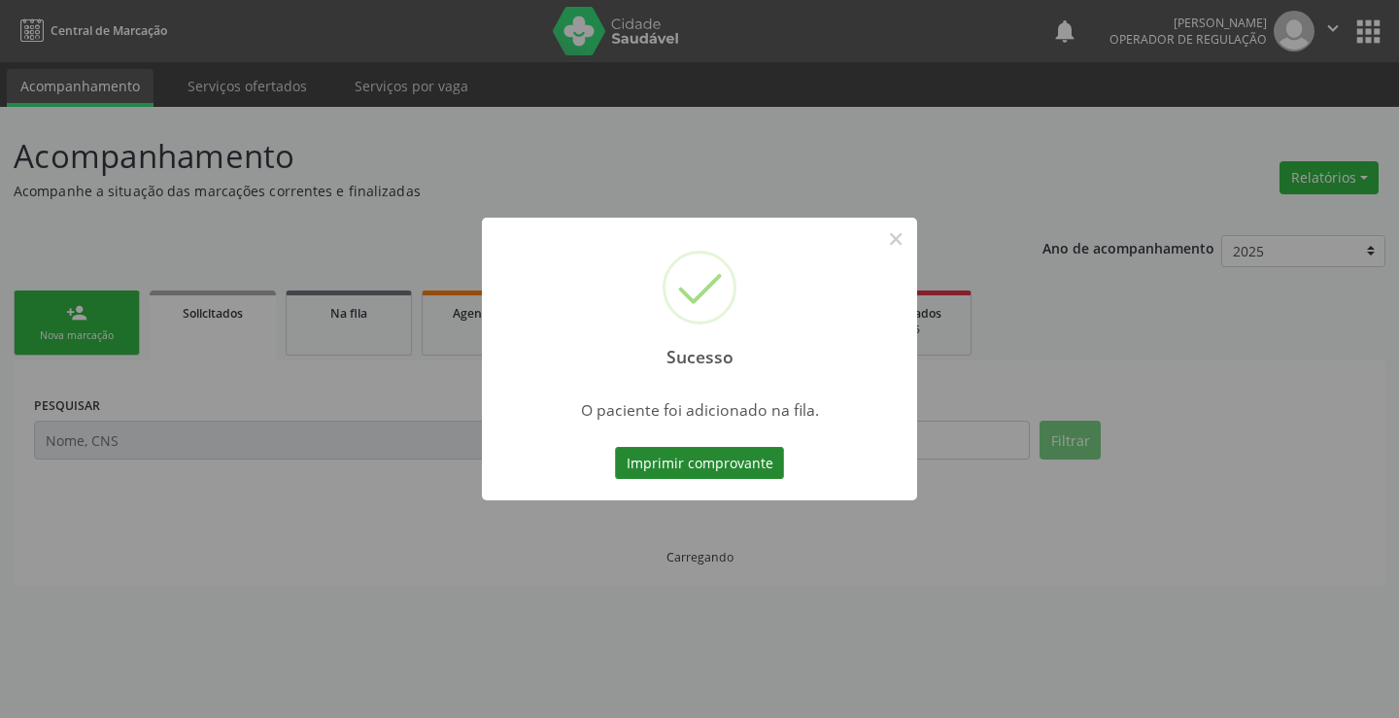
click at [735, 469] on button "Imprimir comprovante" at bounding box center [699, 463] width 169 height 33
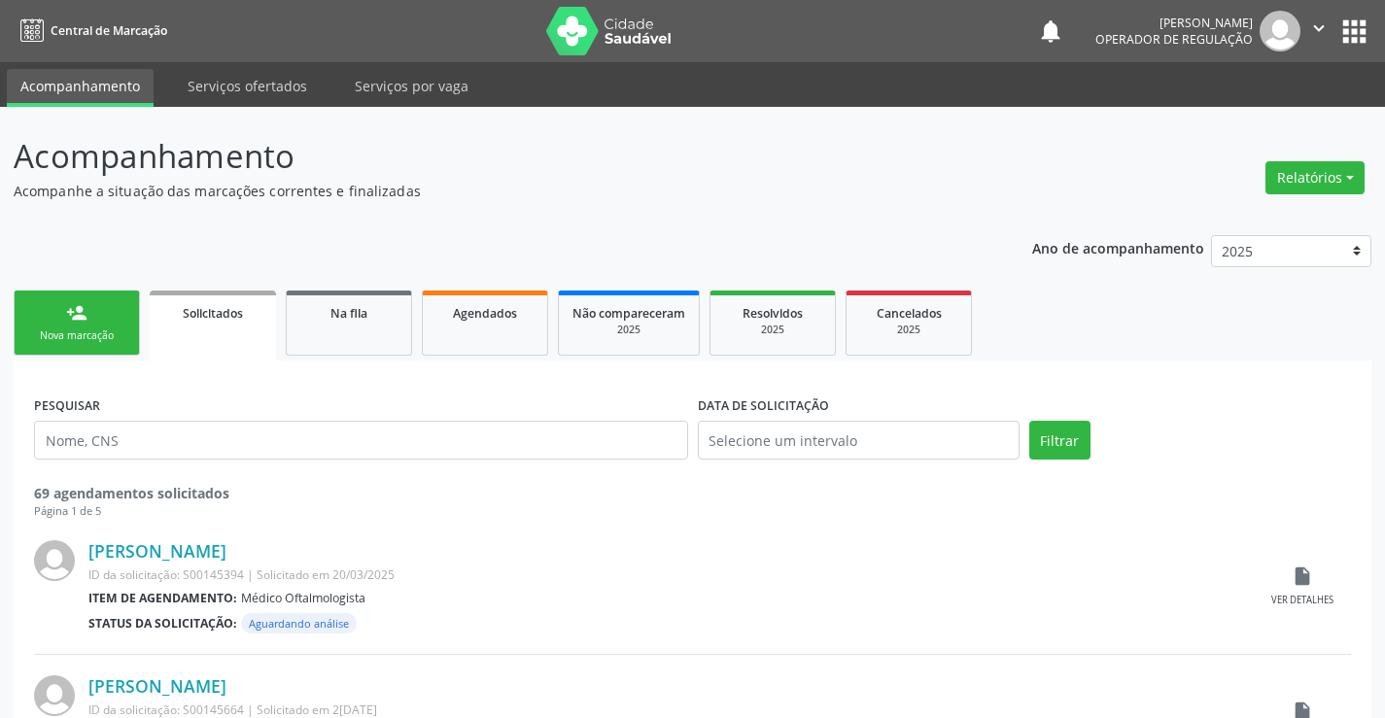
click at [106, 333] on div "Nova marcação" at bounding box center [76, 335] width 97 height 15
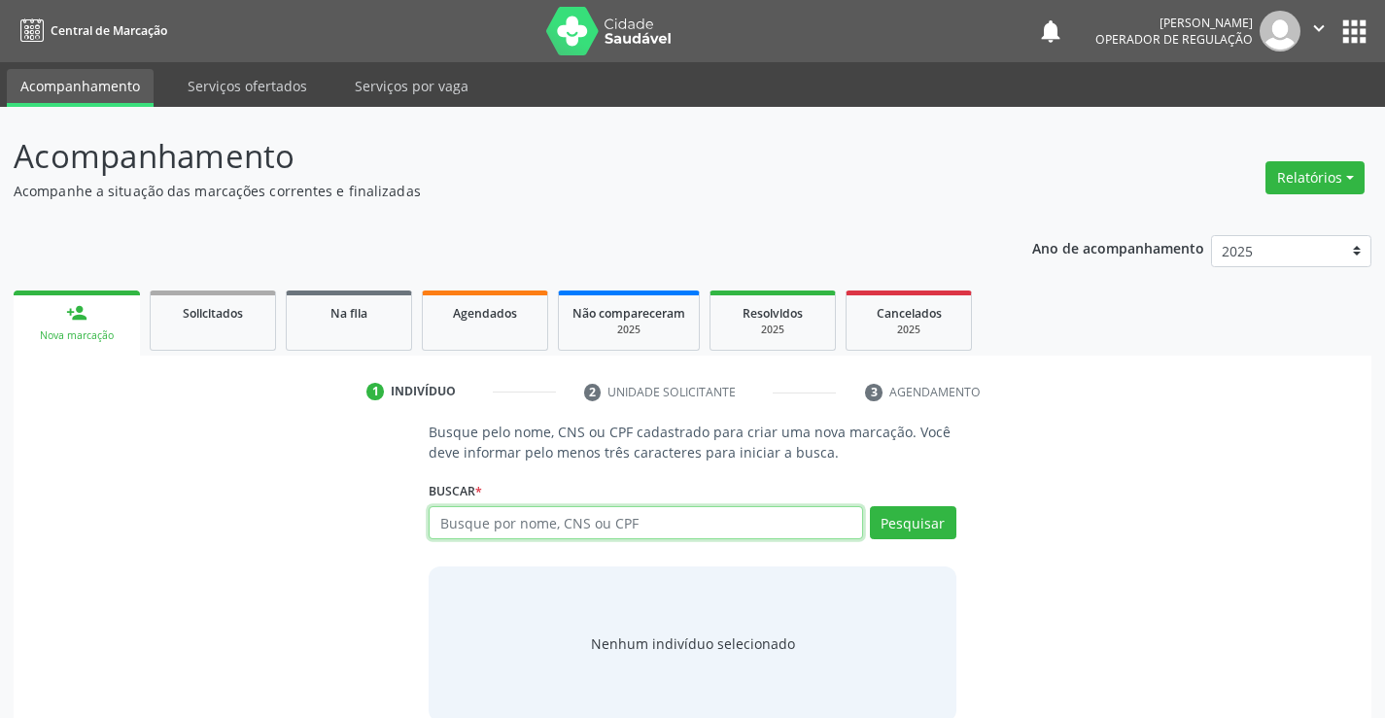
click at [493, 530] on input "text" at bounding box center [645, 522] width 433 height 33
type input "708507358269271"
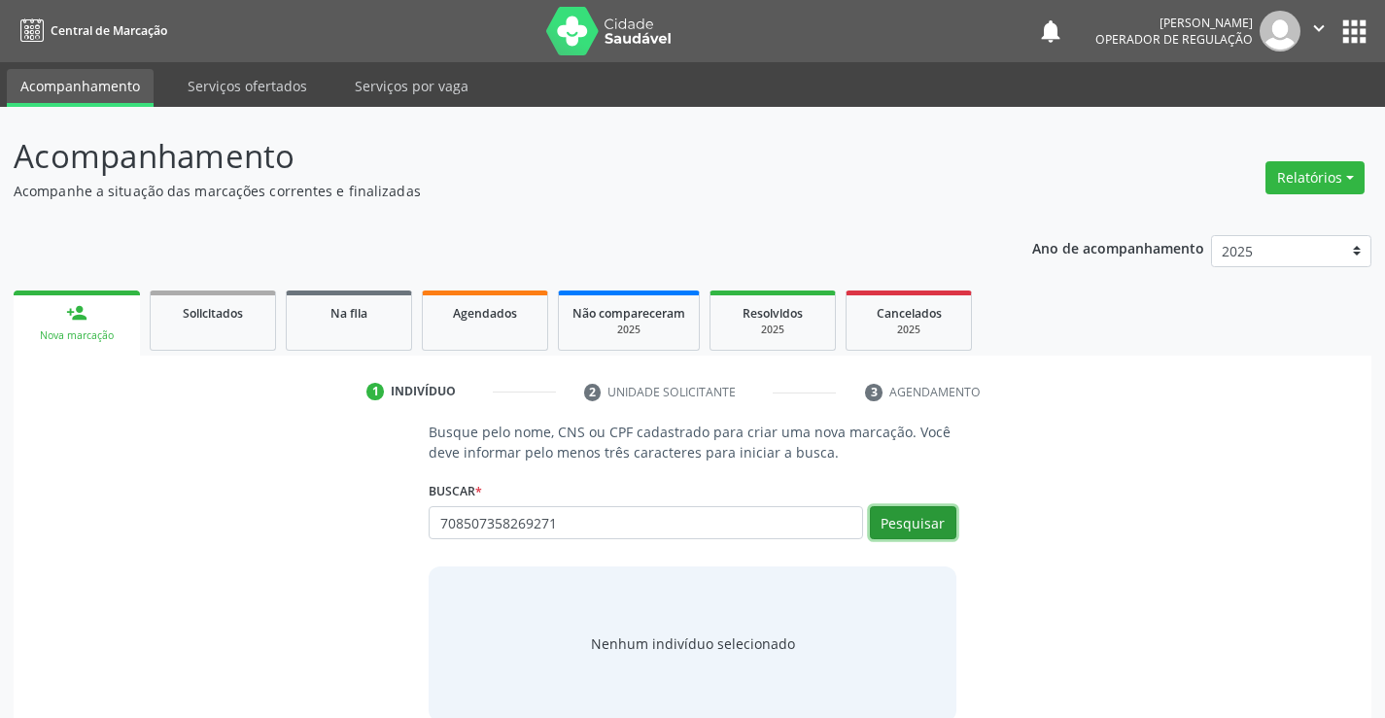
click at [881, 512] on button "Pesquisar" at bounding box center [913, 522] width 86 height 33
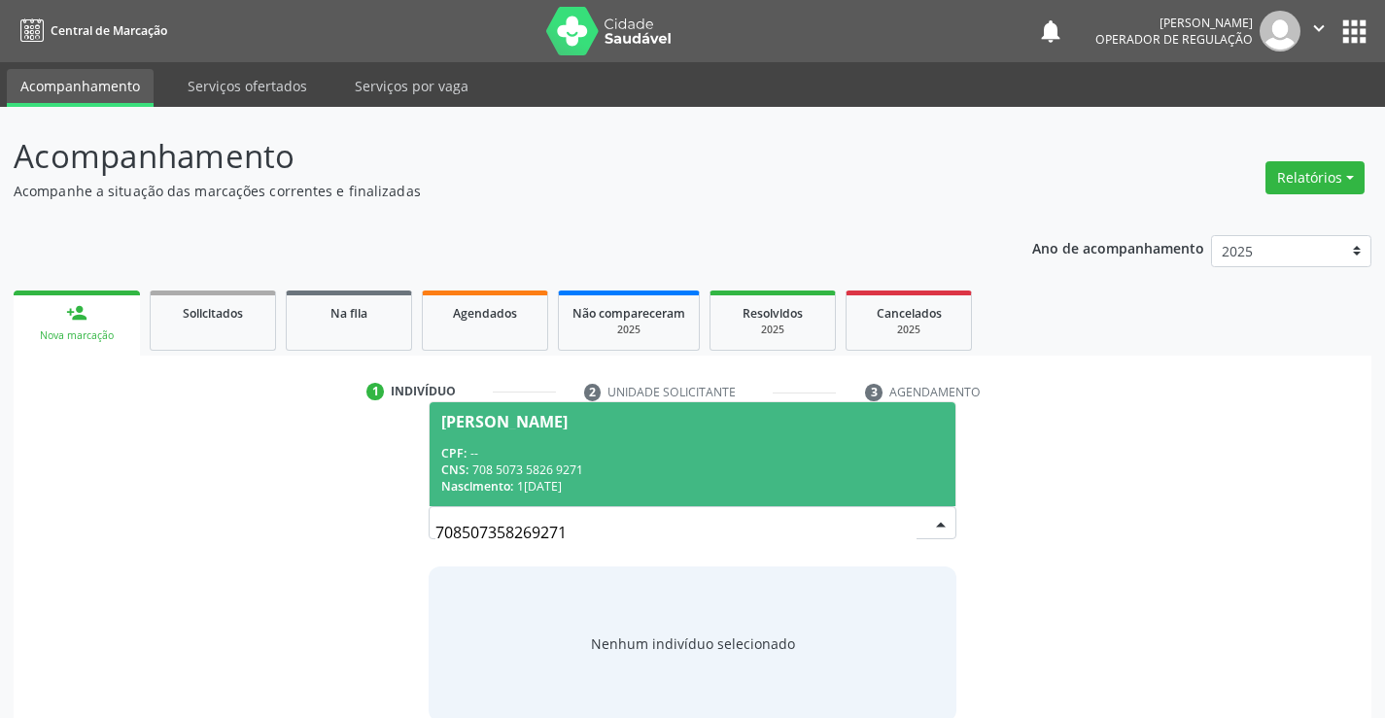
click at [720, 486] on div "Nascimento: 13/05/1944" at bounding box center [691, 486] width 501 height 17
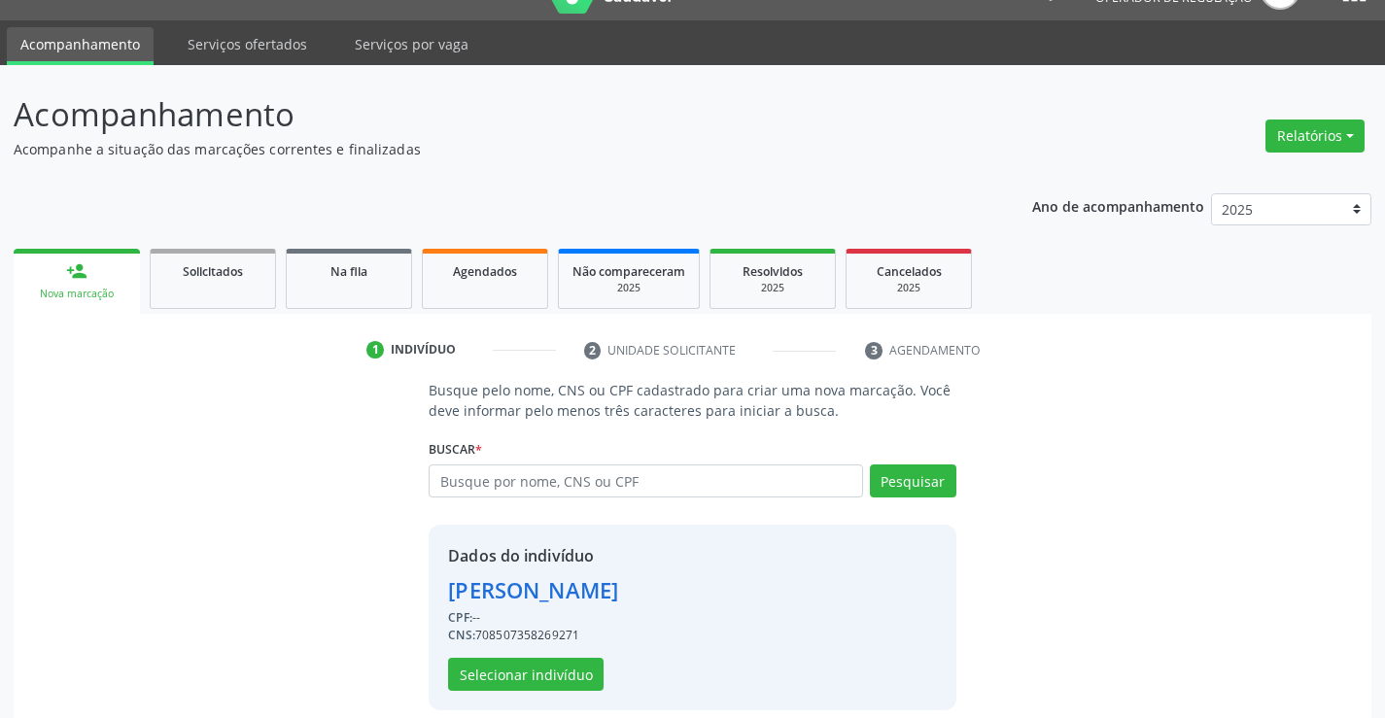
scroll to position [61, 0]
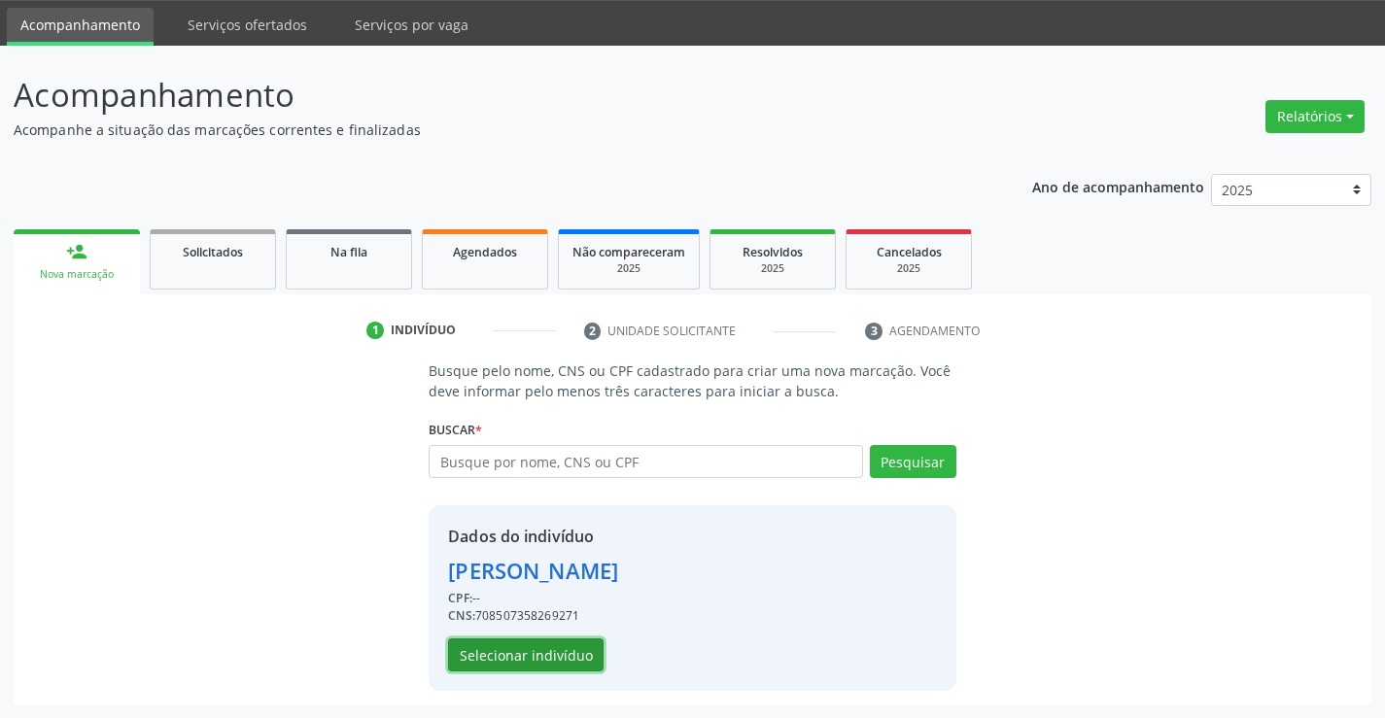
click at [533, 670] on button "Selecionar indivíduo" at bounding box center [525, 655] width 155 height 33
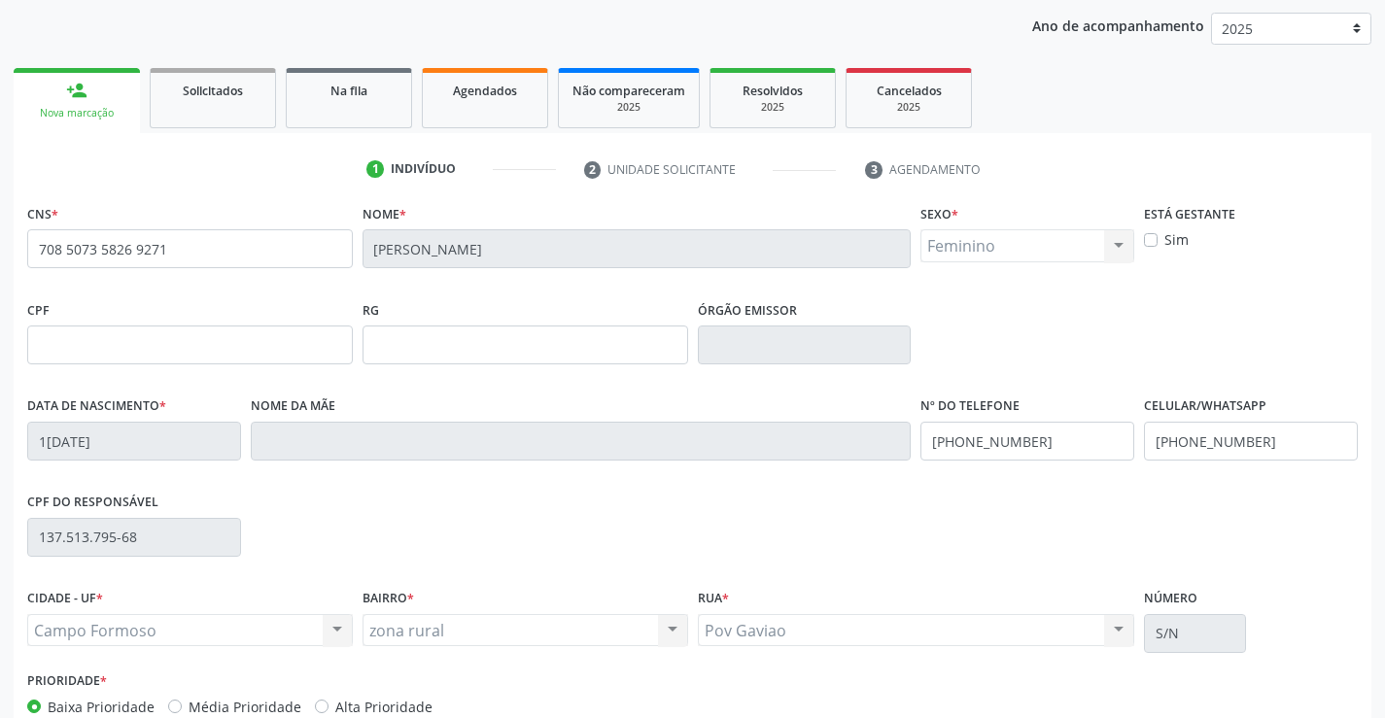
scroll to position [335, 0]
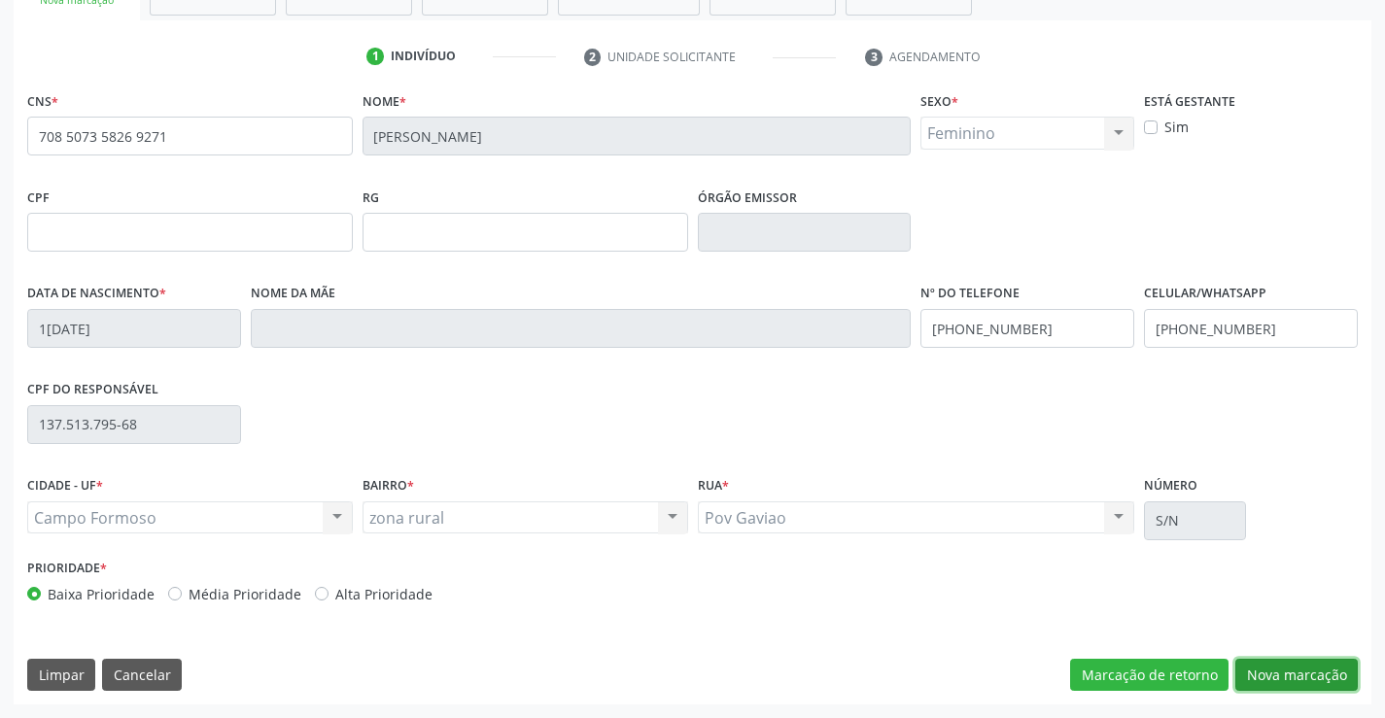
click at [1309, 684] on button "Nova marcação" at bounding box center [1296, 675] width 122 height 33
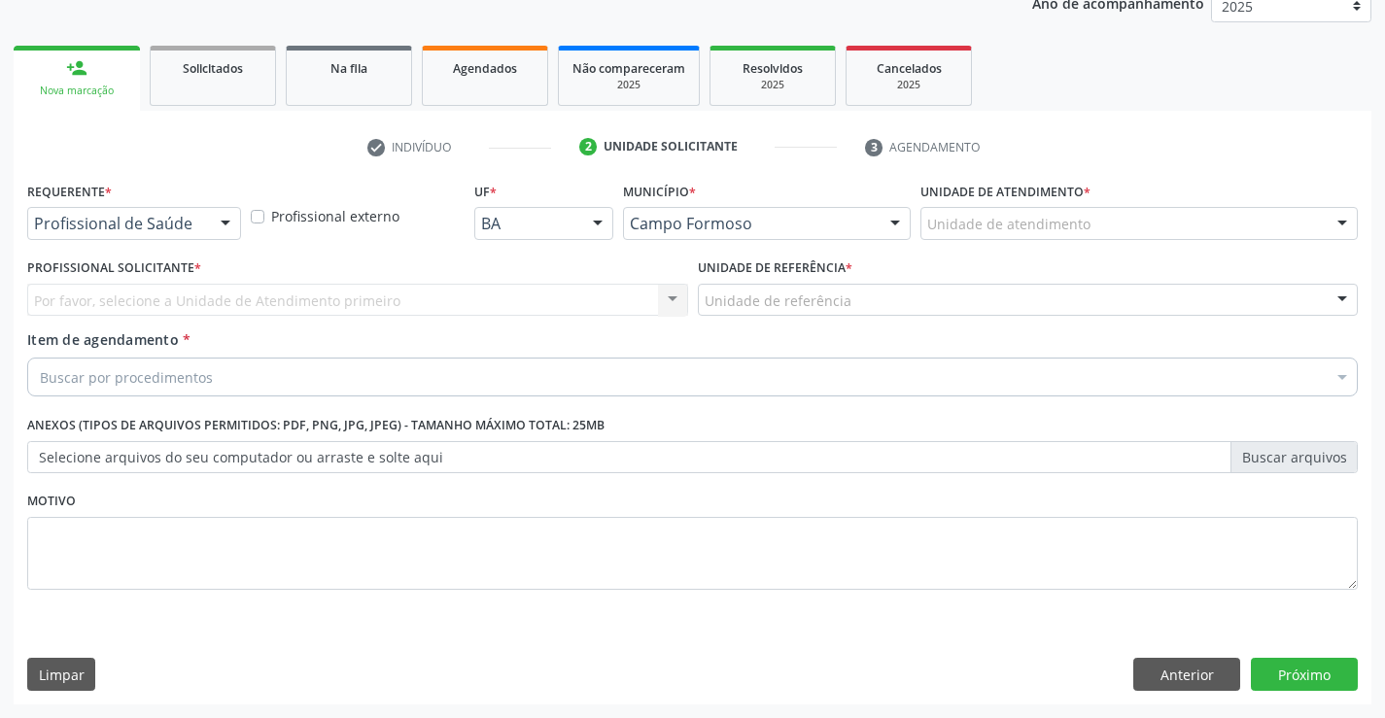
scroll to position [245, 0]
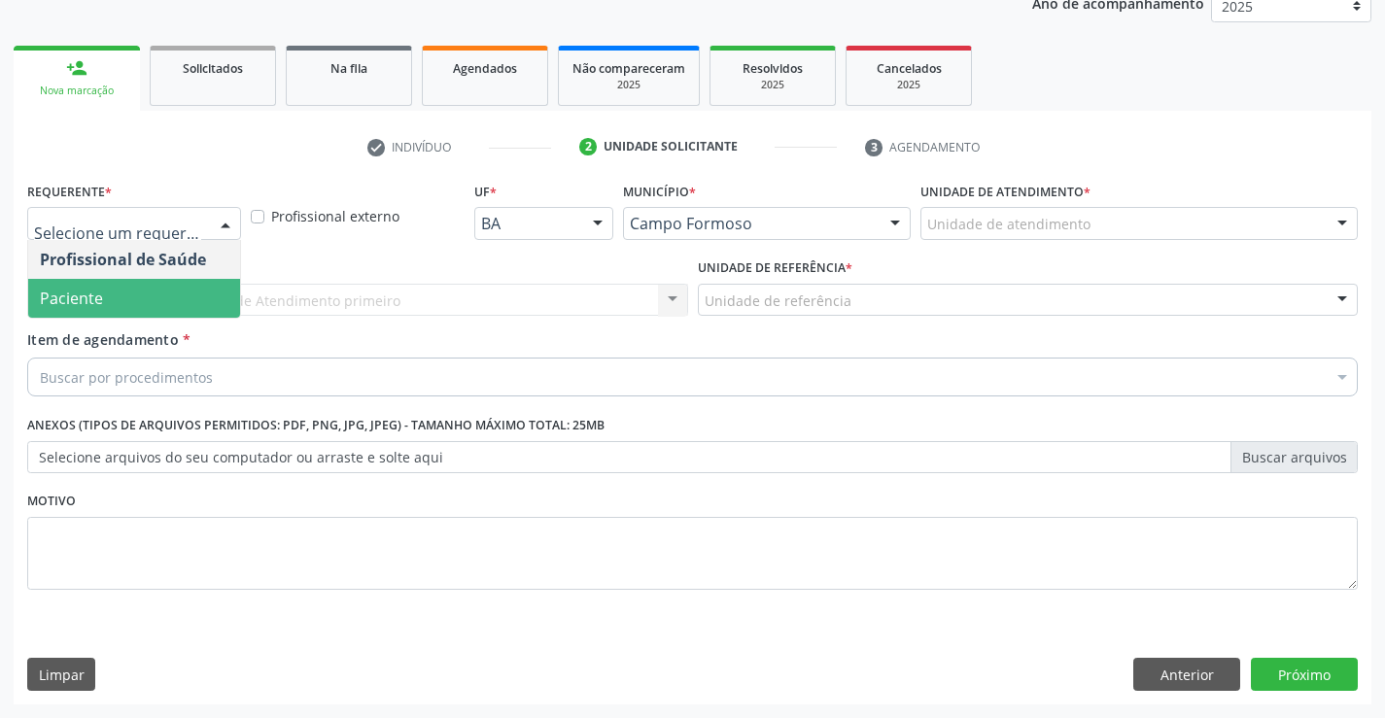
click at [107, 291] on span "Paciente" at bounding box center [134, 298] width 212 height 39
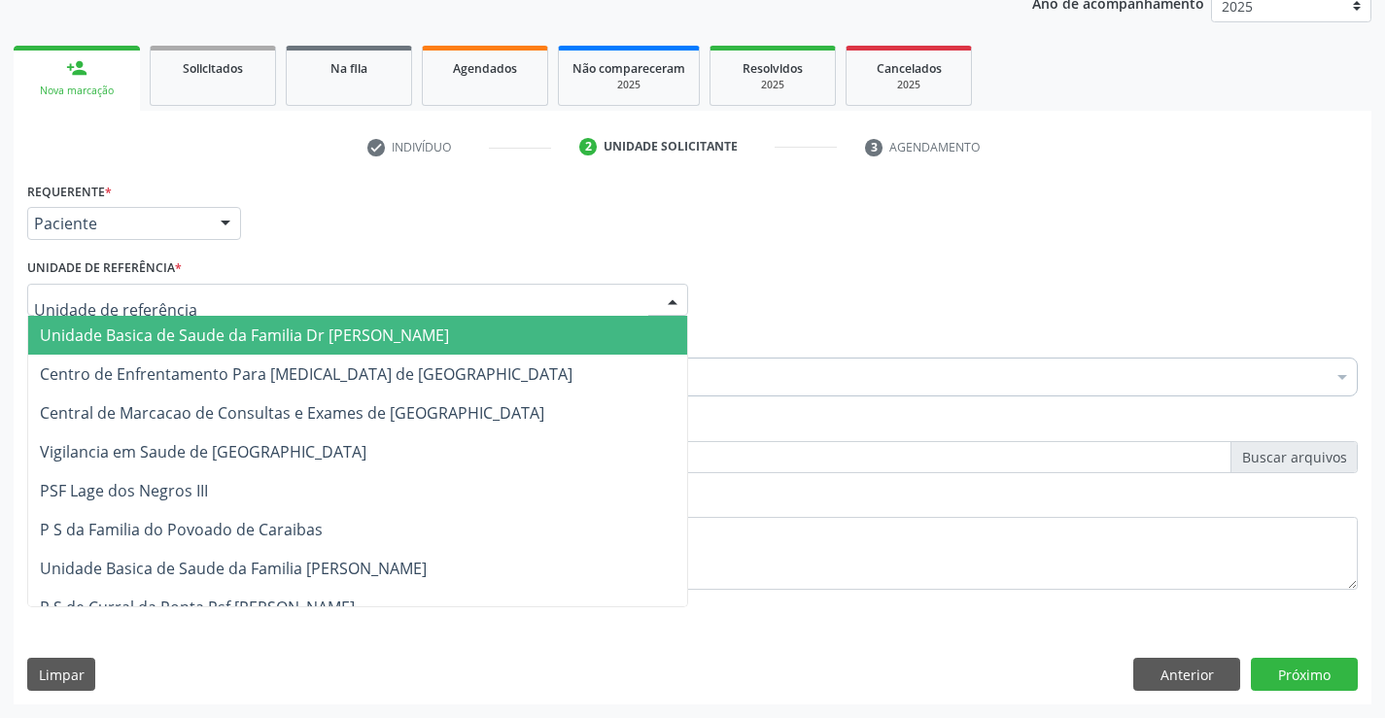
click at [108, 286] on div at bounding box center [357, 300] width 661 height 33
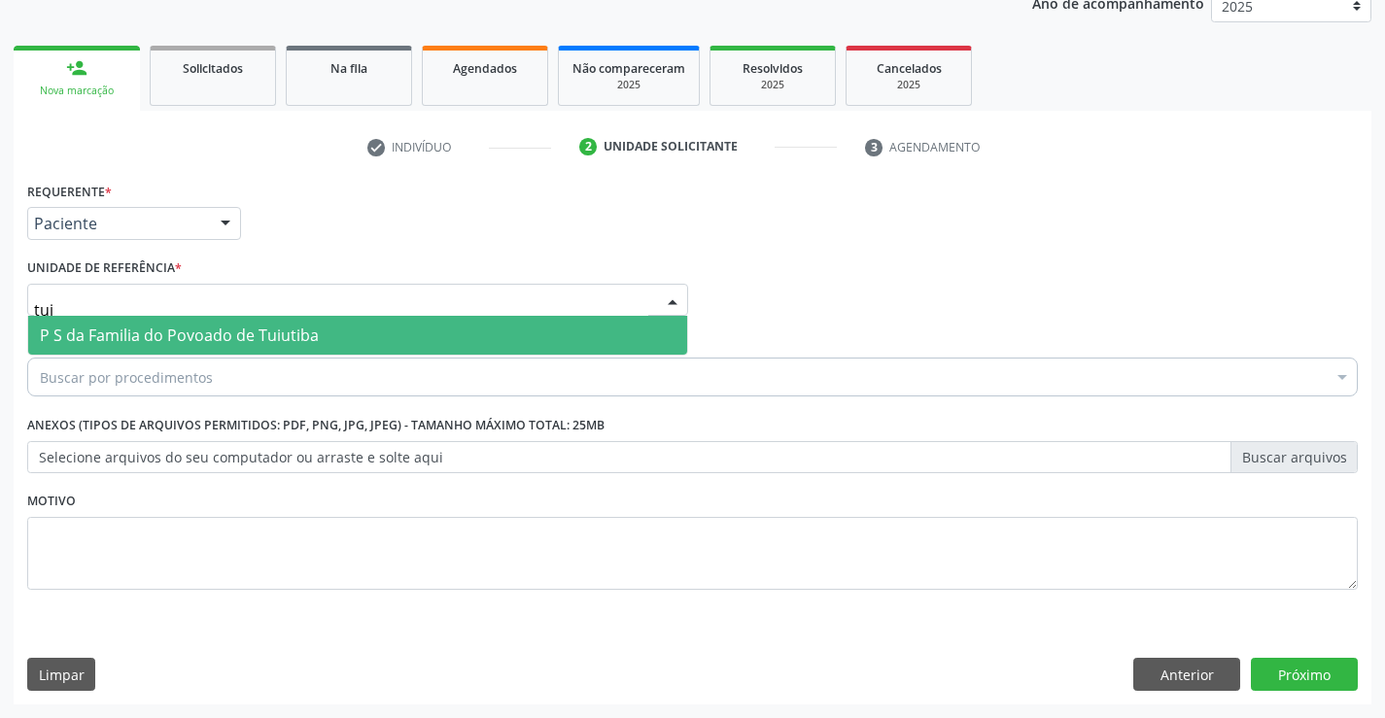
type input "tuiu"
drag, startPoint x: 196, startPoint y: 330, endPoint x: 199, endPoint y: 354, distance: 23.5
click at [199, 330] on span "P S da Familia do Povoado de Tuiutiba" at bounding box center [179, 335] width 279 height 21
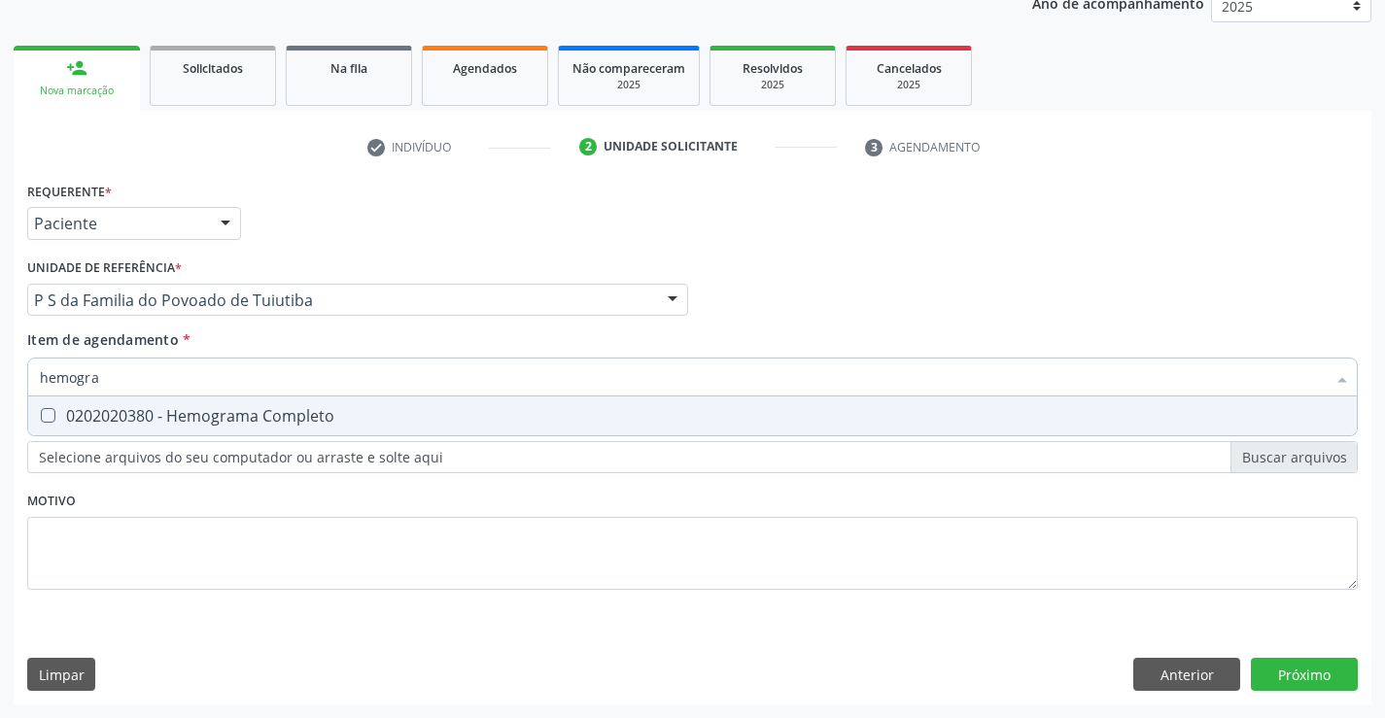
type input "hemogram"
click at [385, 421] on div "0202020380 - Hemograma Completo" at bounding box center [692, 416] width 1305 height 16
checkbox Completo "true"
type input "hemogram"
click at [249, 511] on div "Requerente * Paciente Profissional de Saúde Paciente Nenhum resultado encontrad…" at bounding box center [692, 397] width 1330 height 440
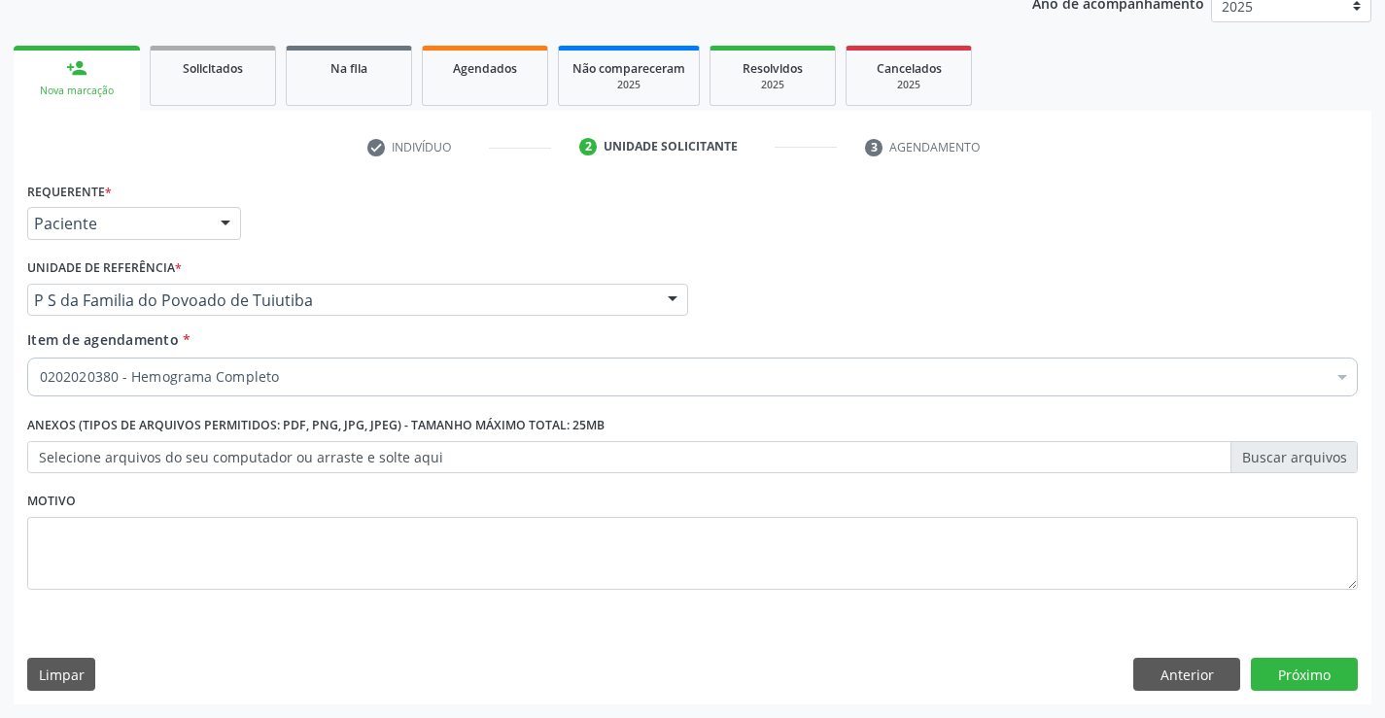
click at [276, 388] on div "0202020380 - Hemograma Completo" at bounding box center [692, 377] width 1330 height 39
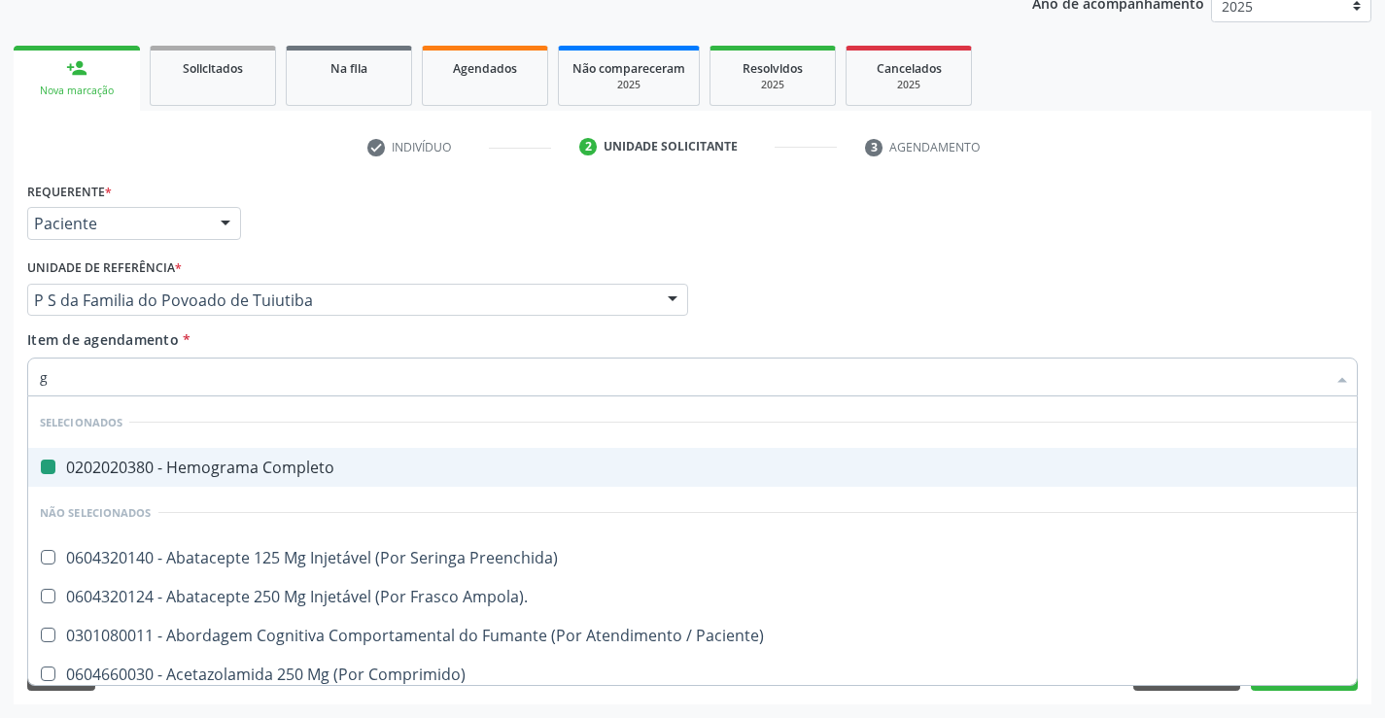
type input "gl"
checkbox Completo "false"
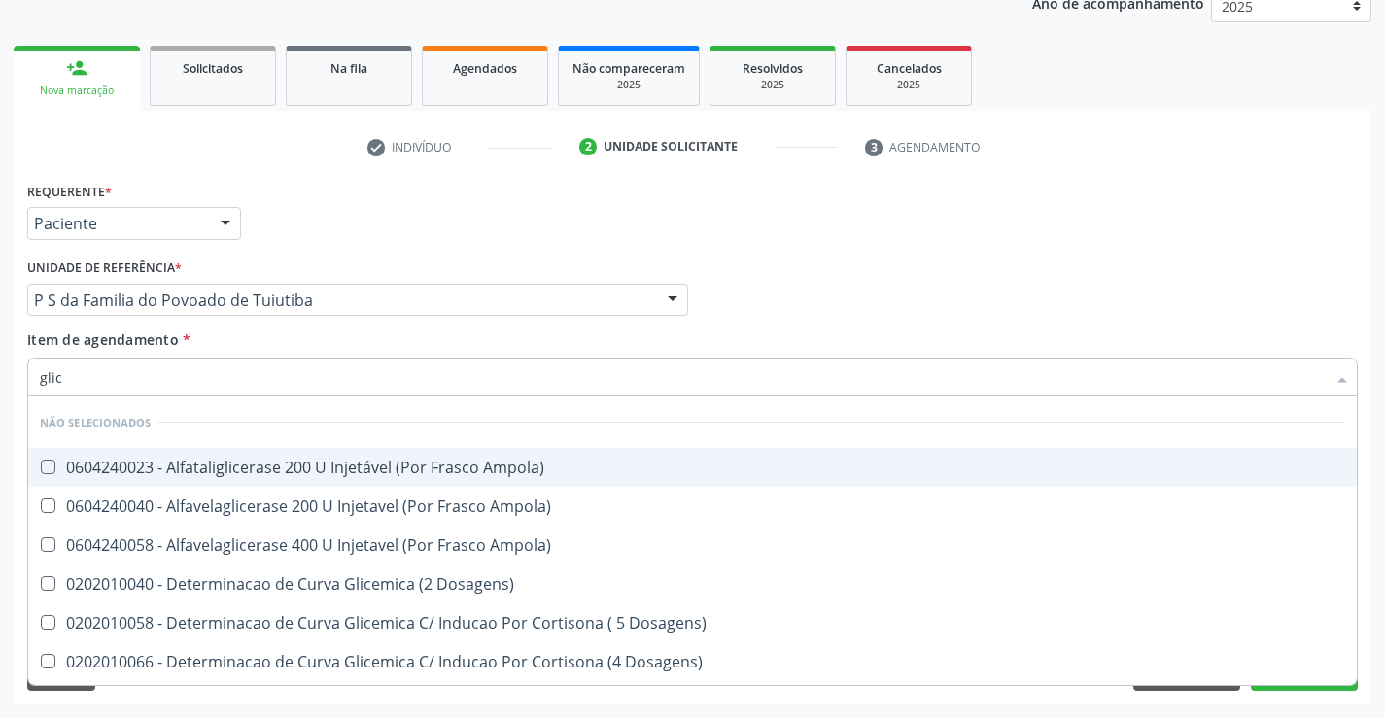
type input "glico"
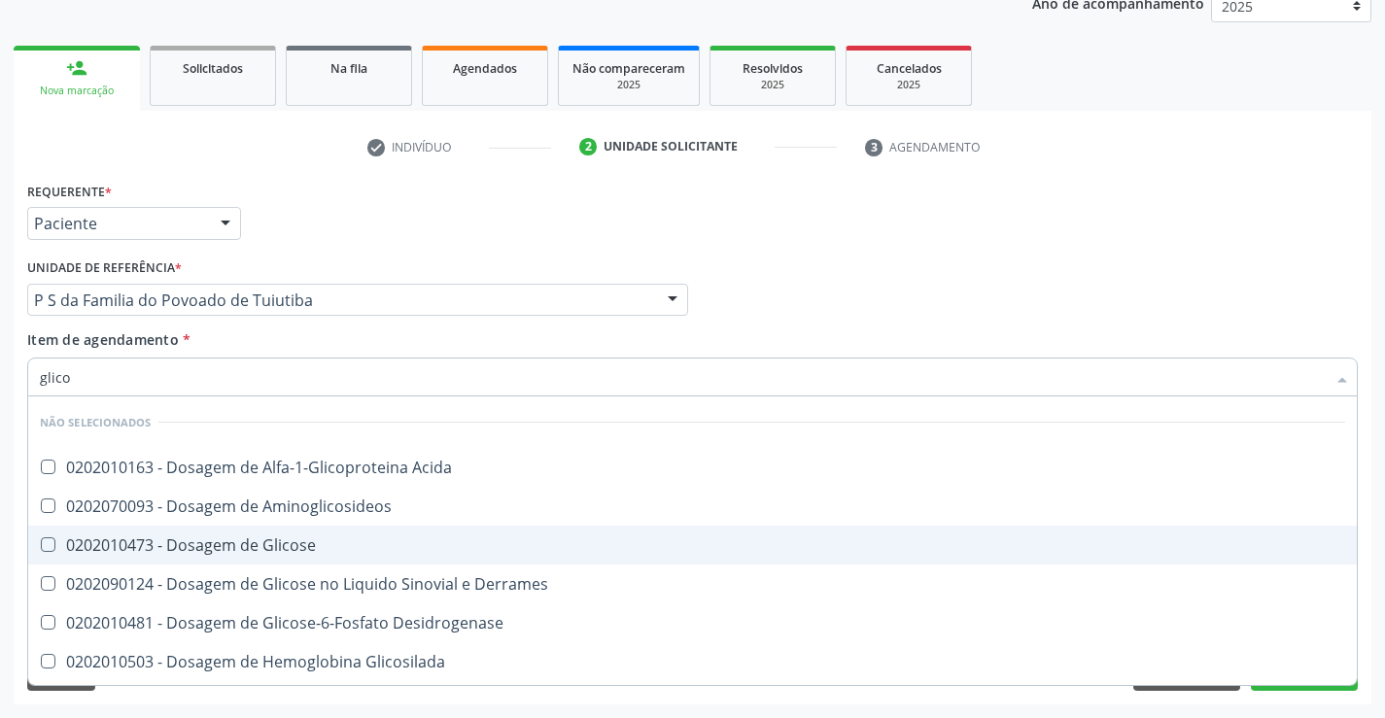
click at [288, 541] on div "0202010473 - Dosagem de Glicose" at bounding box center [692, 545] width 1305 height 16
checkbox Glicose "true"
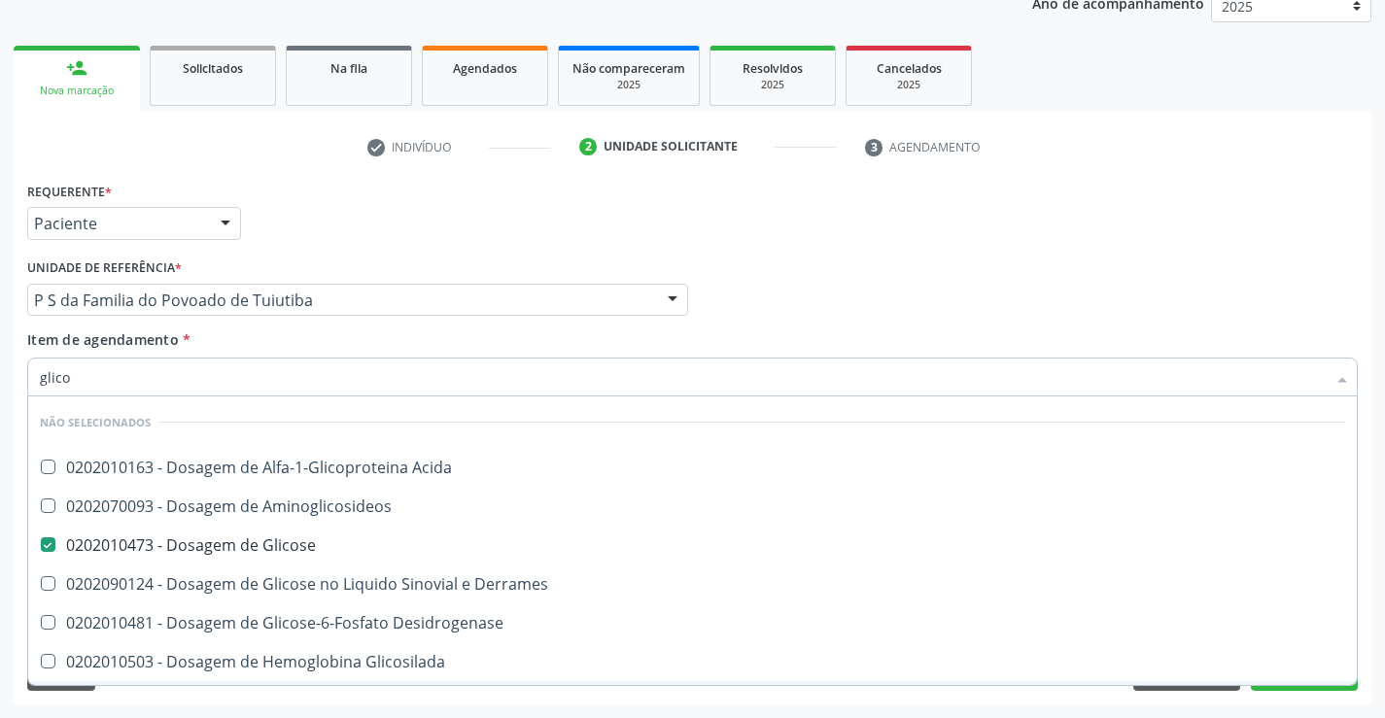
type input "glico"
click at [76, 691] on div "Requerente * Paciente Profissional de Saúde Paciente Nenhum resultado encontrad…" at bounding box center [693, 441] width 1358 height 528
checkbox Acida "true"
checkbox Aminoglicosideos "true"
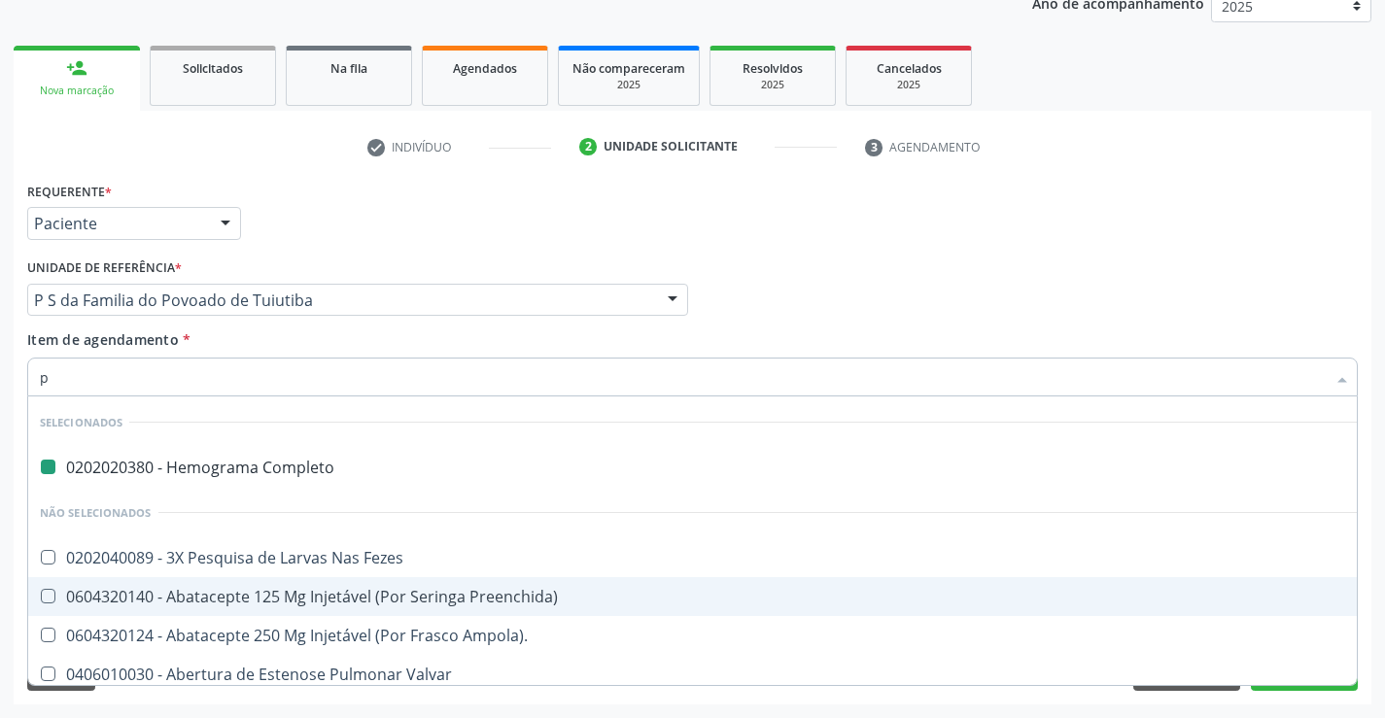
type input "pe"
checkbox Completo "false"
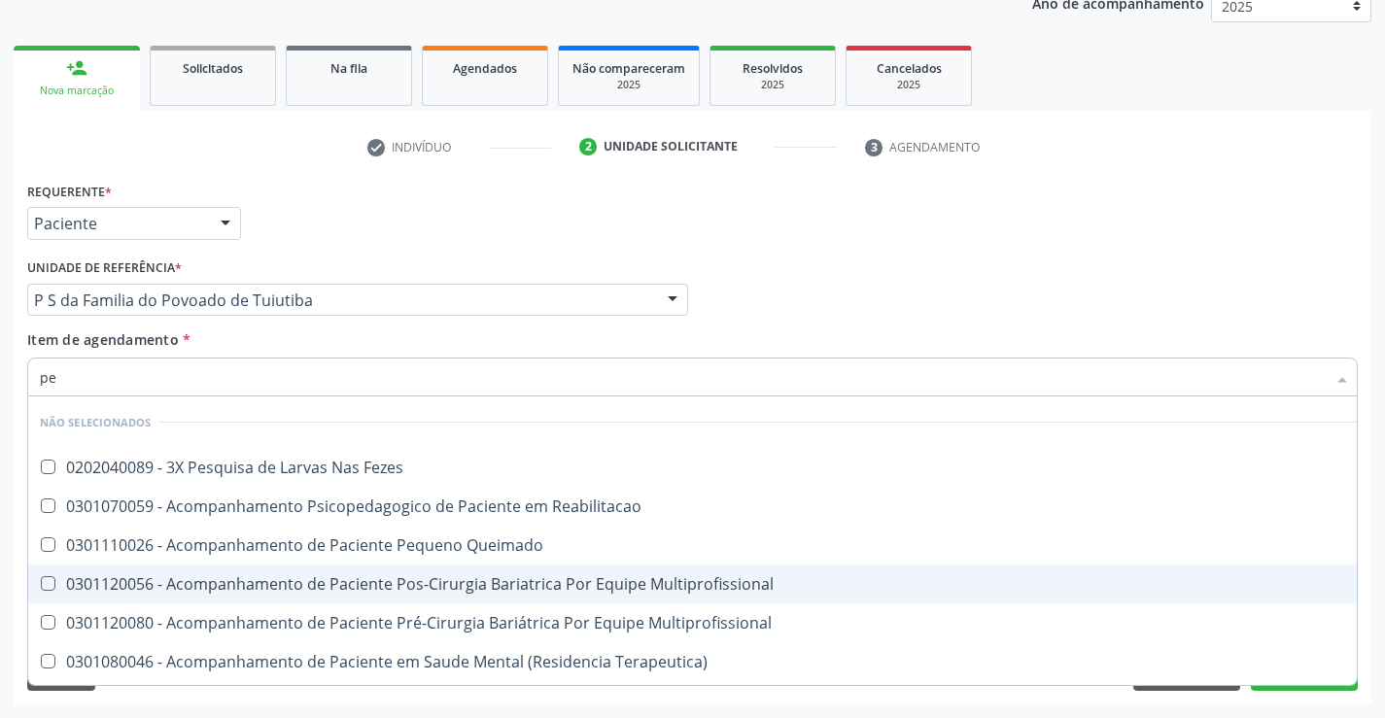
type input "p"
checkbox Fezes "true"
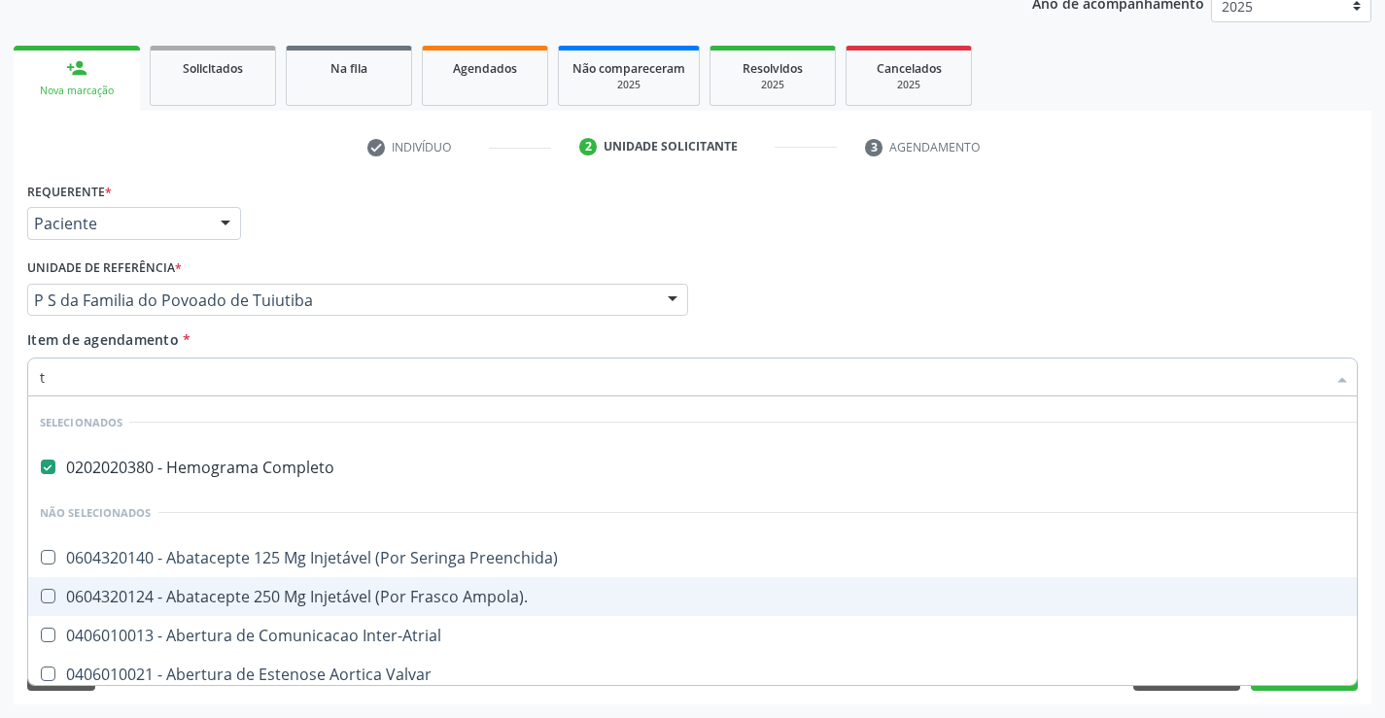
type input "tg"
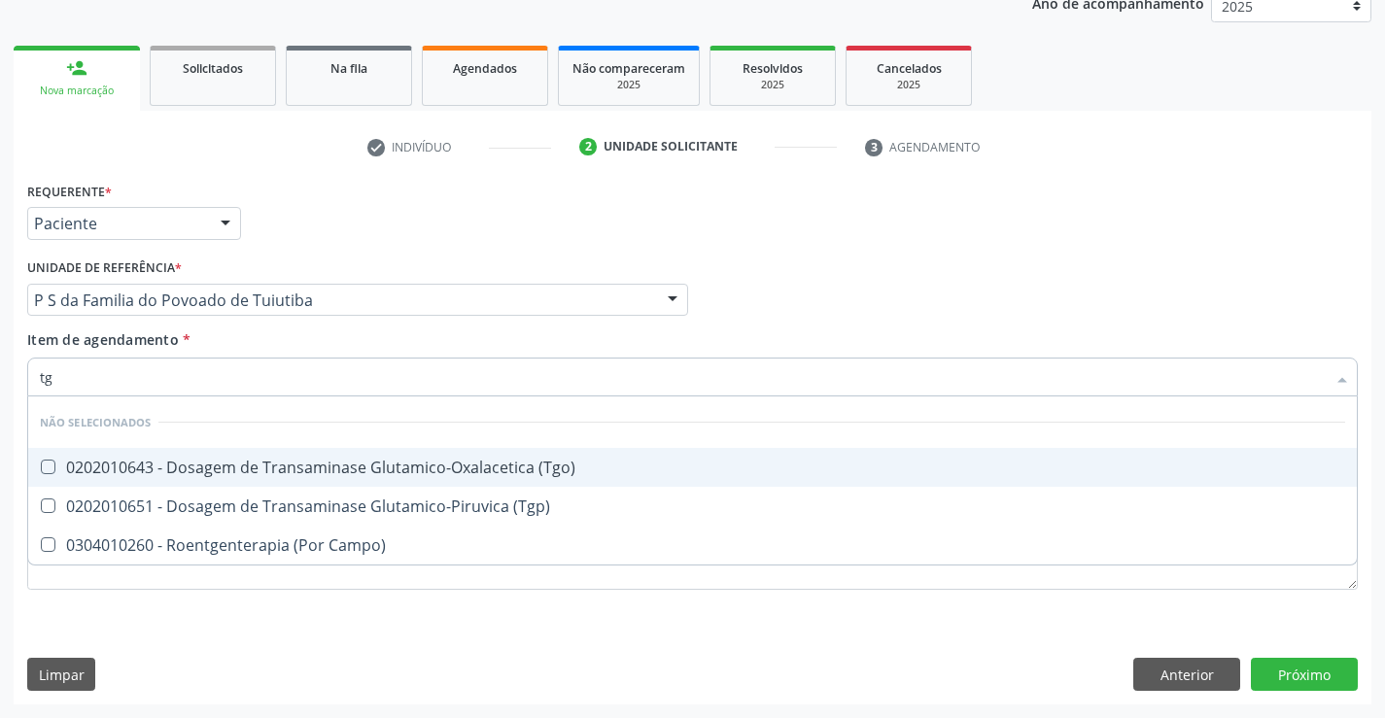
click at [217, 470] on div "0202010643 - Dosagem de Transaminase Glutamico-Oxalacetica (Tgo)" at bounding box center [692, 468] width 1305 height 16
checkbox \(Tgo\) "true"
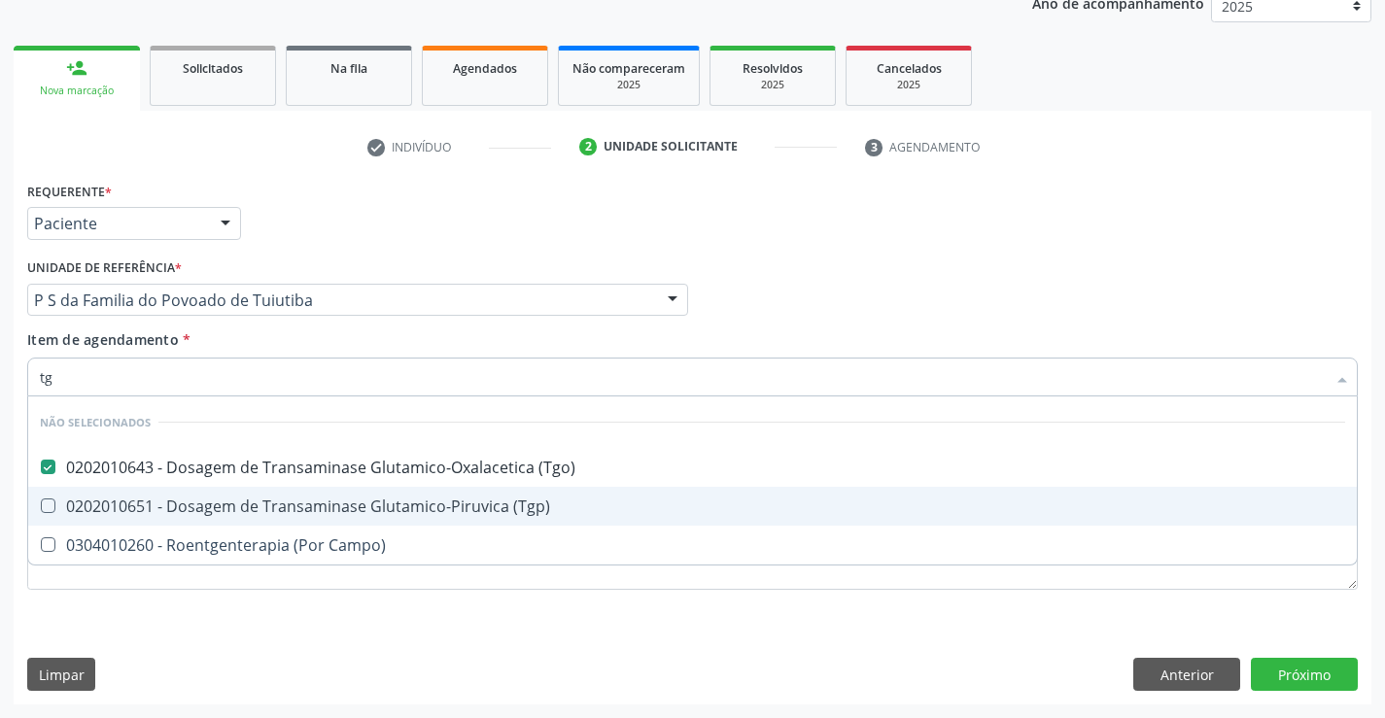
click at [196, 506] on div "0202010651 - Dosagem de Transaminase Glutamico-Piruvica (Tgp)" at bounding box center [692, 507] width 1305 height 16
checkbox \(Tgp\) "true"
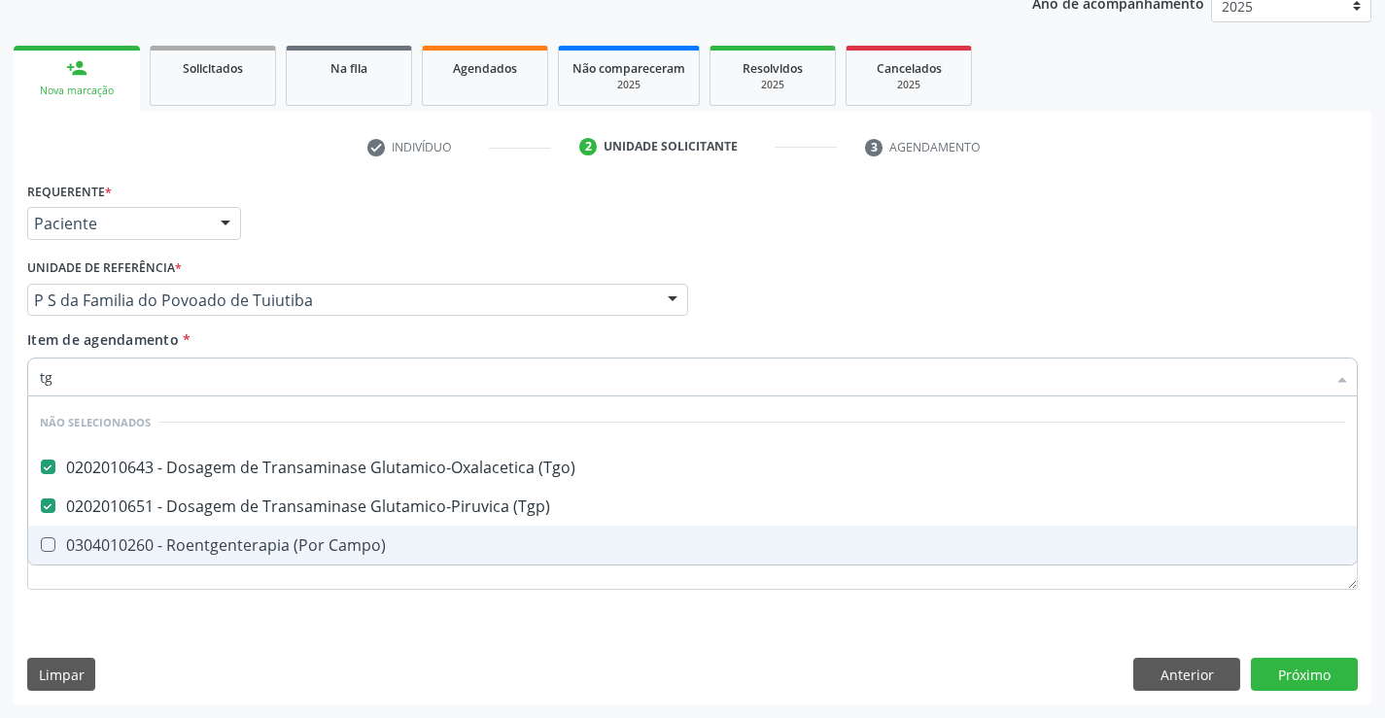
type input "tg"
click at [137, 633] on div "Requerente * Paciente Profissional de Saúde Paciente Nenhum resultado encontrad…" at bounding box center [693, 441] width 1358 height 528
checkbox Campo\) "true"
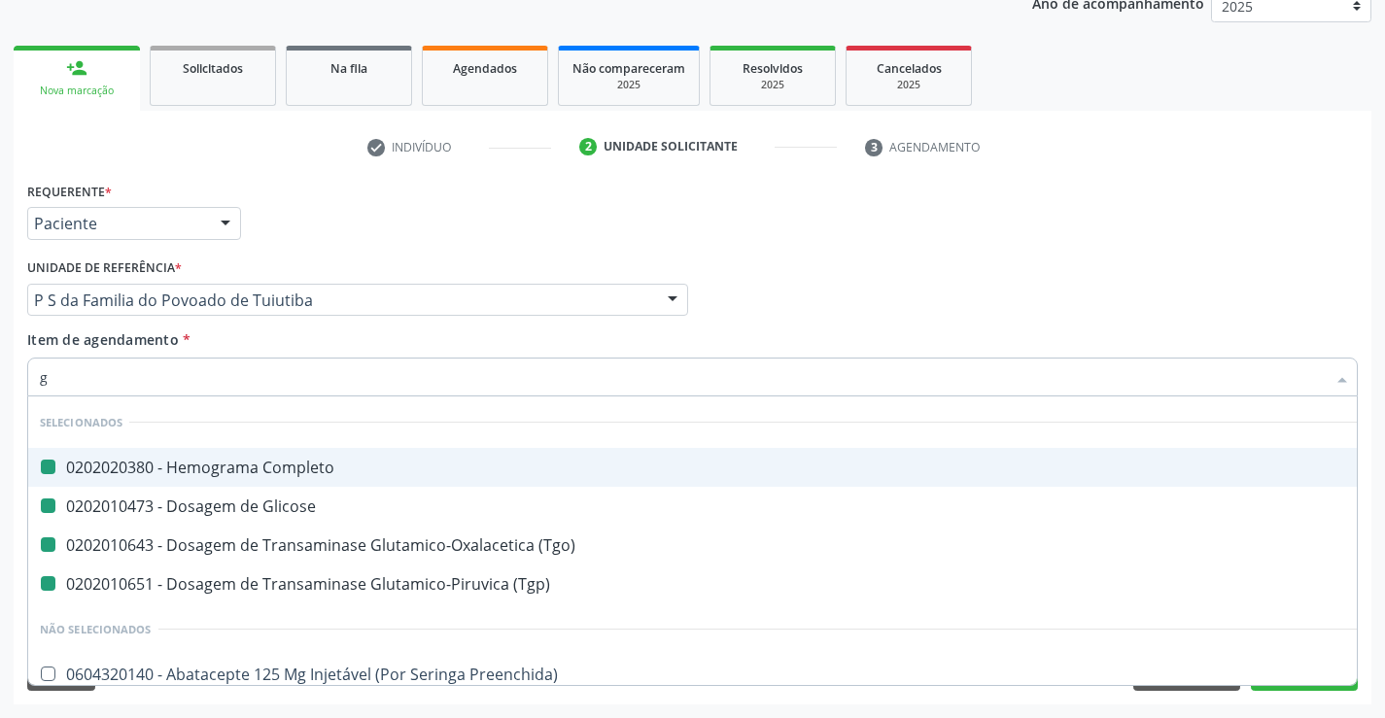
type input "ga"
checkbox Completo "false"
checkbox \(Tgo\) "false"
checkbox Glicose "false"
checkbox \(Tgp\) "false"
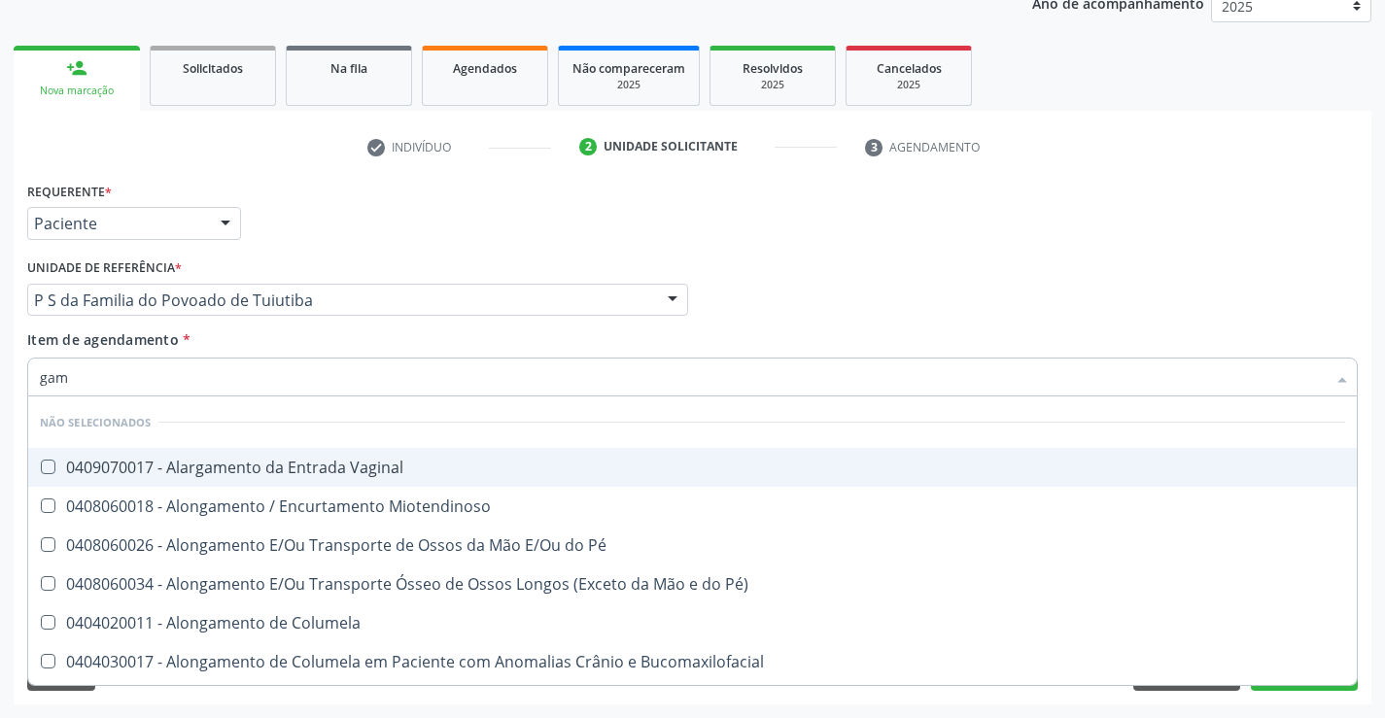
type input "gama"
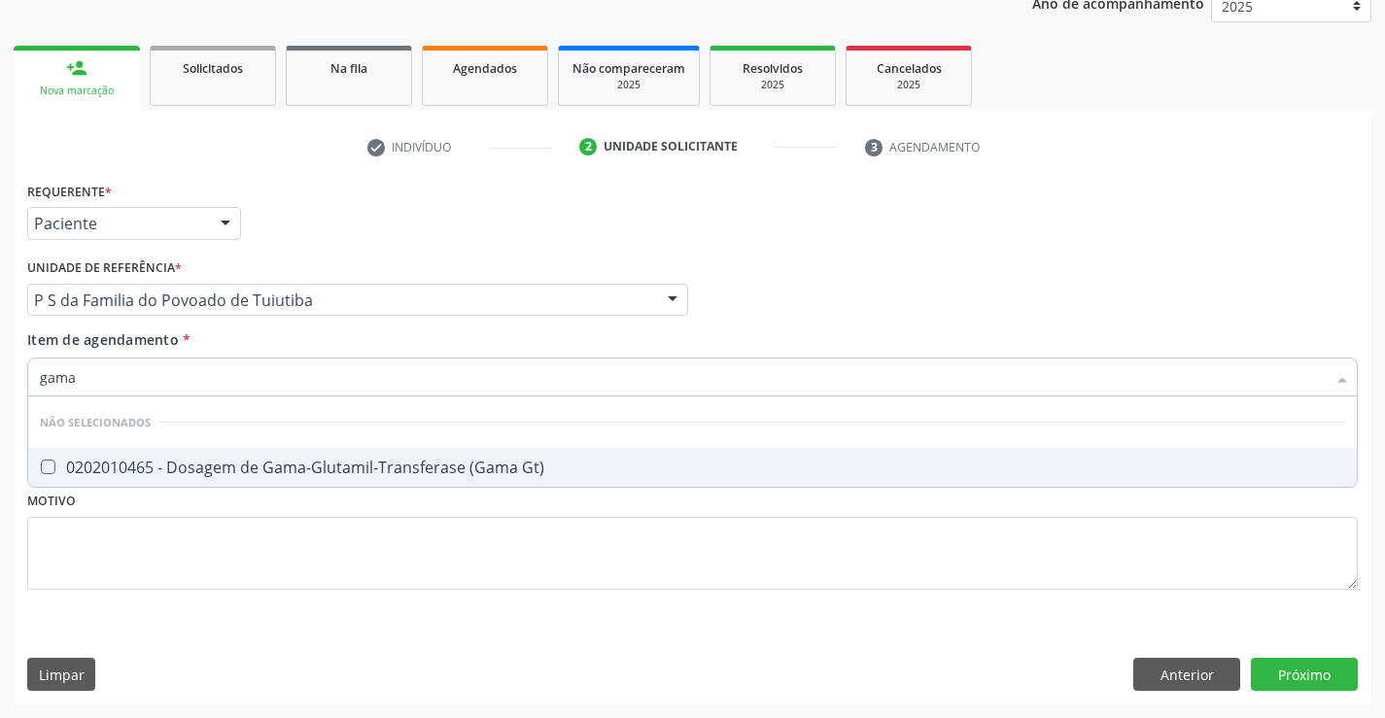
click at [211, 467] on div "0202010465 - Dosagem de Gama-Glutamil-Transferase (Gama Gt)" at bounding box center [692, 468] width 1305 height 16
checkbox Gt\) "true"
click at [135, 561] on div "Requerente * Paciente Profissional de Saúde Paciente Nenhum resultado encontrad…" at bounding box center [692, 397] width 1330 height 440
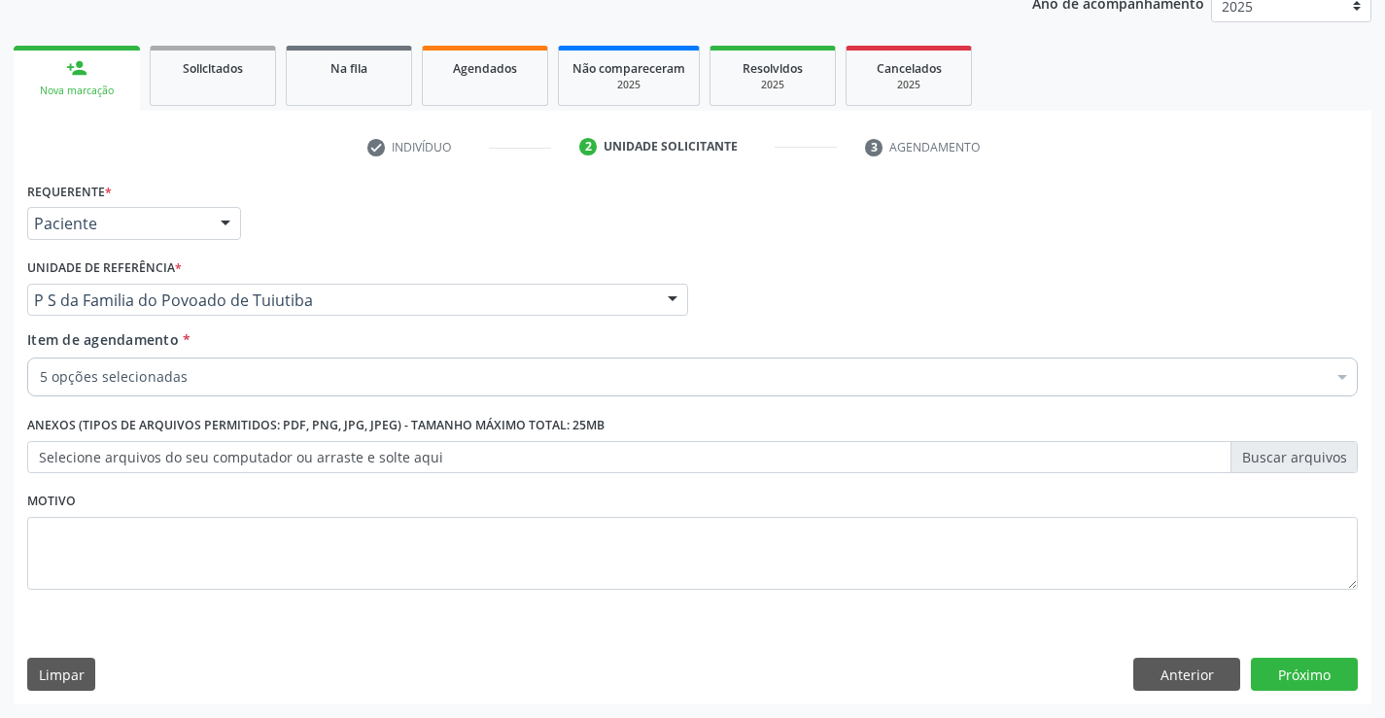
click at [120, 392] on div "5 opções selecionadas" at bounding box center [692, 377] width 1330 height 39
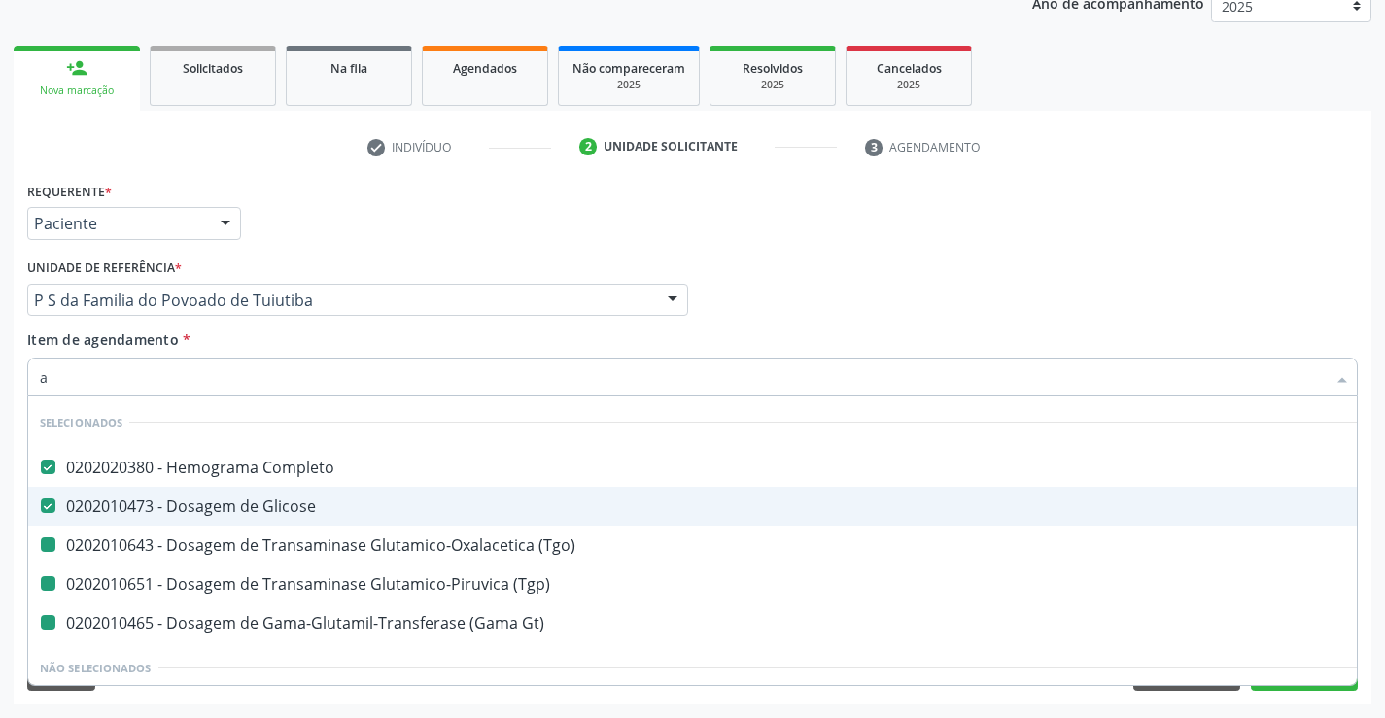
type input "al"
checkbox \(Tgo\) "false"
checkbox \(Tgp\) "false"
checkbox Gt\) "false"
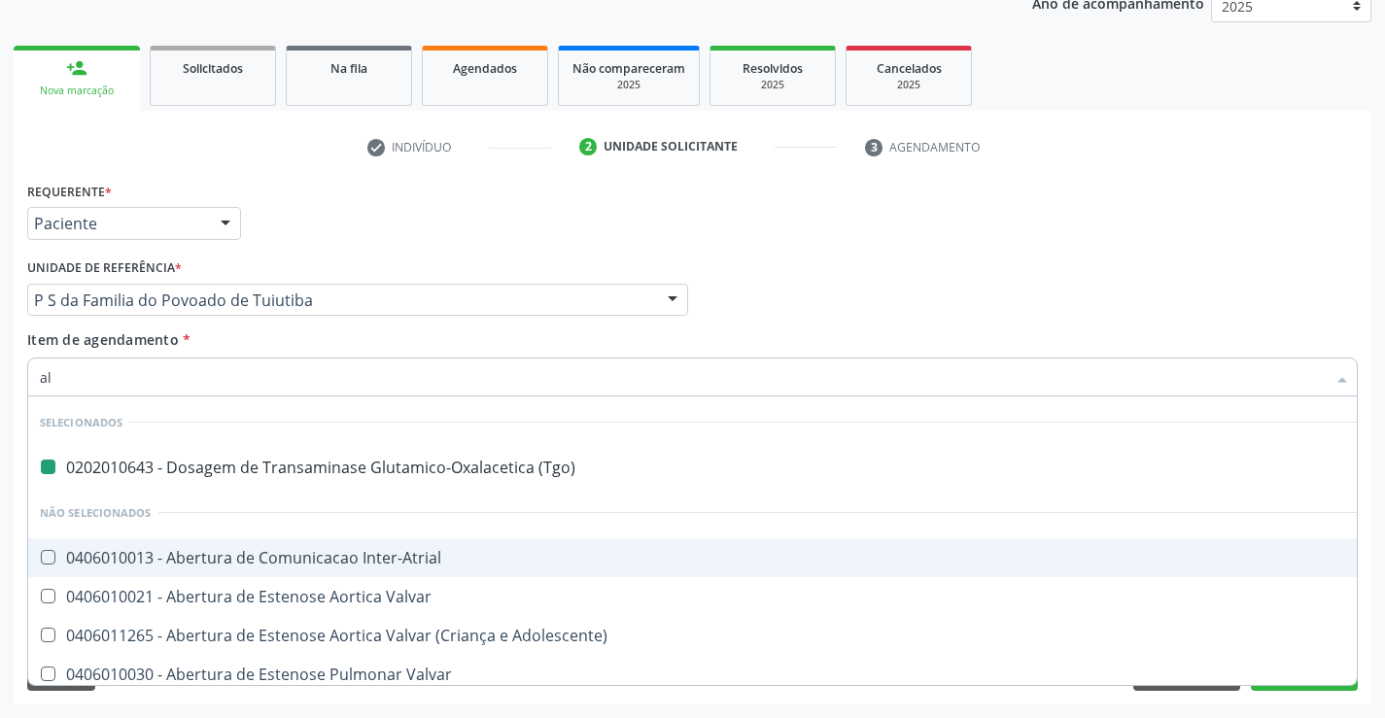
type input "alc"
checkbox \(Tgo\) "false"
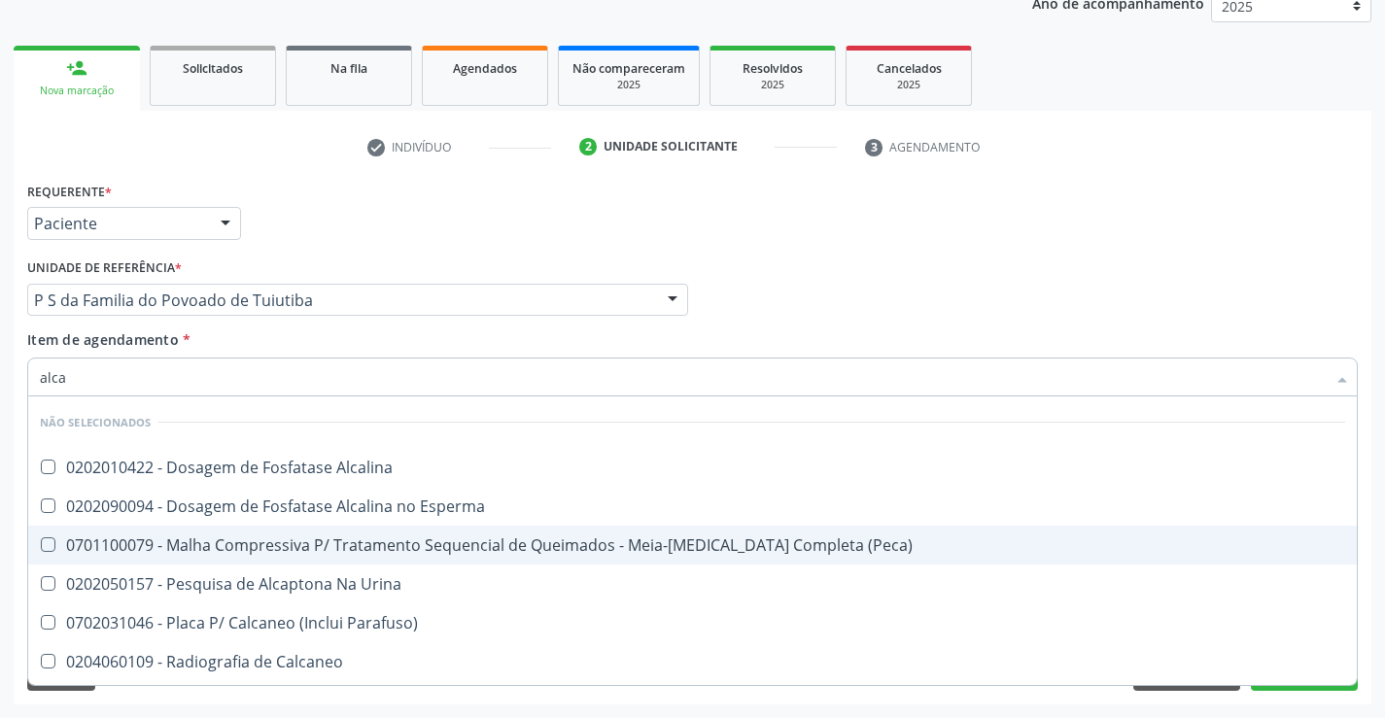
type input "alcal"
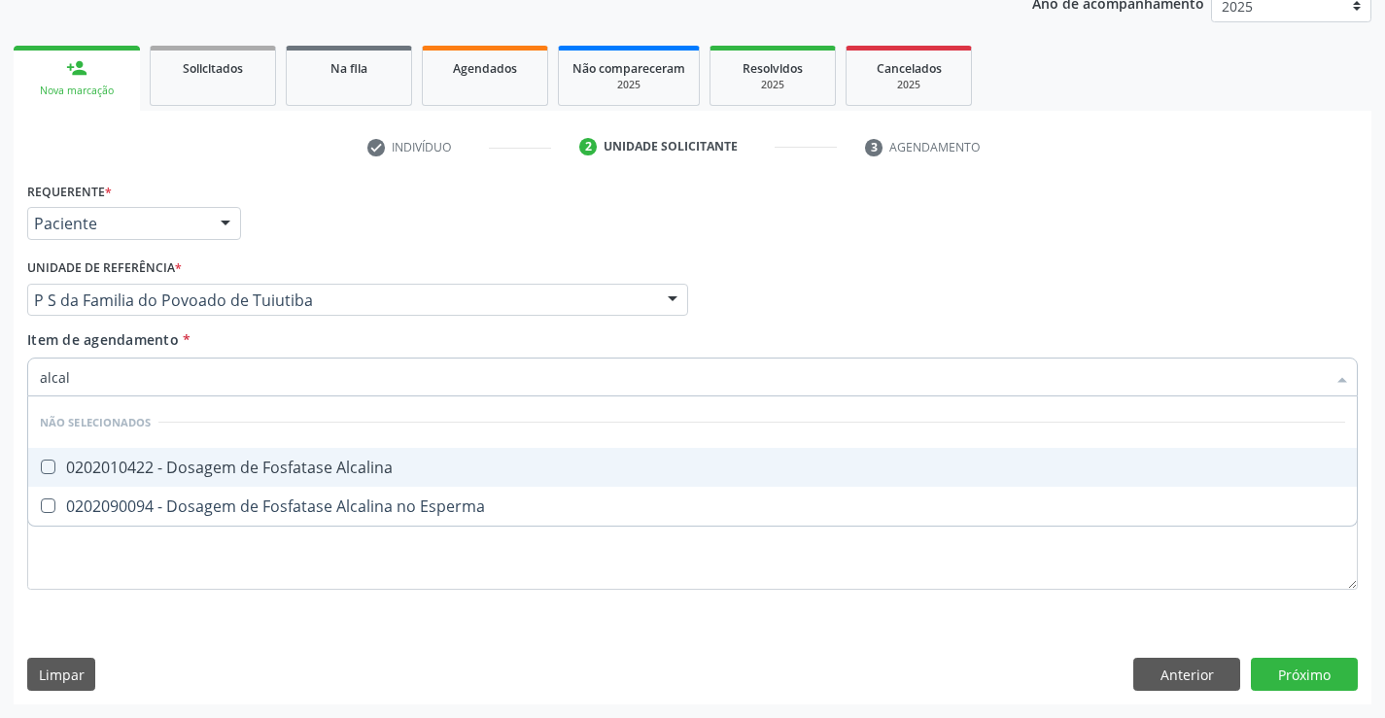
click at [232, 470] on div "0202010422 - Dosagem de Fosfatase Alcalina" at bounding box center [692, 468] width 1305 height 16
checkbox Alcalina "true"
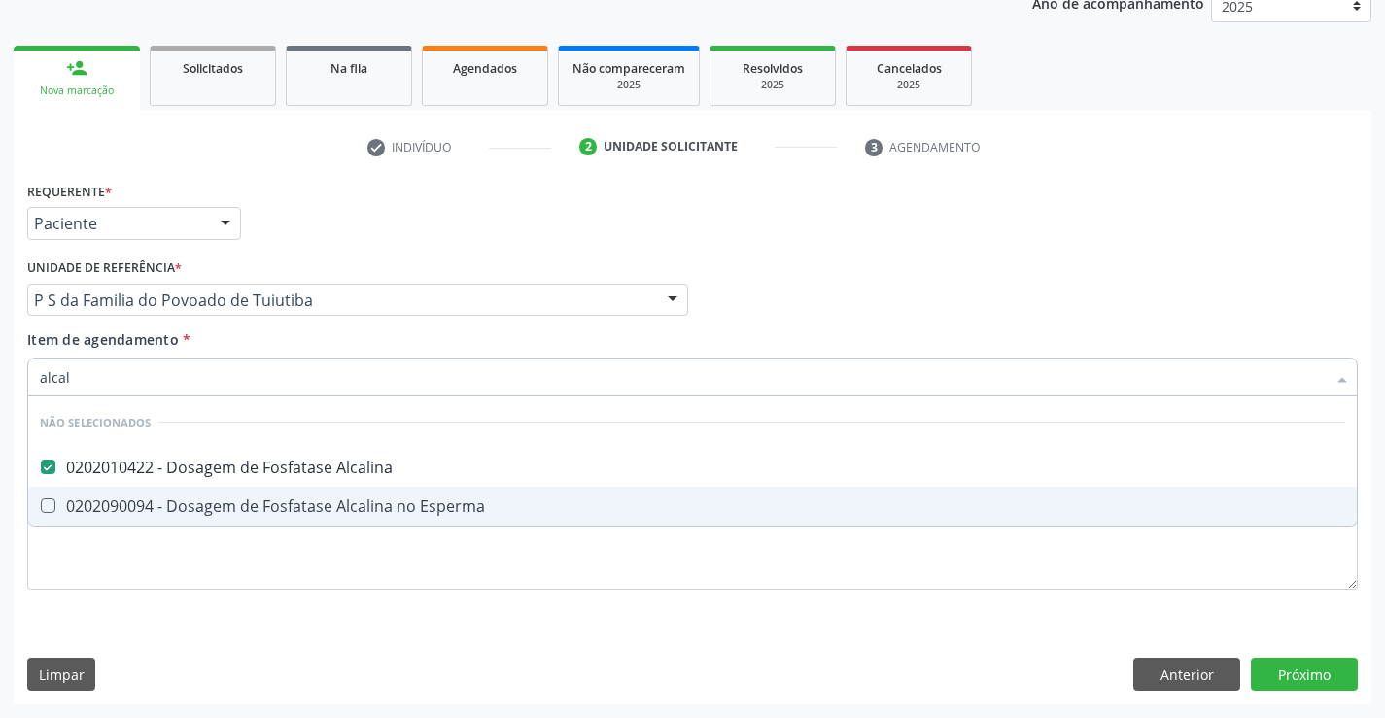
click at [126, 591] on div "Requerente * Paciente Profissional de Saúde Paciente Nenhum resultado encontrad…" at bounding box center [692, 397] width 1330 height 440
checkbox Esperma "true"
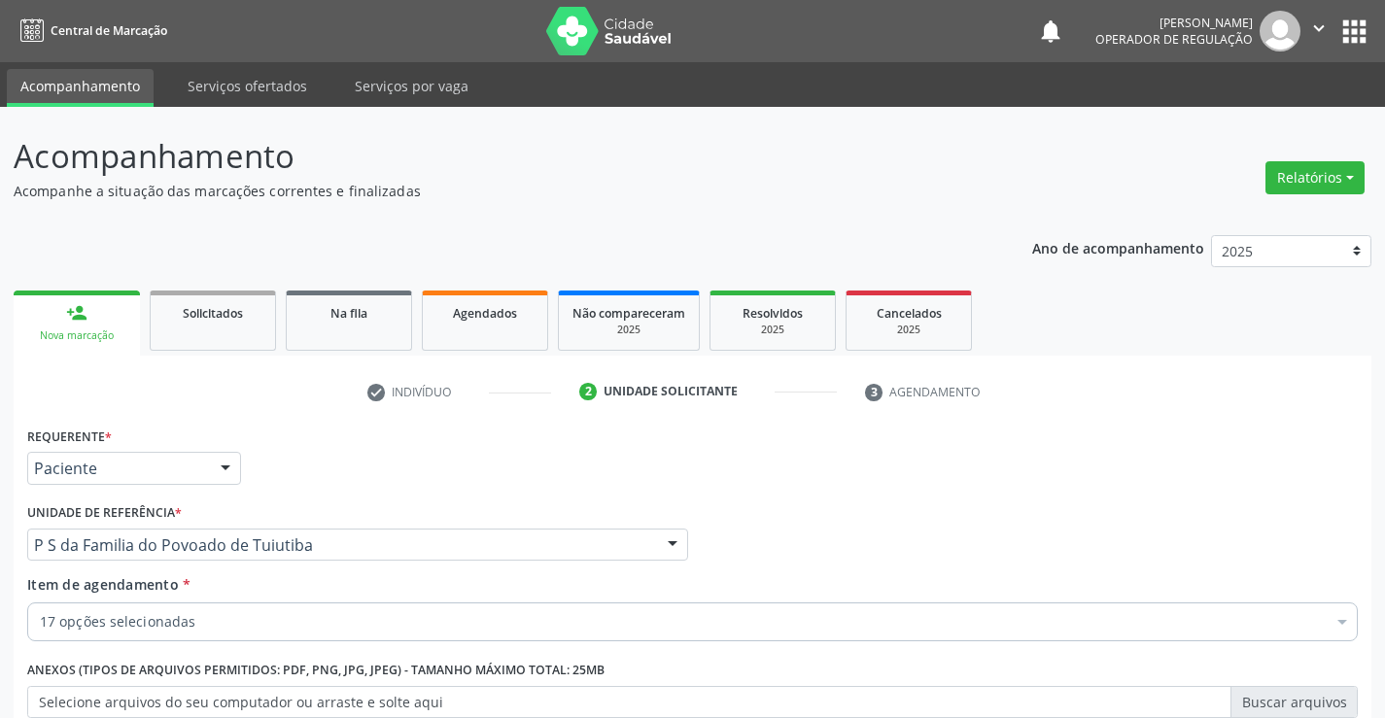
scroll to position [245, 0]
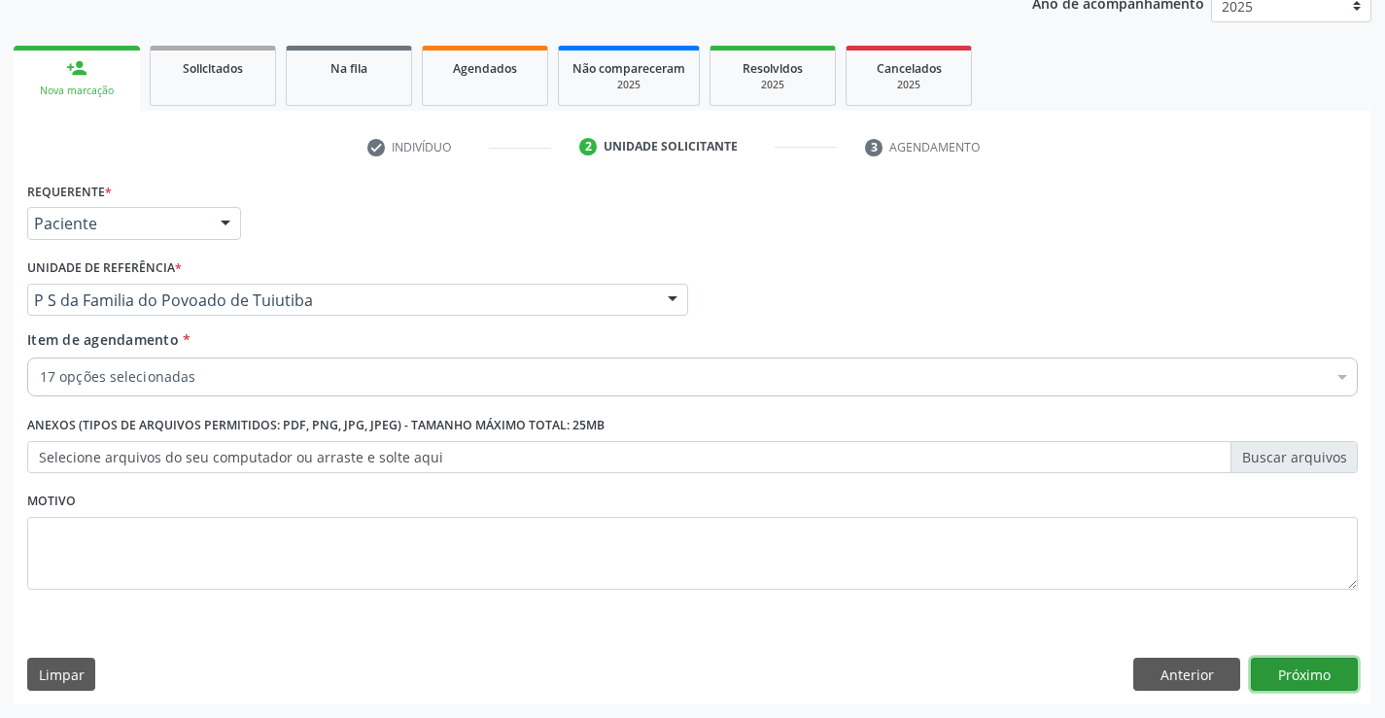
click at [1309, 677] on button "Próximo" at bounding box center [1304, 674] width 107 height 33
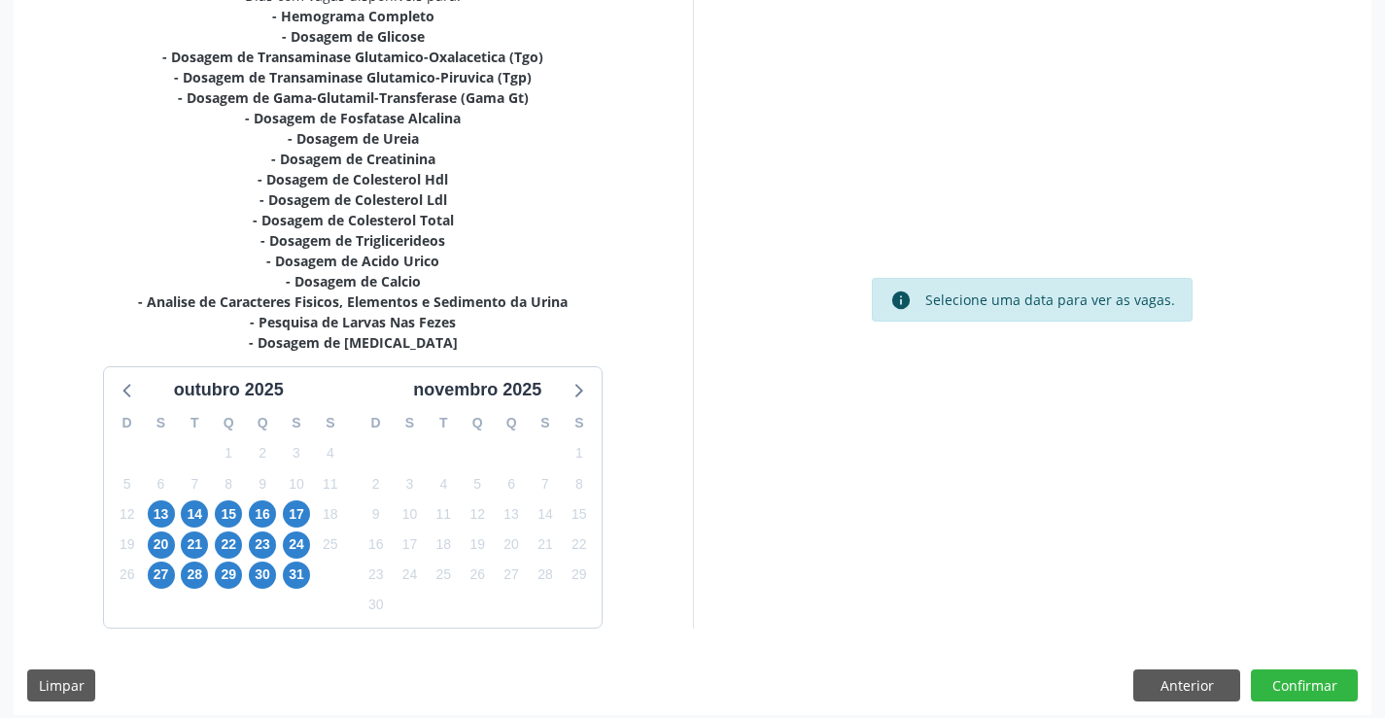
scroll to position [454, 0]
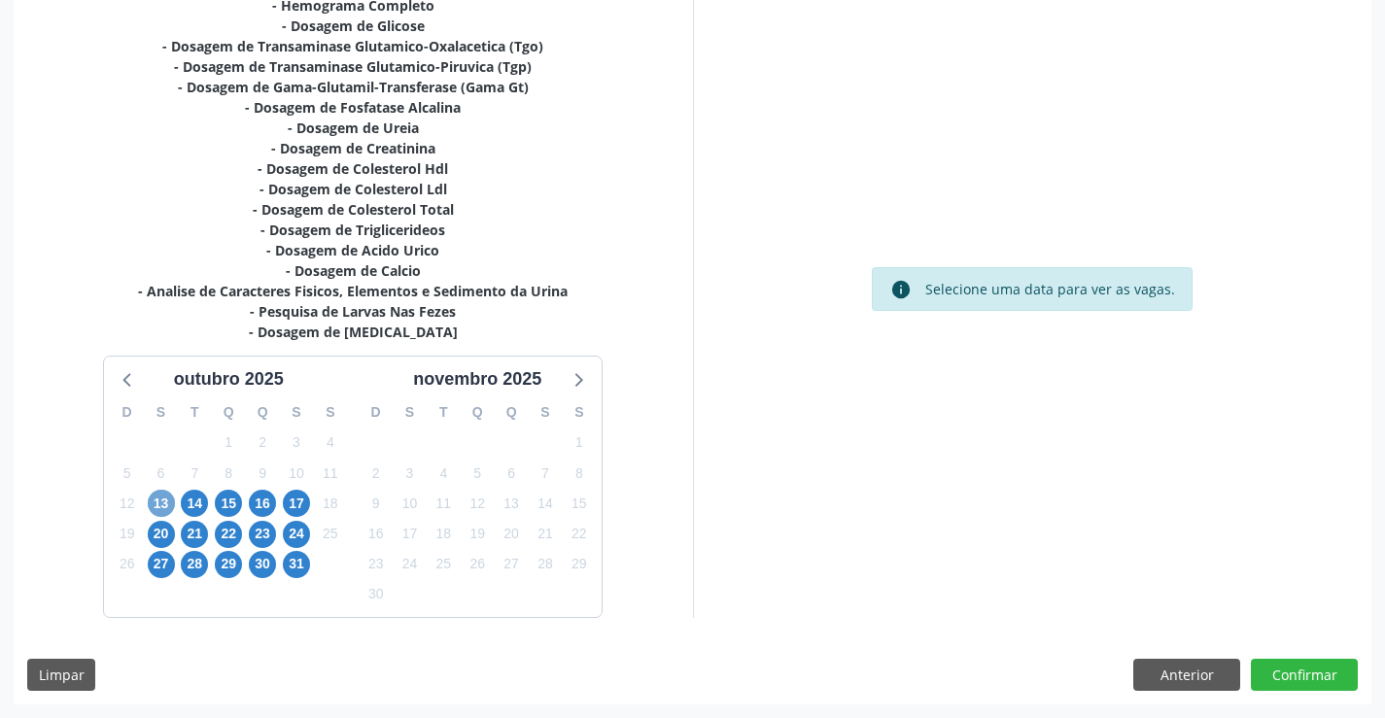
click at [161, 509] on span "13" at bounding box center [161, 503] width 27 height 27
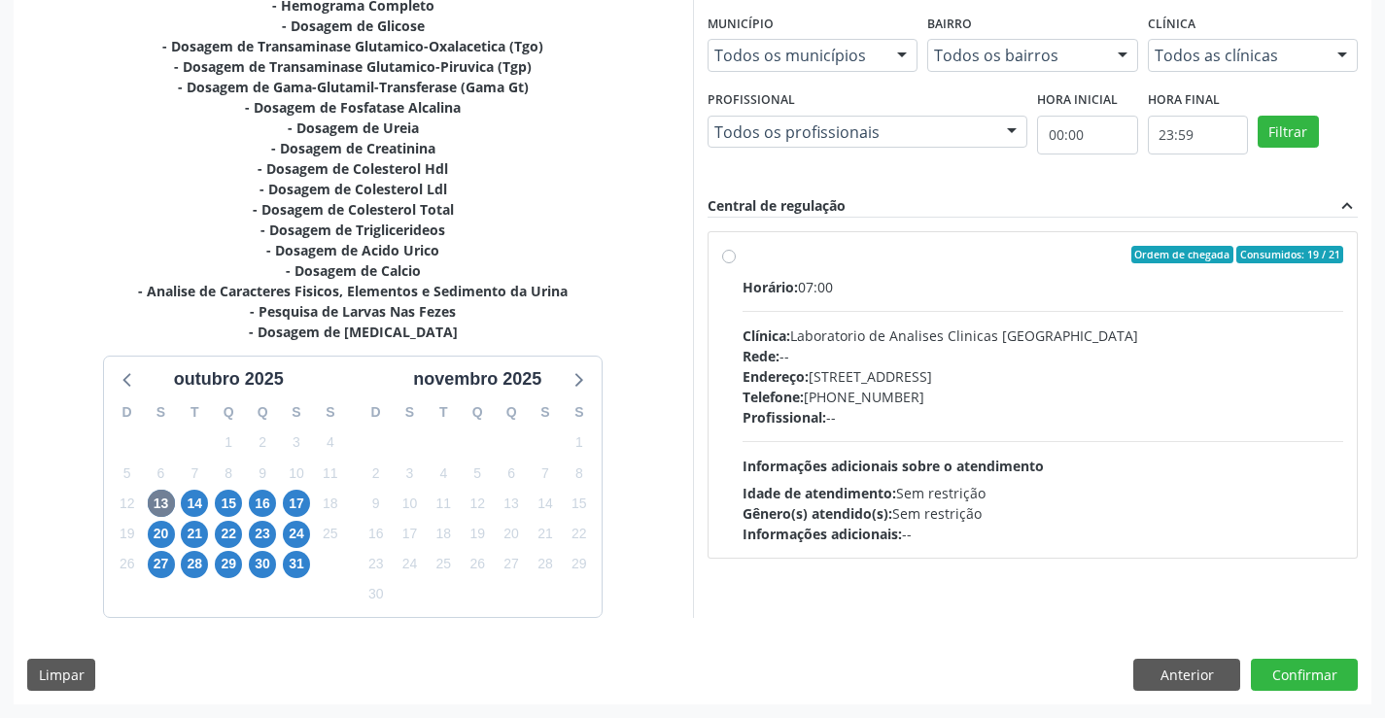
click at [743, 260] on label "Ordem de chegada Consumidos: 19 / 21 Horário: 07:00 Clínica: Laboratorio de Ana…" at bounding box center [1044, 395] width 602 height 298
click at [735, 260] on input "Ordem de chegada Consumidos: 19 / 21 Horário: 07:00 Clínica: Laboratorio de Ana…" at bounding box center [729, 254] width 14 height 17
radio input "true"
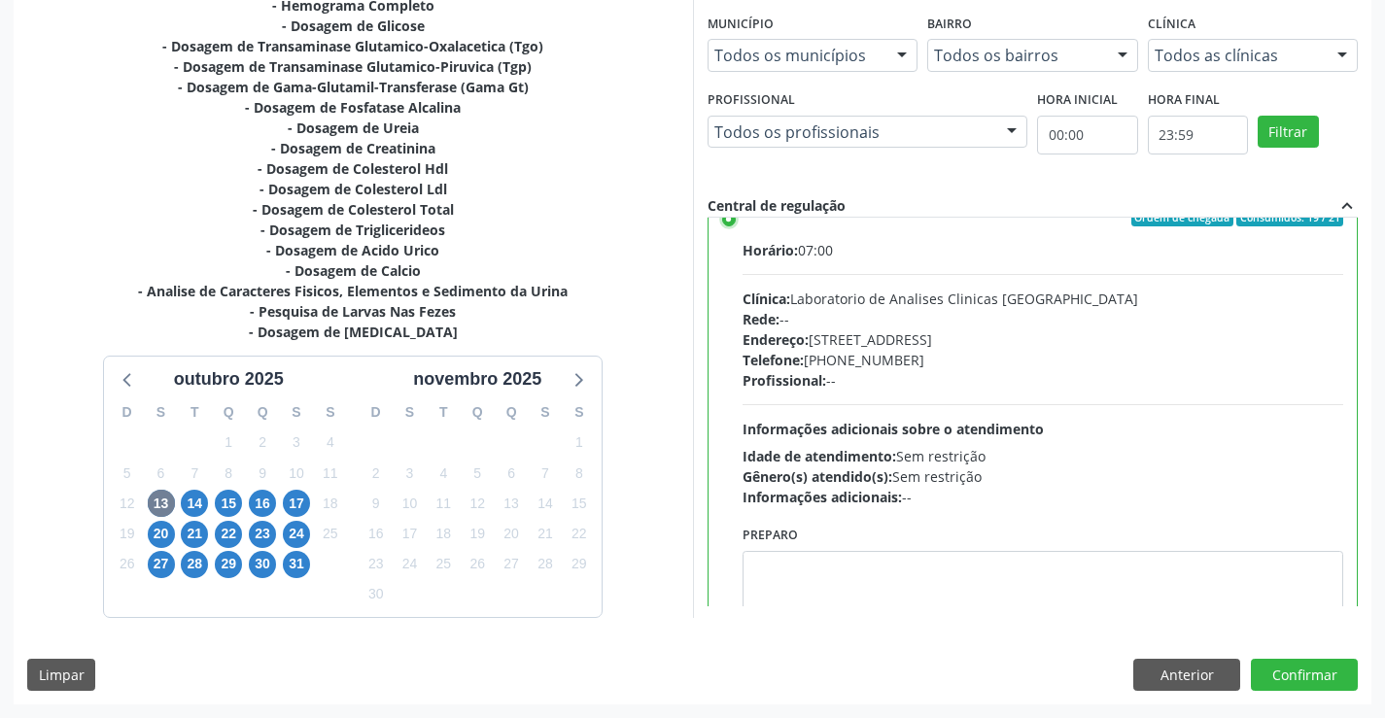
scroll to position [96, 0]
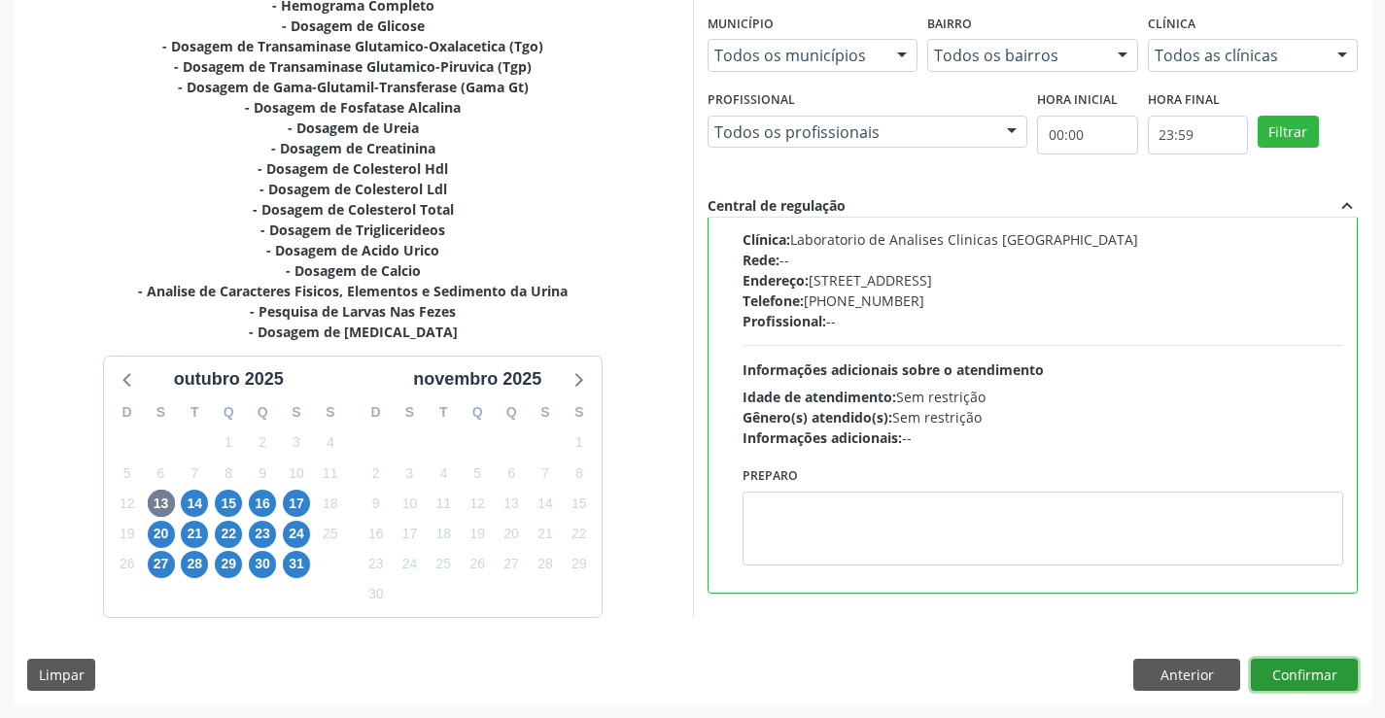
click at [1308, 674] on button "Confirmar" at bounding box center [1304, 675] width 107 height 33
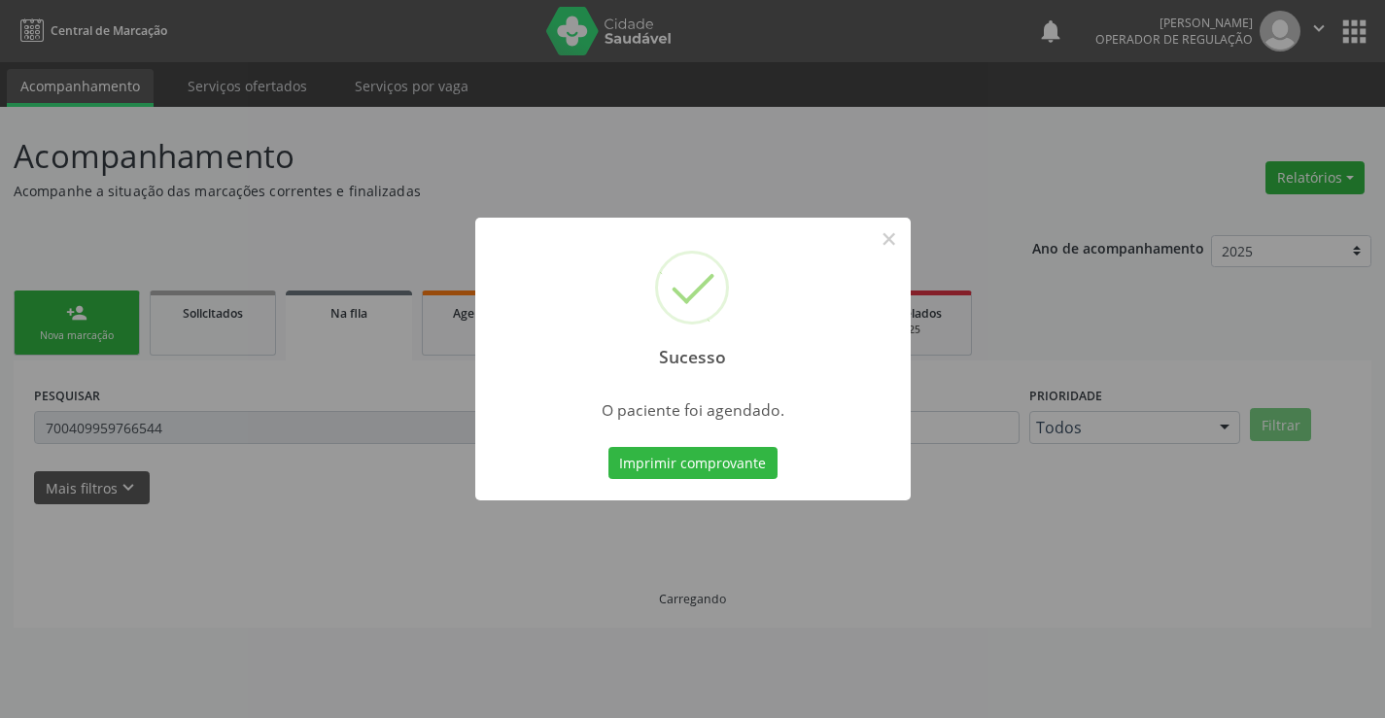
scroll to position [0, 0]
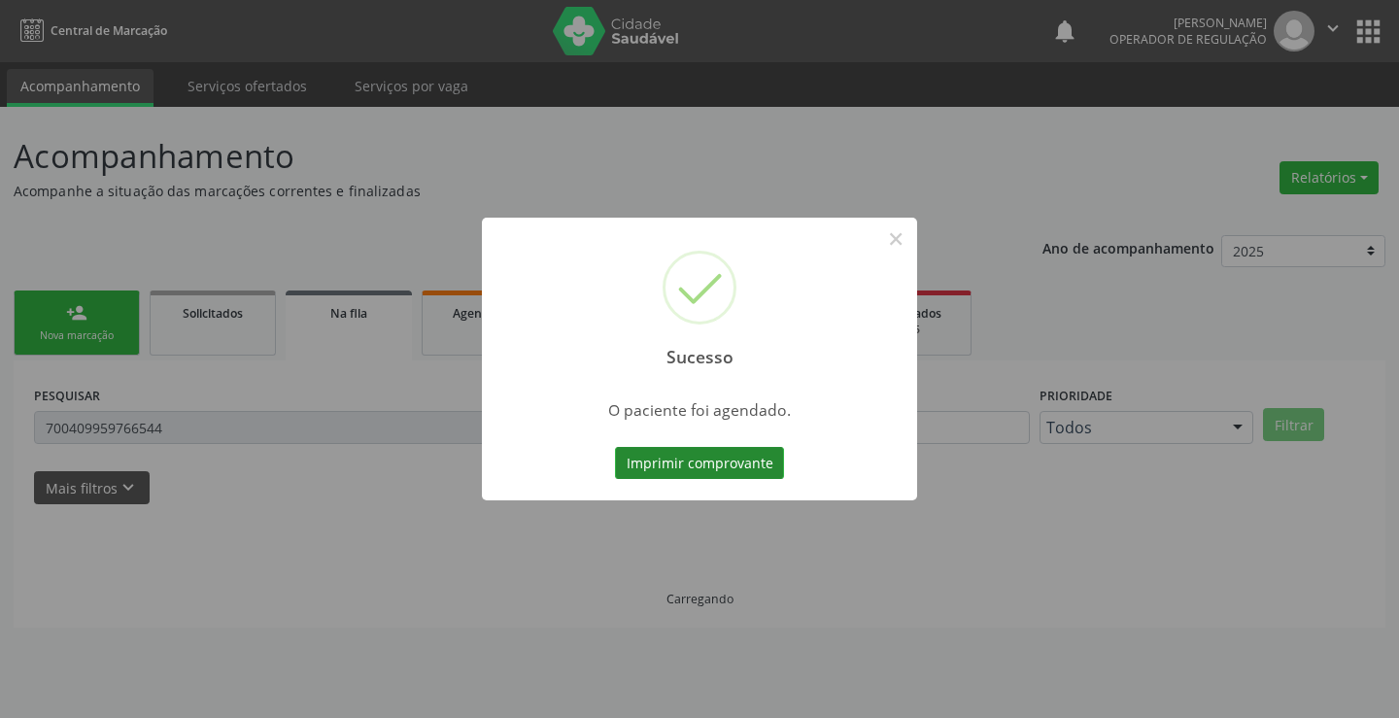
click at [689, 466] on button "Imprimir comprovante" at bounding box center [699, 463] width 169 height 33
